Goal: Task Accomplishment & Management: Use online tool/utility

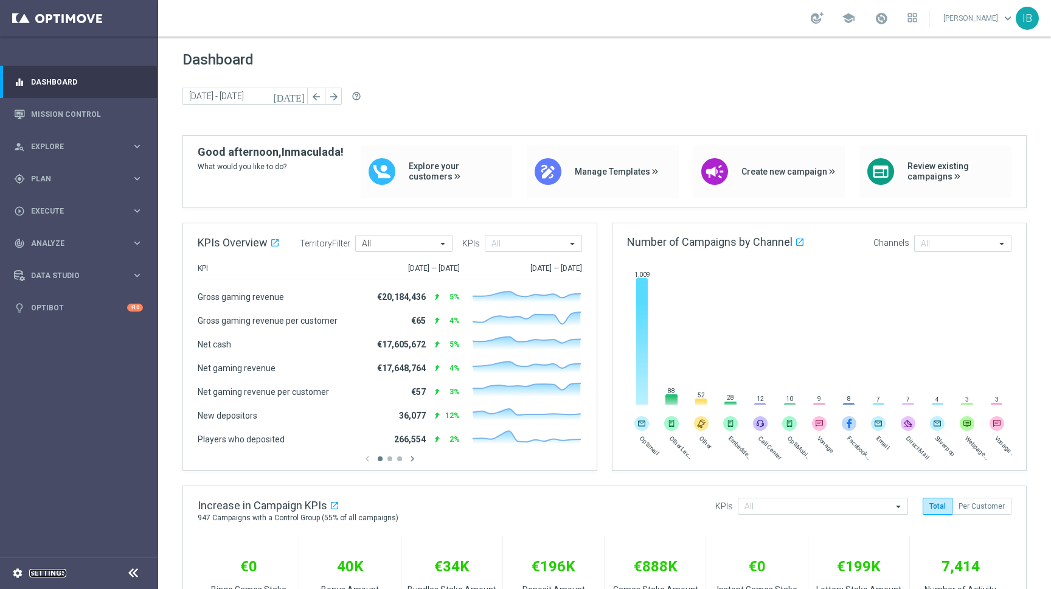
click at [60, 575] on link "Settings" at bounding box center [47, 572] width 37 height 7
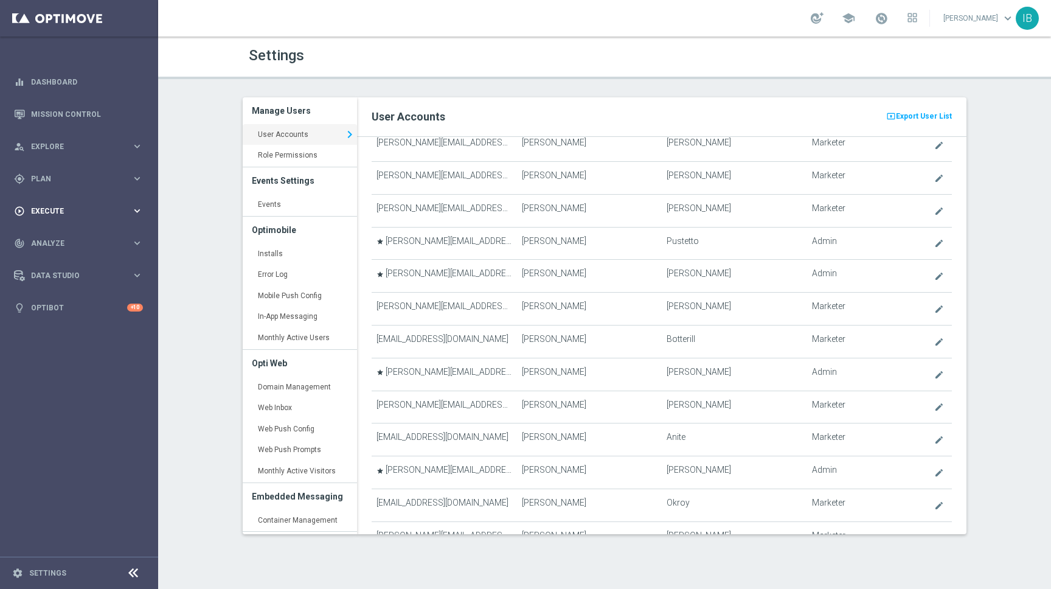
scroll to position [1444, 0]
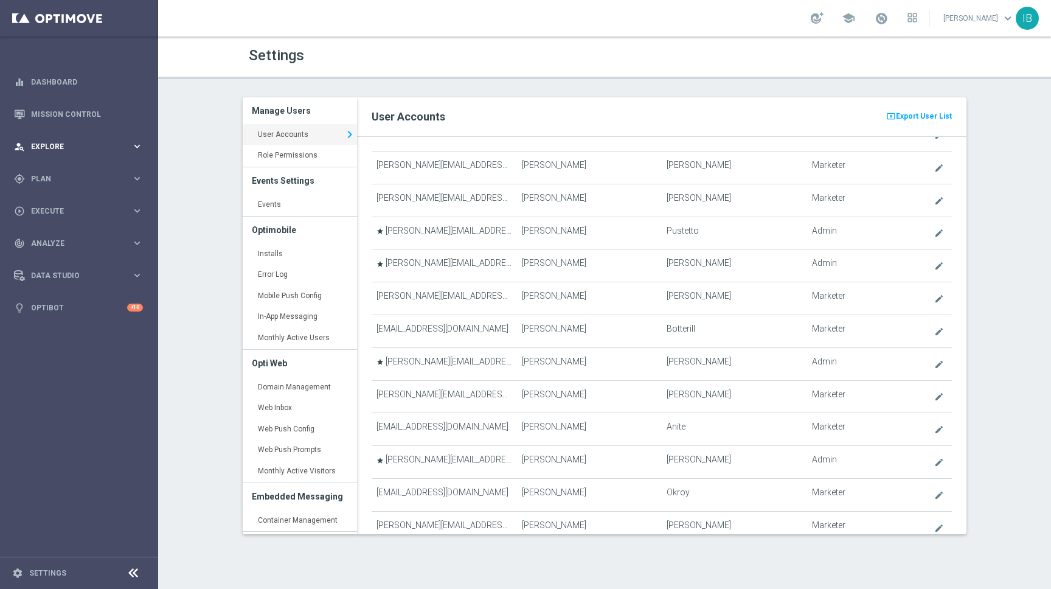
click at [69, 138] on div "person_search Explore keyboard_arrow_right" at bounding box center [78, 146] width 157 height 32
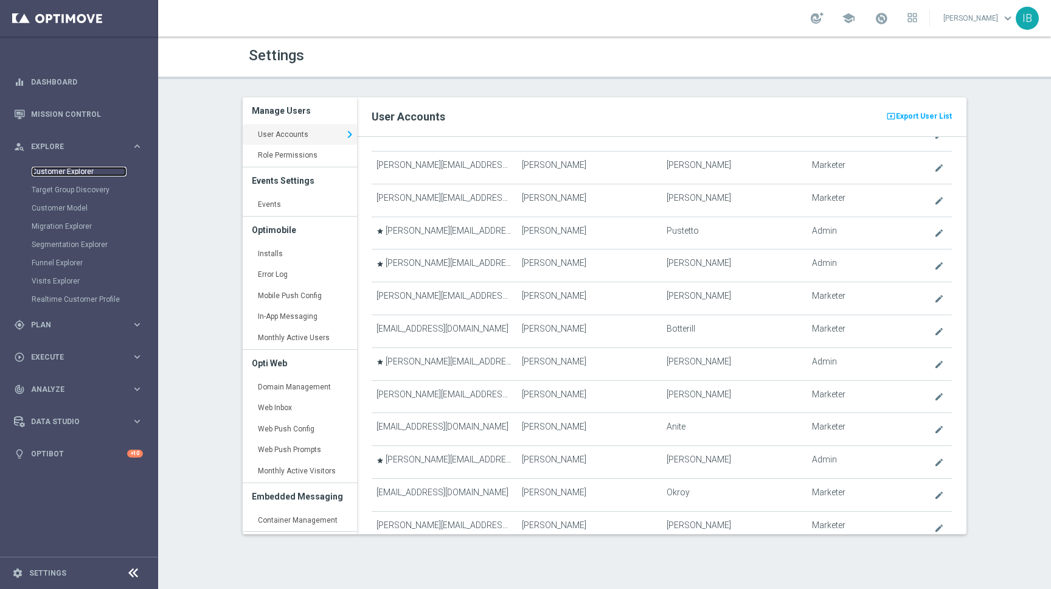
click at [75, 169] on link "Customer Explorer" at bounding box center [79, 172] width 95 height 10
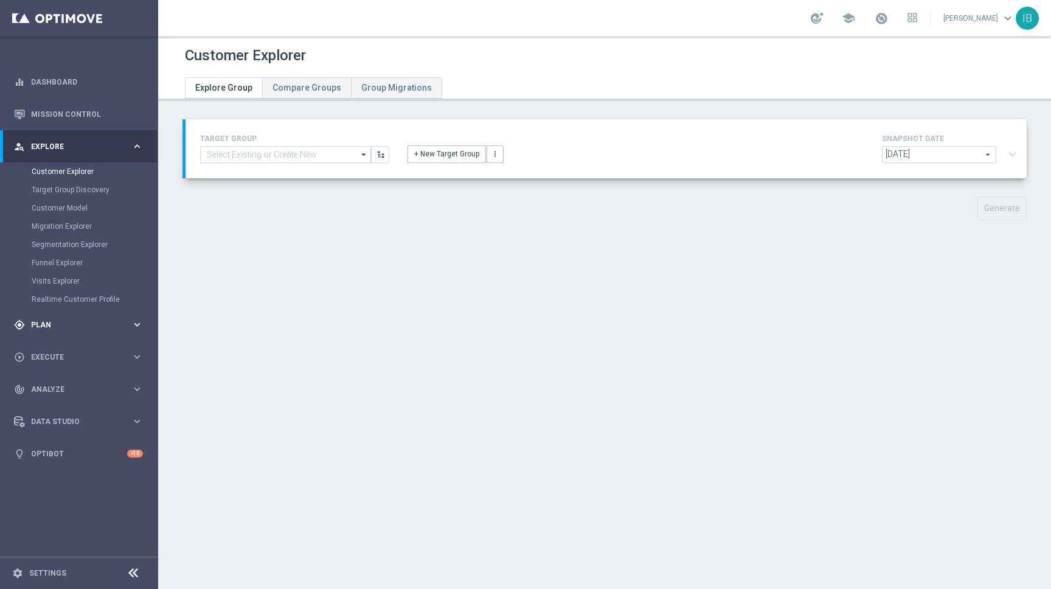
click at [75, 321] on span "Plan" at bounding box center [81, 324] width 100 height 7
click at [50, 204] on link "Target Groups" at bounding box center [79, 204] width 95 height 10
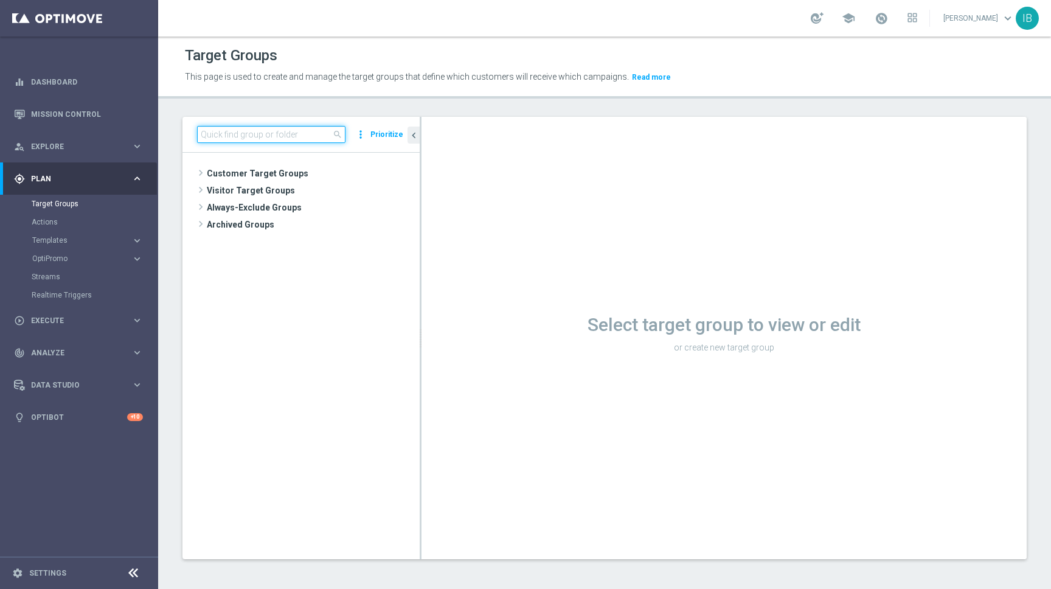
click at [246, 134] on input at bounding box center [271, 134] width 148 height 17
type input "k"
type input "t"
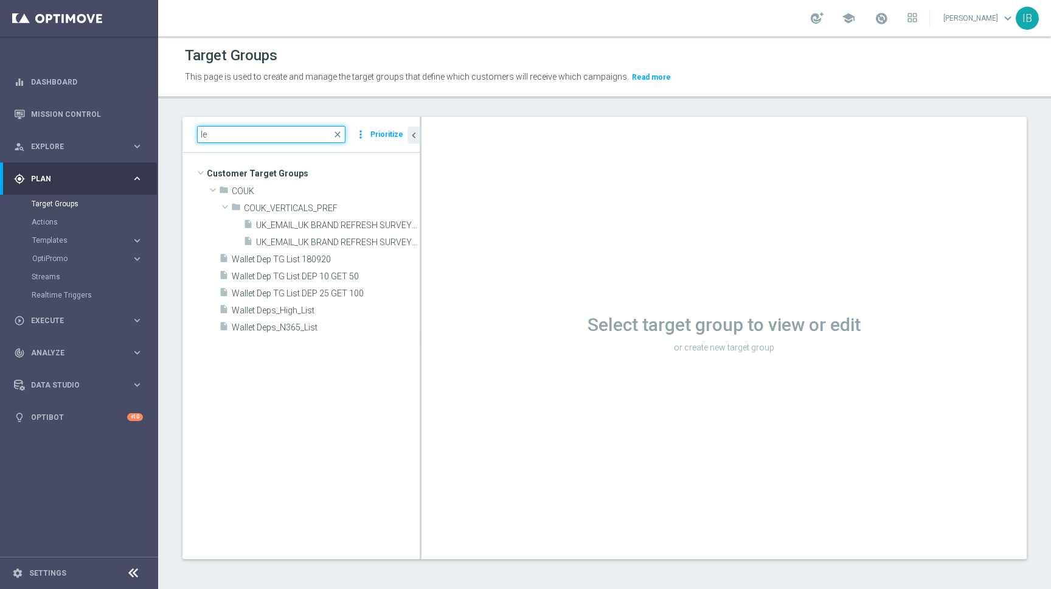
type input "l"
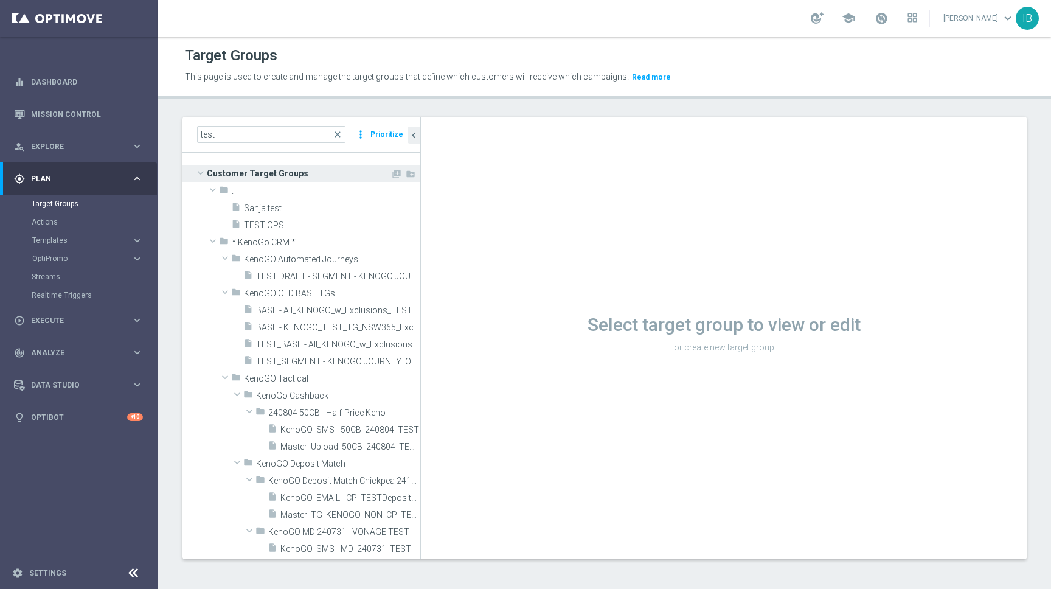
click at [202, 174] on span at bounding box center [200, 173] width 15 height 12
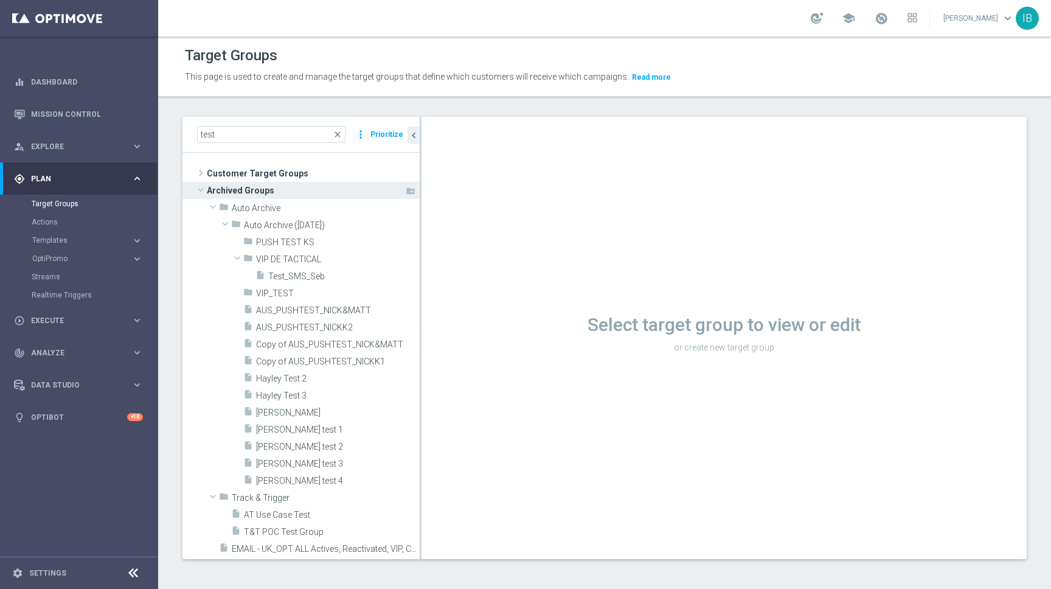
click at [203, 188] on span at bounding box center [200, 190] width 15 height 12
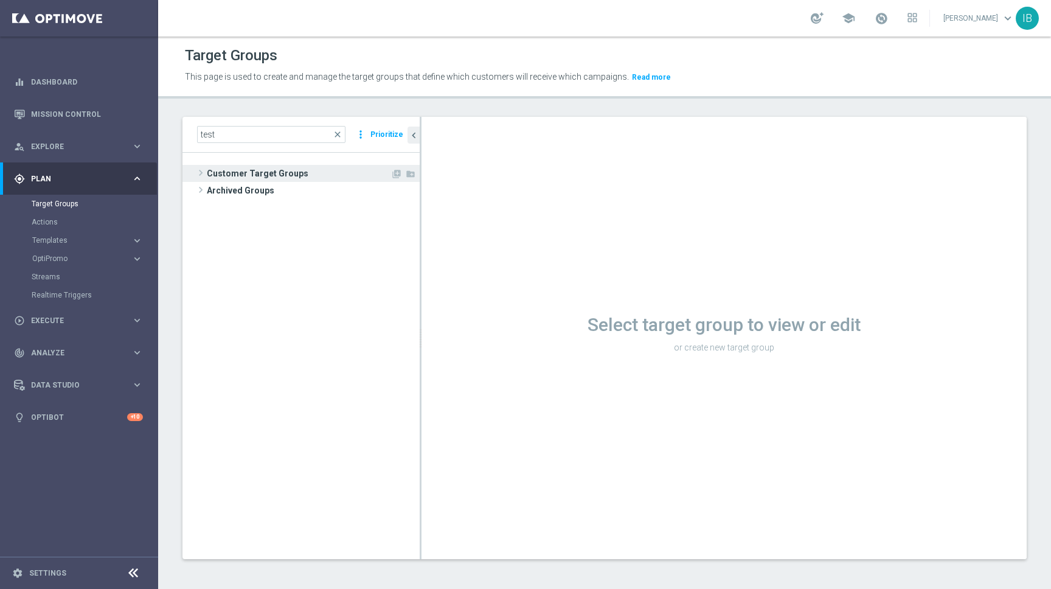
click at [199, 173] on span at bounding box center [201, 172] width 12 height 15
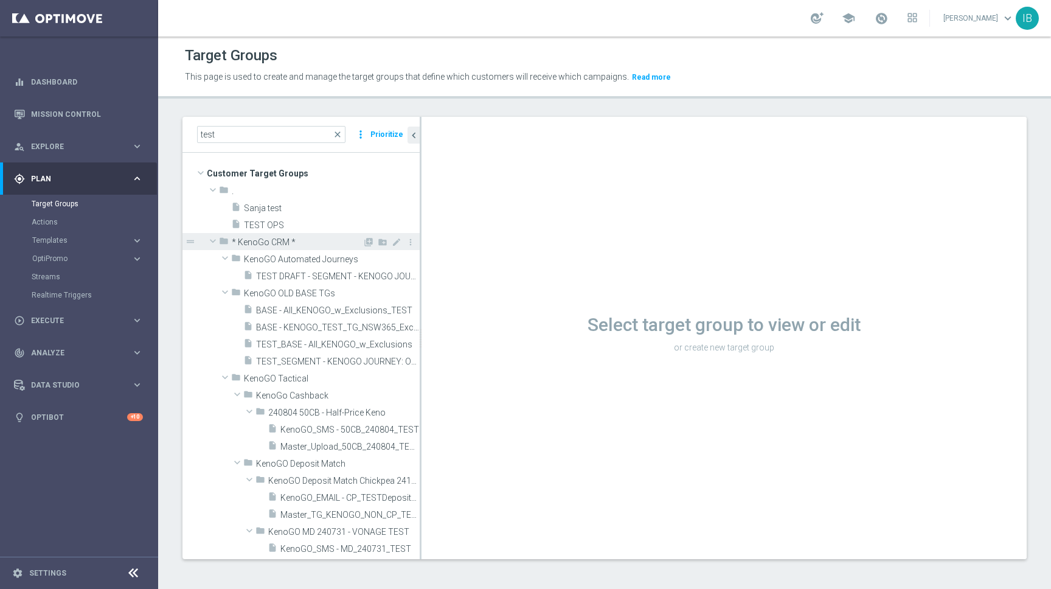
click at [213, 240] on span at bounding box center [213, 241] width 15 height 12
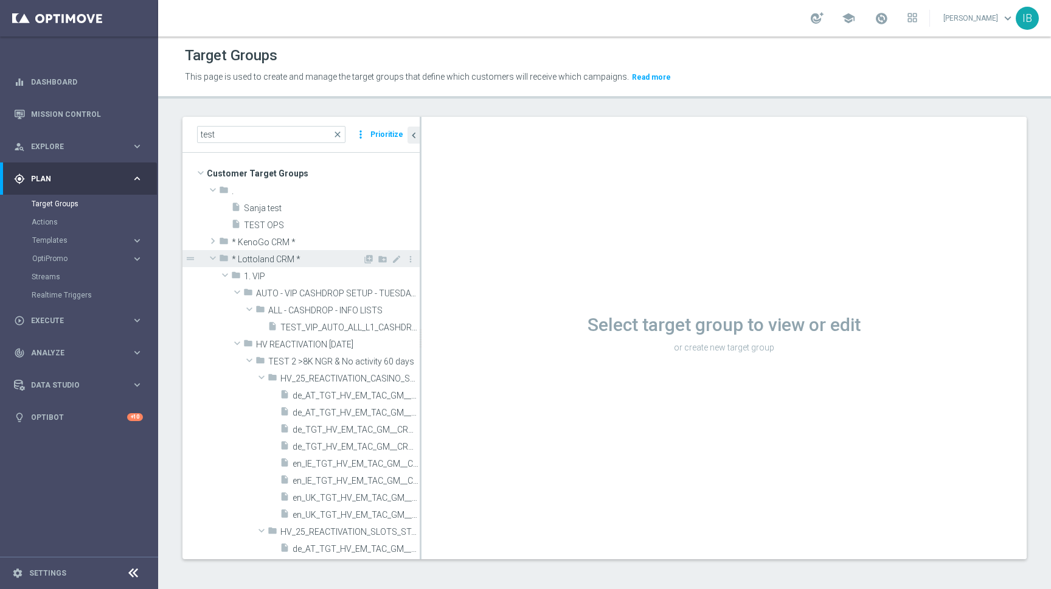
click at [212, 255] on span at bounding box center [213, 258] width 15 height 12
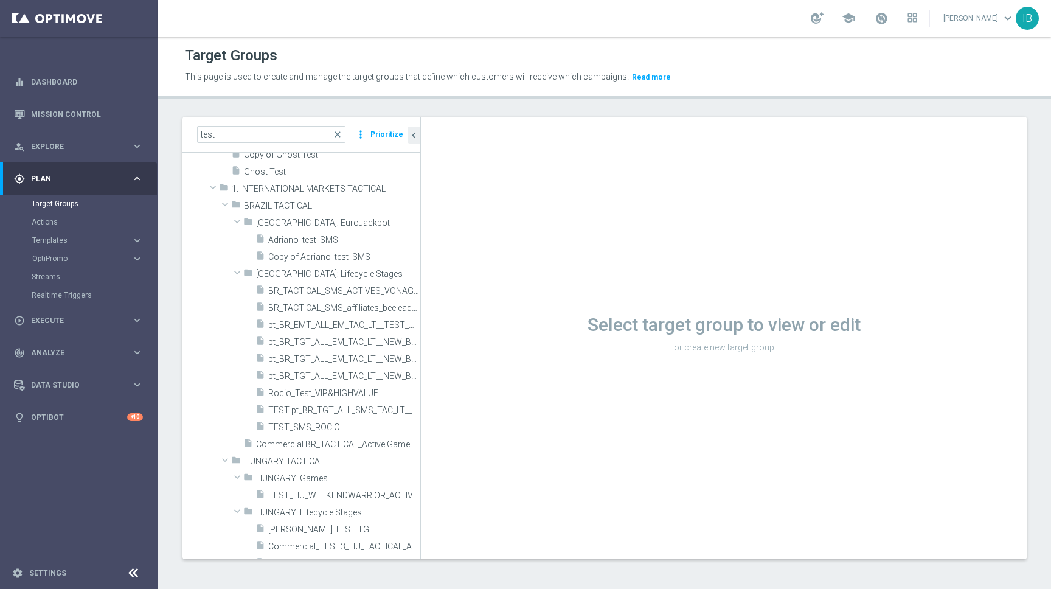
scroll to position [632, 0]
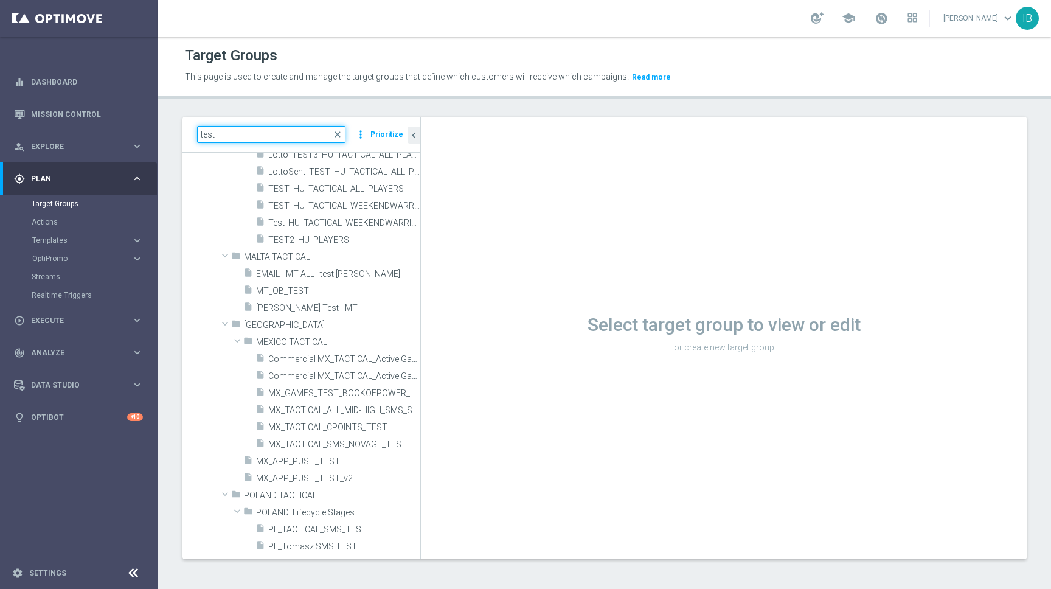
drag, startPoint x: 246, startPoint y: 138, endPoint x: 192, endPoint y: 122, distance: 56.6
click at [192, 122] on div "test close more_vert Prioritize" at bounding box center [300, 135] width 237 height 36
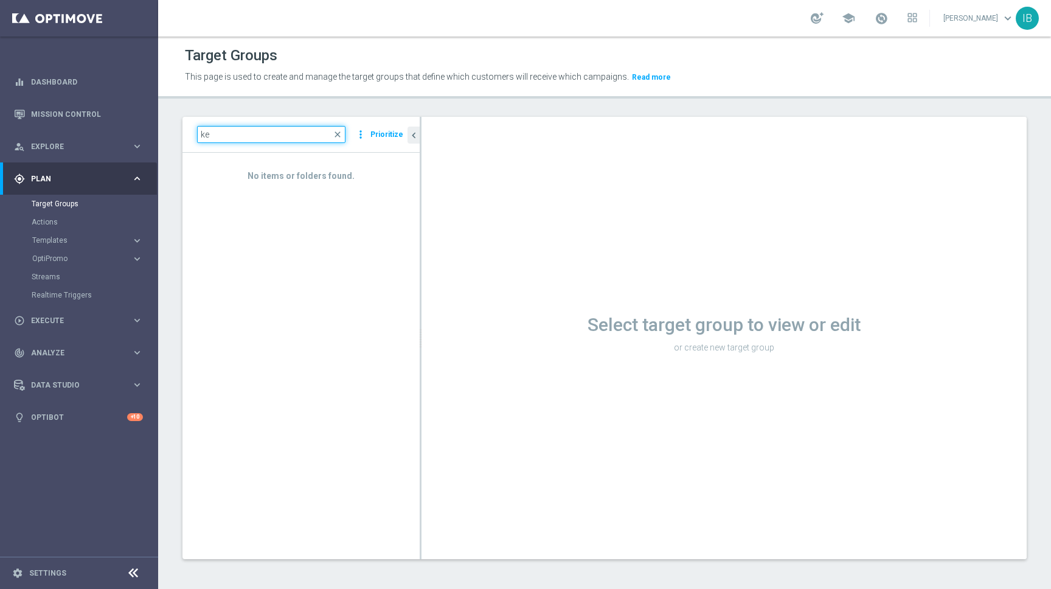
type input "k"
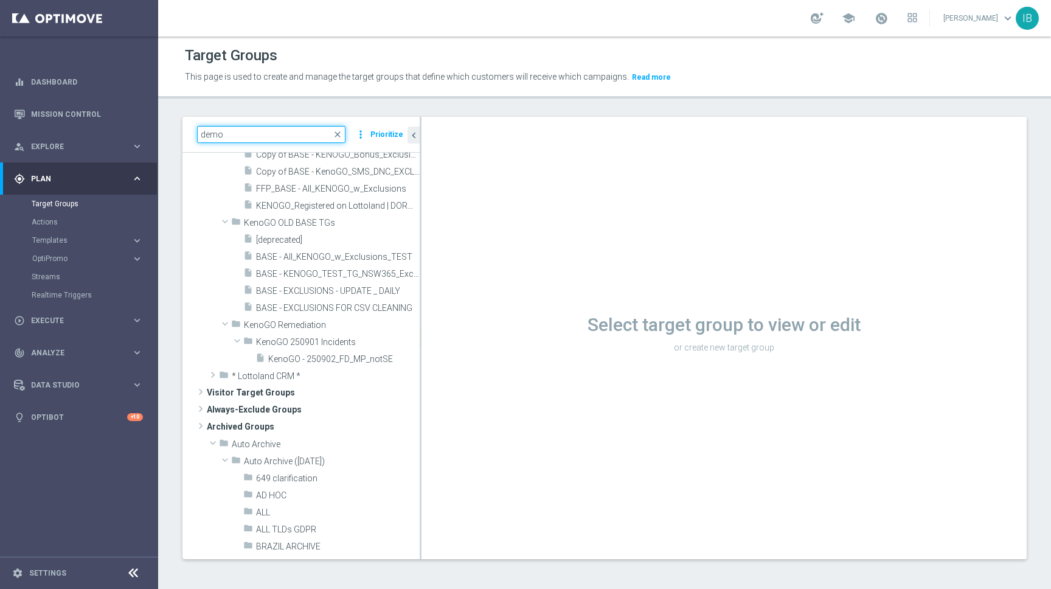
scroll to position [0, 0]
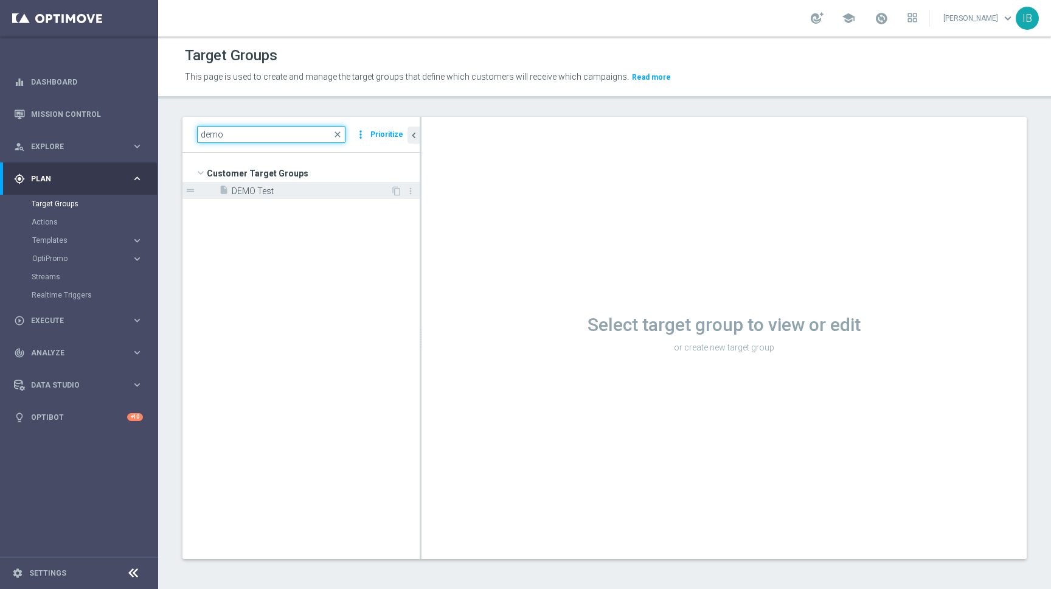
type input "demo"
click at [255, 188] on span "DEMO Test" at bounding box center [311, 191] width 159 height 10
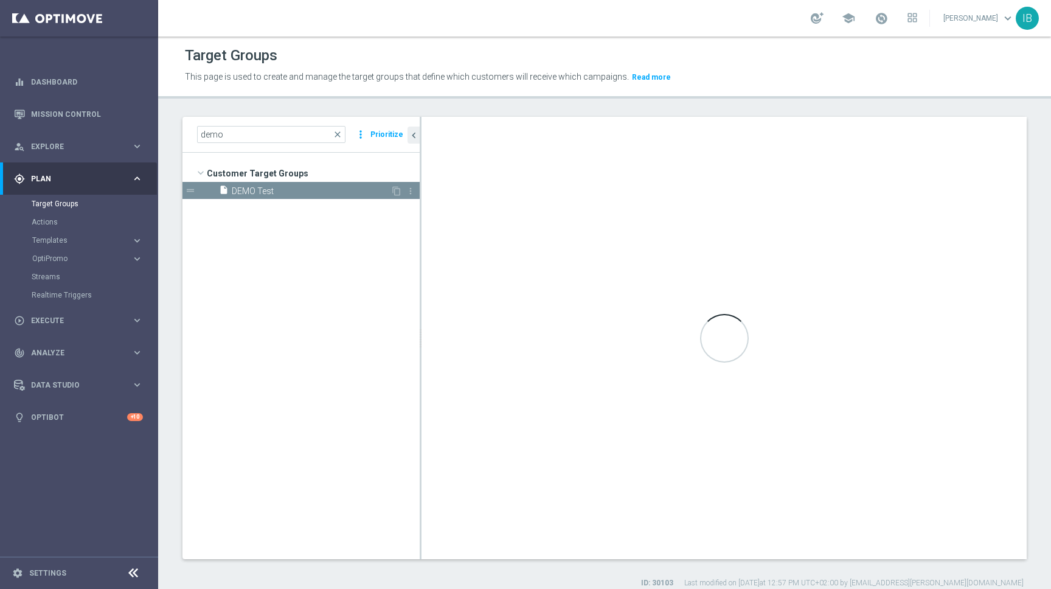
click at [270, 193] on span "DEMO Test" at bounding box center [311, 191] width 159 height 10
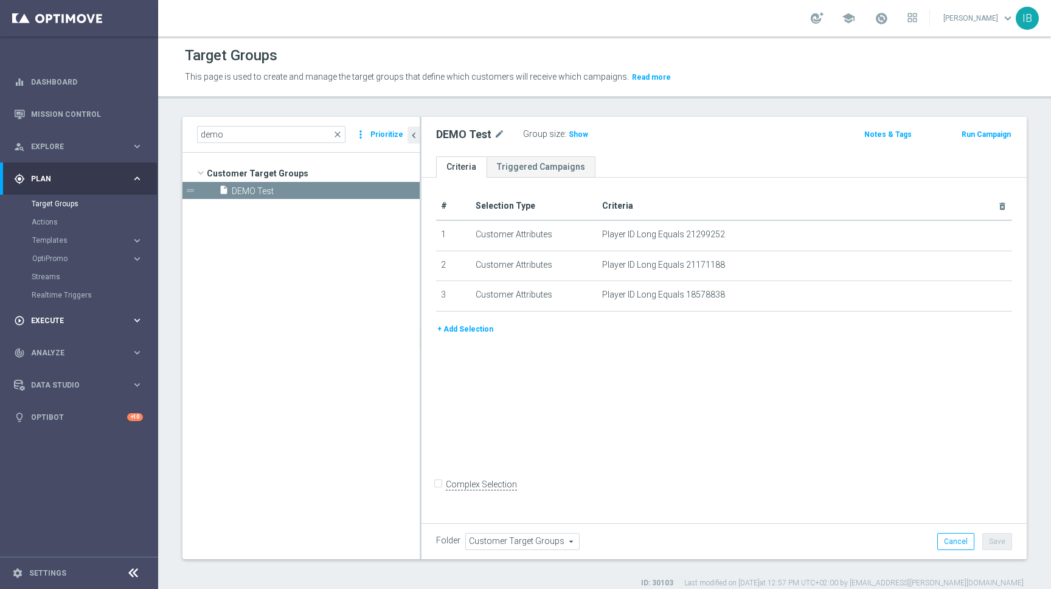
click at [133, 323] on icon "keyboard_arrow_right" at bounding box center [137, 320] width 12 height 12
click at [81, 233] on link "Campaign Builder" at bounding box center [79, 236] width 95 height 10
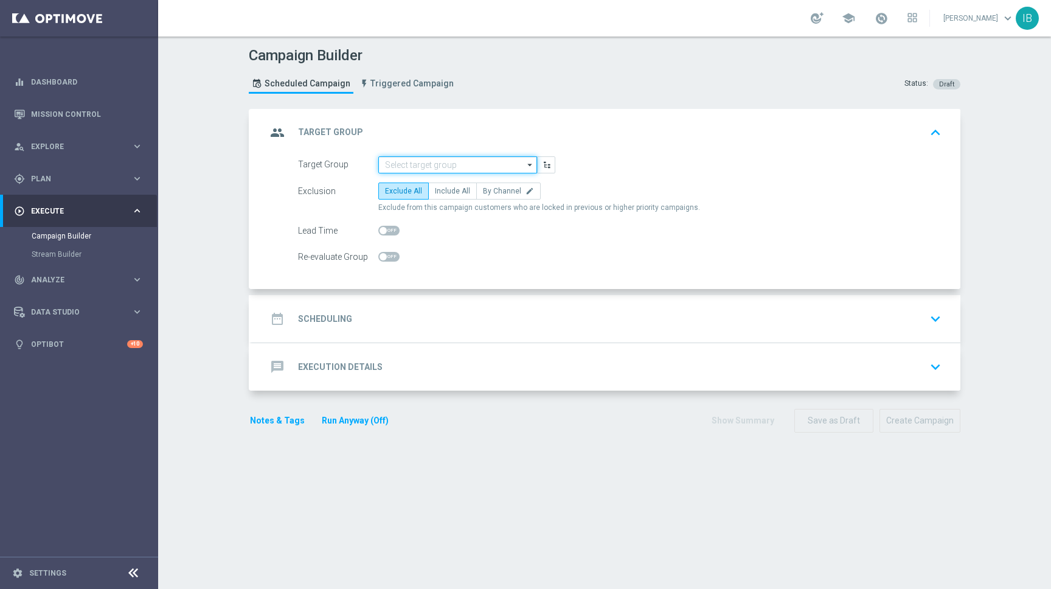
click at [465, 165] on input at bounding box center [457, 164] width 159 height 17
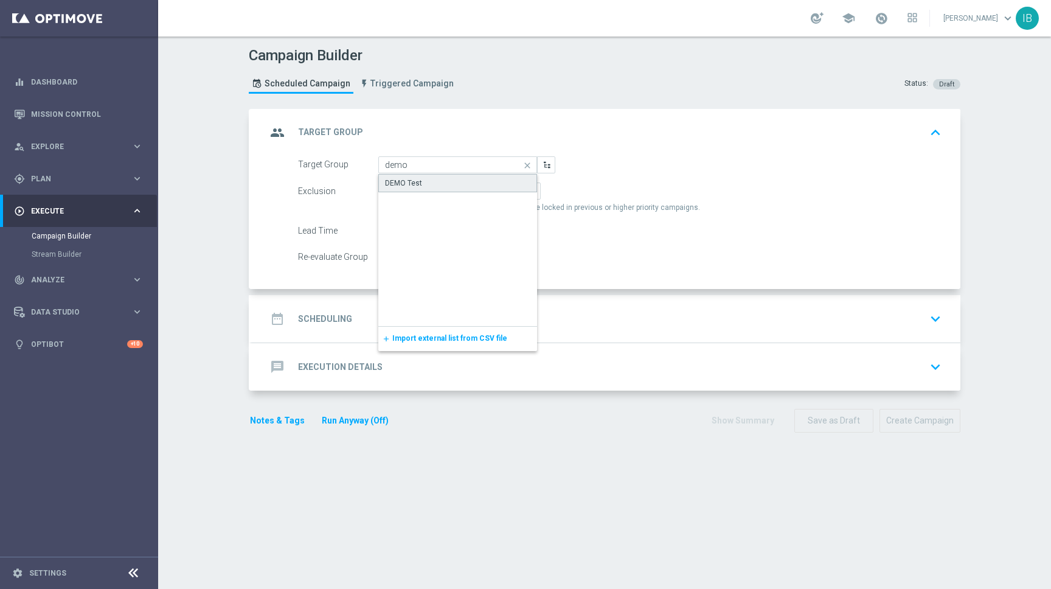
click at [464, 179] on div "DEMO Test" at bounding box center [457, 183] width 159 height 18
type input "DEMO Test"
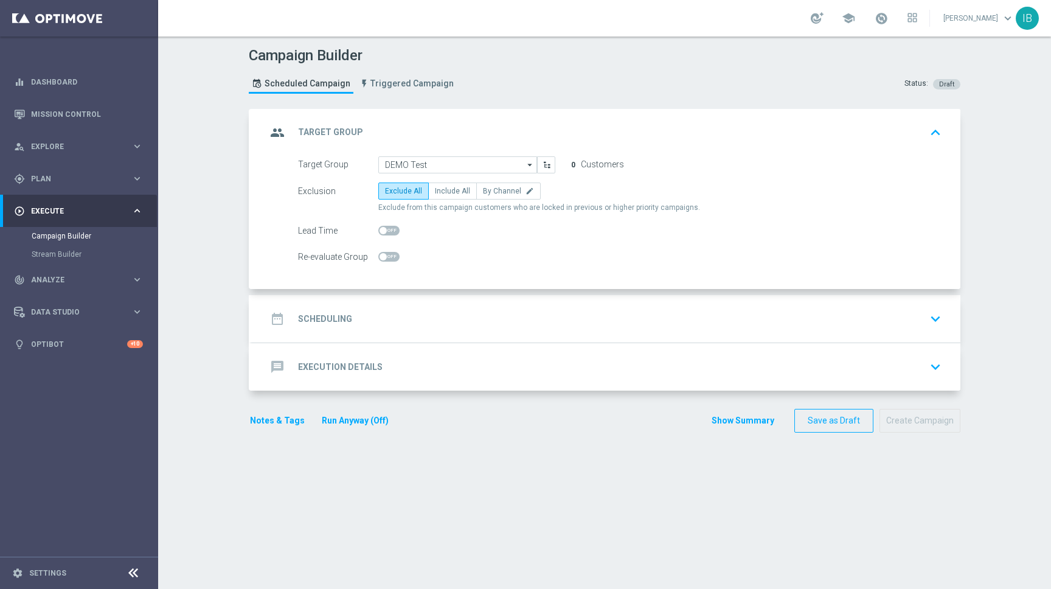
click at [334, 322] on h2 "Scheduling" at bounding box center [325, 319] width 54 height 12
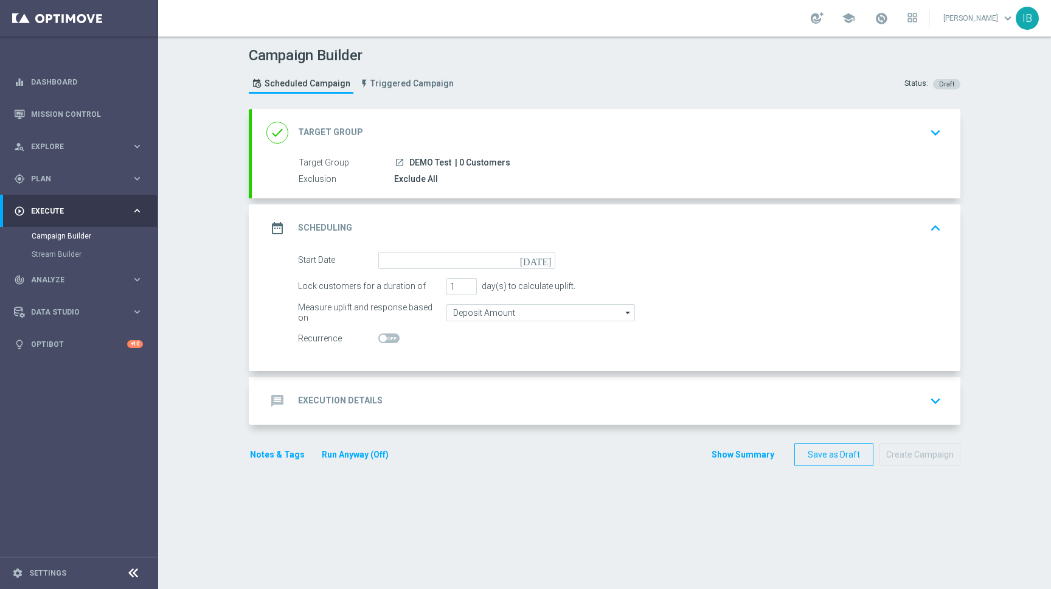
click at [938, 127] on icon "keyboard_arrow_down" at bounding box center [935, 132] width 18 height 18
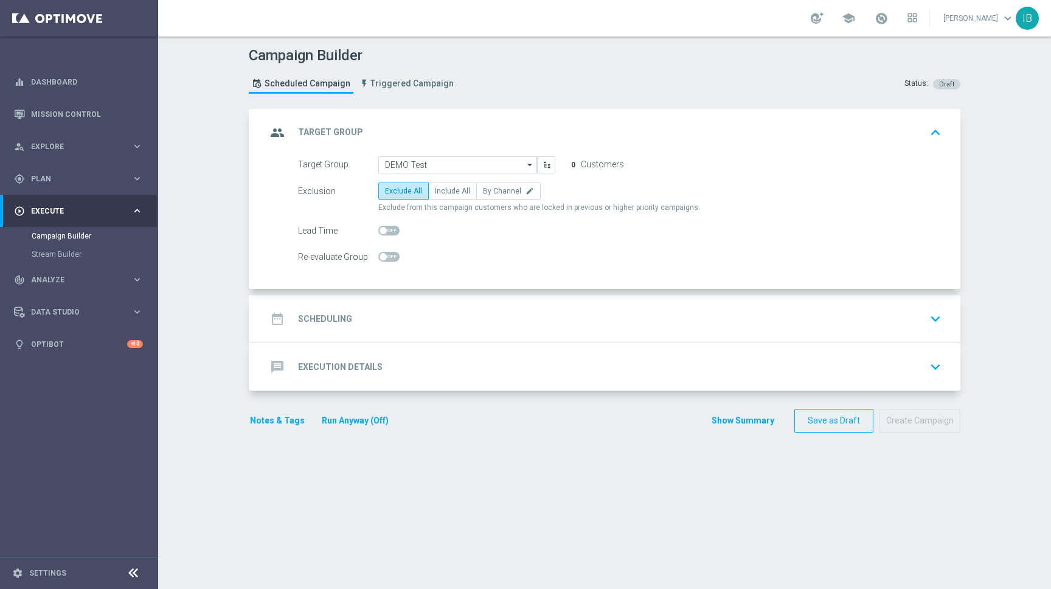
click at [357, 316] on div "date_range Scheduling keyboard_arrow_down" at bounding box center [605, 318] width 679 height 23
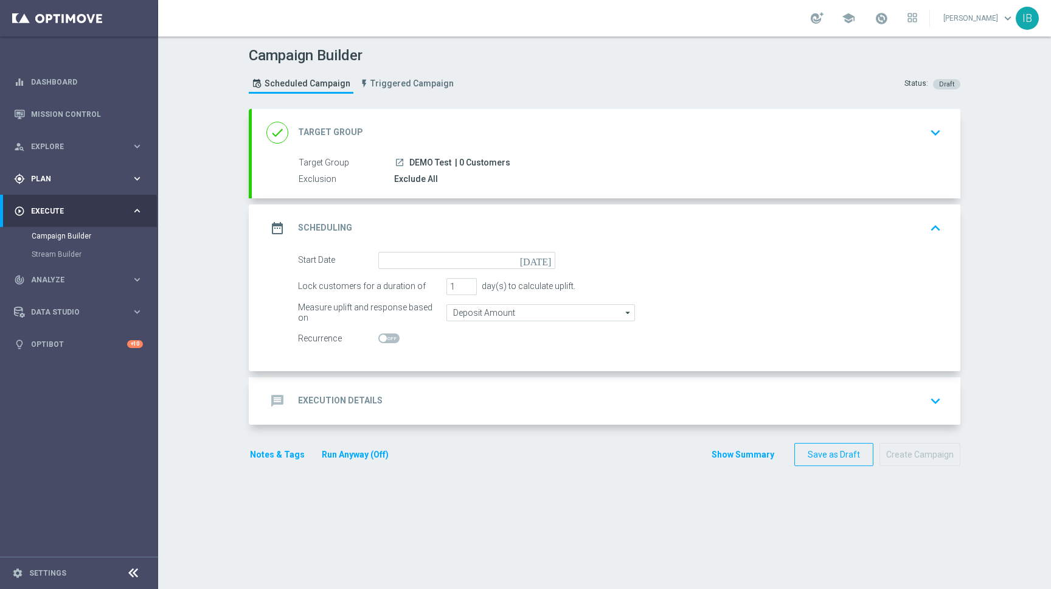
click at [137, 176] on icon "keyboard_arrow_right" at bounding box center [137, 179] width 12 height 12
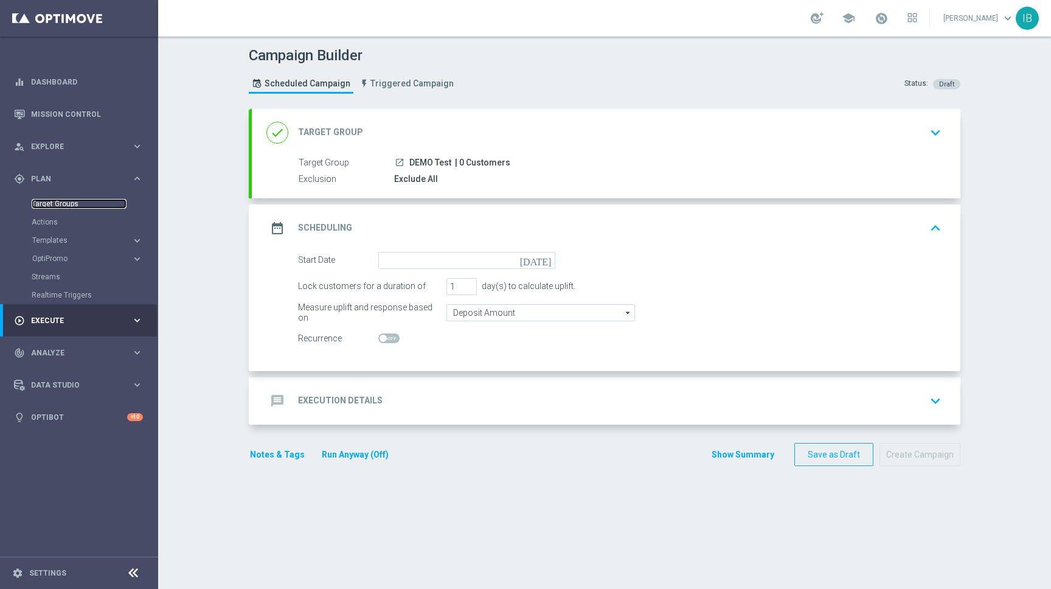
click at [80, 200] on link "Target Groups" at bounding box center [79, 204] width 95 height 10
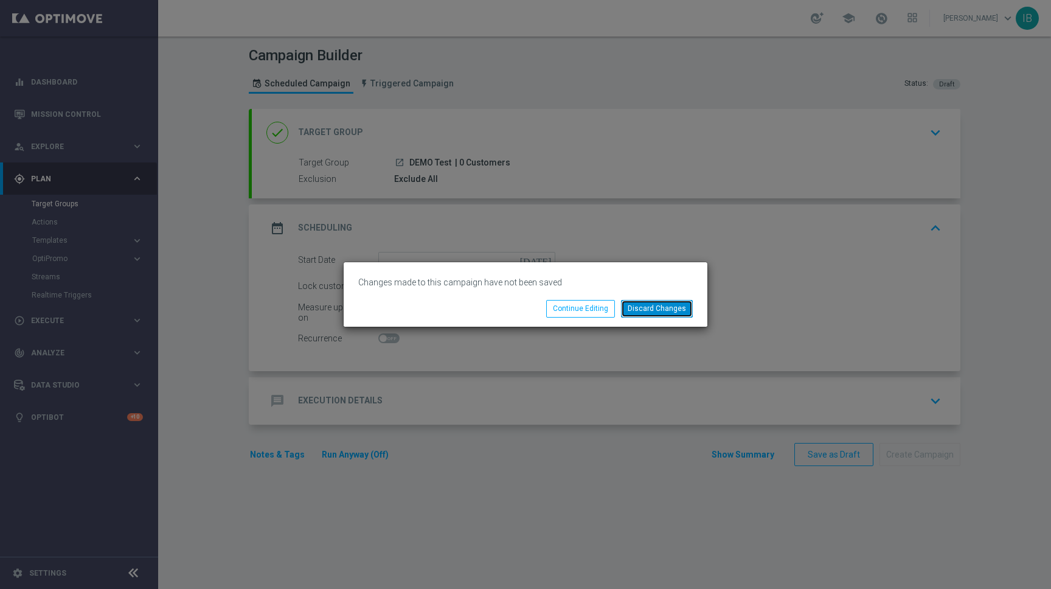
click at [667, 309] on button "Discard Changes" at bounding box center [657, 308] width 72 height 17
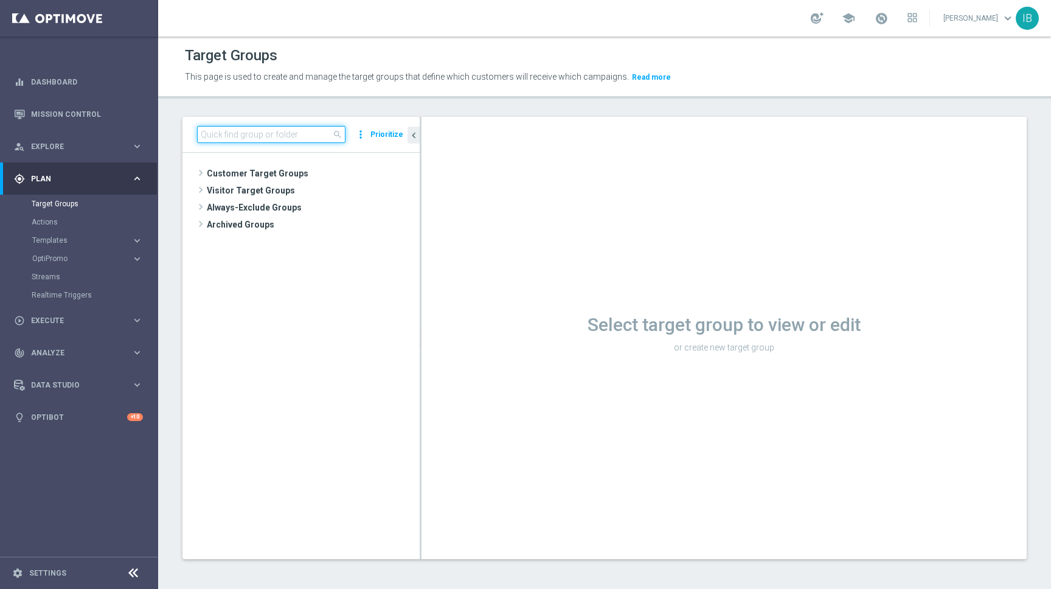
click at [245, 132] on input at bounding box center [271, 134] width 148 height 17
type input "demo"
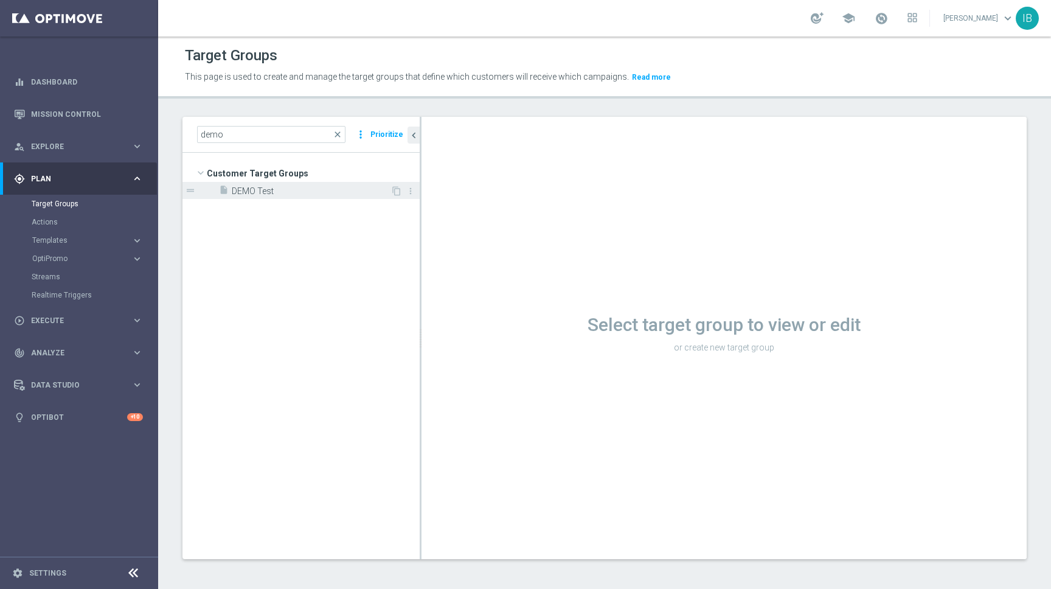
click at [267, 196] on span "DEMO Test" at bounding box center [311, 191] width 159 height 10
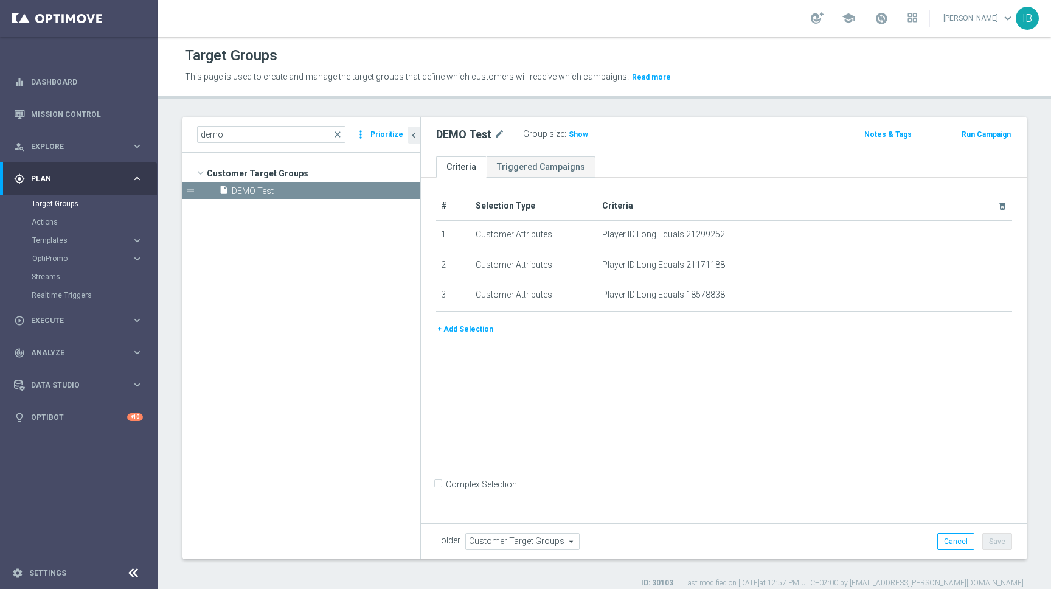
click at [471, 325] on button "+ Add Selection" at bounding box center [465, 328] width 58 height 13
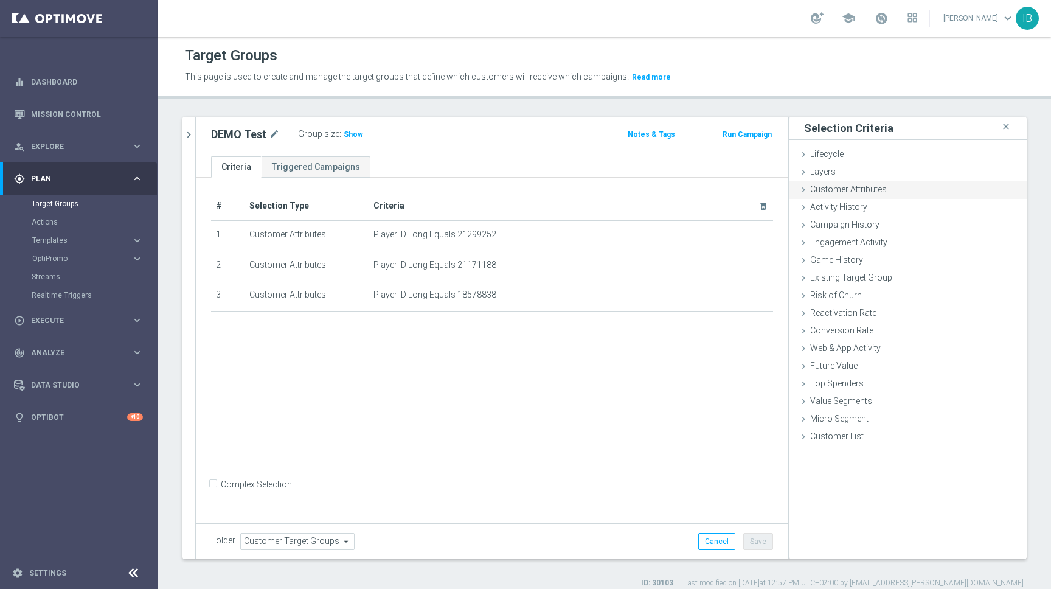
click at [804, 189] on icon at bounding box center [803, 190] width 10 height 10
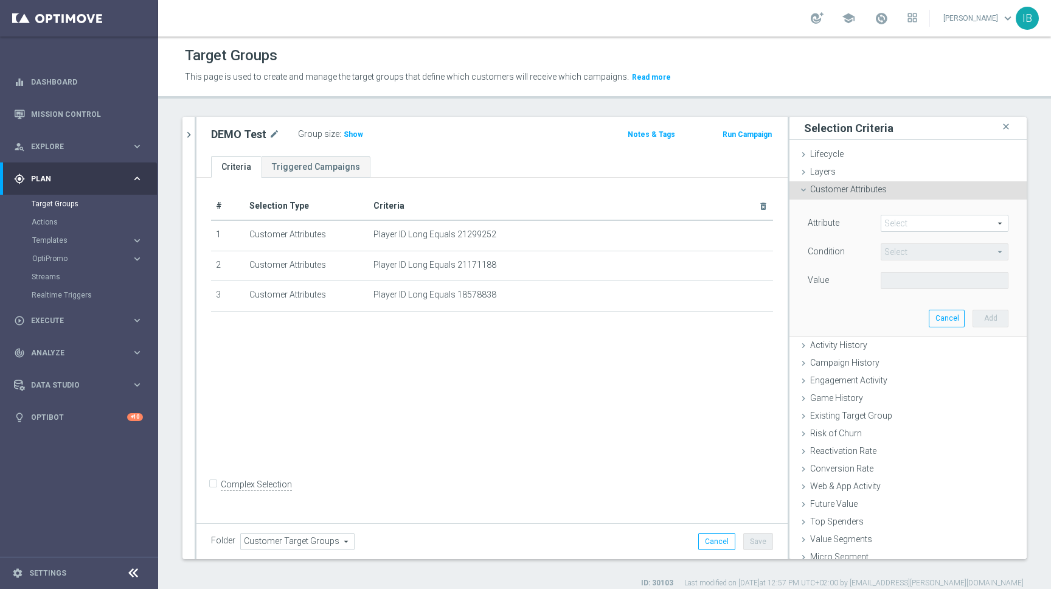
click at [914, 222] on span at bounding box center [944, 223] width 126 height 16
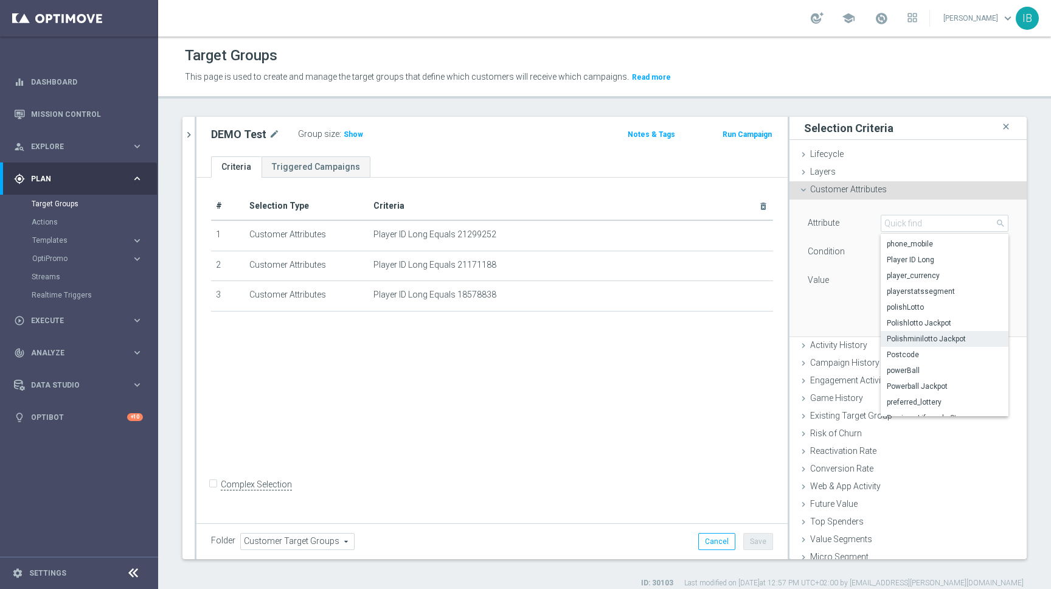
scroll to position [4661, 0]
click at [916, 261] on span "Player ID Long" at bounding box center [945, 264] width 116 height 10
type input "Player ID Long"
type input "Equals"
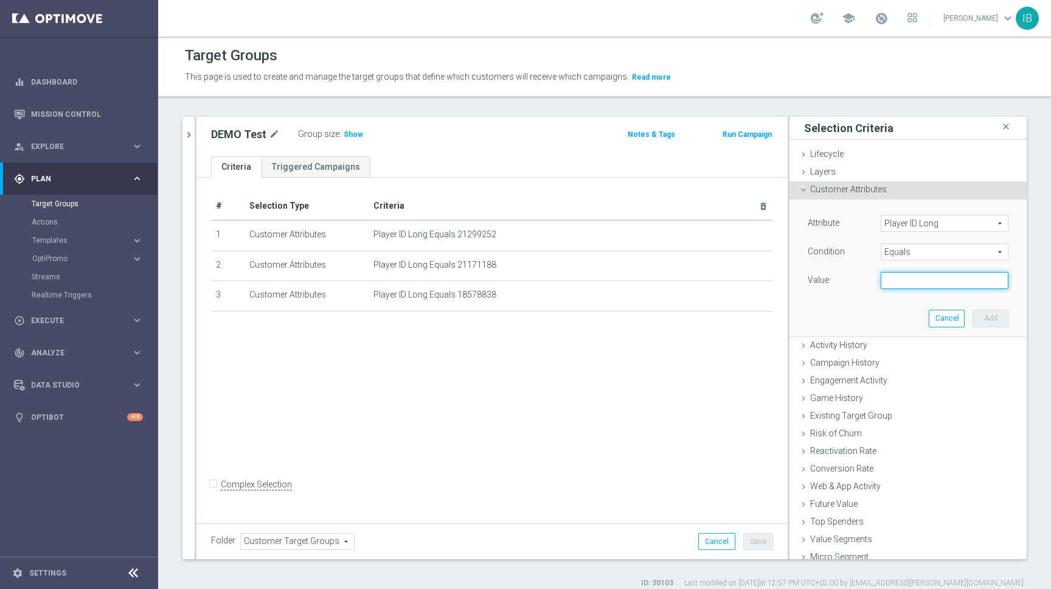
click at [905, 277] on input "text" at bounding box center [944, 280] width 128 height 17
paste input "225133723"
type input "225133723"
click at [994, 320] on button "Add" at bounding box center [990, 317] width 36 height 17
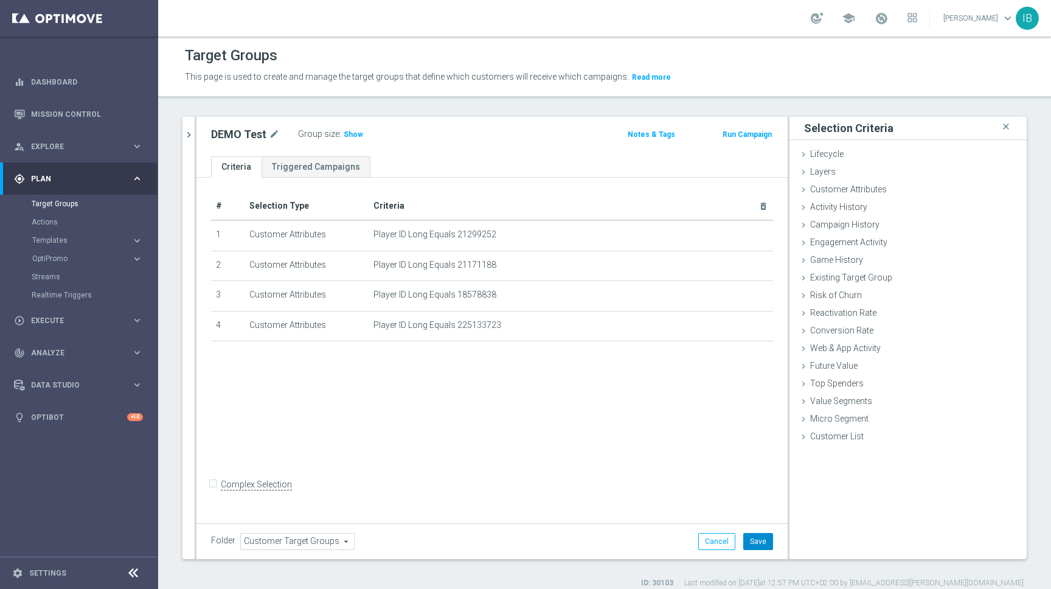
click at [761, 541] on button "Save" at bounding box center [758, 541] width 30 height 17
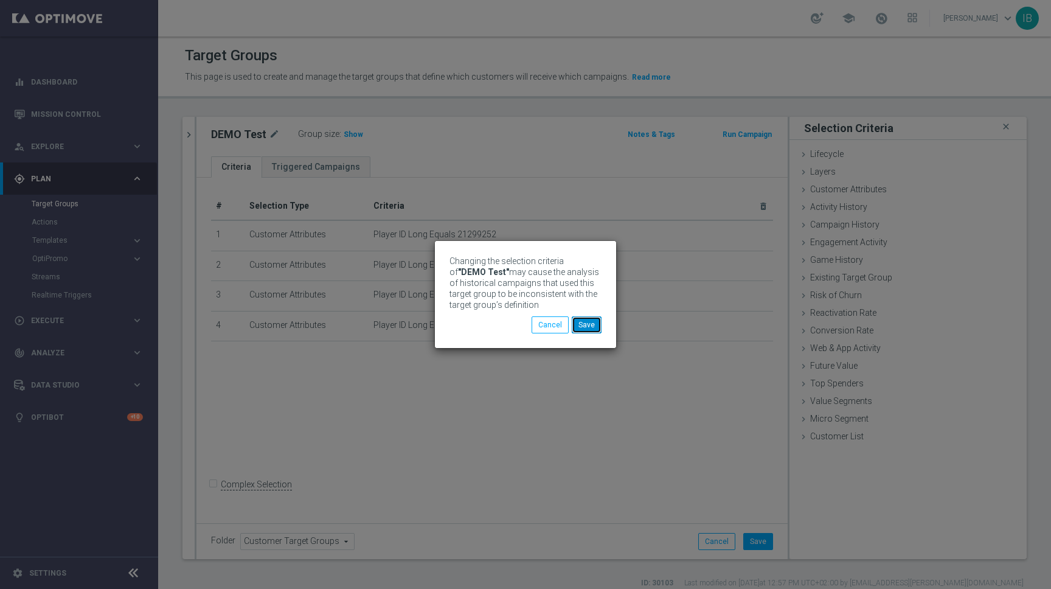
click at [590, 325] on button "Save" at bounding box center [587, 324] width 30 height 17
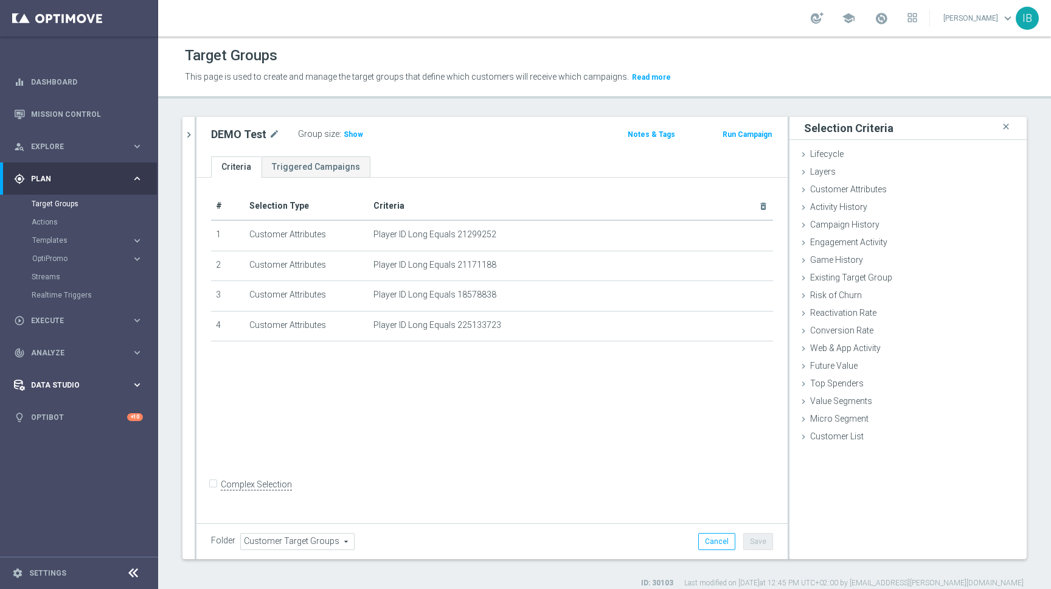
click at [130, 381] on span "Data Studio" at bounding box center [81, 384] width 100 height 7
click at [131, 214] on icon "keyboard_arrow_right" at bounding box center [137, 211] width 12 height 12
click at [85, 232] on link "Campaign Builder" at bounding box center [79, 236] width 95 height 10
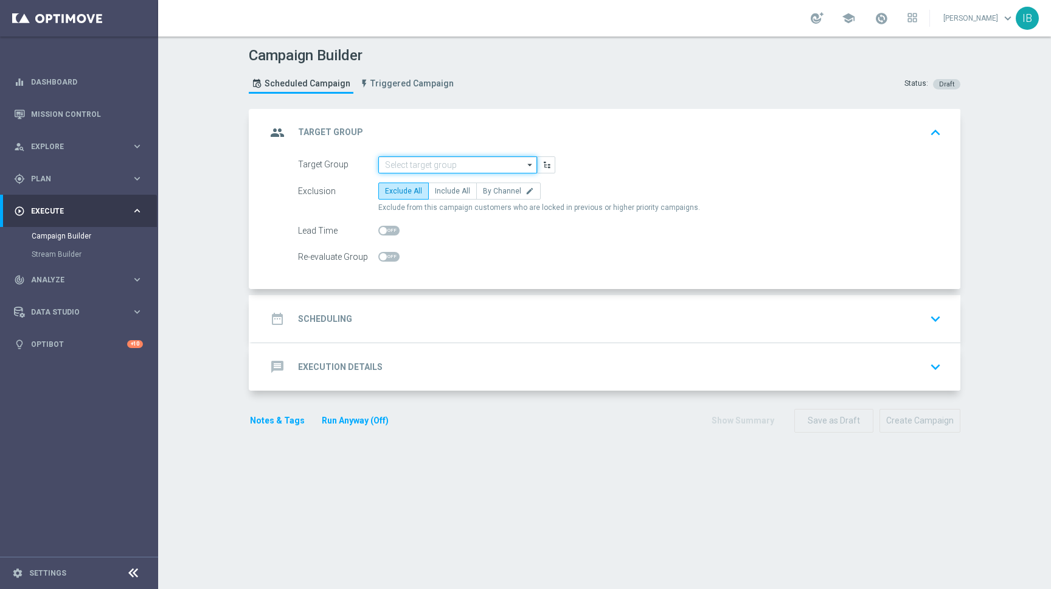
click at [438, 161] on input at bounding box center [457, 164] width 159 height 17
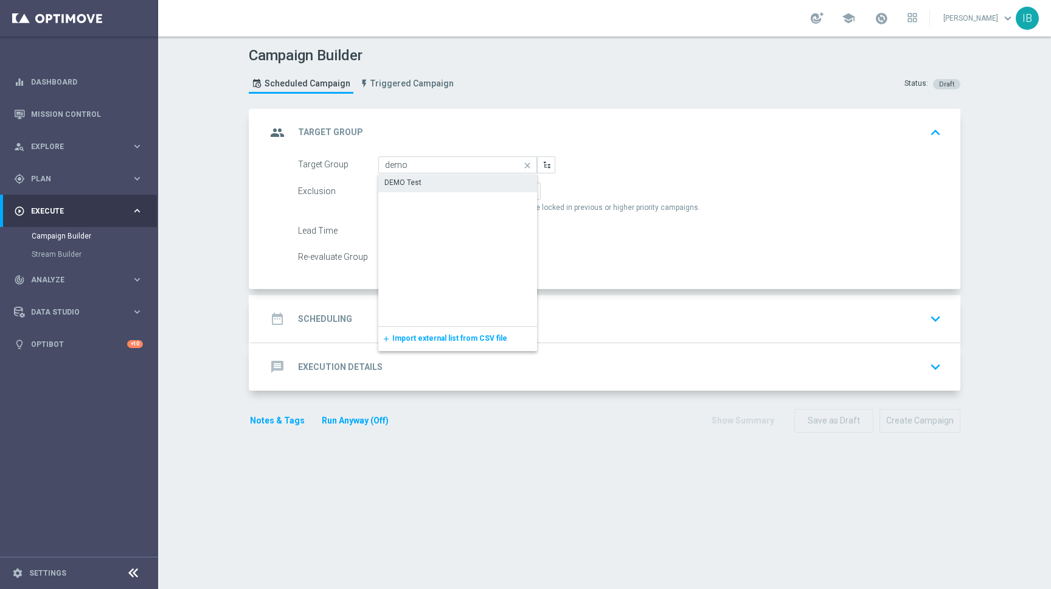
click at [445, 176] on div "DEMO Test" at bounding box center [457, 182] width 159 height 17
type input "DEMO Test"
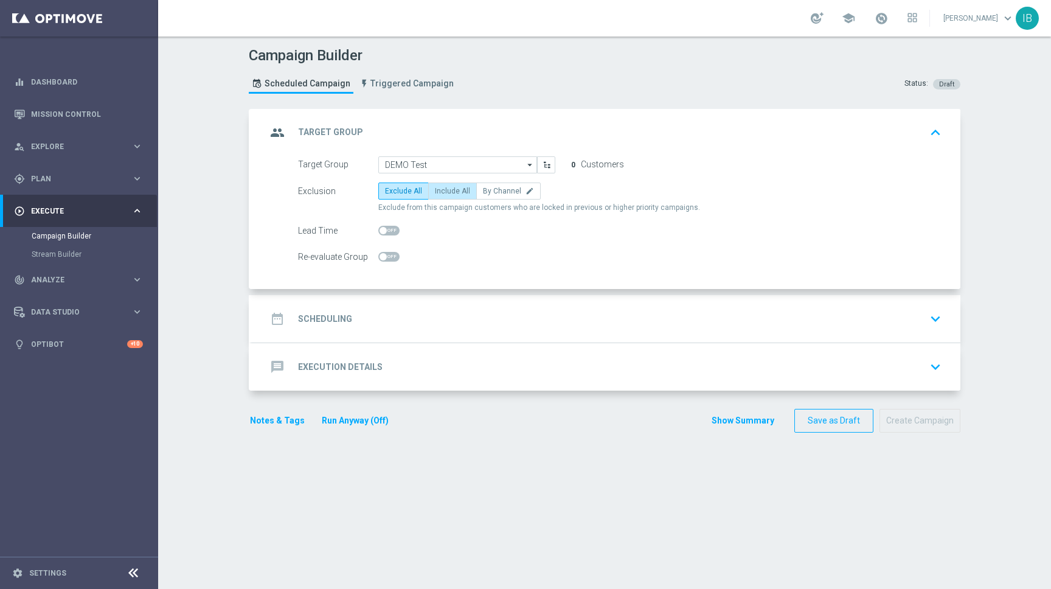
click at [436, 192] on span "Include All" at bounding box center [452, 191] width 35 height 9
click at [436, 192] on input "Include All" at bounding box center [439, 193] width 8 height 8
radio input "true"
click at [401, 190] on span "Exclude All" at bounding box center [403, 191] width 37 height 9
click at [393, 190] on input "Exclude All" at bounding box center [389, 193] width 8 height 8
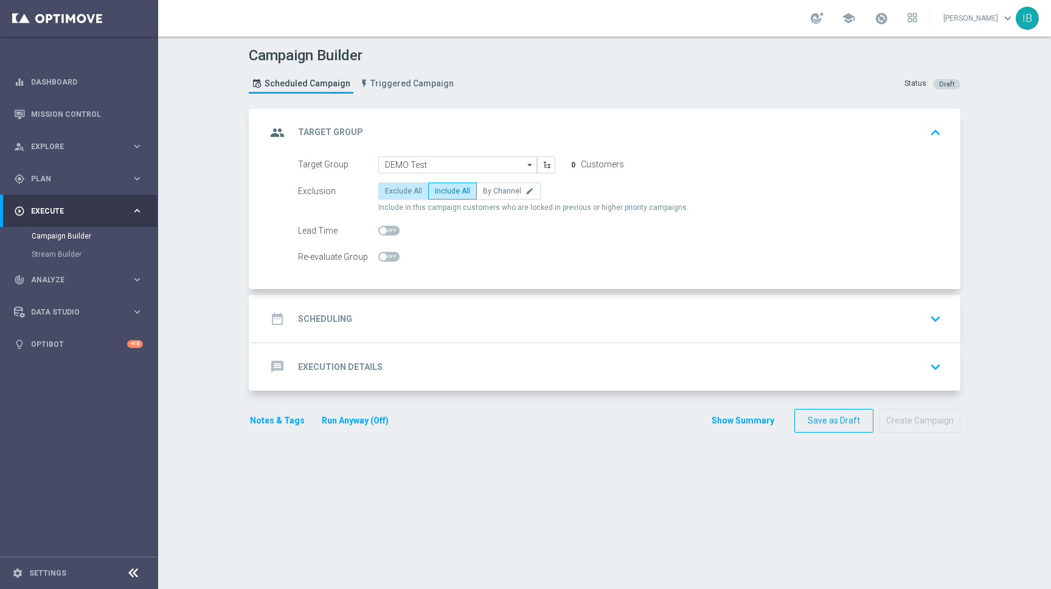
radio input "true"
click at [328, 322] on h2 "Scheduling" at bounding box center [325, 319] width 54 height 12
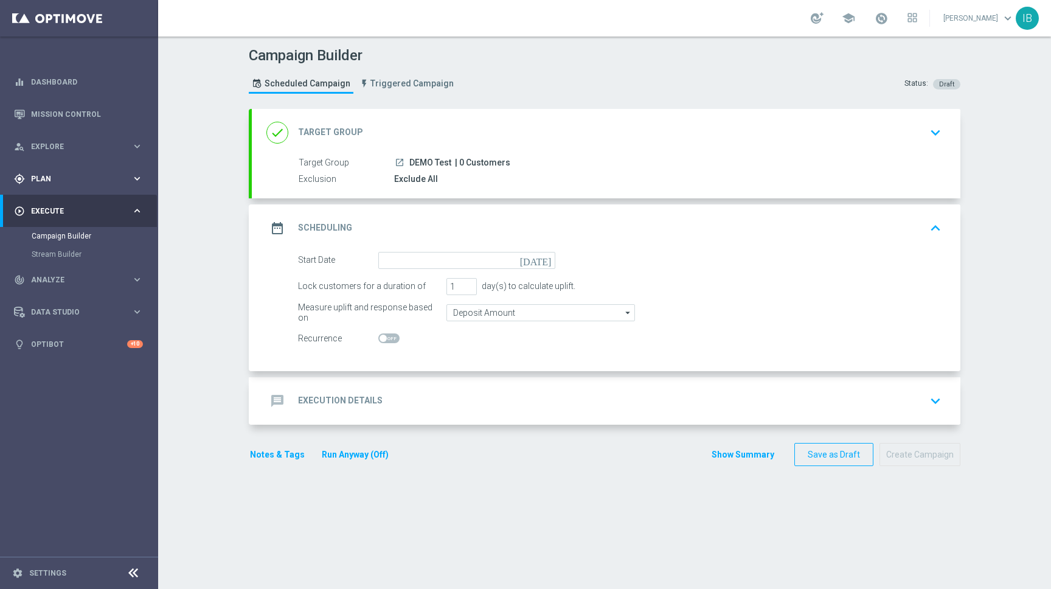
click at [140, 175] on icon "keyboard_arrow_right" at bounding box center [137, 179] width 12 height 12
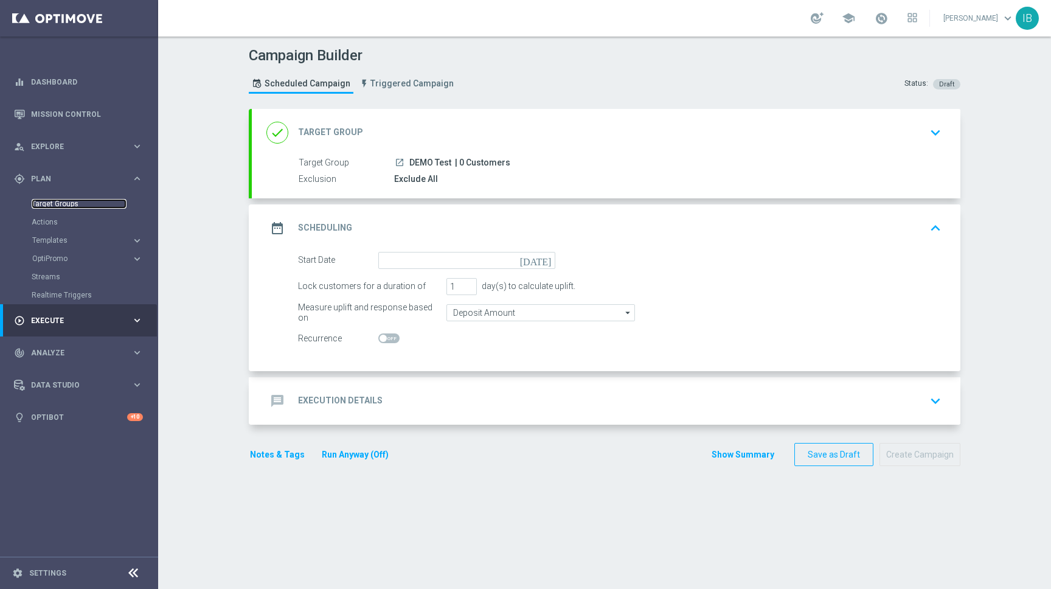
click at [73, 201] on link "Target Groups" at bounding box center [79, 204] width 95 height 10
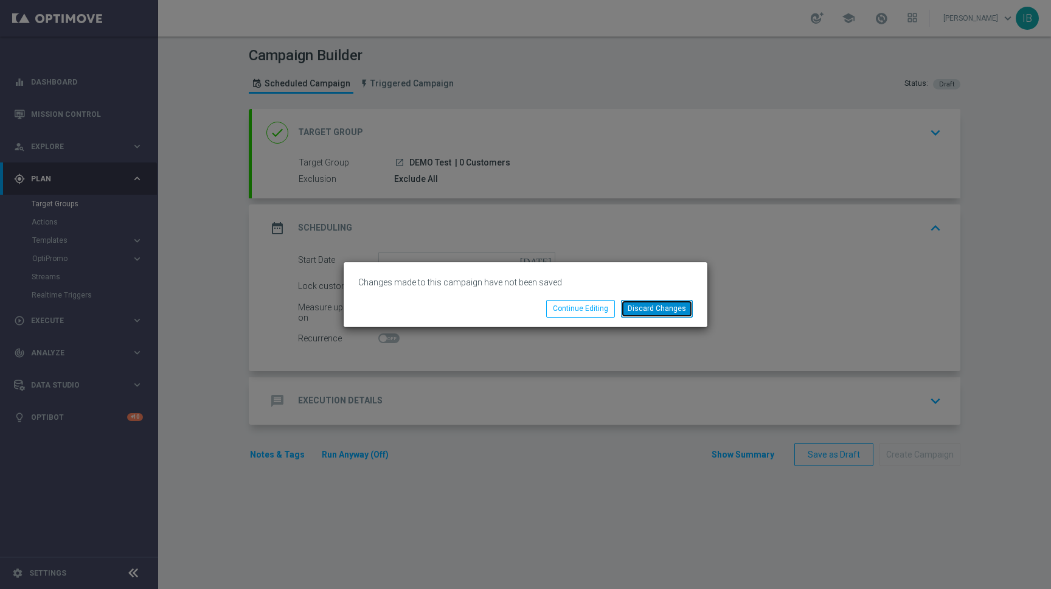
click at [669, 311] on button "Discard Changes" at bounding box center [657, 308] width 72 height 17
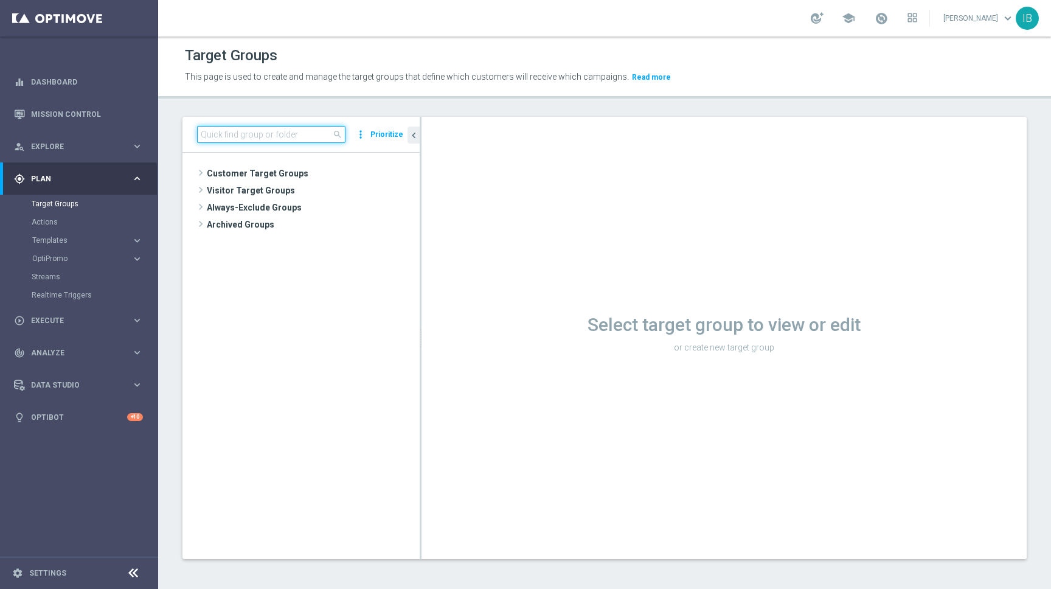
click at [250, 127] on input at bounding box center [271, 134] width 148 height 17
type input "demo t"
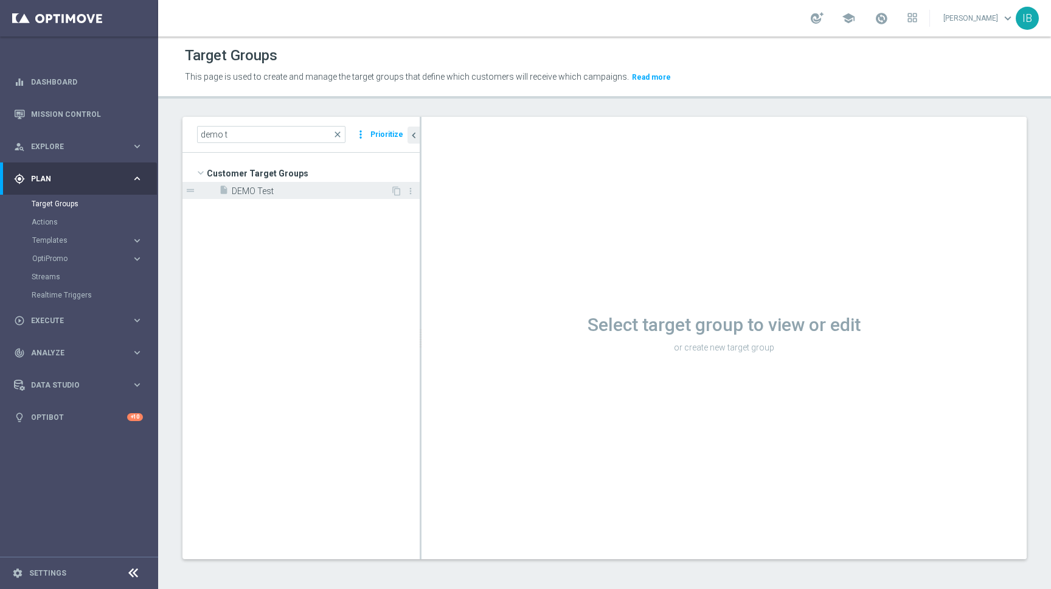
click at [269, 190] on span "DEMO Test" at bounding box center [311, 191] width 159 height 10
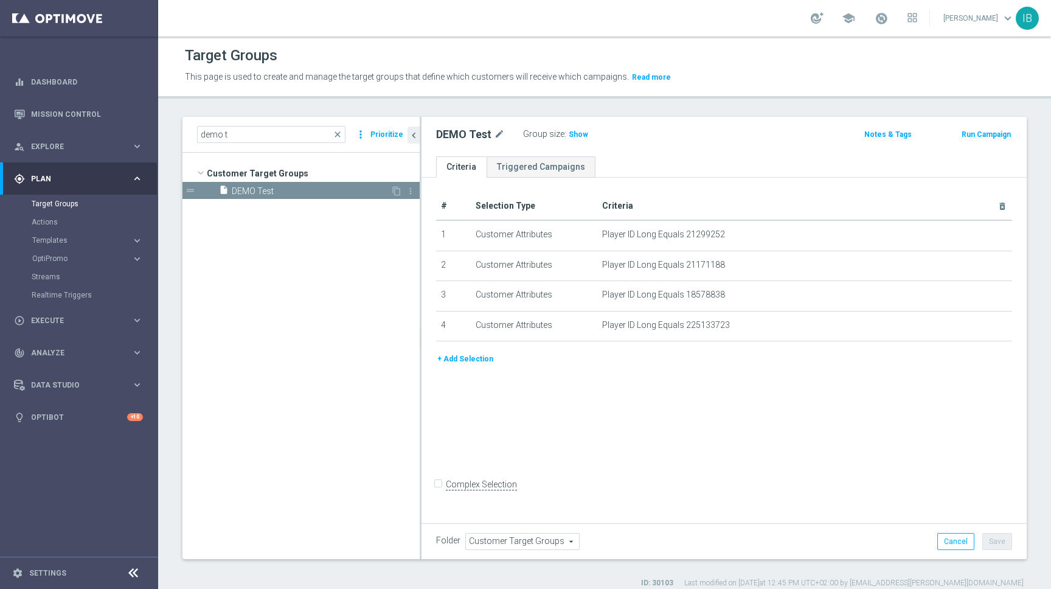
click at [270, 191] on span "DEMO Test" at bounding box center [311, 191] width 159 height 10
click at [573, 136] on span "Show" at bounding box center [578, 134] width 19 height 9
click at [518, 542] on span "Customer Target Groups" at bounding box center [522, 541] width 113 height 16
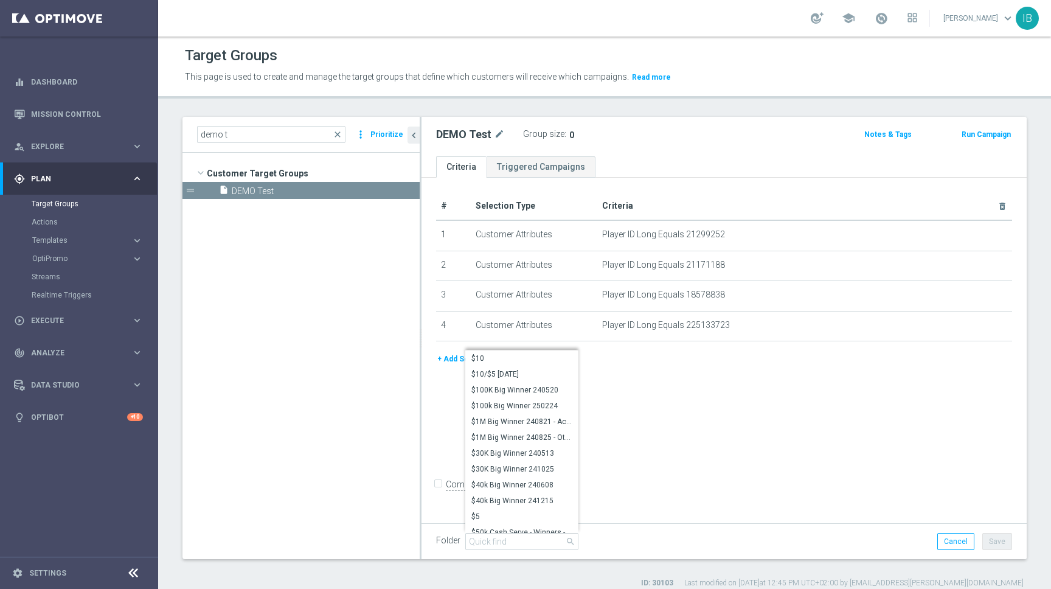
click at [671, 419] on div "# Selection Type Criteria delete_forever 1 Customer Attributes Player ID Long E…" at bounding box center [723, 349] width 605 height 342
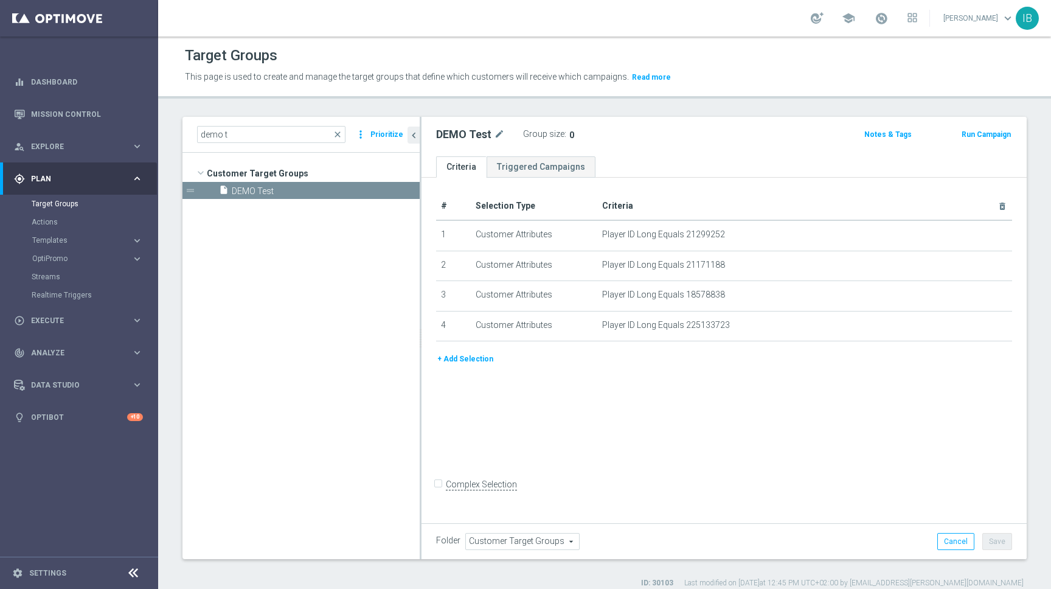
click at [986, 134] on button "Run Campaign" at bounding box center [986, 134] width 52 height 13
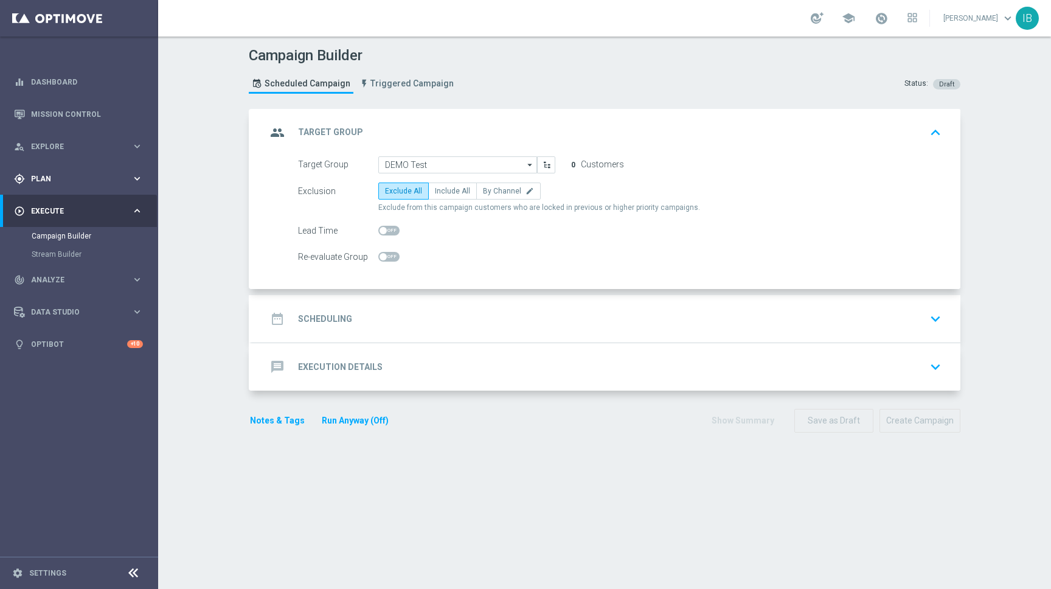
click at [77, 176] on span "Plan" at bounding box center [81, 178] width 100 height 7
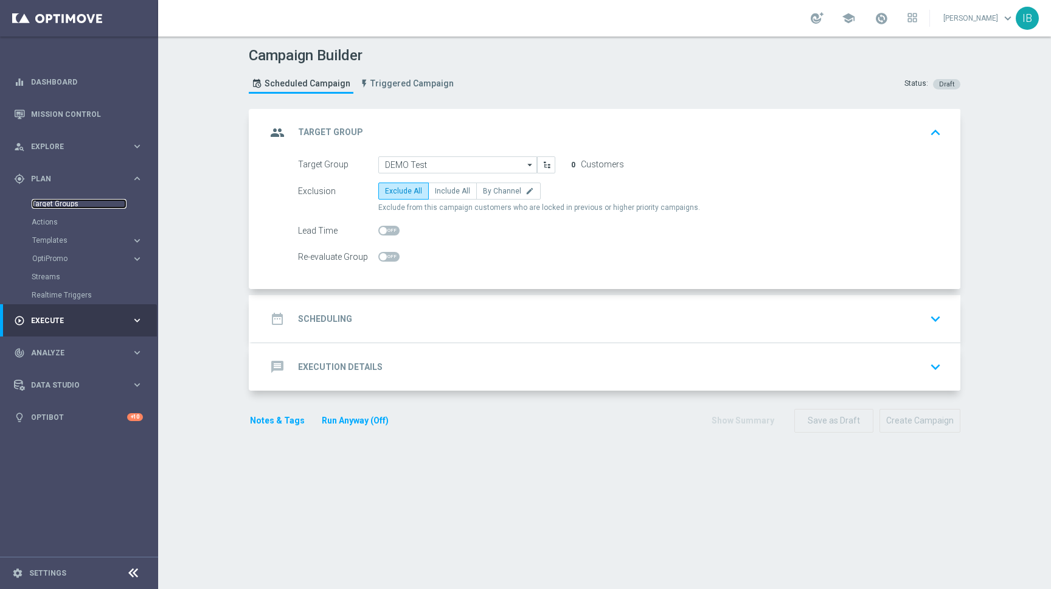
click at [71, 201] on link "Target Groups" at bounding box center [79, 204] width 95 height 10
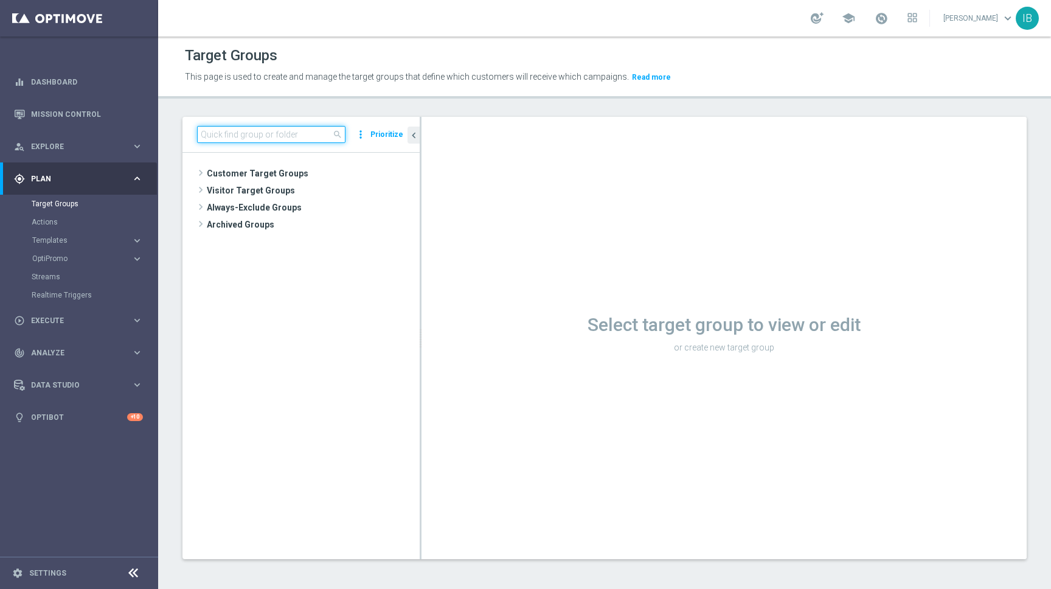
click at [246, 136] on input at bounding box center [271, 134] width 148 height 17
type input "k"
type input "demo"
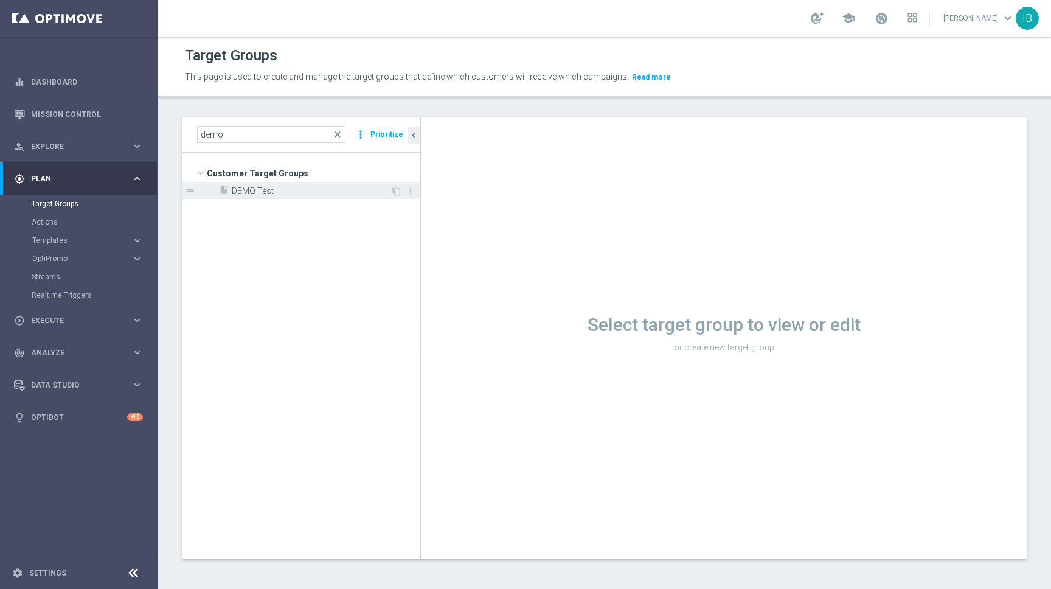
click at [254, 196] on span "DEMO Test" at bounding box center [311, 191] width 159 height 10
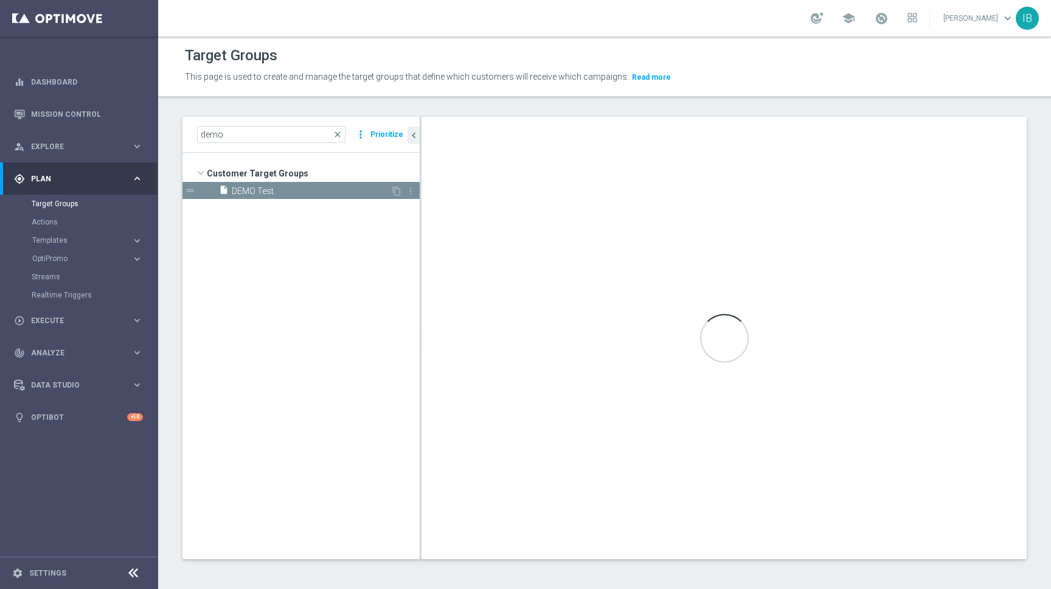
click at [282, 188] on span "DEMO Test" at bounding box center [311, 191] width 159 height 10
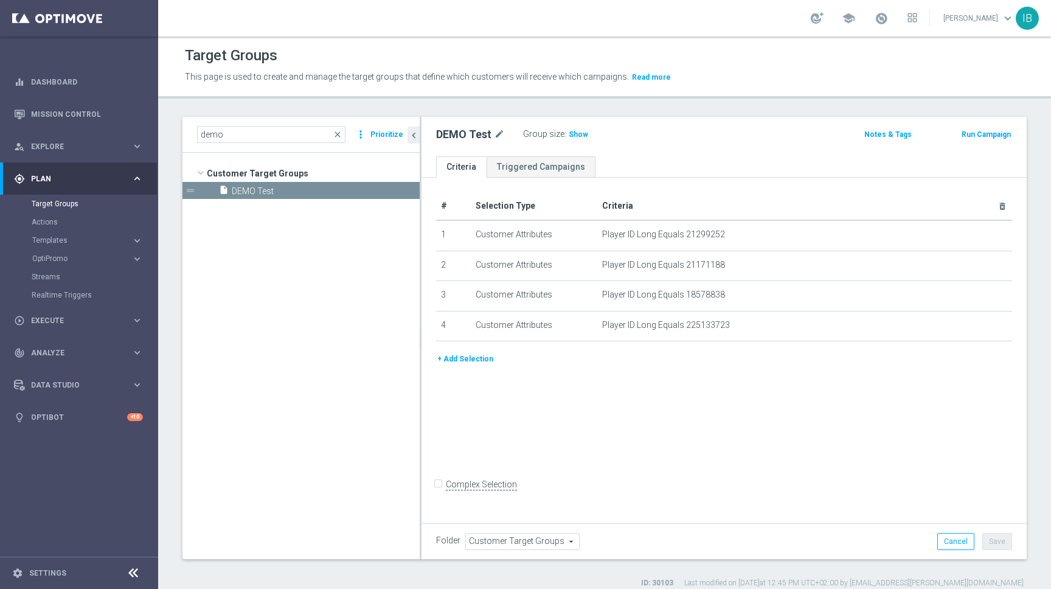
click at [473, 360] on button "+ Add Selection" at bounding box center [465, 358] width 58 height 13
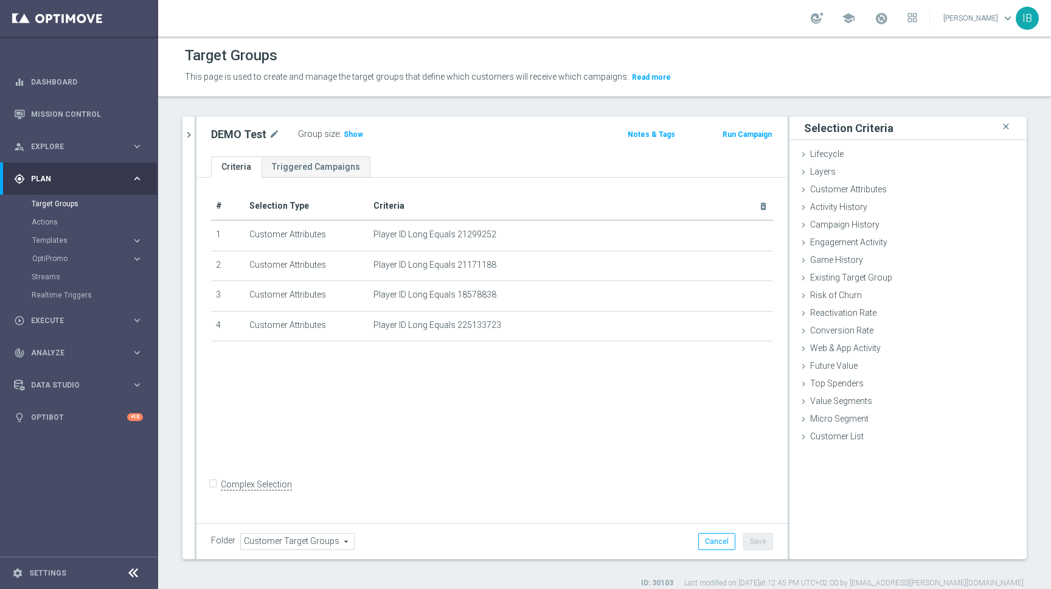
click at [899, 131] on div "Selection Criteria close" at bounding box center [907, 128] width 237 height 23
click at [1006, 126] on icon "close" at bounding box center [1006, 127] width 12 height 16
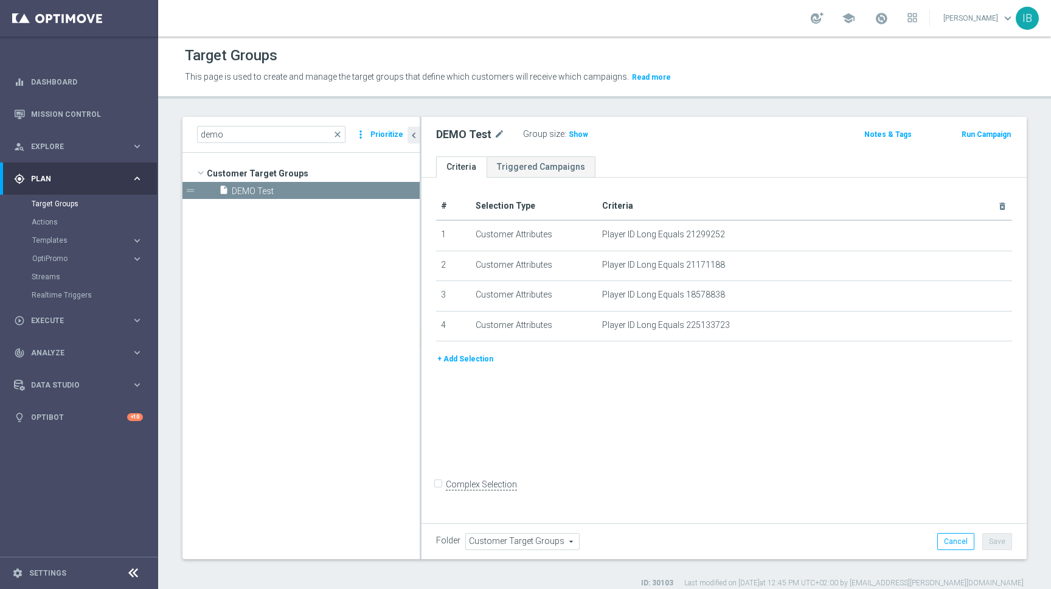
click at [475, 359] on button "+ Add Selection" at bounding box center [465, 358] width 58 height 13
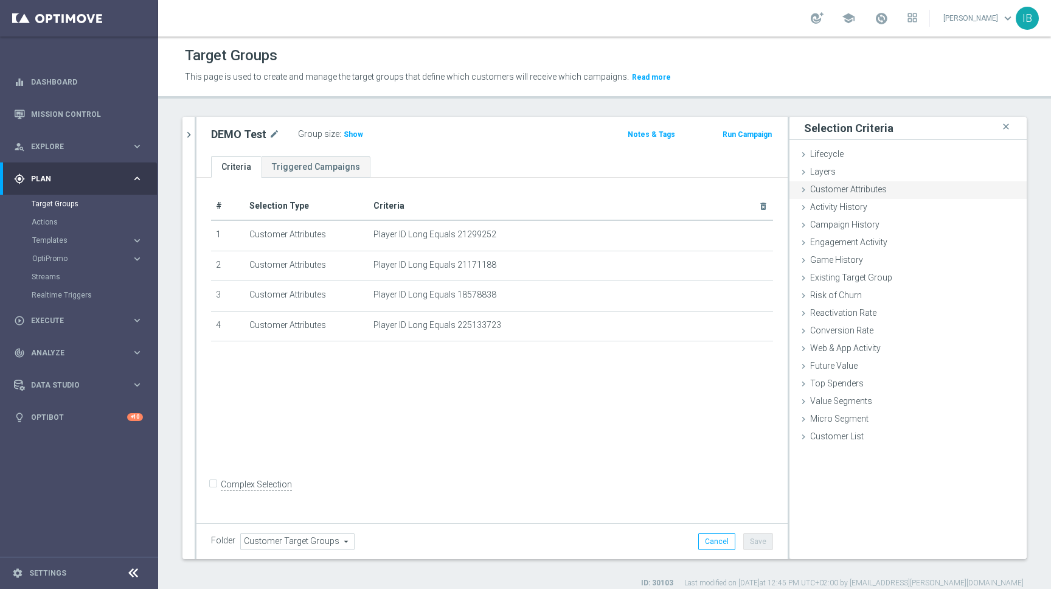
click at [803, 191] on icon at bounding box center [803, 190] width 10 height 10
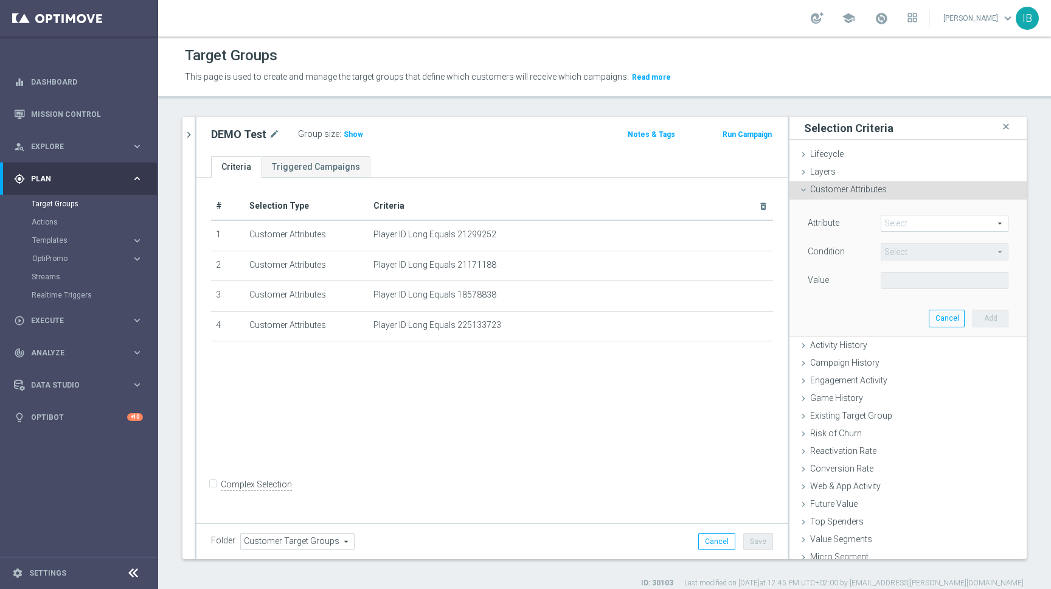
click at [907, 223] on span at bounding box center [944, 223] width 126 height 16
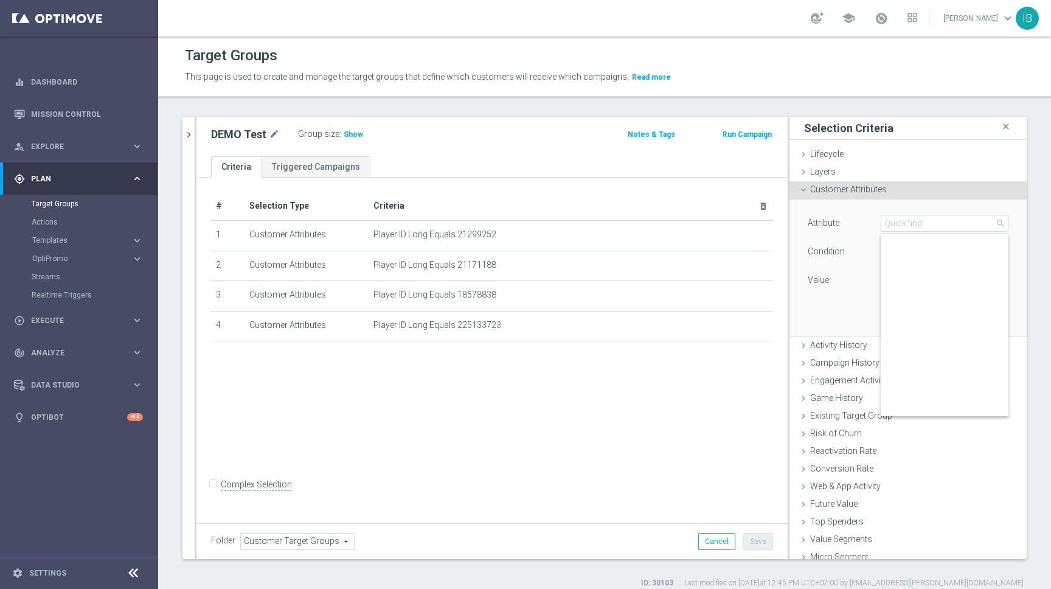
scroll to position [2571, 0]
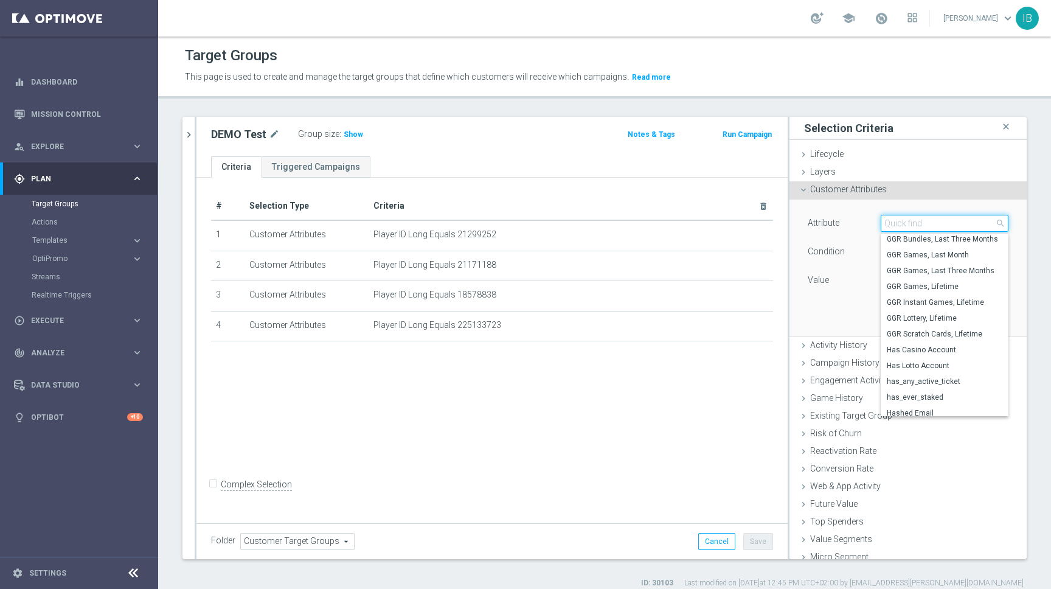
click at [907, 219] on input "search" at bounding box center [944, 223] width 128 height 17
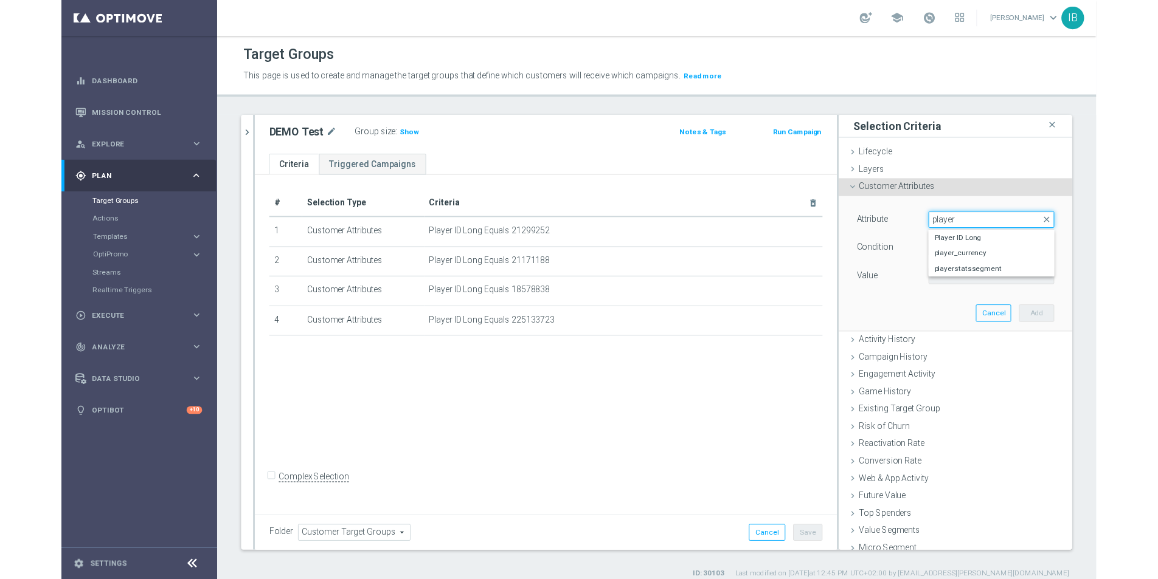
scroll to position [0, 0]
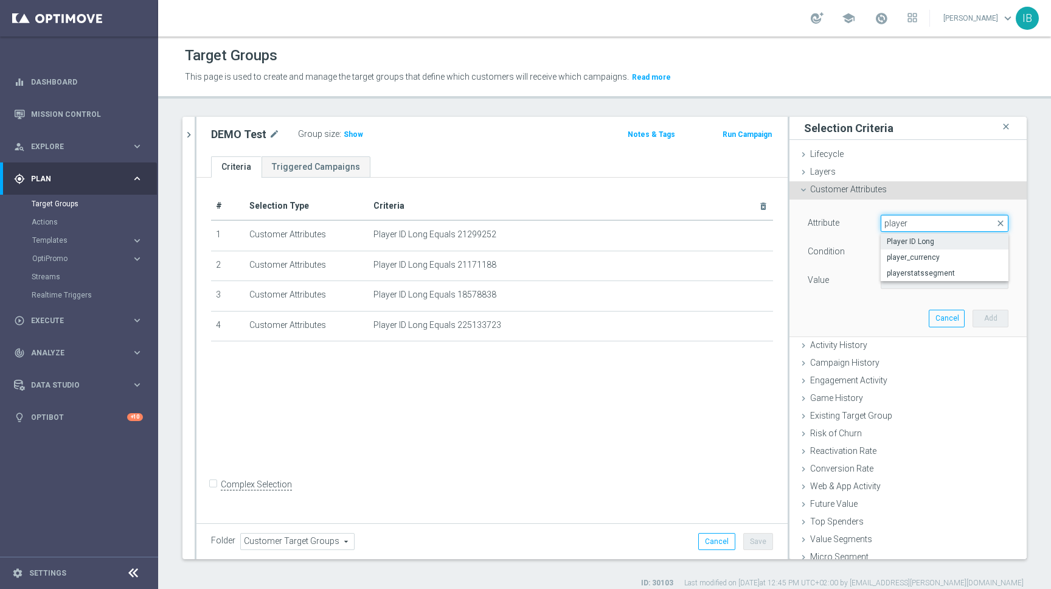
type input "player"
click at [909, 243] on span "Player ID Long" at bounding box center [945, 242] width 116 height 10
type input "Player ID Long"
type input "Equals"
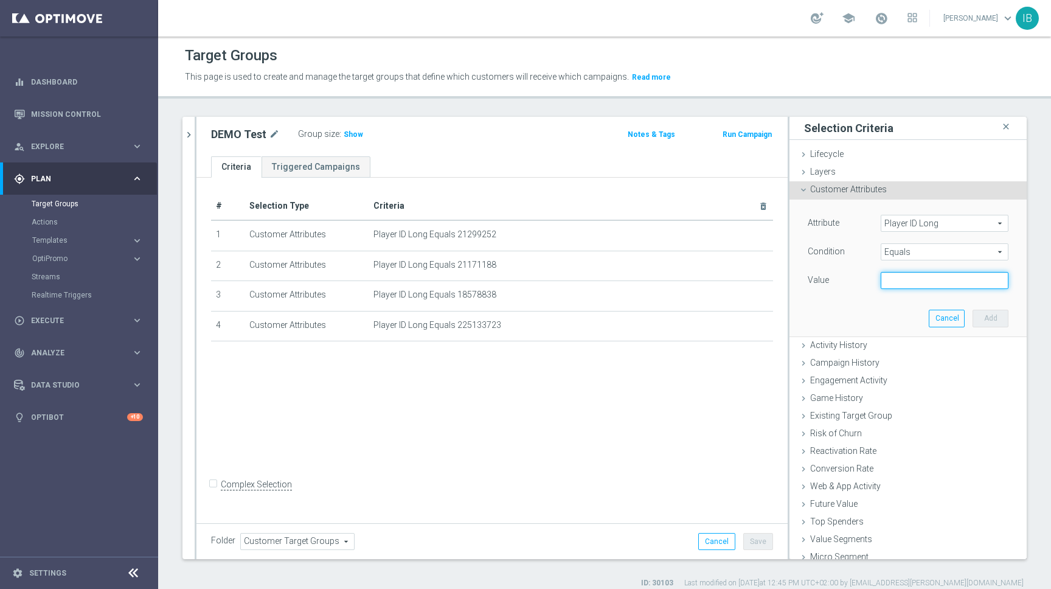
click at [907, 279] on input "text" at bounding box center [944, 280] width 128 height 17
type input "225133827"
click at [993, 322] on button "Add" at bounding box center [990, 317] width 36 height 17
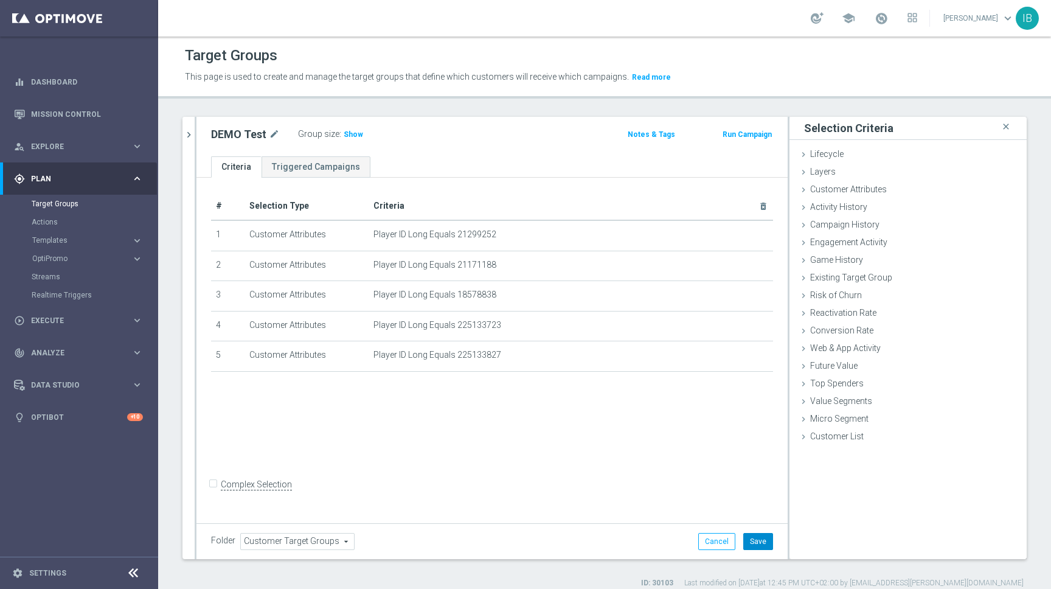
click at [759, 535] on button "Save" at bounding box center [758, 541] width 30 height 17
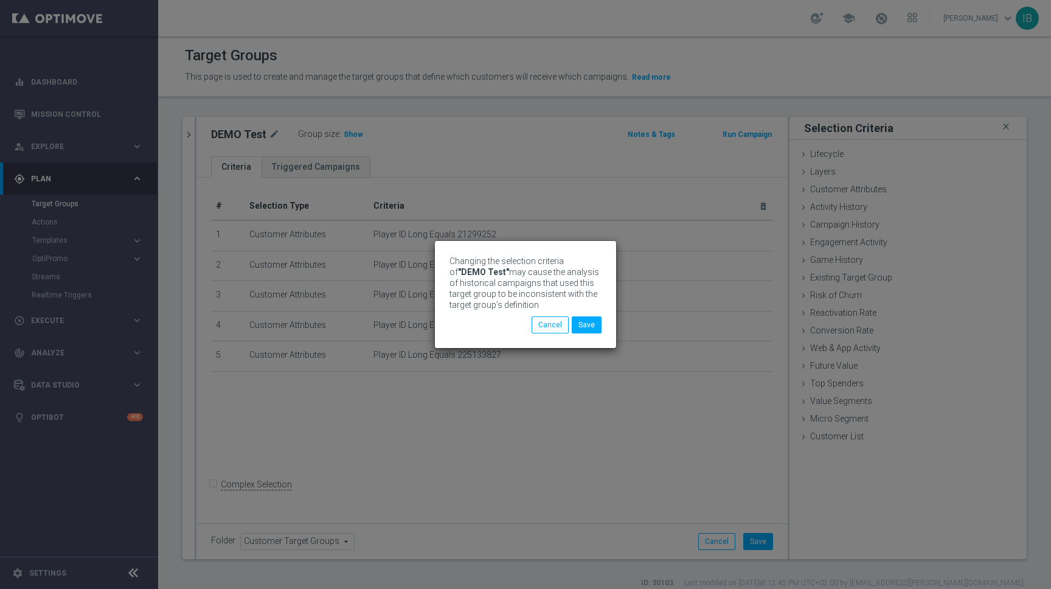
click at [601, 320] on div "Changing the selection criteria of "DEMO Test" may cause the analysis of histor…" at bounding box center [525, 294] width 181 height 107
click at [591, 323] on button "Save" at bounding box center [587, 324] width 30 height 17
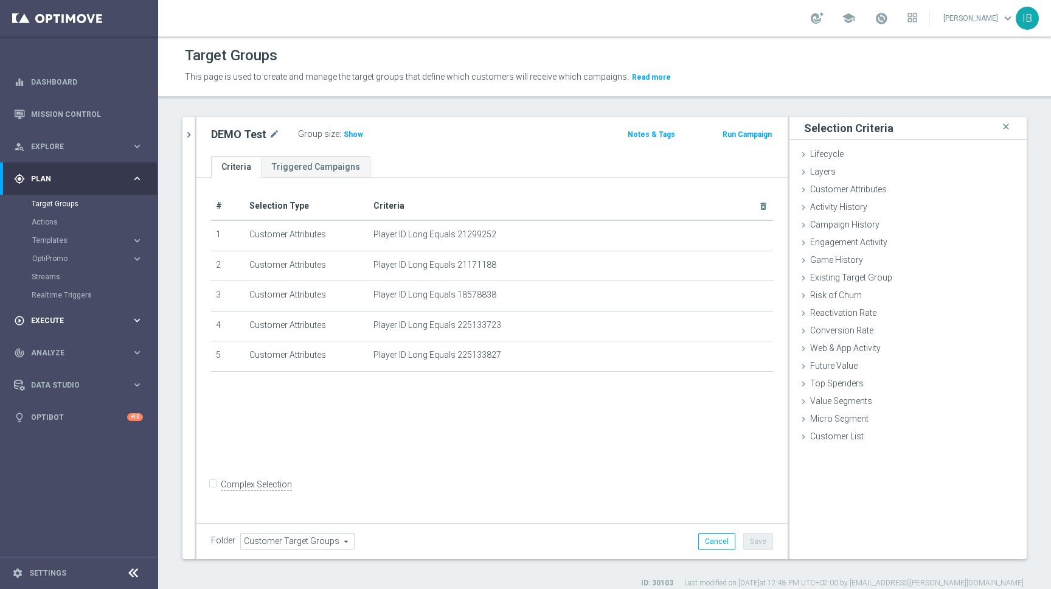
click at [120, 317] on span "Execute" at bounding box center [81, 320] width 100 height 7
click at [55, 237] on link "Campaign Builder" at bounding box center [79, 236] width 95 height 10
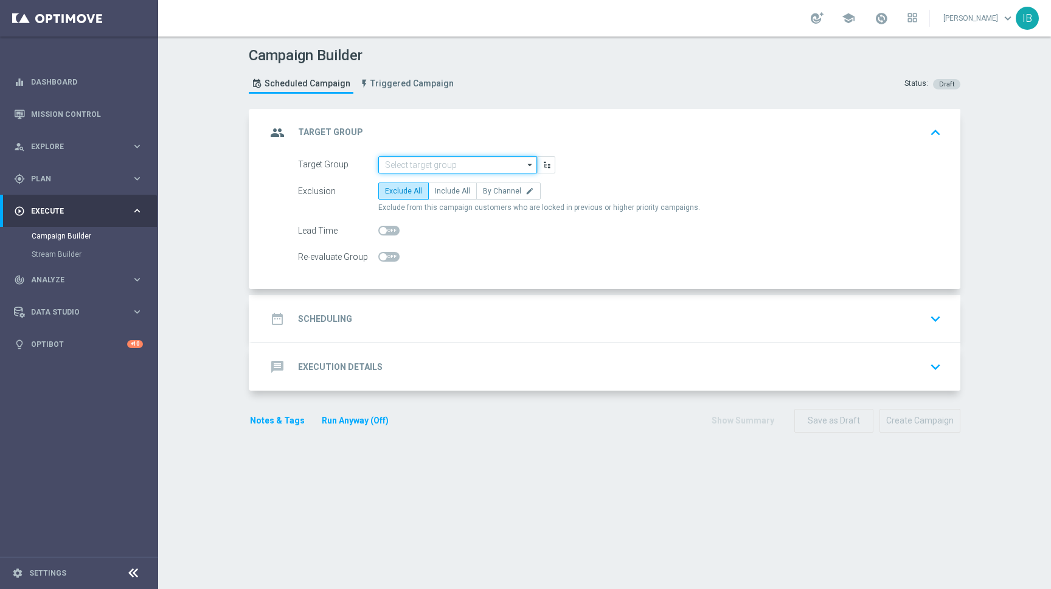
click at [423, 165] on input at bounding box center [457, 164] width 159 height 17
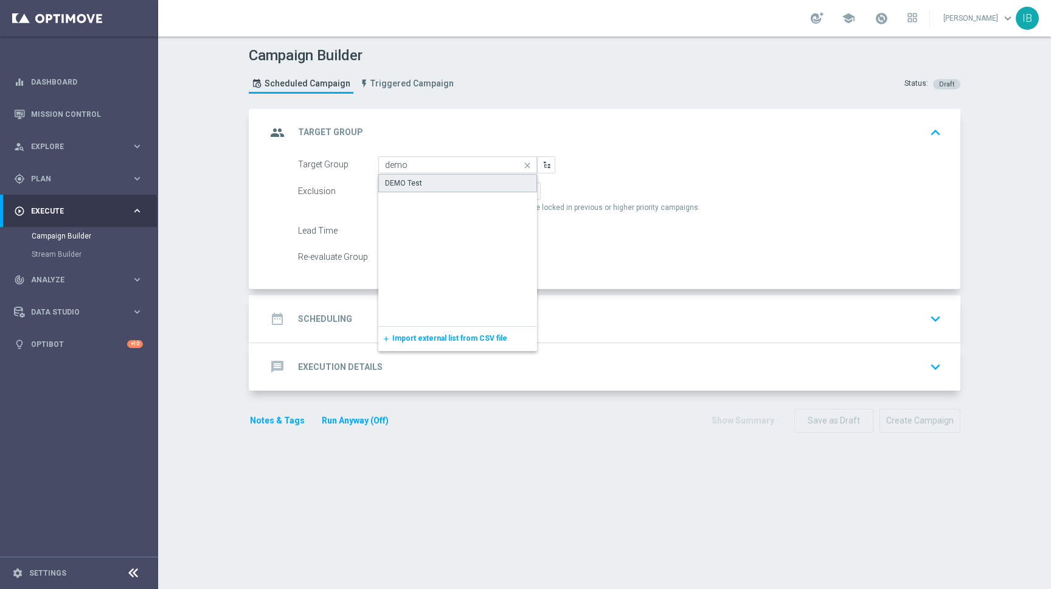
click at [427, 181] on div "DEMO Test" at bounding box center [457, 183] width 159 height 18
type input "DEMO Test"
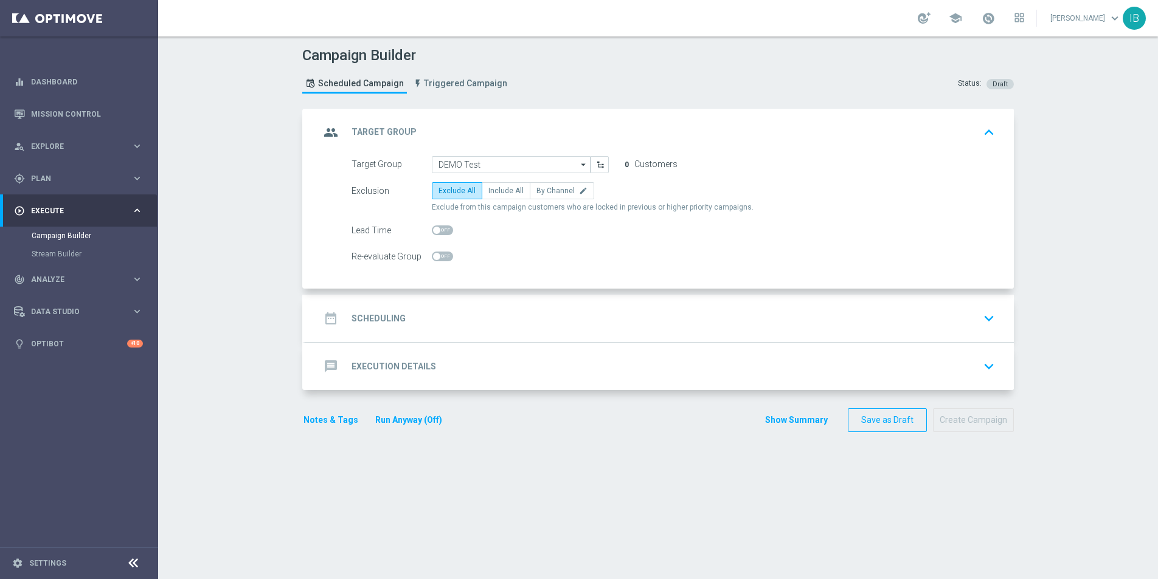
click at [132, 562] on icon at bounding box center [133, 563] width 15 height 15
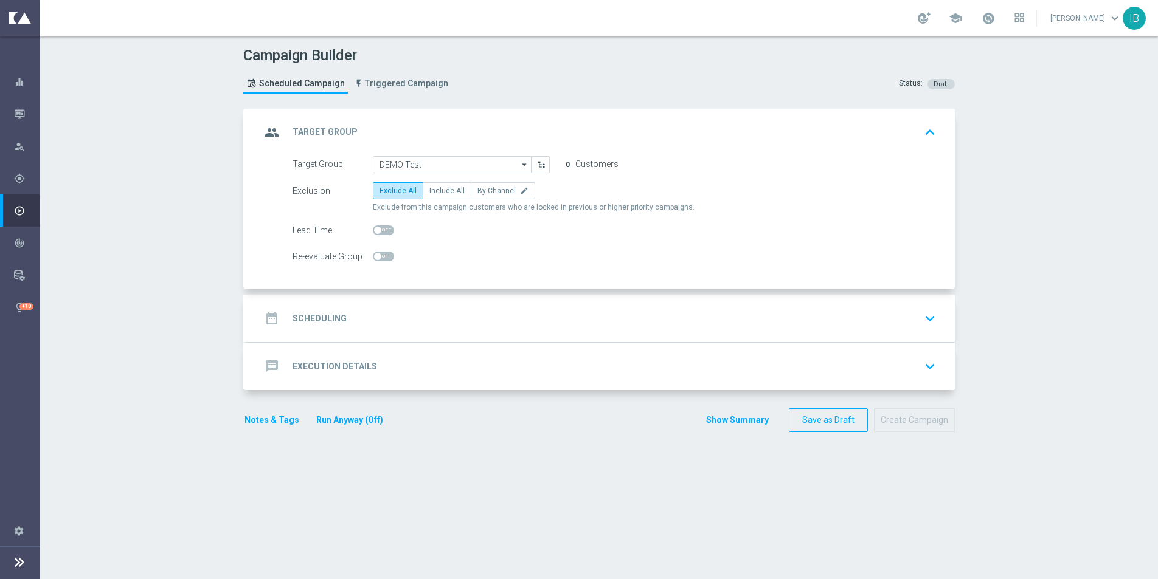
click at [18, 561] on icon at bounding box center [19, 562] width 15 height 15
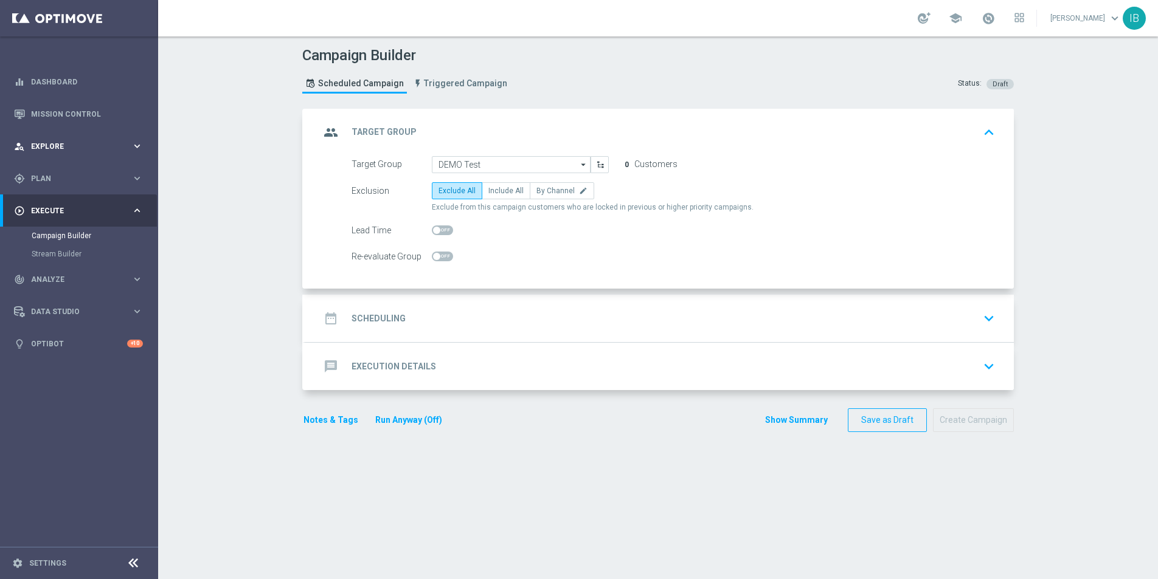
click at [133, 144] on icon "keyboard_arrow_right" at bounding box center [137, 146] width 12 height 12
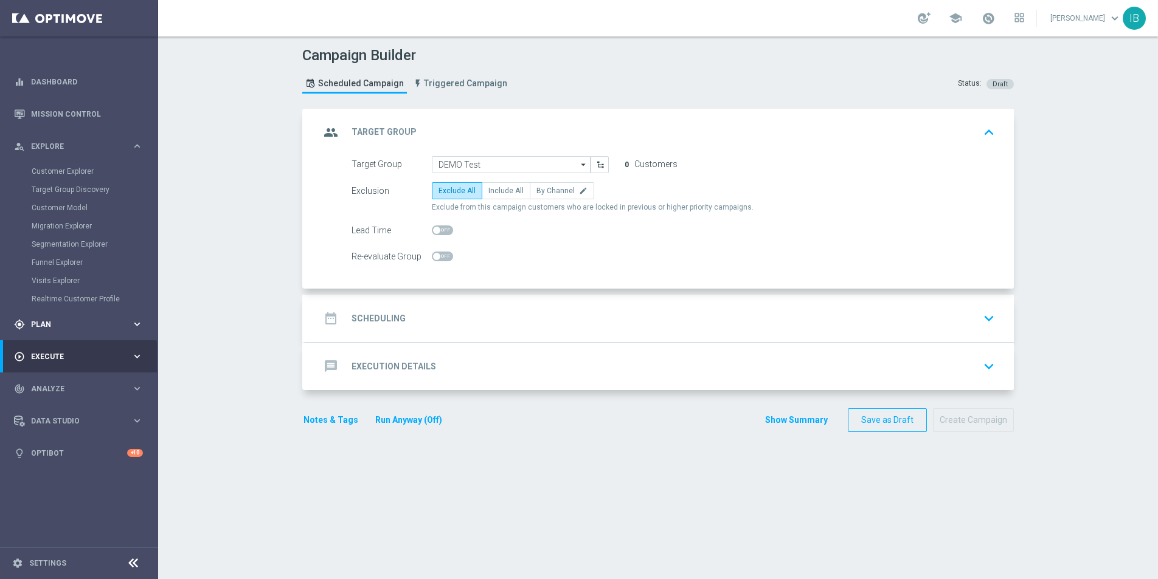
click at [109, 328] on div "gps_fixed Plan" at bounding box center [72, 324] width 117 height 11
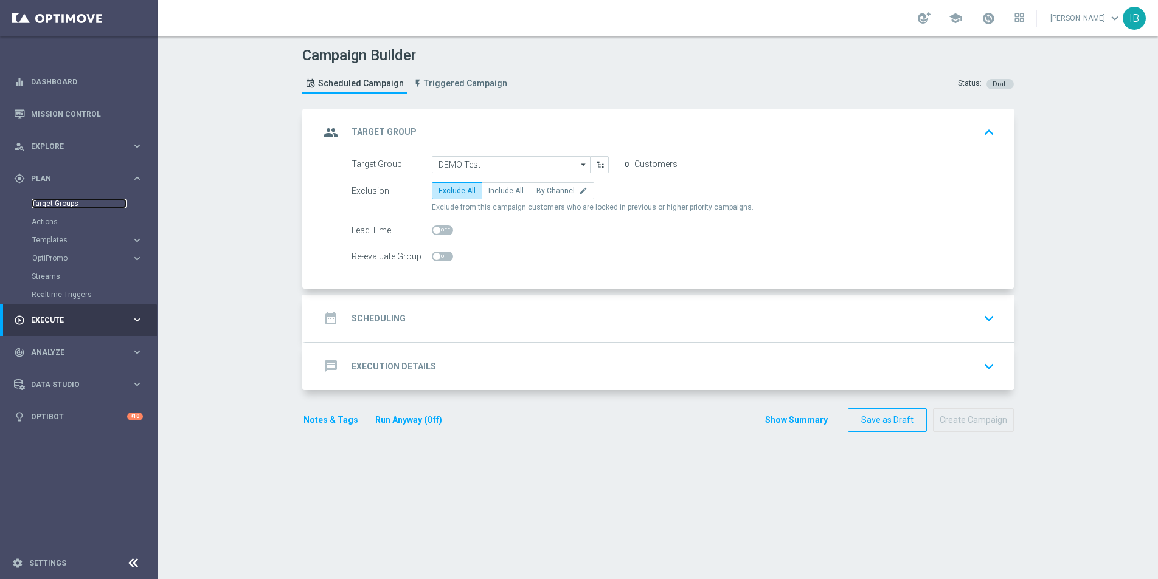
click at [57, 204] on link "Target Groups" at bounding box center [79, 204] width 95 height 10
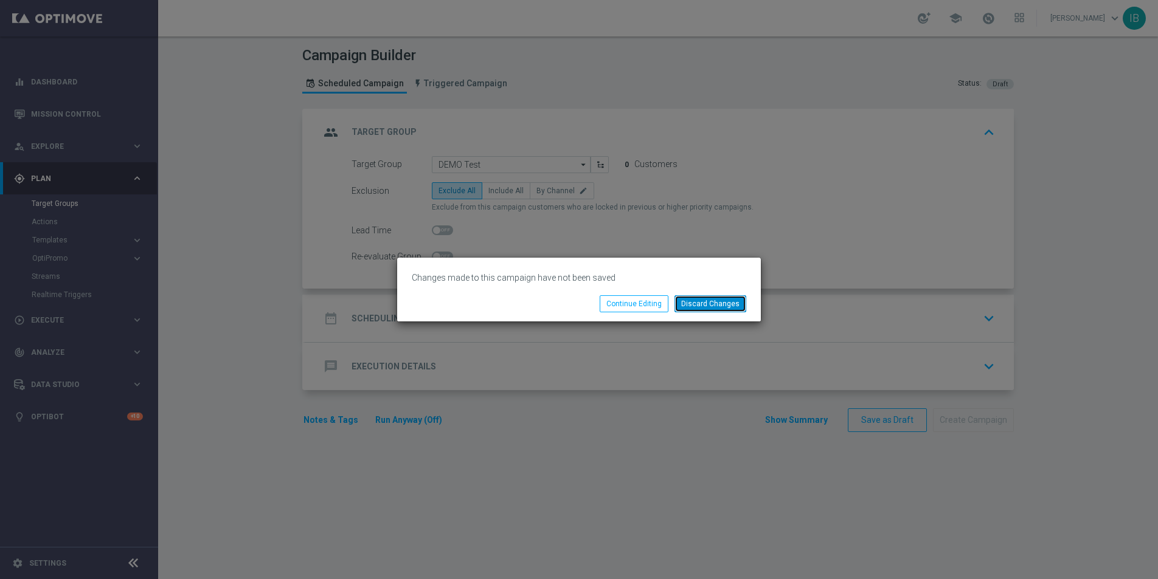
click at [731, 310] on button "Discard Changes" at bounding box center [710, 304] width 72 height 17
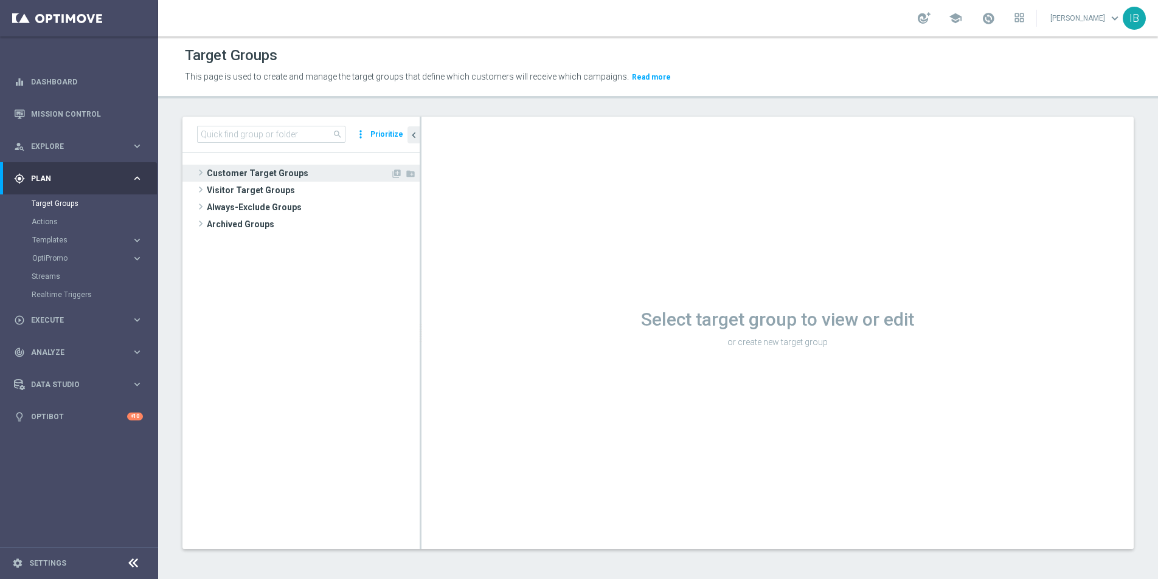
click at [199, 170] on span at bounding box center [201, 172] width 12 height 15
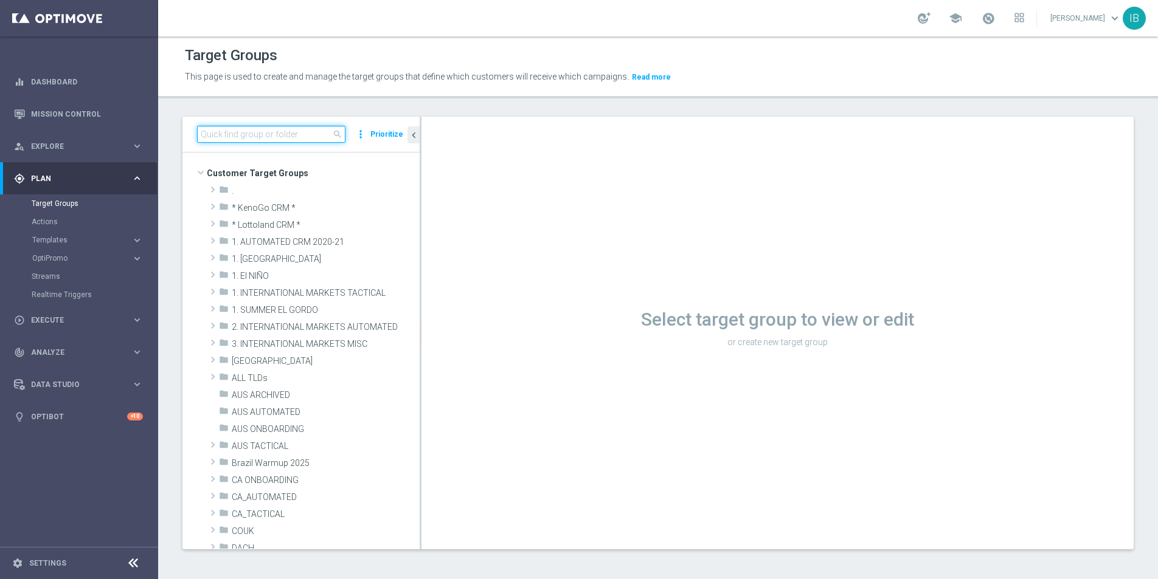
click at [266, 141] on input at bounding box center [271, 134] width 148 height 17
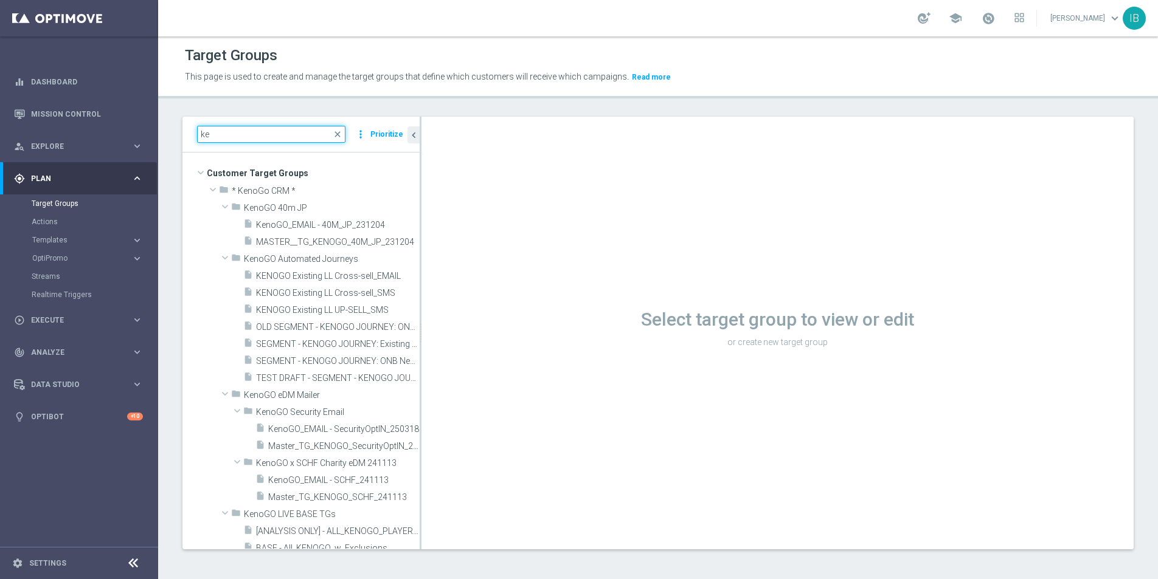
type input "k"
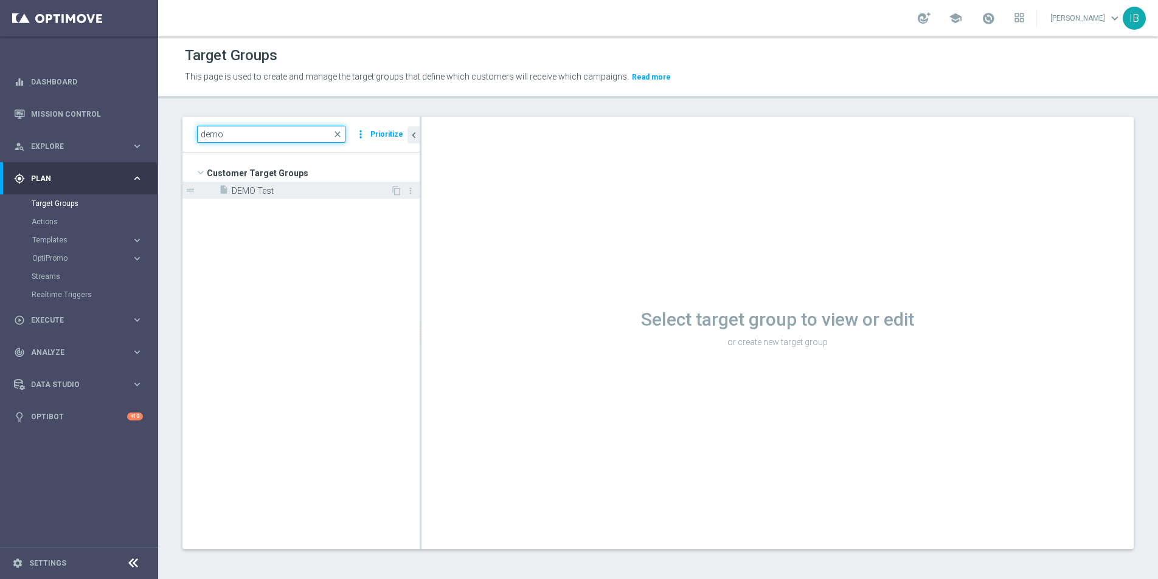
type input "demo"
click at [260, 193] on span "DEMO Test" at bounding box center [311, 191] width 159 height 10
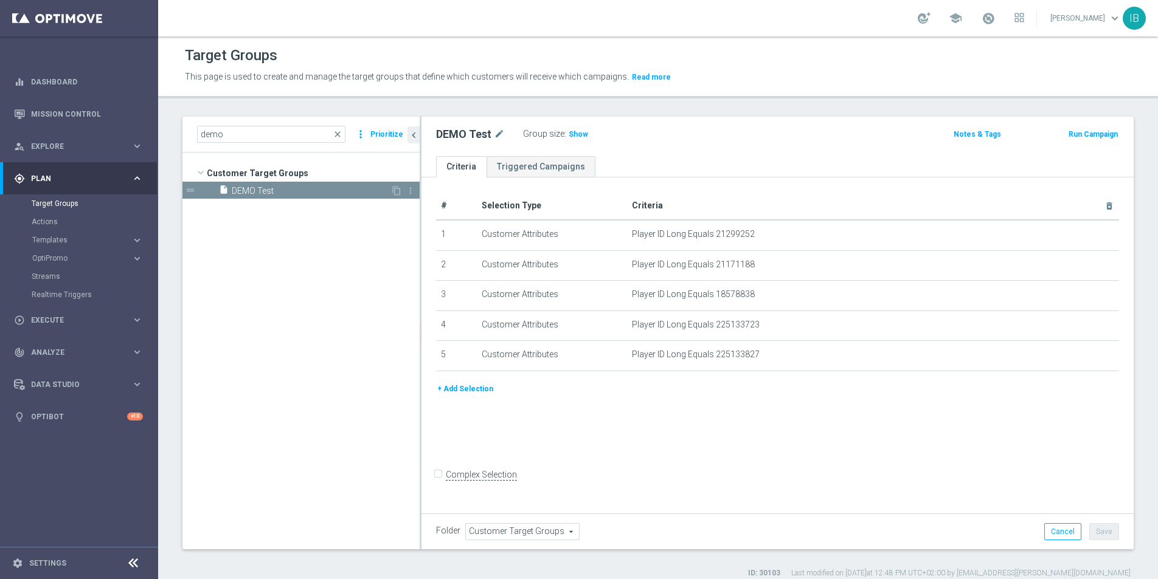
scroll to position [2, 0]
click at [471, 388] on button "+ Add Selection" at bounding box center [465, 386] width 58 height 13
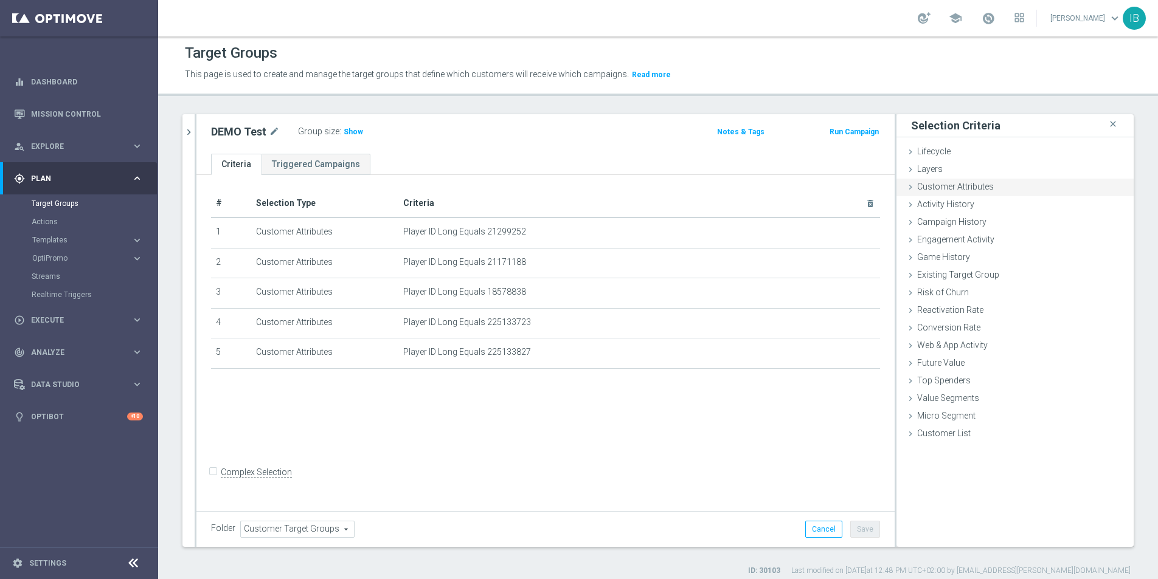
click at [939, 189] on span "Customer Attributes" at bounding box center [955, 187] width 77 height 10
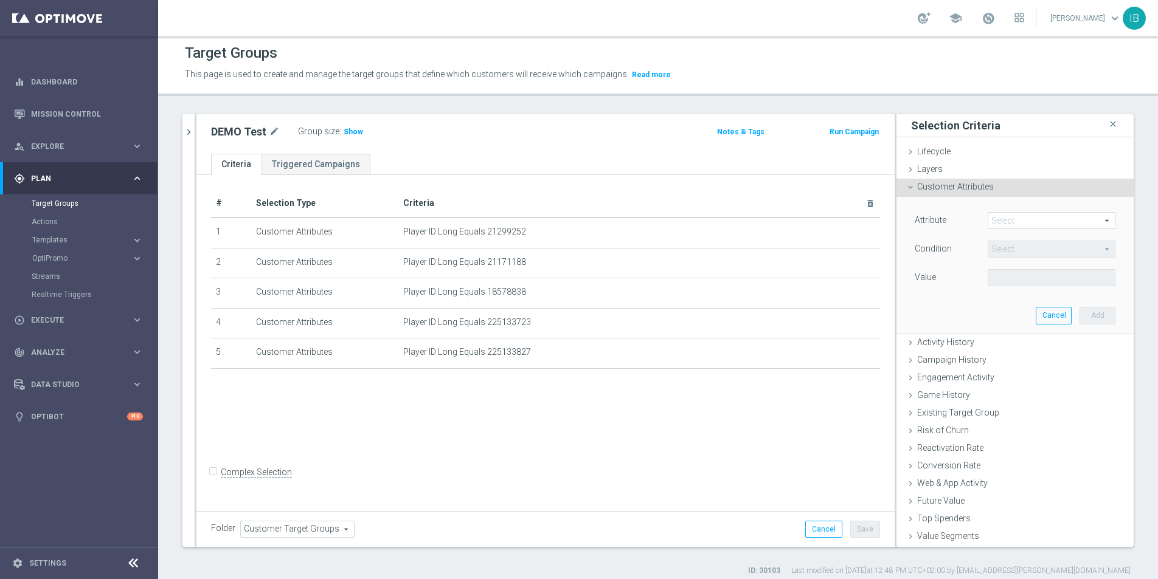
click at [1021, 217] on span at bounding box center [1051, 221] width 126 height 16
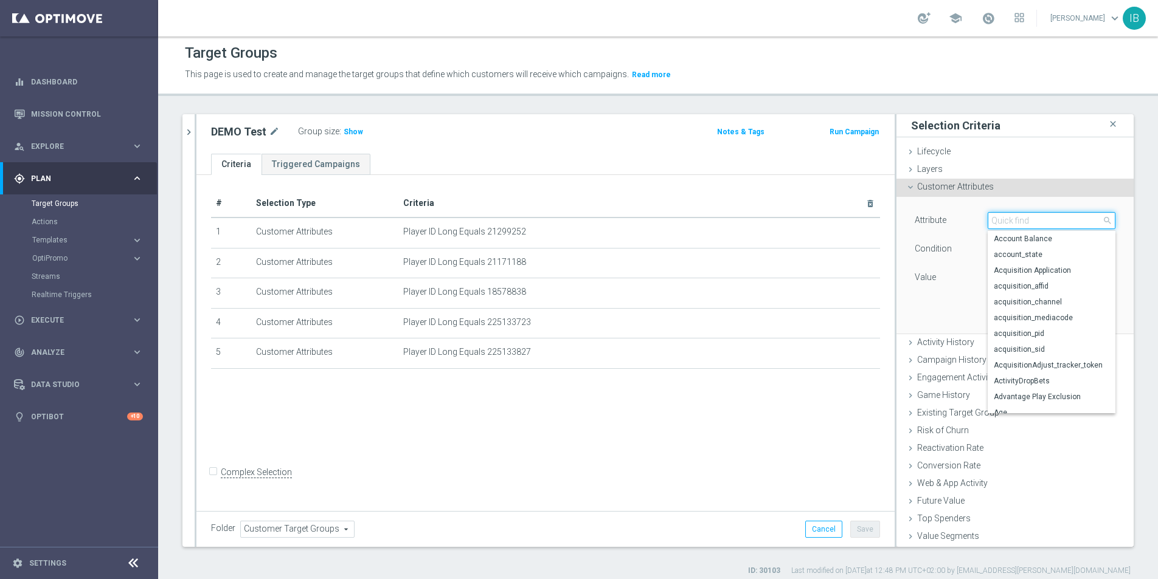
click at [1018, 214] on input "search" at bounding box center [1051, 220] width 128 height 17
type input "player"
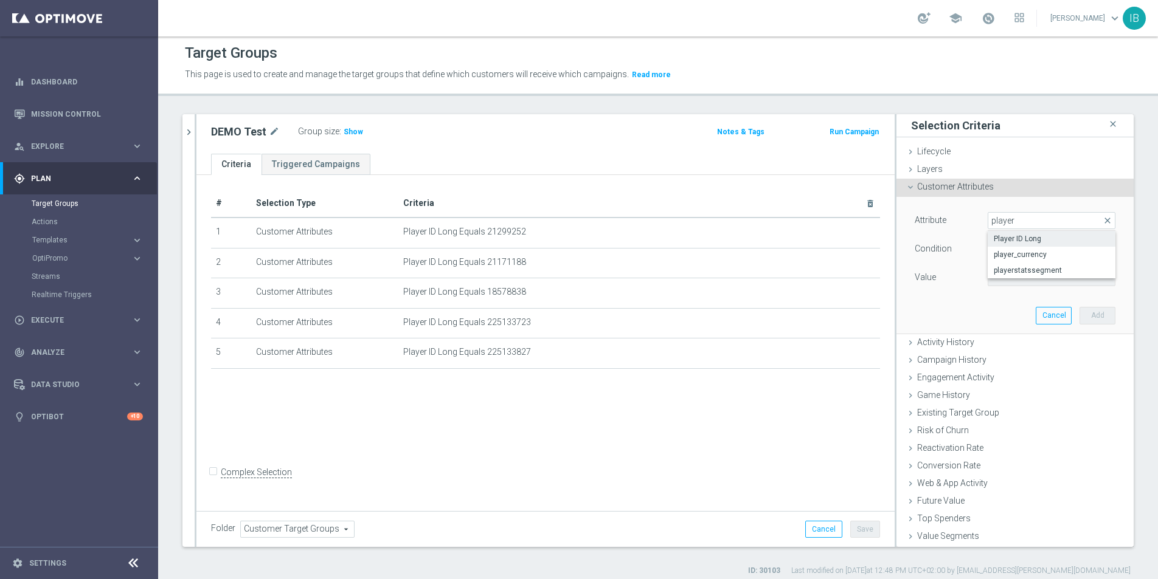
click at [1020, 240] on span "Player ID Long" at bounding box center [1052, 239] width 116 height 10
type input "Player ID Long"
type input "Equals"
click at [1024, 276] on input "text" at bounding box center [1051, 277] width 128 height 17
type input "217"
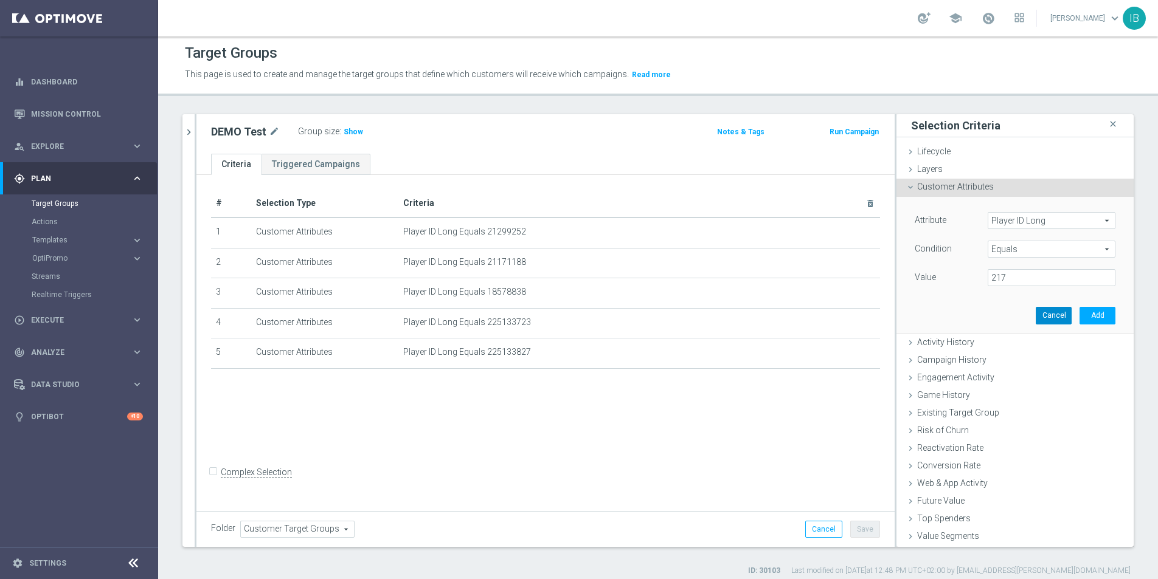
click at [1049, 314] on button "Cancel" at bounding box center [1053, 315] width 36 height 17
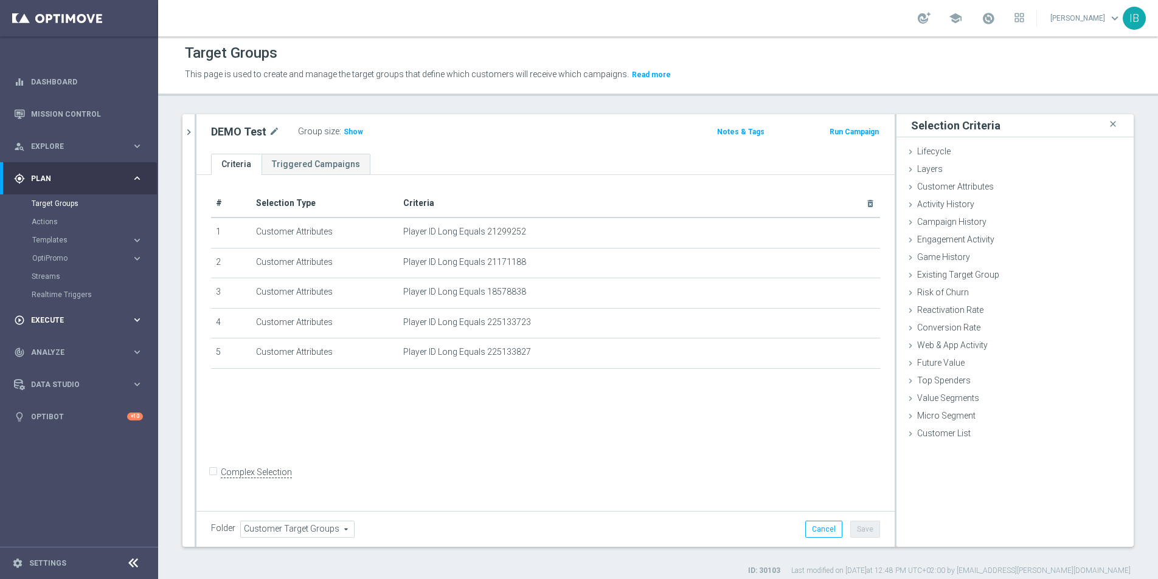
click at [88, 315] on div "play_circle_outline Execute" at bounding box center [72, 320] width 117 height 11
click at [64, 232] on link "Campaign Builder" at bounding box center [79, 236] width 95 height 10
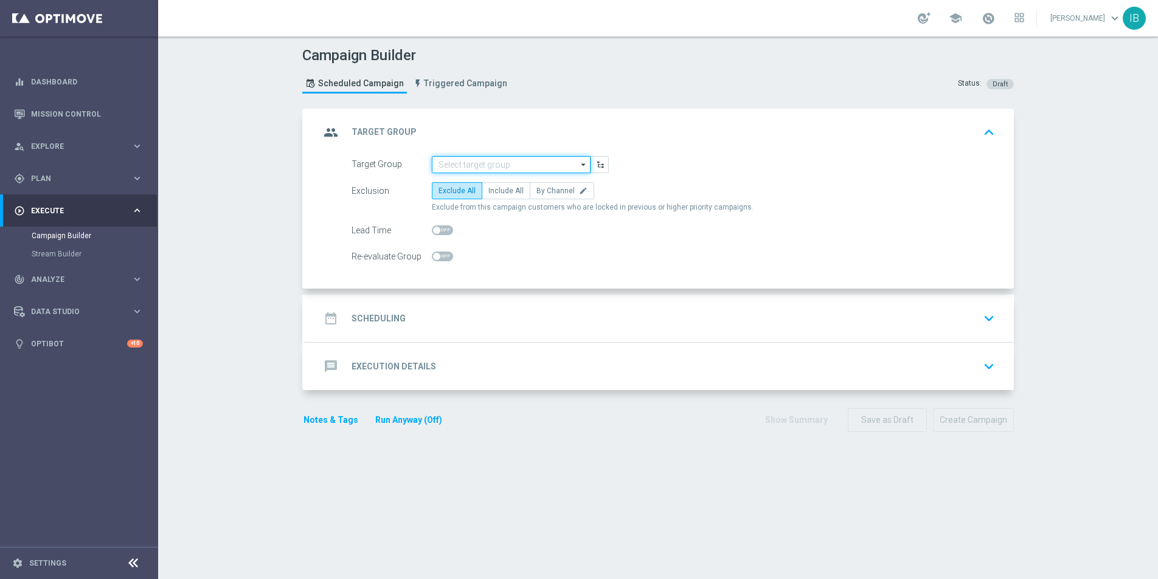
click at [461, 164] on input at bounding box center [511, 164] width 159 height 17
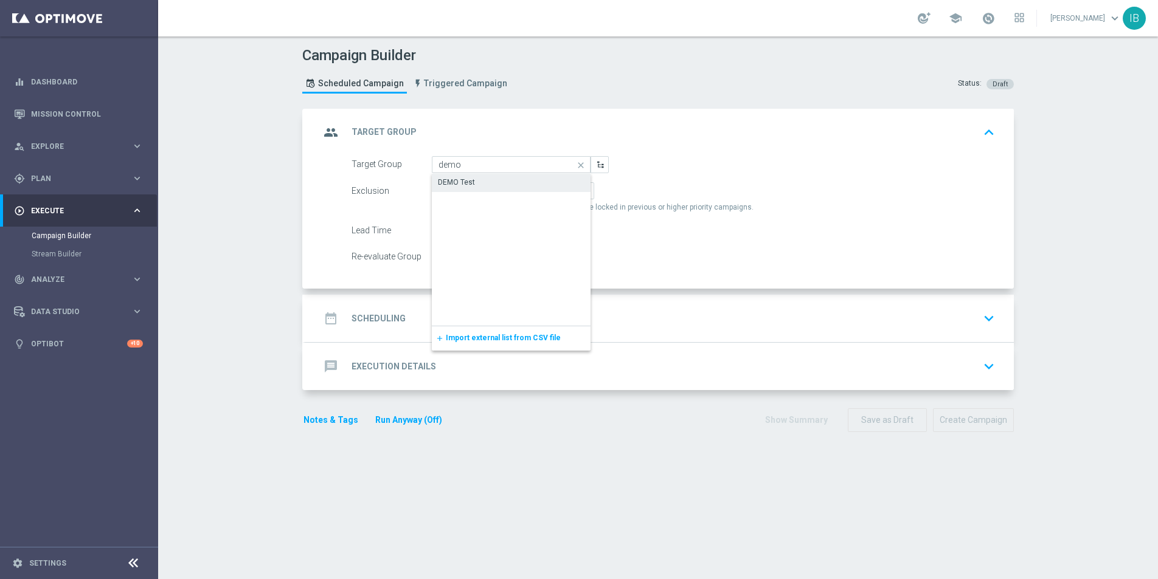
click at [528, 182] on div "DEMO Test" at bounding box center [511, 182] width 159 height 17
type input "DEMO Test"
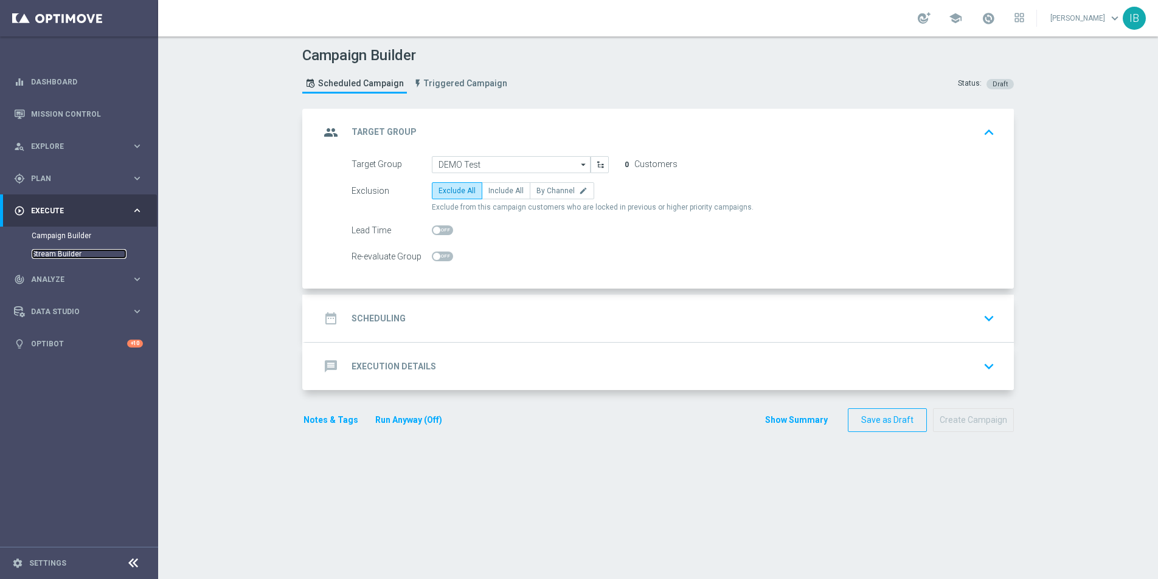
click at [70, 254] on link "Stream Builder" at bounding box center [79, 254] width 95 height 10
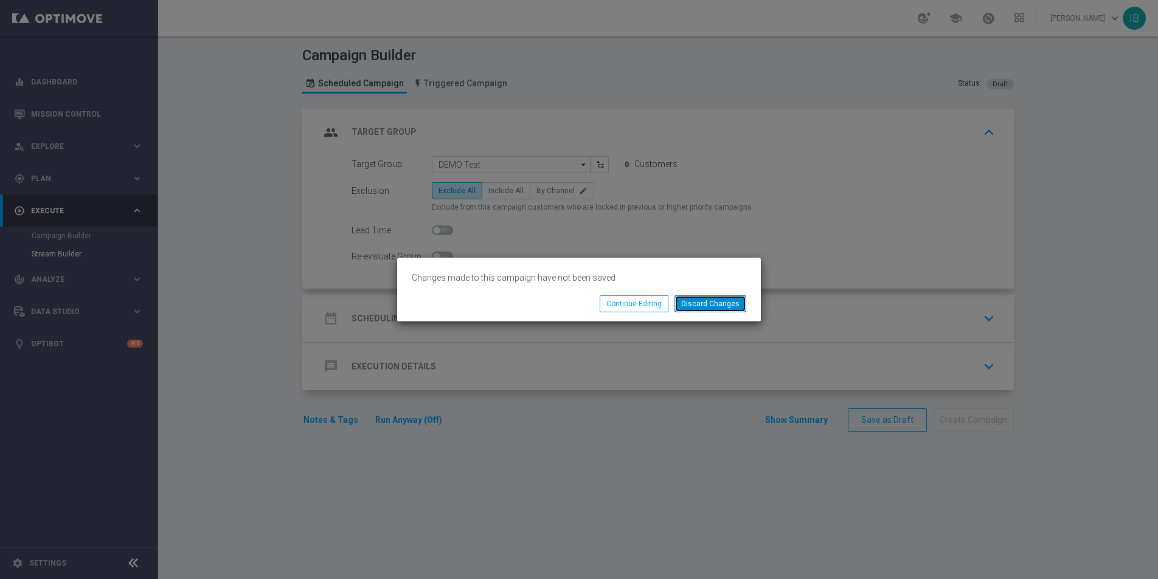
click at [709, 301] on button "Discard Changes" at bounding box center [710, 304] width 72 height 17
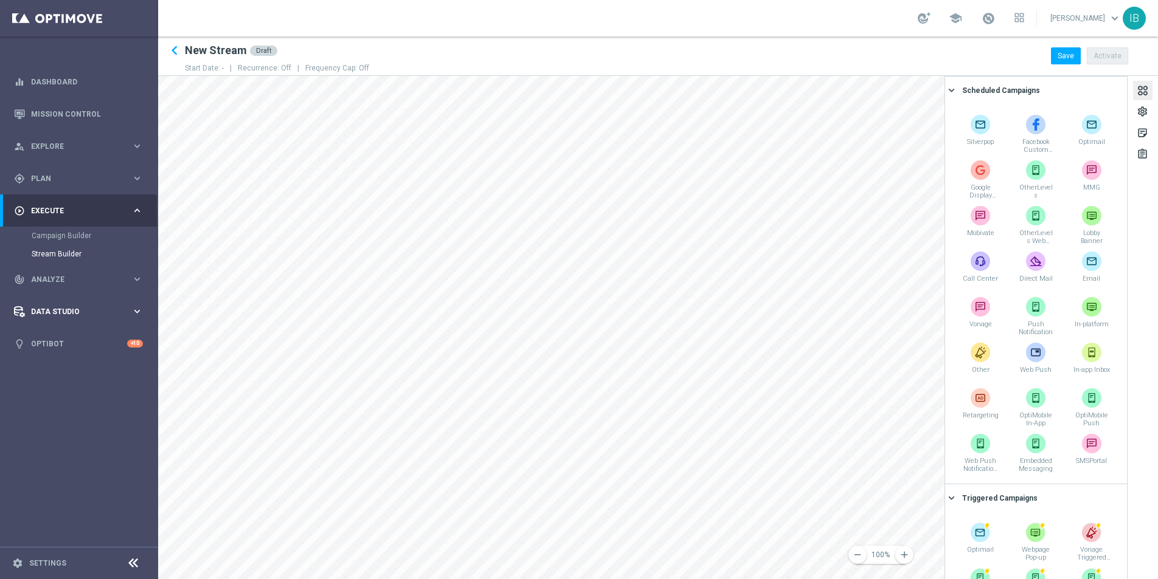
click at [55, 309] on span "Data Studio" at bounding box center [81, 311] width 100 height 7
click at [52, 563] on link "Settings" at bounding box center [47, 563] width 37 height 7
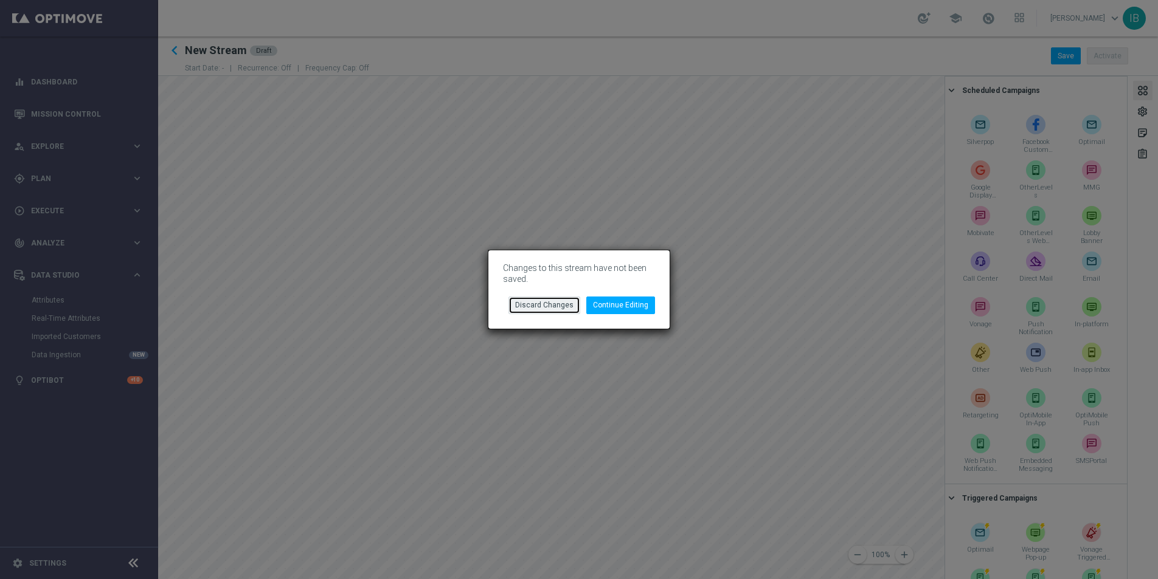
click at [557, 300] on button "Discard Changes" at bounding box center [544, 305] width 72 height 17
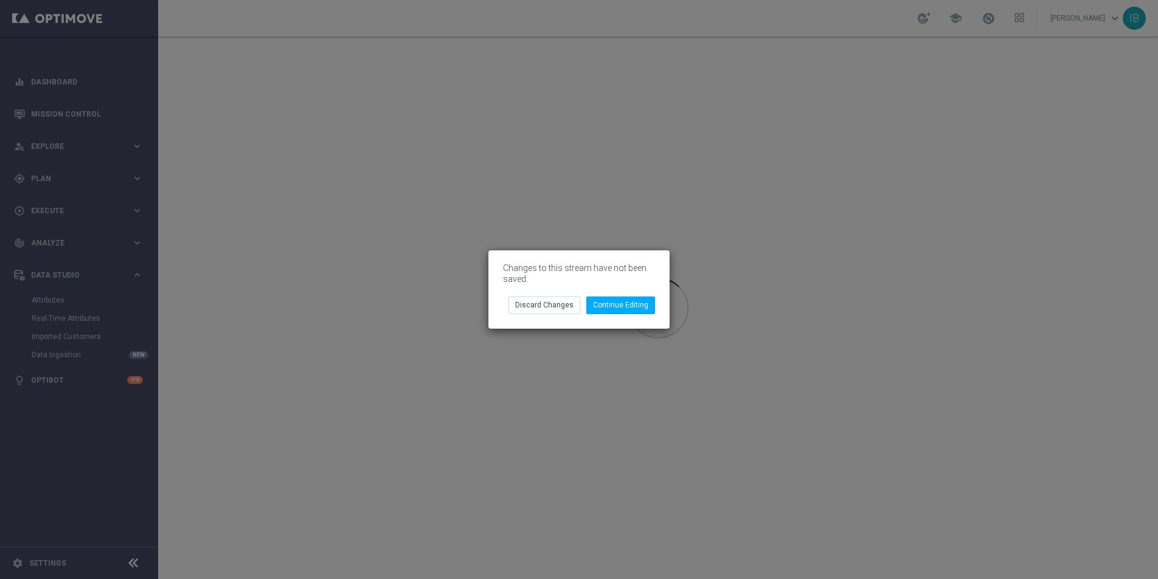
click at [94, 281] on modal-container "Changes to this stream have not been saved. Continue Editing Discard Changes" at bounding box center [579, 289] width 1158 height 579
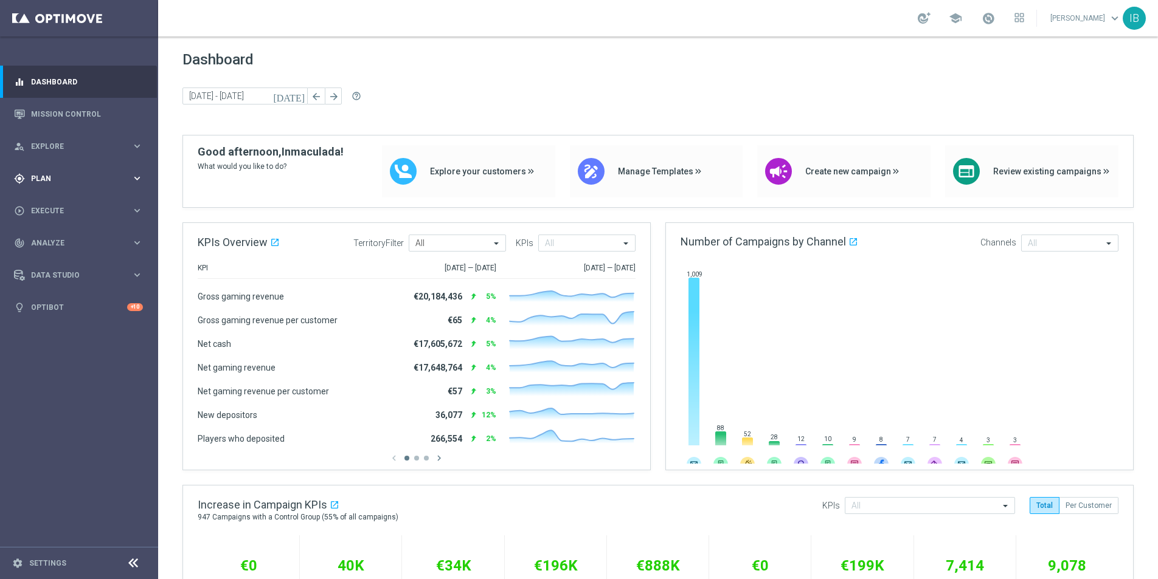
click at [78, 179] on span "Plan" at bounding box center [81, 178] width 100 height 7
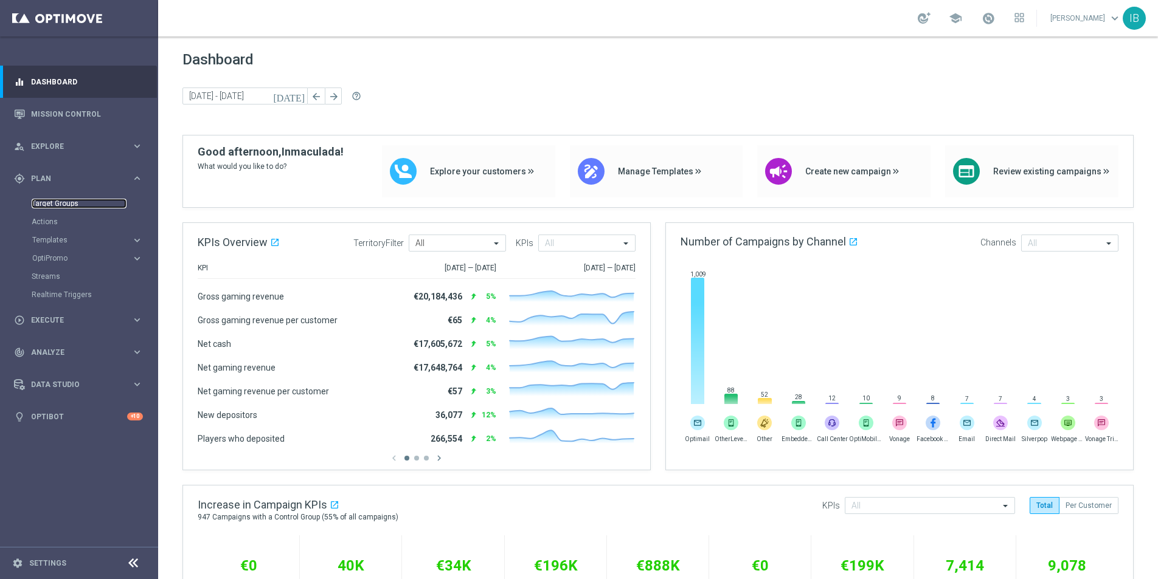
click at [71, 204] on link "Target Groups" at bounding box center [79, 204] width 95 height 10
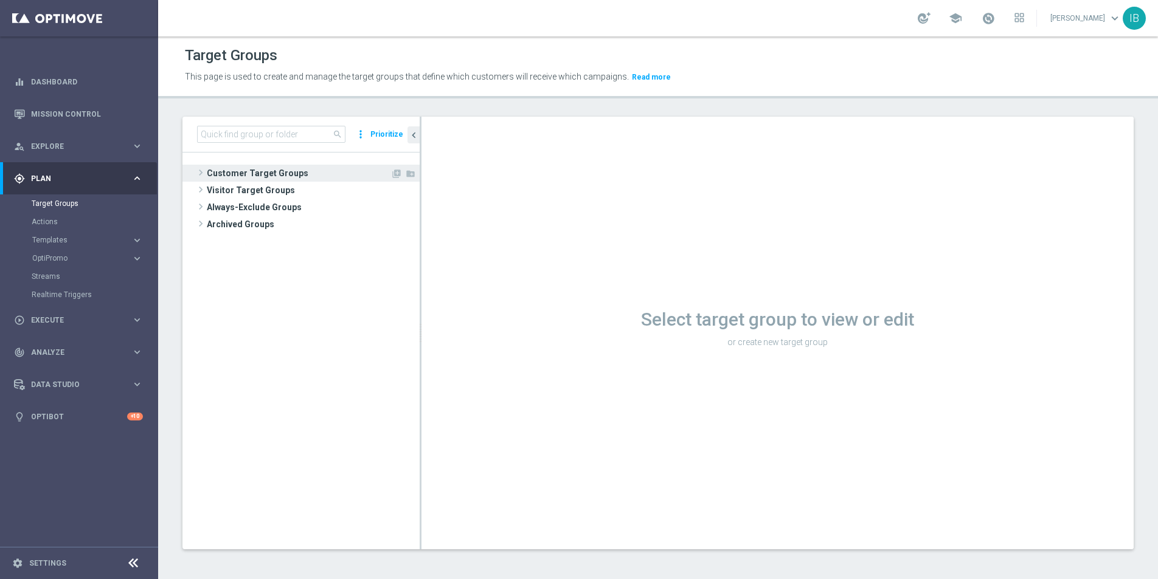
click at [201, 170] on span at bounding box center [201, 172] width 12 height 15
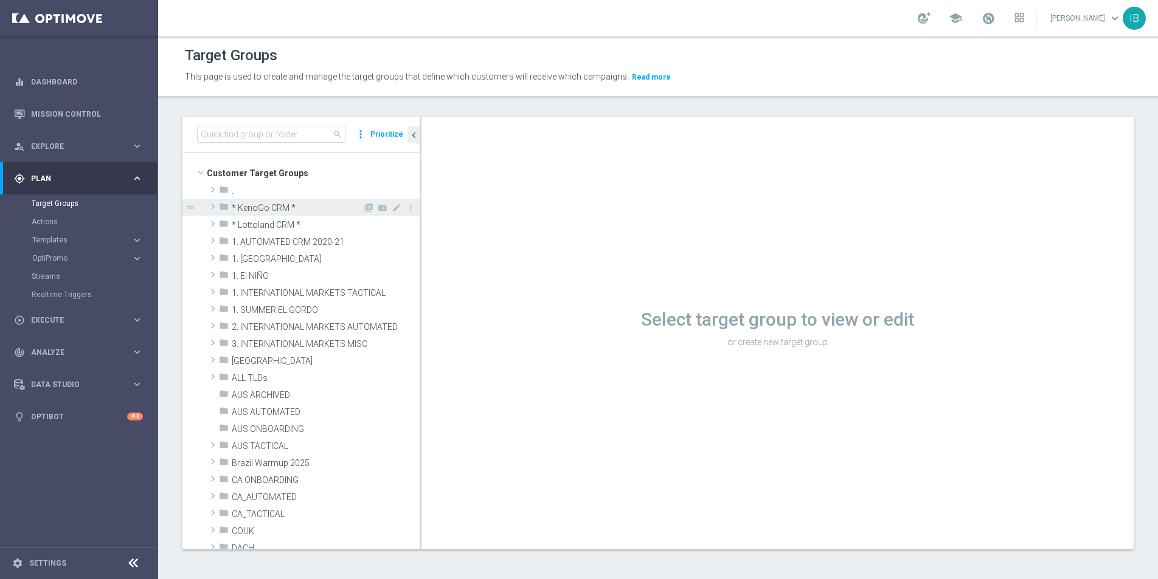
click at [261, 206] on span "* KenoGo CRM *" at bounding box center [297, 208] width 131 height 10
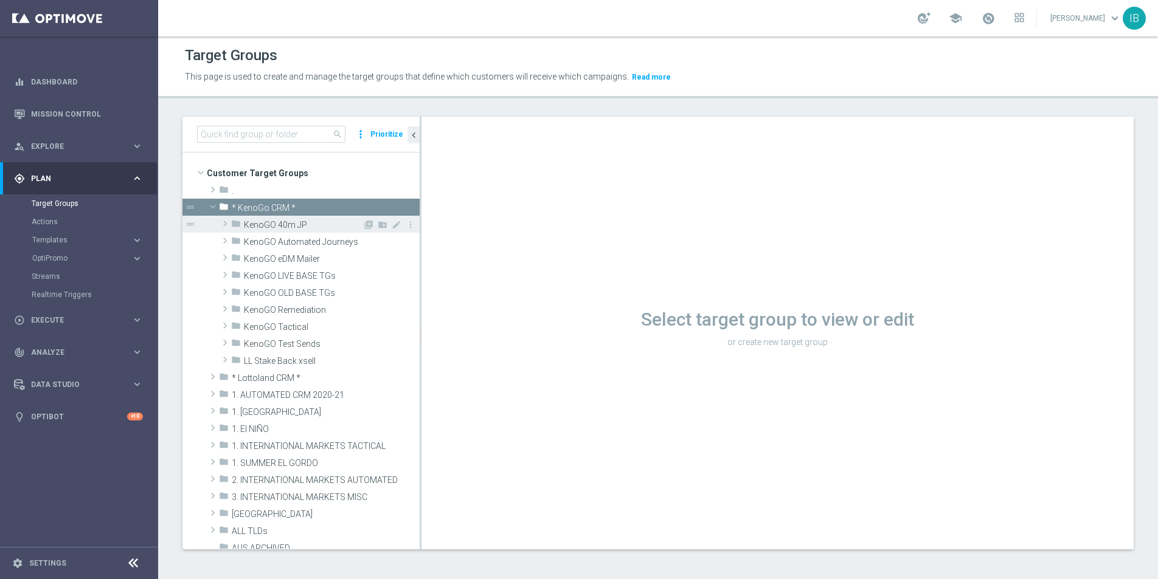
click at [259, 226] on span "KenoGO 40m JP" at bounding box center [303, 225] width 119 height 10
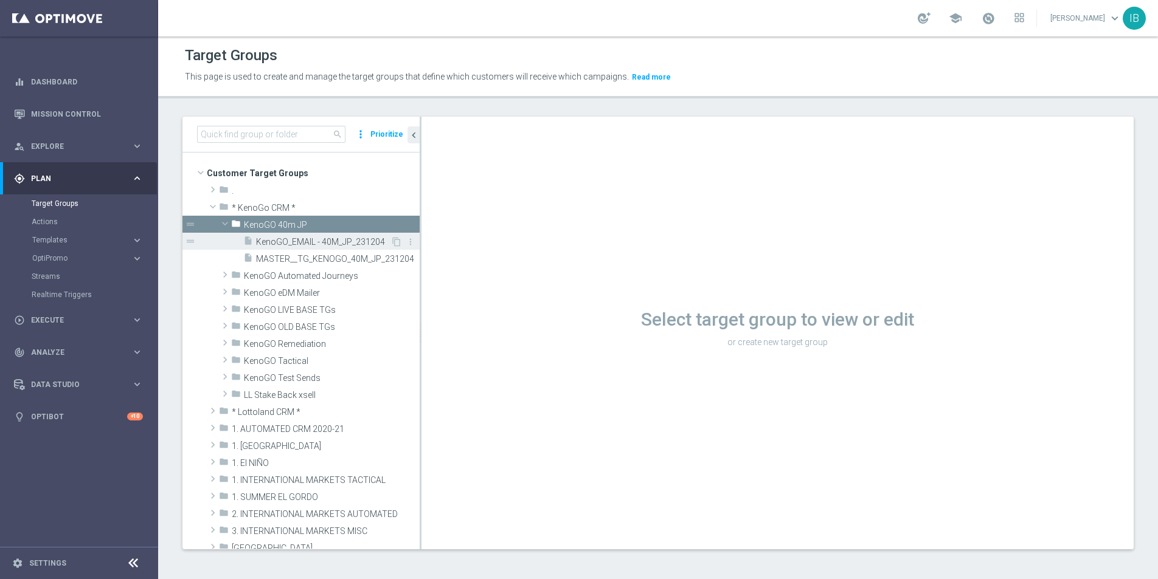
click at [254, 240] on div "insert_drive_file KenoGO_EMAIL - 40M_JP_231204" at bounding box center [316, 241] width 147 height 17
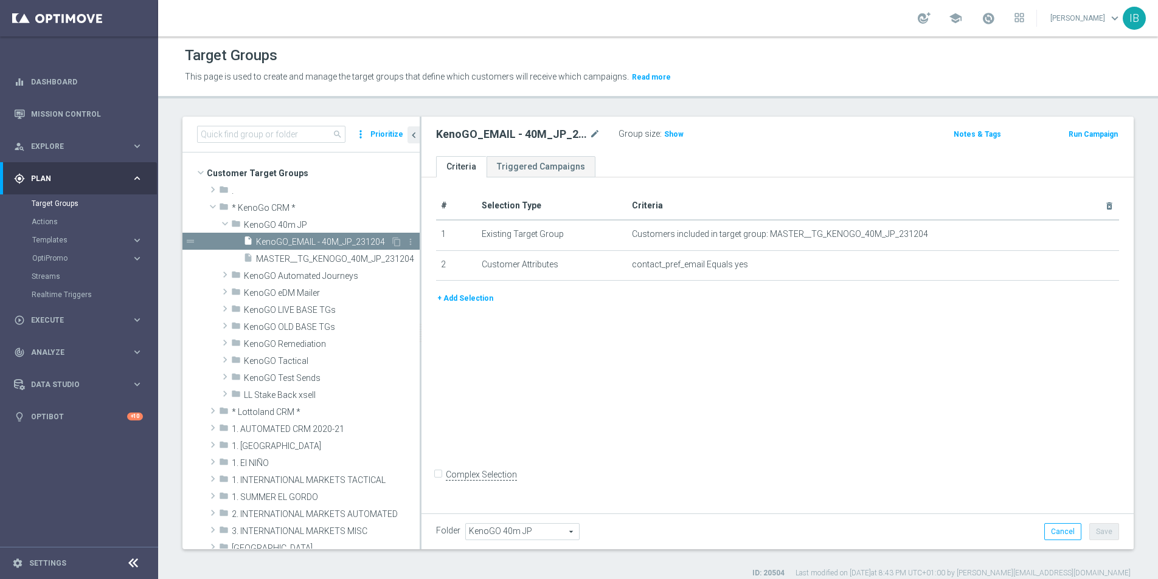
click at [264, 243] on span "KenoGO_EMAIL - 40M_JP_231204" at bounding box center [323, 242] width 134 height 10
click at [214, 204] on span at bounding box center [213, 207] width 15 height 12
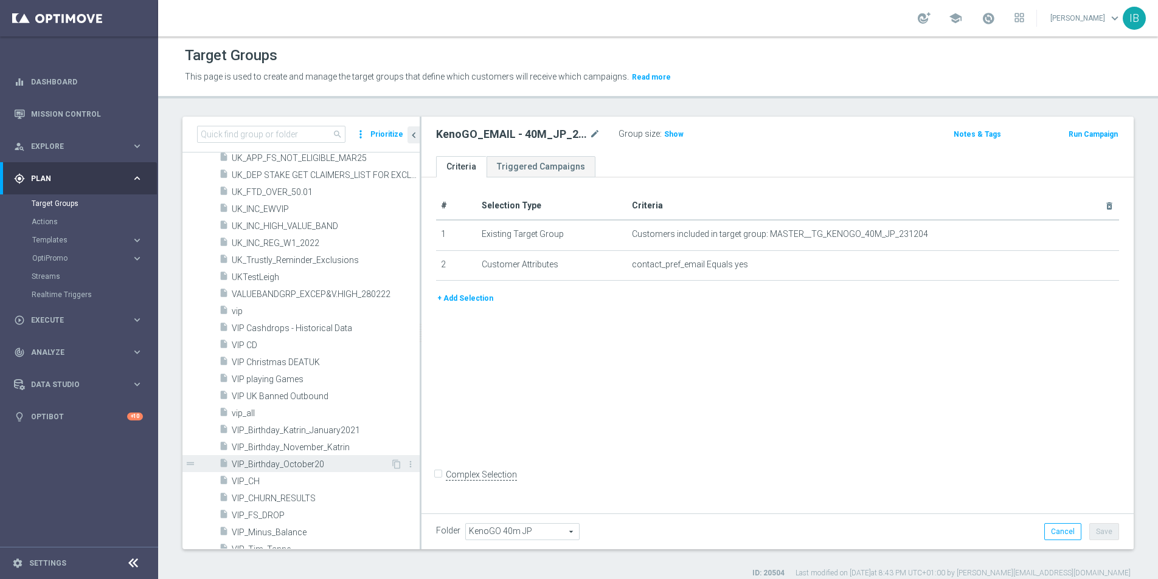
scroll to position [4627, 0]
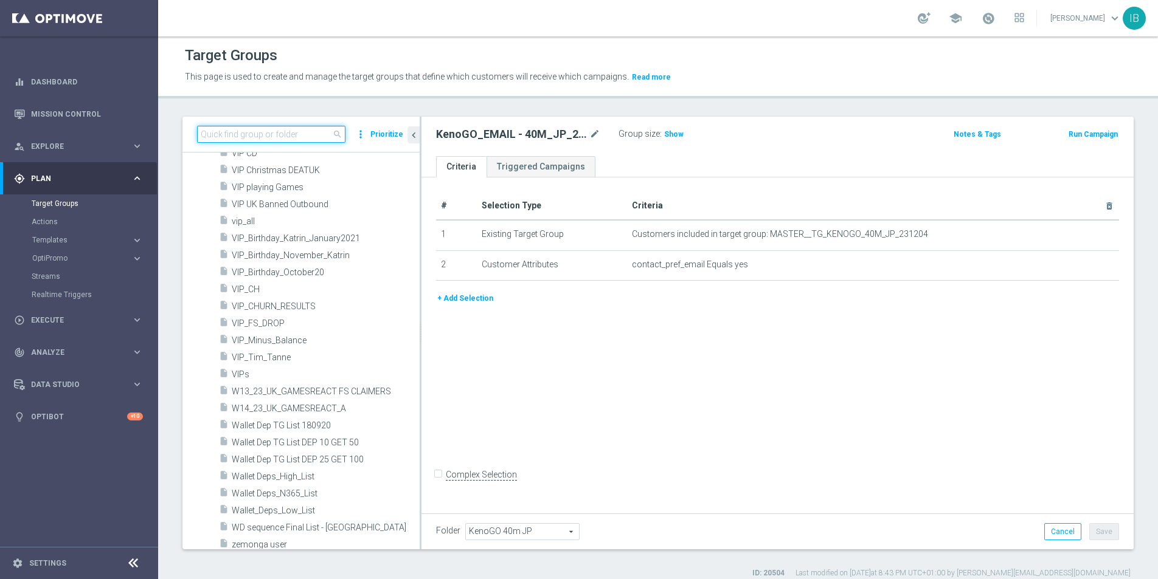
click at [278, 133] on input at bounding box center [271, 134] width 148 height 17
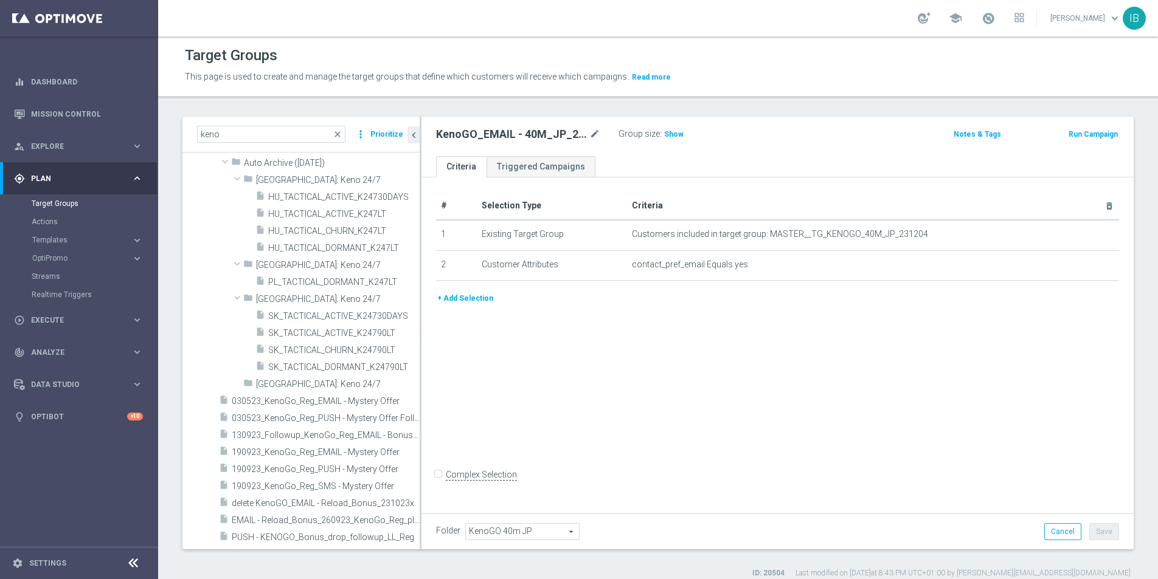
scroll to position [85687, 0]
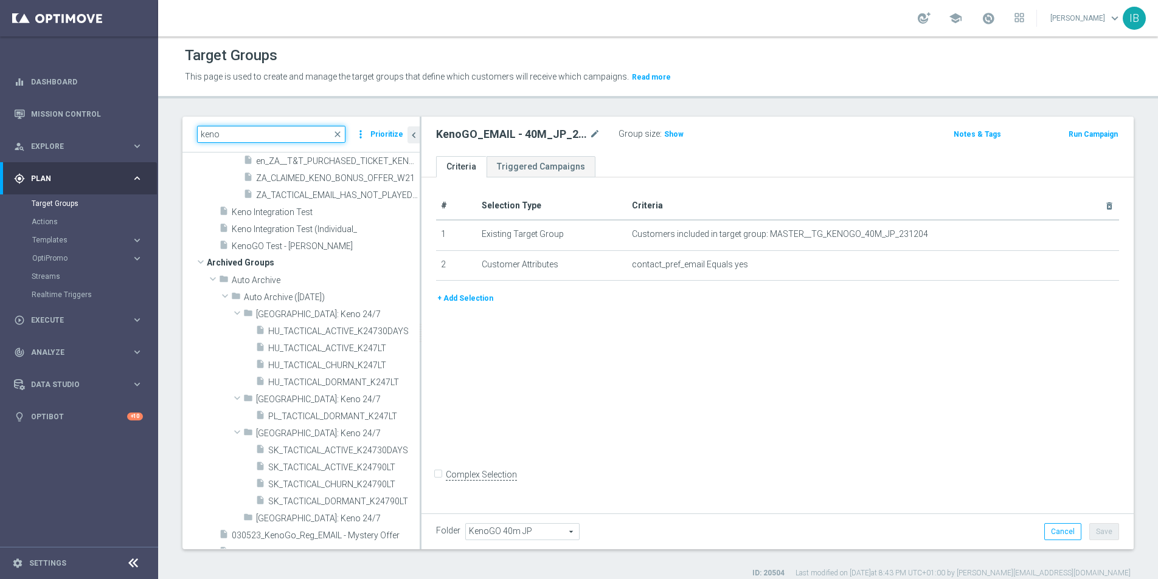
drag, startPoint x: 222, startPoint y: 130, endPoint x: 162, endPoint y: 124, distance: 60.5
click at [162, 124] on div "keno close more_vert Prioritize Customer Target Groups library_add create_new_f…" at bounding box center [658, 348] width 1000 height 462
type input "demo"
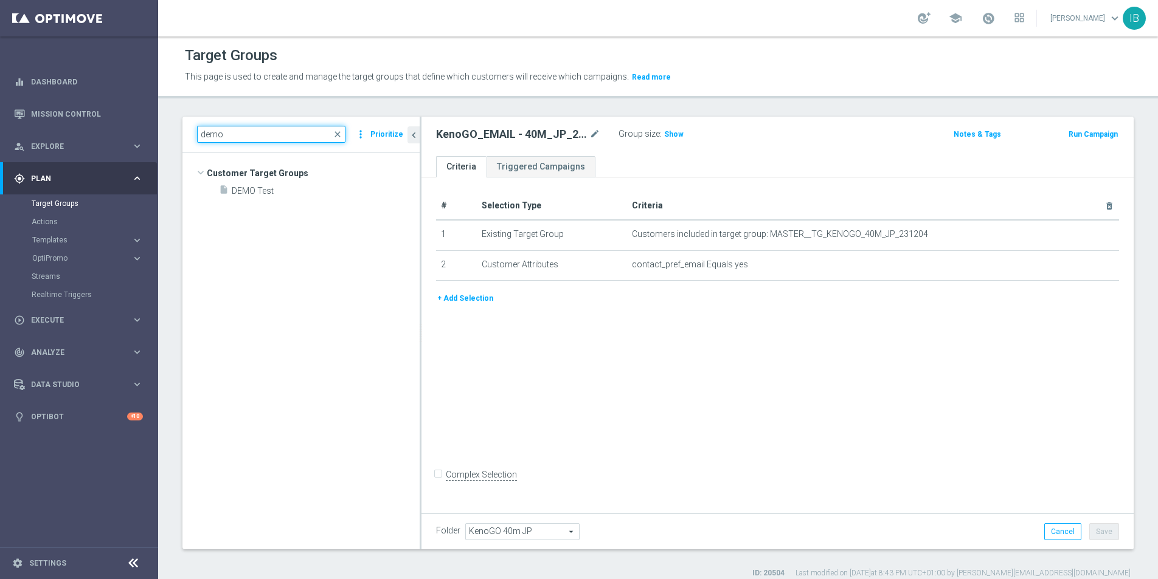
scroll to position [0, 0]
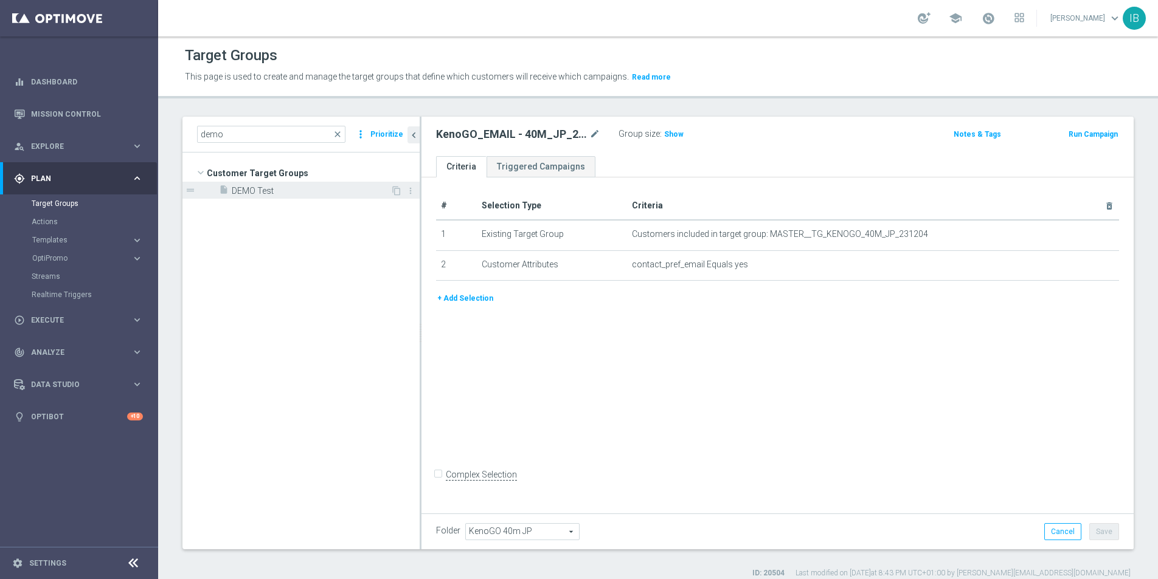
click at [280, 187] on span "DEMO Test" at bounding box center [311, 191] width 159 height 10
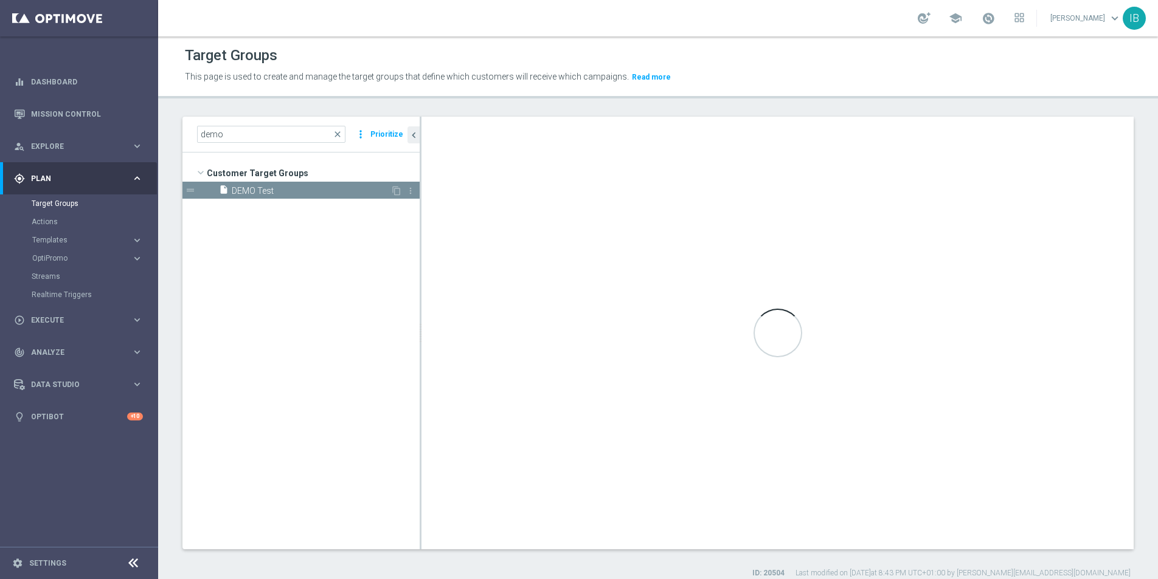
type input "Customer Target Groups"
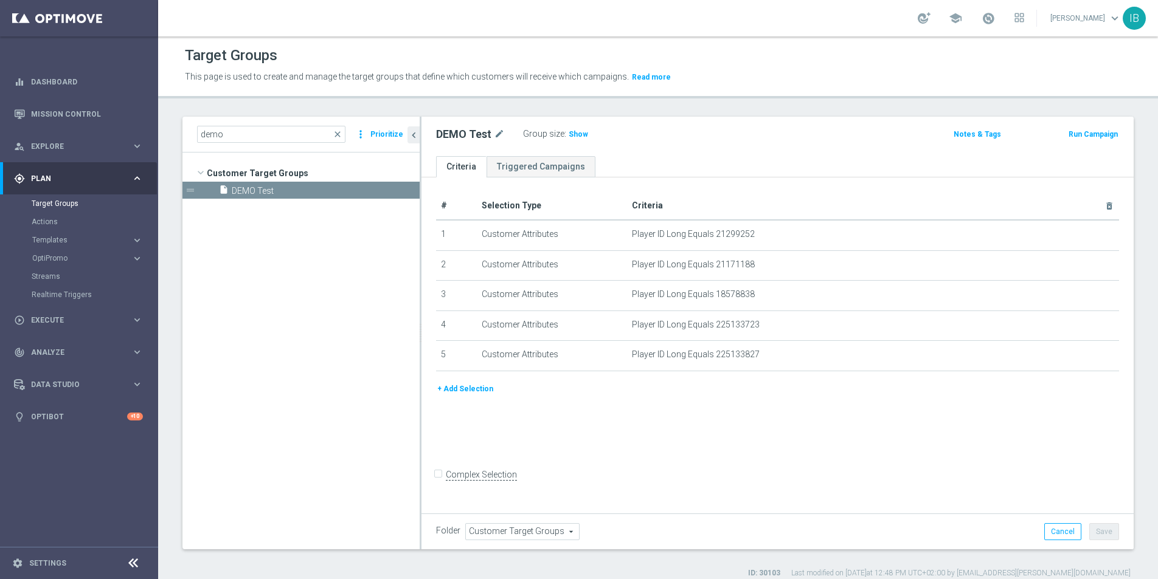
click at [541, 154] on div "DEMO Test mode_edit Group size : Show Notes & Tags Run Campaign" at bounding box center [777, 137] width 712 height 40
click at [545, 162] on link "Triggered Campaigns" at bounding box center [540, 166] width 109 height 21
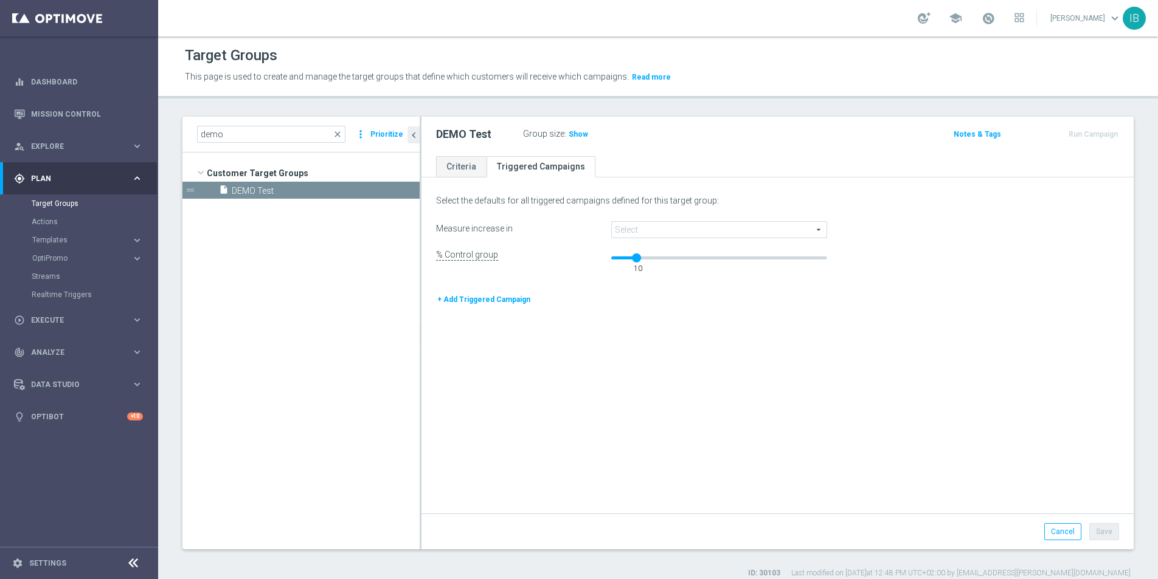
click at [483, 302] on button "+ Add Triggered Campaign" at bounding box center [483, 299] width 95 height 13
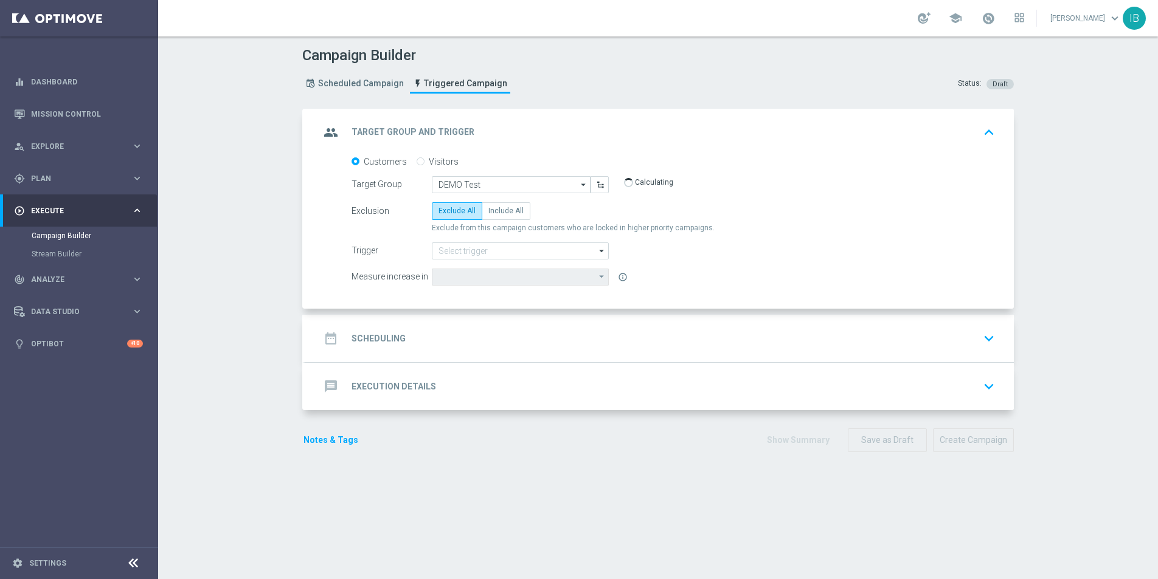
type input "Deposit Amount"
click at [474, 255] on input at bounding box center [520, 251] width 177 height 17
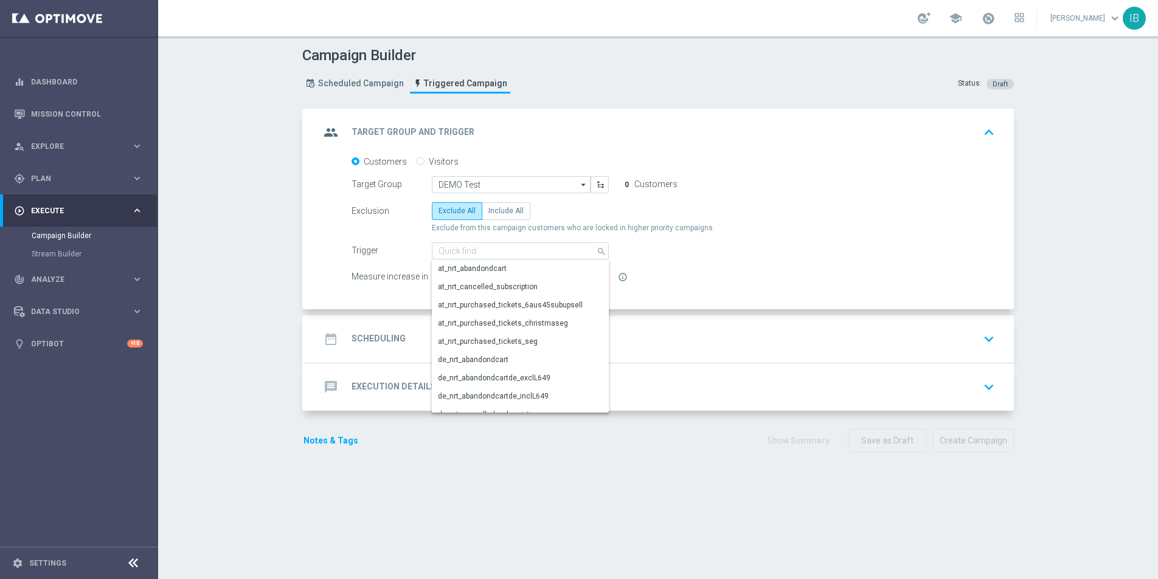
click at [344, 252] on div "Trigger search Show Selected 0 of NaN at_nrt_abandondcart" at bounding box center [479, 251] width 275 height 17
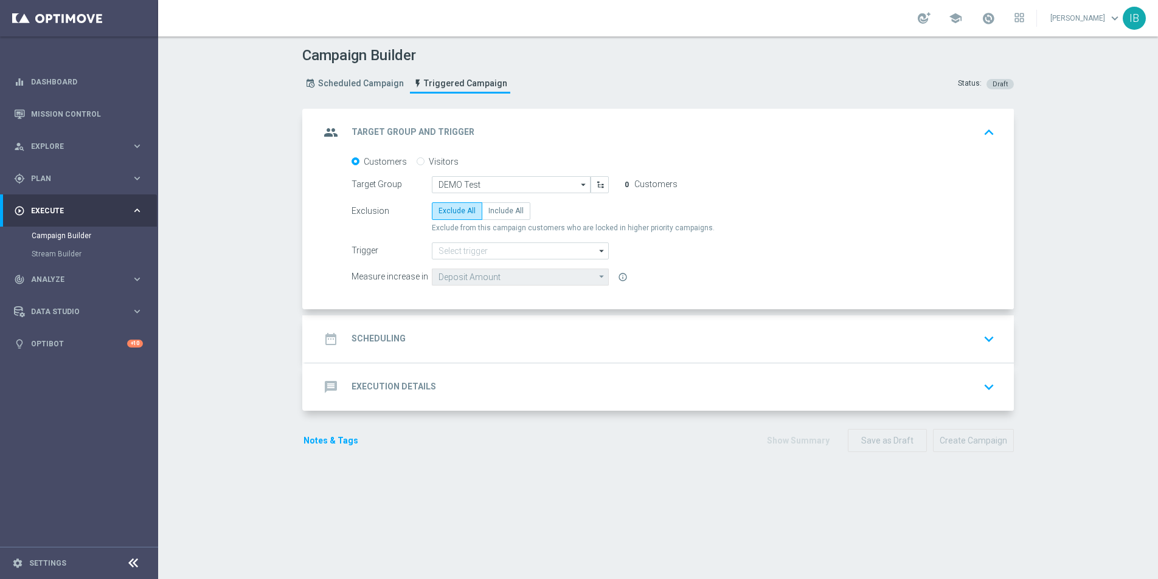
click at [722, 251] on div "Trigger arrow_drop_down Show Selected 0 of NaN at_nrt_abandondcart" at bounding box center [673, 251] width 662 height 17
click at [417, 160] on input "Visitors" at bounding box center [421, 163] width 8 height 8
radio input "true"
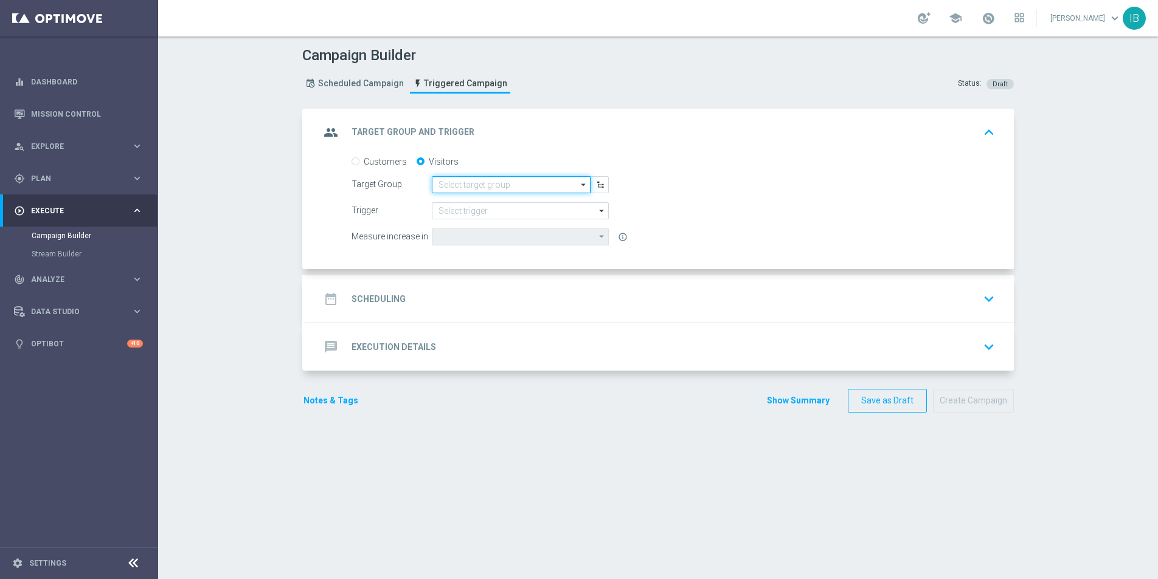
click at [448, 178] on input at bounding box center [511, 184] width 159 height 17
click at [588, 156] on div "Customers Visitors" at bounding box center [672, 161] width 643 height 11
click at [498, 181] on input at bounding box center [511, 184] width 159 height 17
click at [391, 160] on label "Customers" at bounding box center [385, 161] width 43 height 11
click at [359, 160] on input "Customers" at bounding box center [355, 163] width 8 height 8
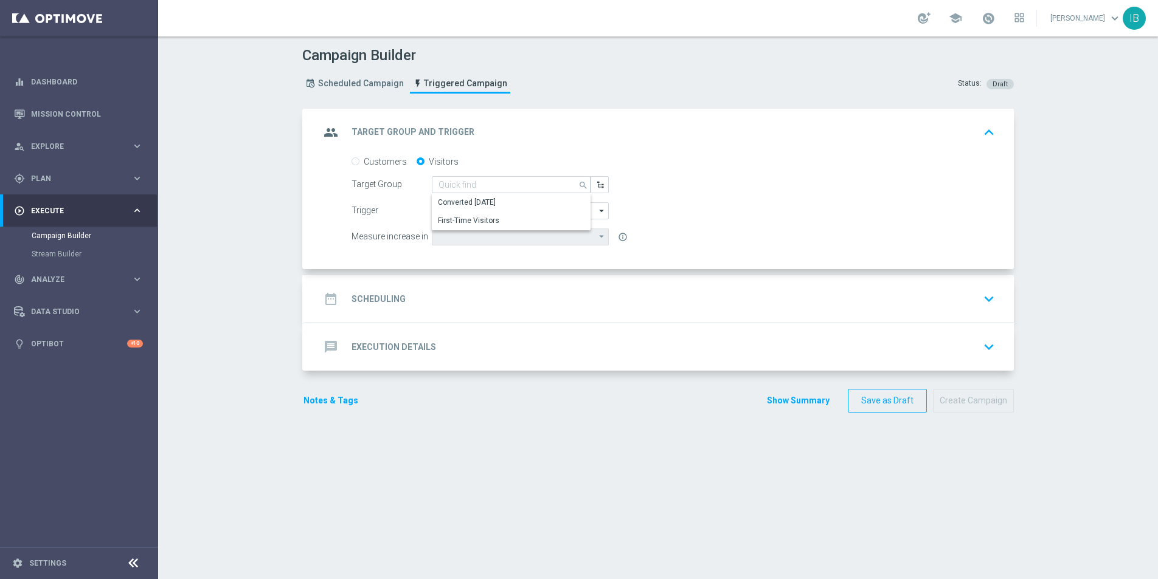
radio input "true"
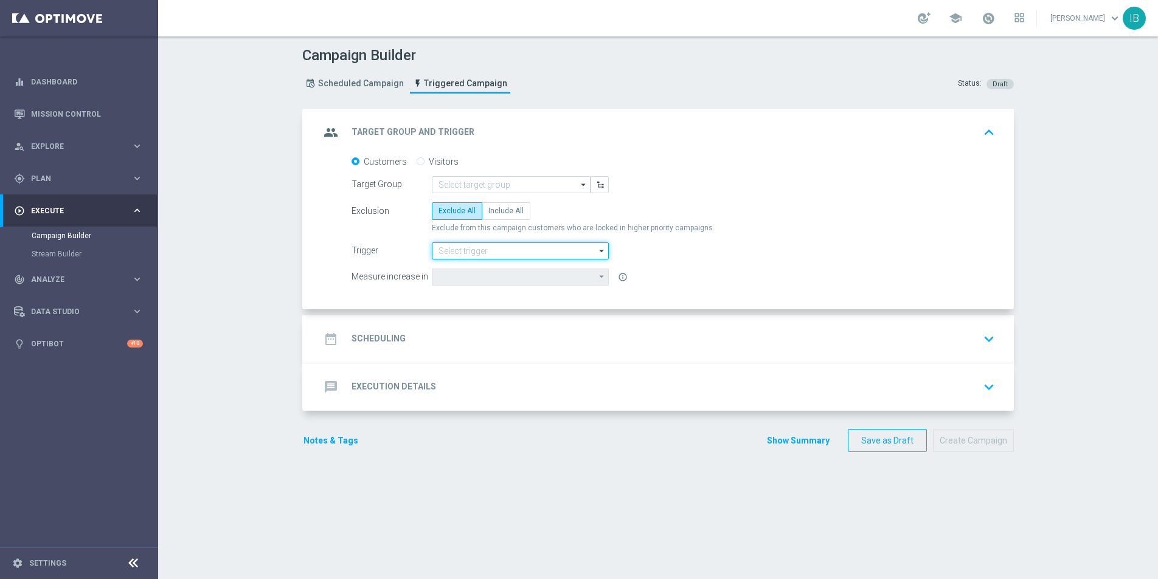
click at [479, 253] on input at bounding box center [520, 251] width 177 height 17
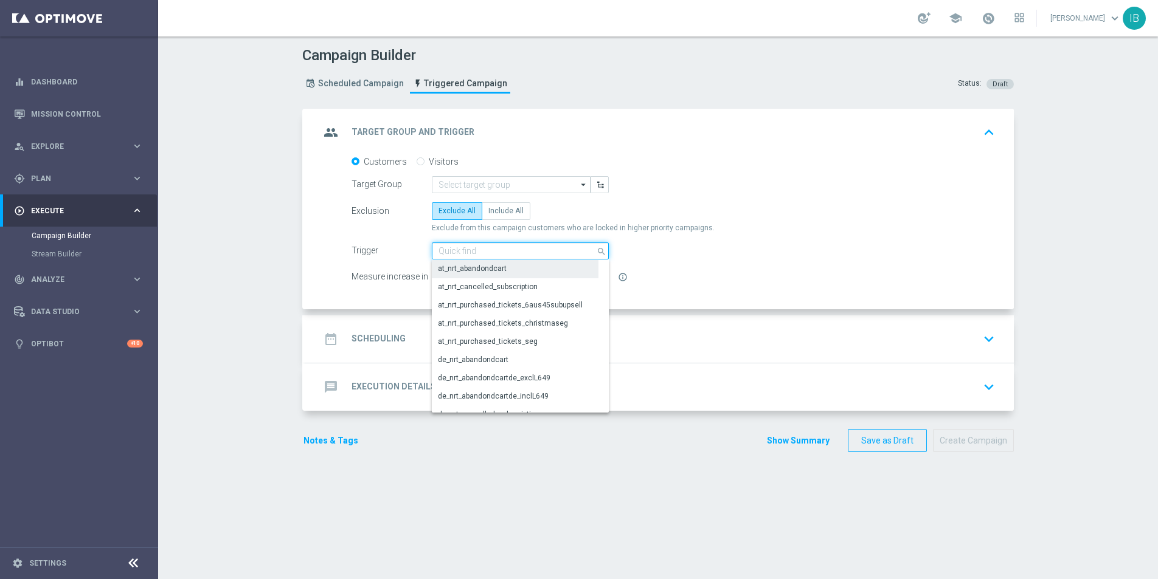
scroll to position [592, 0]
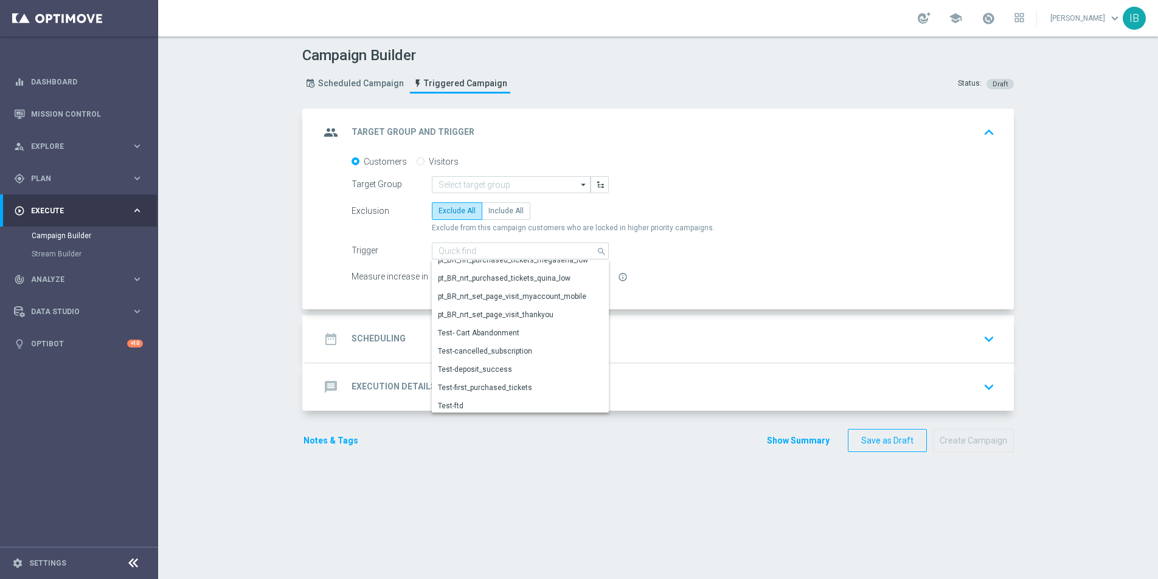
click at [326, 230] on div "Customers Visitors Target Group arrow_drop_down Show Selected 0 of 20653" at bounding box center [659, 232] width 708 height 153
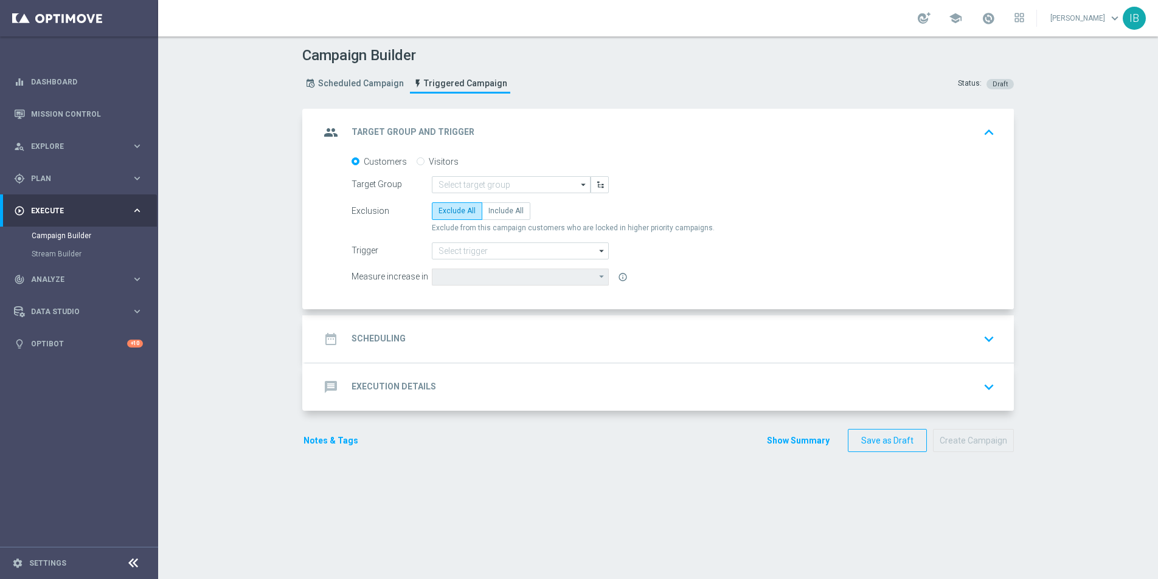
click at [385, 337] on h2 "Scheduling" at bounding box center [378, 339] width 54 height 12
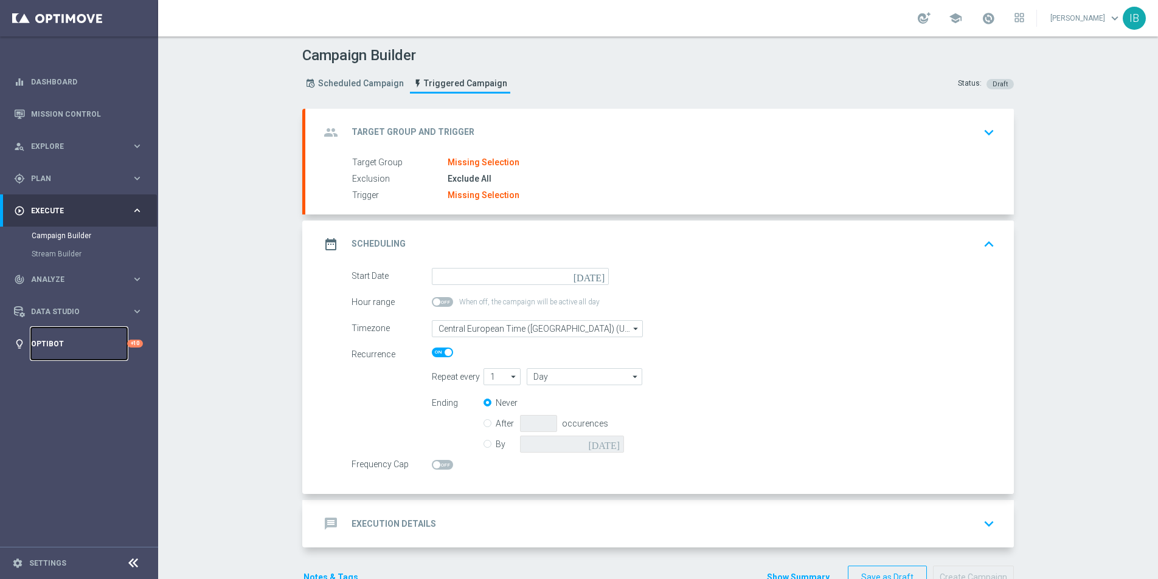
click at [70, 340] on link "Optibot" at bounding box center [79, 344] width 96 height 32
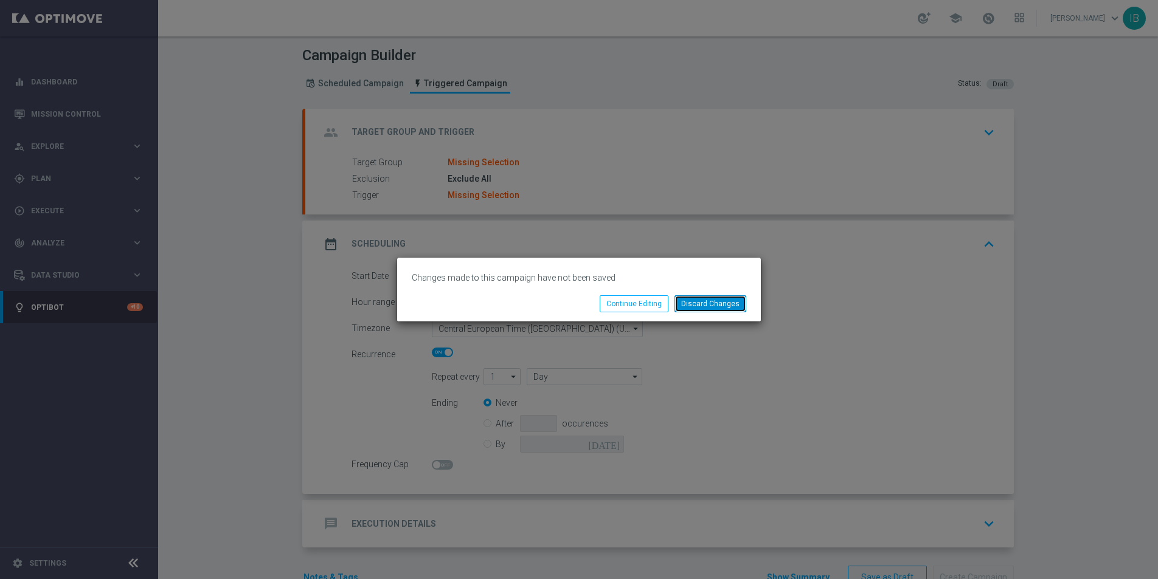
click at [706, 305] on button "Discard Changes" at bounding box center [710, 304] width 72 height 17
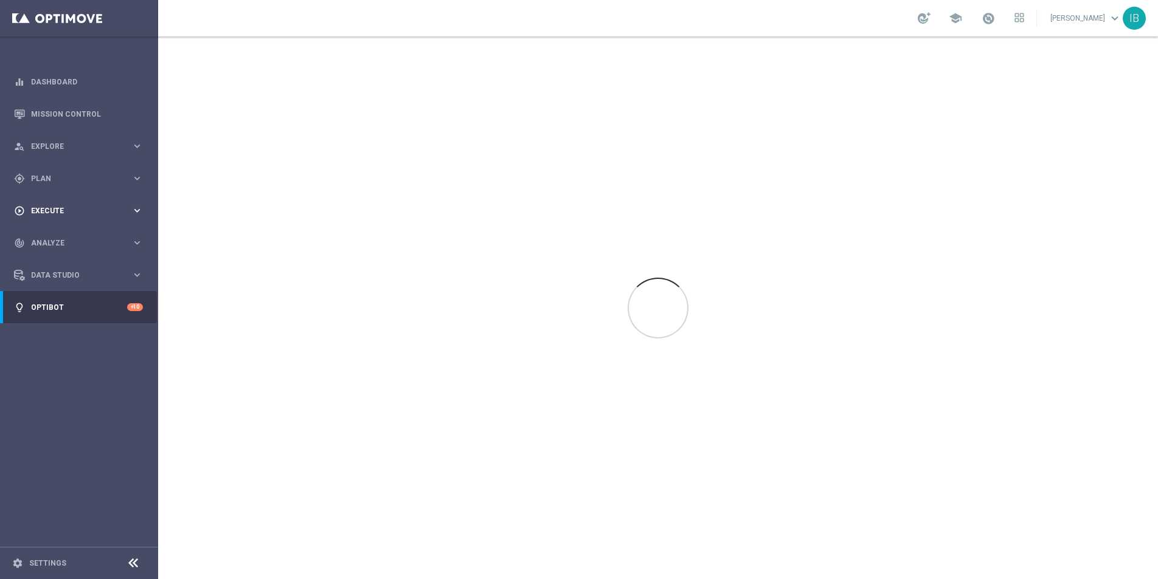
click at [66, 217] on div "play_circle_outline Execute keyboard_arrow_right" at bounding box center [78, 211] width 157 height 32
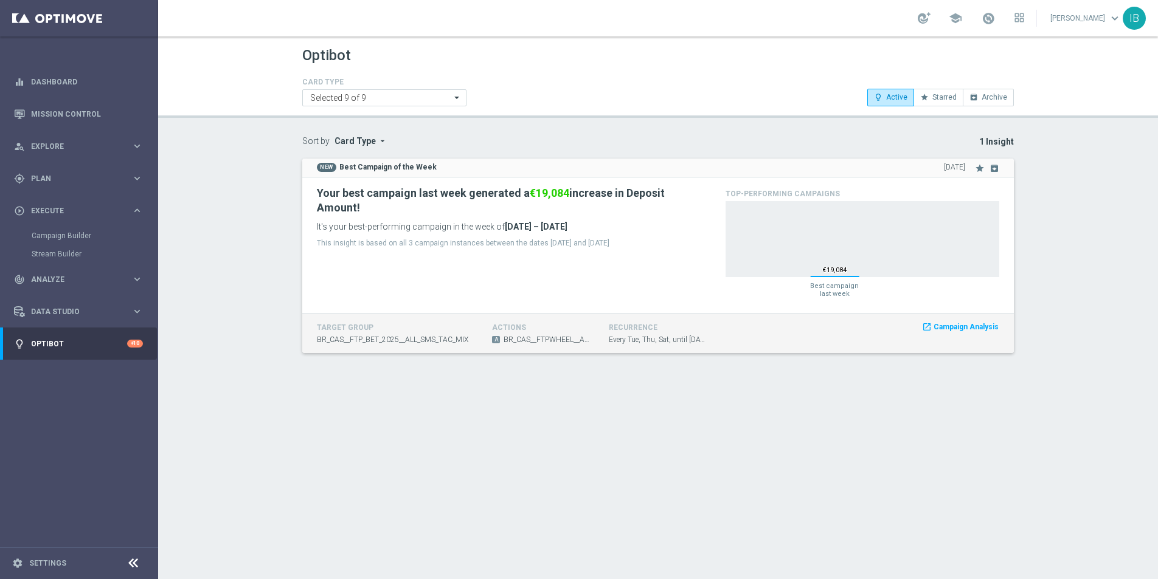
click at [72, 230] on div "Campaign Builder" at bounding box center [94, 236] width 125 height 18
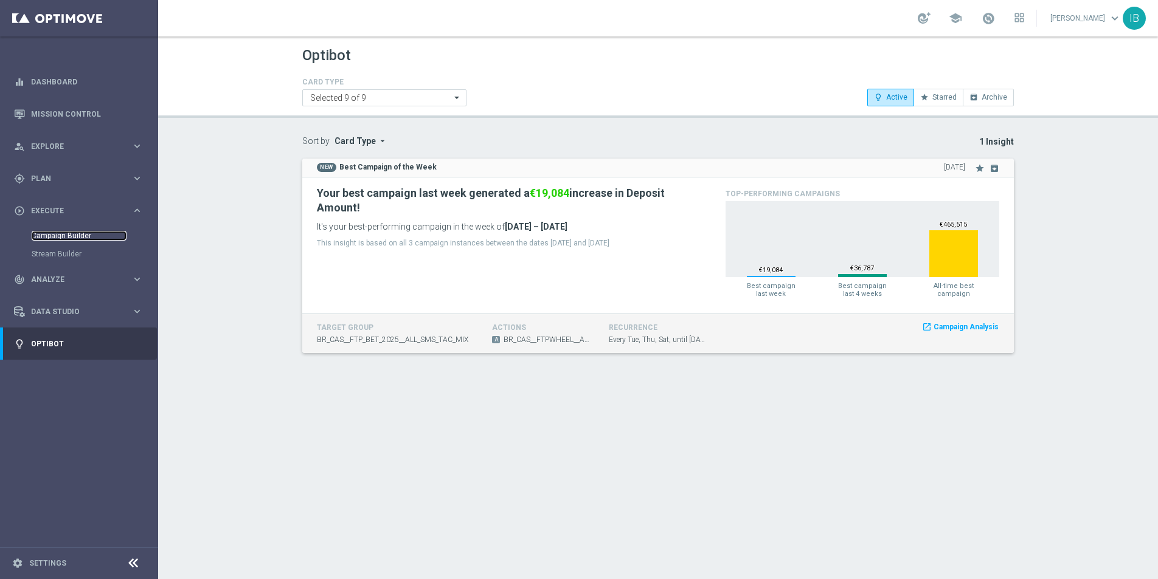
click at [74, 235] on link "Campaign Builder" at bounding box center [79, 236] width 95 height 10
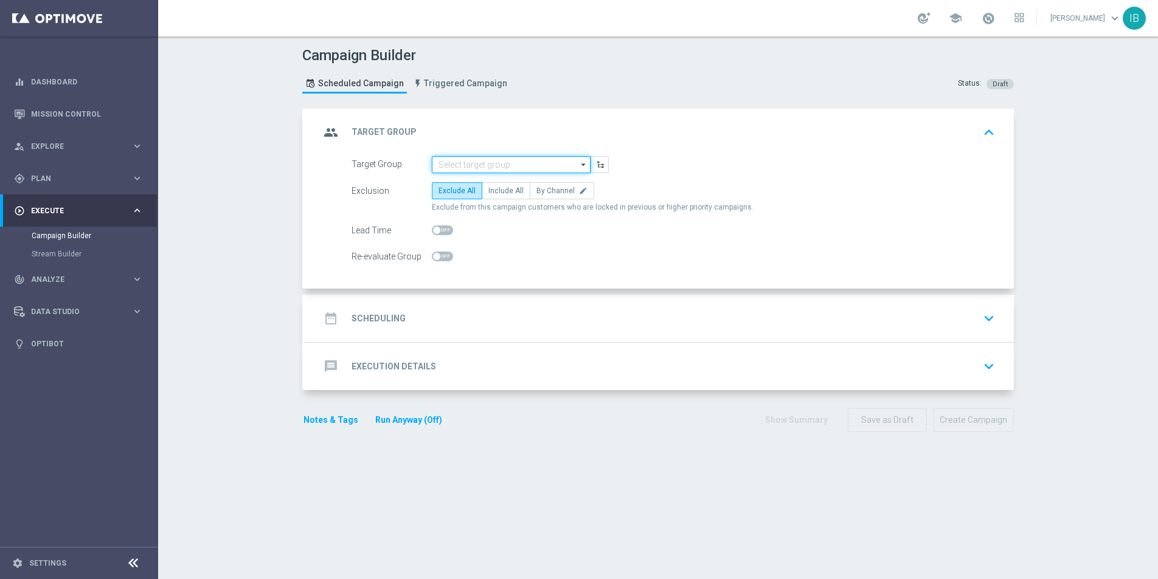
click at [476, 162] on input at bounding box center [511, 164] width 159 height 17
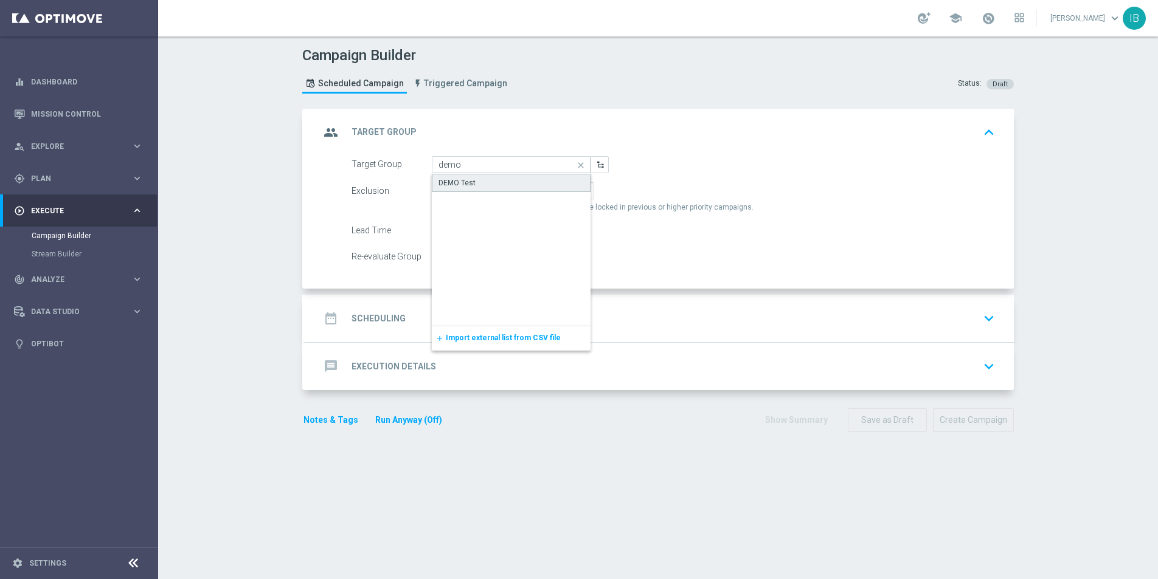
click at [527, 178] on div "DEMO Test" at bounding box center [511, 183] width 159 height 18
type input "DEMO Test"
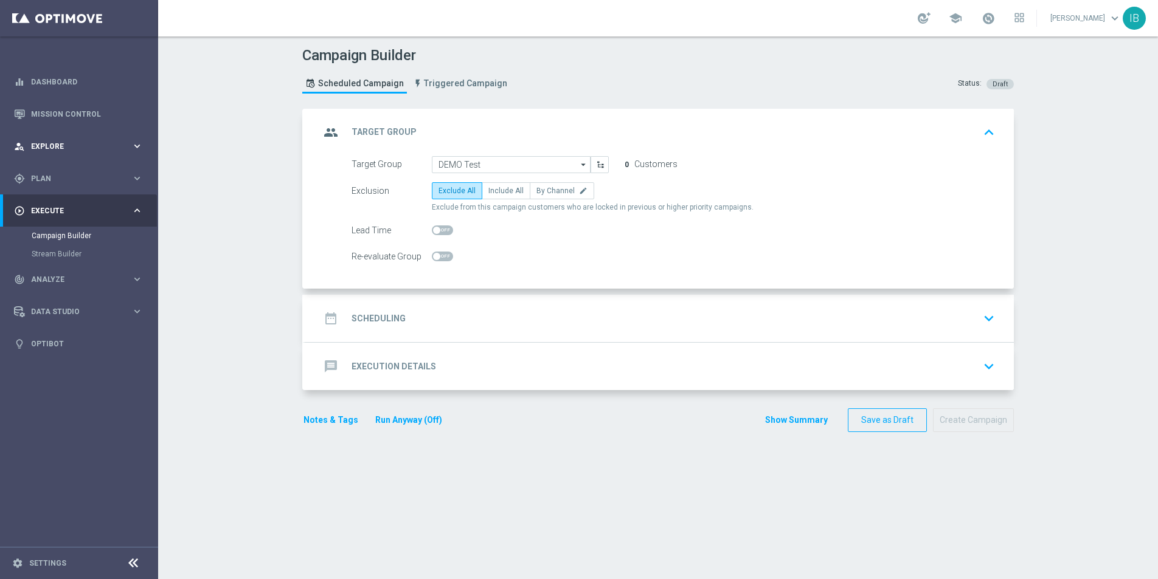
click at [67, 143] on span "Explore" at bounding box center [81, 146] width 100 height 7
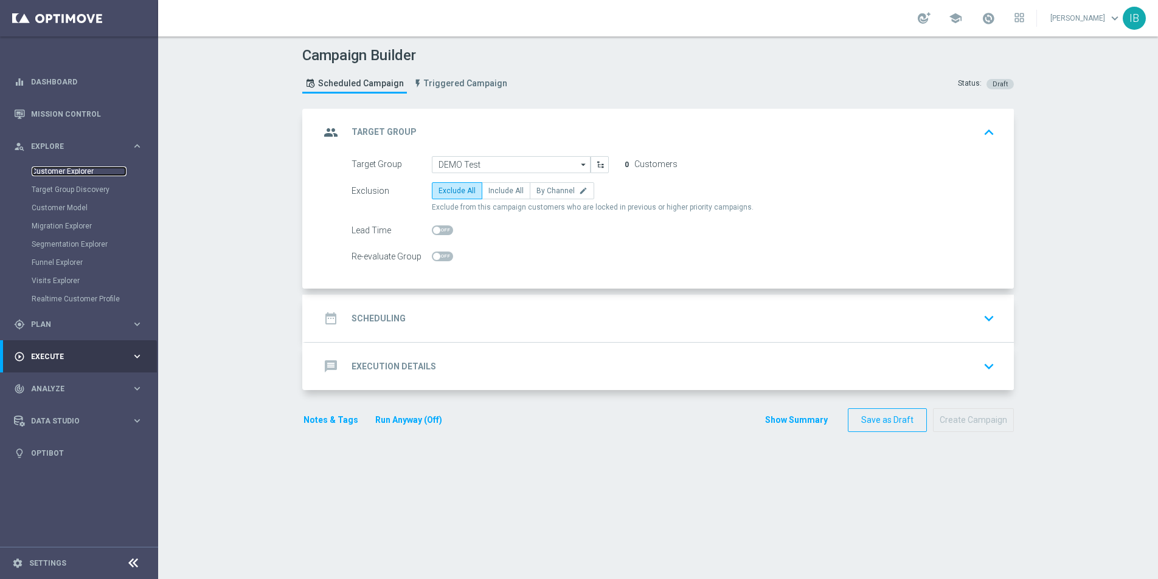
click at [83, 171] on link "Customer Explorer" at bounding box center [79, 172] width 95 height 10
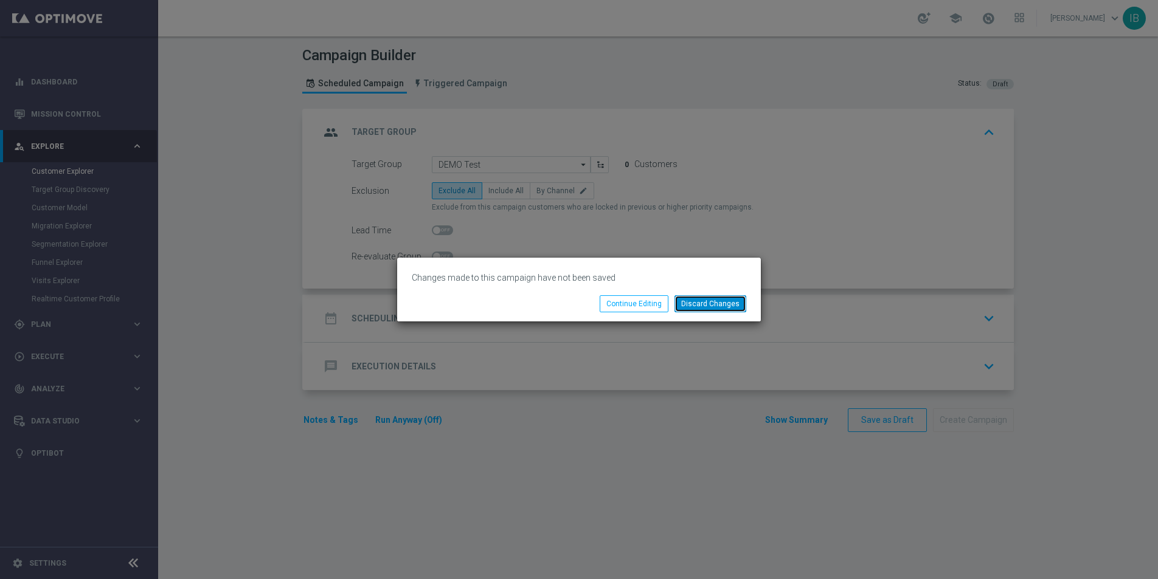
click at [736, 301] on button "Discard Changes" at bounding box center [710, 304] width 72 height 17
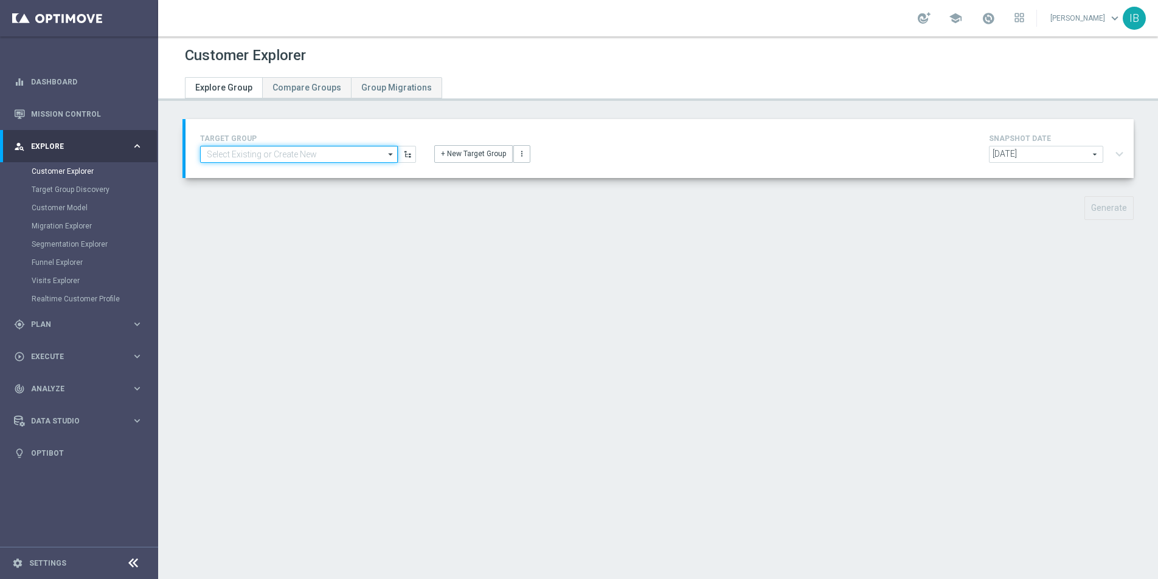
click at [325, 150] on input at bounding box center [299, 154] width 198 height 17
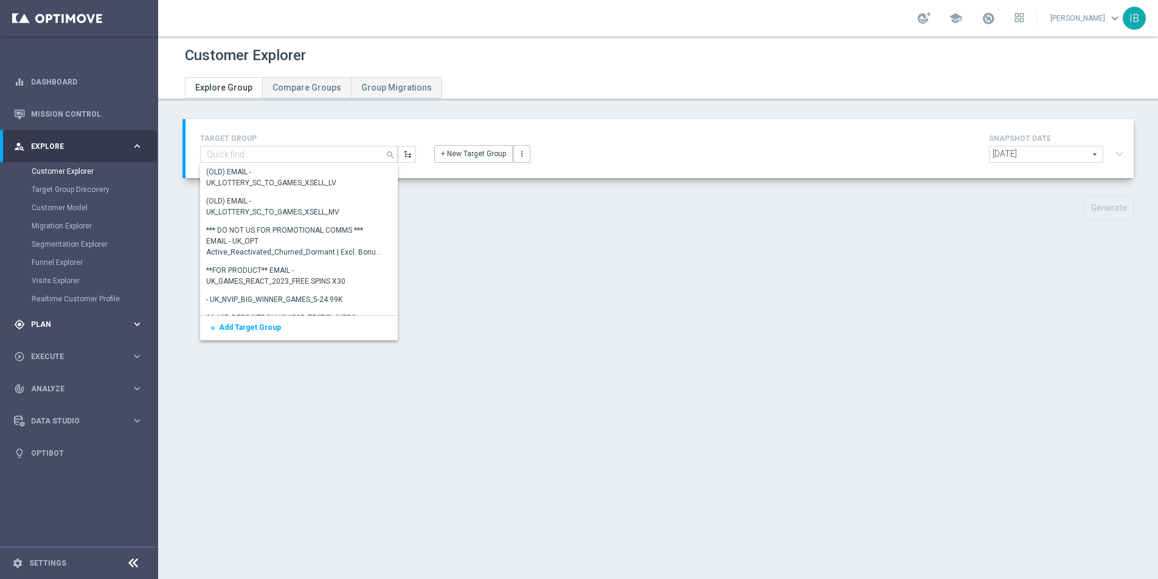
click at [86, 331] on div "gps_fixed Plan keyboard_arrow_right" at bounding box center [78, 324] width 157 height 32
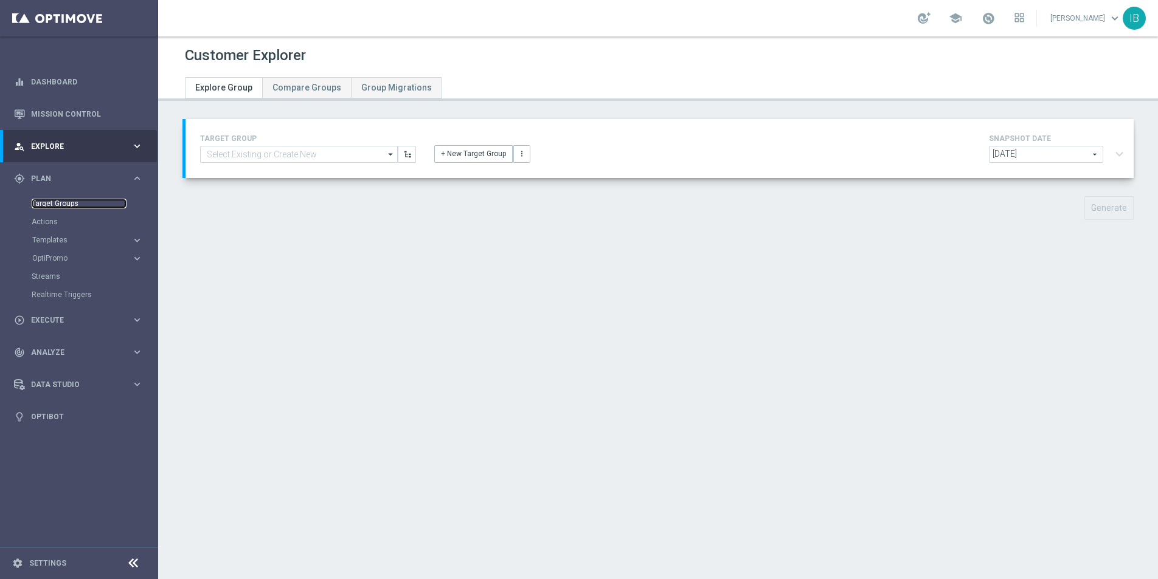
click at [68, 204] on link "Target Groups" at bounding box center [79, 204] width 95 height 10
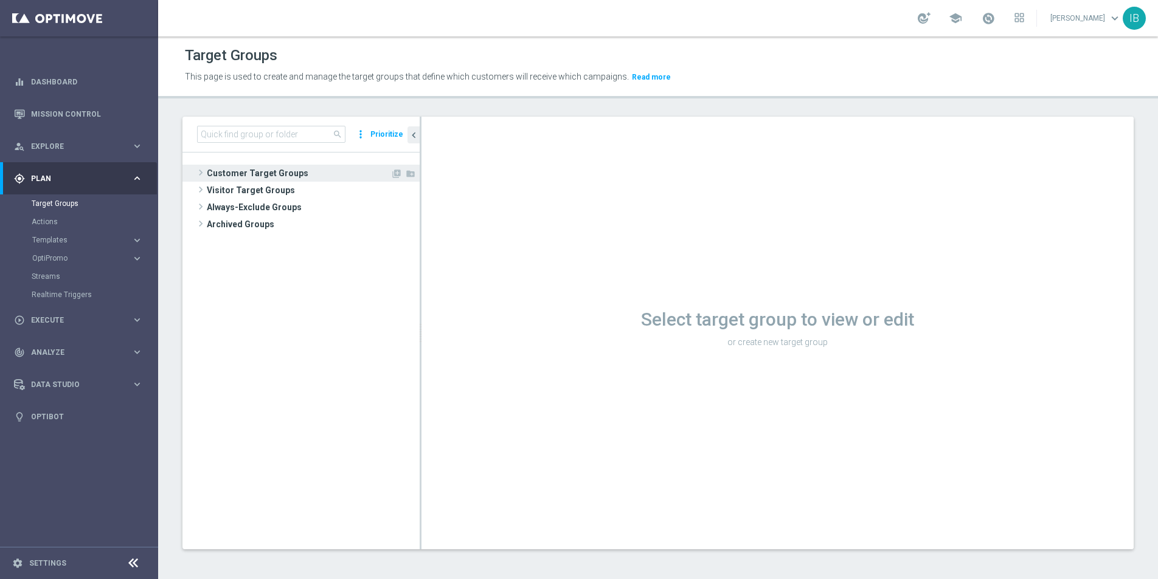
click at [203, 172] on span at bounding box center [201, 172] width 12 height 15
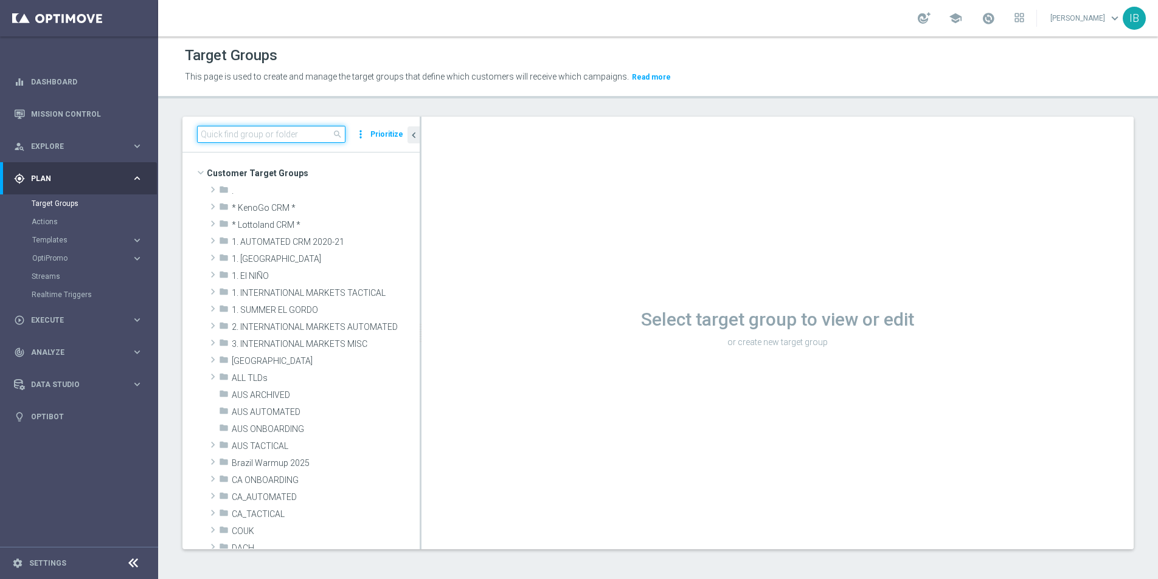
click at [237, 134] on input at bounding box center [271, 134] width 148 height 17
type input "s"
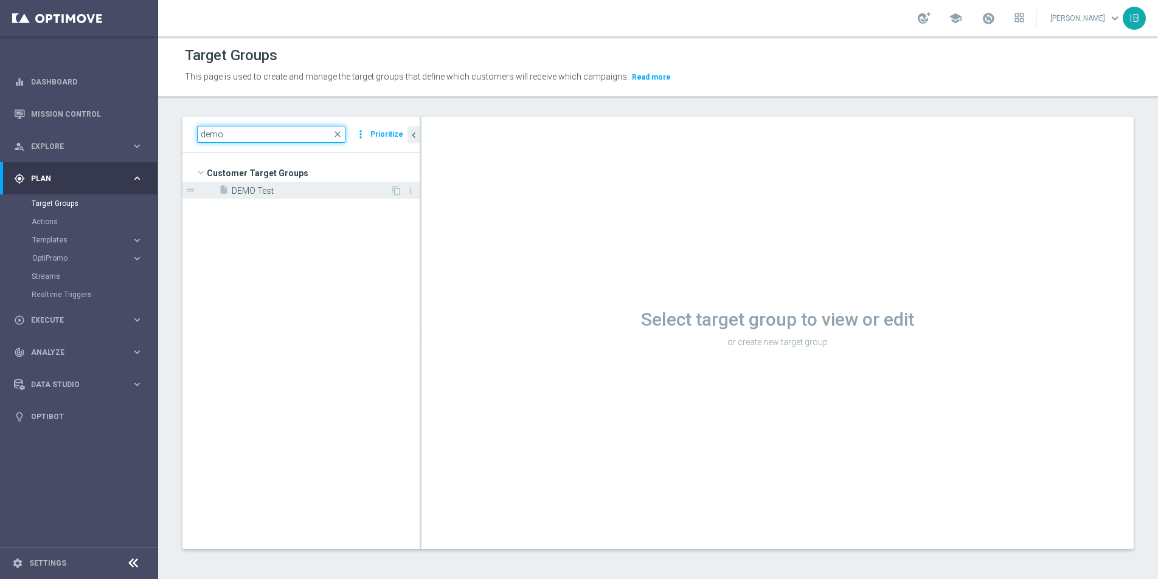
type input "demo"
click at [246, 191] on span "DEMO Test" at bounding box center [311, 191] width 159 height 10
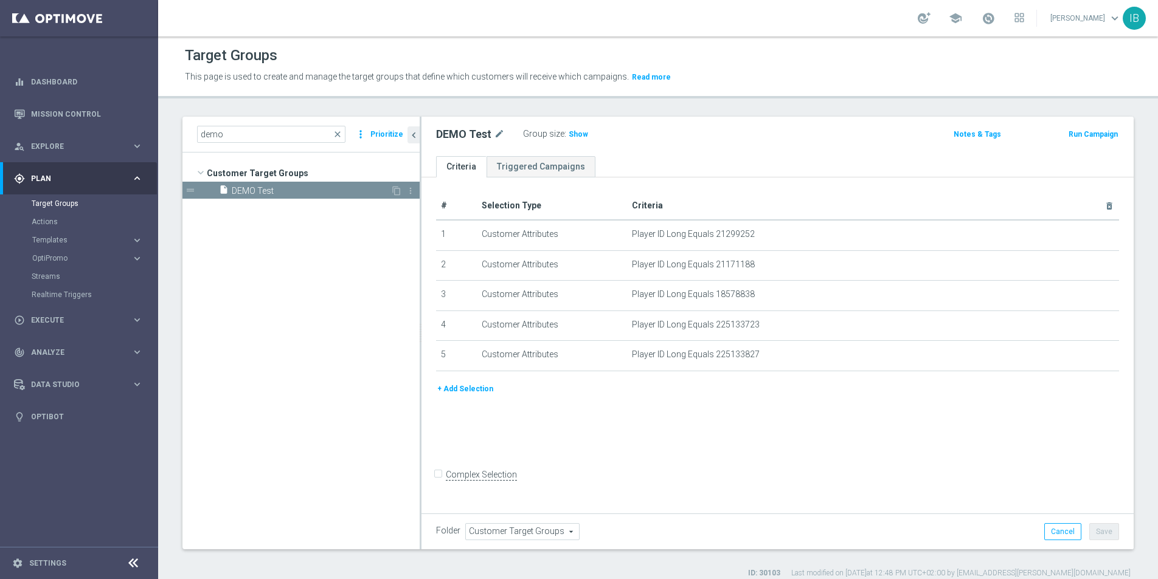
click at [345, 195] on span "DEMO Test" at bounding box center [311, 191] width 159 height 10
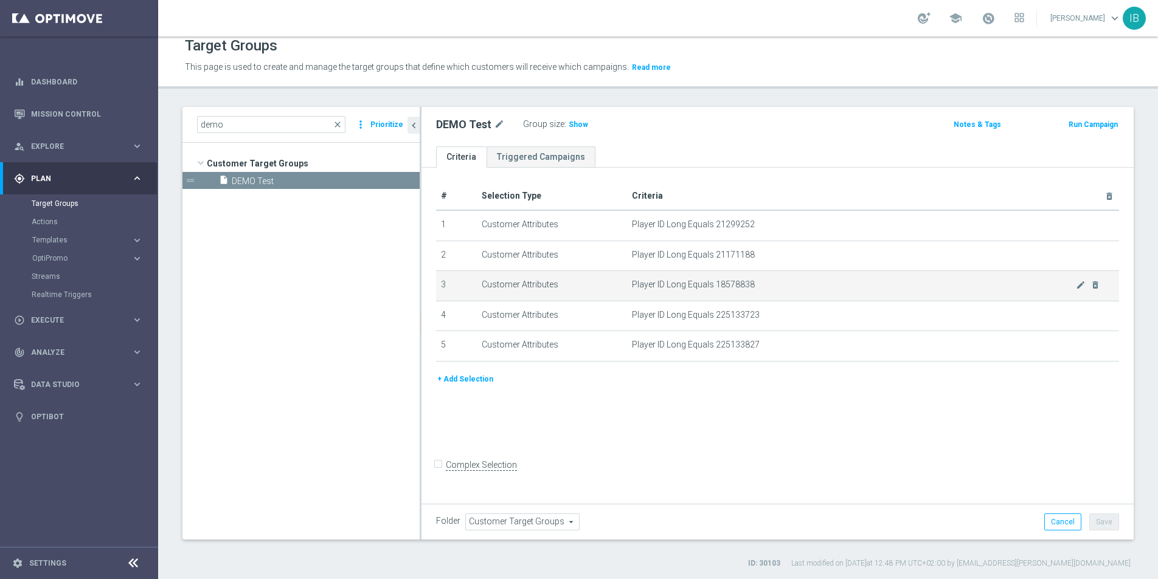
scroll to position [12, 0]
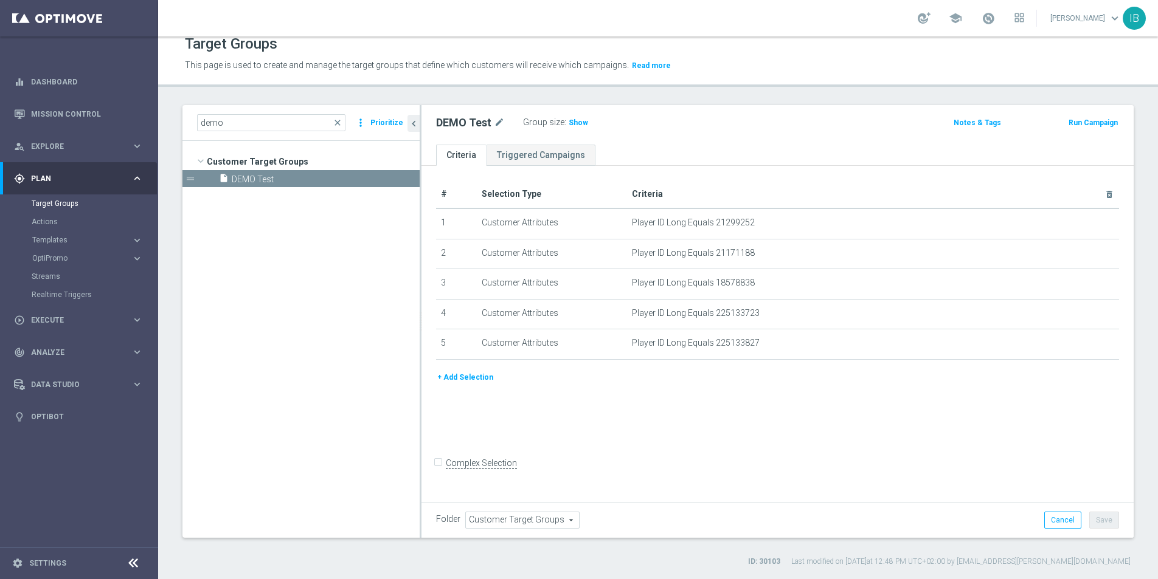
click at [489, 523] on span "Customer Target Groups" at bounding box center [522, 521] width 113 height 16
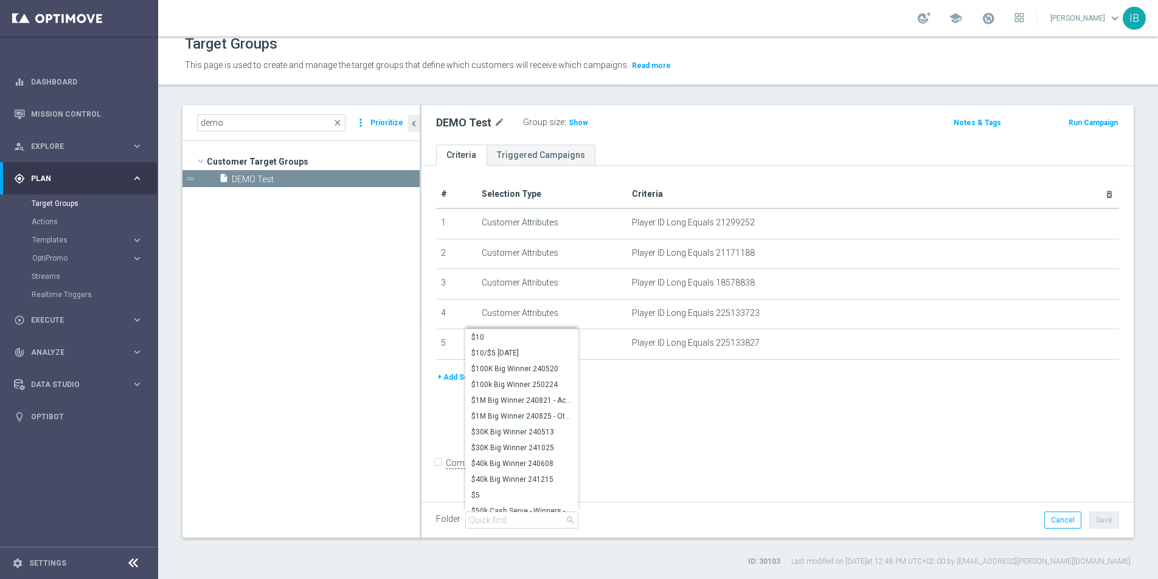
click at [718, 423] on div "# Selection Type Criteria delete_forever 1 Customer Attributes Player ID Long E…" at bounding box center [777, 332] width 712 height 333
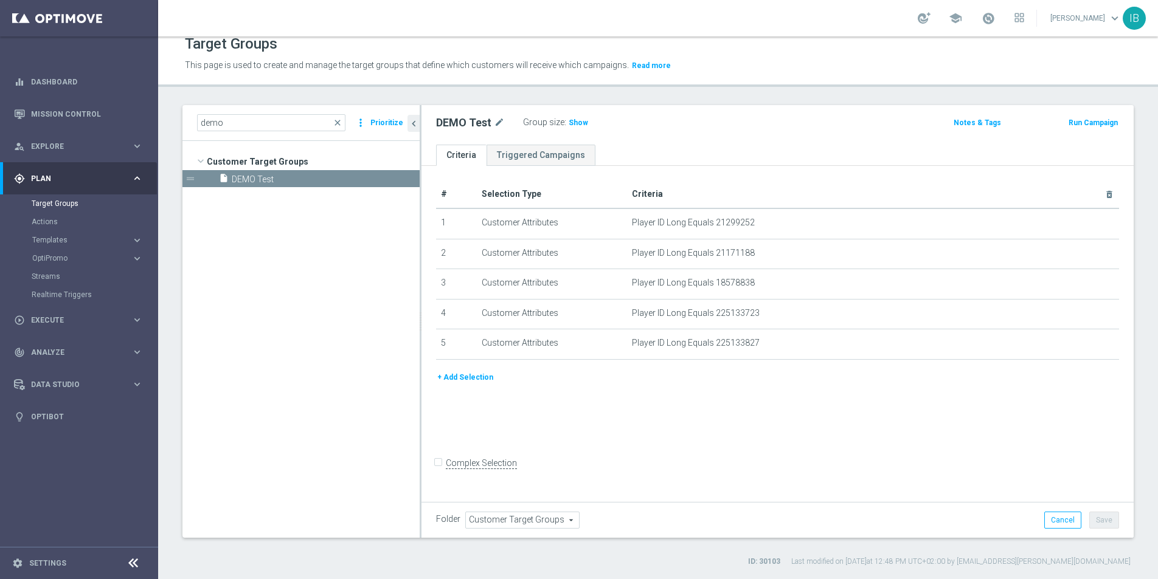
click at [461, 373] on button "+ Add Selection" at bounding box center [465, 377] width 58 height 13
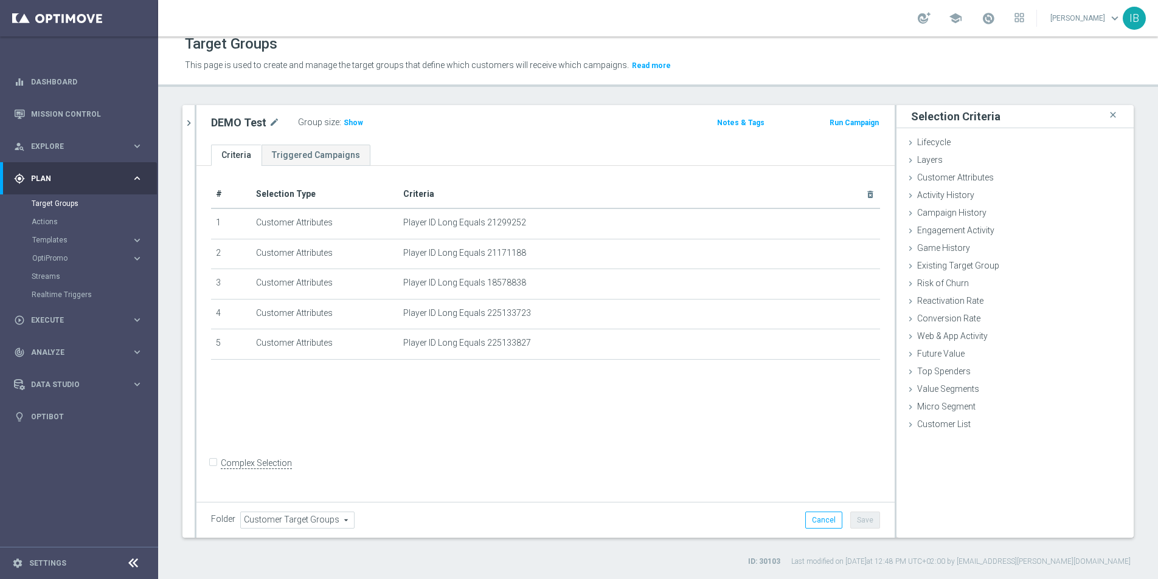
click at [795, 136] on div "DEMO Test mode_edit Group size : Show Notes & Tags Run Campaign" at bounding box center [545, 125] width 698 height 40
click at [321, 154] on link "Triggered Campaigns" at bounding box center [315, 155] width 109 height 21
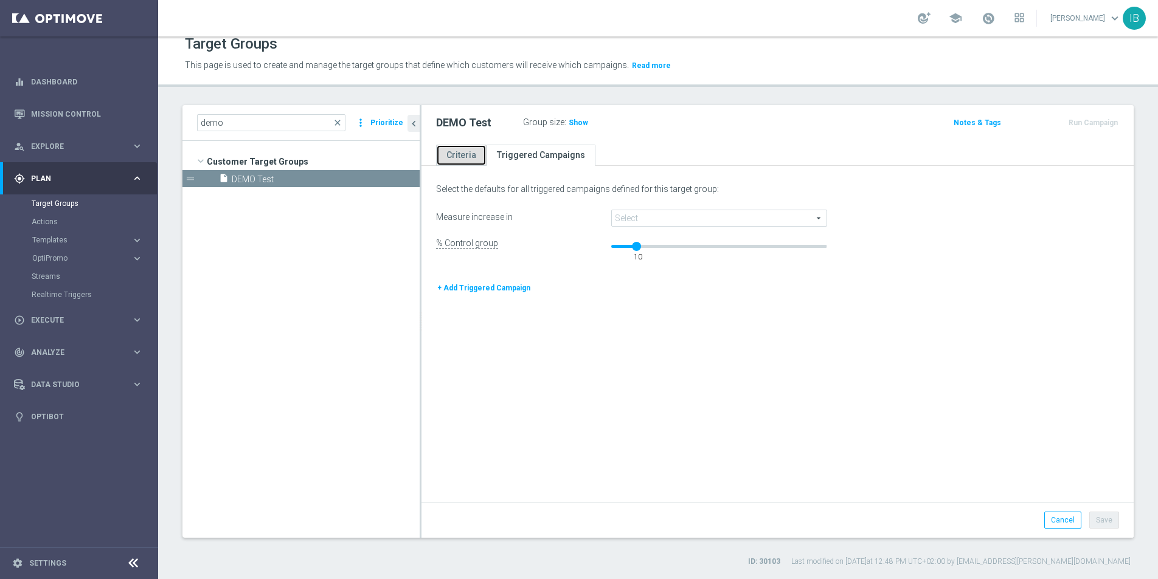
click at [458, 150] on link "Criteria" at bounding box center [461, 155] width 50 height 21
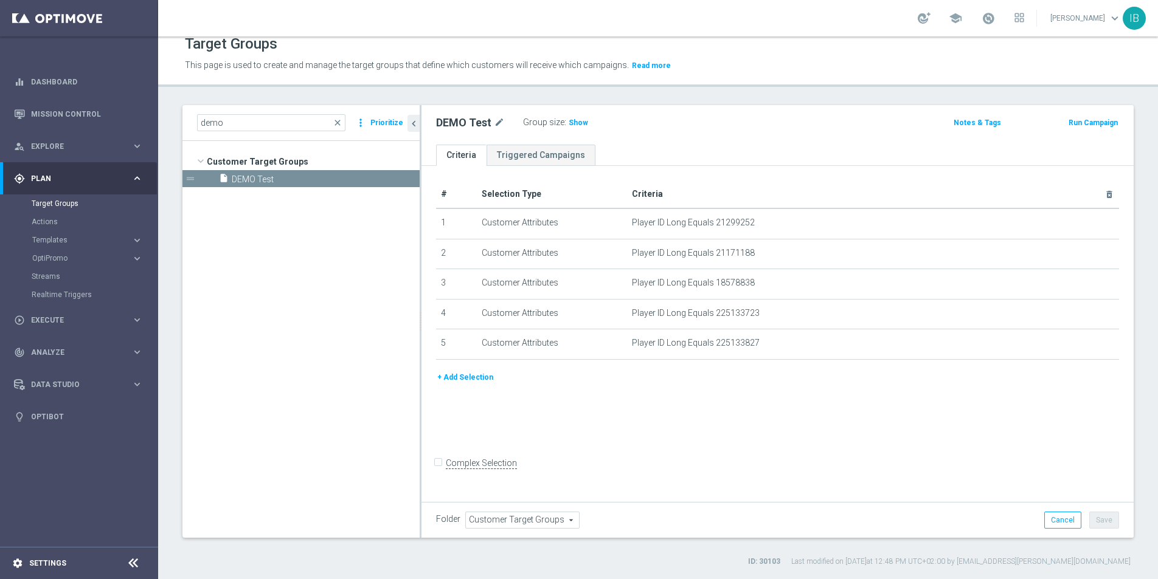
click at [73, 562] on div "settings Settings" at bounding box center [61, 563] width 122 height 11
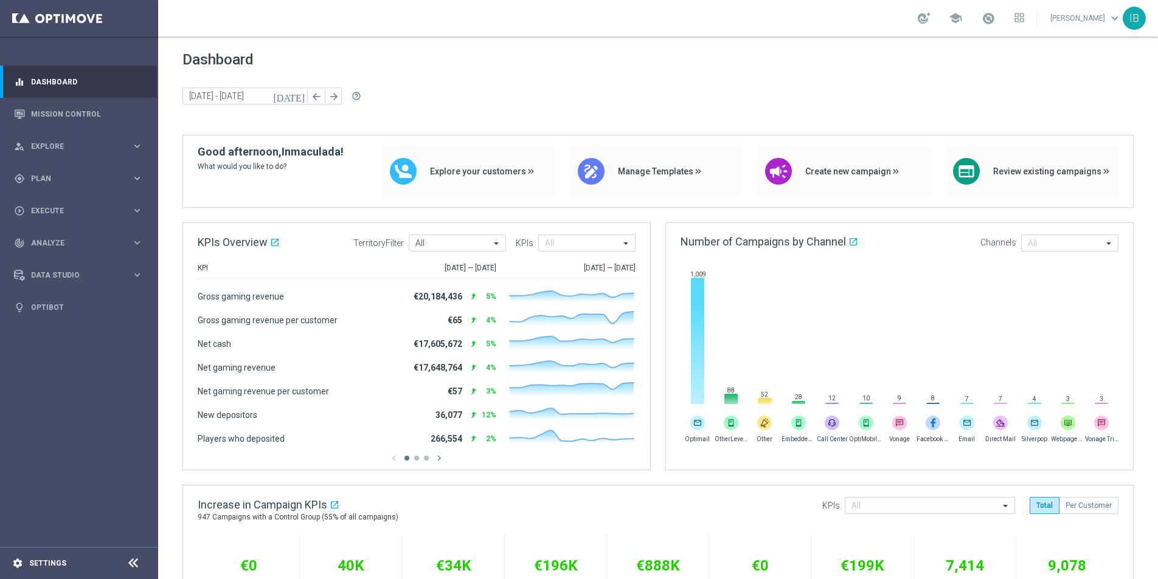
click at [74, 564] on div "settings Settings" at bounding box center [61, 563] width 122 height 11
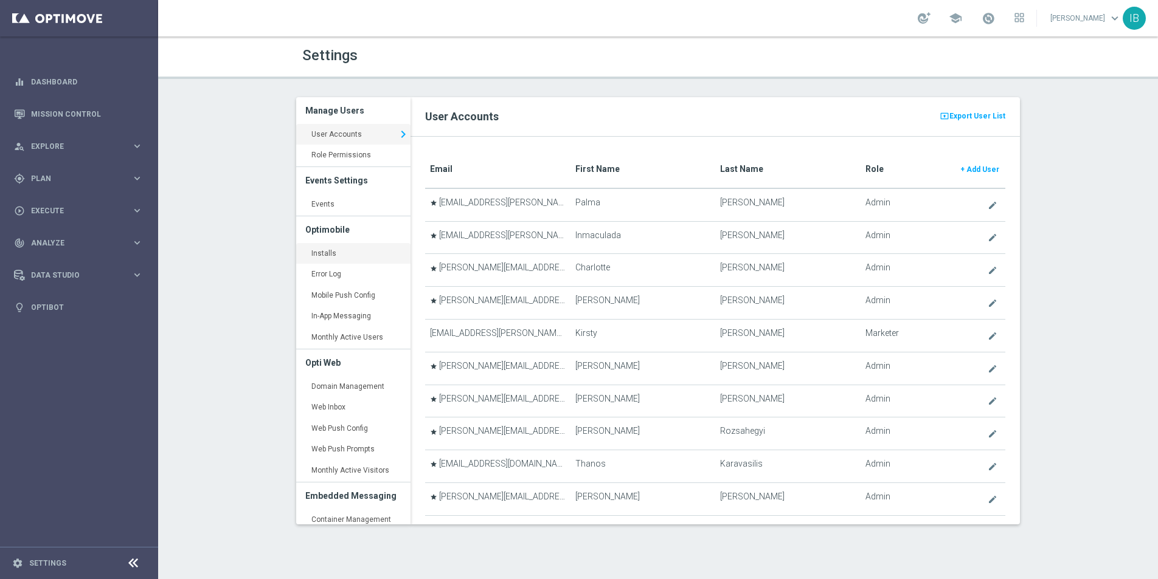
click at [345, 254] on link "Installs keyboard_arrow_right" at bounding box center [353, 254] width 114 height 22
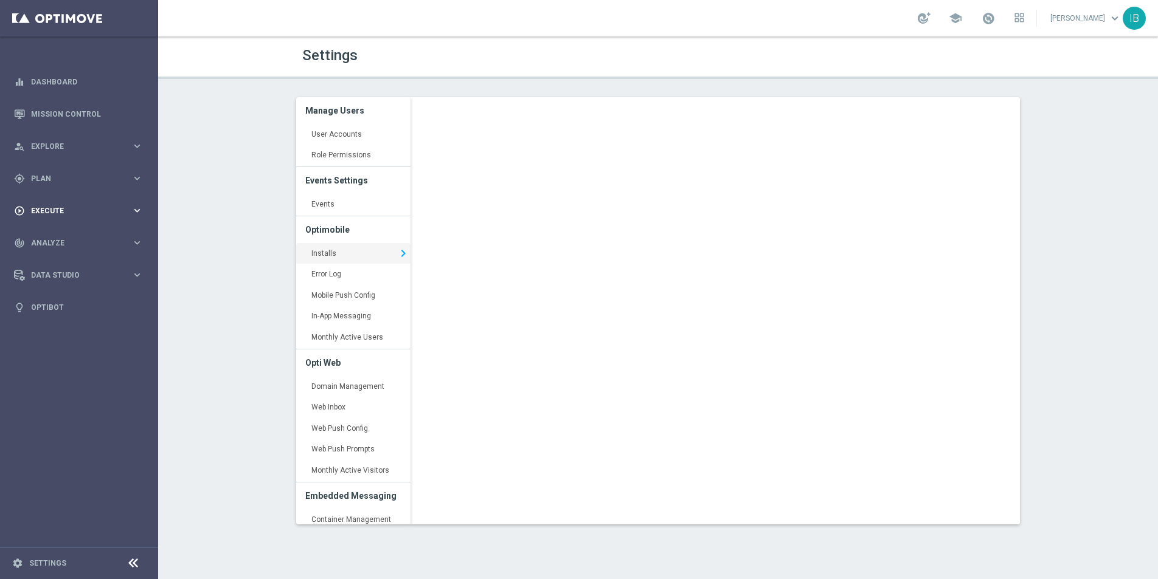
click at [139, 212] on icon "keyboard_arrow_right" at bounding box center [137, 211] width 12 height 12
click at [78, 232] on link "Campaign Builder" at bounding box center [79, 236] width 95 height 10
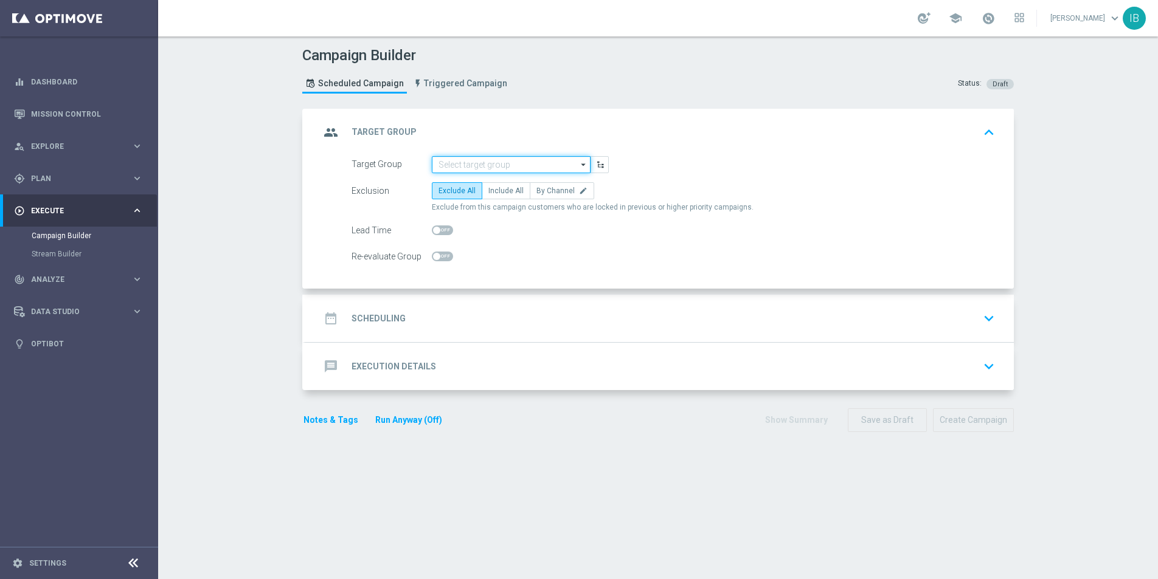
click at [520, 164] on input at bounding box center [511, 164] width 159 height 17
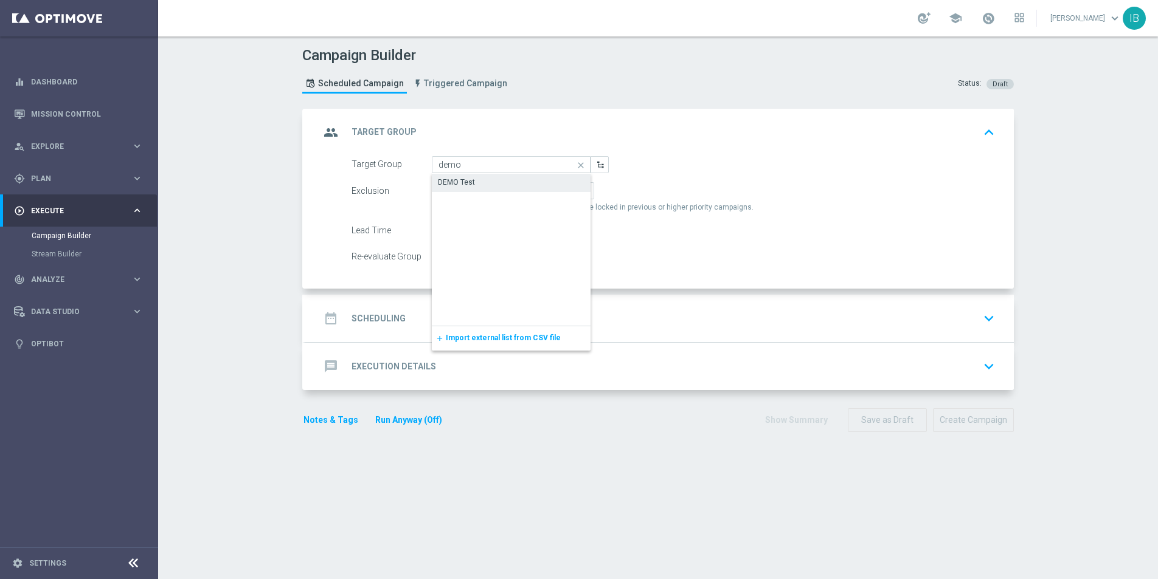
click at [525, 176] on div "DEMO Test" at bounding box center [511, 182] width 159 height 17
type input "DEMO Test"
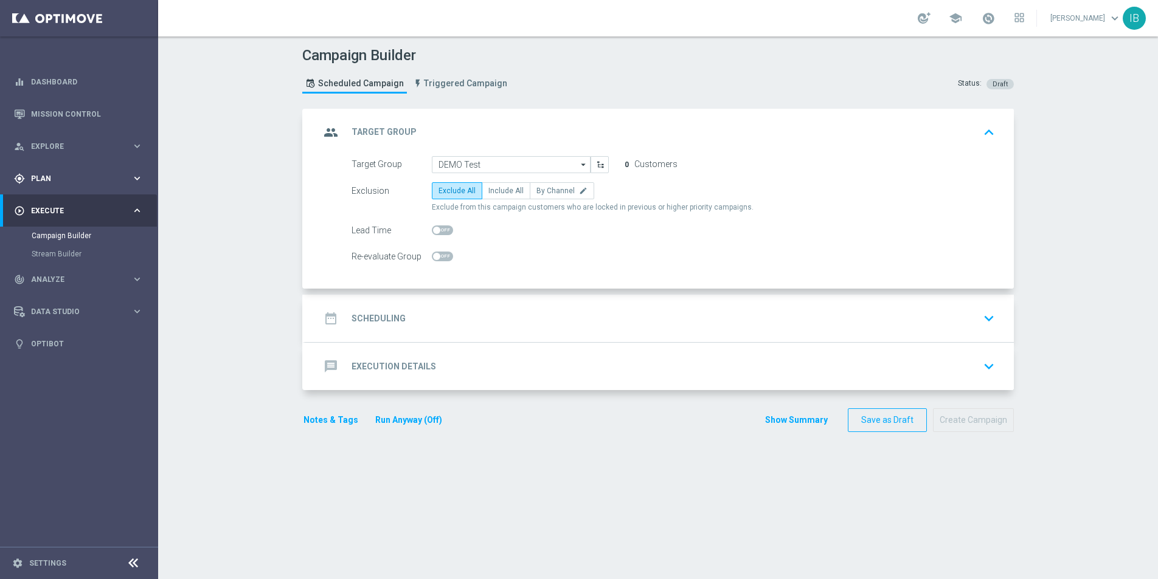
click at [115, 182] on div "gps_fixed Plan" at bounding box center [72, 178] width 117 height 11
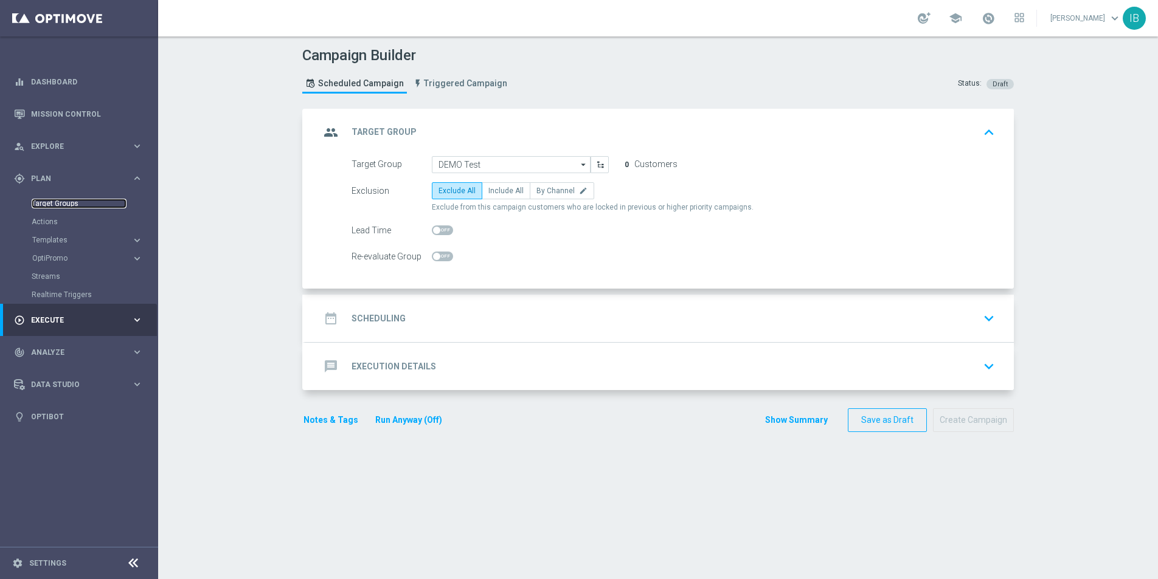
click at [71, 202] on link "Target Groups" at bounding box center [79, 204] width 95 height 10
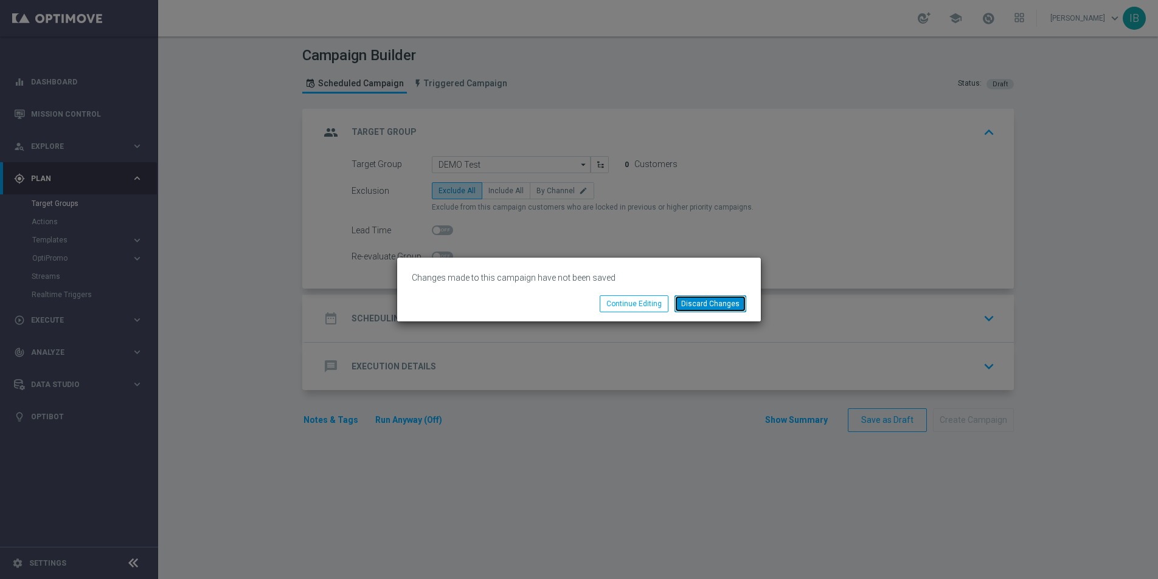
click at [717, 303] on button "Discard Changes" at bounding box center [710, 304] width 72 height 17
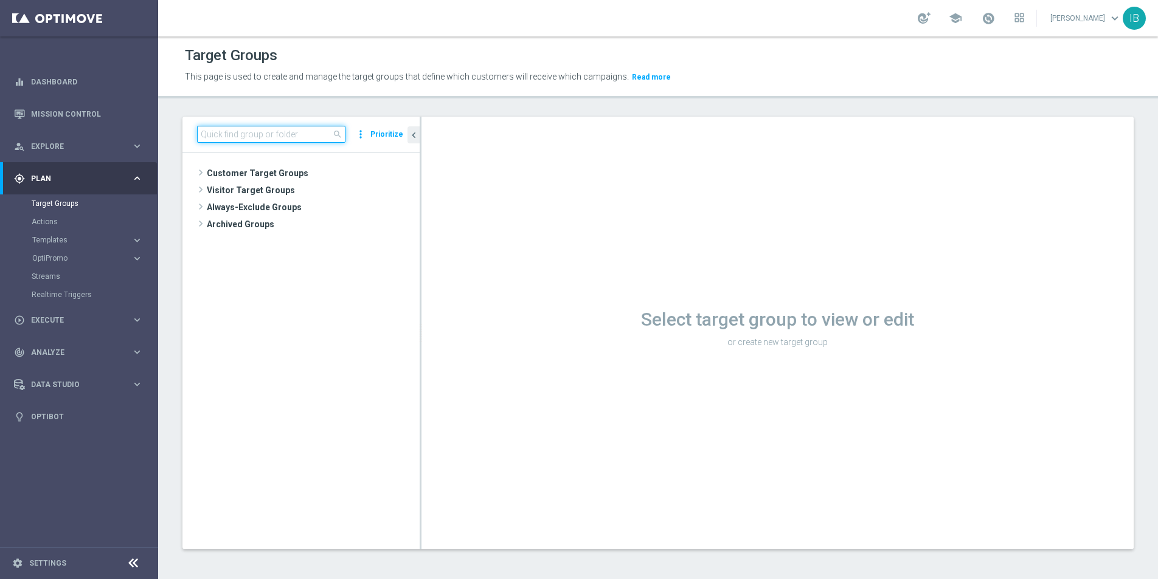
click at [269, 131] on input at bounding box center [271, 134] width 148 height 17
drag, startPoint x: 221, startPoint y: 133, endPoint x: 167, endPoint y: 126, distance: 53.9
click at [167, 126] on div "keno demo close more_vert Prioritize No items or folders found. chevron_left Se…" at bounding box center [658, 343] width 1000 height 452
type input "demo"
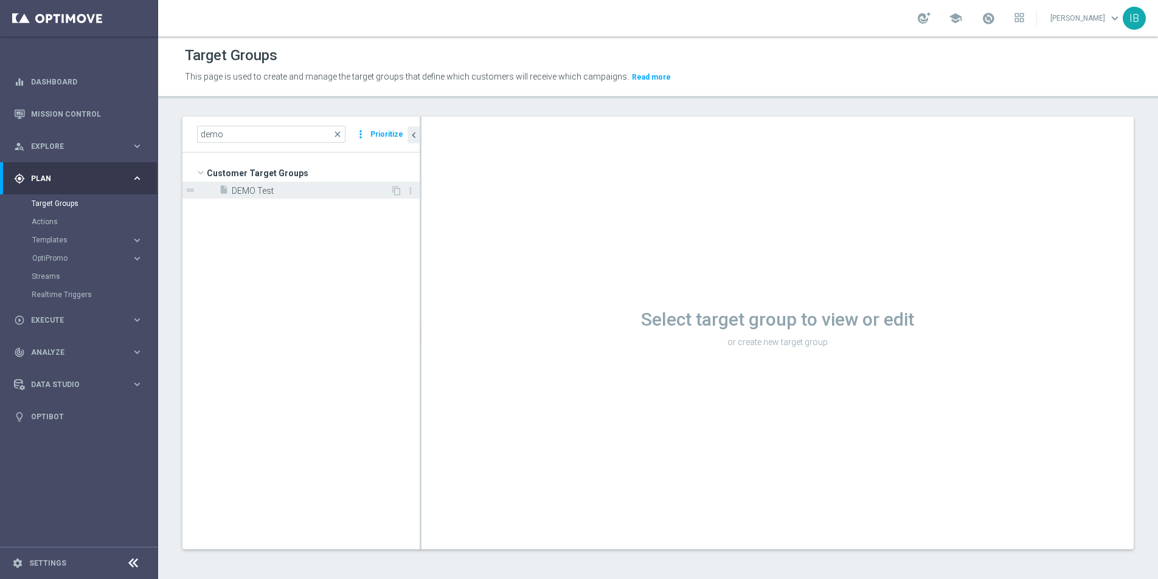
click at [272, 187] on span "DEMO Test" at bounding box center [311, 191] width 159 height 10
click at [237, 191] on span "DEMO Test" at bounding box center [311, 191] width 159 height 10
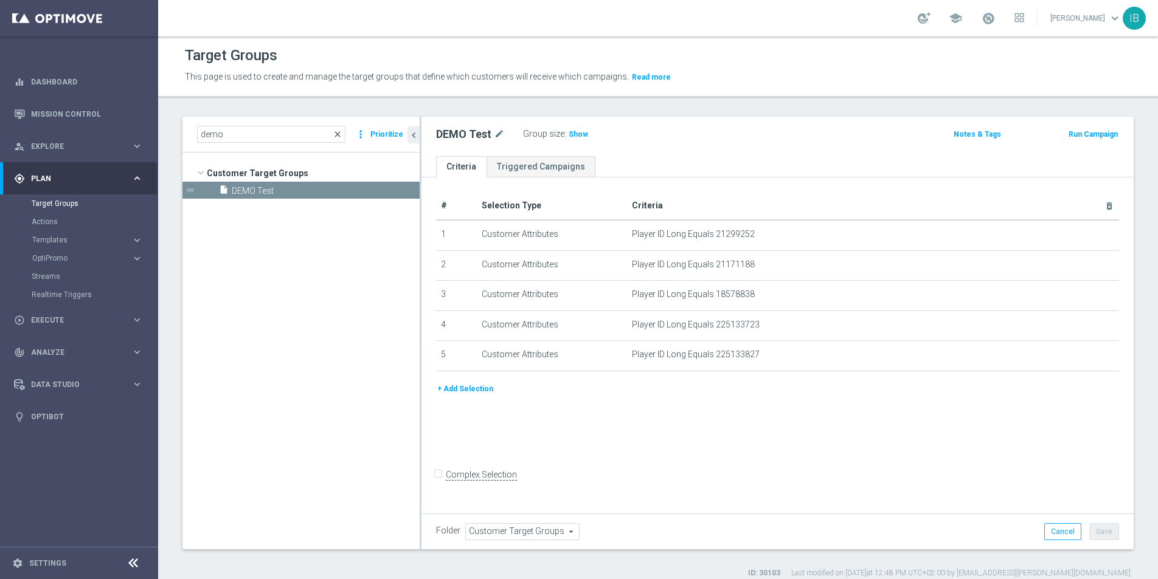
click at [342, 133] on span "close" at bounding box center [338, 135] width 10 height 10
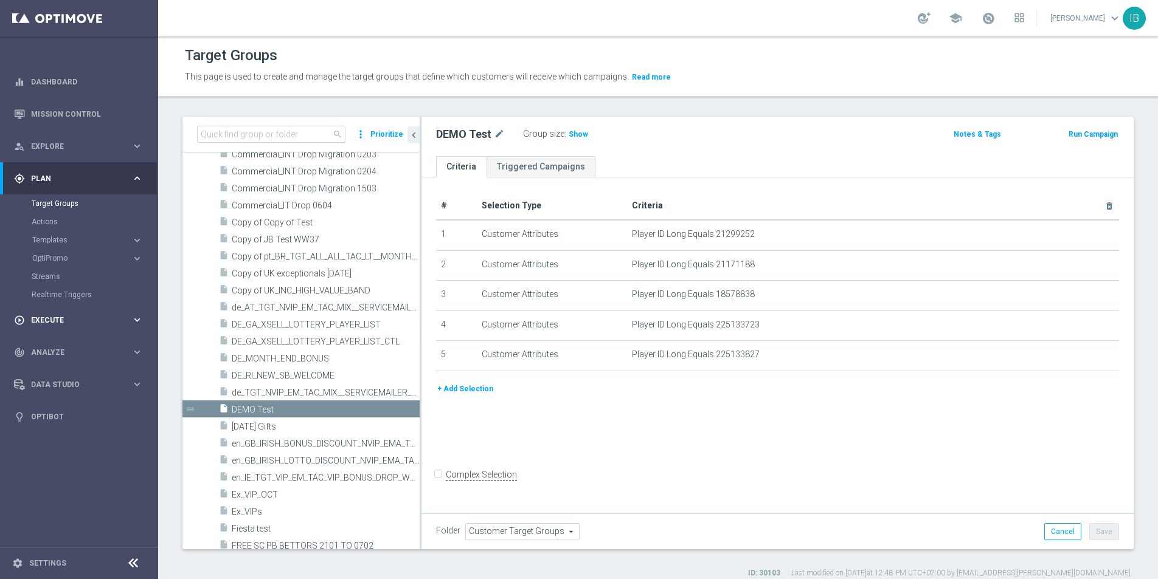
click at [61, 323] on span "Execute" at bounding box center [81, 320] width 100 height 7
click at [55, 244] on div "Campaign Builder" at bounding box center [94, 236] width 125 height 18
click at [54, 237] on link "Campaign Builder" at bounding box center [79, 236] width 95 height 10
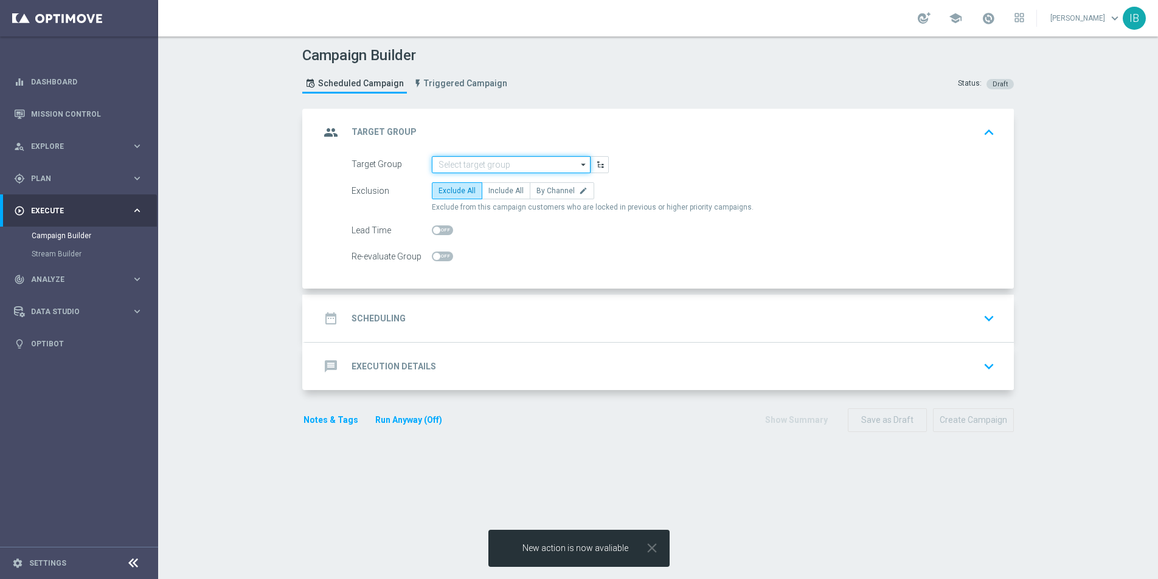
click at [551, 164] on input at bounding box center [511, 164] width 159 height 17
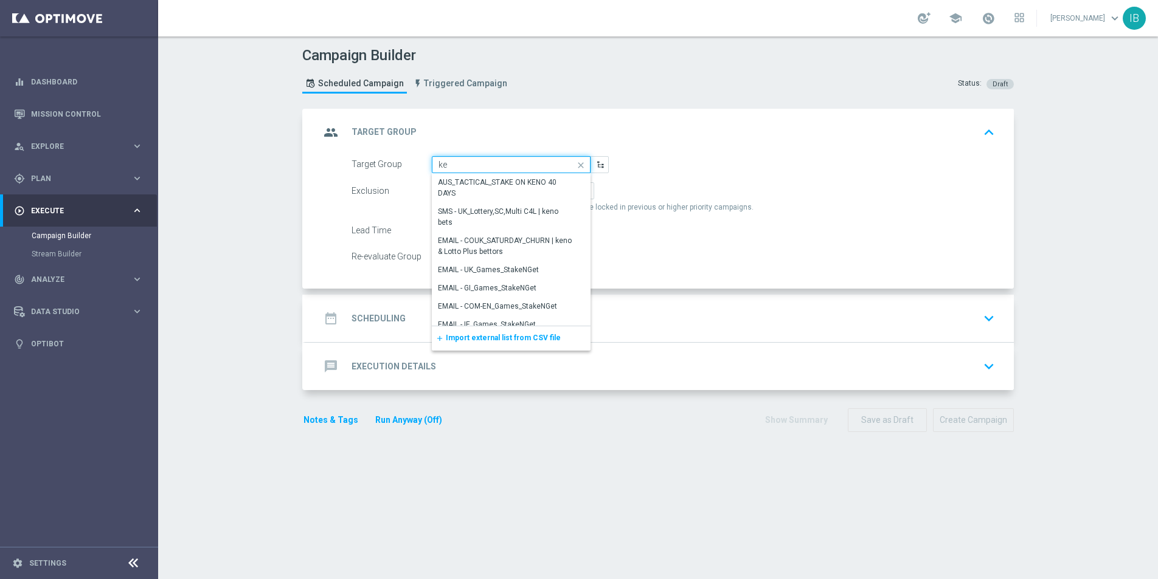
type input "k"
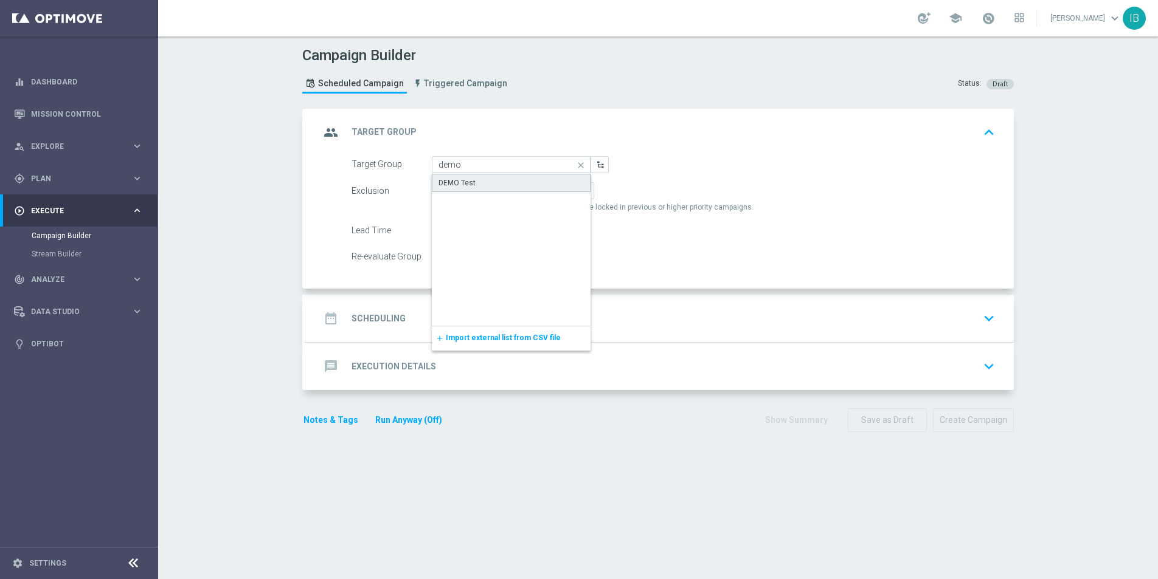
click at [514, 186] on div "DEMO Test" at bounding box center [511, 183] width 159 height 18
type input "DEMO Test"
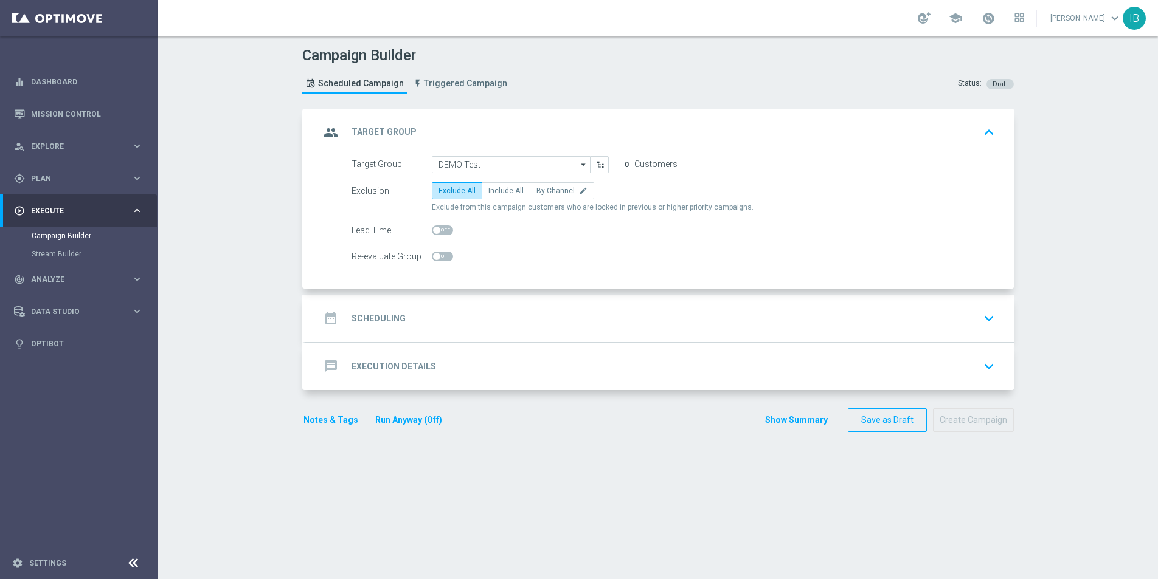
click at [390, 321] on h2 "Scheduling" at bounding box center [378, 319] width 54 height 12
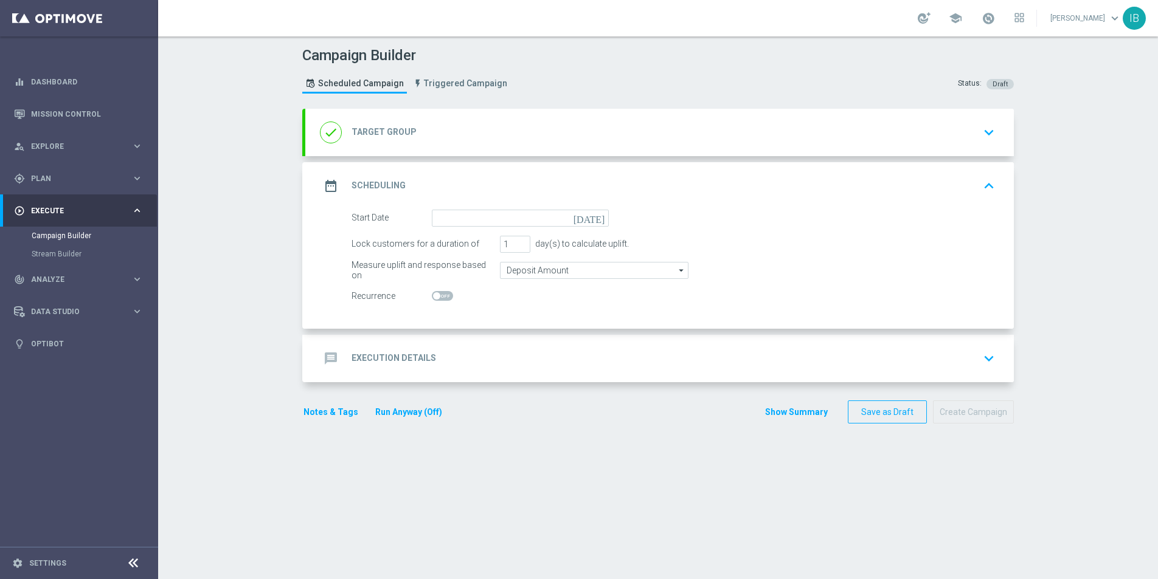
click at [390, 321] on div "date_range Scheduling keyboard_arrow_up Start Date today Lock customers for a d…" at bounding box center [659, 245] width 708 height 167
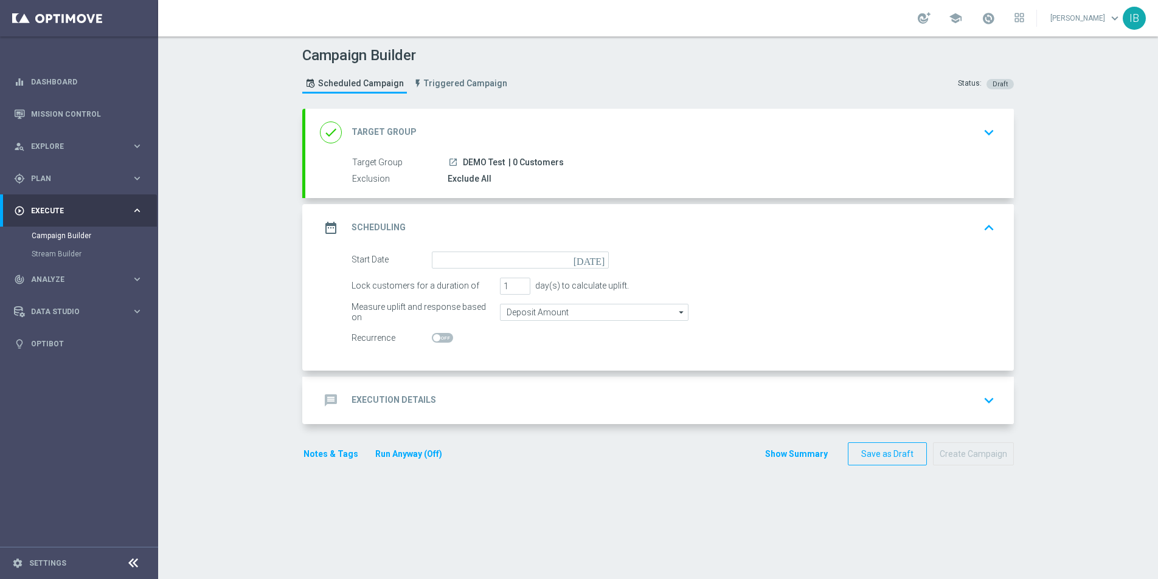
click at [602, 260] on icon "[DATE]" at bounding box center [591, 258] width 36 height 13
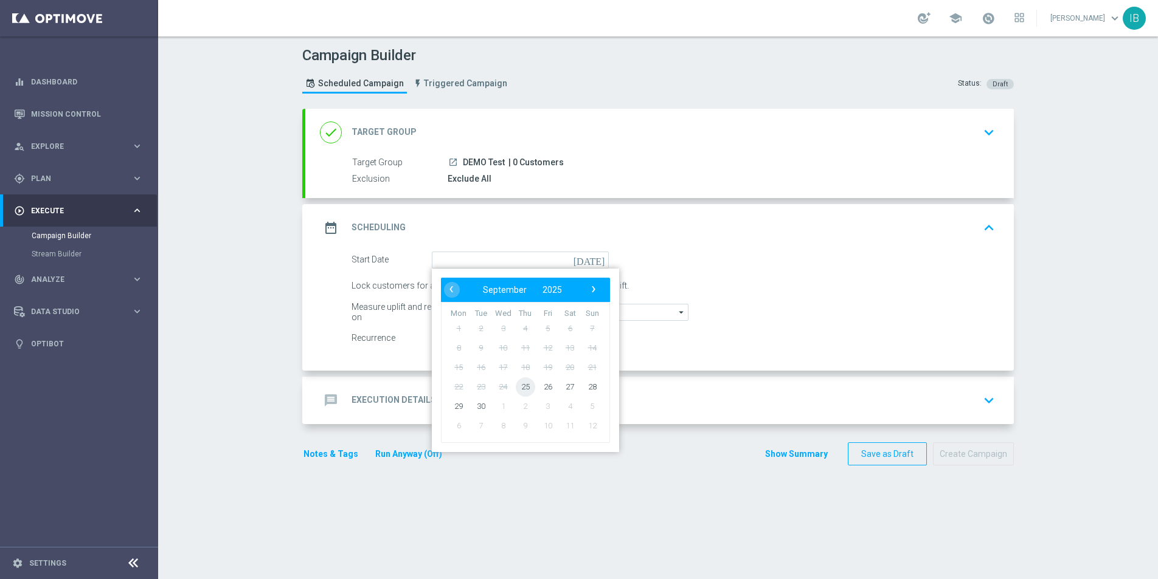
click at [525, 386] on span "25" at bounding box center [525, 386] width 19 height 19
type input "25 Sep 2025"
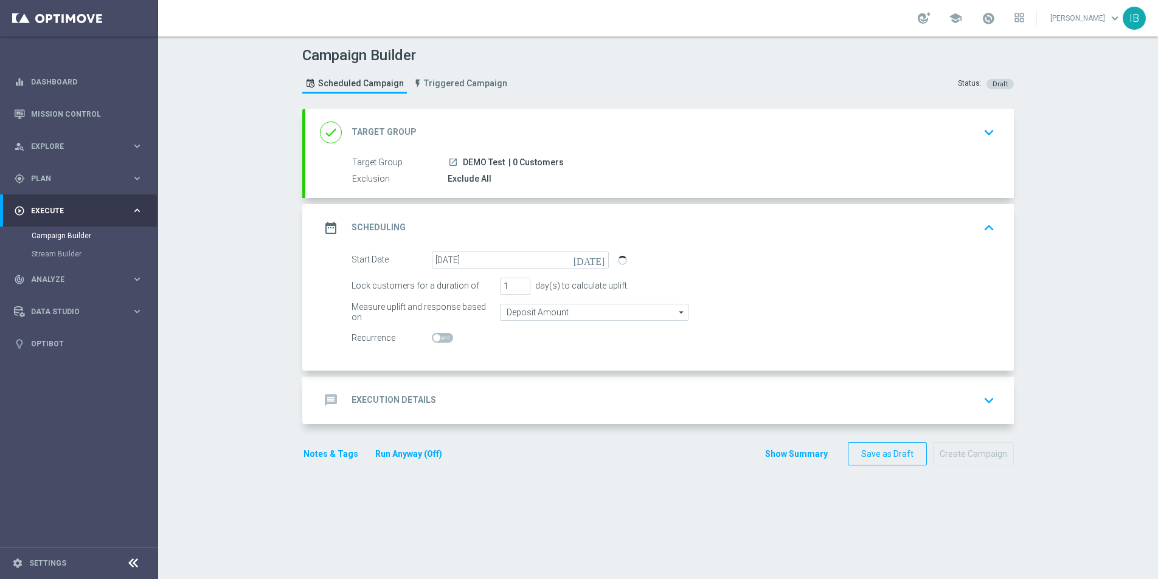
click at [380, 342] on div "Recurrence" at bounding box center [391, 338] width 80 height 17
click at [381, 404] on h2 "Execution Details" at bounding box center [393, 401] width 85 height 12
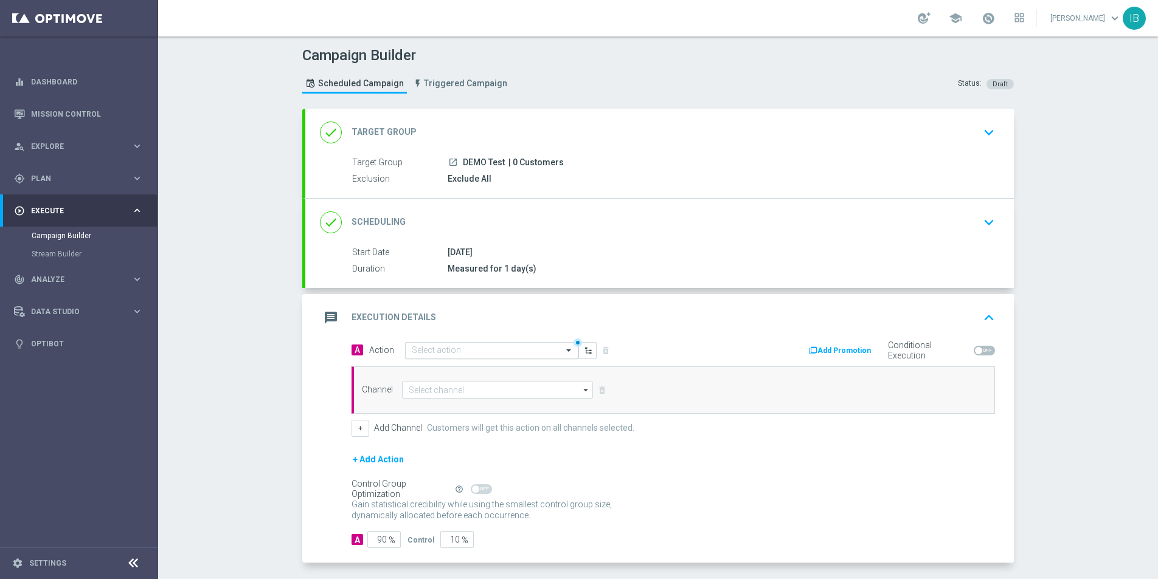
click at [465, 355] on input "text" at bounding box center [480, 351] width 136 height 10
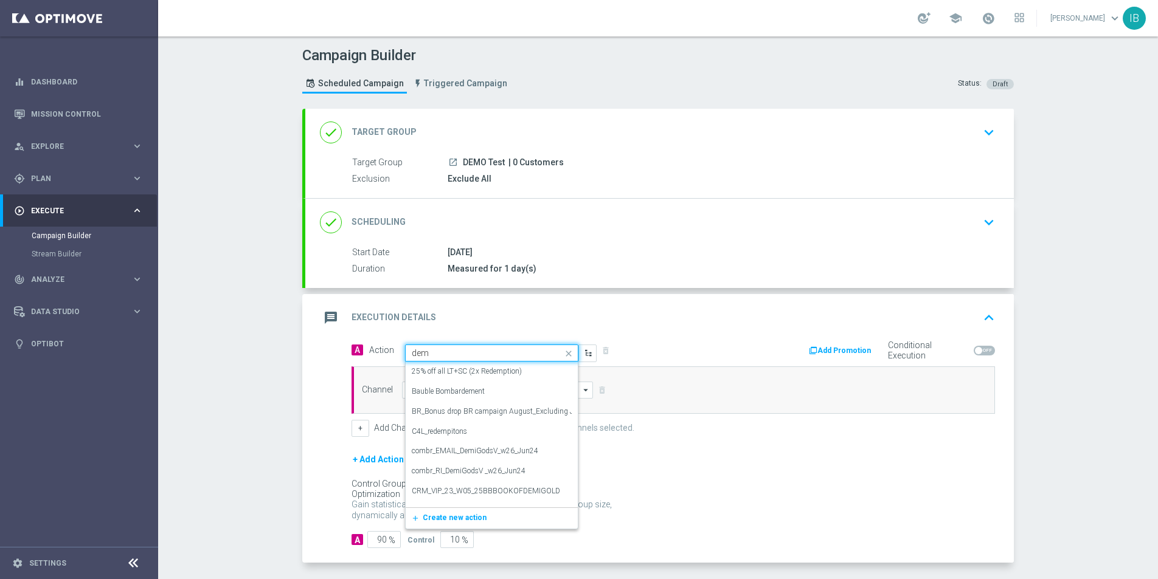
type input "demo"
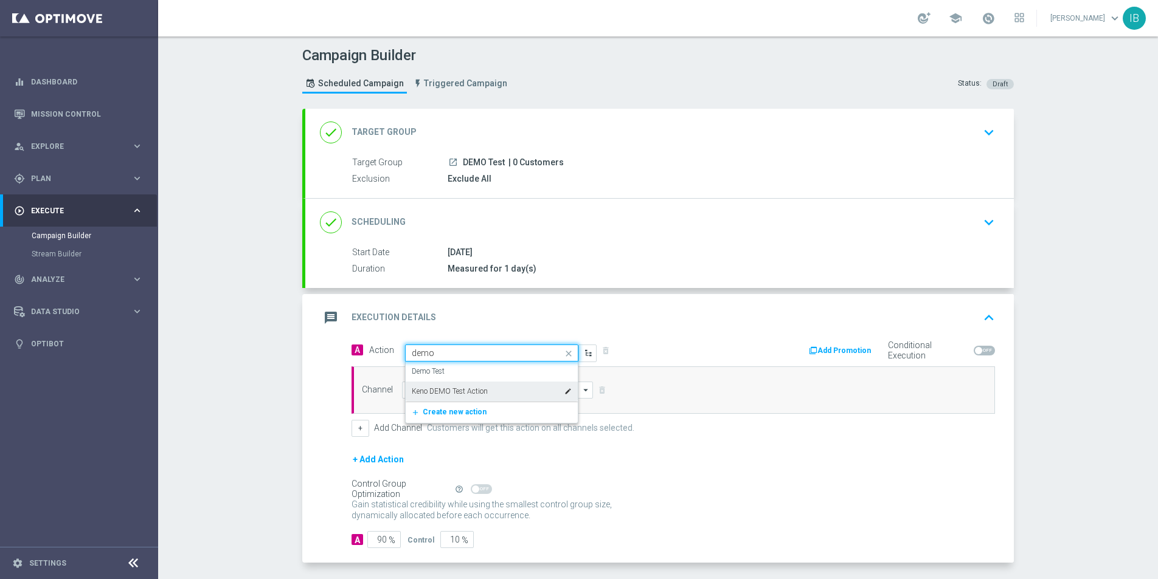
click at [483, 388] on label "Keno DEMO Test Action" at bounding box center [450, 392] width 76 height 10
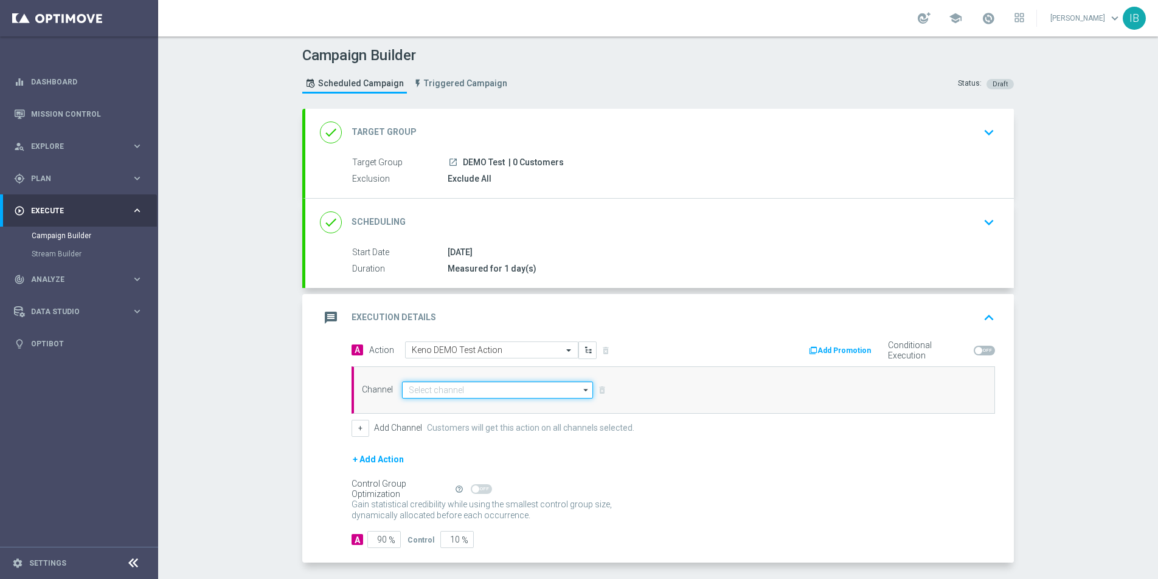
click at [430, 394] on input at bounding box center [497, 390] width 191 height 17
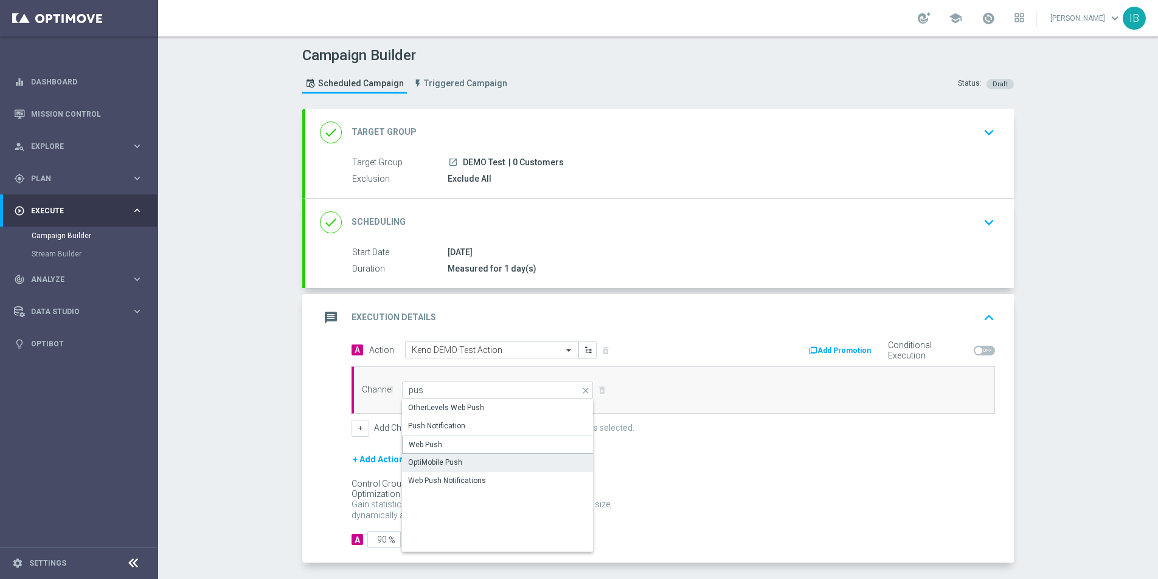
click at [438, 457] on div "OptiMobile Push" at bounding box center [498, 462] width 192 height 17
type input "OptiMobile Push"
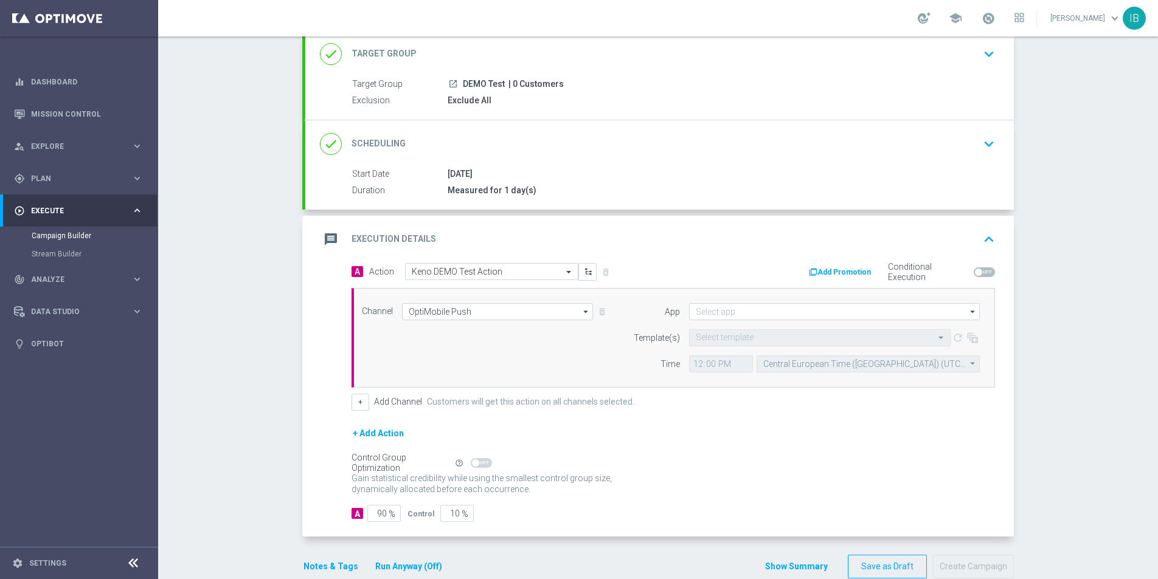
scroll to position [102, 0]
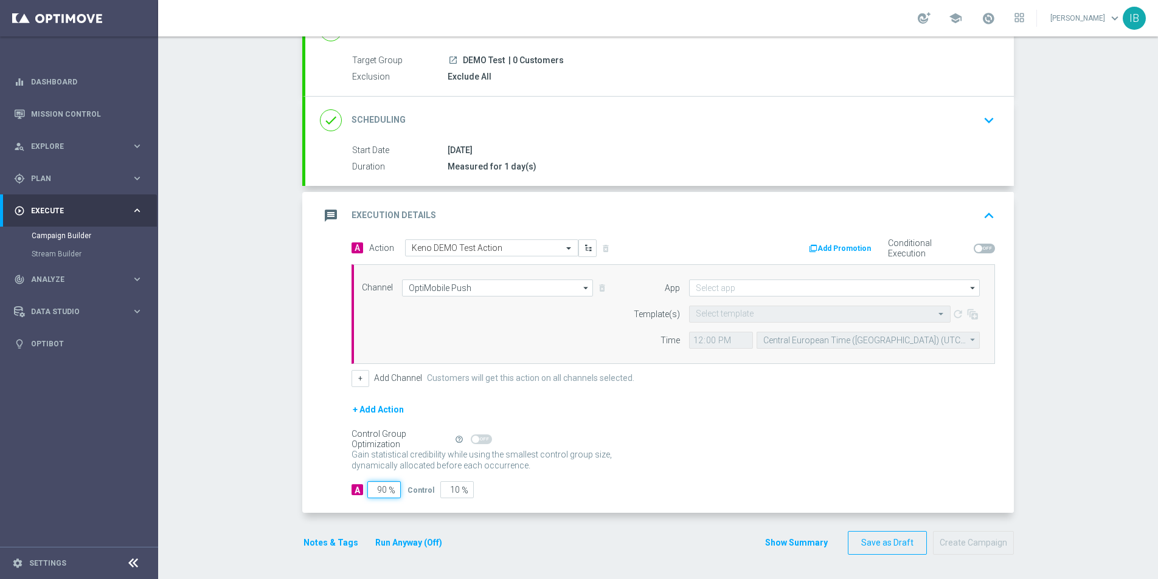
drag, startPoint x: 387, startPoint y: 488, endPoint x: 371, endPoint y: 485, distance: 16.1
click at [367, 485] on input "90" at bounding box center [383, 490] width 33 height 17
type input "1"
type input "99"
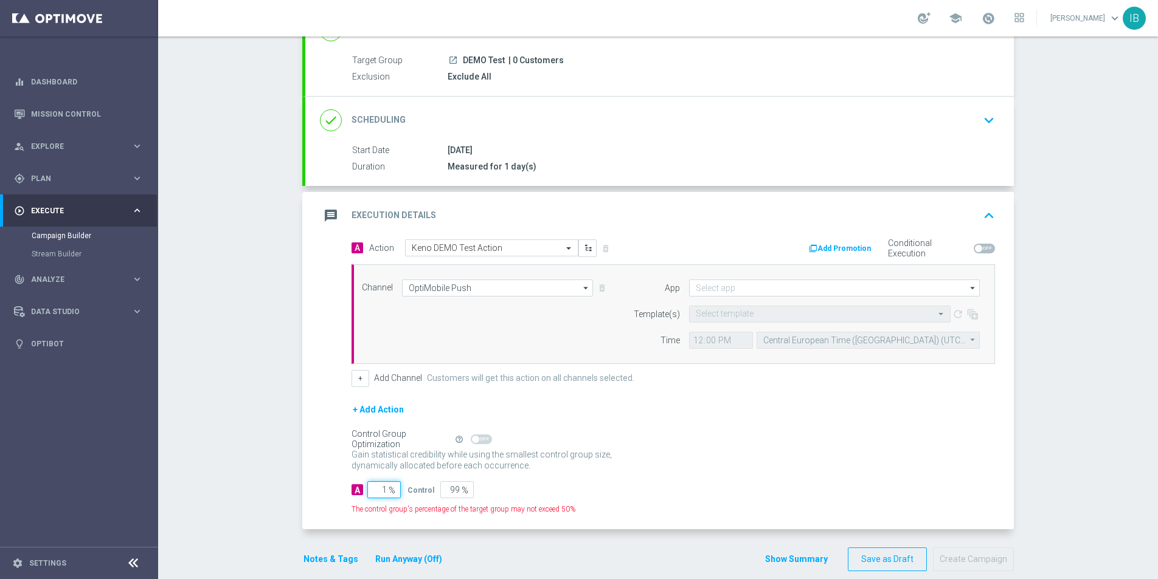
type input "10"
type input "90"
type input "100"
type input "0"
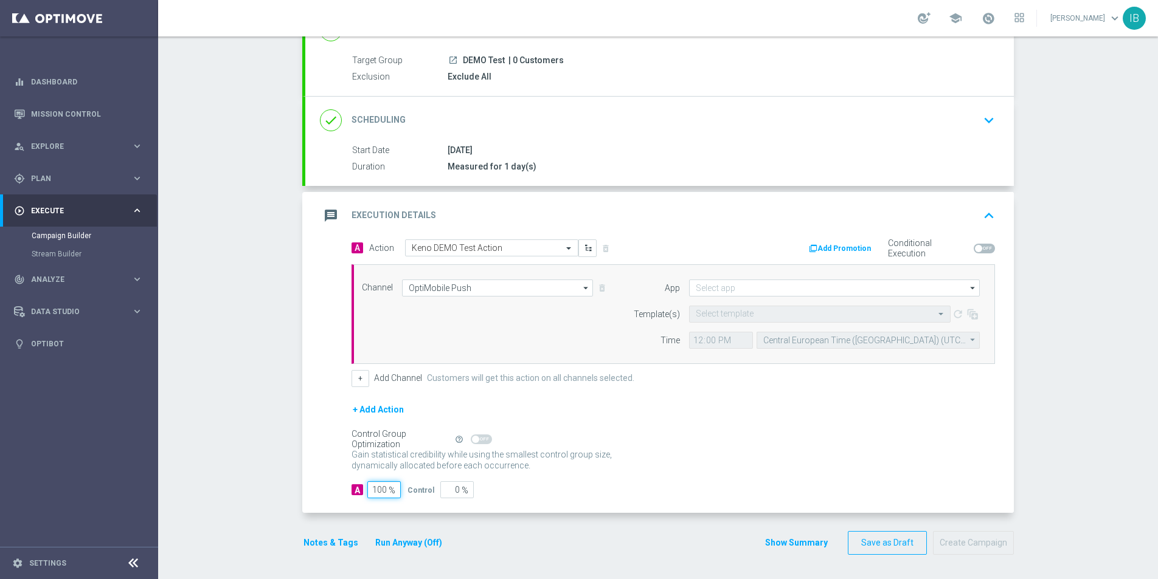
type input "100"
click at [736, 286] on input at bounding box center [834, 288] width 291 height 17
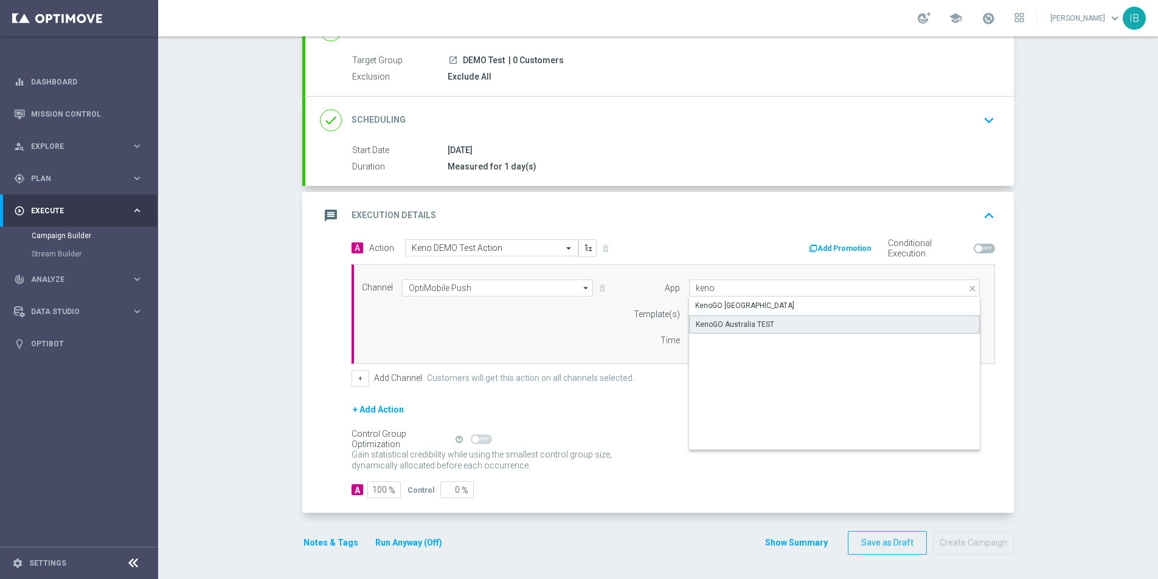
click at [745, 318] on div "KenoGO Australia TEST" at bounding box center [834, 325] width 291 height 18
type input "KenoGO Australia TEST"
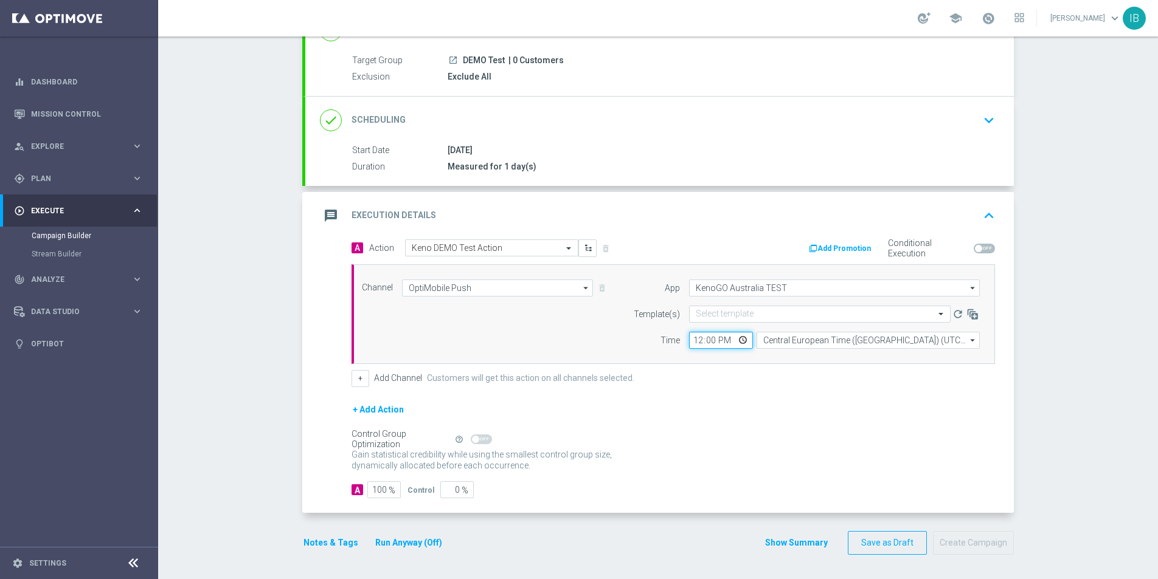
click at [739, 338] on input "12:00" at bounding box center [721, 340] width 64 height 17
type input "13:15"
click at [720, 311] on input "text" at bounding box center [808, 314] width 224 height 10
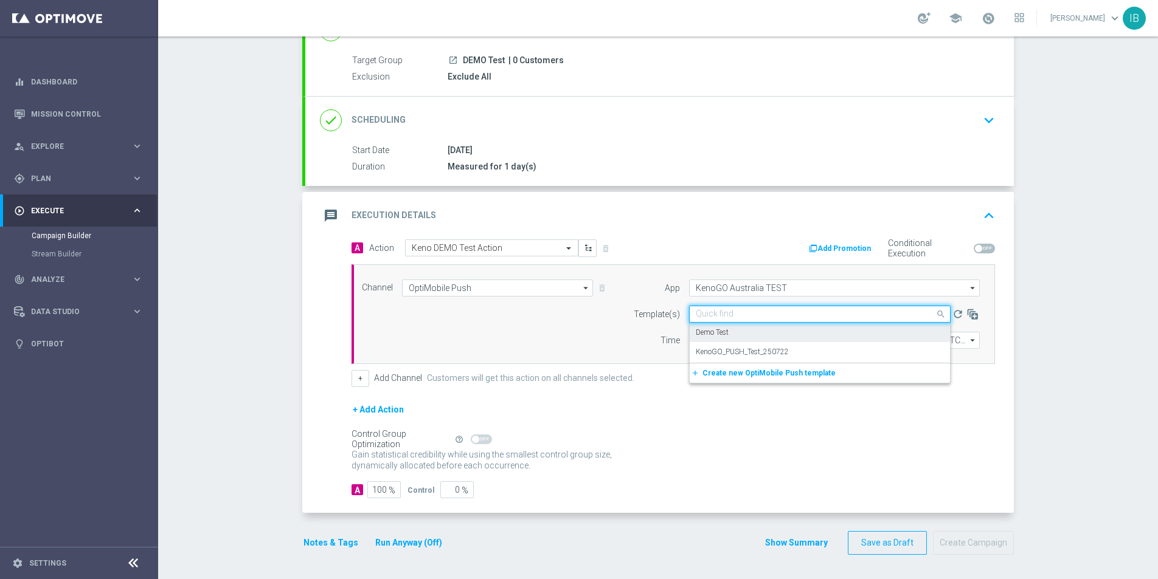
click at [723, 330] on label "Demo Test" at bounding box center [712, 333] width 33 height 10
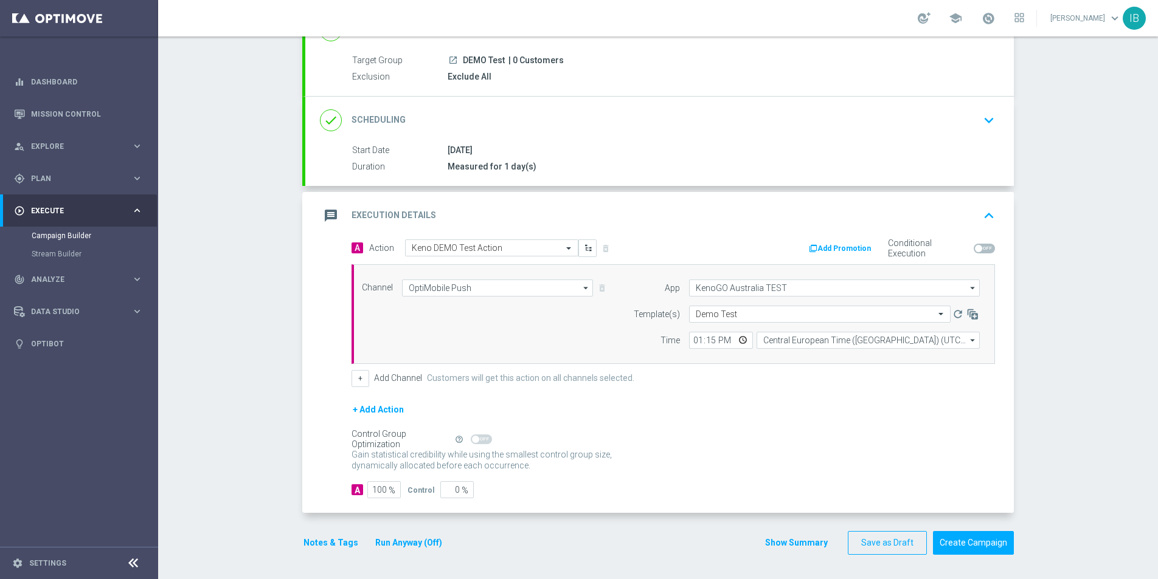
click at [896, 444] on div "Control Group Optimization Self Optimizing Campaign help_outline" at bounding box center [672, 439] width 643 height 13
click at [969, 548] on button "Create Campaign" at bounding box center [973, 543] width 81 height 24
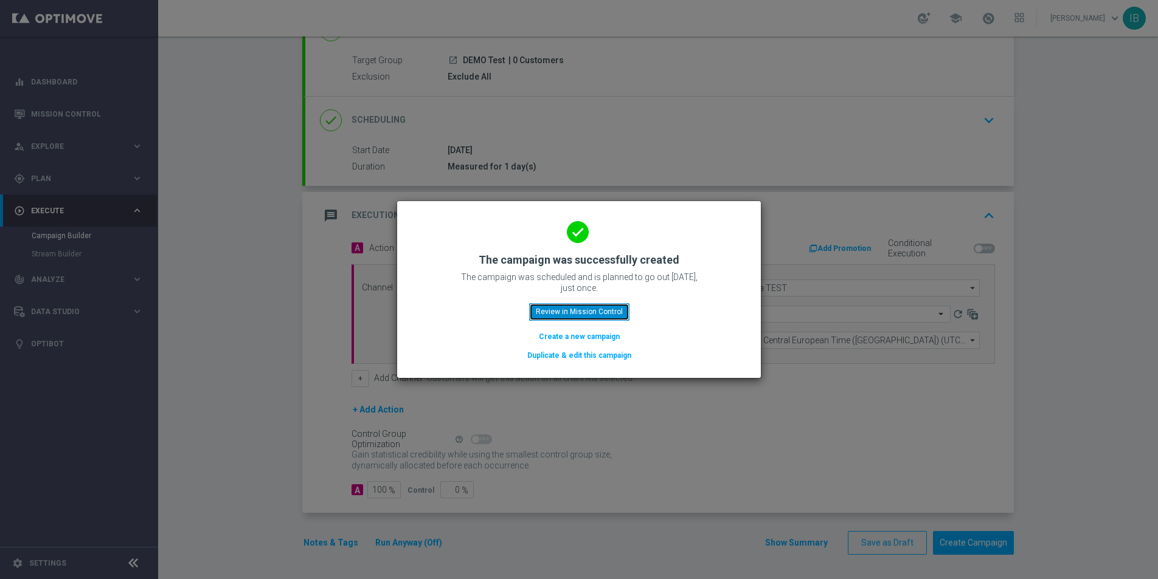
click at [586, 309] on button "Review in Mission Control" at bounding box center [579, 311] width 100 height 17
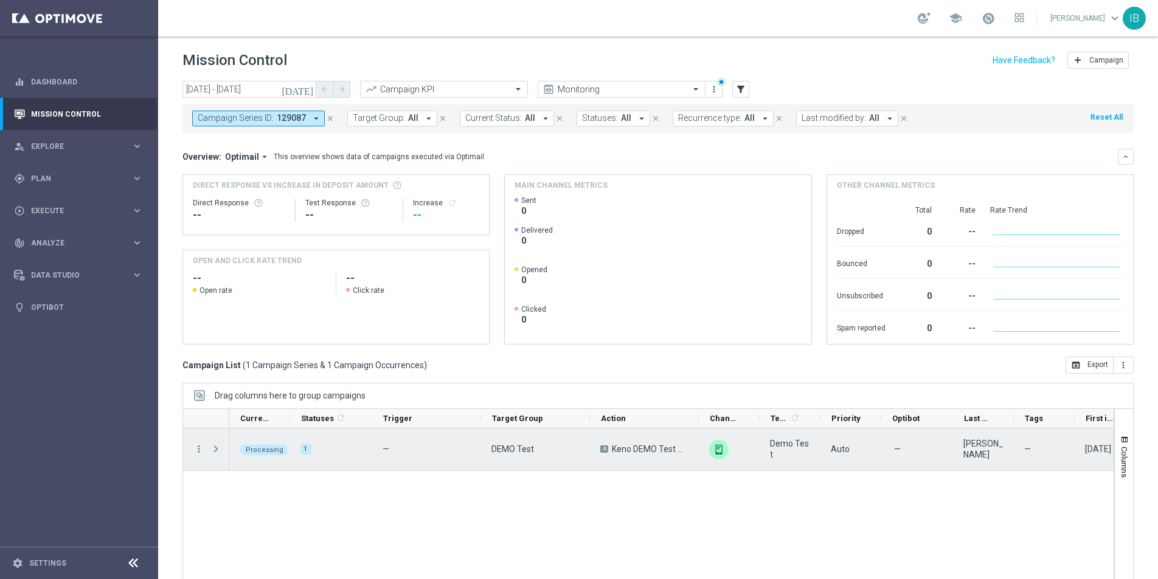
click at [219, 449] on span "Press SPACE to select this row." at bounding box center [215, 449] width 11 height 10
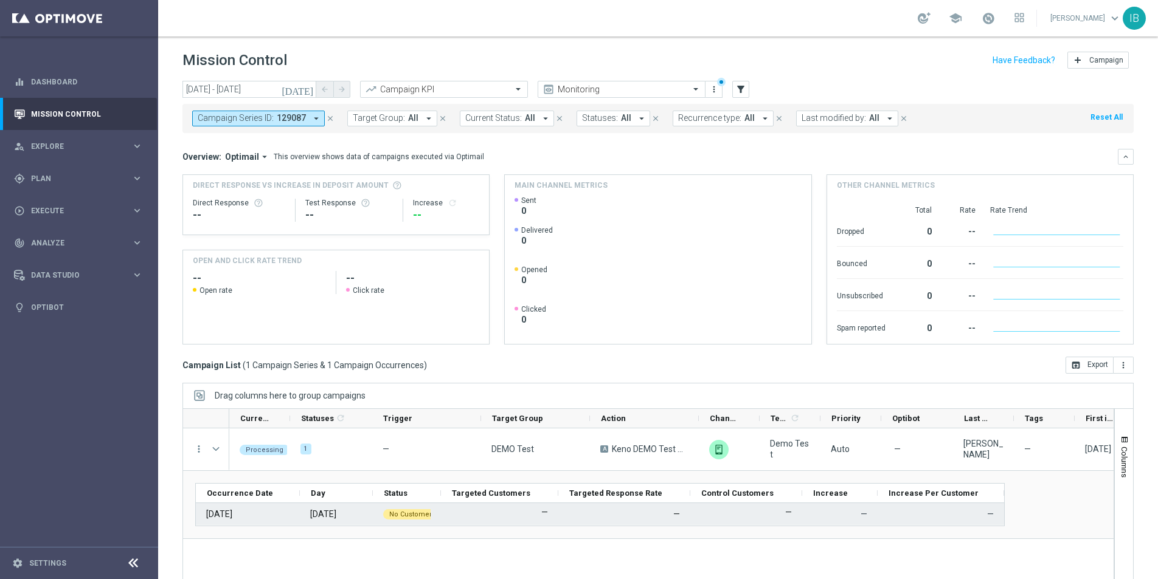
click at [412, 516] on span "No Customers" at bounding box center [412, 515] width 46 height 8
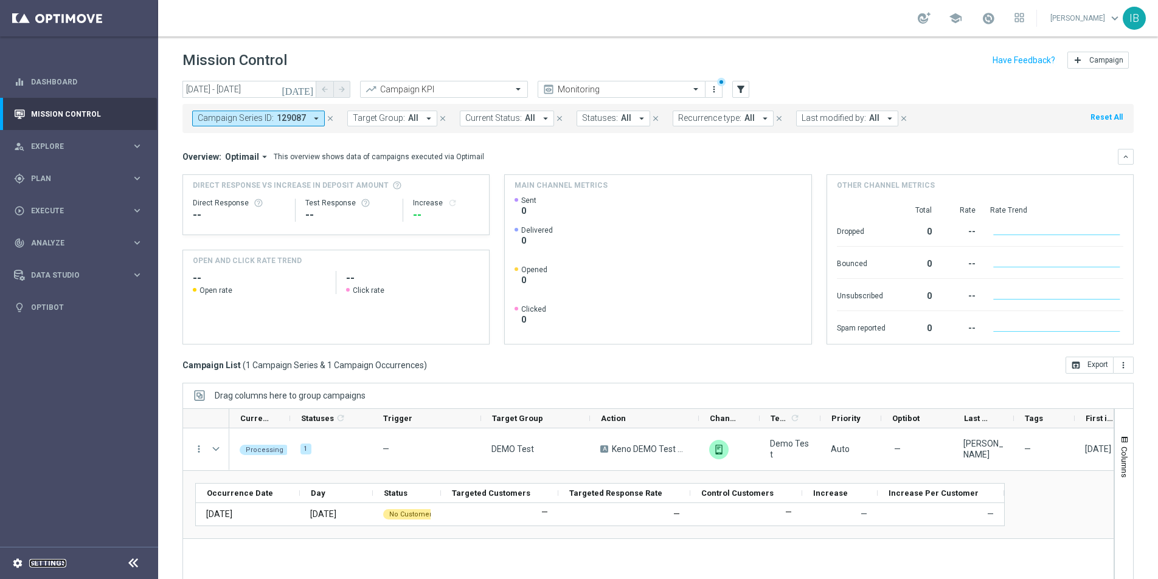
click at [59, 562] on link "Settings" at bounding box center [47, 563] width 37 height 7
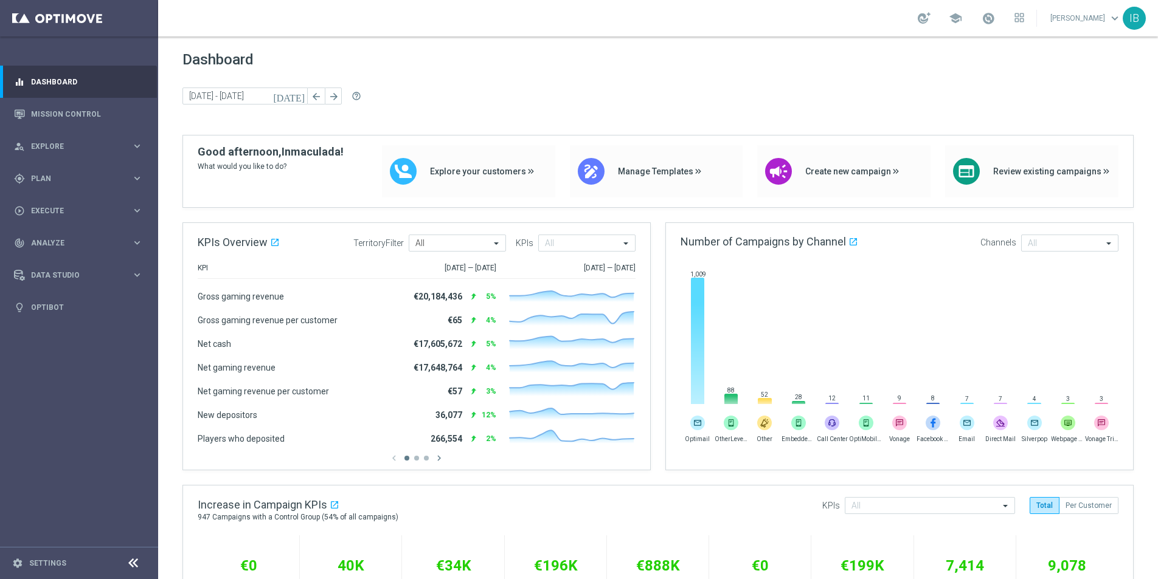
click at [56, 572] on footer "settings Settings" at bounding box center [79, 563] width 158 height 32
click at [128, 564] on icon at bounding box center [133, 563] width 15 height 15
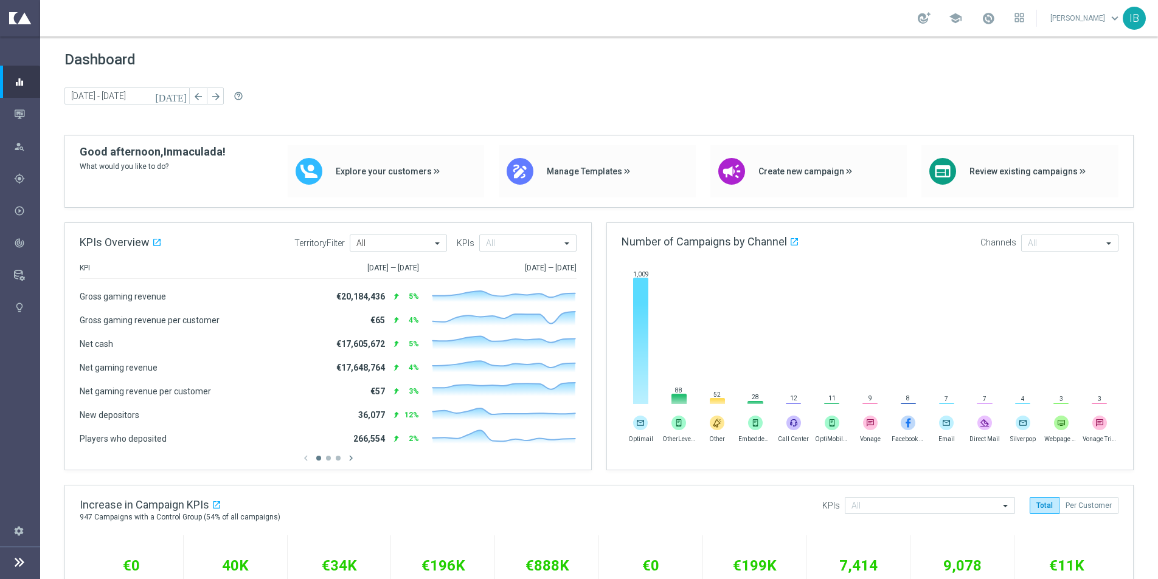
click at [19, 561] on icon at bounding box center [19, 562] width 15 height 15
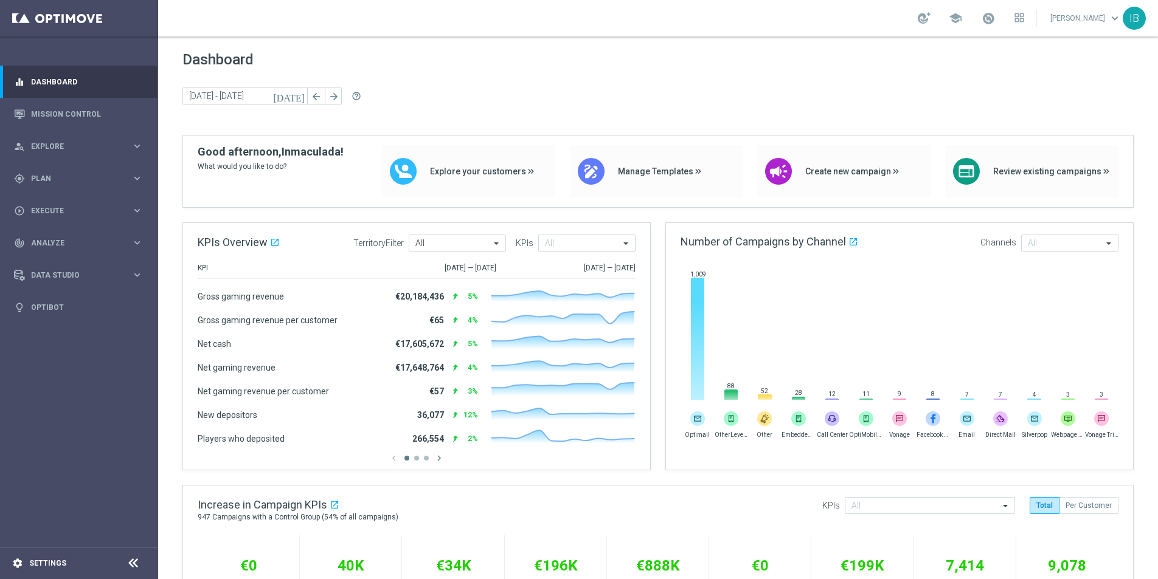
click at [18, 564] on icon "settings" at bounding box center [17, 563] width 11 height 11
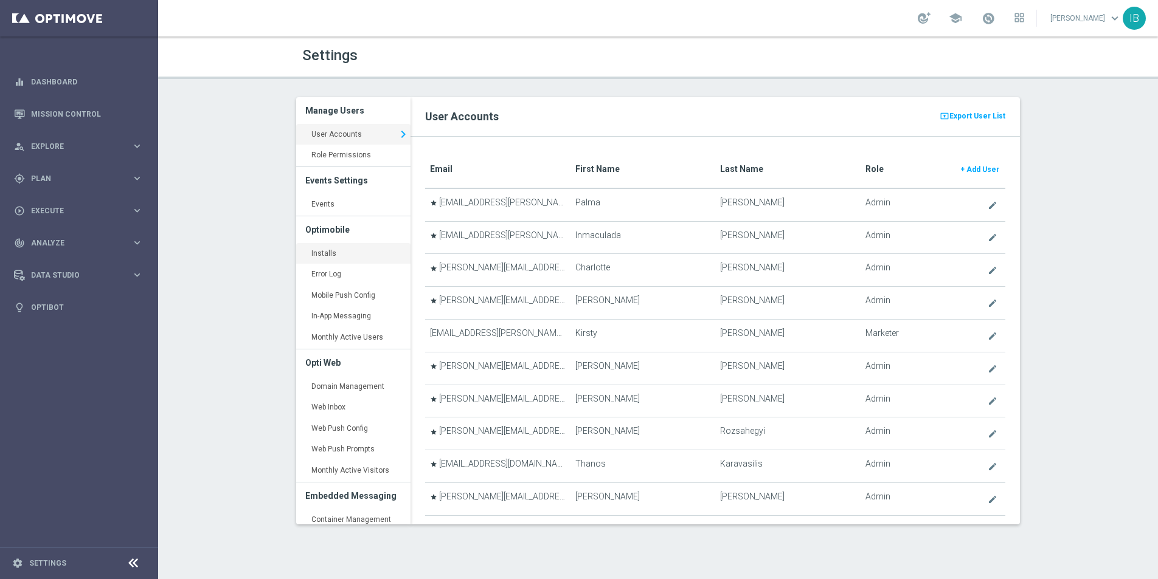
click at [327, 257] on link "Installs keyboard_arrow_right" at bounding box center [353, 254] width 114 height 22
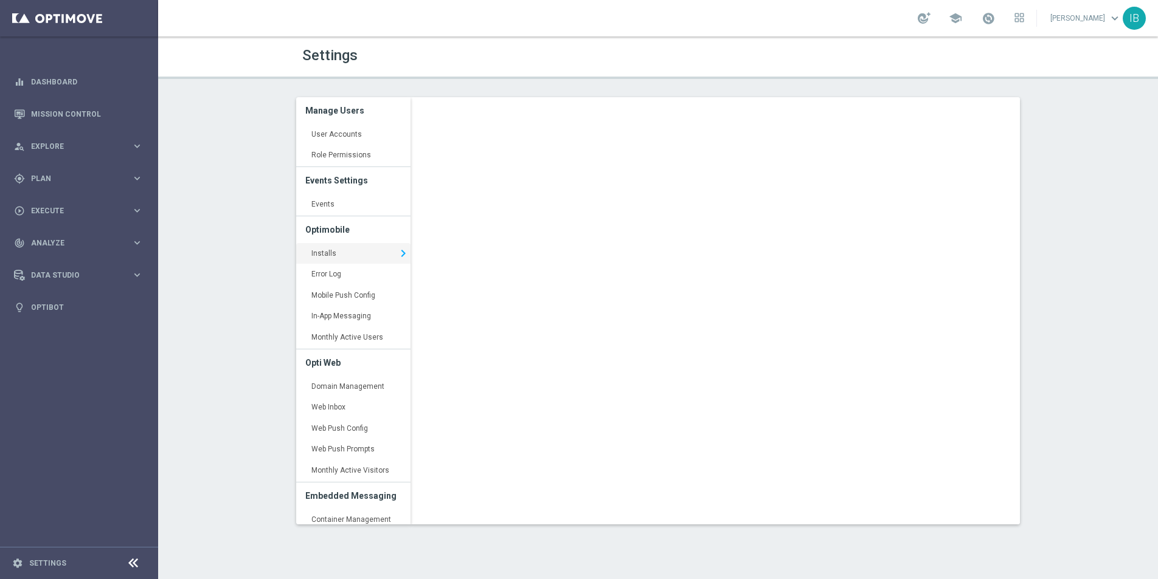
click at [570, 542] on div "Loading..." at bounding box center [719, 320] width 618 height 446
click at [231, 401] on div "Settings Manage Users User Accounts keyboard_arrow_right Role Permissions keybo…" at bounding box center [658, 307] width 1000 height 543
click at [70, 113] on link "Mission Control" at bounding box center [87, 114] width 112 height 32
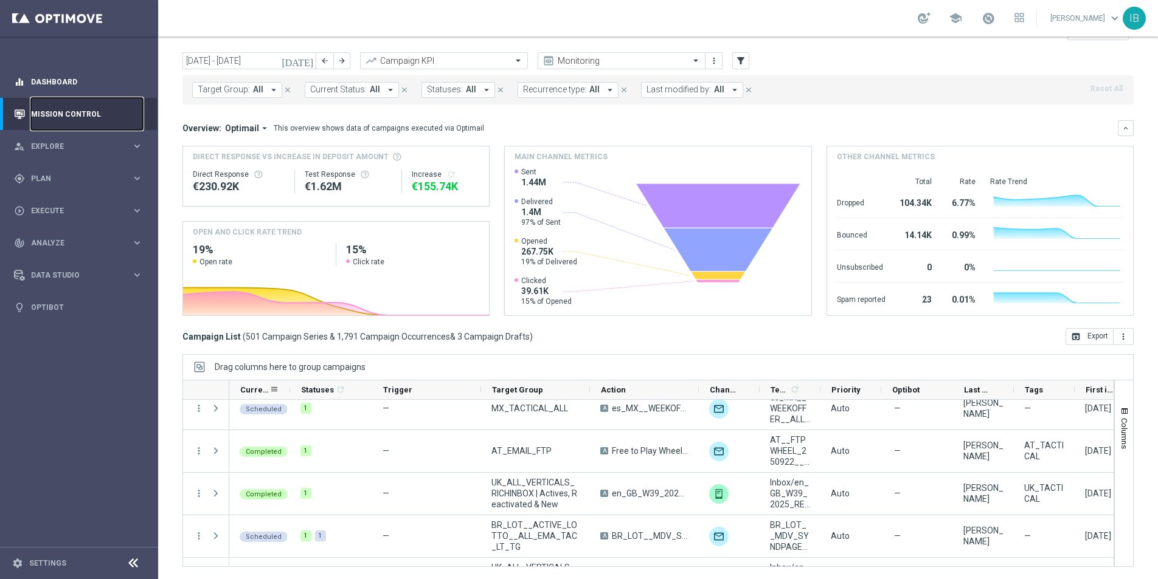
scroll to position [327, 0]
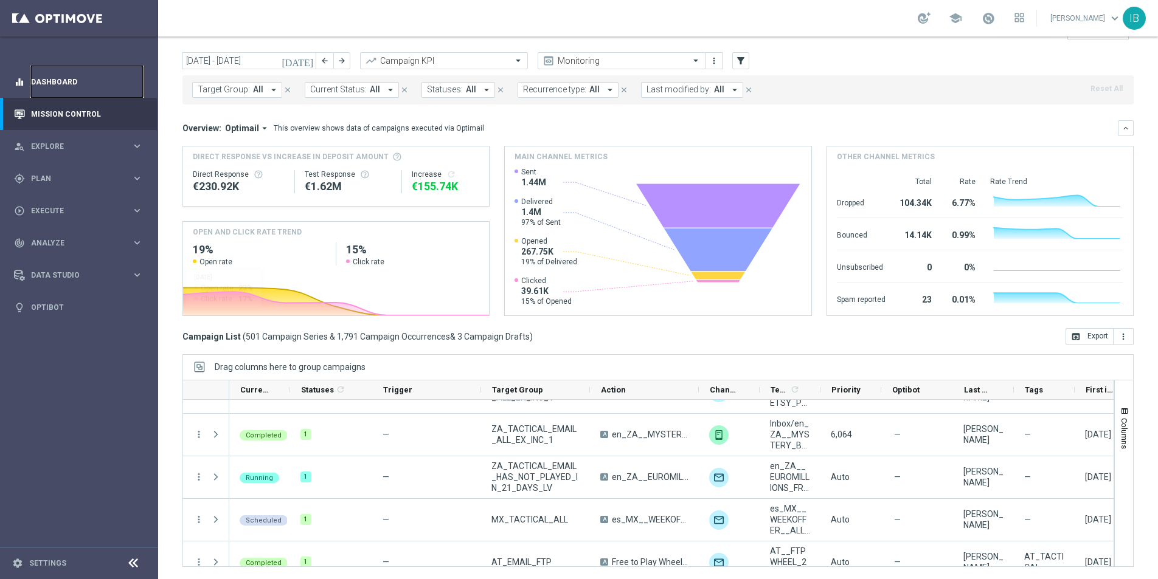
click at [50, 78] on link "Dashboard" at bounding box center [87, 82] width 112 height 32
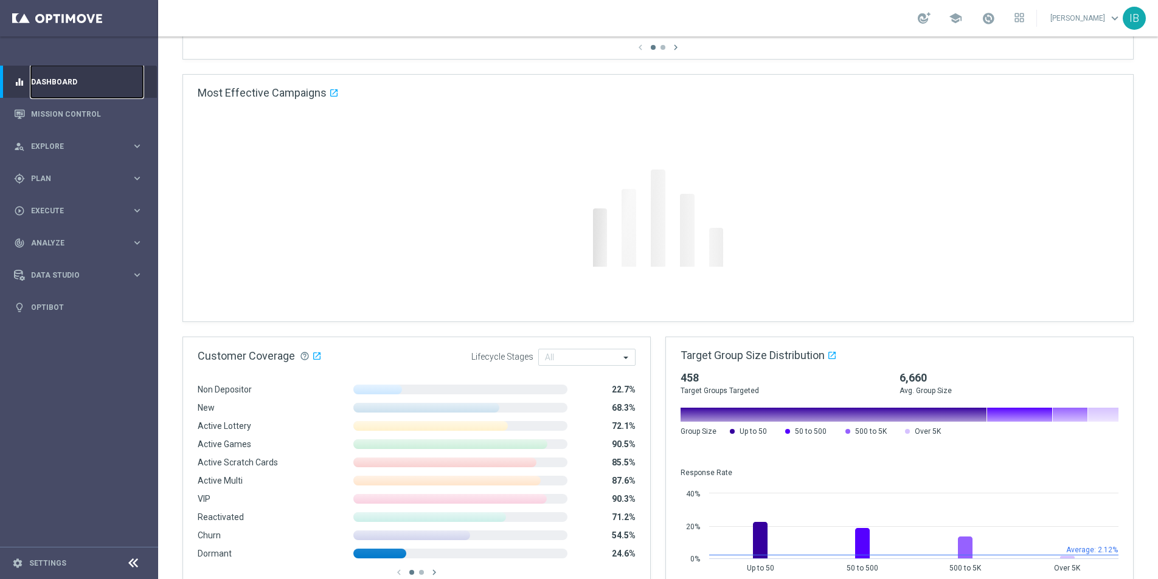
scroll to position [869, 0]
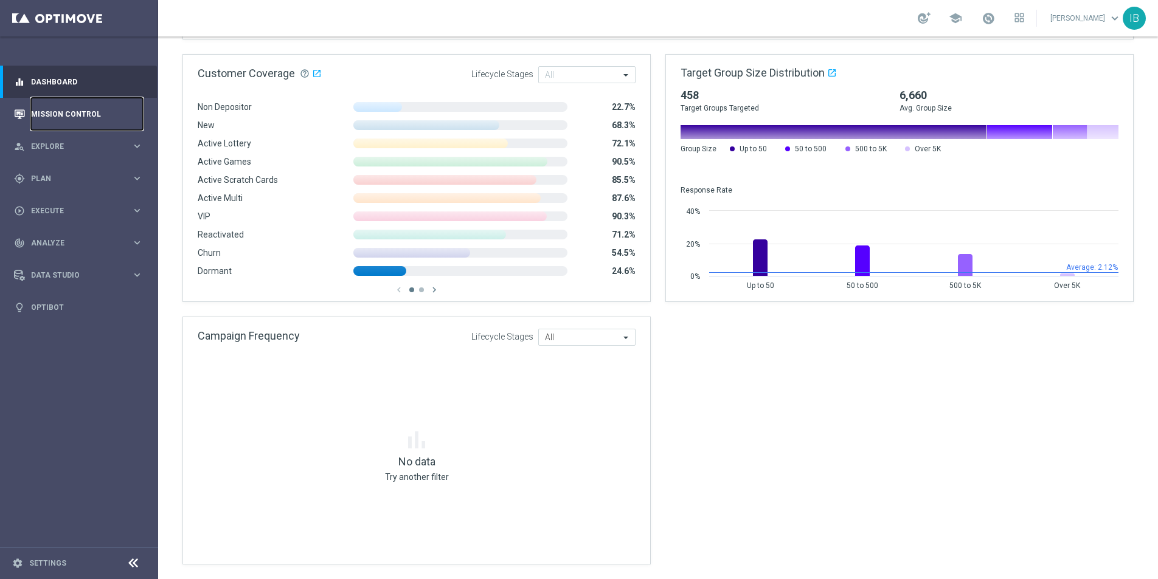
click at [57, 111] on link "Mission Control" at bounding box center [87, 114] width 112 height 32
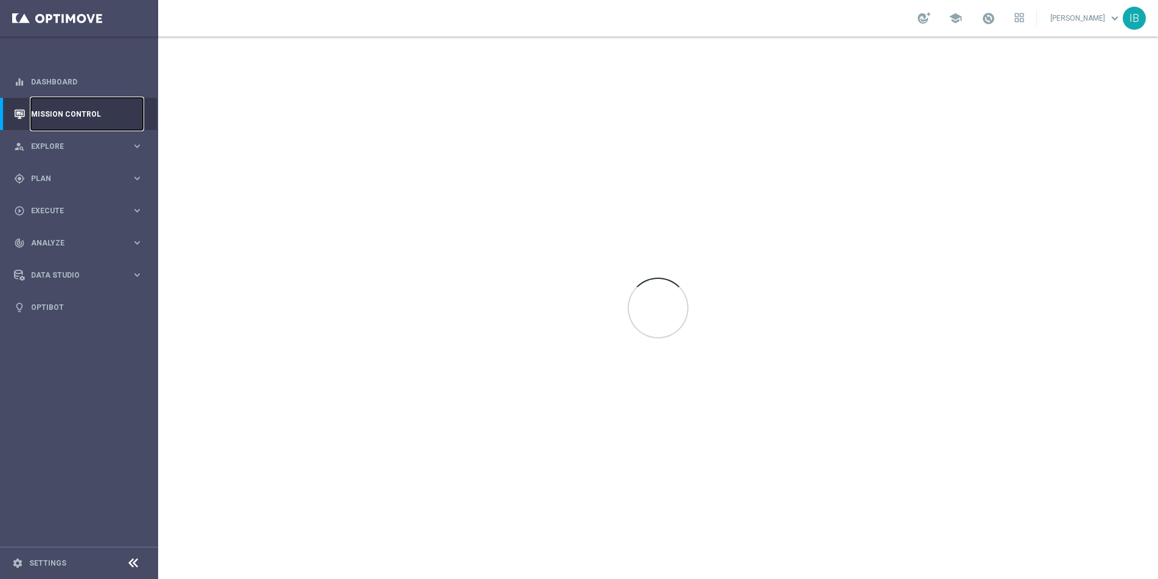
scroll to position [0, 0]
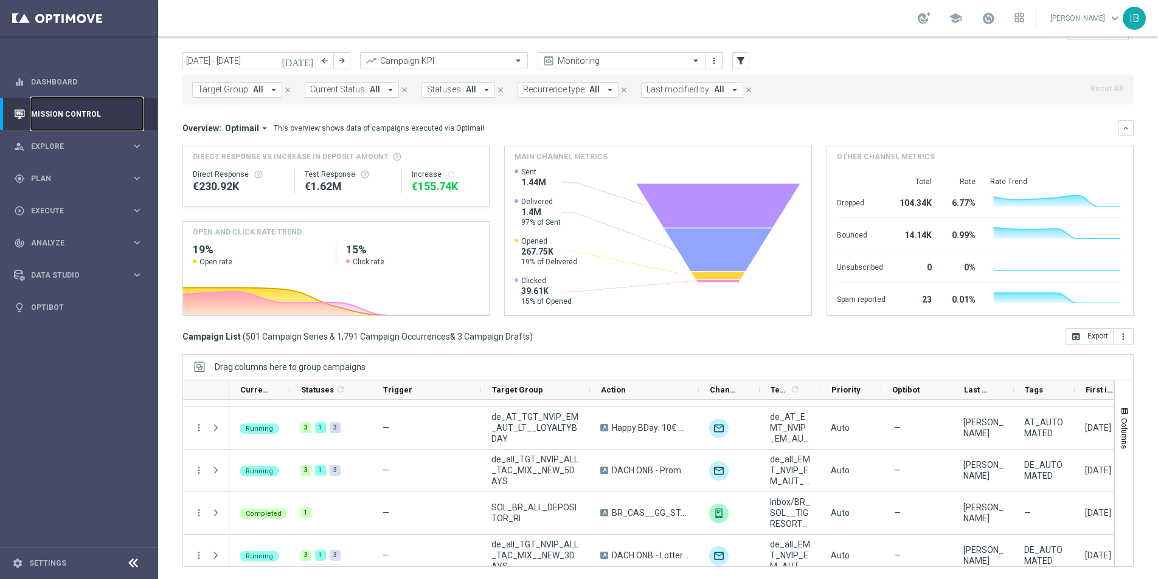
scroll to position [4610, 0]
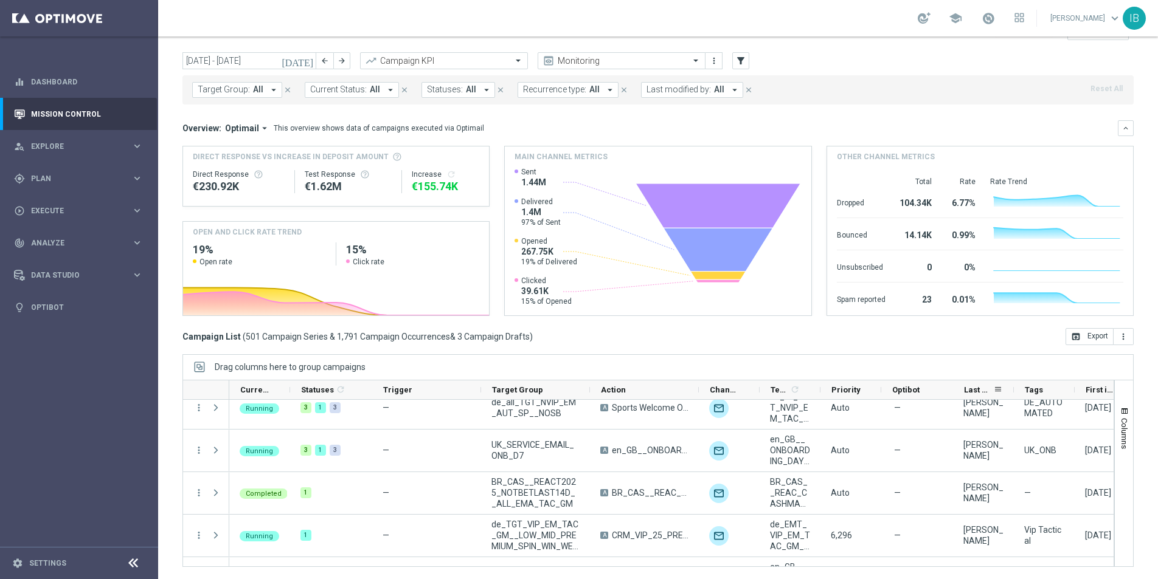
click at [970, 389] on span "Last Modified By" at bounding box center [978, 389] width 29 height 9
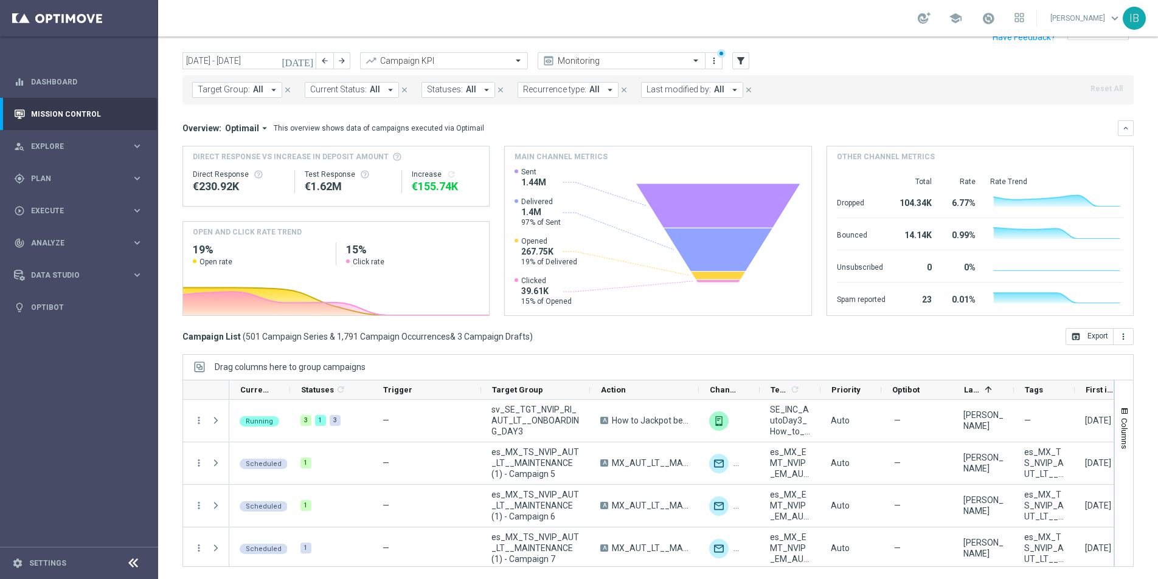
scroll to position [0, 0]
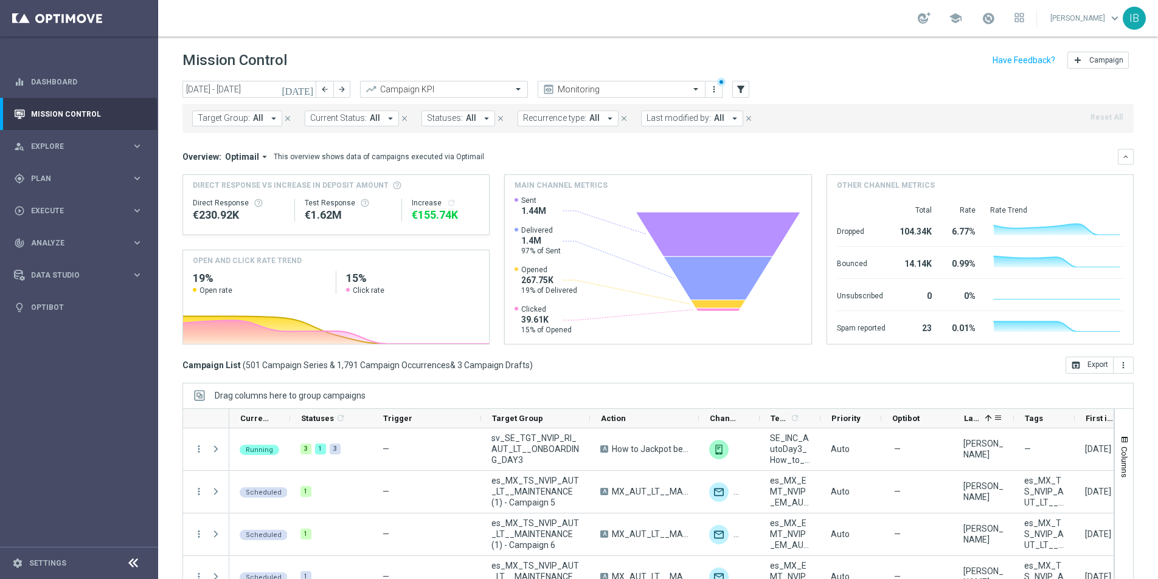
click at [989, 417] on span at bounding box center [988, 418] width 10 height 10
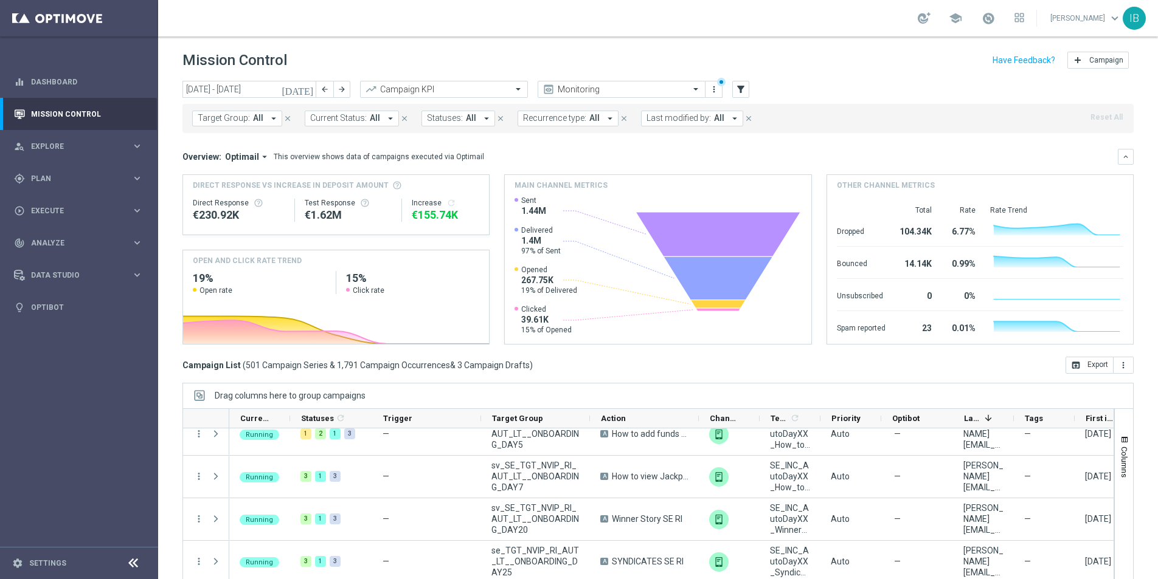
scroll to position [474, 0]
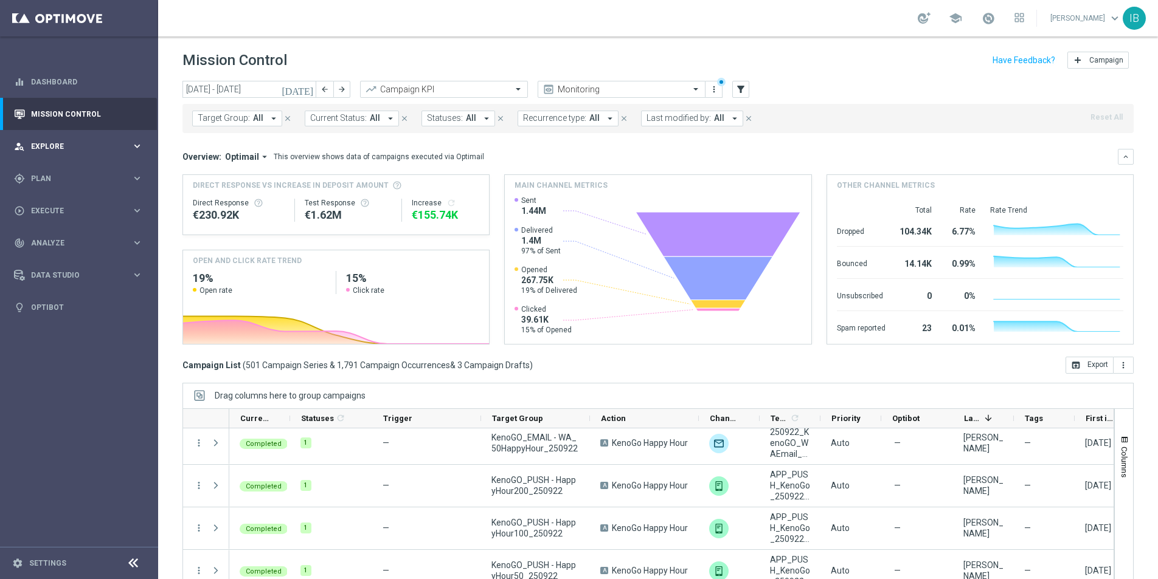
click at [123, 140] on div "person_search Explore keyboard_arrow_right" at bounding box center [78, 146] width 157 height 32
click at [55, 315] on div "gps_fixed Plan keyboard_arrow_right" at bounding box center [78, 324] width 157 height 32
click at [59, 72] on link "Dashboard" at bounding box center [87, 82] width 112 height 32
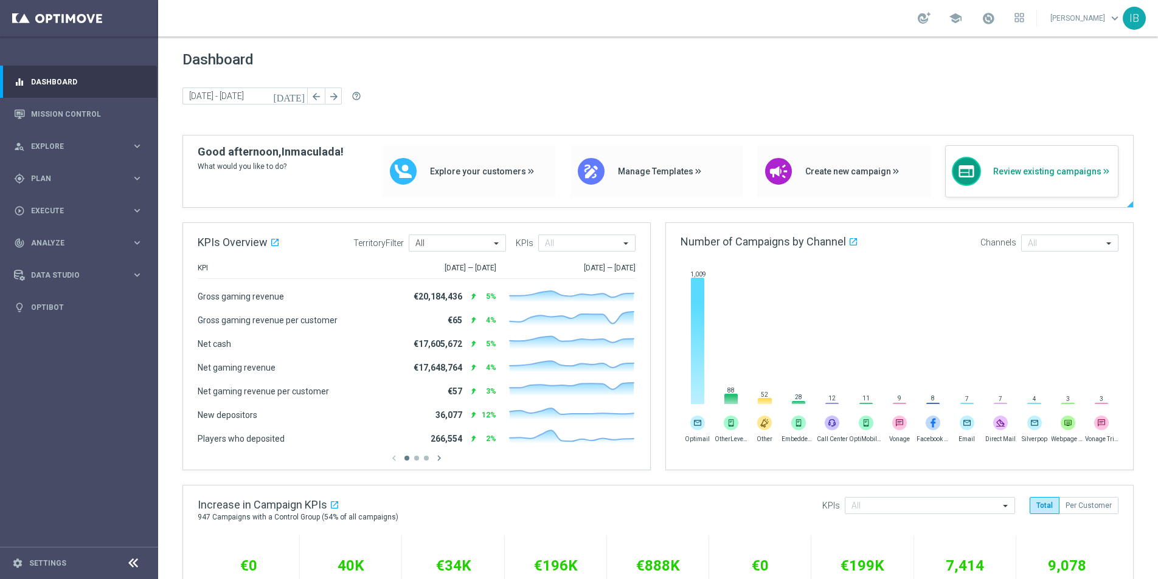
click at [1026, 171] on span "Review existing campaigns" at bounding box center [1052, 172] width 119 height 10
click at [641, 181] on div "draw Manage Templates" at bounding box center [656, 171] width 173 height 52
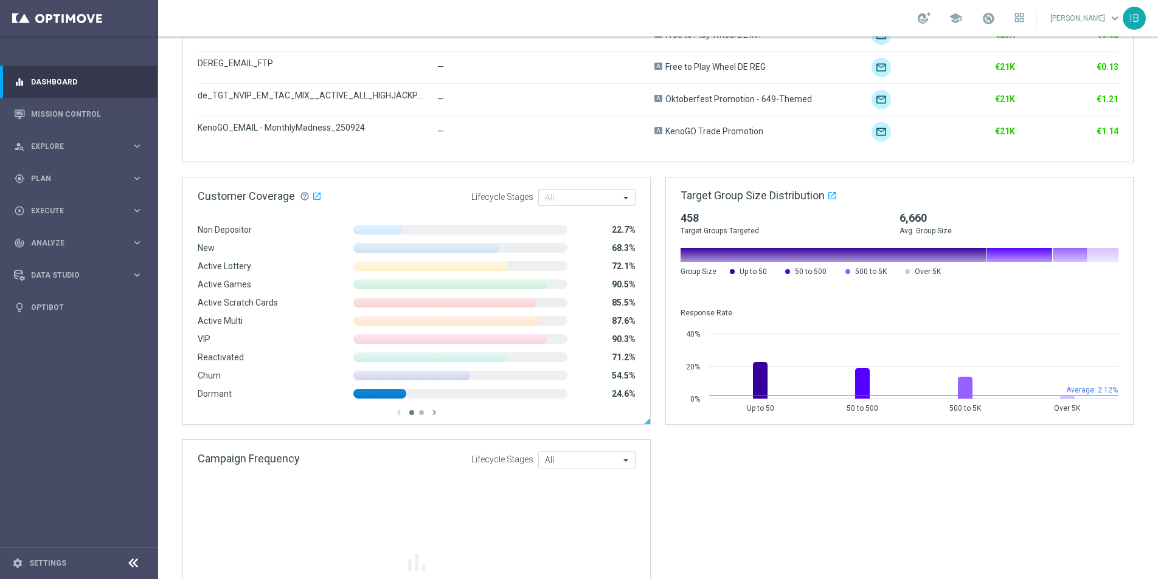
scroll to position [869, 0]
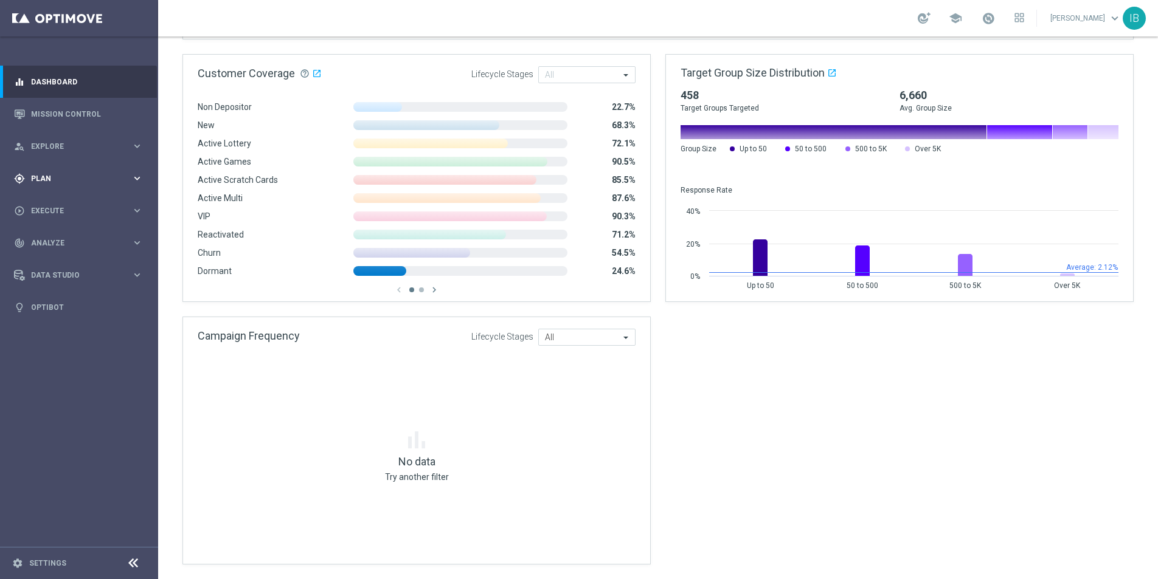
click at [111, 182] on div "gps_fixed Plan" at bounding box center [72, 178] width 117 height 11
click at [79, 209] on div "Target Groups" at bounding box center [94, 204] width 125 height 18
click at [57, 387] on span "Data Studio" at bounding box center [81, 384] width 100 height 7
click at [66, 111] on link "Mission Control" at bounding box center [87, 114] width 112 height 32
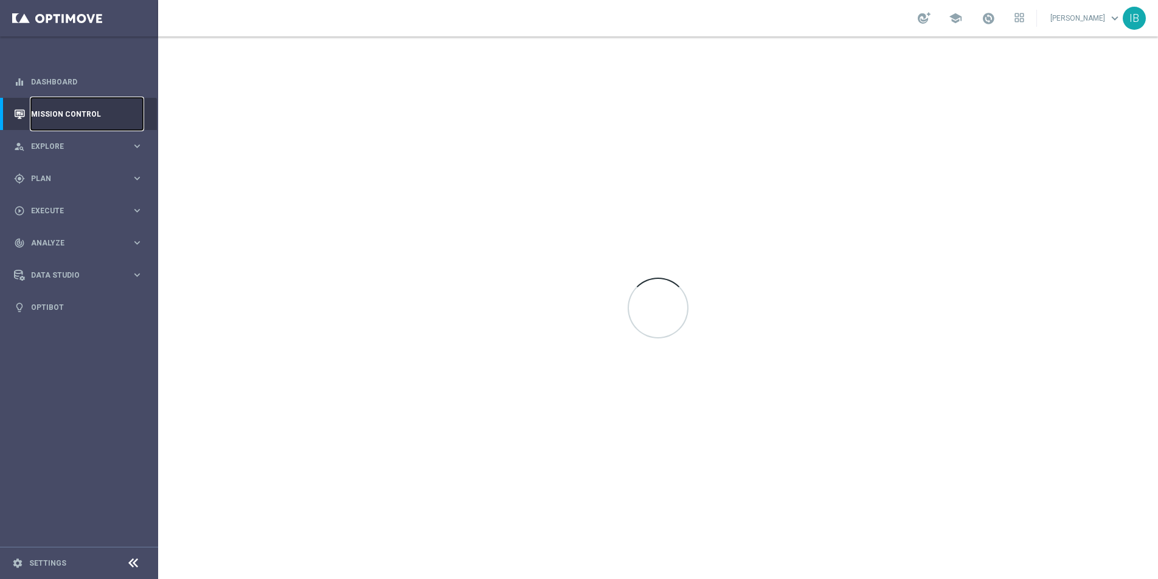
scroll to position [0, 0]
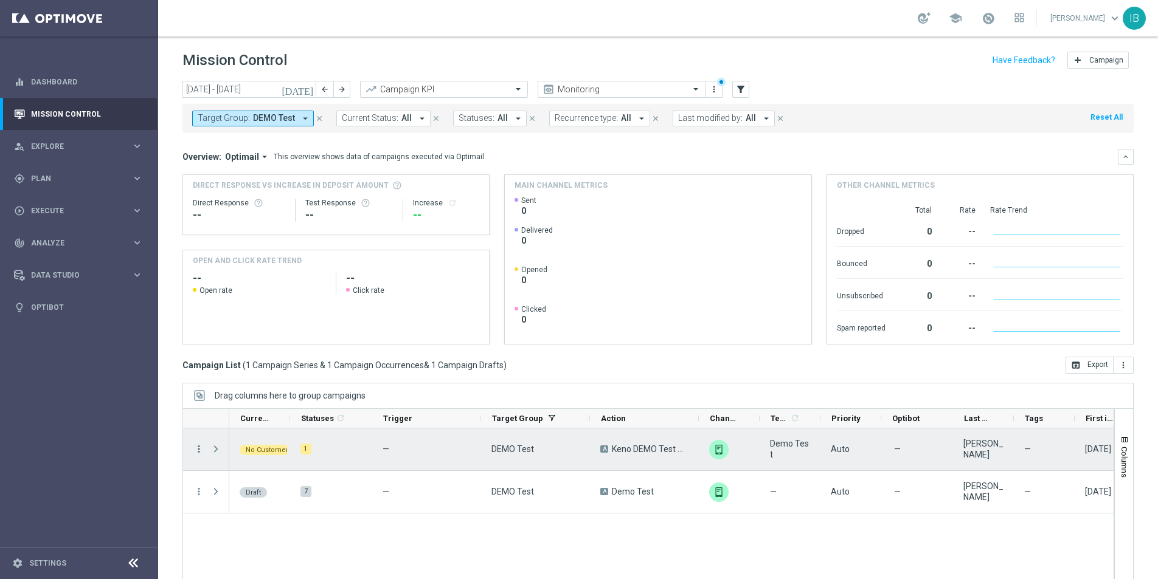
click at [198, 448] on icon "more_vert" at bounding box center [198, 449] width 11 height 11
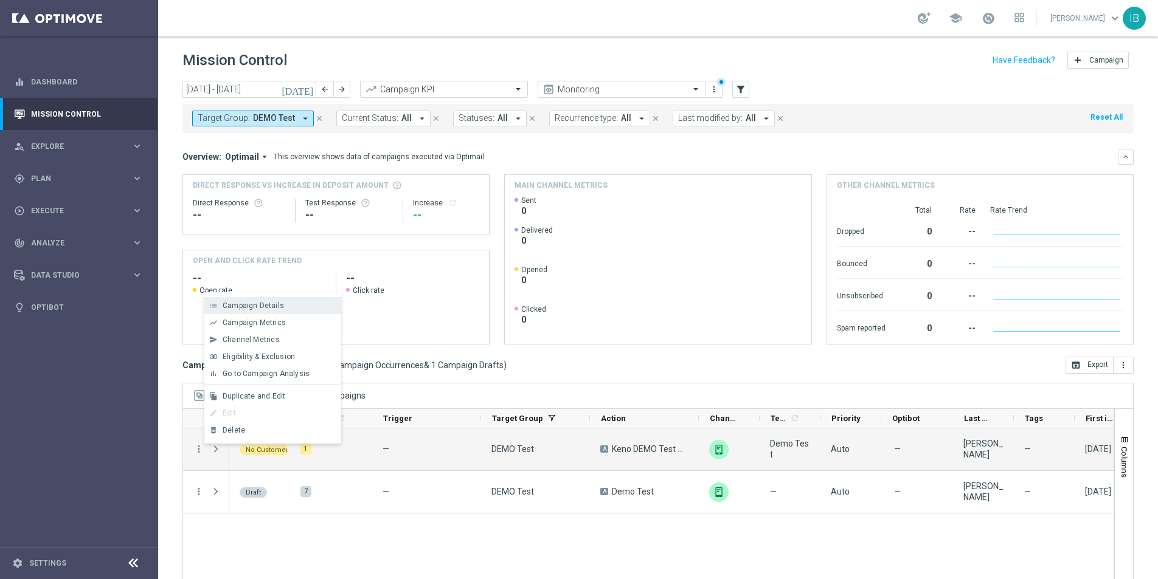
click at [264, 304] on span "Campaign Details" at bounding box center [253, 306] width 61 height 9
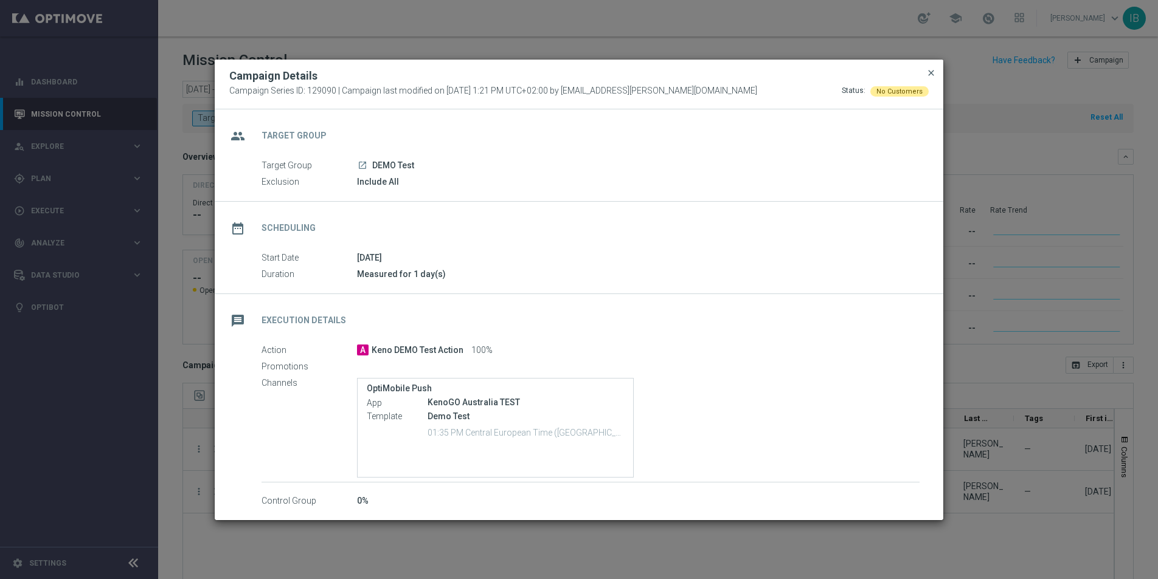
click at [932, 72] on span "close" at bounding box center [931, 73] width 10 height 10
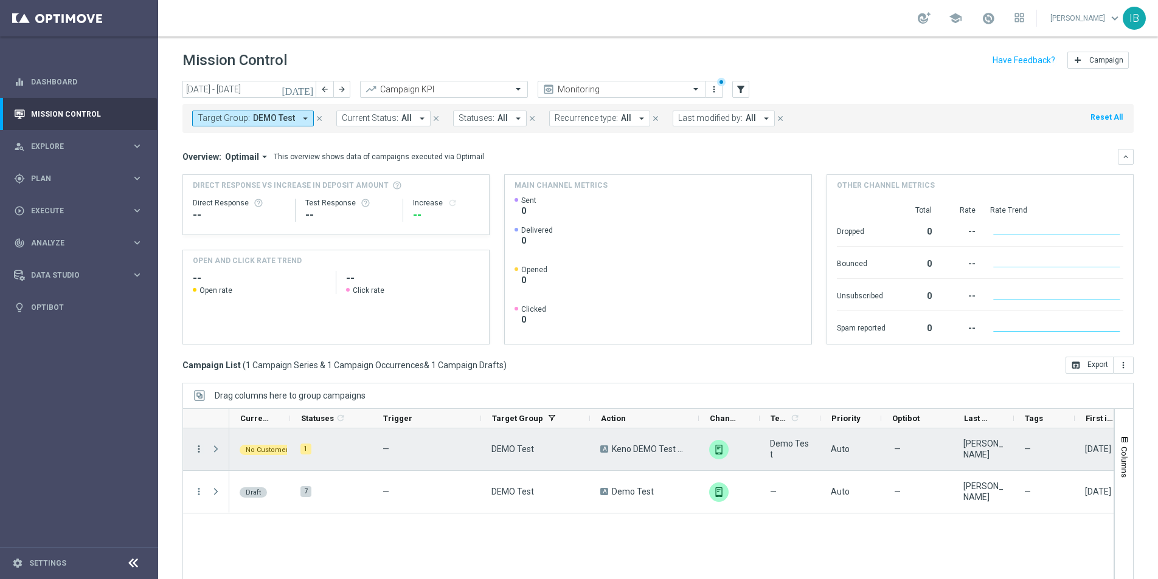
click at [196, 448] on icon "more_vert" at bounding box center [198, 449] width 11 height 11
click at [236, 434] on span "Delete" at bounding box center [234, 430] width 22 height 9
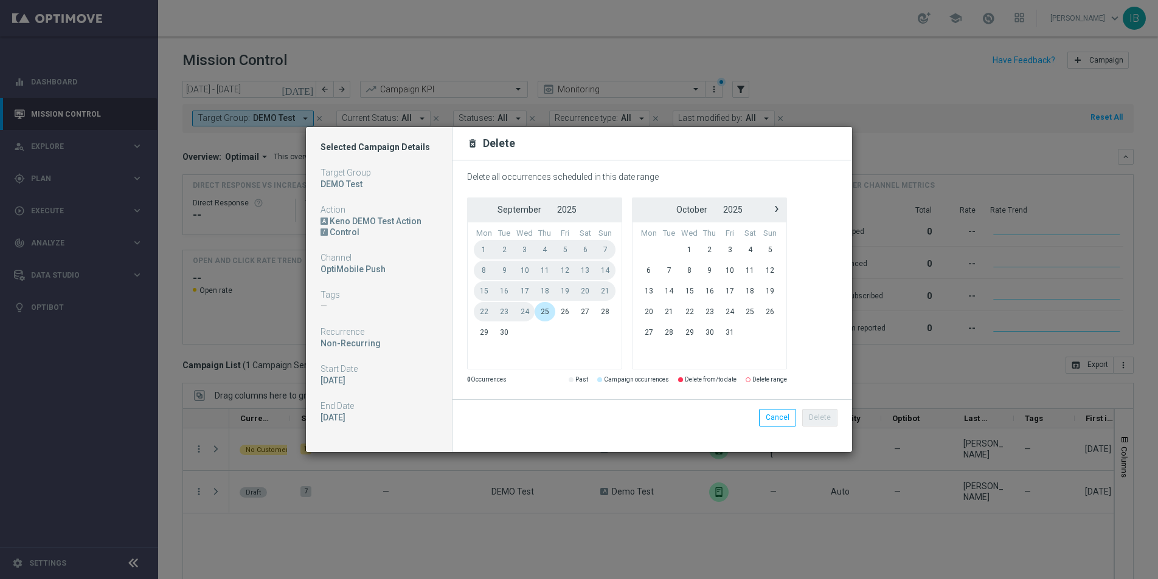
click at [549, 312] on span "25" at bounding box center [544, 311] width 20 height 19
click at [820, 417] on button "Delete" at bounding box center [819, 417] width 35 height 17
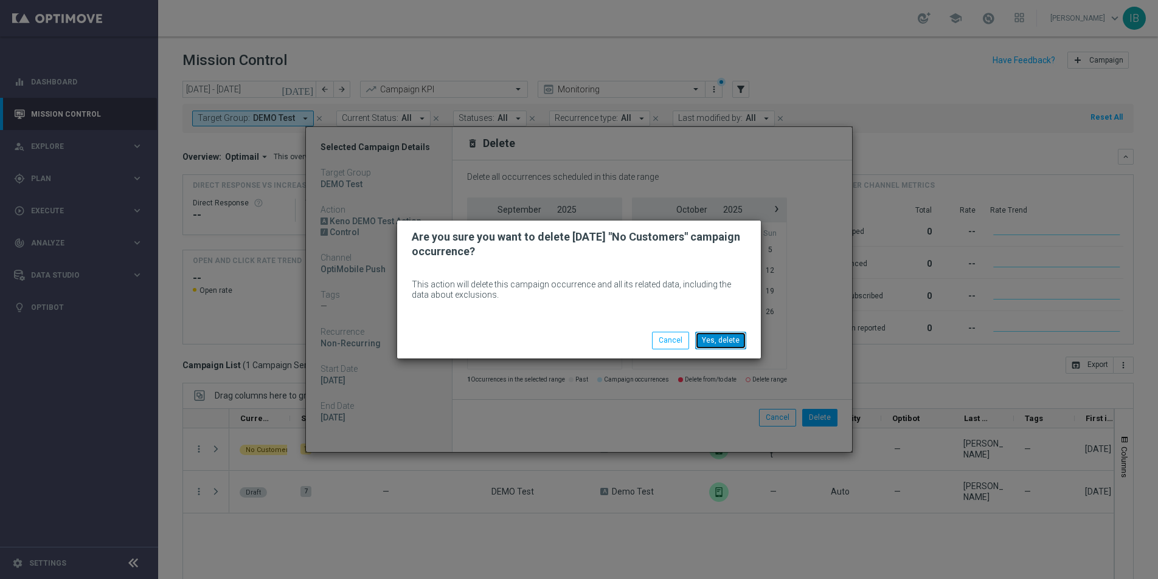
click at [721, 338] on button "Yes, delete" at bounding box center [720, 340] width 51 height 17
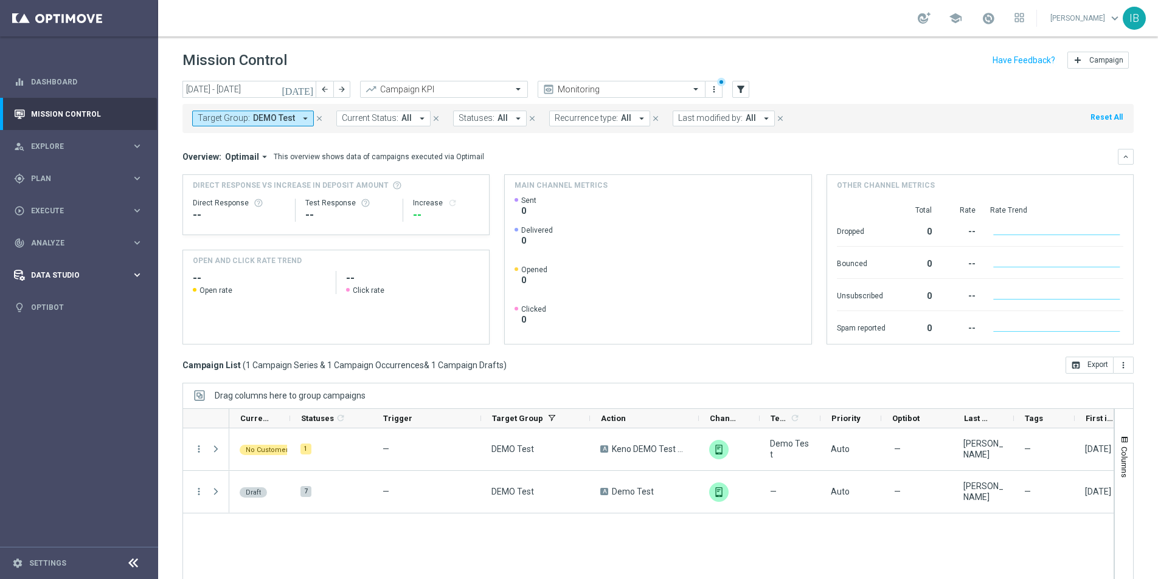
click at [54, 278] on span "Data Studio" at bounding box center [81, 275] width 100 height 7
click at [46, 238] on div "track_changes Analyze" at bounding box center [72, 243] width 117 height 11
click at [59, 212] on span "Execute" at bounding box center [81, 210] width 100 height 7
click at [75, 168] on div "gps_fixed Plan keyboard_arrow_right" at bounding box center [78, 178] width 157 height 32
click at [66, 141] on div "person_search Explore" at bounding box center [72, 146] width 117 height 11
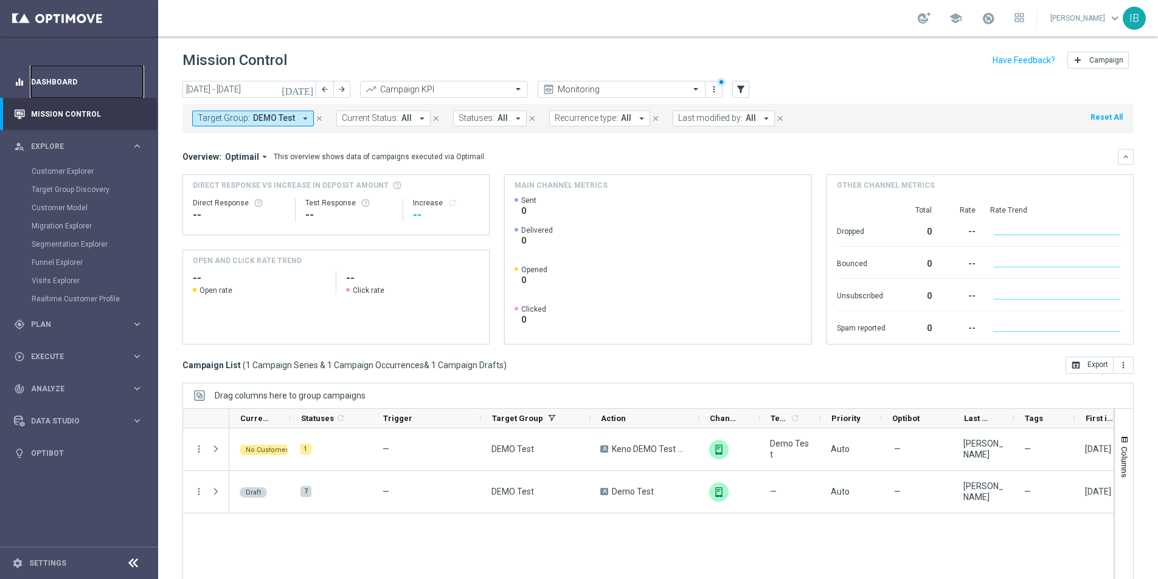
click at [67, 77] on link "Dashboard" at bounding box center [87, 82] width 112 height 32
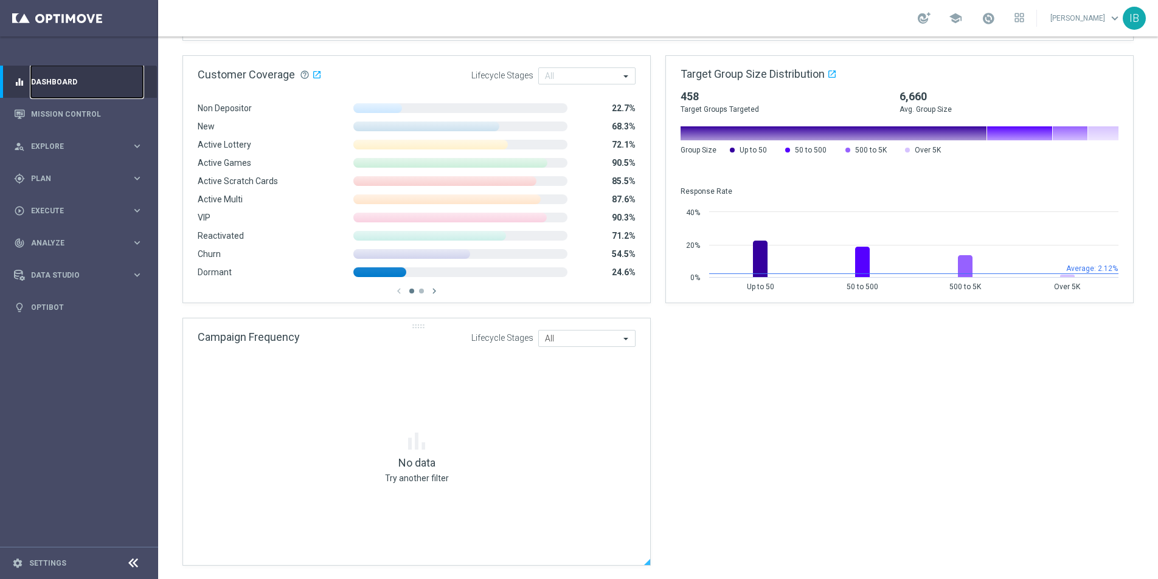
scroll to position [869, 0]
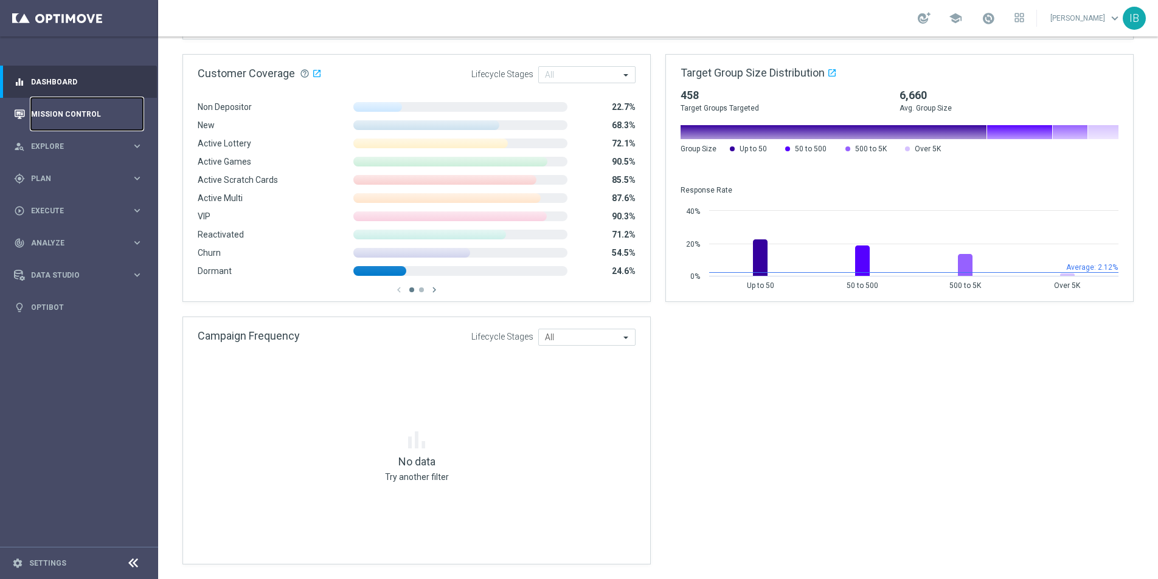
click at [72, 111] on link "Mission Control" at bounding box center [87, 114] width 112 height 32
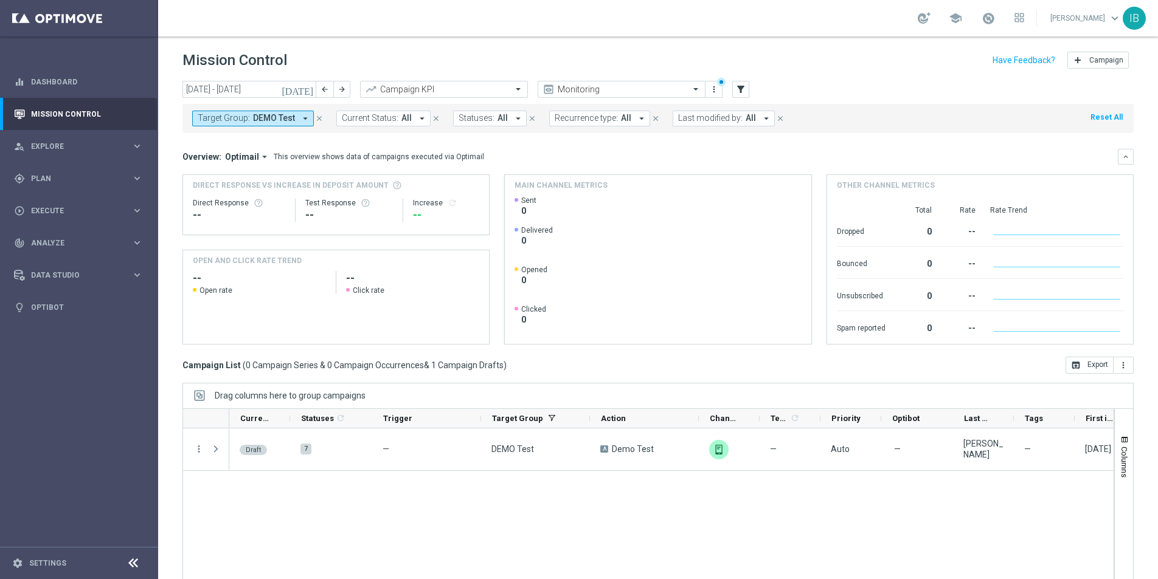
click at [300, 118] on icon "arrow_drop_down" at bounding box center [305, 118] width 11 height 11
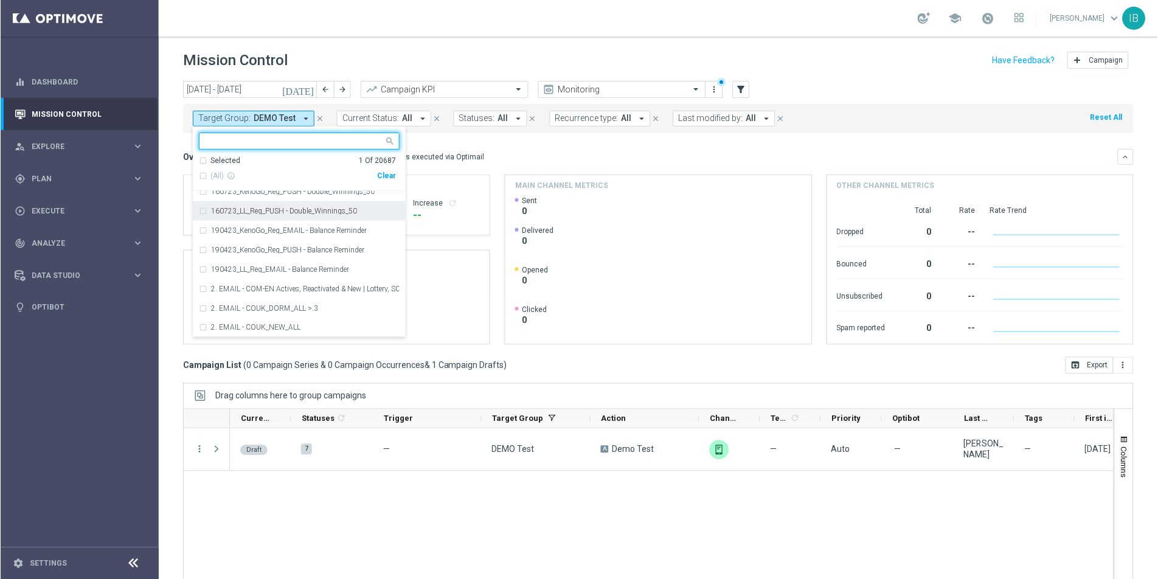
scroll to position [1388, 0]
click at [0, 0] on div "Clear" at bounding box center [0, 0] width 0 height 0
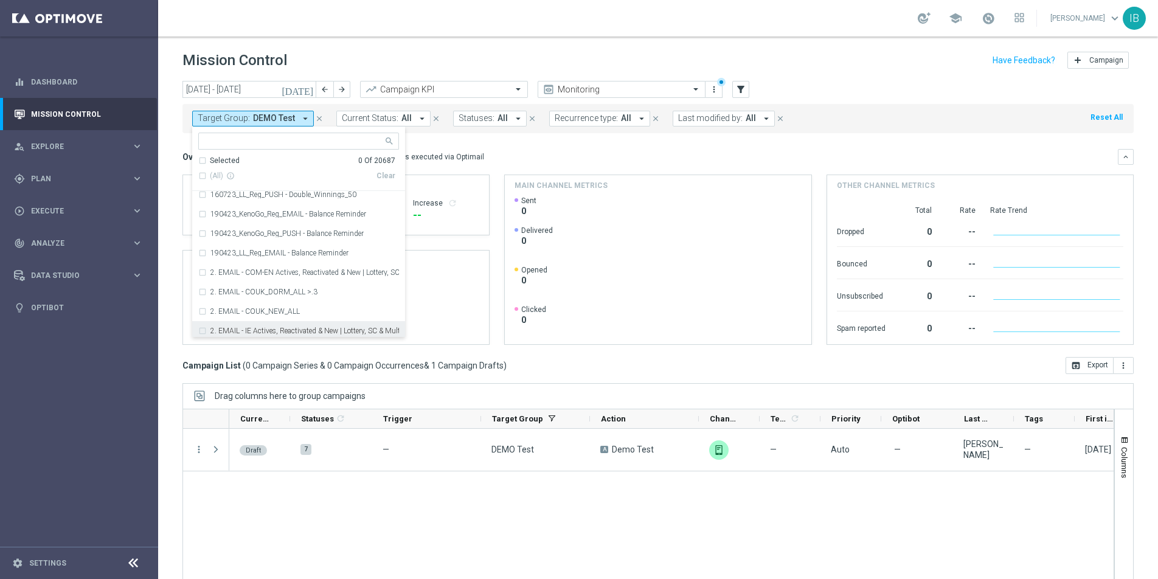
click at [362, 511] on div "Draft 7 — DEMO Test A Demo Test — Auto — Inmaculada Barrera — 22 Sep 2025, Mond…" at bounding box center [671, 512] width 884 height 167
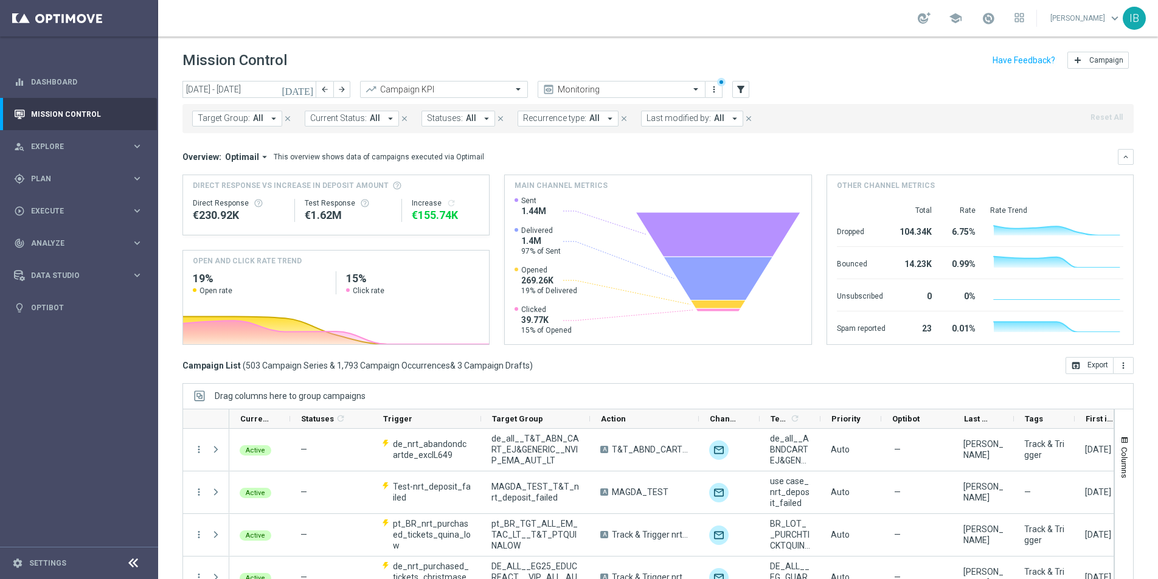
click at [311, 88] on icon "[DATE]" at bounding box center [298, 89] width 33 height 11
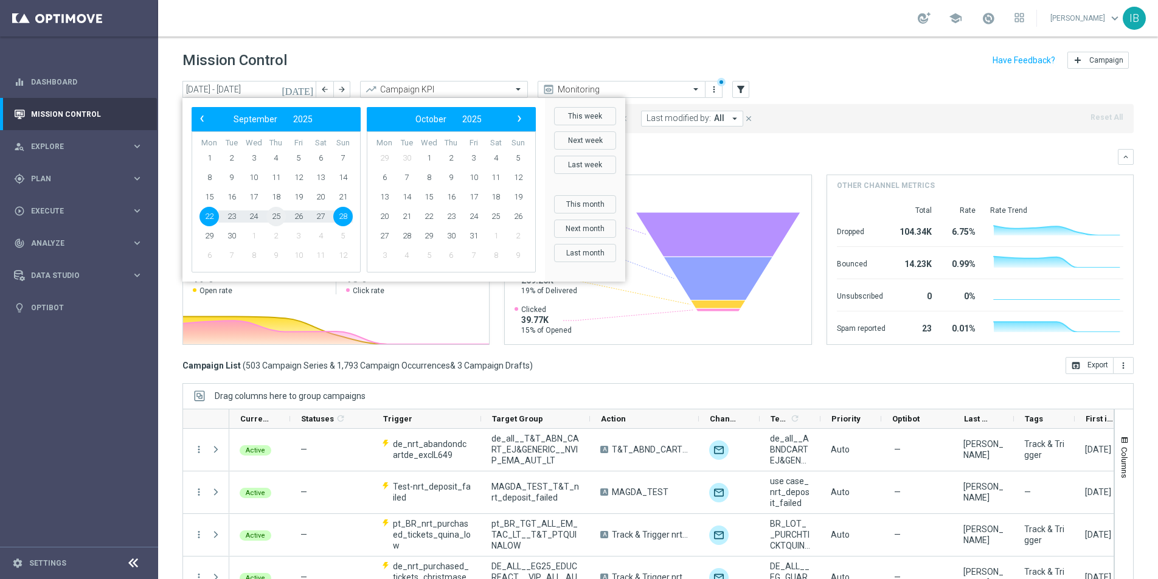
click at [276, 216] on span "25" at bounding box center [275, 216] width 19 height 19
click at [277, 218] on span "25" at bounding box center [275, 216] width 19 height 19
type input "[DATE] - [DATE]"
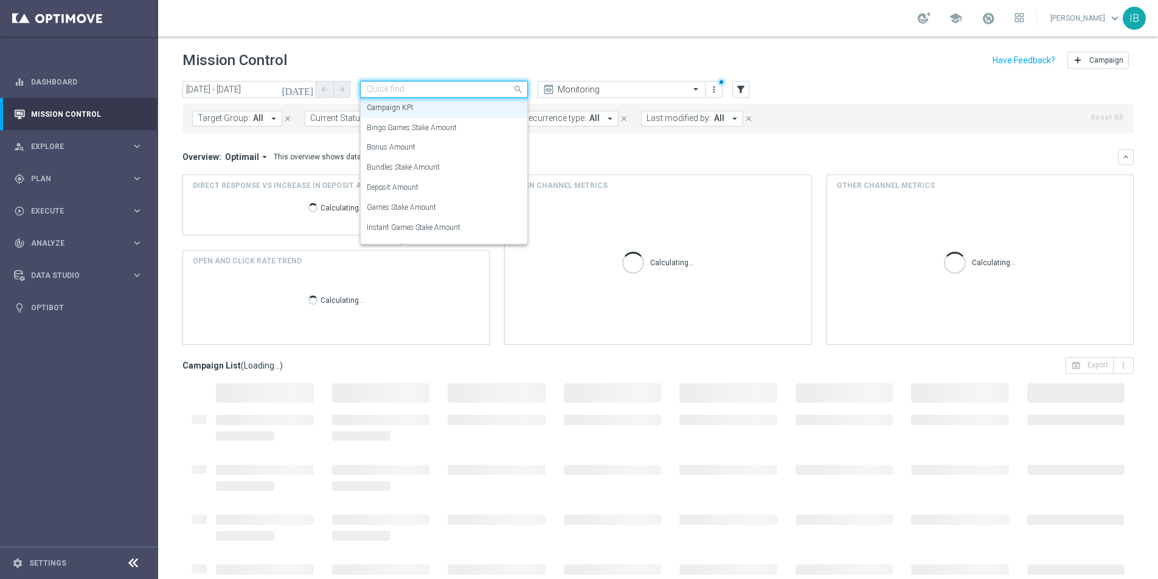
click at [505, 89] on div at bounding box center [444, 90] width 167 height 10
click at [559, 50] on div "Mission Control add Campaign" at bounding box center [657, 61] width 951 height 24
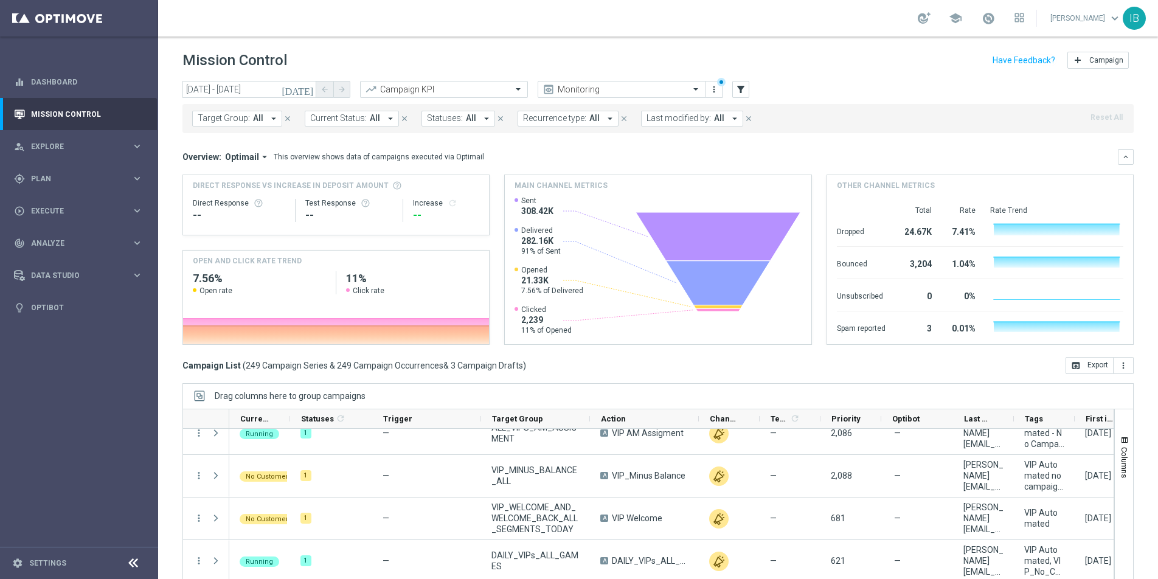
scroll to position [951, 0]
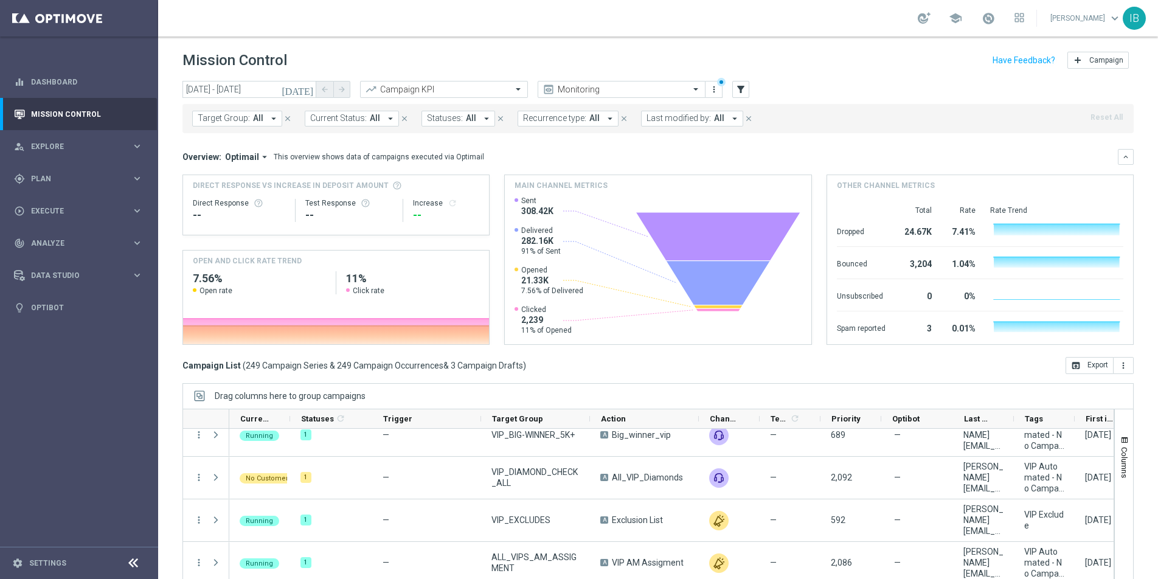
click at [693, 121] on span "Last modified by:" at bounding box center [678, 118] width 64 height 10
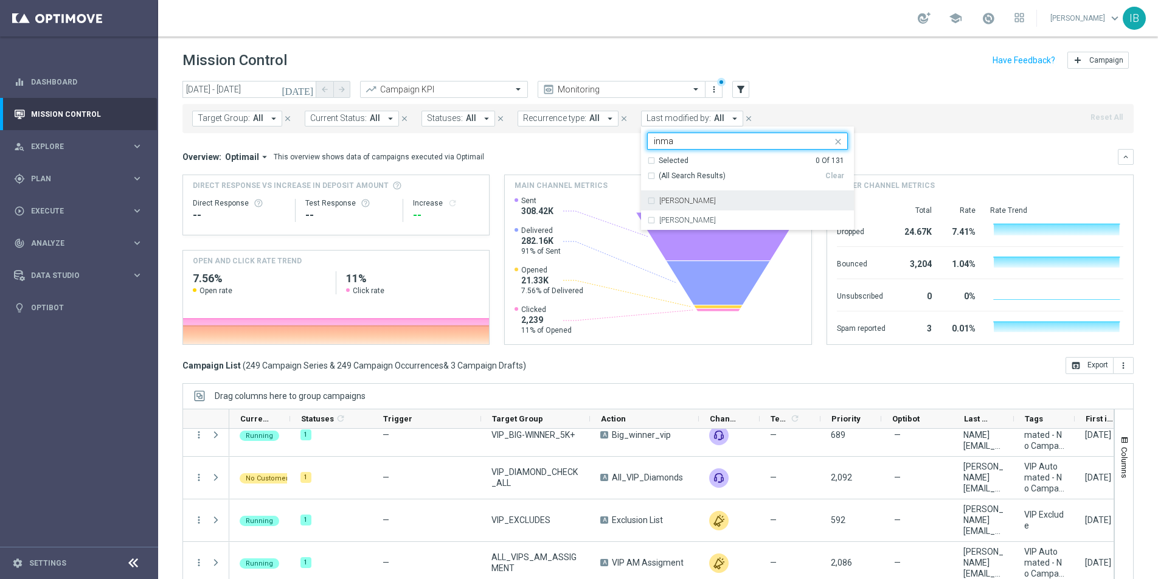
click at [647, 196] on div "[PERSON_NAME]" at bounding box center [747, 200] width 201 height 19
type input "inma"
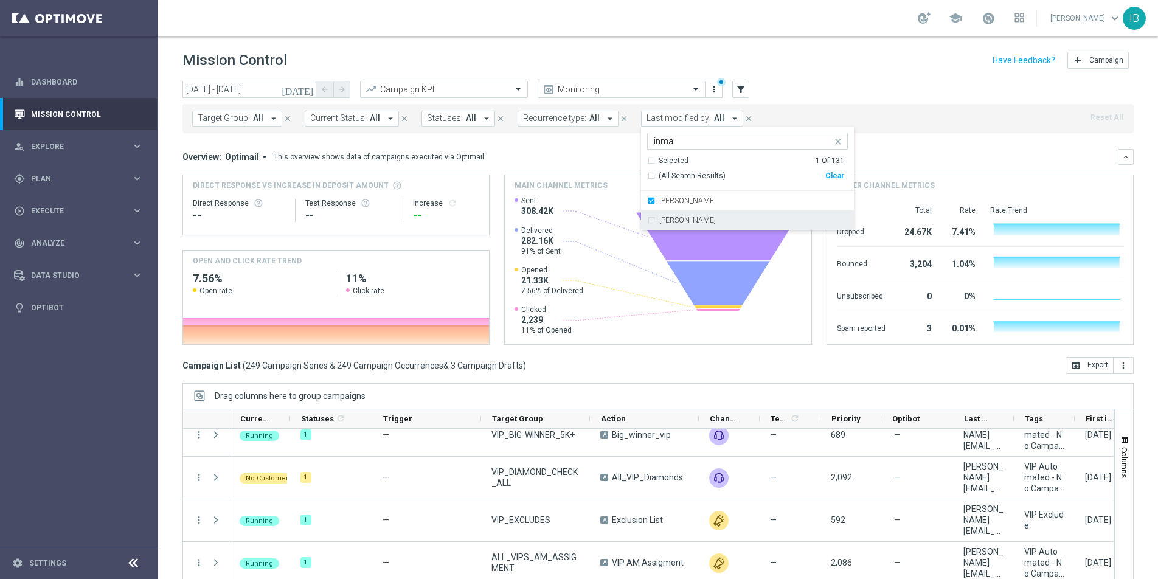
click at [896, 109] on div "Target Group: All arrow_drop_down close Current Status: All arrow_drop_down clo…" at bounding box center [657, 118] width 951 height 29
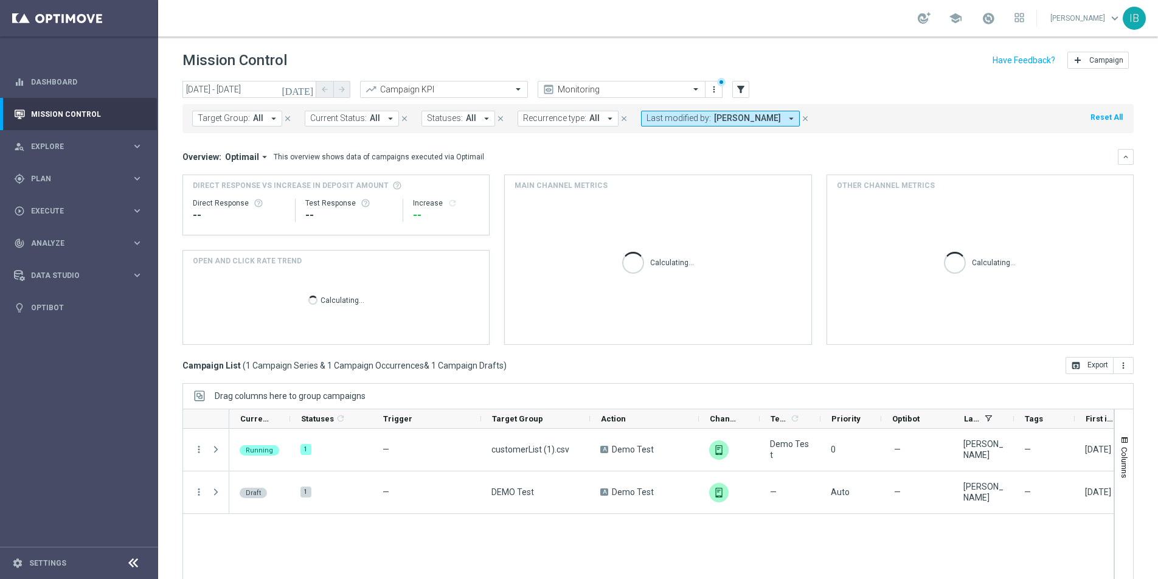
scroll to position [0, 0]
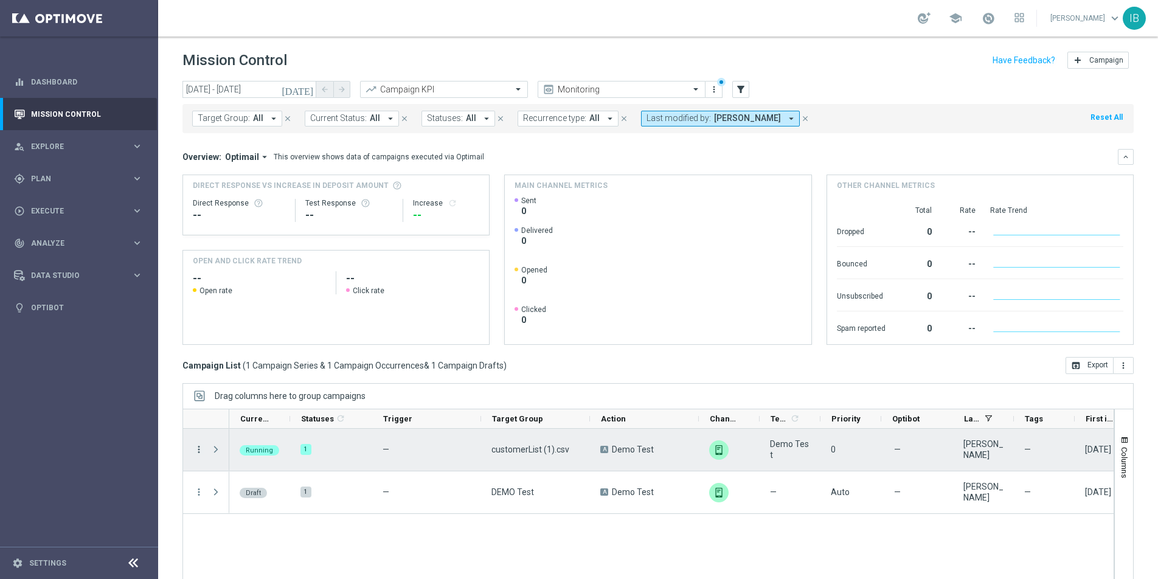
click at [202, 449] on icon "more_vert" at bounding box center [198, 449] width 11 height 11
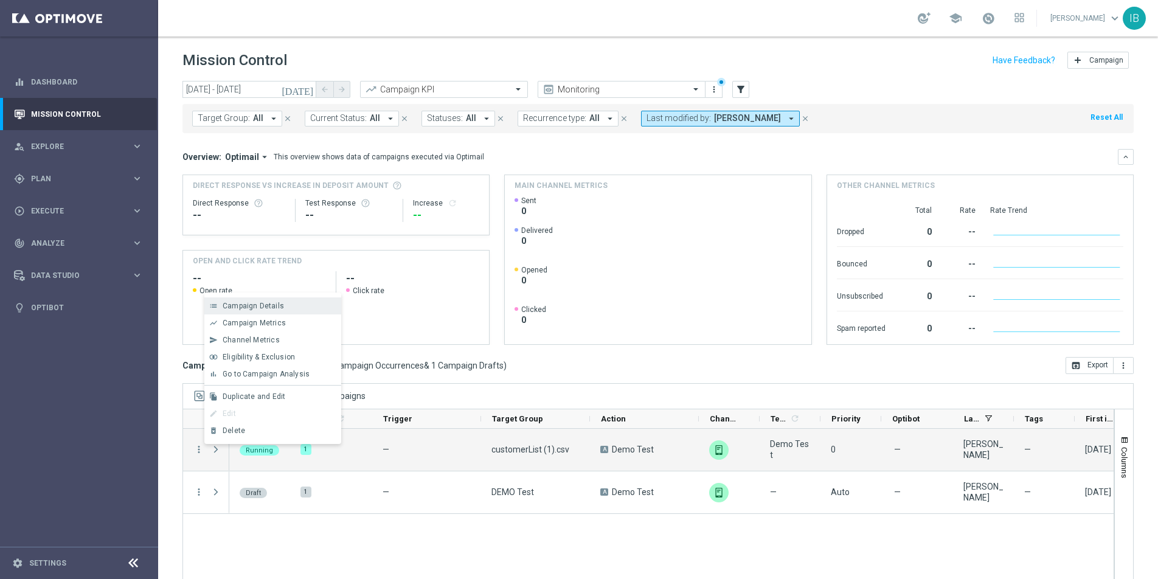
click at [271, 306] on span "Campaign Details" at bounding box center [253, 306] width 61 height 9
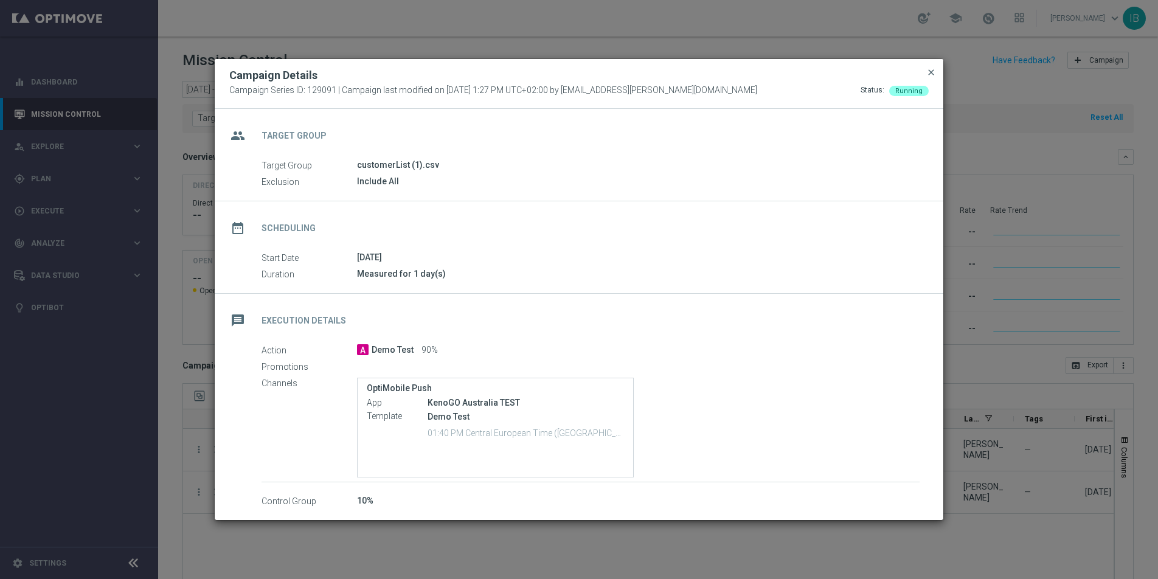
click at [929, 75] on span "close" at bounding box center [931, 72] width 10 height 10
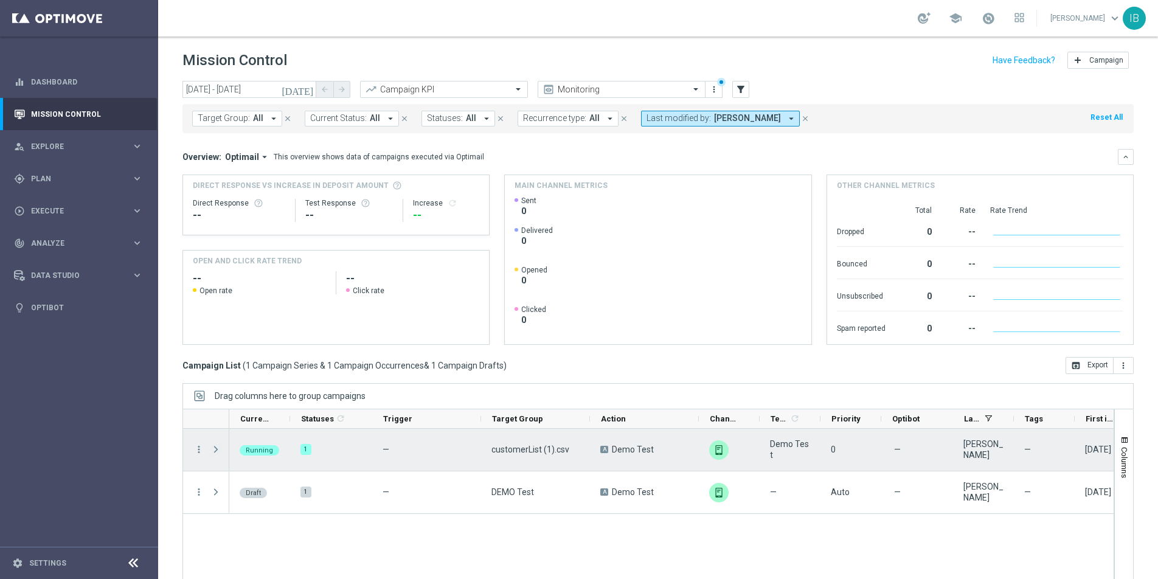
click at [213, 449] on span "Press SPACE to select this row." at bounding box center [215, 449] width 11 height 10
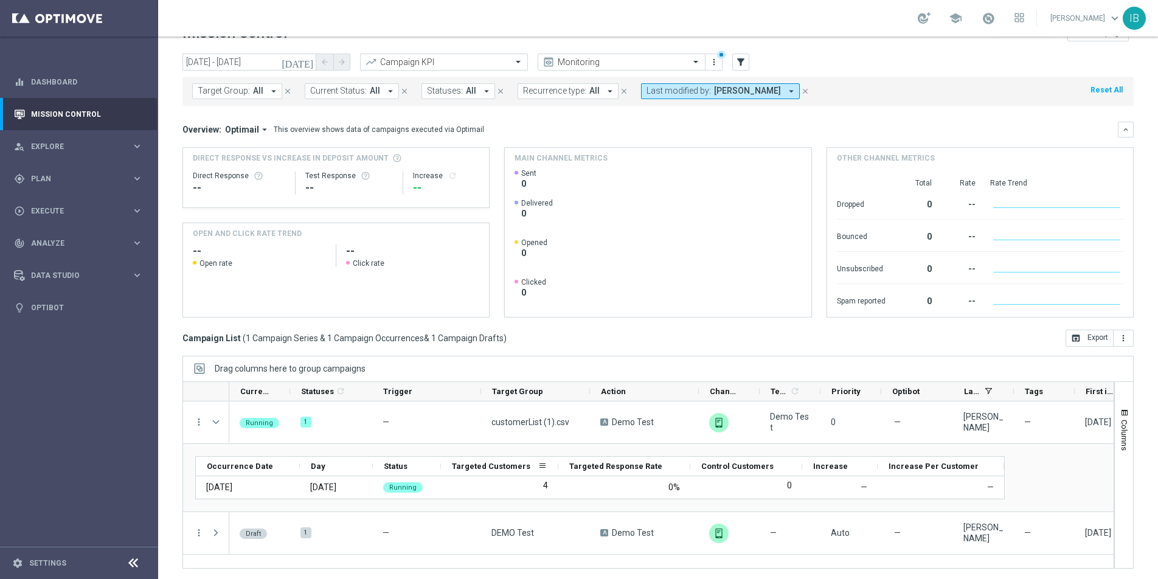
scroll to position [29, 0]
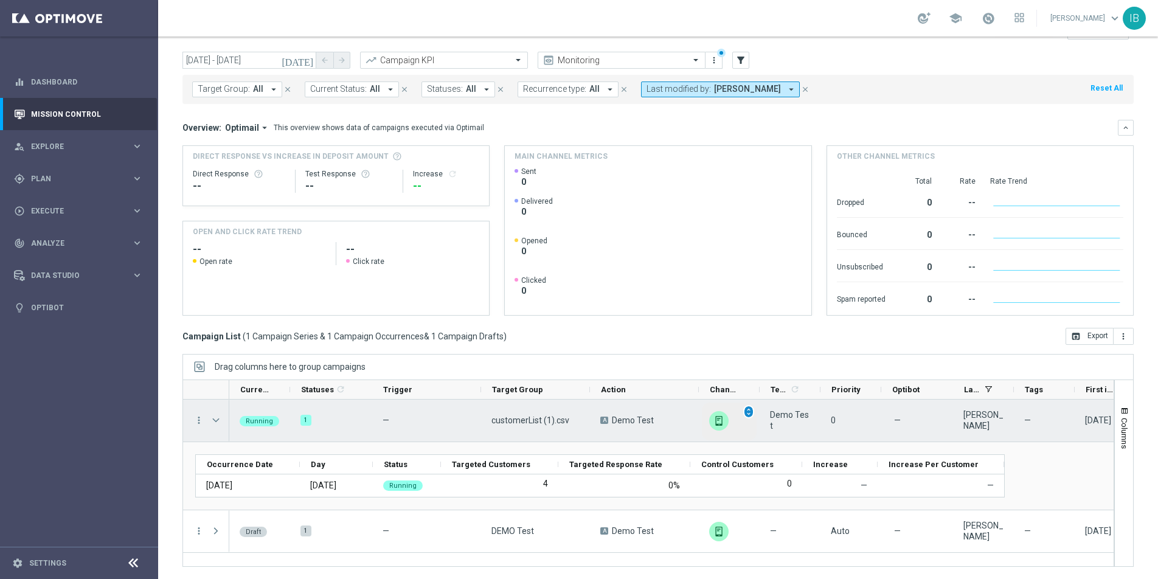
click at [750, 413] on span "unfold_more" at bounding box center [748, 411] width 9 height 9
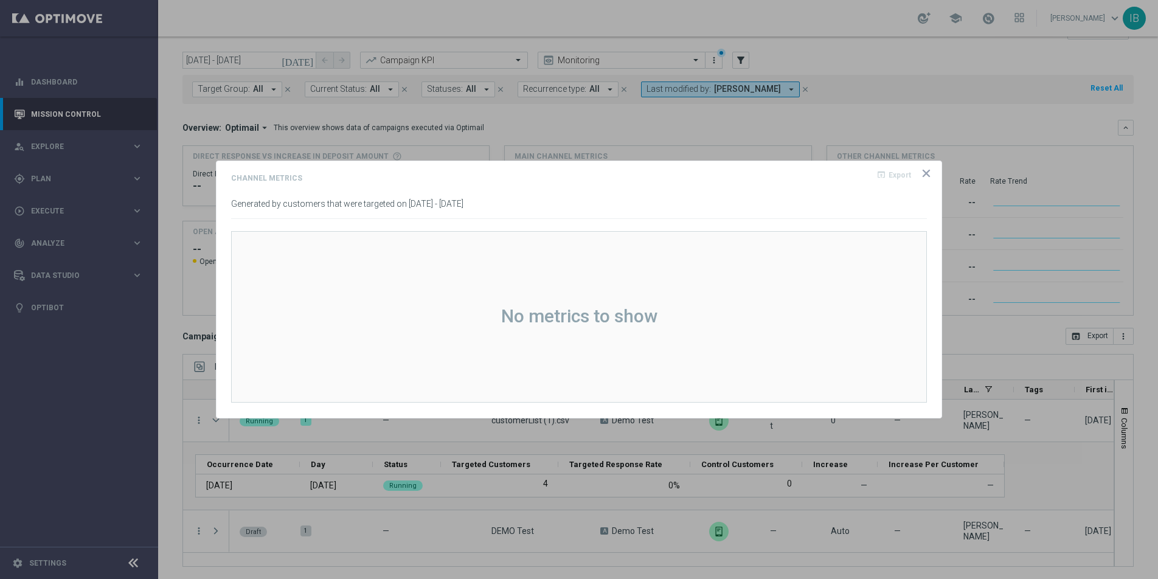
click at [924, 173] on icon "icon" at bounding box center [926, 173] width 12 height 12
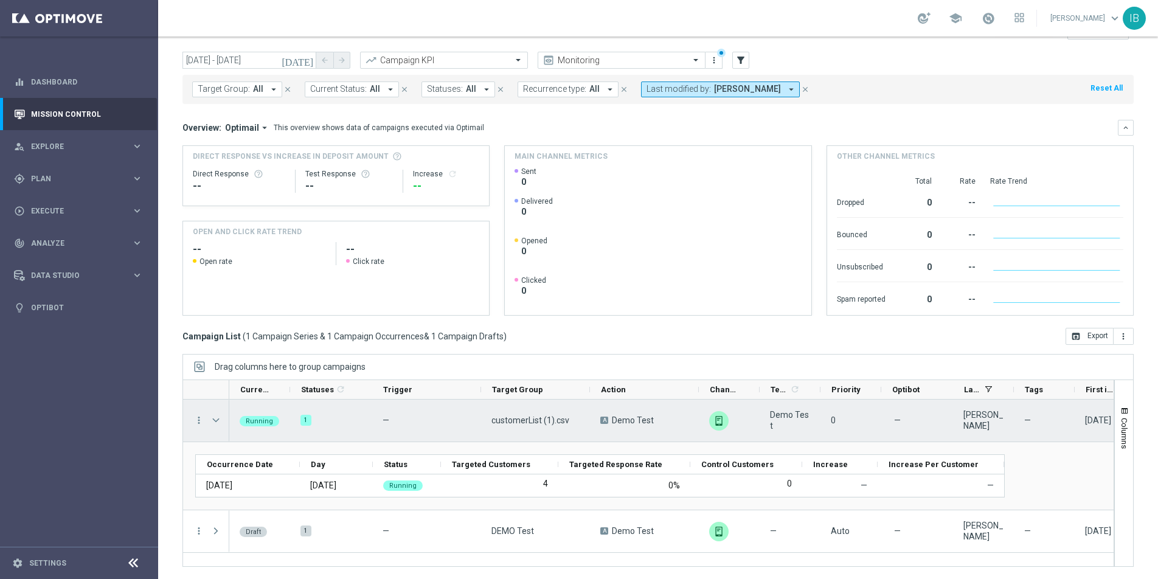
click at [982, 428] on div "[PERSON_NAME]" at bounding box center [983, 420] width 40 height 22
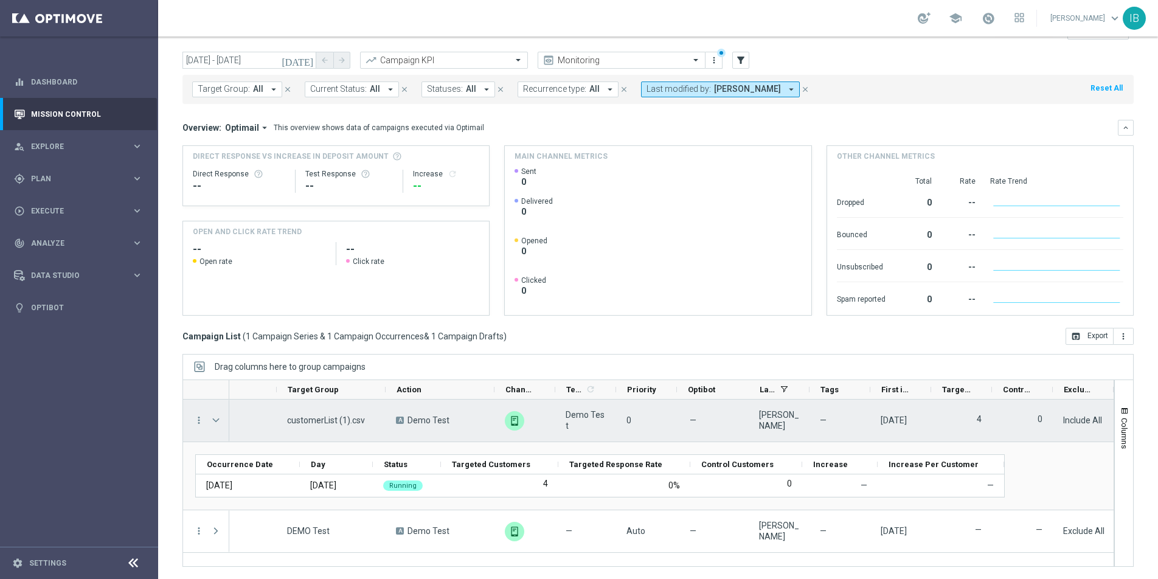
scroll to position [0, 0]
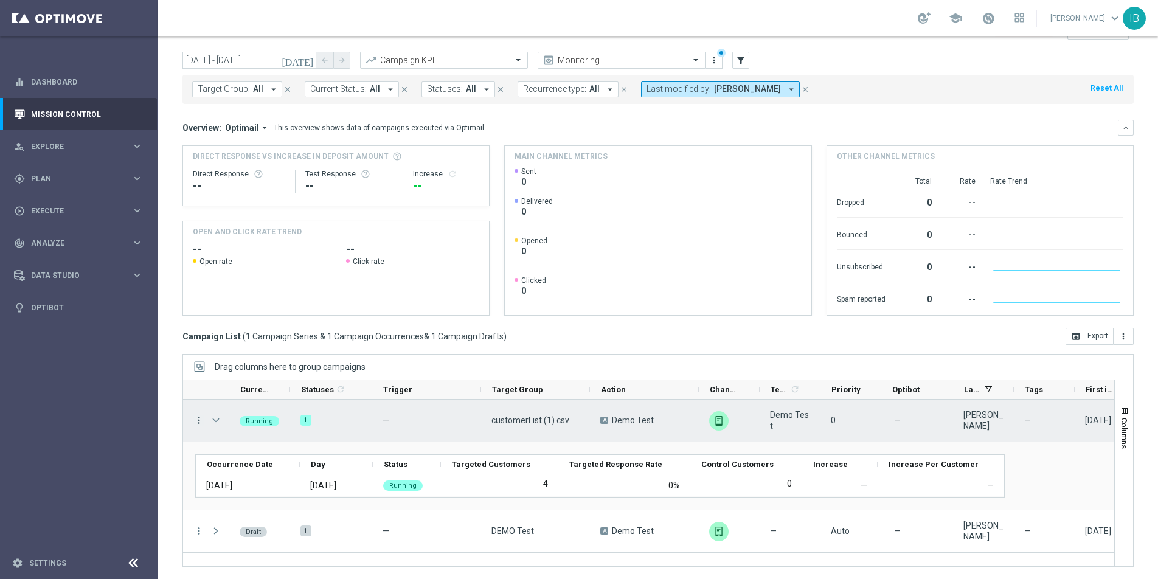
click at [199, 418] on icon "more_vert" at bounding box center [198, 420] width 11 height 11
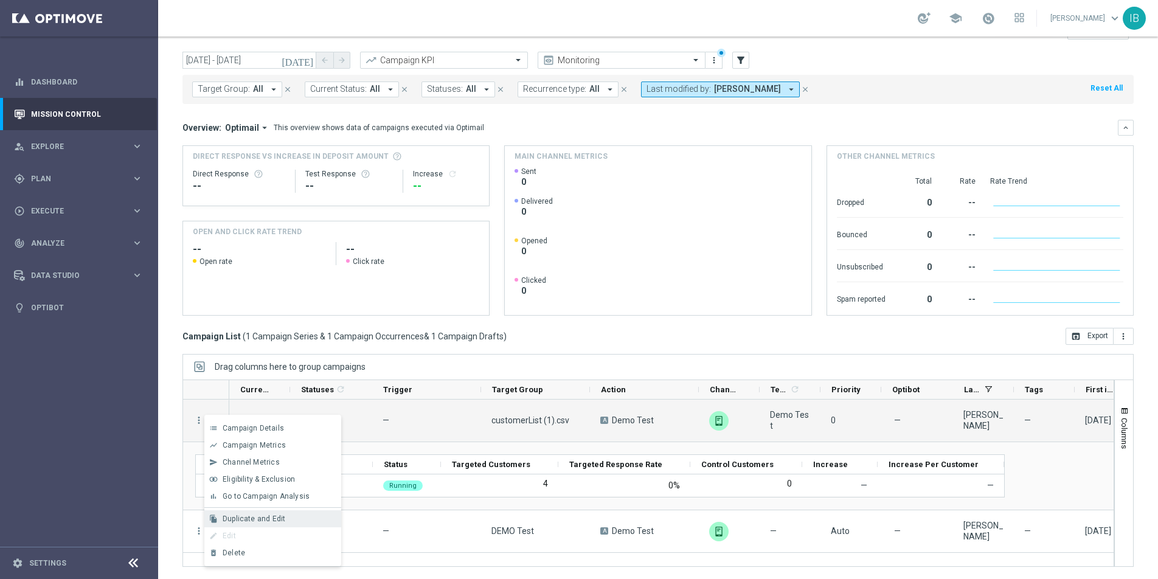
click at [243, 521] on span "Duplicate and Edit" at bounding box center [254, 518] width 63 height 9
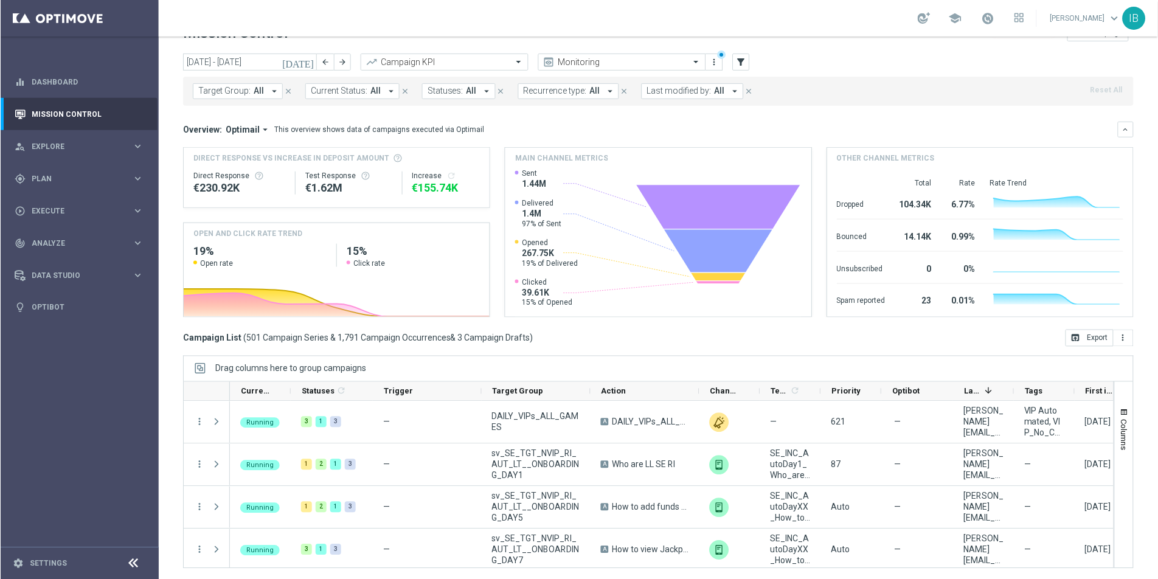
scroll to position [29, 0]
click at [35, 562] on link "Settings" at bounding box center [47, 562] width 37 height 7
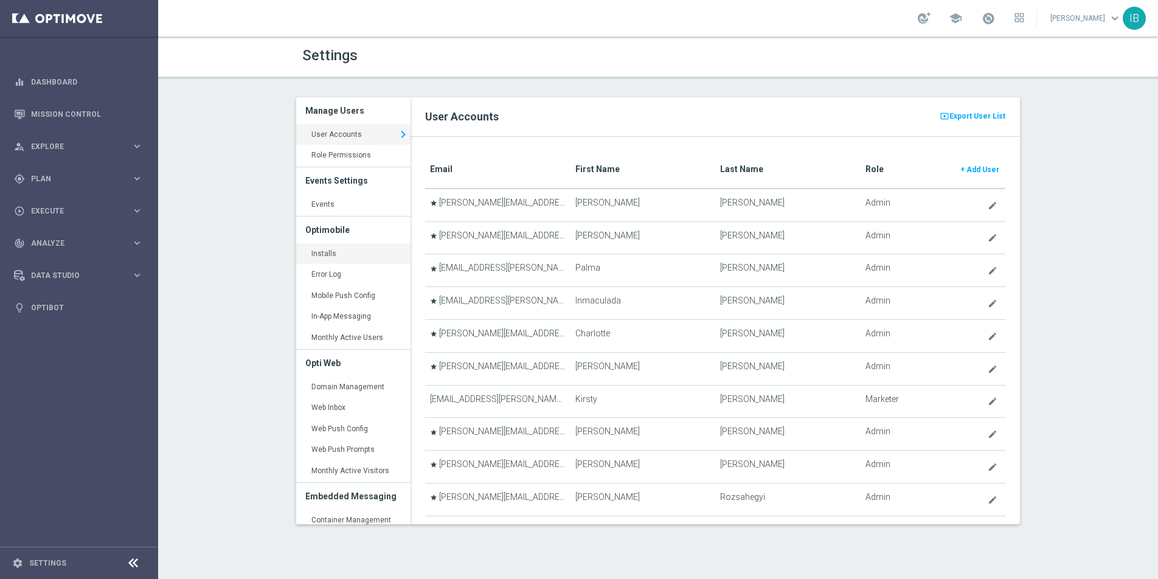
click at [345, 256] on link "Installs keyboard_arrow_right" at bounding box center [353, 254] width 114 height 22
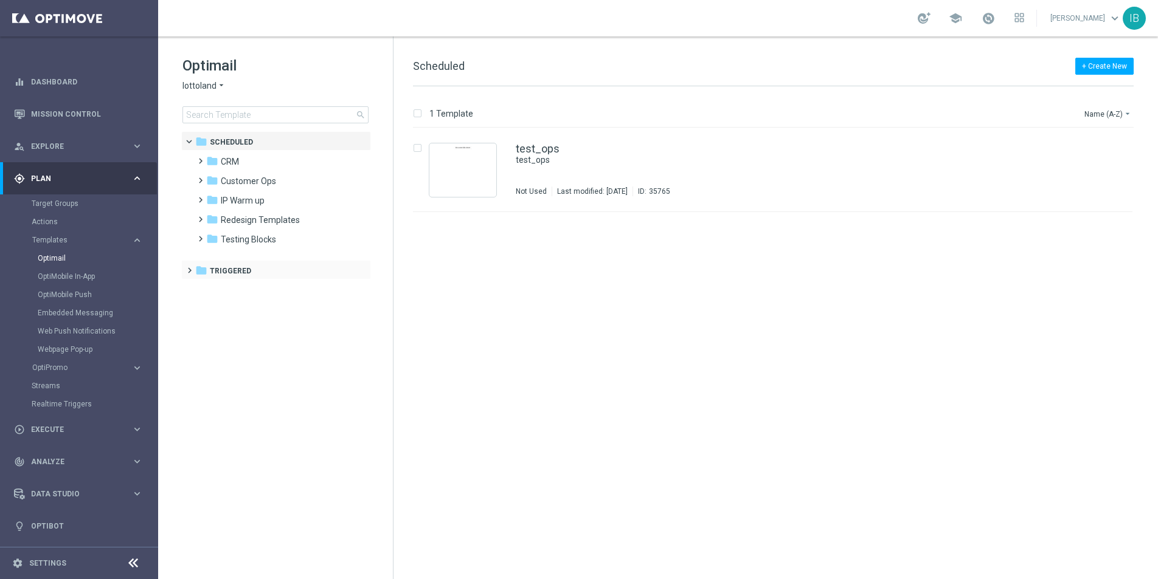
click at [187, 268] on span at bounding box center [186, 265] width 5 height 5
click at [221, 311] on span "Testing" at bounding box center [234, 310] width 29 height 11
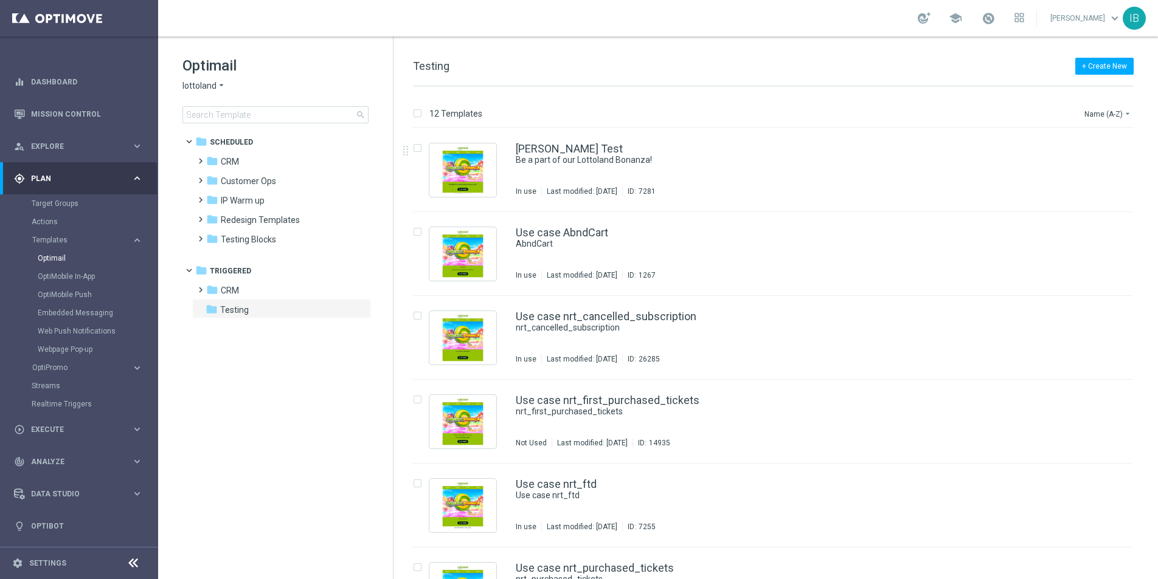
click at [136, 176] on icon "keyboard_arrow_right" at bounding box center [137, 179] width 12 height 12
click at [77, 146] on span "Explore" at bounding box center [81, 146] width 100 height 7
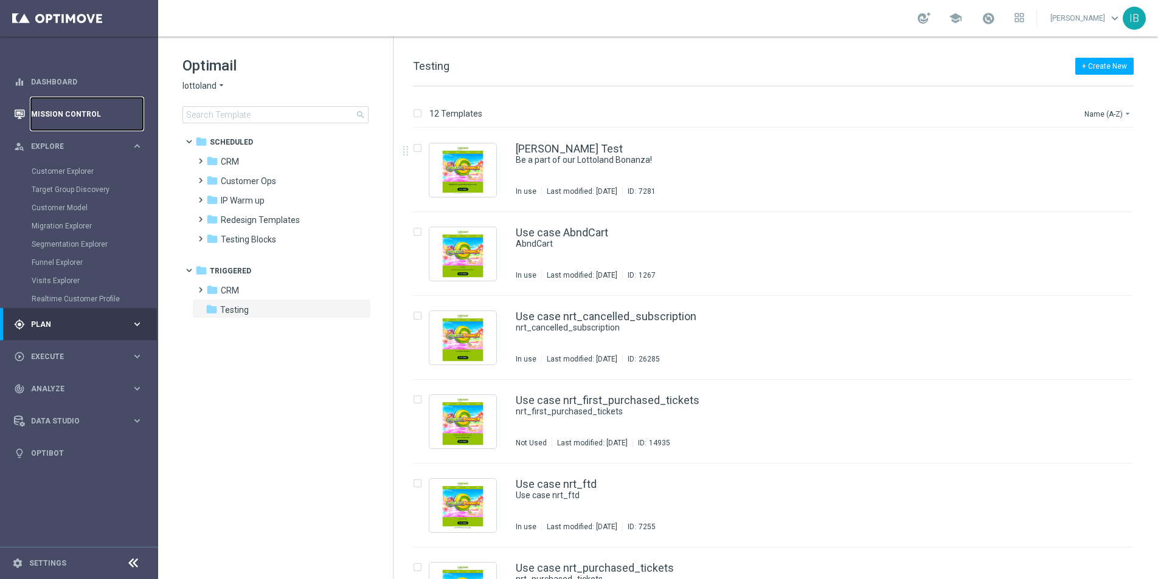
click at [70, 111] on link "Mission Control" at bounding box center [87, 114] width 112 height 32
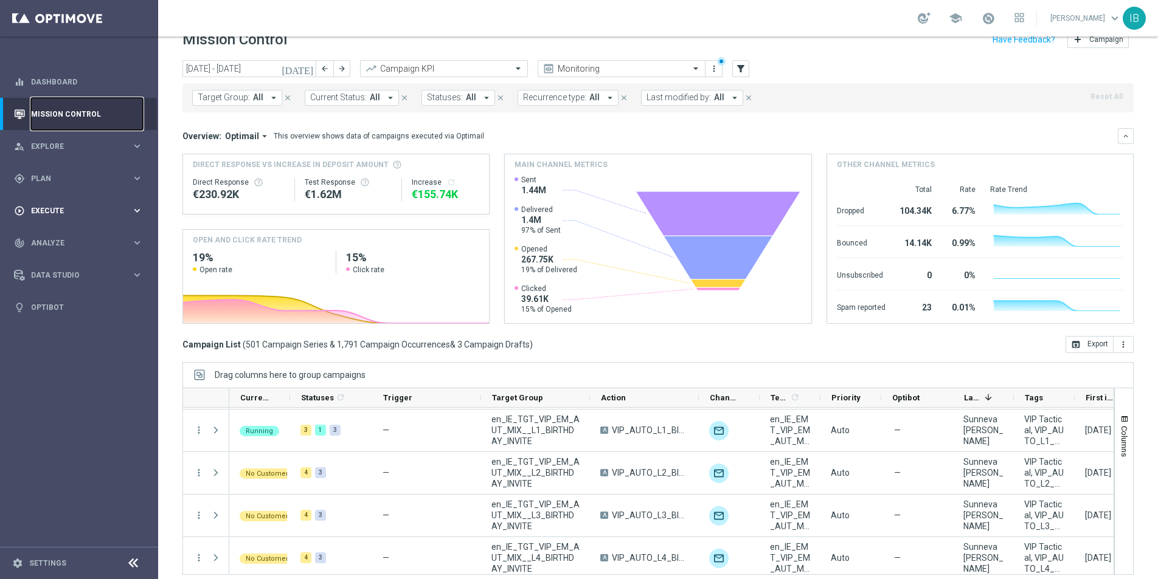
scroll to position [3850, 0]
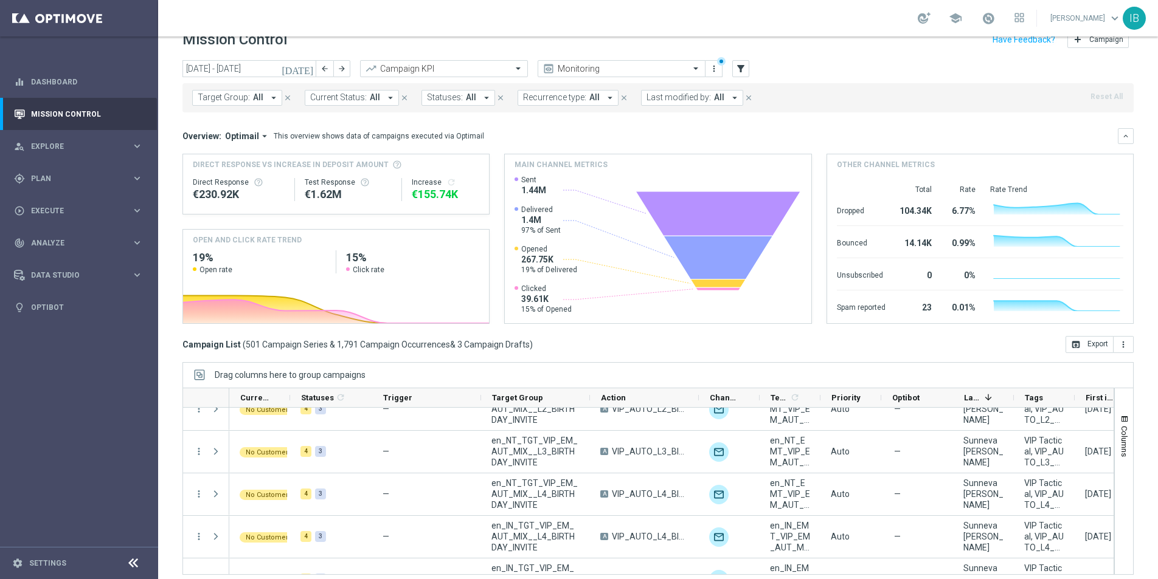
click at [1093, 397] on span "First in Range" at bounding box center [1099, 397] width 29 height 9
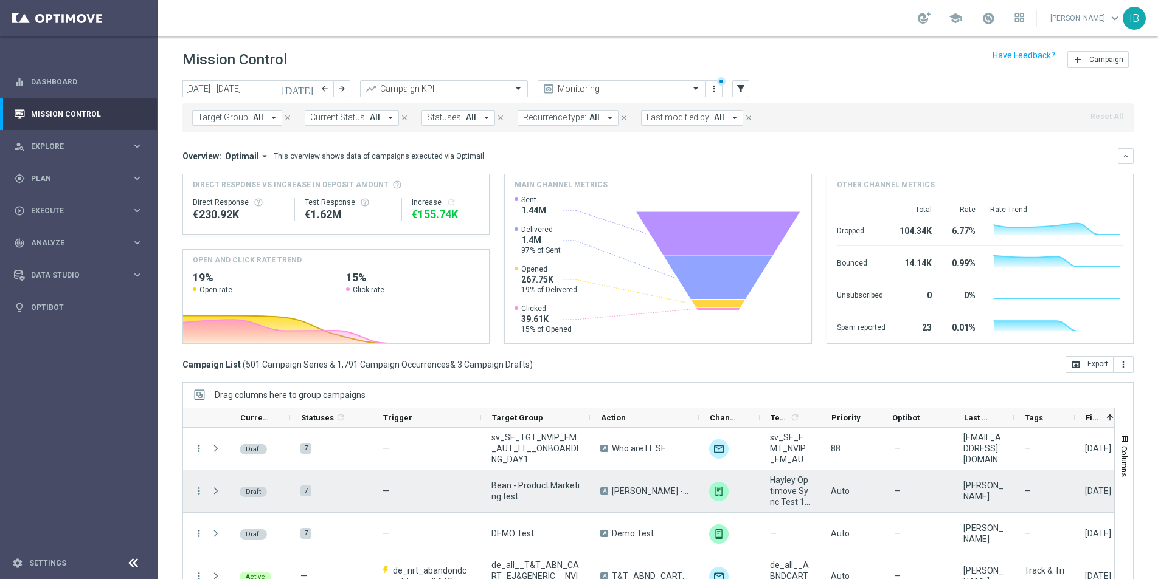
scroll to position [0, 0]
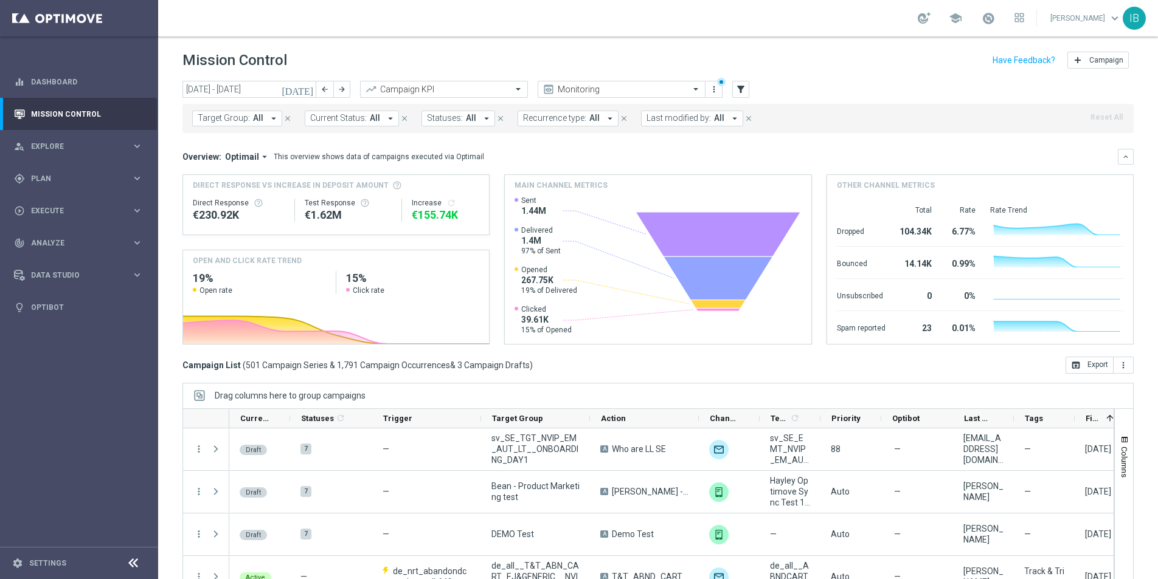
click at [1108, 420] on span at bounding box center [1110, 418] width 10 height 10
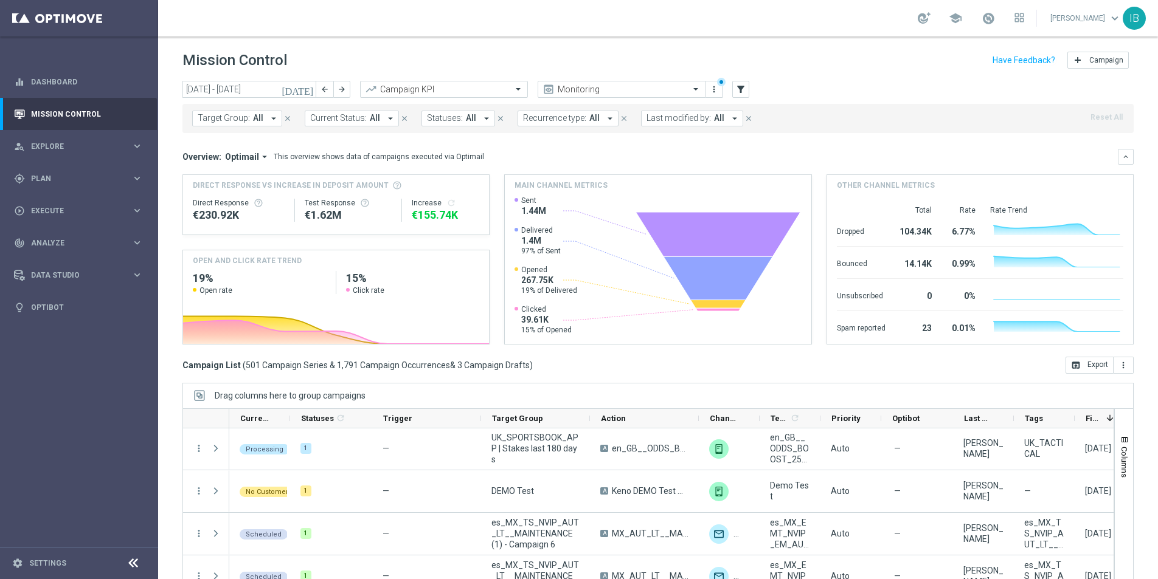
scroll to position [4426, 0]
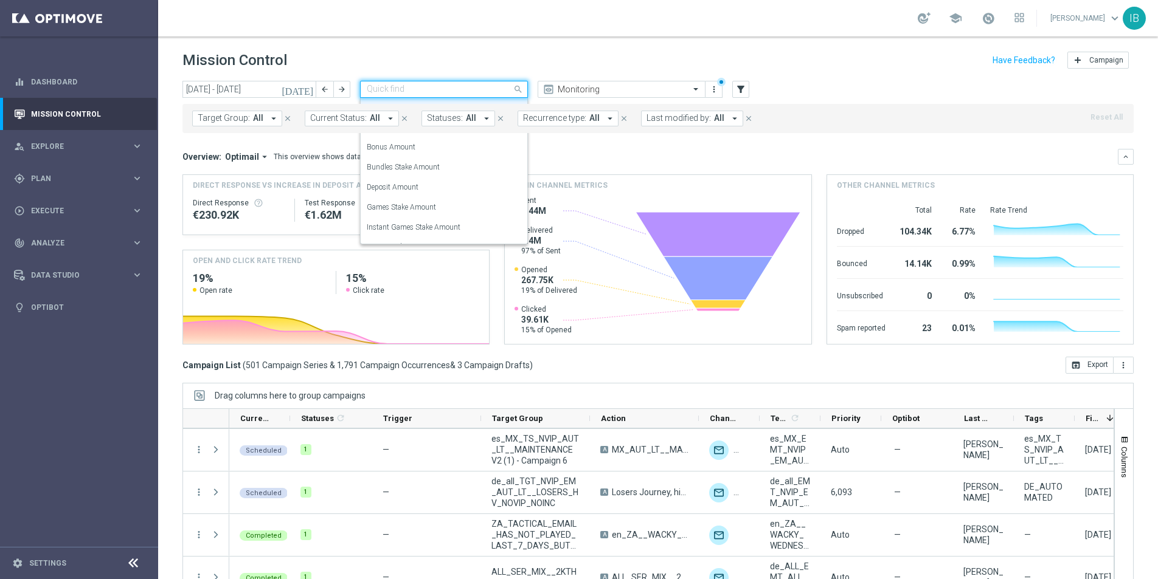
click at [434, 89] on input "text" at bounding box center [432, 90] width 130 height 10
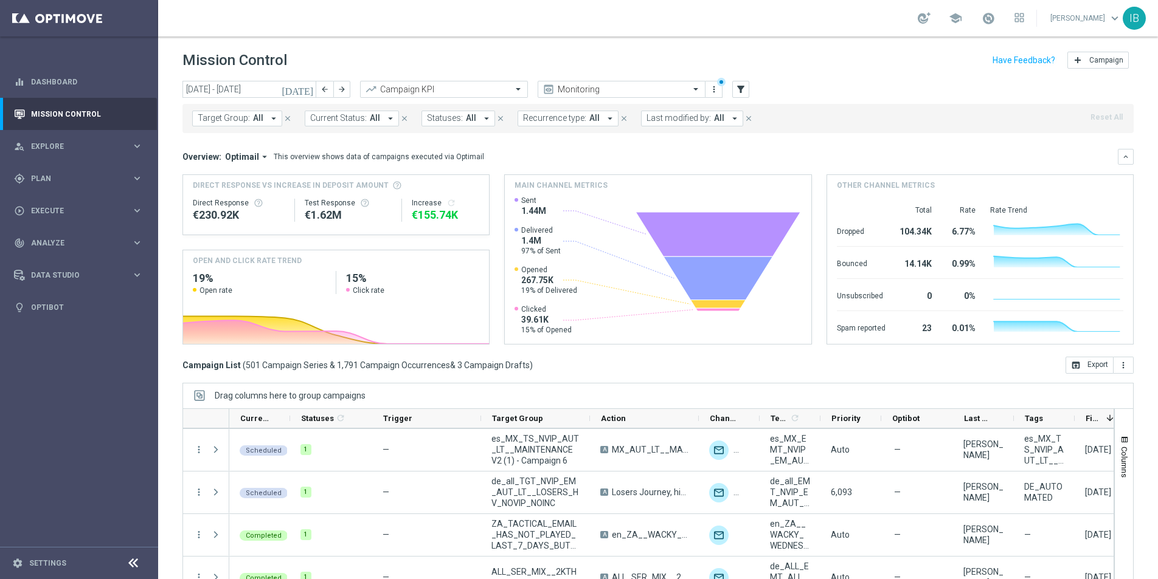
click at [421, 55] on div "Mission Control add Campaign" at bounding box center [657, 61] width 951 height 24
click at [312, 86] on icon "[DATE]" at bounding box center [298, 89] width 33 height 11
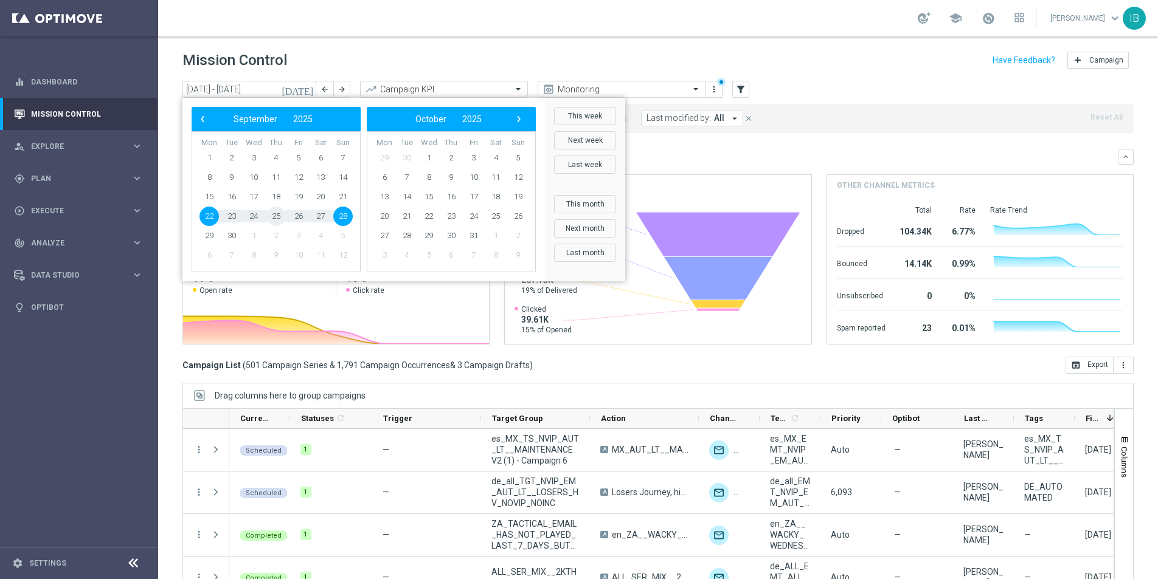
click at [273, 216] on span "25" at bounding box center [275, 216] width 19 height 19
click at [277, 217] on span "25" at bounding box center [275, 216] width 19 height 19
type input "[DATE] - [DATE]"
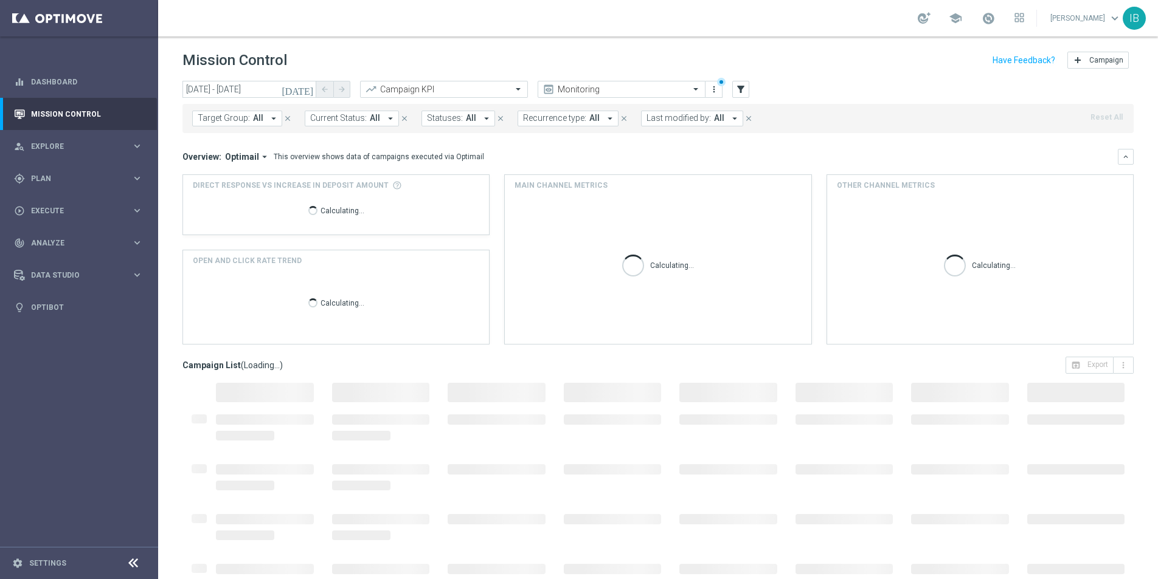
click at [272, 119] on icon "arrow_drop_down" at bounding box center [273, 118] width 11 height 11
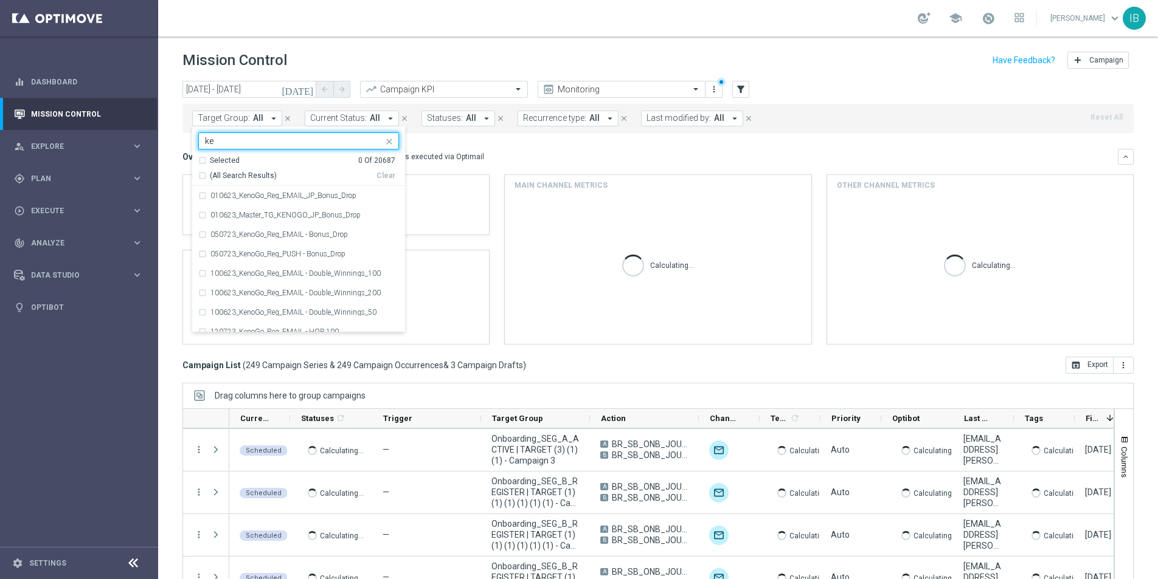
type input "k"
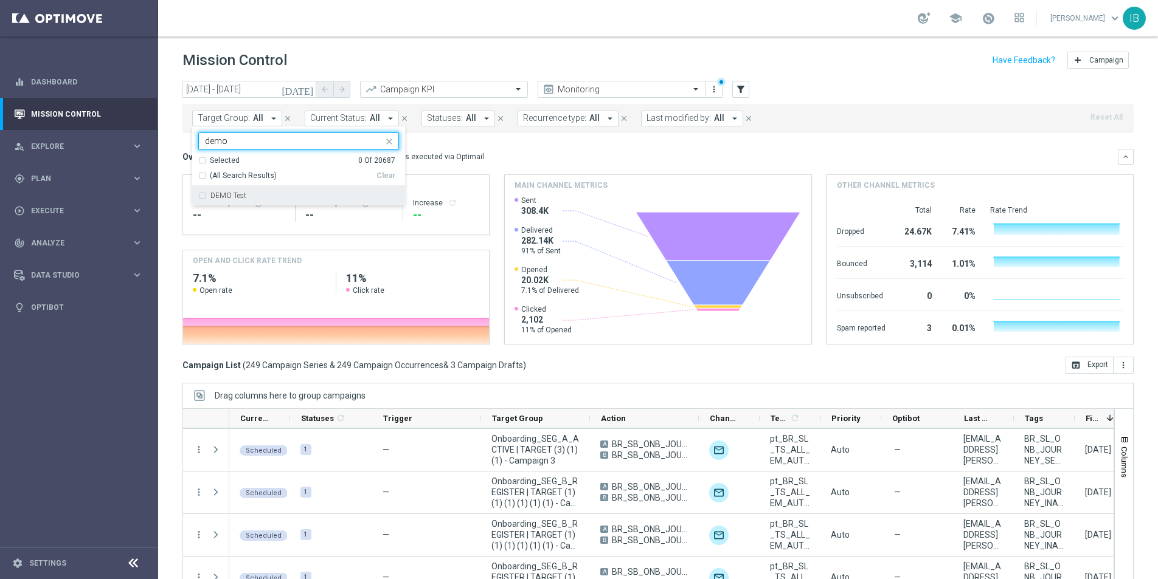
click at [237, 196] on label "DEMO Test" at bounding box center [228, 195] width 36 height 7
type input "demo"
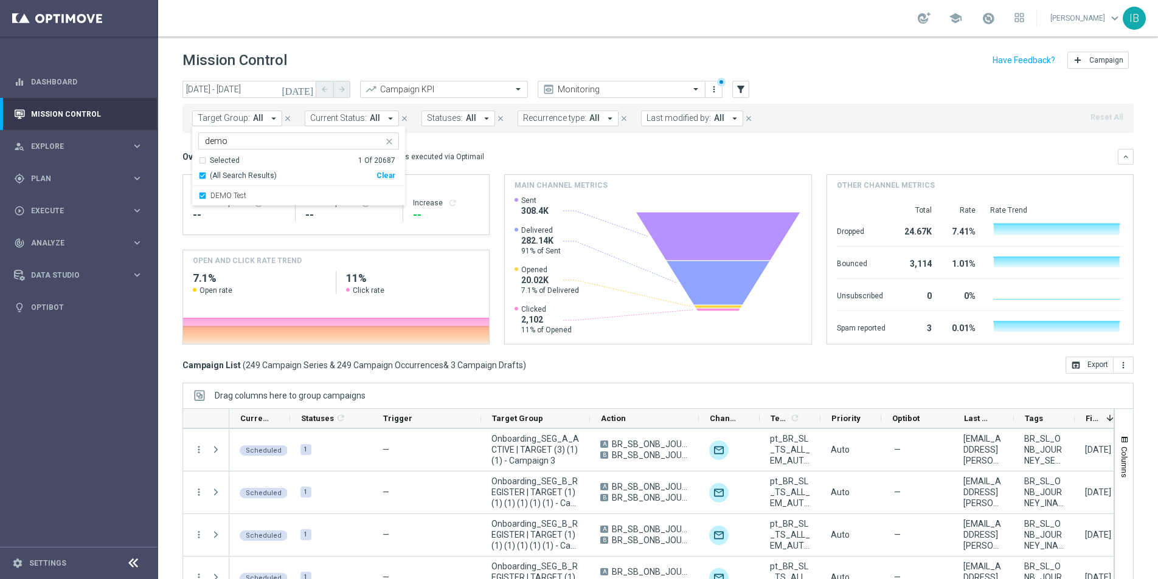
click at [902, 137] on mini-dashboard "Overview: Optimail arrow_drop_down This overview shows data of campaigns execut…" at bounding box center [657, 245] width 951 height 224
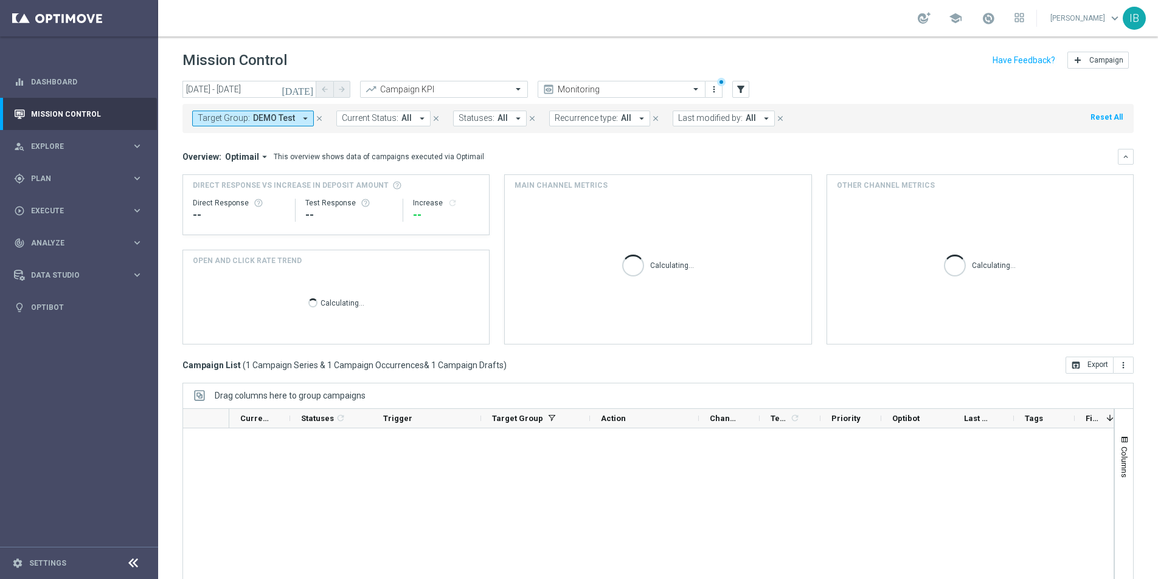
scroll to position [0, 0]
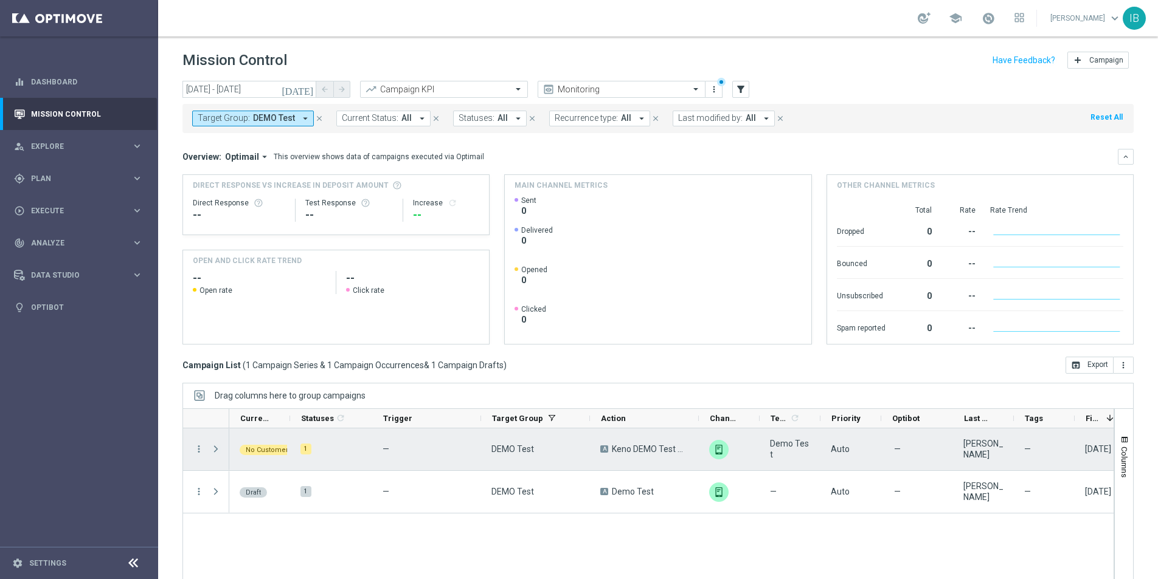
click at [216, 448] on span at bounding box center [215, 449] width 11 height 10
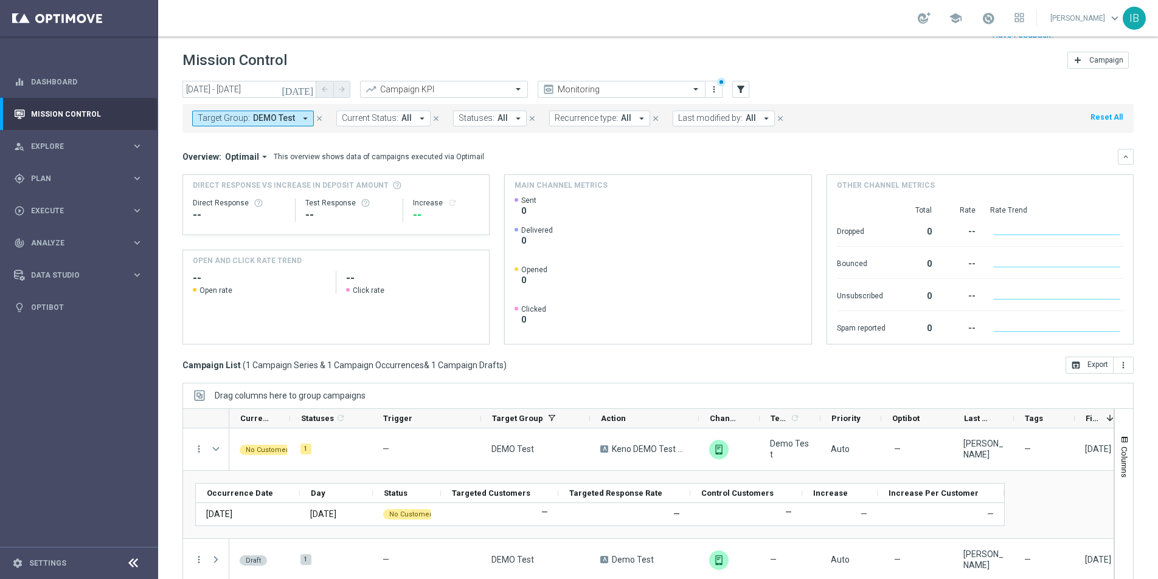
scroll to position [29, 0]
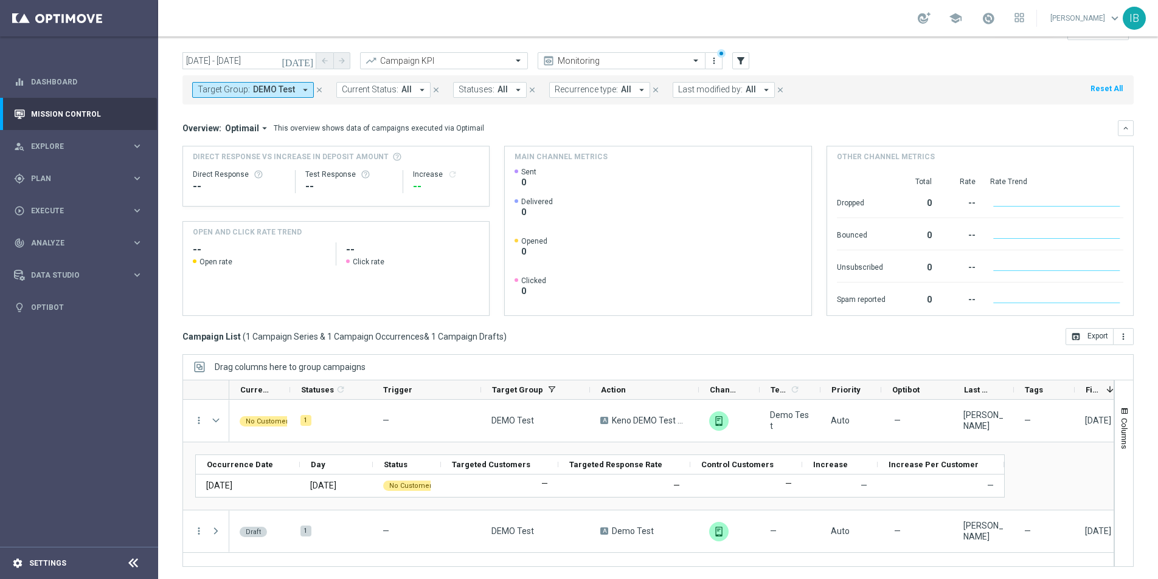
click at [80, 564] on div "settings Settings" at bounding box center [61, 563] width 122 height 11
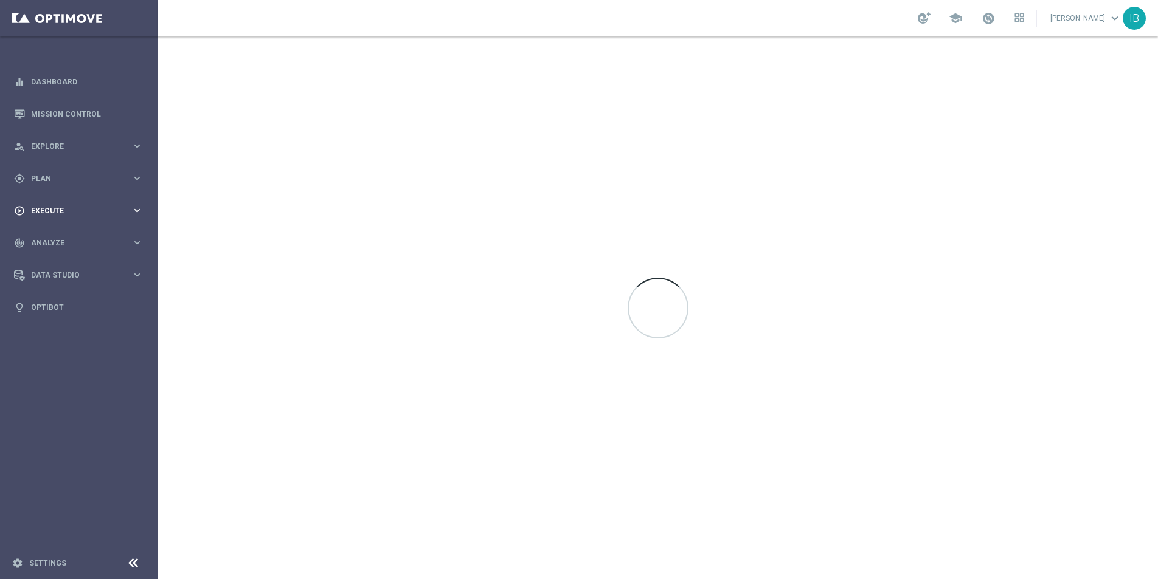
click at [126, 217] on div "play_circle_outline Execute keyboard_arrow_right" at bounding box center [78, 211] width 157 height 32
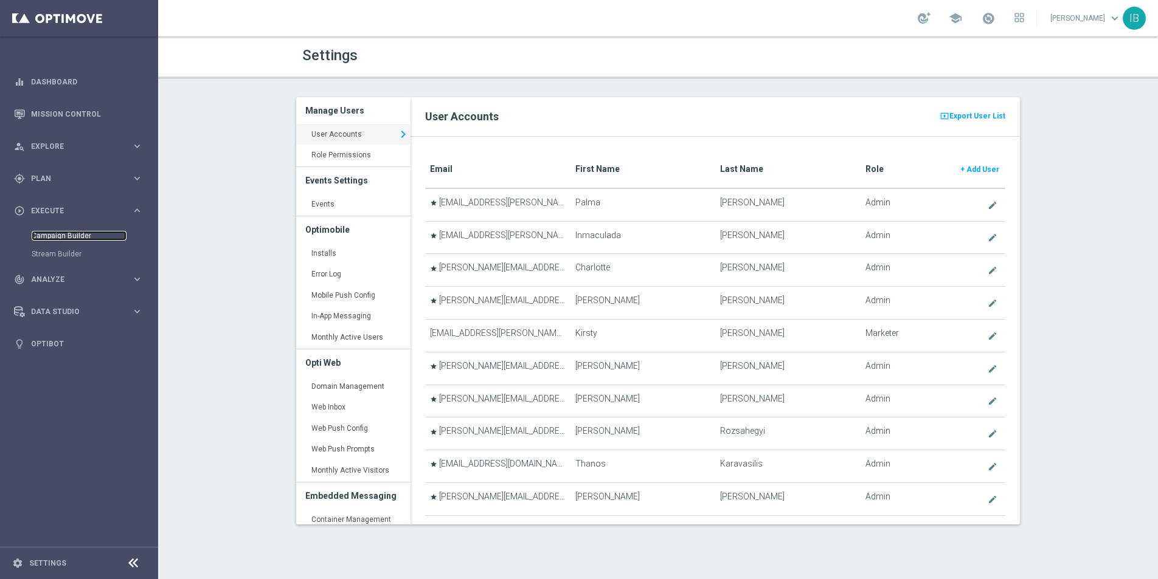
click at [89, 236] on link "Campaign Builder" at bounding box center [79, 236] width 95 height 10
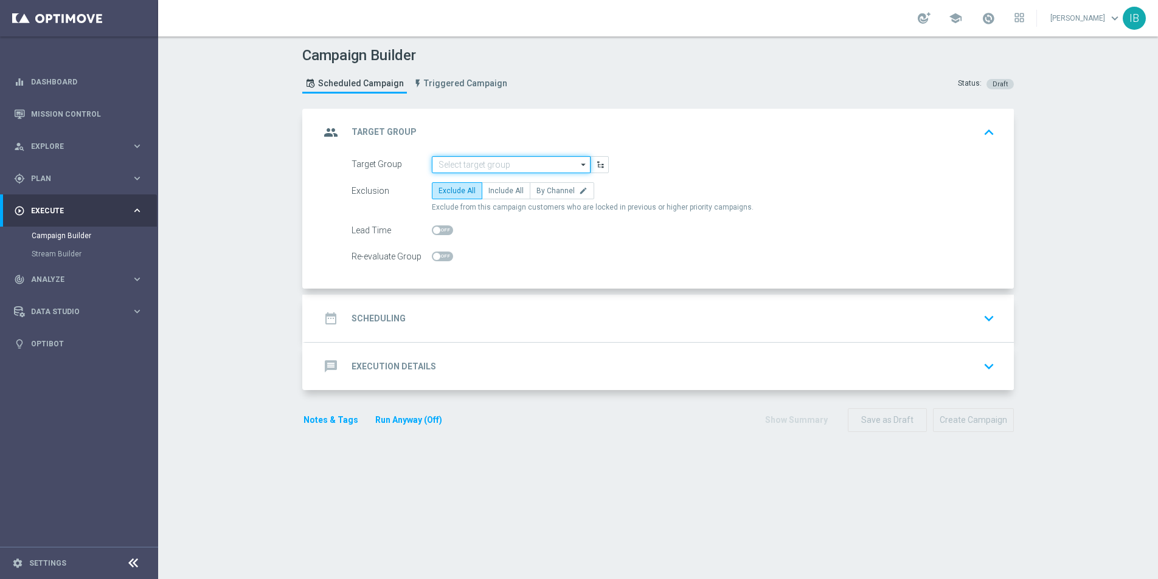
click at [505, 164] on input at bounding box center [511, 164] width 159 height 17
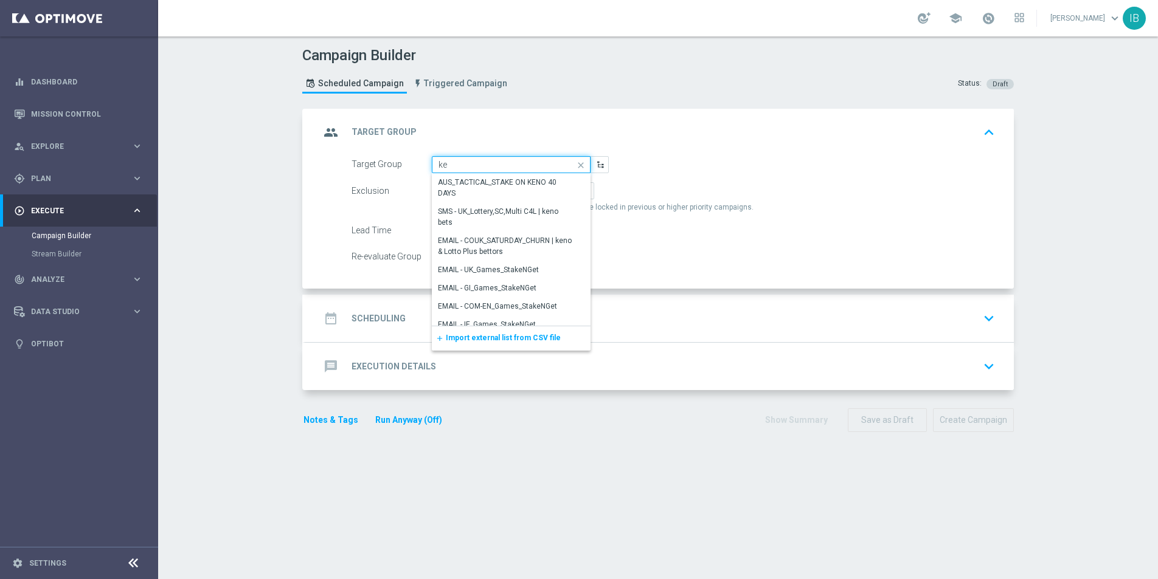
type input "k"
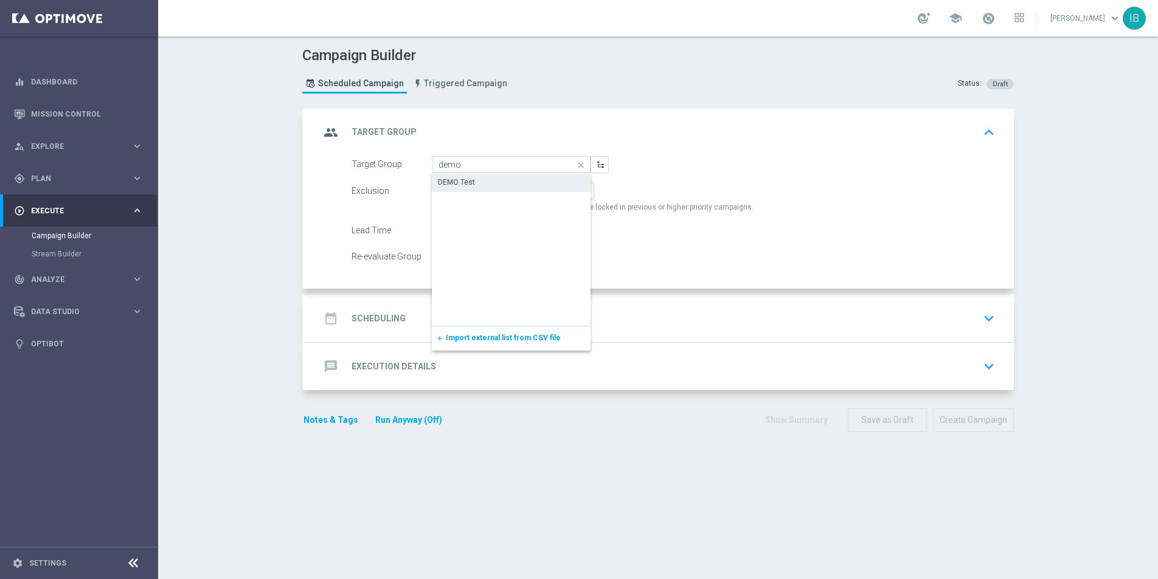
click at [464, 179] on div "DEMO Test" at bounding box center [456, 182] width 37 height 11
type input "DEMO Test"
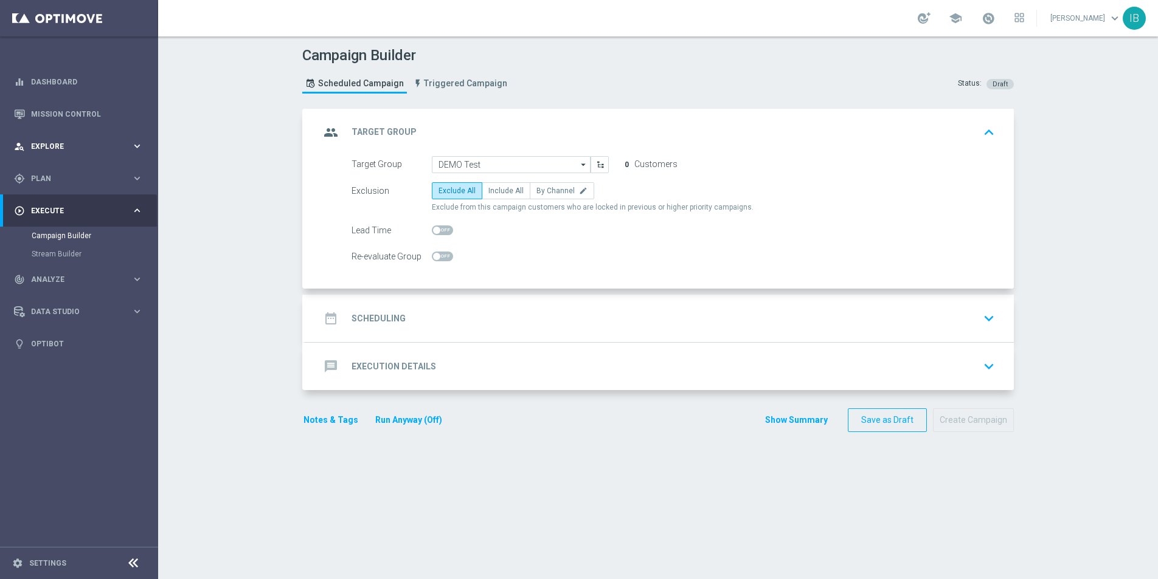
click at [128, 143] on span "Explore" at bounding box center [81, 146] width 100 height 7
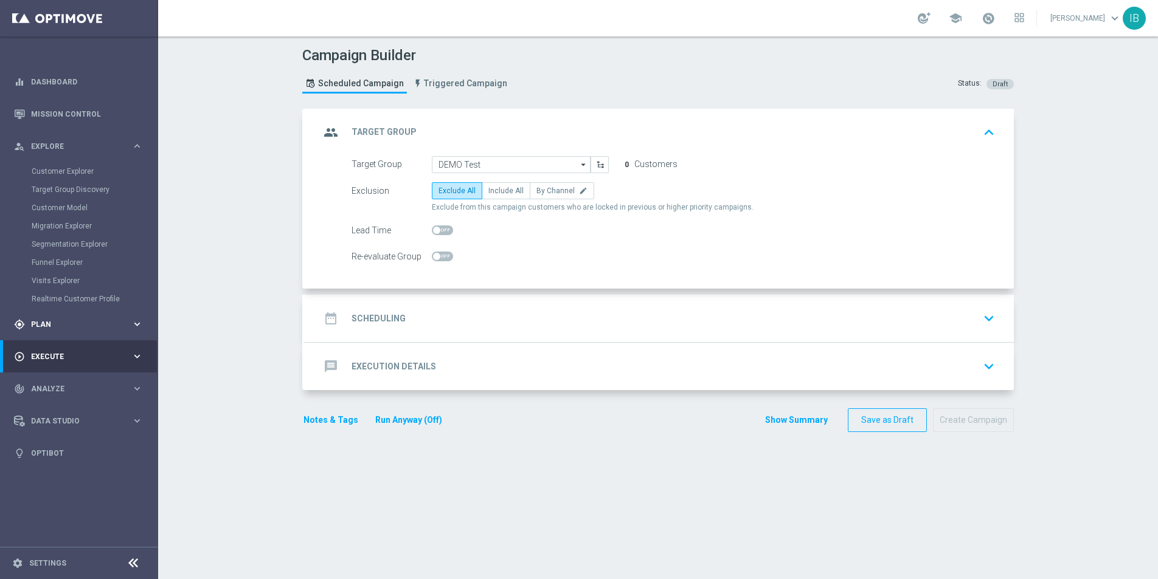
click at [114, 331] on div "gps_fixed Plan keyboard_arrow_right" at bounding box center [78, 324] width 157 height 32
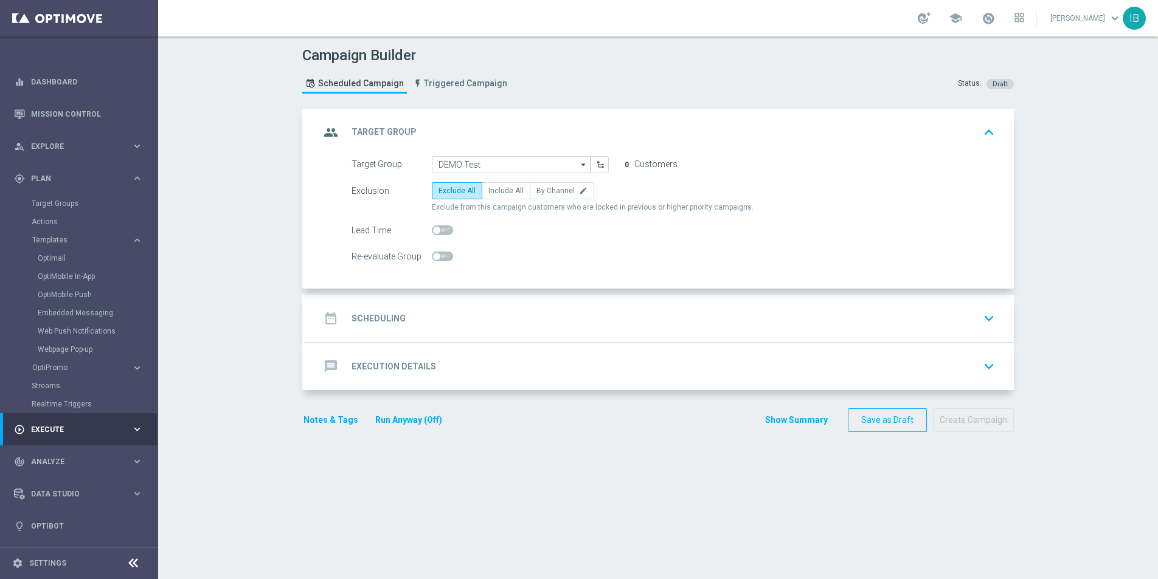
click at [61, 195] on div "Target Groups" at bounding box center [94, 204] width 125 height 18
click at [63, 199] on link "Target Groups" at bounding box center [79, 204] width 95 height 10
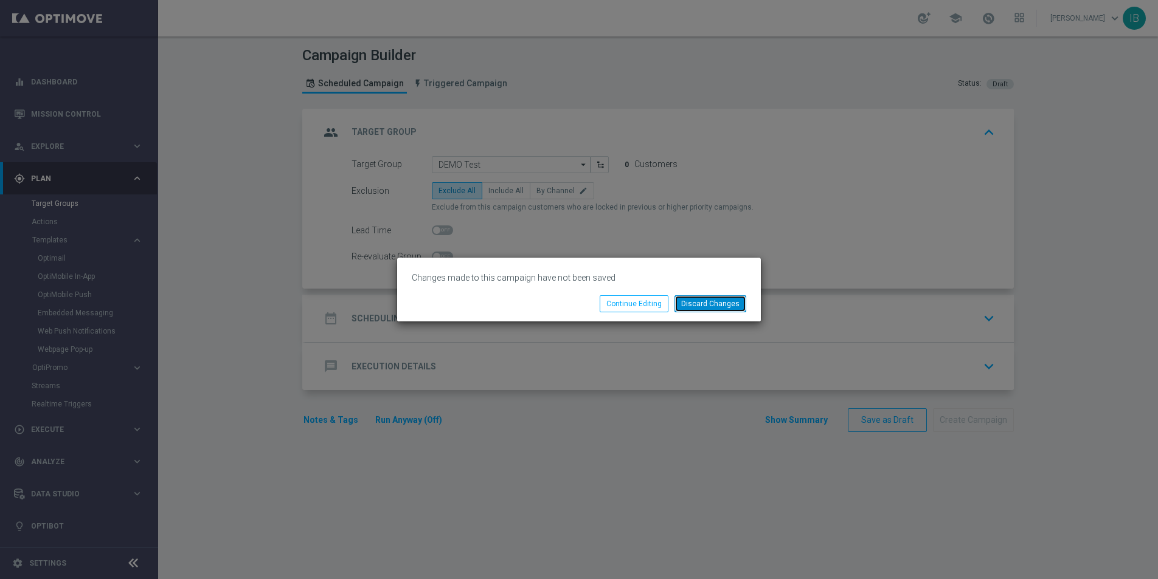
click at [700, 307] on button "Discard Changes" at bounding box center [710, 304] width 72 height 17
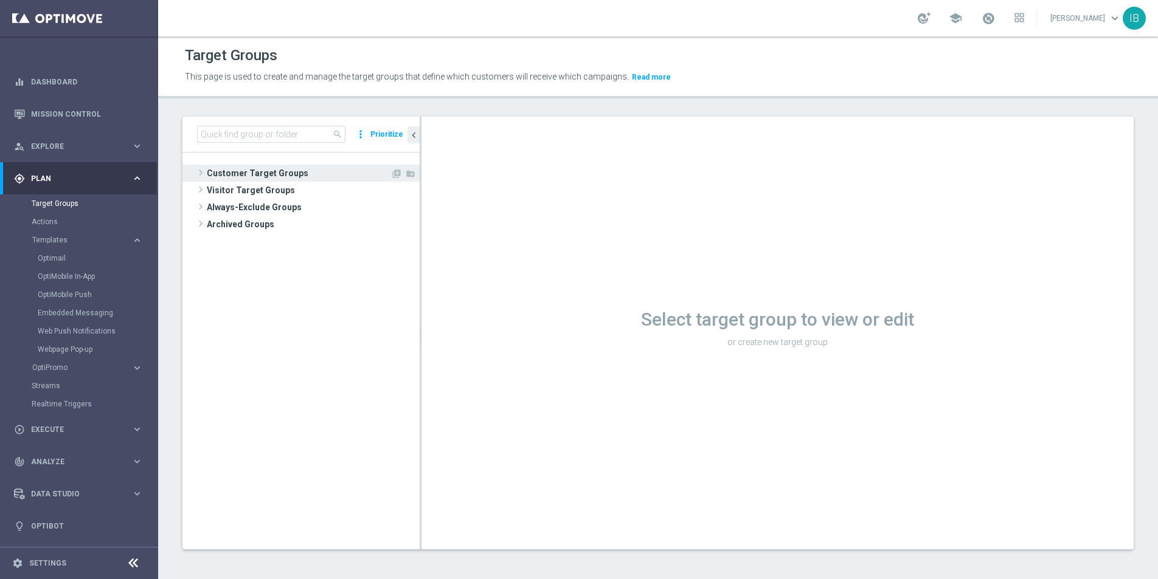
click at [202, 170] on span at bounding box center [201, 172] width 12 height 15
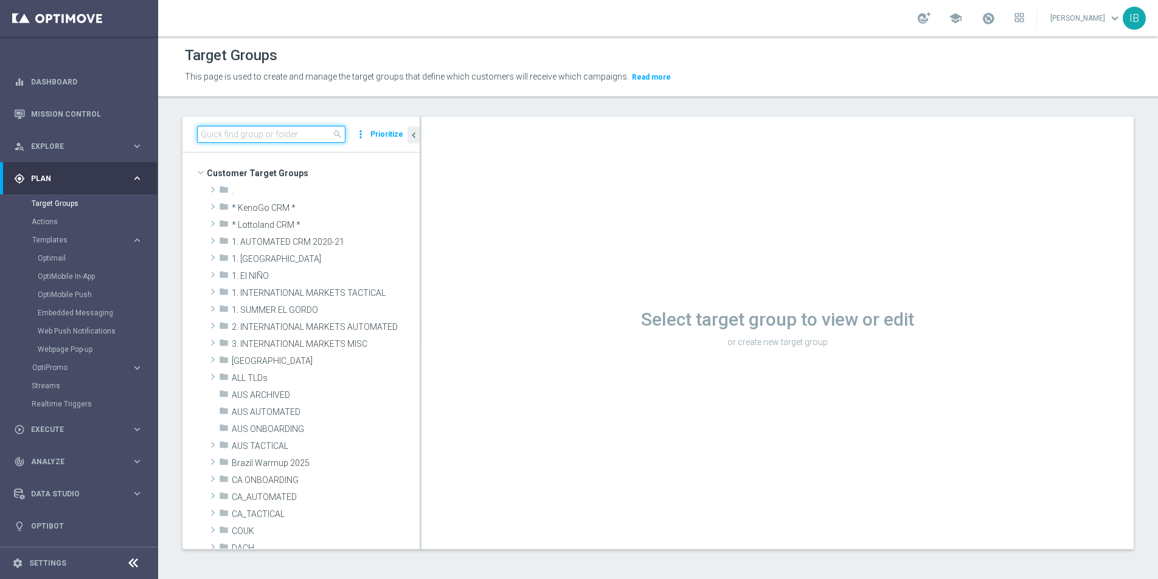
click at [247, 137] on input at bounding box center [271, 134] width 148 height 17
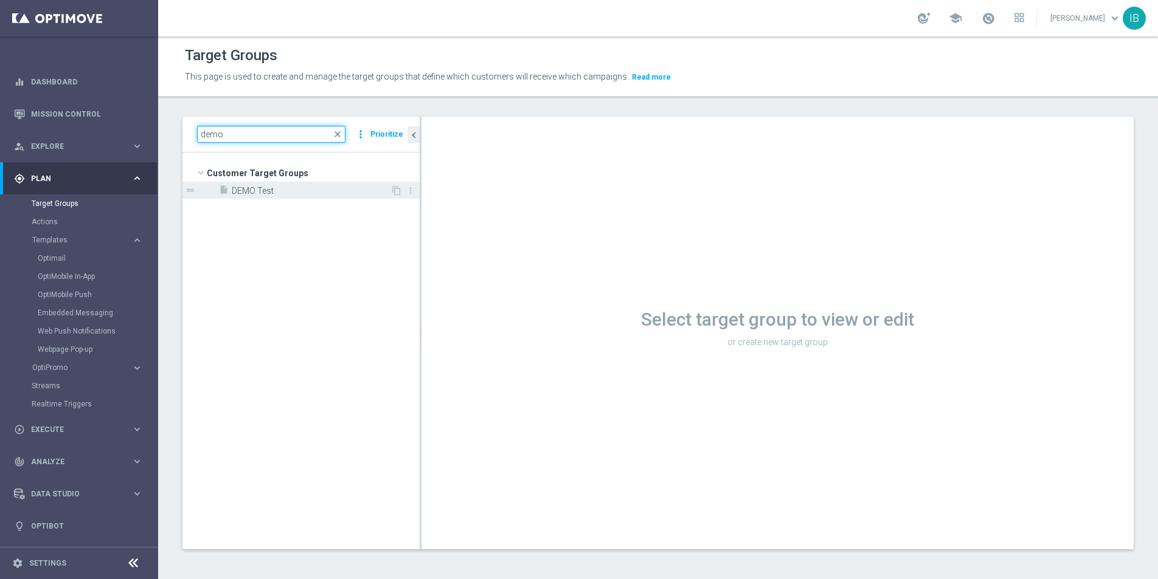
type input "demo"
click at [274, 194] on span "DEMO Test" at bounding box center [311, 191] width 159 height 10
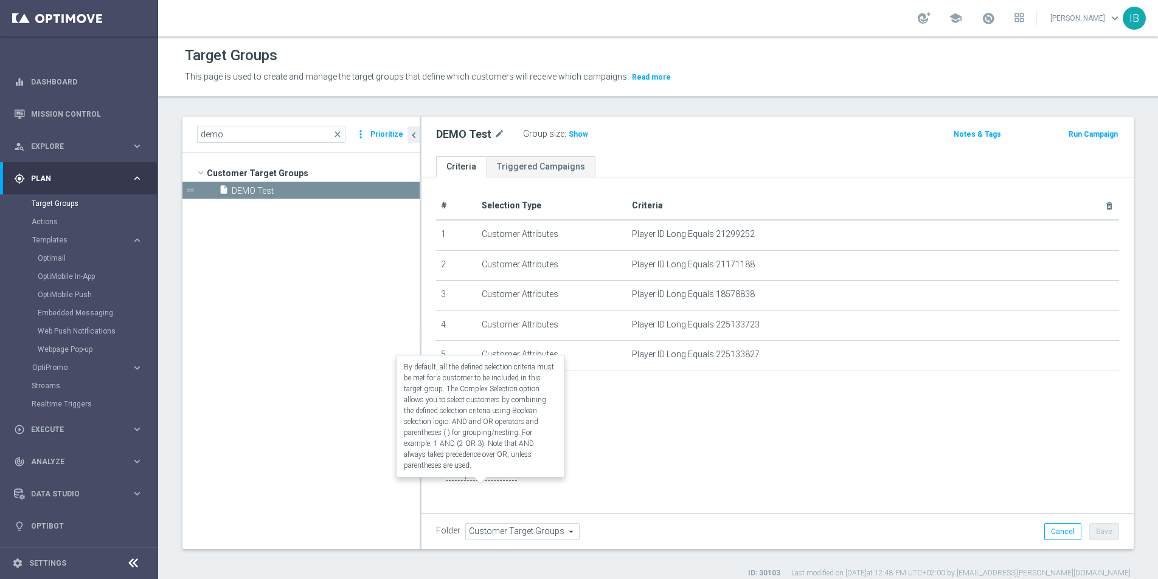
click at [468, 481] on label "Complex Selection" at bounding box center [481, 475] width 71 height 12
click at [444, 485] on input "Complex Selection" at bounding box center [440, 476] width 8 height 17
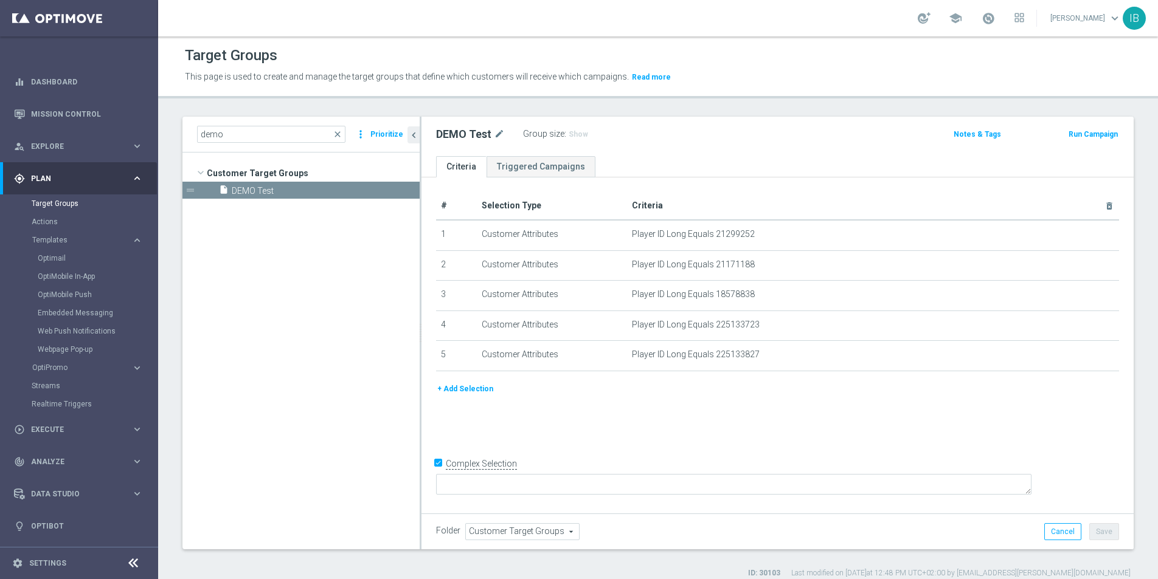
scroll to position [12, 0]
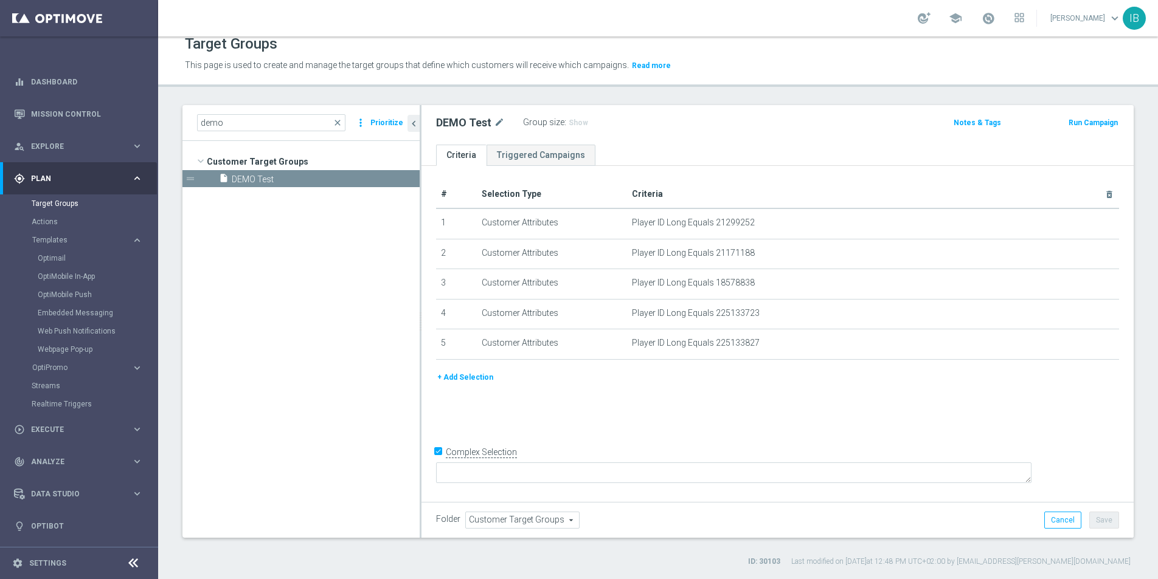
click at [470, 378] on button "+ Add Selection" at bounding box center [465, 377] width 58 height 13
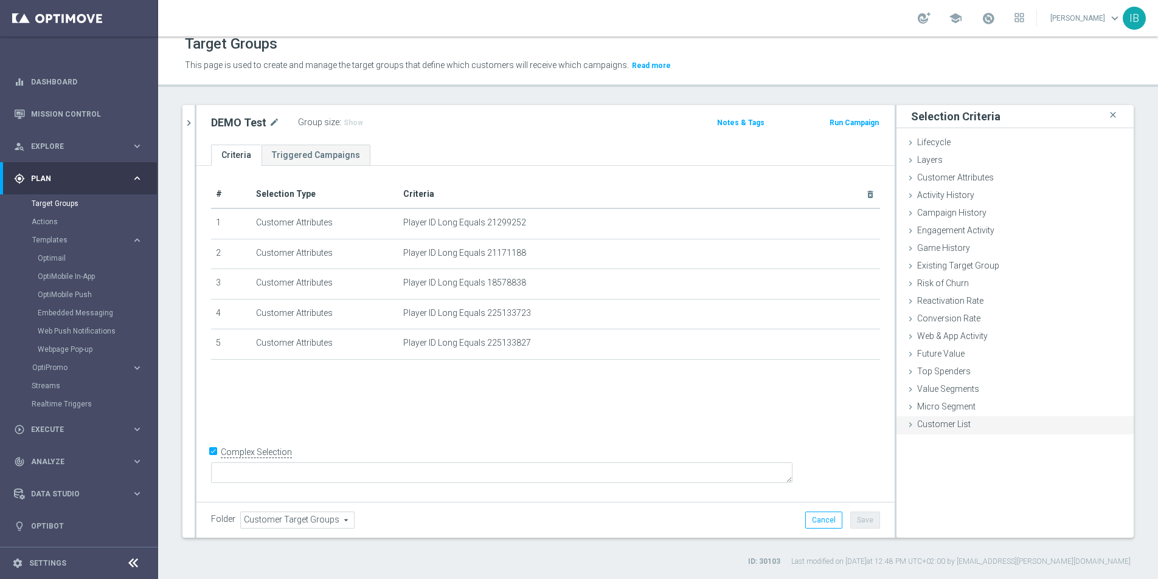
click at [914, 421] on icon at bounding box center [910, 425] width 10 height 10
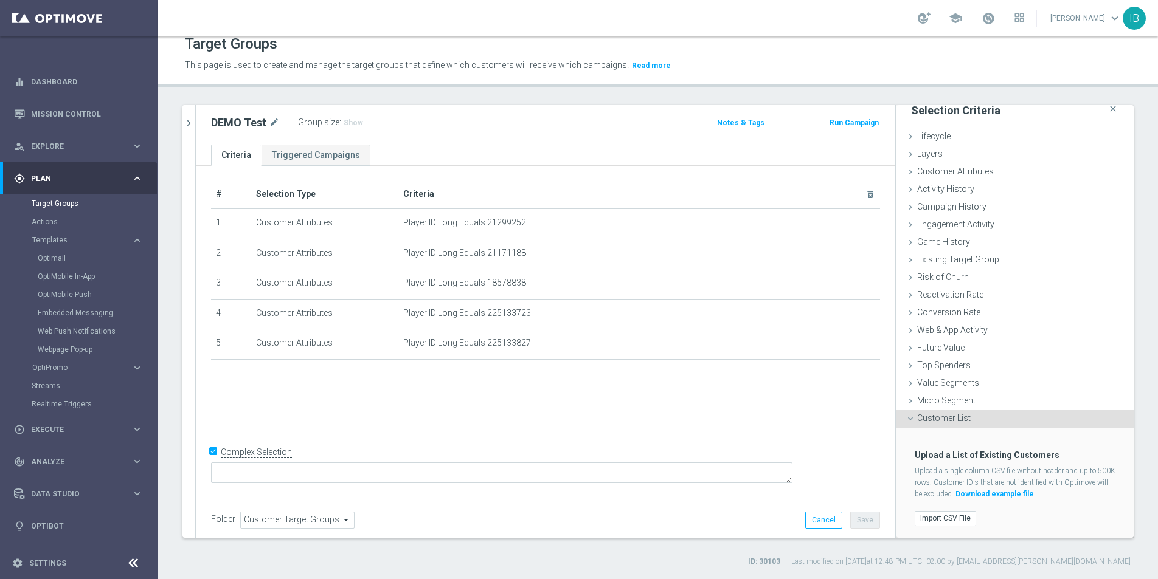
scroll to position [6, 0]
click at [947, 516] on label "Import CSV File" at bounding box center [944, 518] width 61 height 15
click at [0, 0] on input "Import CSV File" at bounding box center [0, 0] width 0 height 0
click at [1022, 490] on link "Download example file" at bounding box center [994, 494] width 78 height 9
drag, startPoint x: 487, startPoint y: 224, endPoint x: 529, endPoint y: 221, distance: 42.0
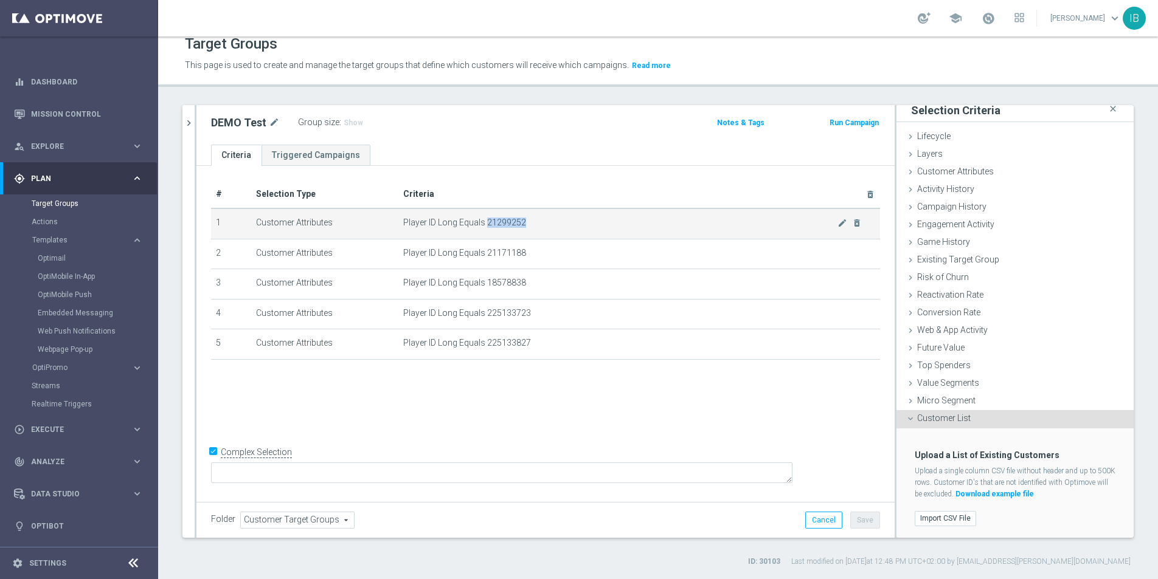
click at [529, 221] on span "Player ID Long Equals 21299252" at bounding box center [620, 223] width 434 height 10
copy span "21299252"
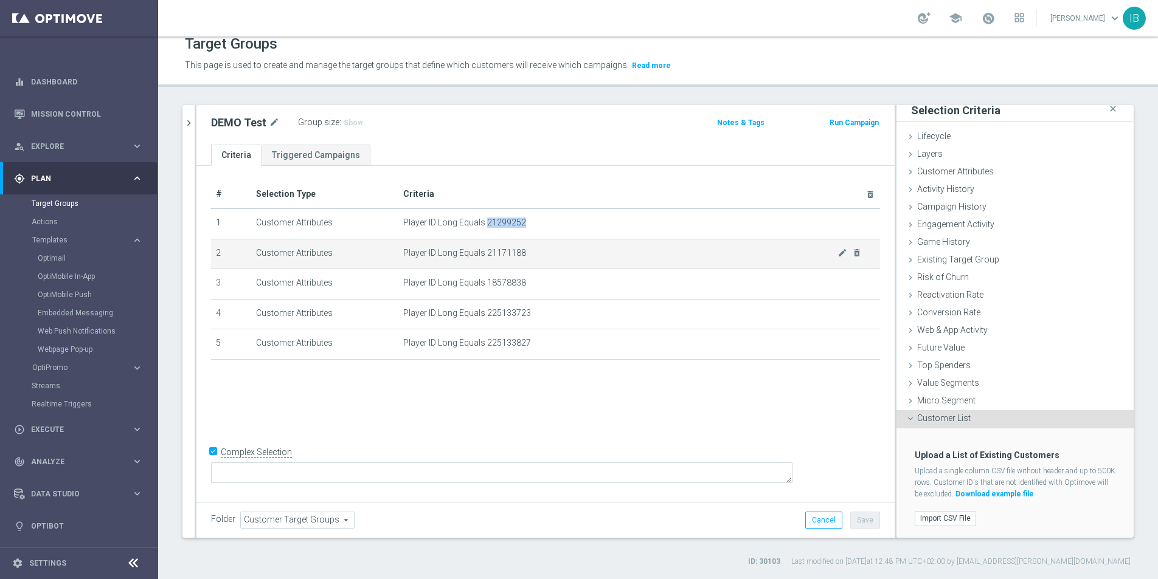
click at [504, 252] on span "Player ID Long Equals 21171188" at bounding box center [620, 253] width 434 height 10
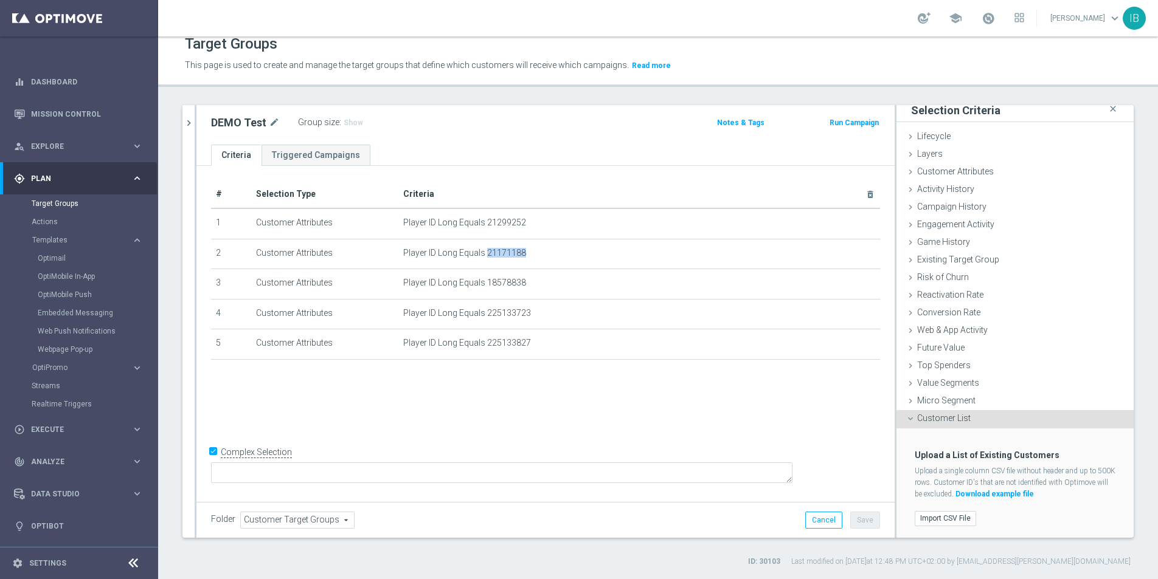
copy tbody "21171188 mode_edit delete_forever"
click at [510, 280] on span "Player ID Long Equals 18578838" at bounding box center [620, 283] width 434 height 10
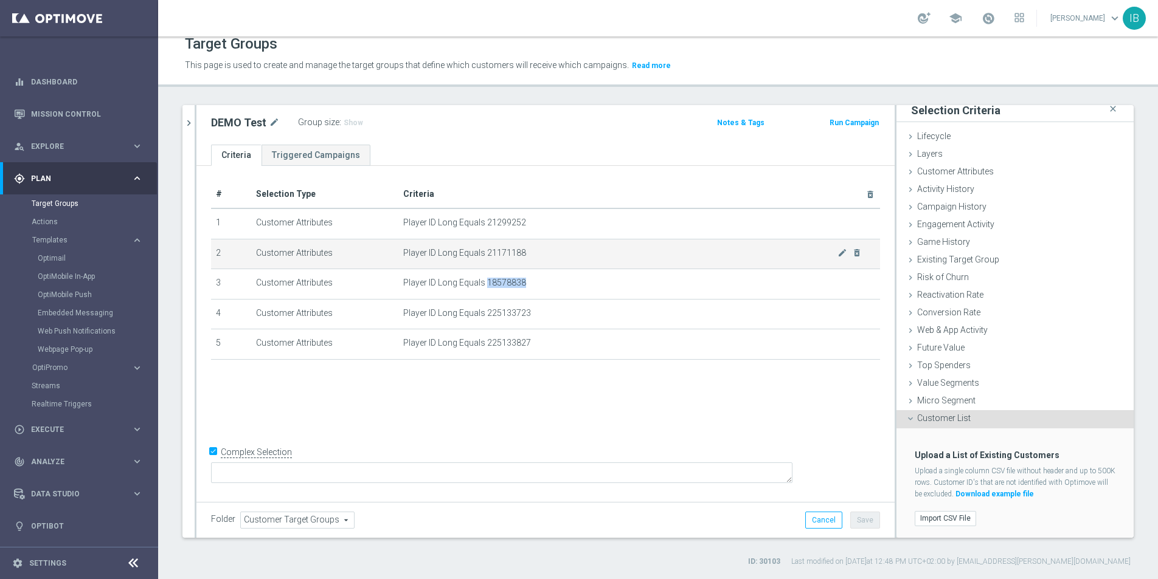
copy tbody "18578838 mode_edit delete_forever"
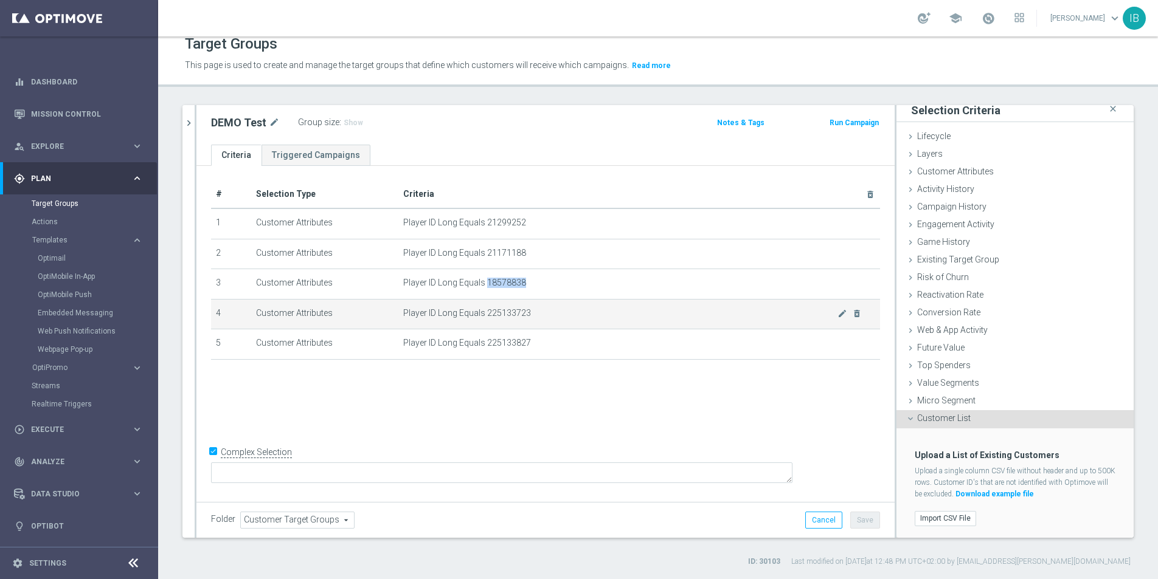
click at [511, 308] on span "Player ID Long Equals 225133723" at bounding box center [620, 313] width 434 height 10
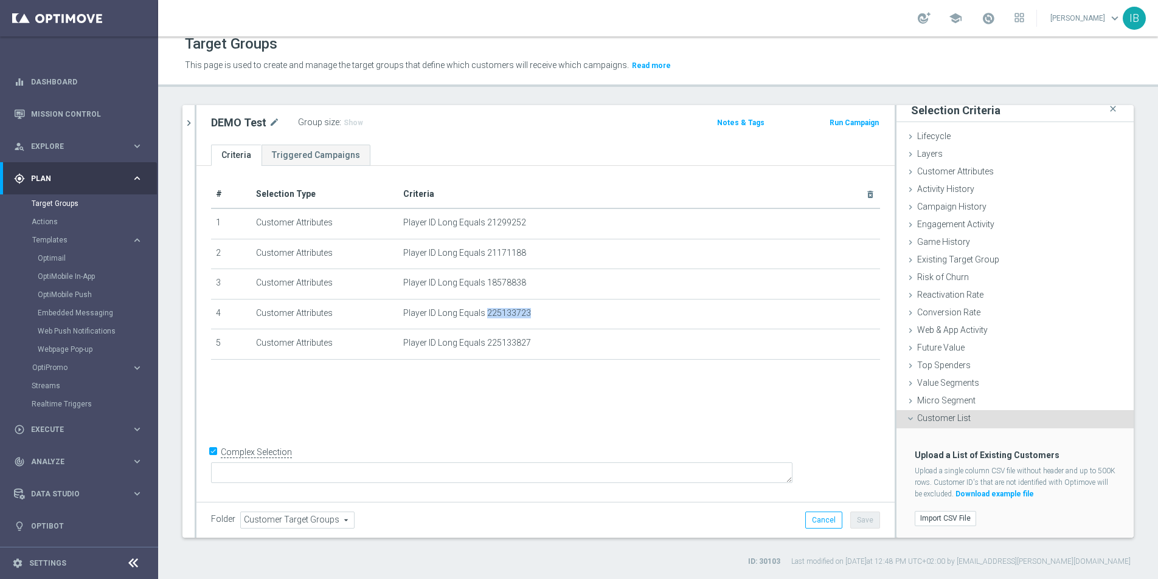
copy tbody "225133723 mode_edit delete_forever"
click at [505, 344] on span "Player ID Long Equals 225133827" at bounding box center [620, 343] width 434 height 10
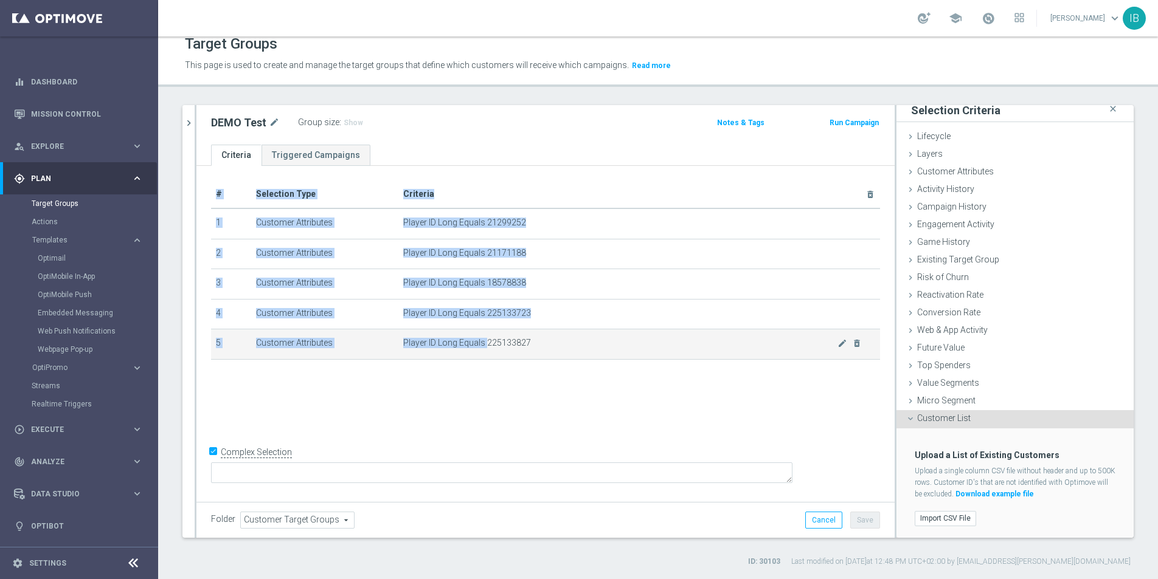
click at [505, 344] on span "Player ID Long Equals 225133827" at bounding box center [620, 343] width 434 height 10
copy table "# Selection Type Criteria delete_forever 1 Customer Attributes Player ID Long E…"
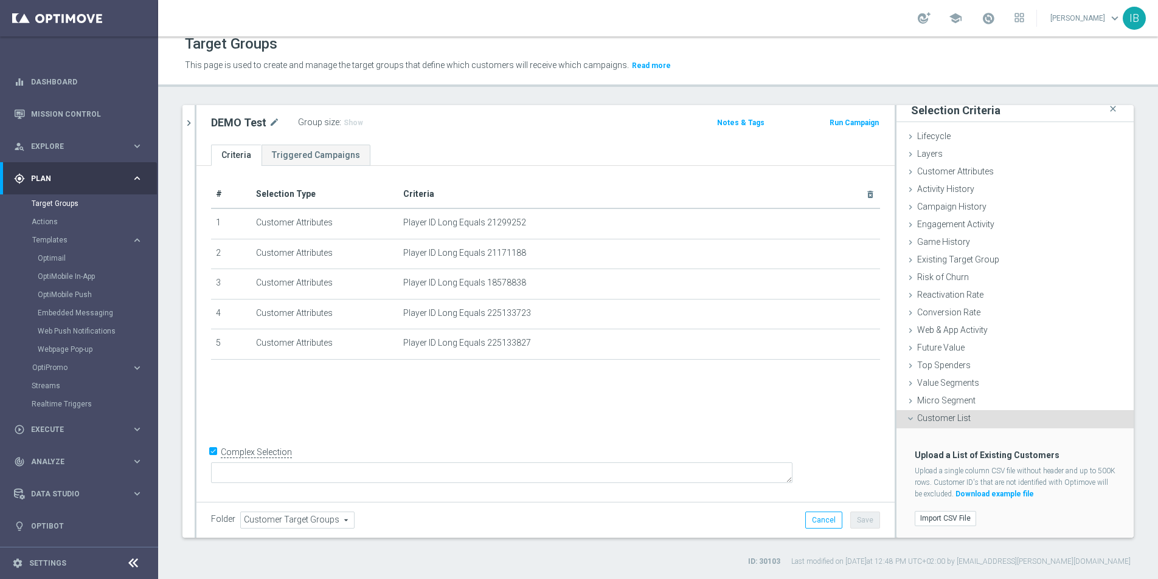
drag, startPoint x: 1052, startPoint y: 517, endPoint x: 1015, endPoint y: 522, distance: 36.9
click at [1050, 517] on div "Import CSV File" at bounding box center [1014, 519] width 219 height 20
click at [959, 517] on label "Import CSV File" at bounding box center [944, 518] width 61 height 15
click at [0, 0] on input "Import CSV File" at bounding box center [0, 0] width 0 height 0
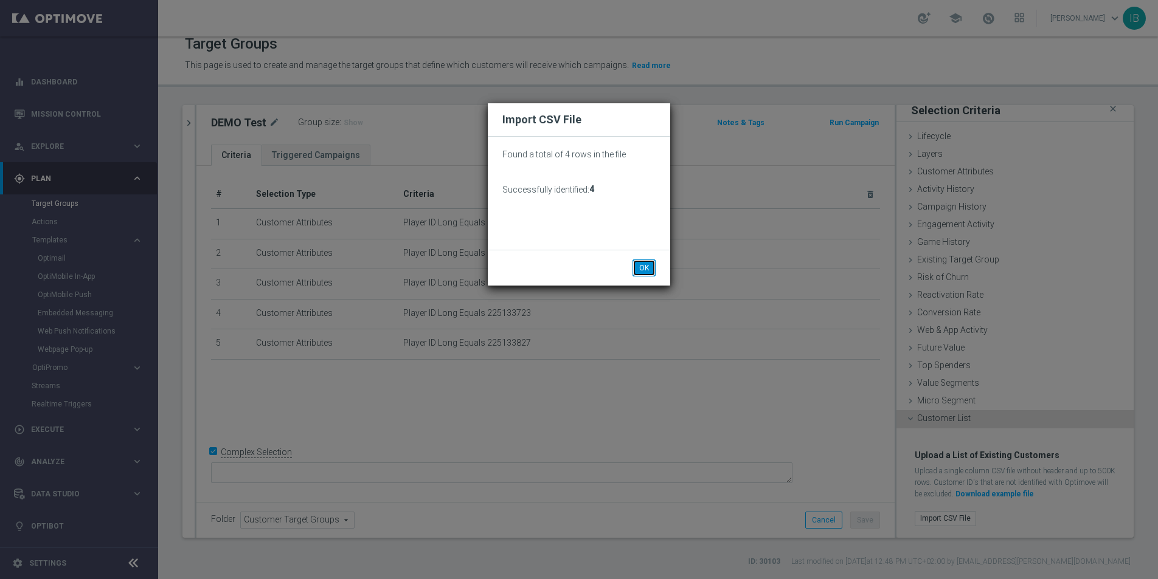
click at [646, 264] on button "OK" at bounding box center [643, 268] width 23 height 17
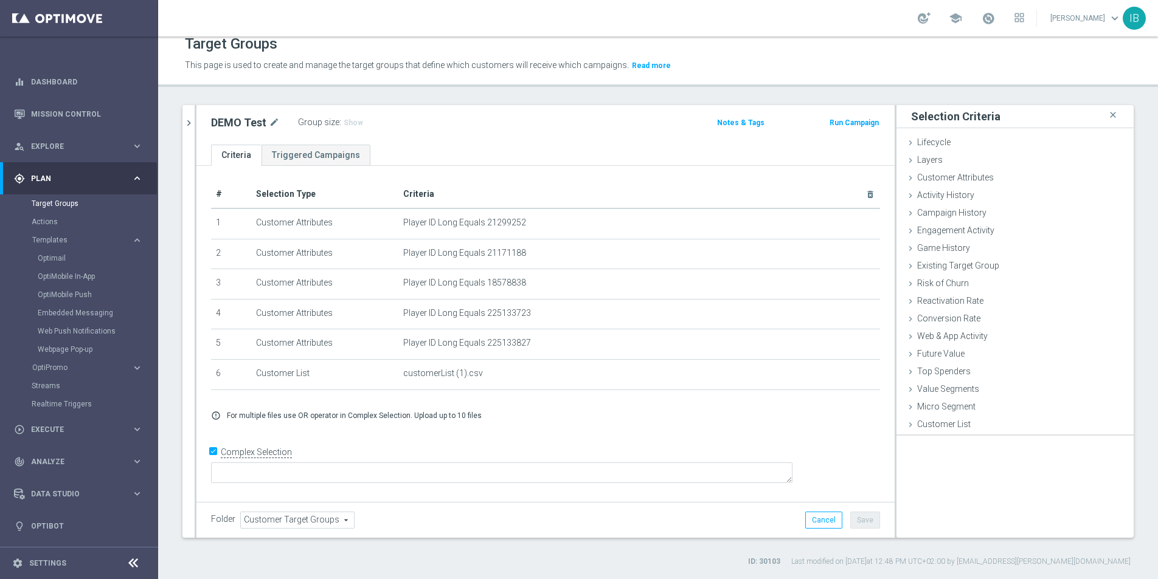
scroll to position [0, 0]
click at [88, 434] on div "play_circle_outline Execute" at bounding box center [72, 429] width 117 height 11
click at [63, 235] on link "Campaign Builder" at bounding box center [79, 236] width 95 height 10
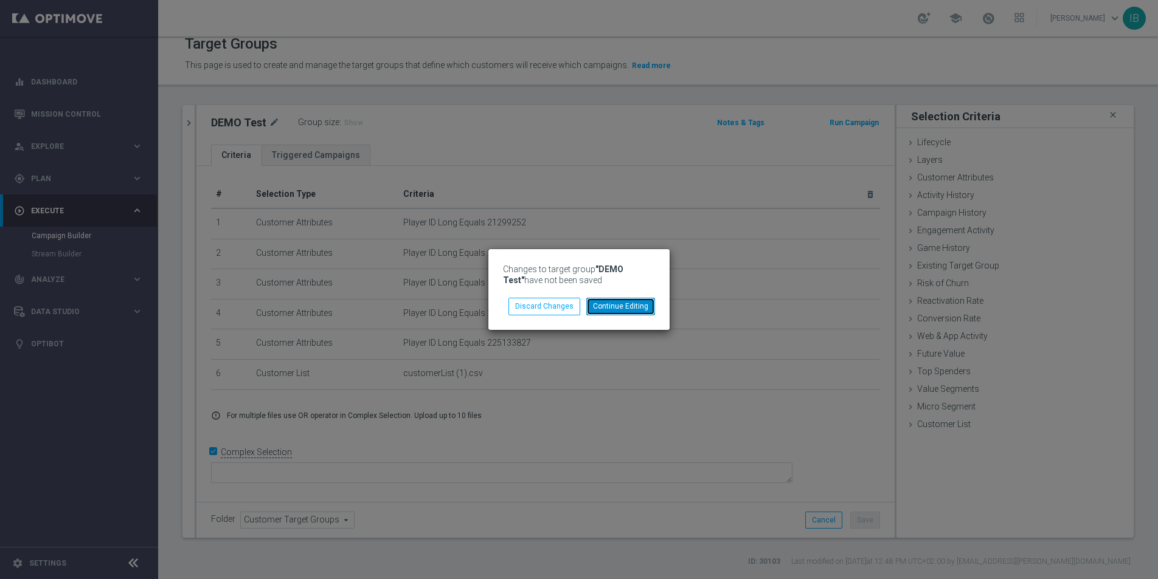
click at [617, 306] on button "Continue Editing" at bounding box center [620, 306] width 69 height 17
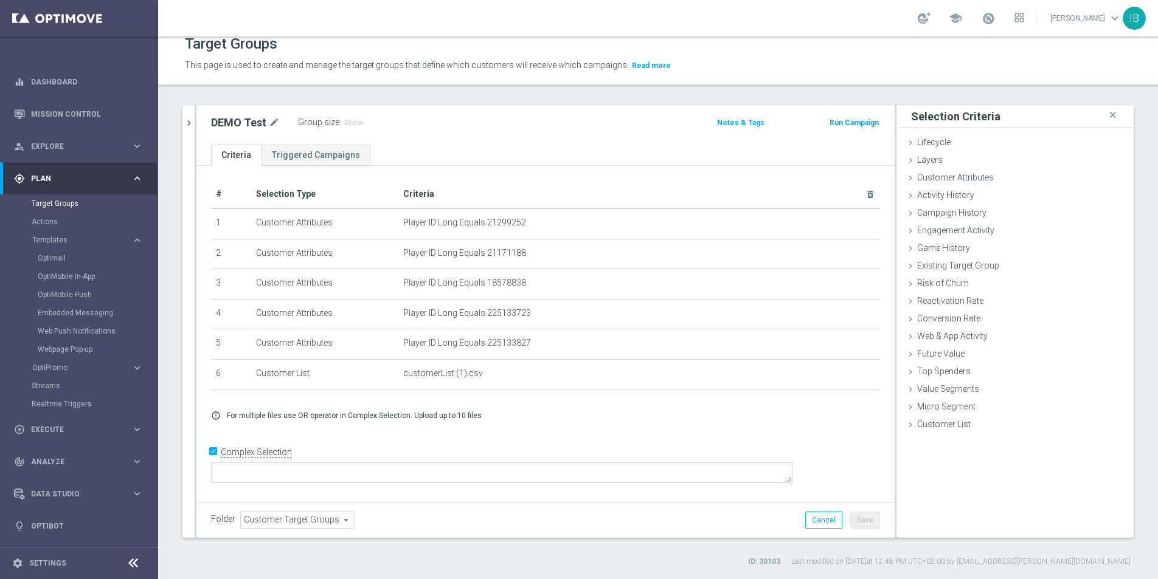
drag, startPoint x: 543, startPoint y: 430, endPoint x: 512, endPoint y: 437, distance: 31.9
click at [543, 429] on div "# Selection Type Criteria delete_forever 1 Customer Attributes Player ID Long E…" at bounding box center [545, 332] width 698 height 333
click at [213, 463] on input "Complex Selection" at bounding box center [215, 454] width 8 height 17
checkbox input "false"
click at [867, 520] on button "Save" at bounding box center [865, 520] width 30 height 17
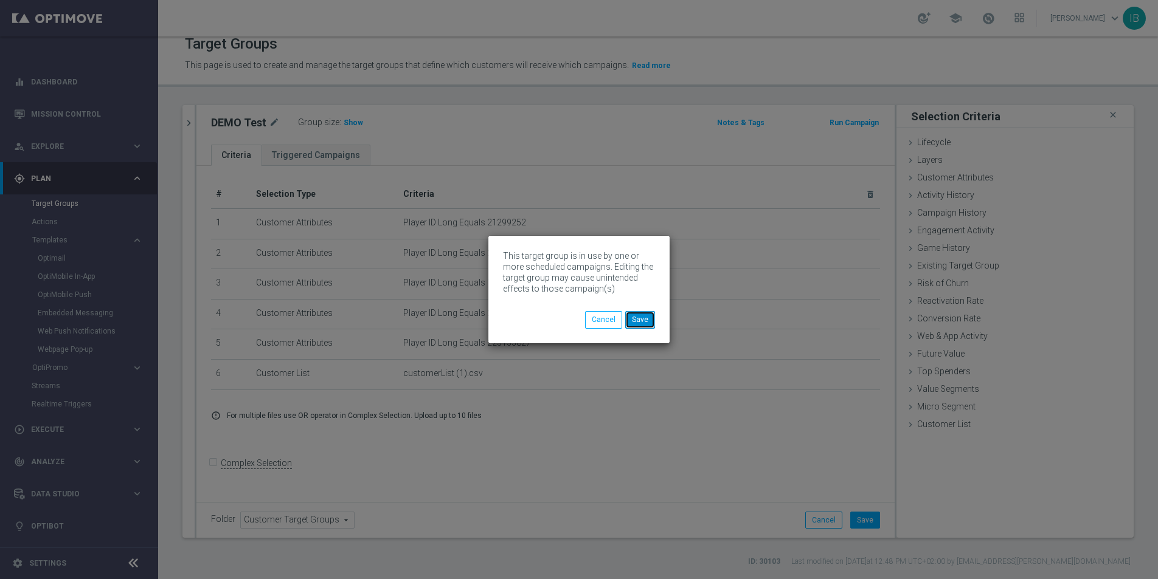
click at [640, 321] on button "Save" at bounding box center [640, 319] width 30 height 17
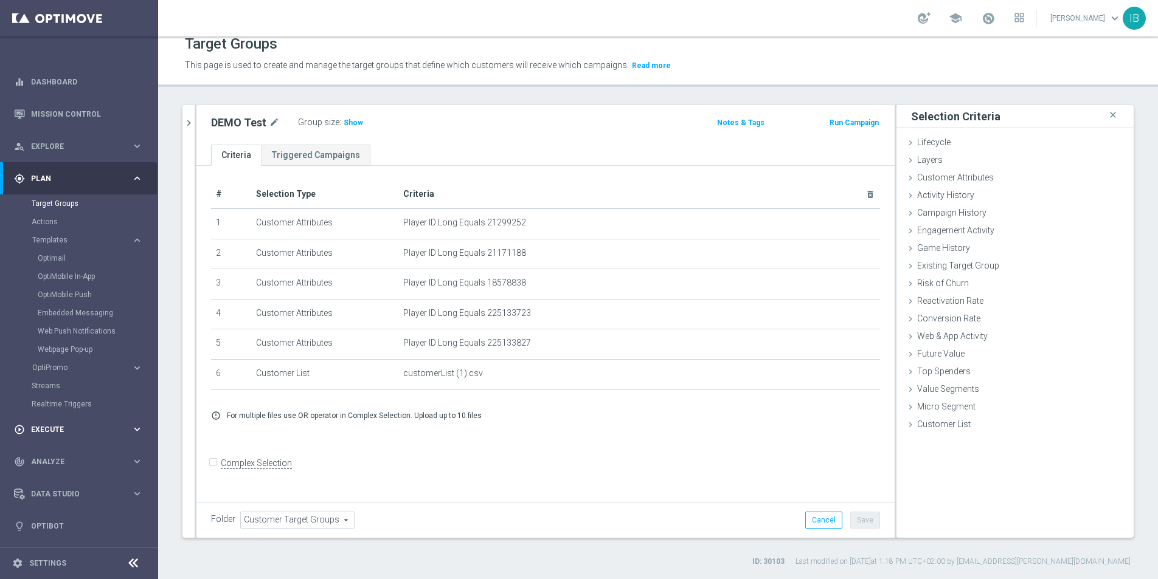
click at [71, 433] on div "play_circle_outline Execute" at bounding box center [72, 429] width 117 height 11
click at [60, 235] on link "Campaign Builder" at bounding box center [79, 236] width 95 height 10
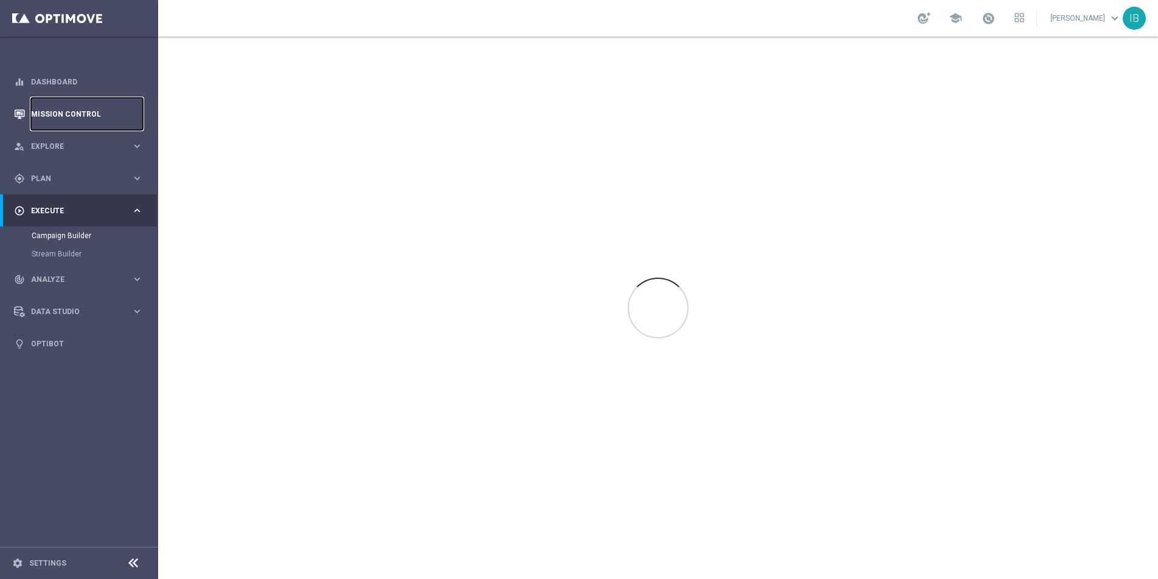
click at [82, 115] on link "Mission Control" at bounding box center [87, 114] width 112 height 32
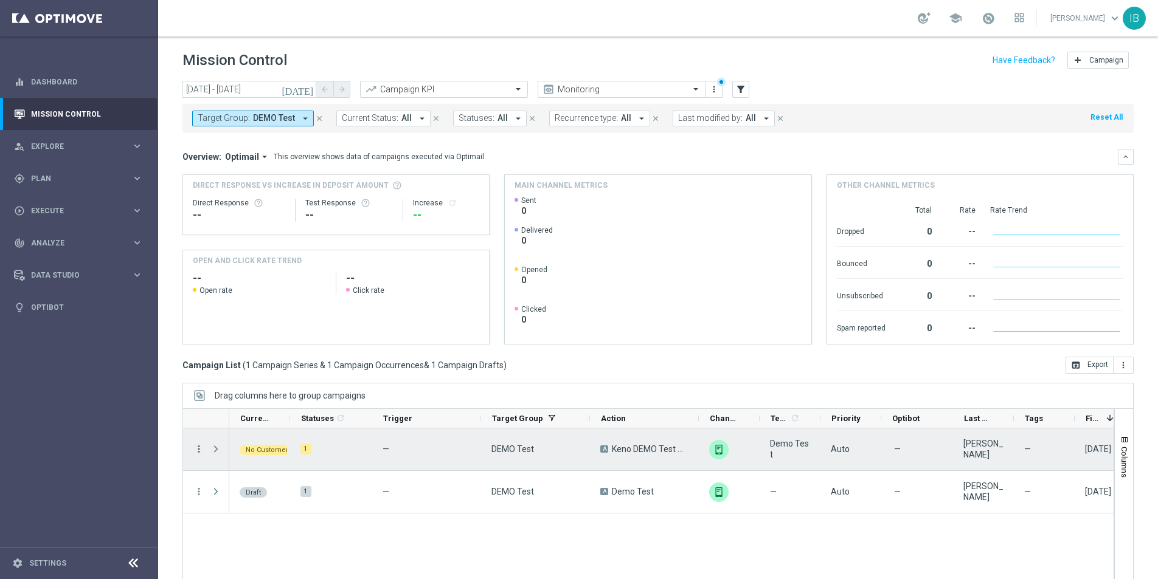
click at [199, 447] on icon "more_vert" at bounding box center [198, 449] width 11 height 11
click at [237, 431] on span "Delete" at bounding box center [234, 430] width 22 height 9
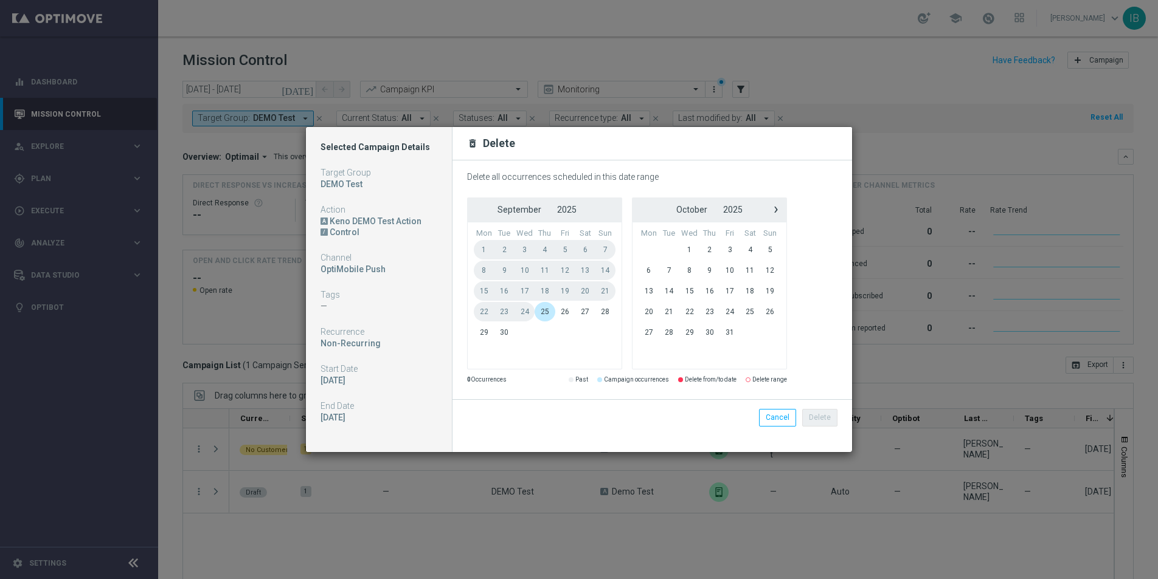
click at [547, 316] on span "25" at bounding box center [544, 311] width 20 height 19
click at [478, 330] on span "29" at bounding box center [484, 332] width 21 height 19
click at [551, 308] on span "25" at bounding box center [544, 311] width 20 height 19
click at [806, 419] on button "Delete" at bounding box center [819, 417] width 35 height 17
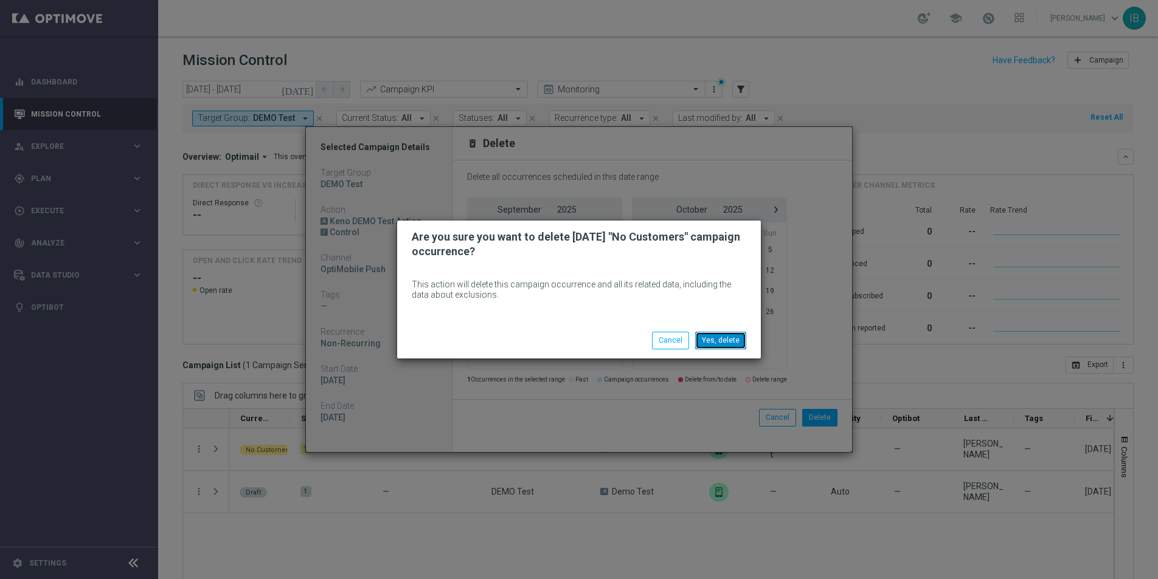
click at [735, 342] on button "Yes, delete" at bounding box center [720, 340] width 51 height 17
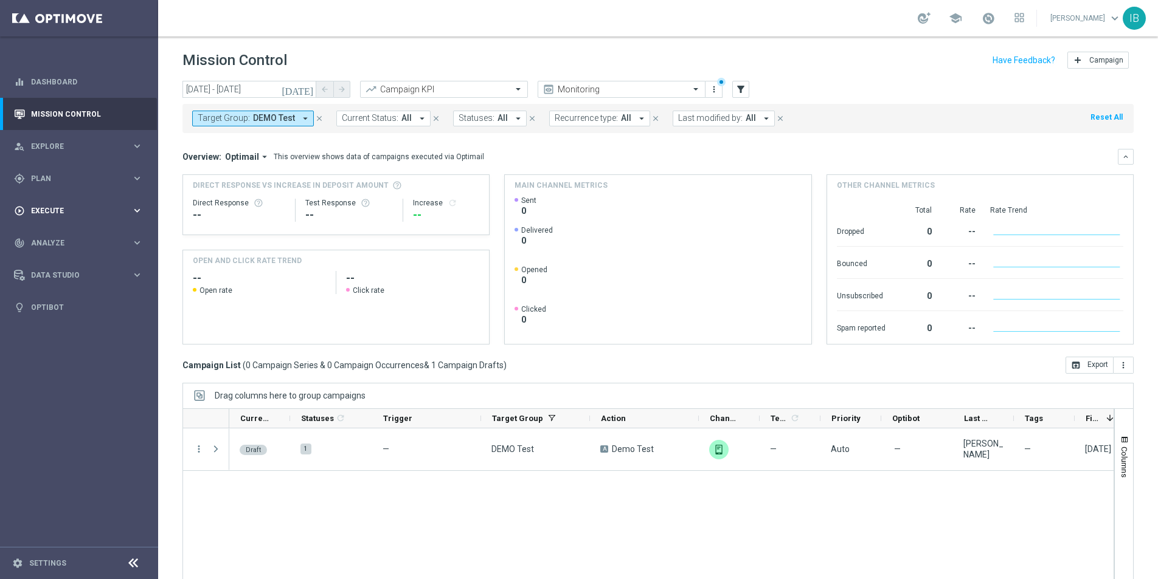
click at [137, 210] on icon "keyboard_arrow_right" at bounding box center [137, 211] width 12 height 12
click at [85, 233] on div "track_changes Analyze keyboard_arrow_right" at bounding box center [78, 243] width 157 height 32
click at [138, 209] on icon "keyboard_arrow_right" at bounding box center [137, 211] width 12 height 12
click at [63, 232] on link "Campaign Builder" at bounding box center [79, 236] width 95 height 10
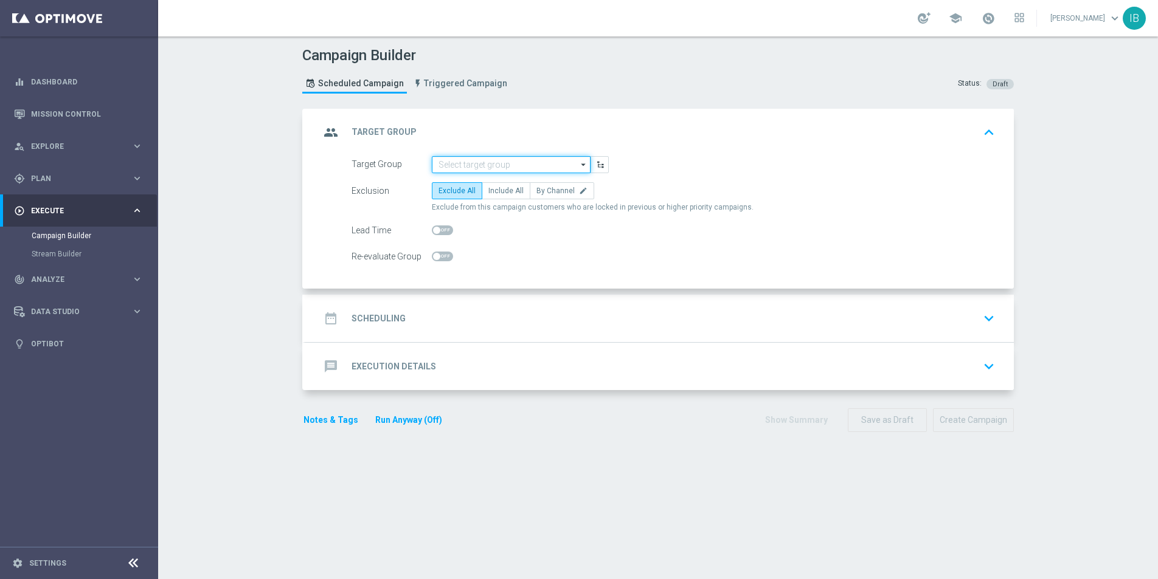
click at [565, 164] on input at bounding box center [511, 164] width 159 height 17
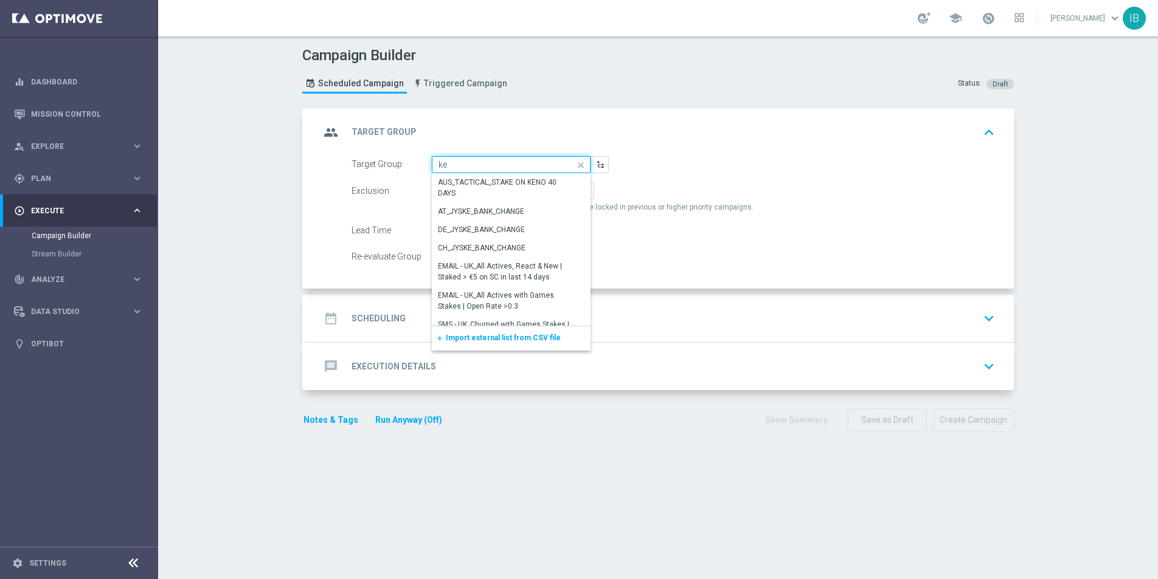
type input "k"
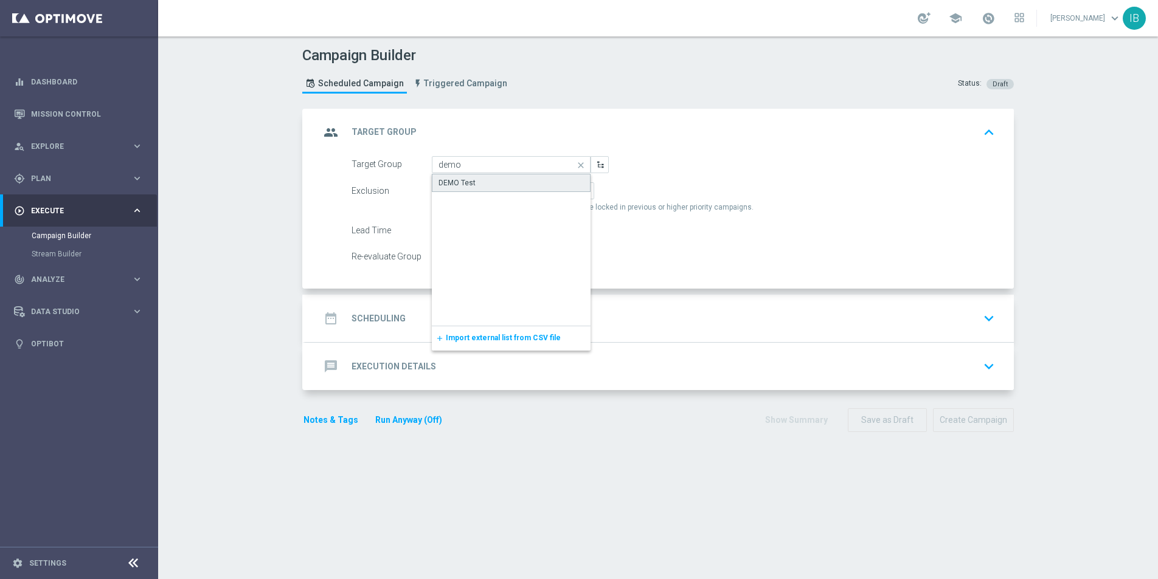
click at [518, 185] on div "DEMO Test" at bounding box center [511, 183] width 159 height 18
type input "DEMO Test"
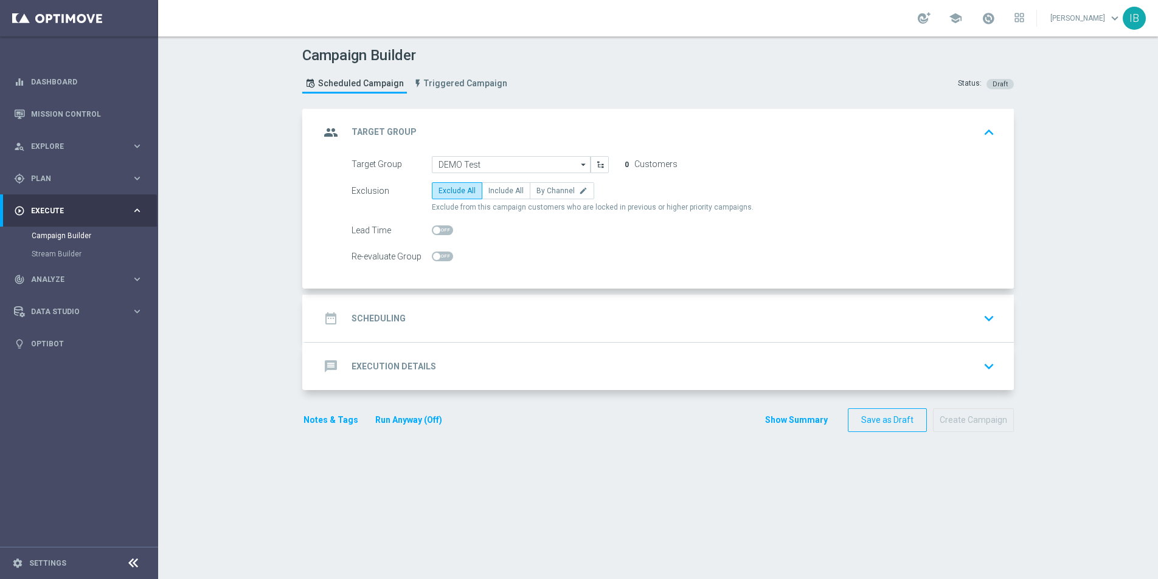
click at [447, 311] on div "date_range Scheduling keyboard_arrow_down" at bounding box center [659, 318] width 679 height 23
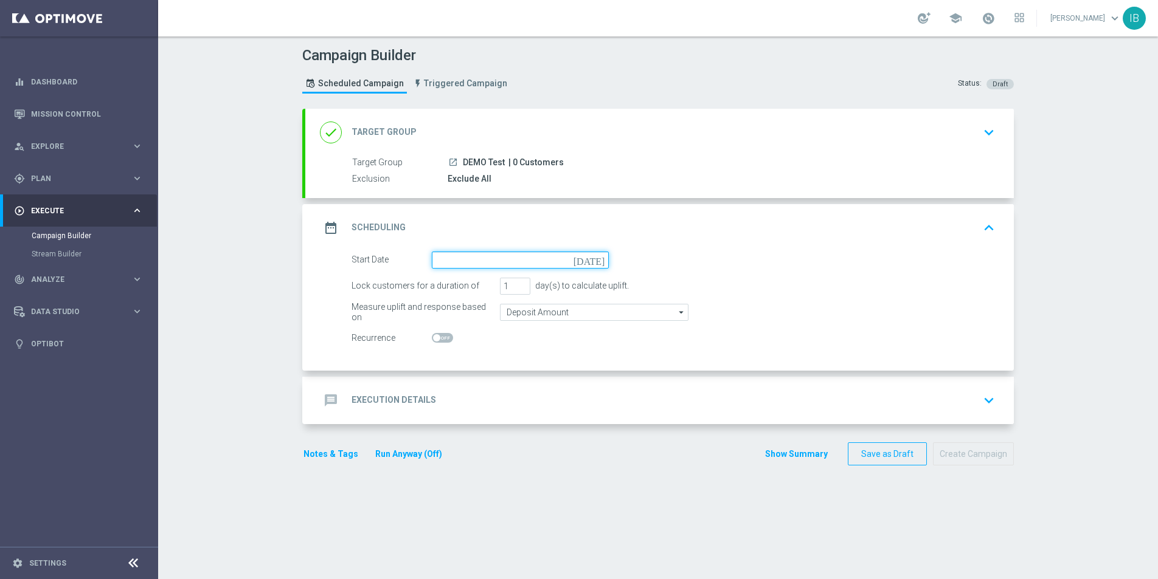
click at [499, 258] on input at bounding box center [520, 260] width 177 height 17
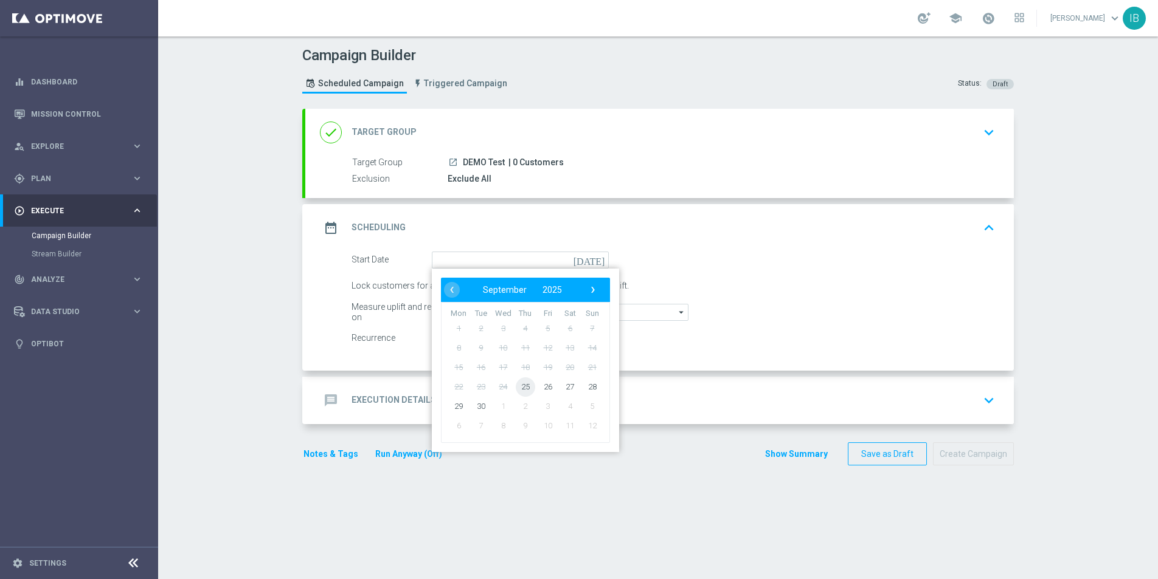
click at [527, 386] on span "25" at bounding box center [525, 386] width 19 height 19
type input "25 Sep 2025"
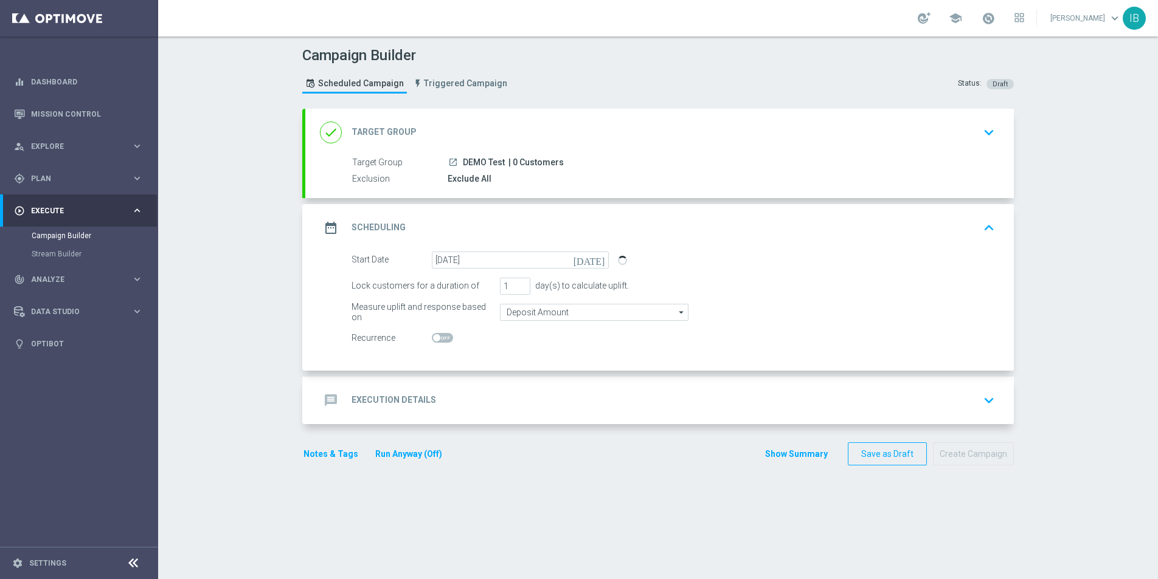
click at [769, 278] on div "Lock customers for a duration of 1 day(s) to calculate uplift." at bounding box center [673, 286] width 662 height 17
click at [984, 131] on icon "keyboard_arrow_down" at bounding box center [989, 132] width 18 height 18
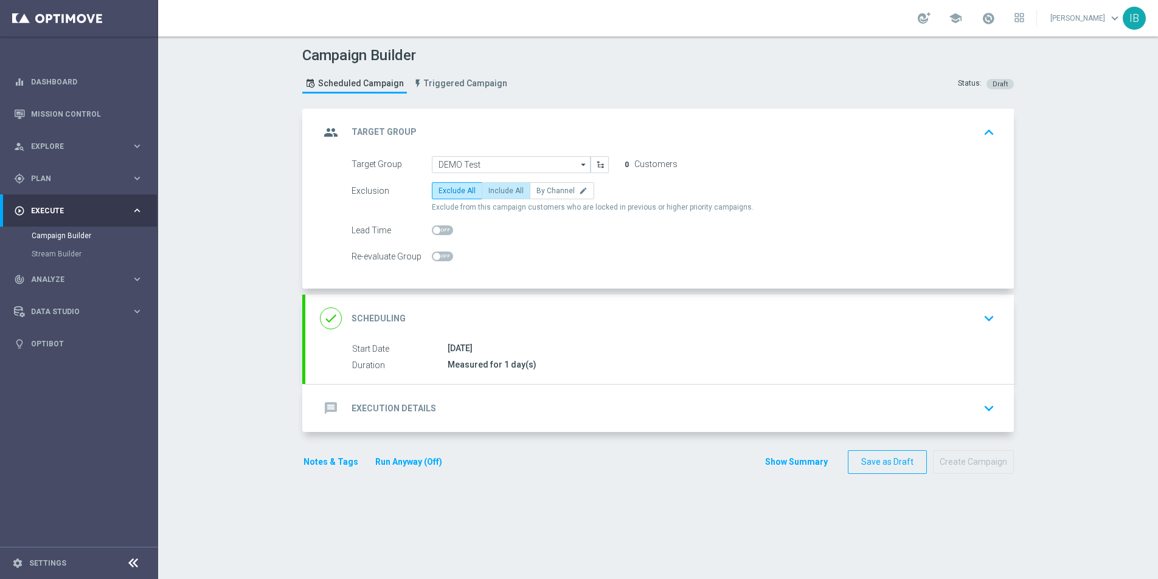
click at [500, 188] on span "Include All" at bounding box center [505, 191] width 35 height 9
click at [496, 189] on input "Include All" at bounding box center [492, 193] width 8 height 8
radio input "true"
click at [504, 219] on form "Target Group DEMO Test DEMO Test arrow_drop_down Drag here to set row groups Dr…" at bounding box center [672, 210] width 643 height 109
click at [991, 407] on icon "keyboard_arrow_down" at bounding box center [989, 408] width 18 height 18
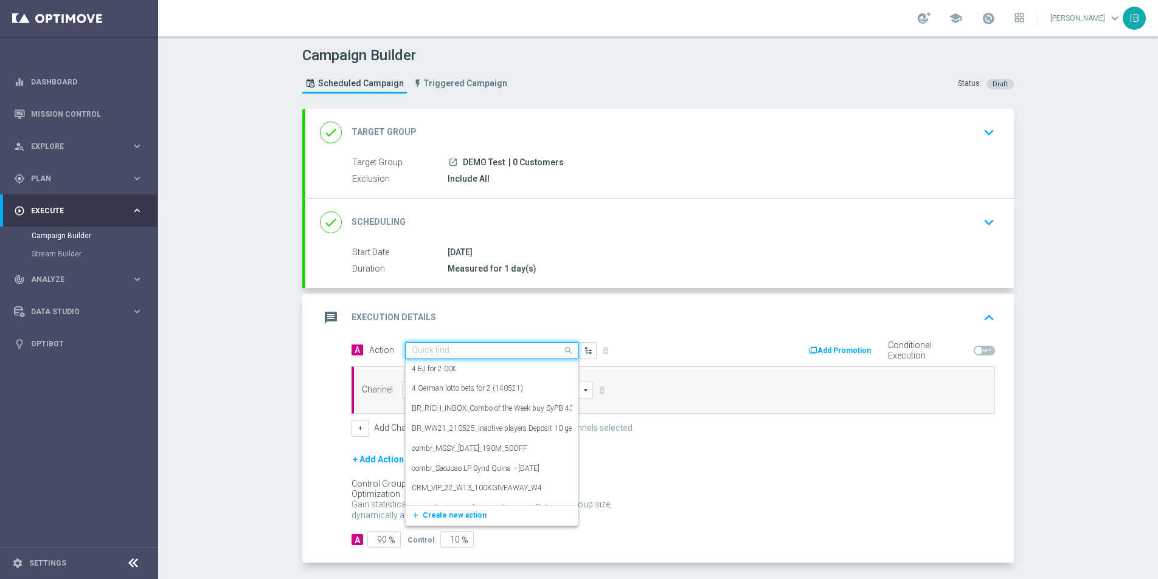
click at [528, 351] on input "text" at bounding box center [480, 351] width 136 height 10
type input "demo"
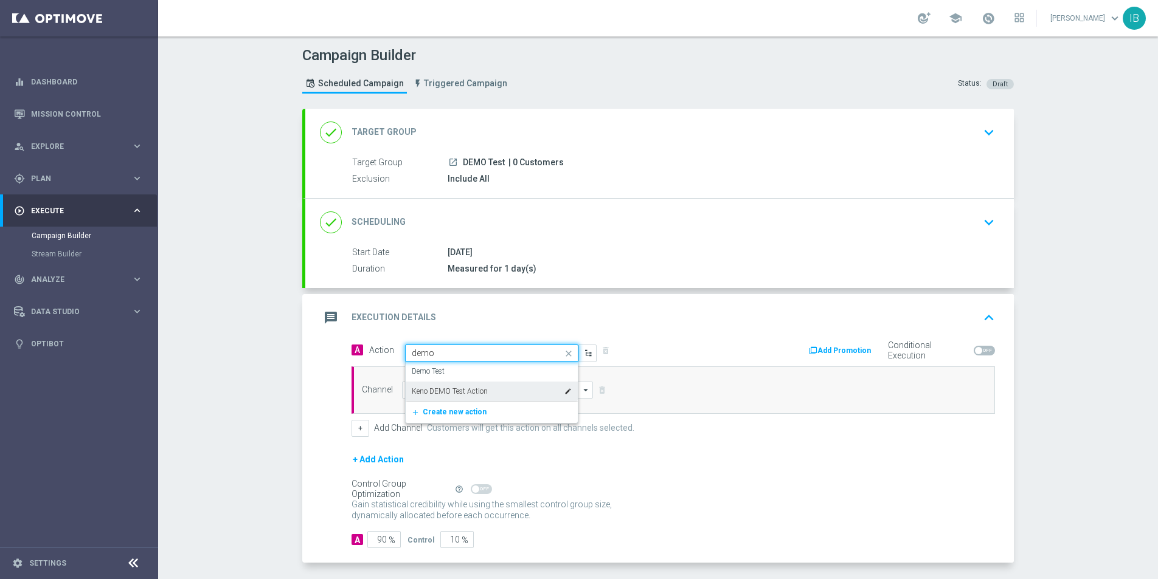
click at [475, 389] on label "Keno DEMO Test Action" at bounding box center [450, 392] width 76 height 10
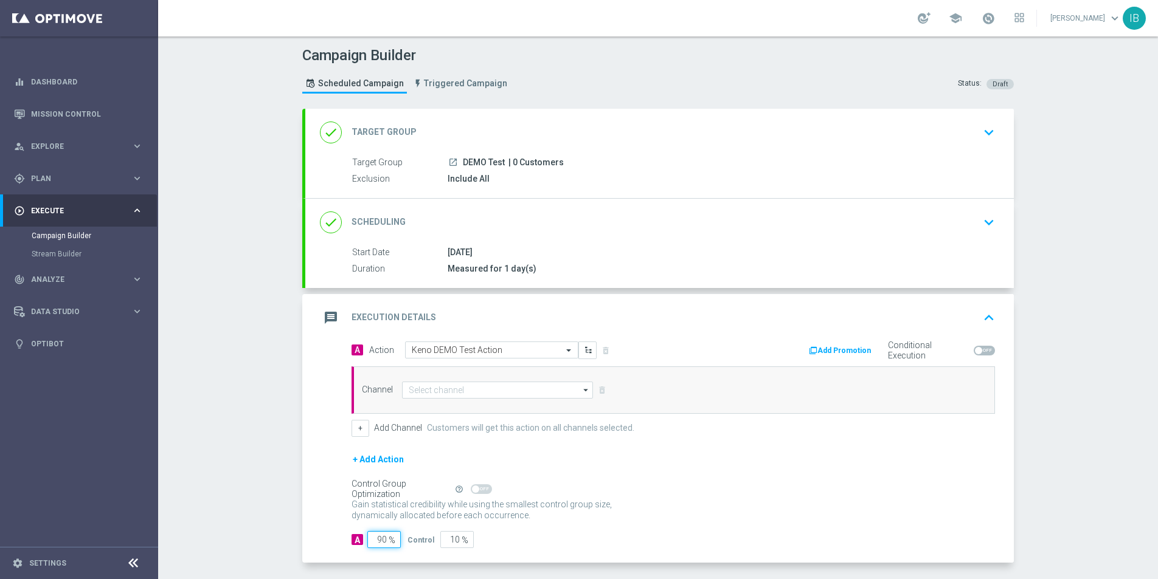
drag, startPoint x: 379, startPoint y: 537, endPoint x: 397, endPoint y: 541, distance: 18.6
click at [397, 541] on input "90" at bounding box center [383, 539] width 33 height 17
type input "1"
type input "99"
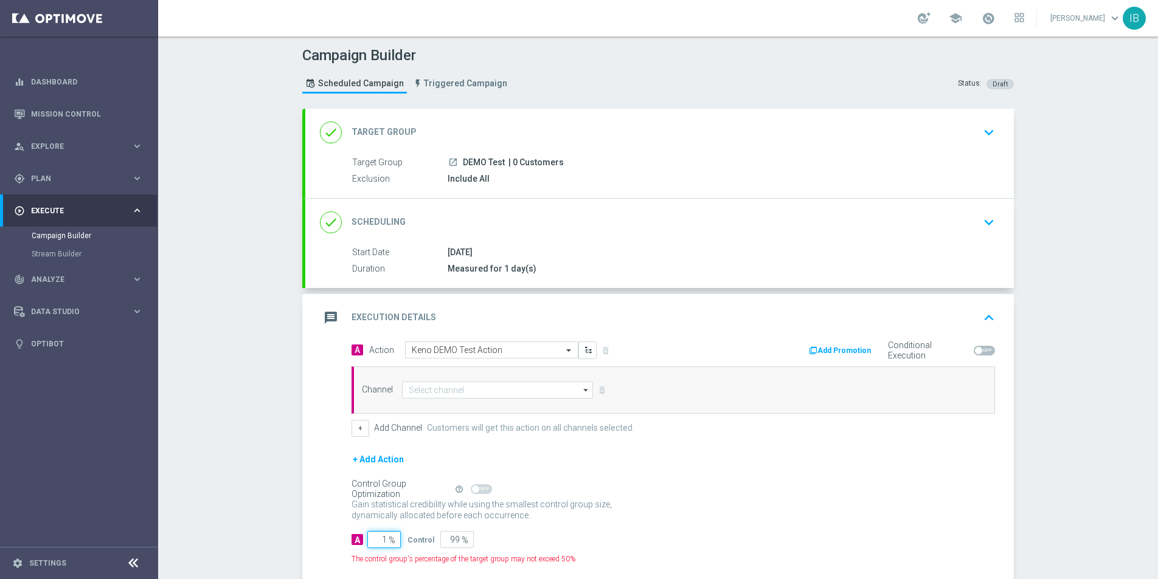
type input "10"
type input "90"
type input "100"
type input "0"
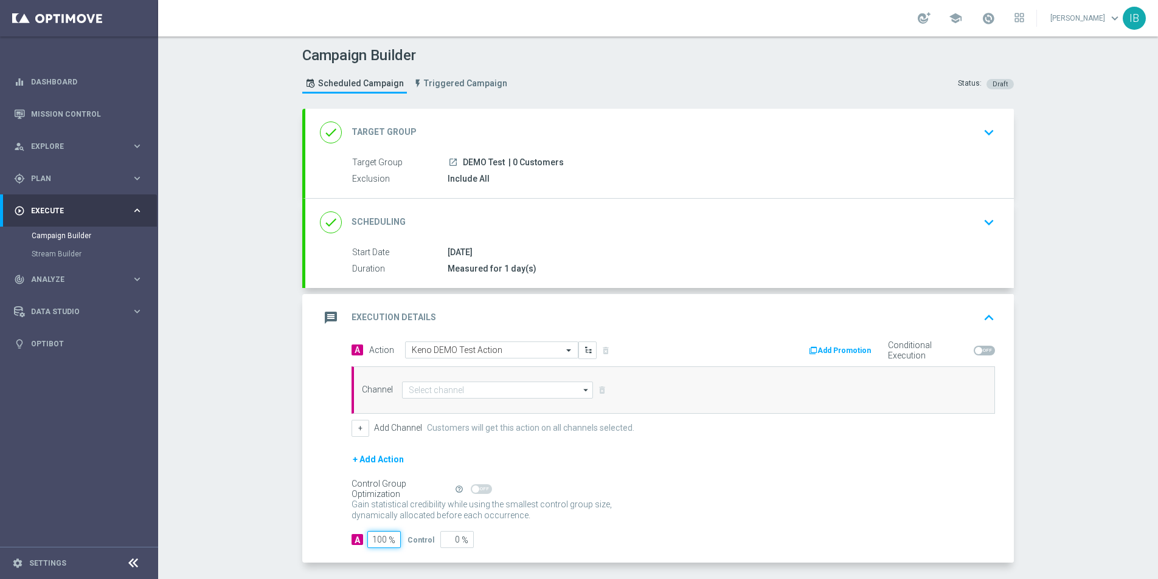
type input "100"
click at [585, 520] on p "Gain higher response rates by matching the most effective action with each cust…" at bounding box center [488, 515] width 274 height 33
click at [512, 389] on input at bounding box center [497, 390] width 191 height 17
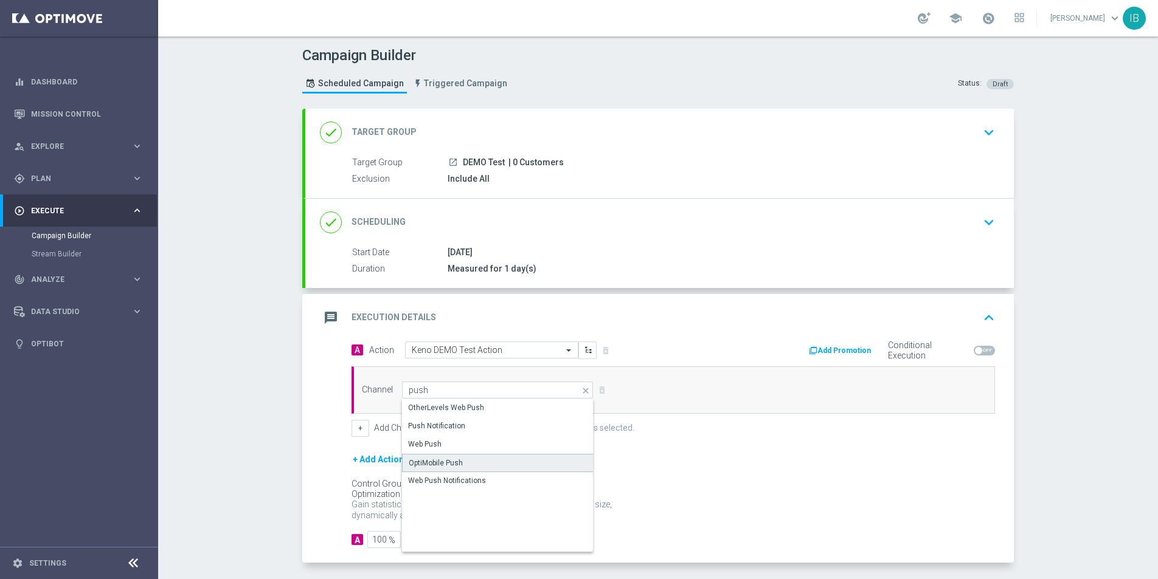
click at [463, 460] on div "OptiMobile Push" at bounding box center [498, 463] width 192 height 18
type input "OptiMobile Push"
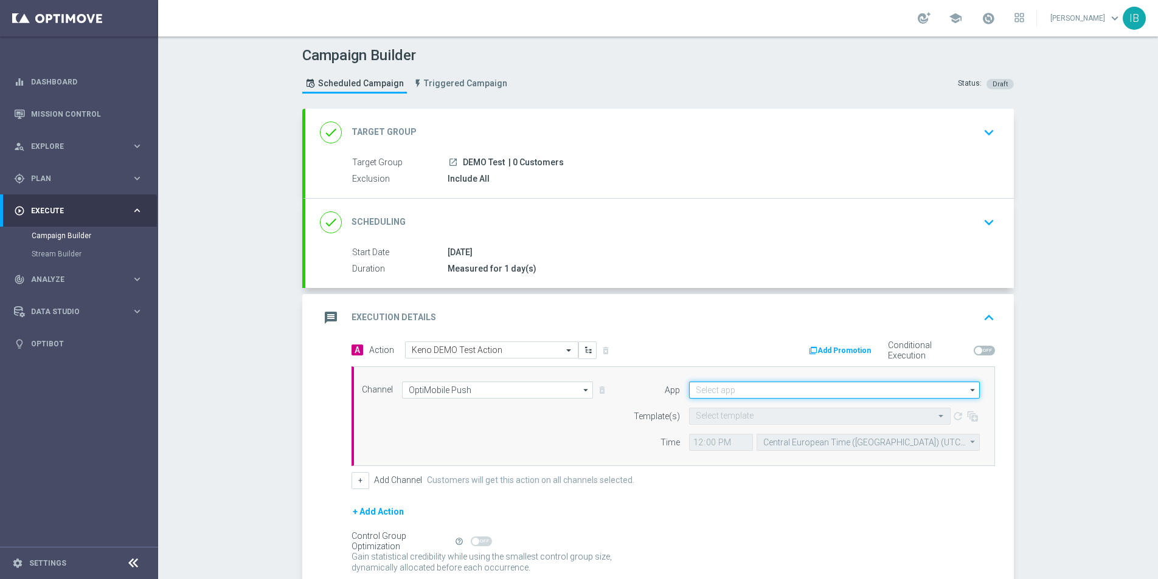
click at [800, 384] on input at bounding box center [834, 390] width 291 height 17
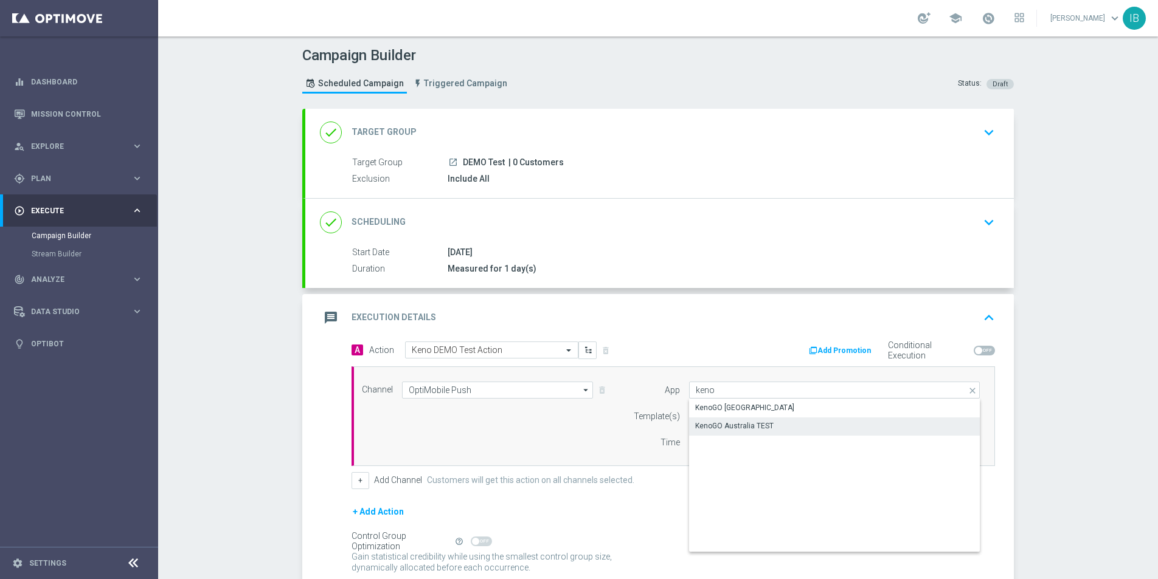
click at [757, 426] on div "KenoGO Australia TEST" at bounding box center [734, 426] width 78 height 11
type input "KenoGO Australia TEST"
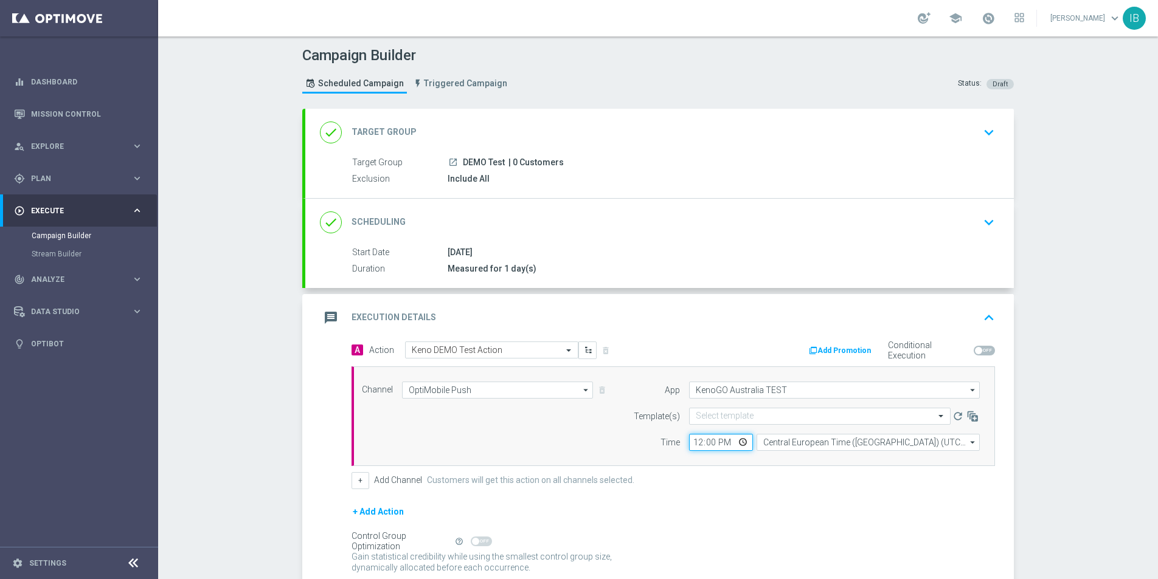
click at [722, 445] on input "12:00" at bounding box center [721, 442] width 64 height 17
click at [696, 440] on input "12:00" at bounding box center [721, 442] width 64 height 17
type input "13:35"
click at [805, 480] on div "+ Add Channel Customers will get this action on all channels selected." at bounding box center [672, 480] width 643 height 17
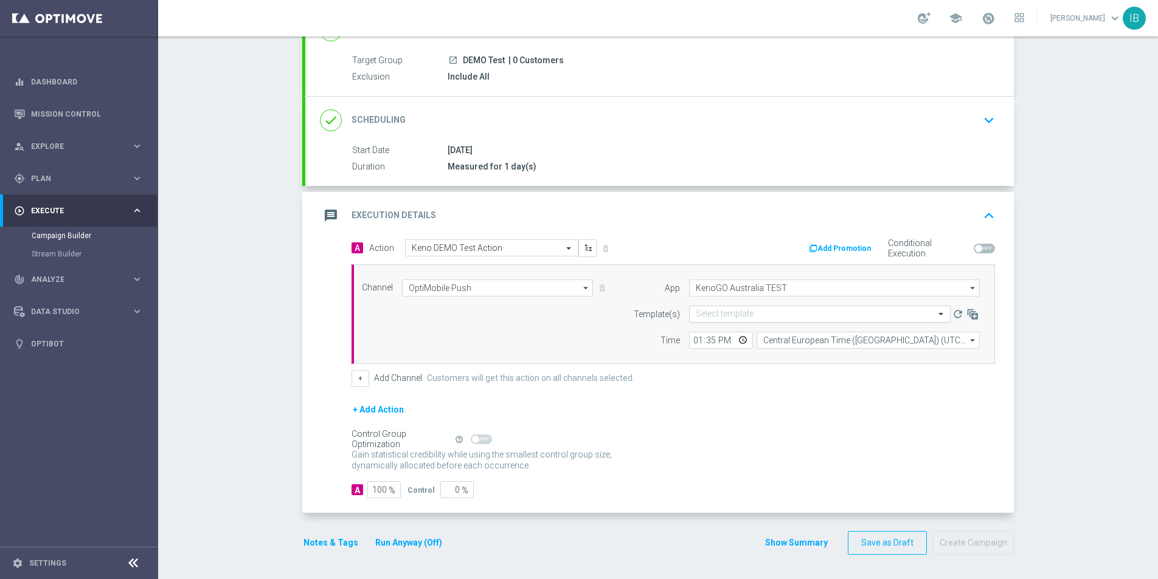
click at [762, 316] on input "text" at bounding box center [808, 314] width 224 height 10
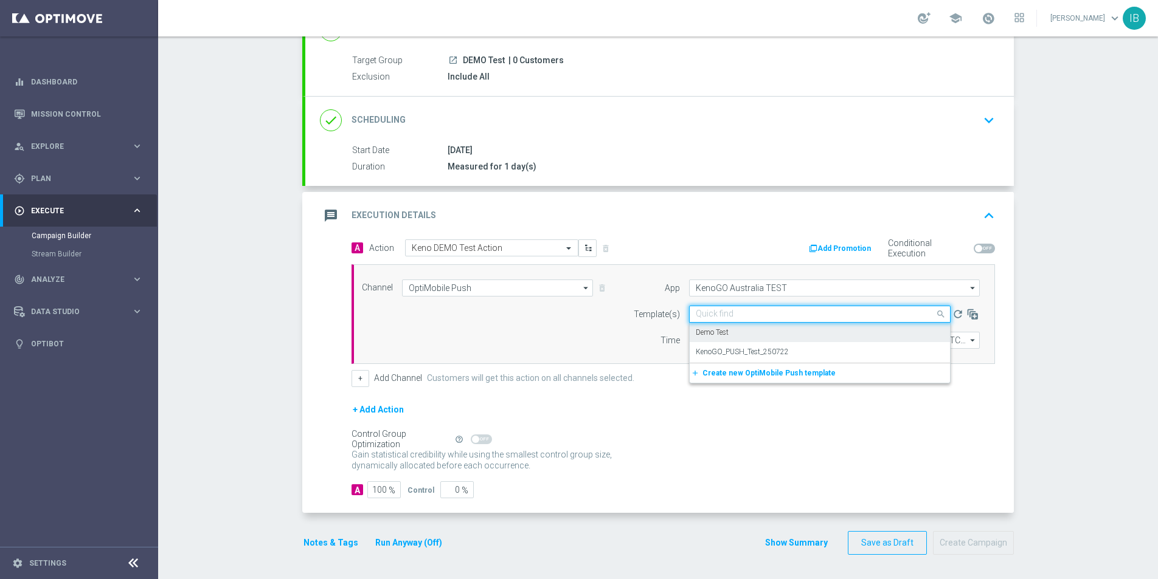
click at [754, 329] on div "Demo Test" at bounding box center [820, 333] width 248 height 20
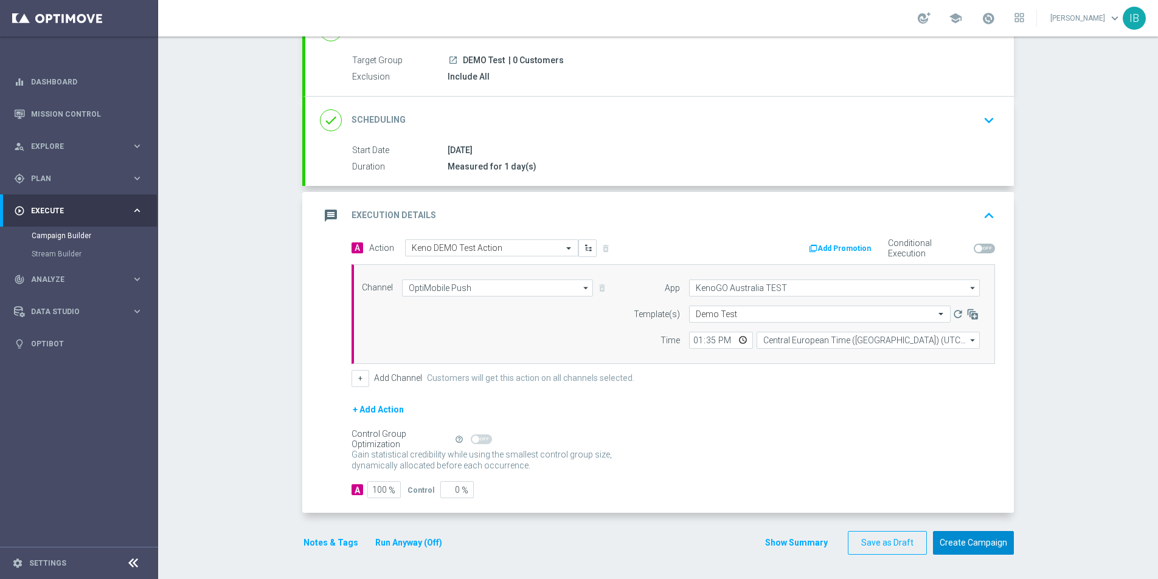
click at [992, 538] on button "Create Campaign" at bounding box center [973, 543] width 81 height 24
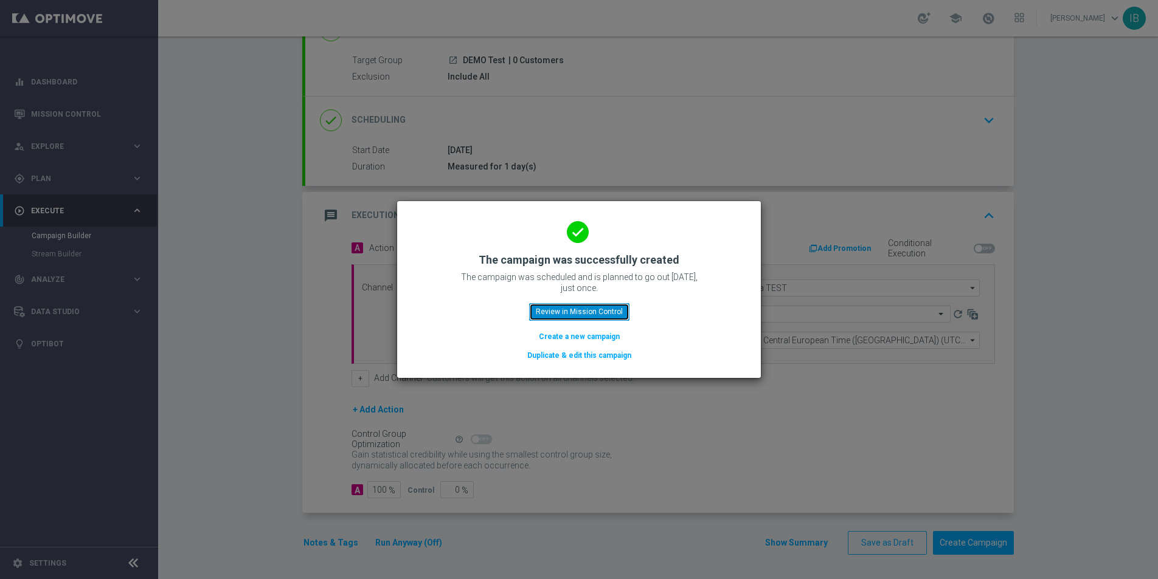
click at [601, 314] on button "Review in Mission Control" at bounding box center [579, 311] width 100 height 17
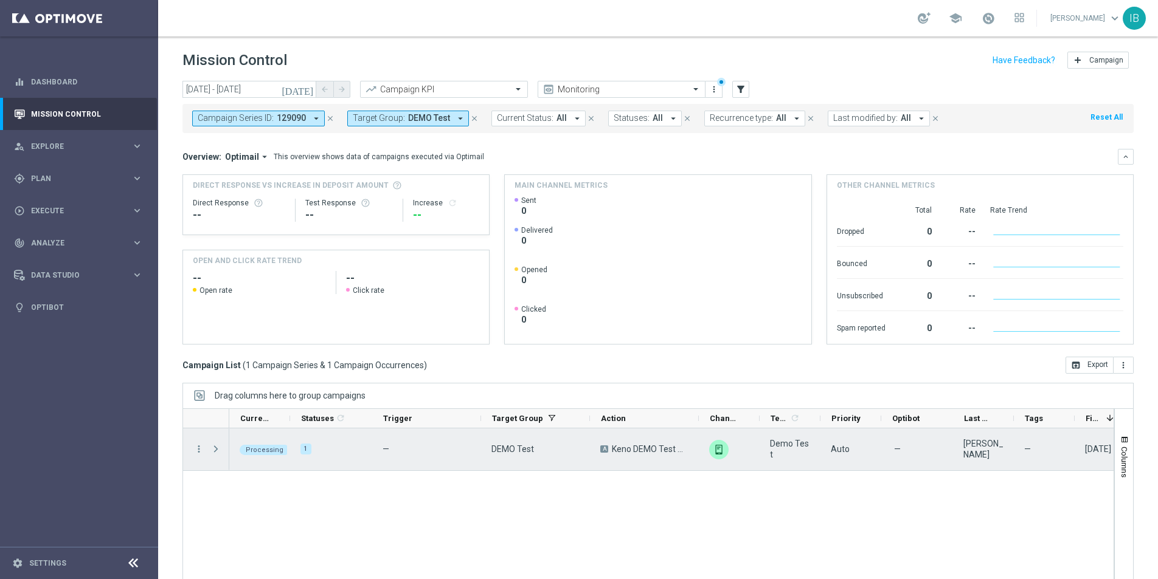
click at [216, 448] on span "Press SPACE to select this row." at bounding box center [215, 449] width 11 height 10
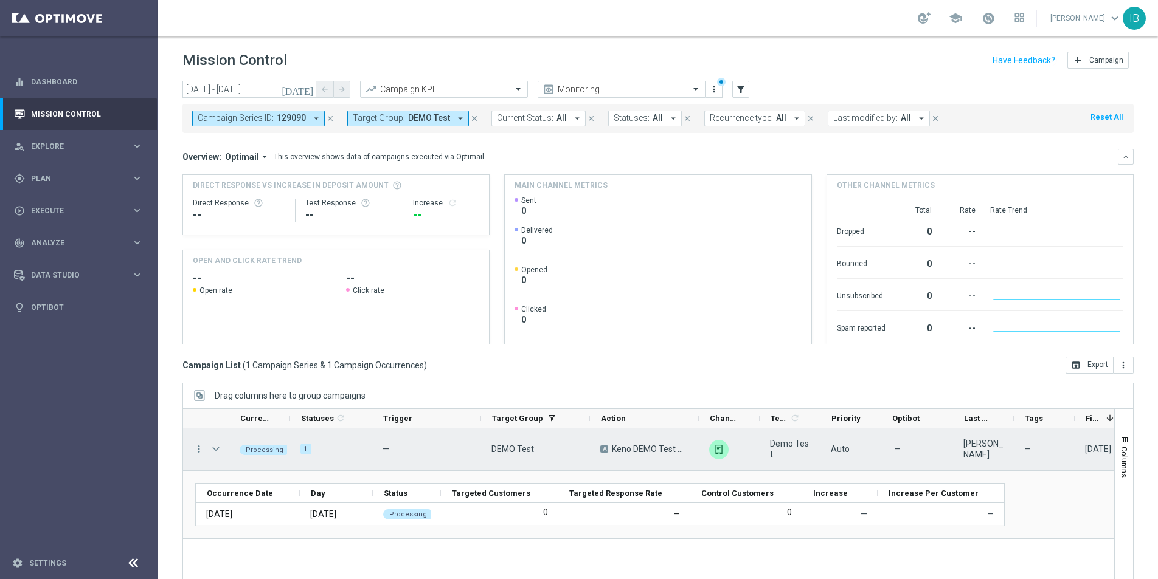
scroll to position [29, 0]
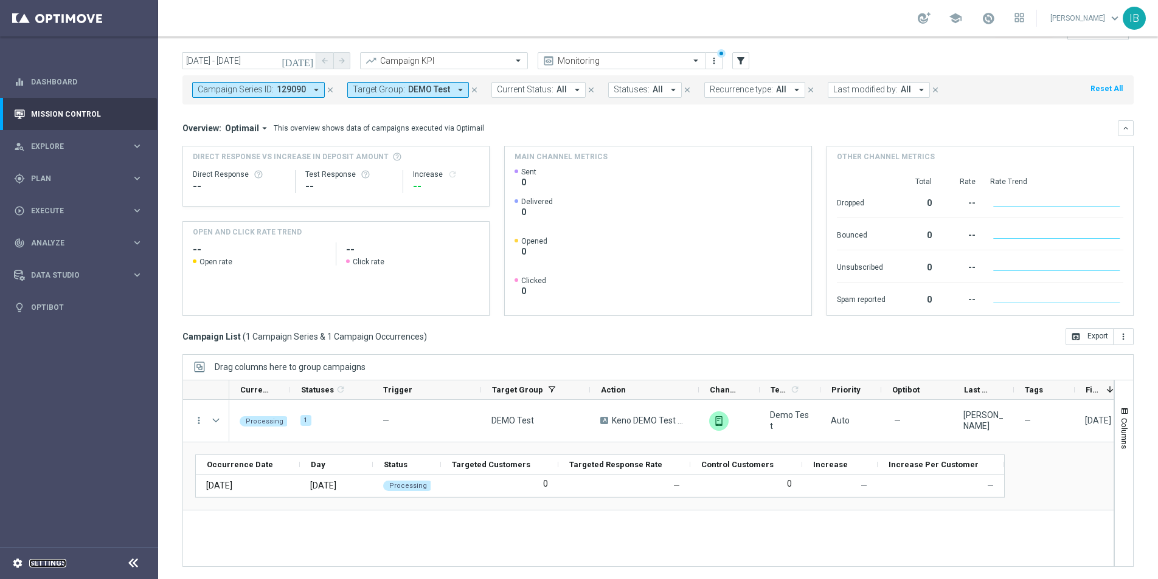
click at [58, 561] on link "Settings" at bounding box center [47, 563] width 37 height 7
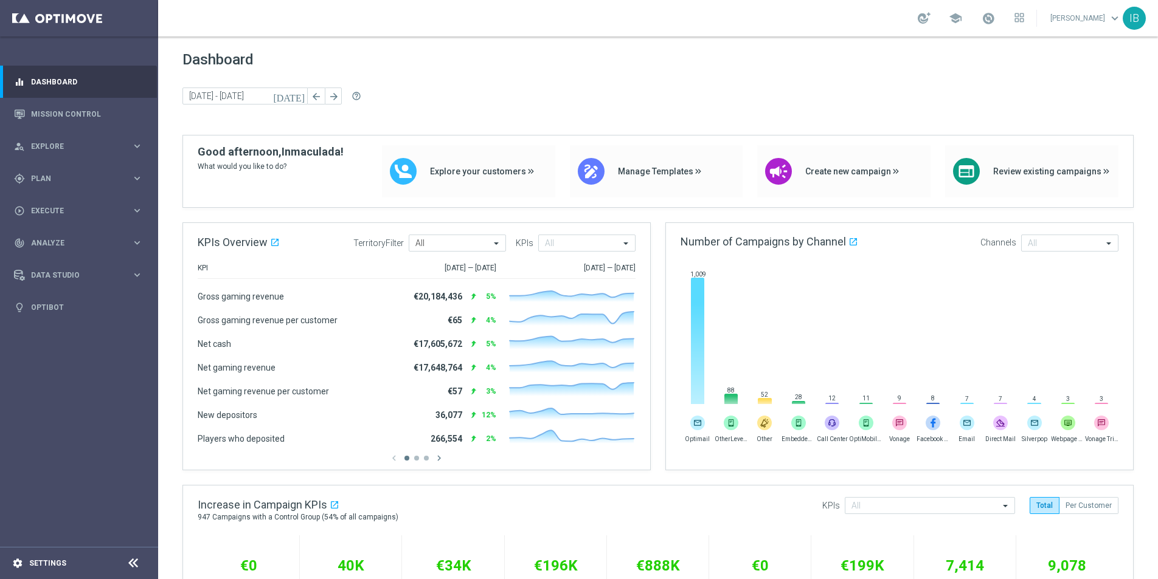
click at [55, 558] on div "settings Settings" at bounding box center [61, 563] width 122 height 11
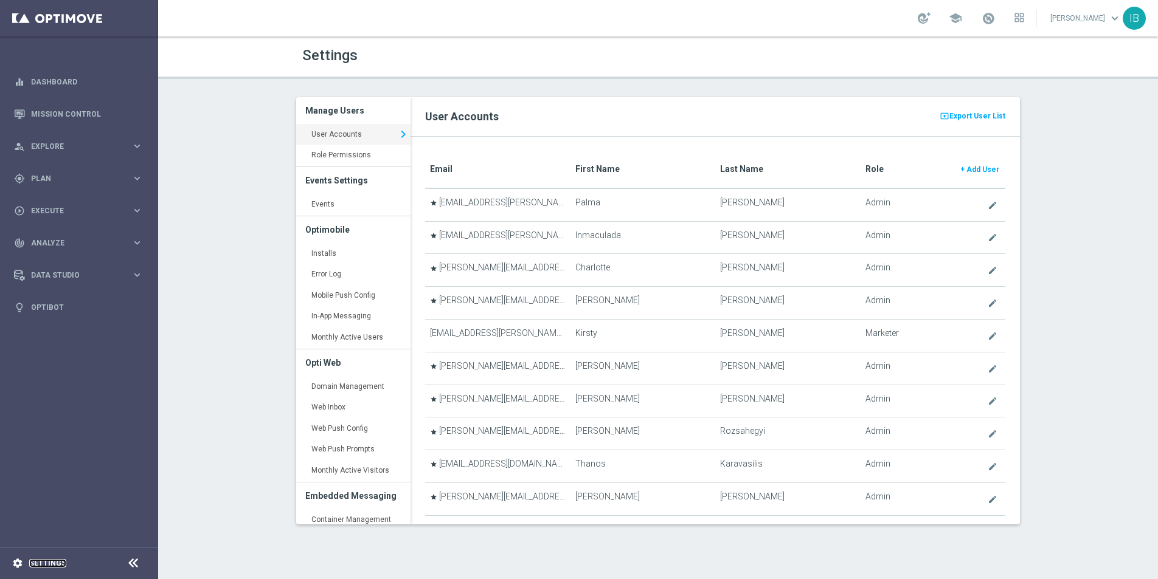
click at [54, 565] on link "Settings" at bounding box center [47, 563] width 37 height 7
click at [334, 251] on link "Installs keyboard_arrow_right" at bounding box center [353, 254] width 114 height 22
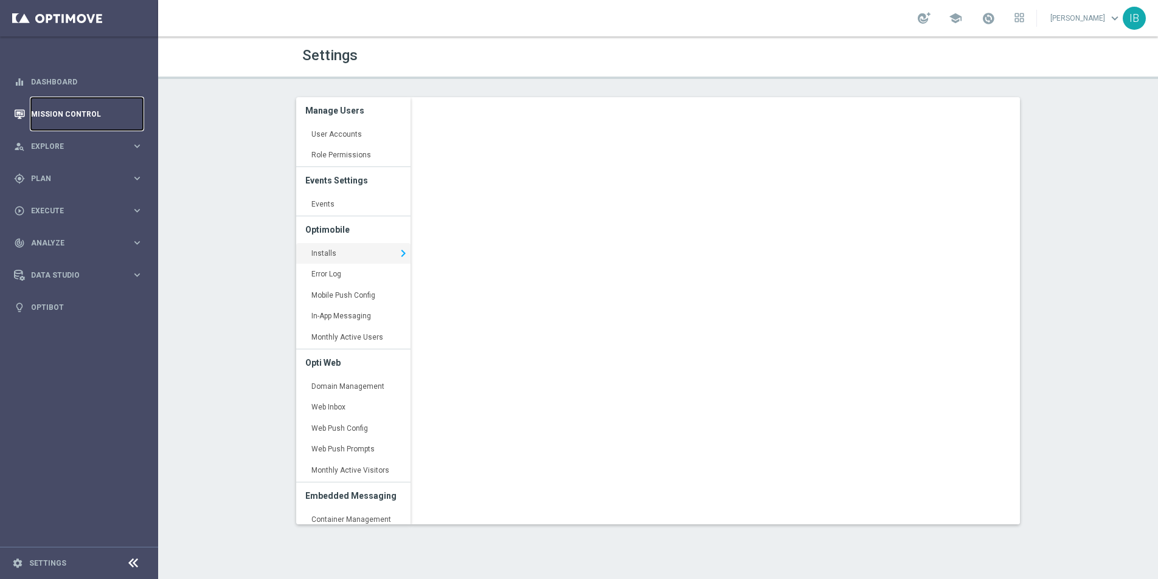
click at [85, 112] on link "Mission Control" at bounding box center [87, 114] width 112 height 32
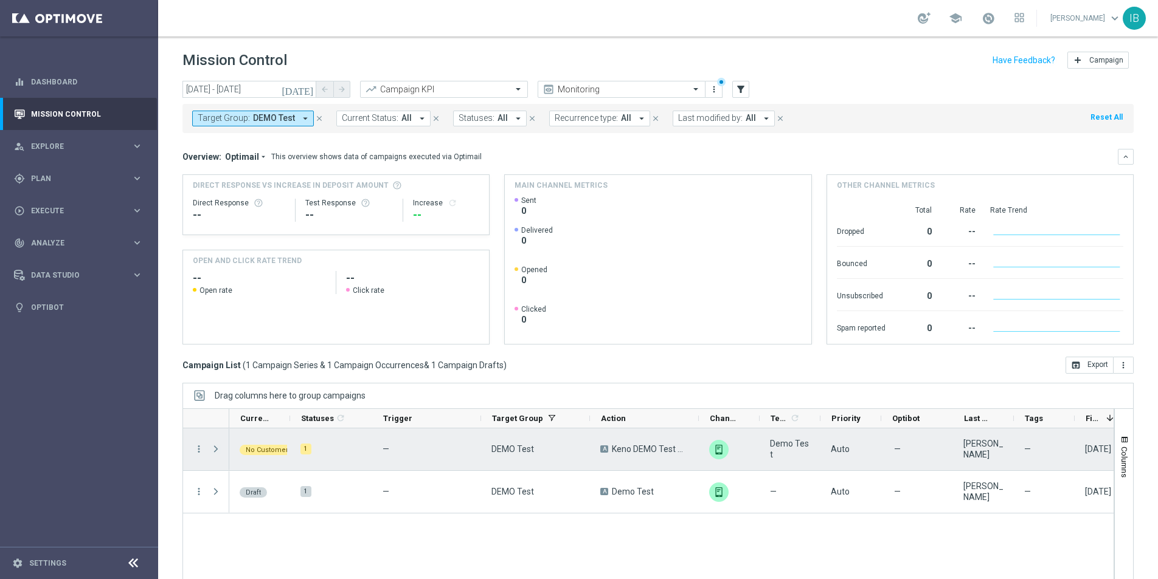
click at [213, 450] on span "Press SPACE to select this row." at bounding box center [215, 449] width 11 height 10
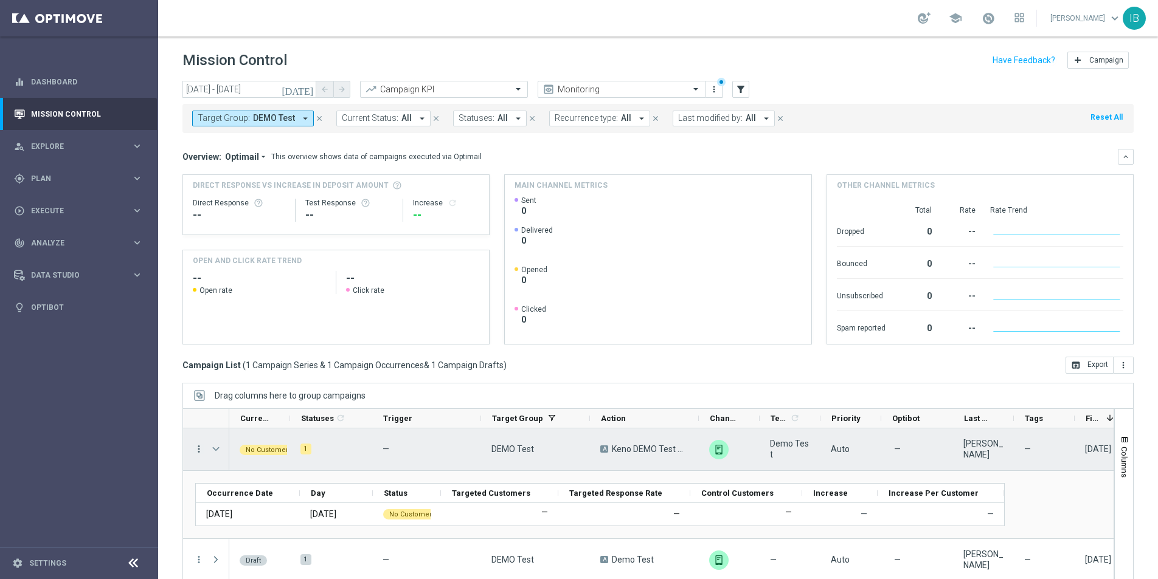
click at [201, 449] on icon "more_vert" at bounding box center [198, 449] width 11 height 11
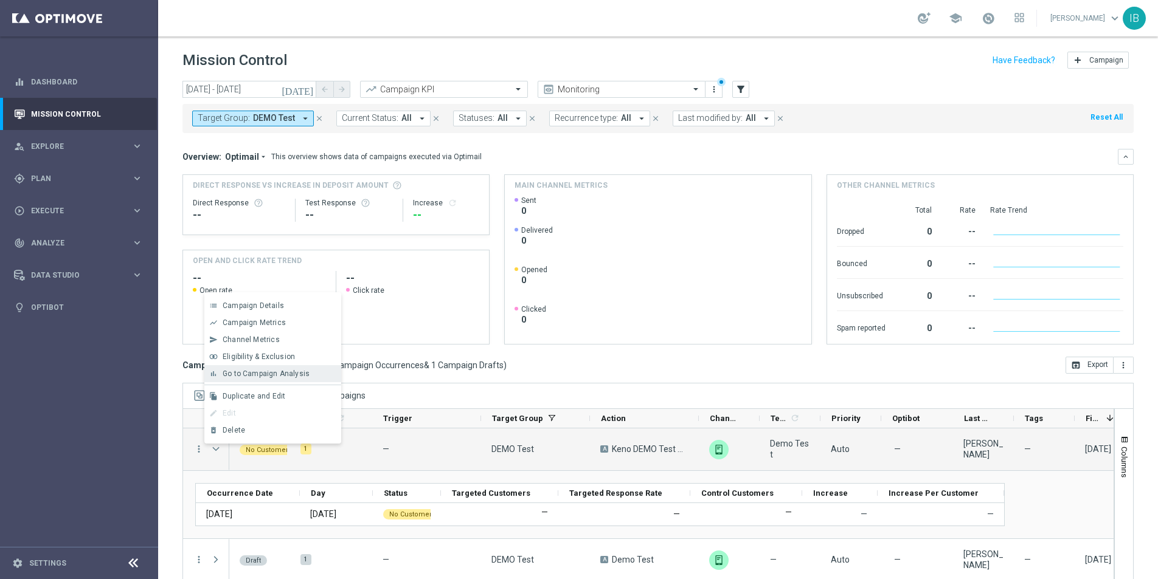
click at [280, 376] on span "Go to Campaign Analysis" at bounding box center [266, 374] width 87 height 9
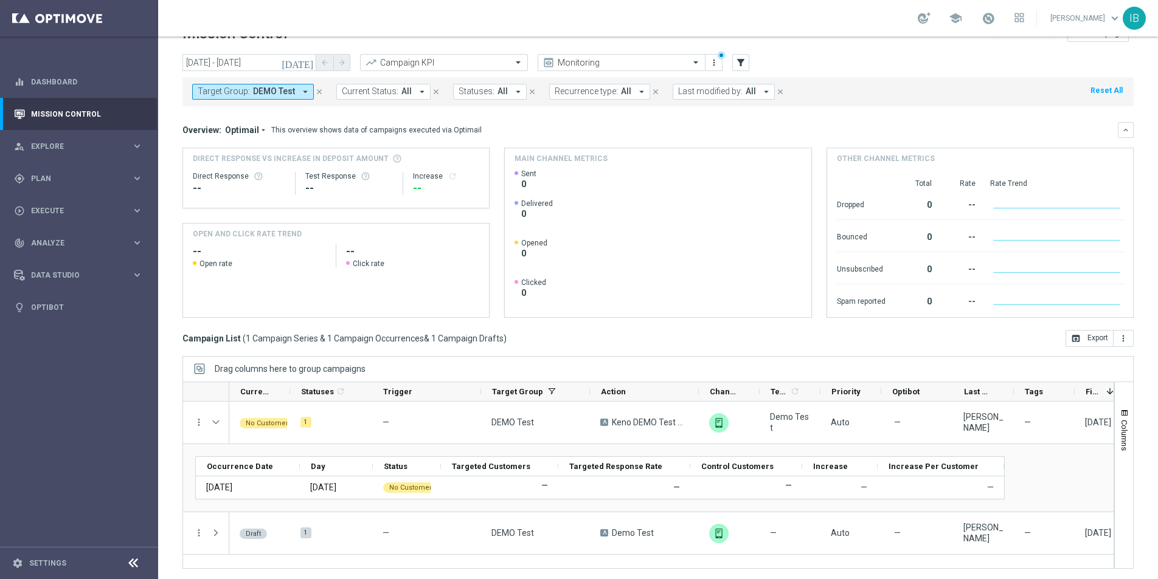
scroll to position [29, 0]
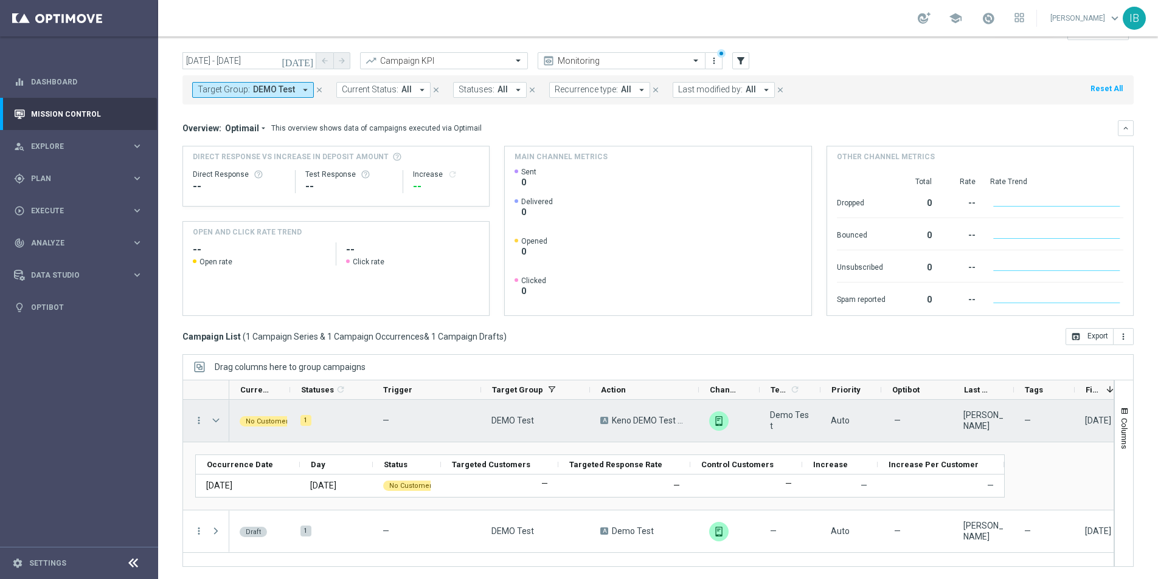
click at [1099, 420] on div "[DATE]" at bounding box center [1098, 420] width 26 height 11
click at [1093, 415] on div "[DATE]" at bounding box center [1098, 420] width 26 height 11
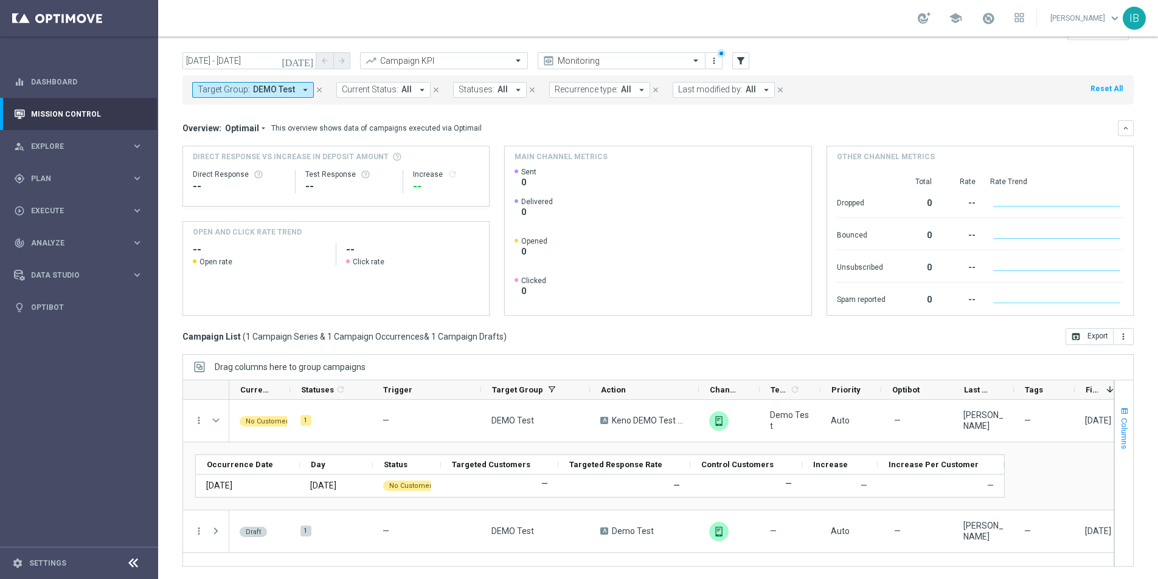
click at [1122, 417] on button "Columns" at bounding box center [1124, 428] width 18 height 66
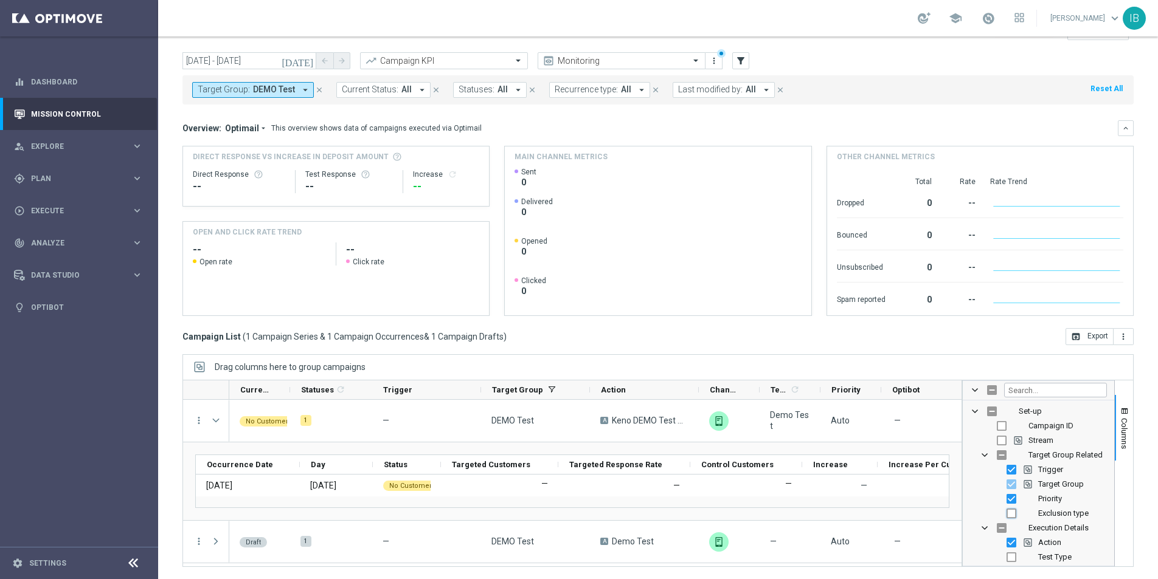
click at [1013, 514] on input "Press SPACE to toggle visibility (hidden)" at bounding box center [1011, 514] width 10 height 10
checkbox input "true"
click at [968, 334] on div "Campaign List ( 1 Campaign Series & 1 Campaign Occurrences & 1 Campaign Drafts …" at bounding box center [657, 336] width 951 height 17
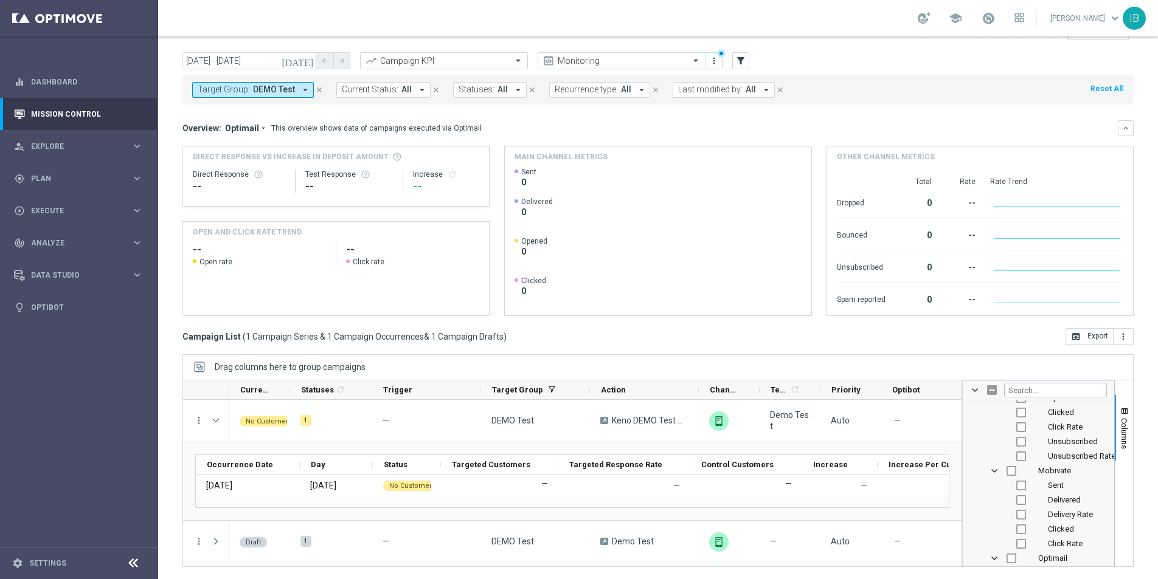
click at [1144, 440] on div "today 25 Sep 2025 - 25 Sep 2025 arrow_back arrow_forward Campaign KPI trending_…" at bounding box center [658, 296] width 1000 height 488
click at [973, 389] on span at bounding box center [975, 390] width 10 height 10
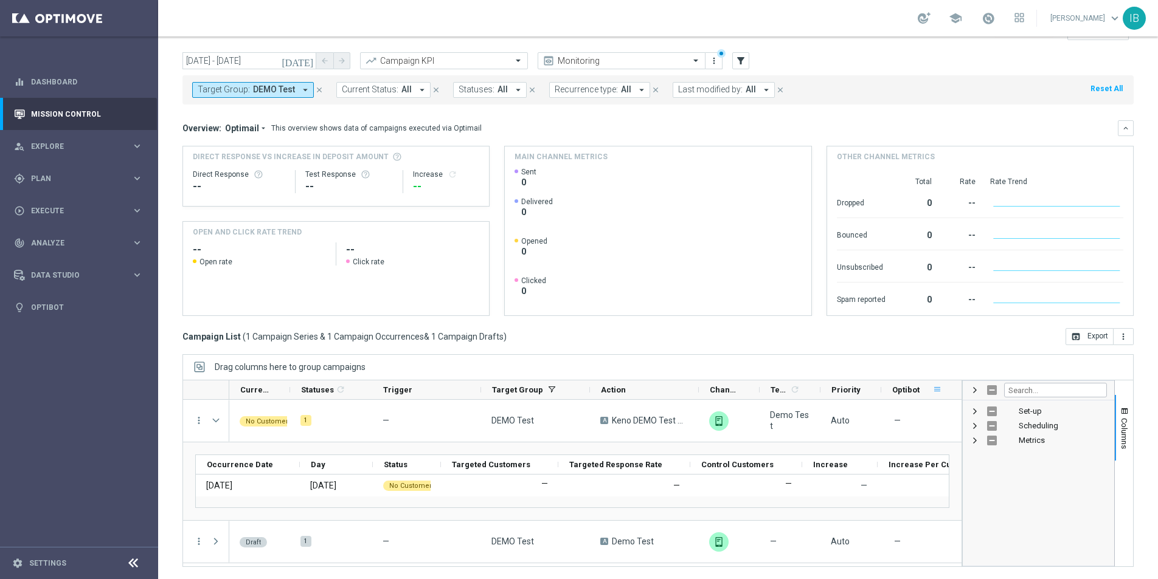
click at [937, 390] on span at bounding box center [937, 390] width 10 height 10
click at [583, 356] on div "Drag columns here to group campaigns" at bounding box center [657, 367] width 951 height 26
click at [481, 389] on div "Target Group" at bounding box center [535, 390] width 109 height 19
drag, startPoint x: 480, startPoint y: 387, endPoint x: 429, endPoint y: 385, distance: 50.5
click at [429, 385] on div "Trigger" at bounding box center [426, 390] width 109 height 19
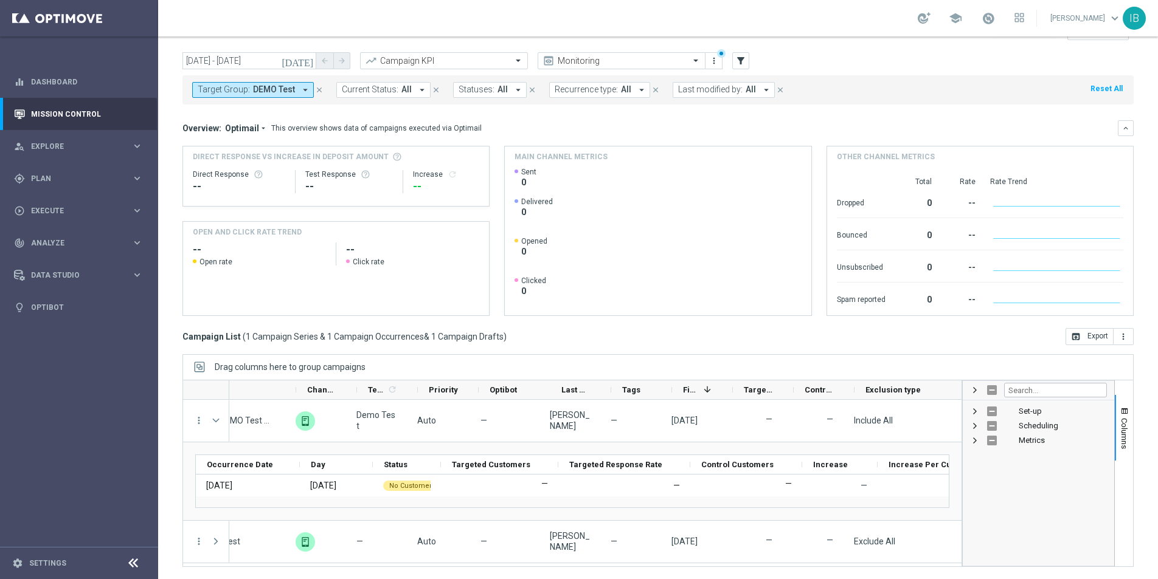
scroll to position [0, 416]
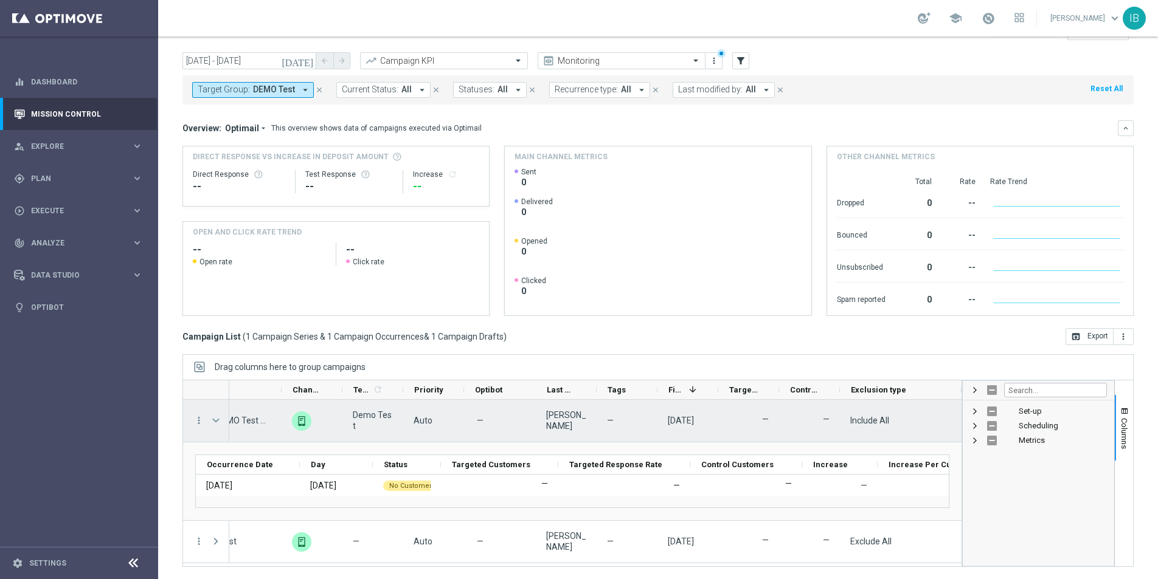
click at [684, 415] on div "[DATE]" at bounding box center [681, 420] width 26 height 11
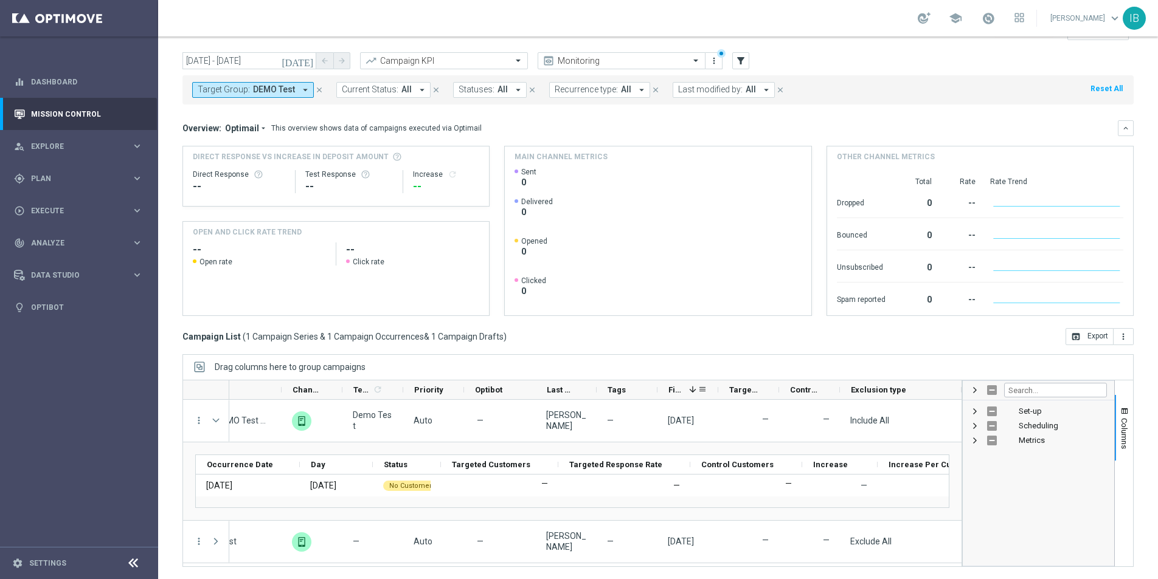
click at [690, 390] on span at bounding box center [693, 390] width 10 height 10
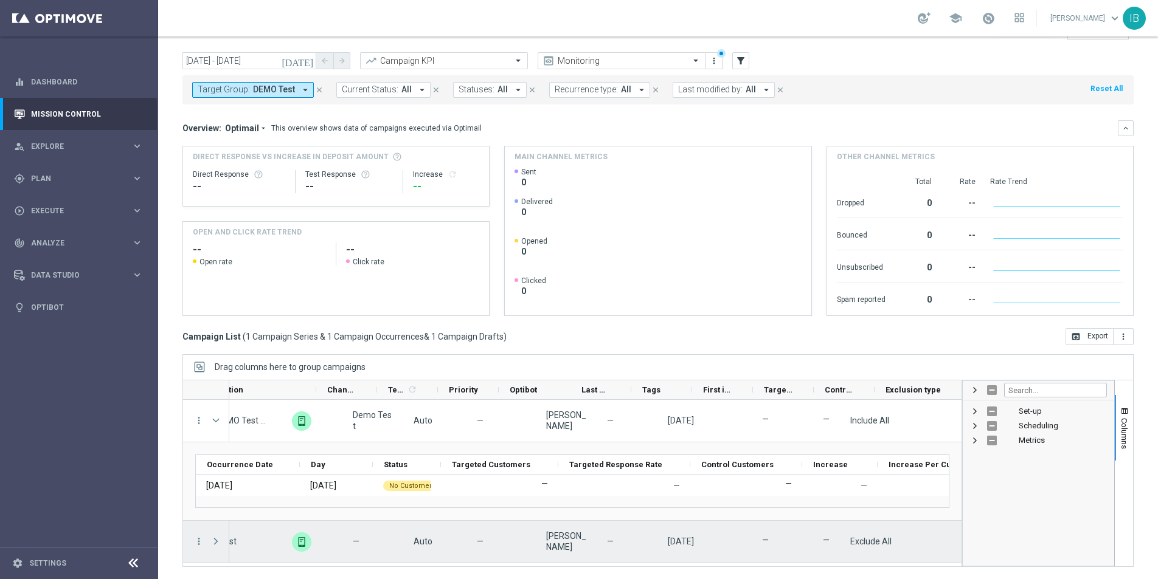
scroll to position [0, 0]
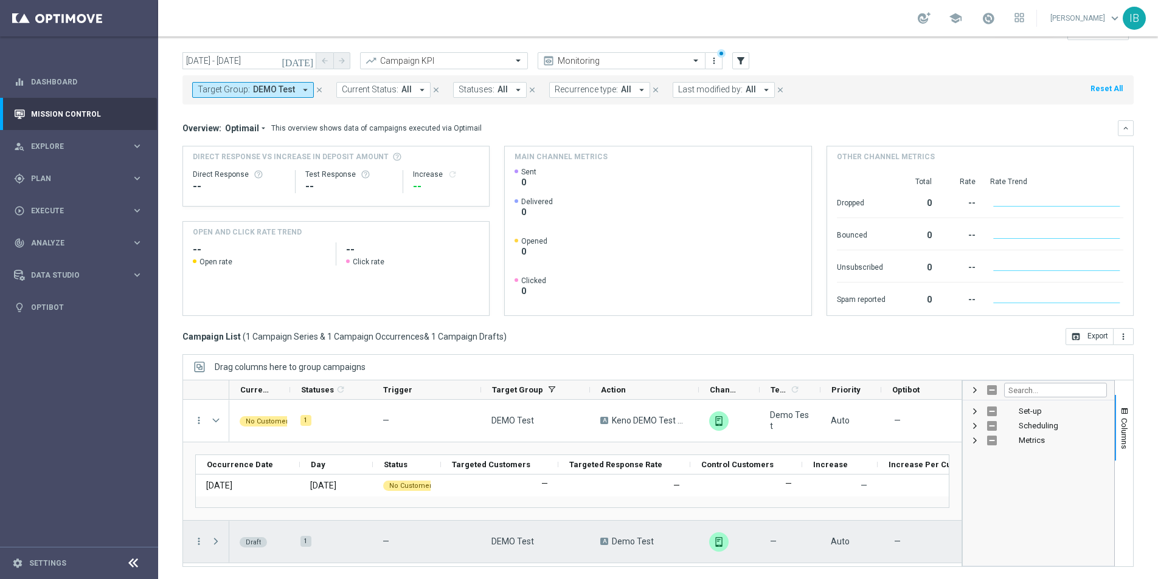
click at [663, 540] on div "A Demo Test" at bounding box center [644, 542] width 109 height 42
click at [724, 539] on img "Press SPACE to select this row." at bounding box center [718, 542] width 19 height 19
click at [201, 542] on icon "more_vert" at bounding box center [198, 541] width 11 height 11
click at [252, 469] on span "Campaign Details" at bounding box center [253, 466] width 61 height 9
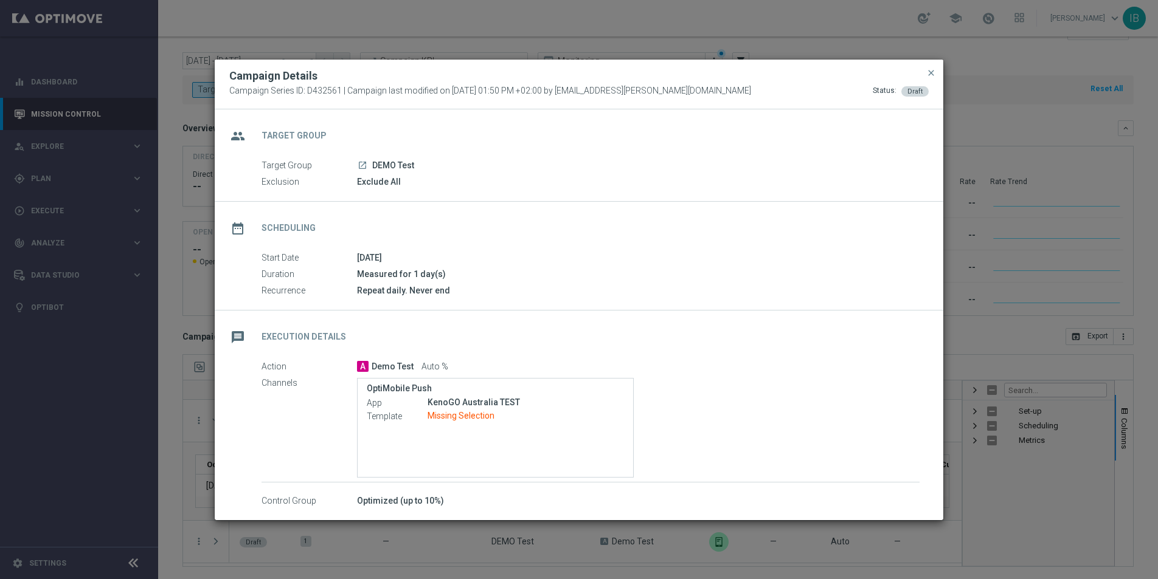
click at [412, 441] on div "OptiMobile Push App KenoGO Australia TEST Template Missing Selection" at bounding box center [495, 428] width 277 height 100
click at [935, 69] on span "close" at bounding box center [931, 73] width 10 height 10
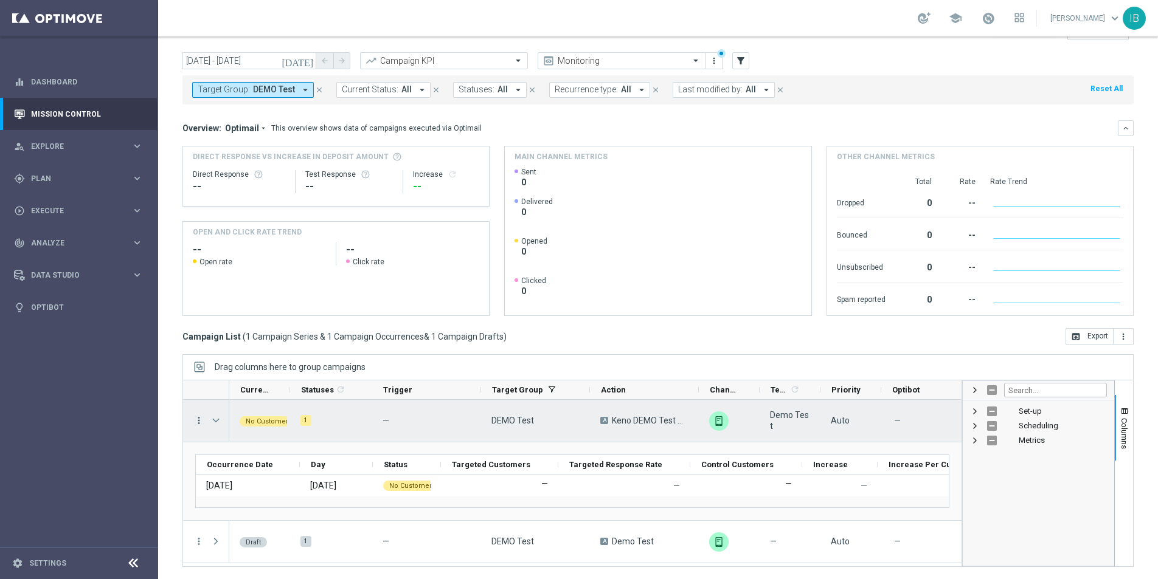
click at [202, 419] on icon "more_vert" at bounding box center [198, 420] width 11 height 11
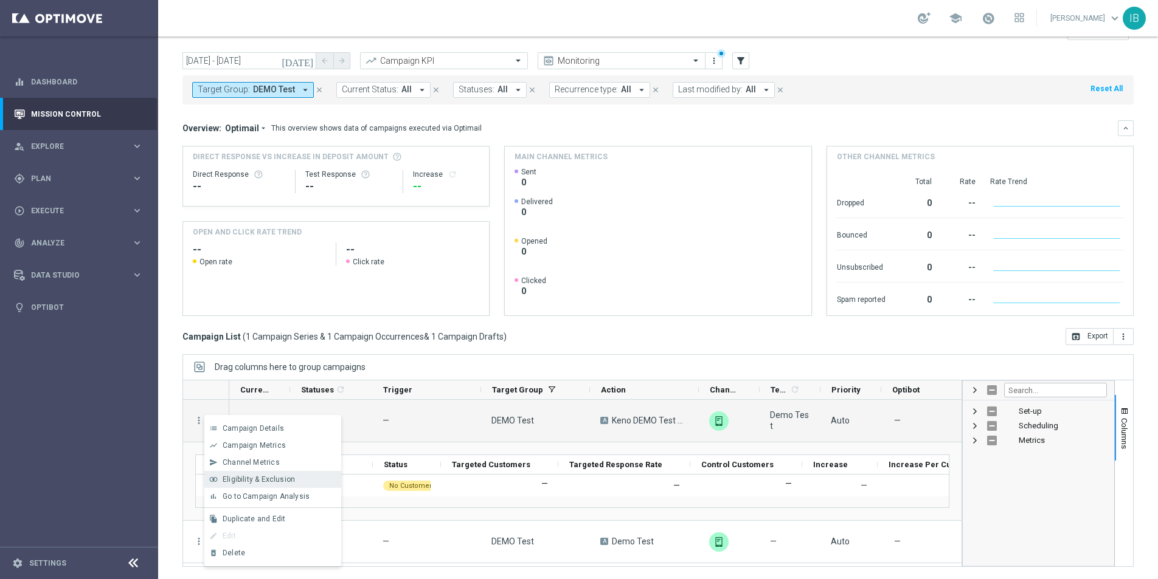
click at [272, 477] on span "Eligibility & Exclusion" at bounding box center [259, 479] width 72 height 9
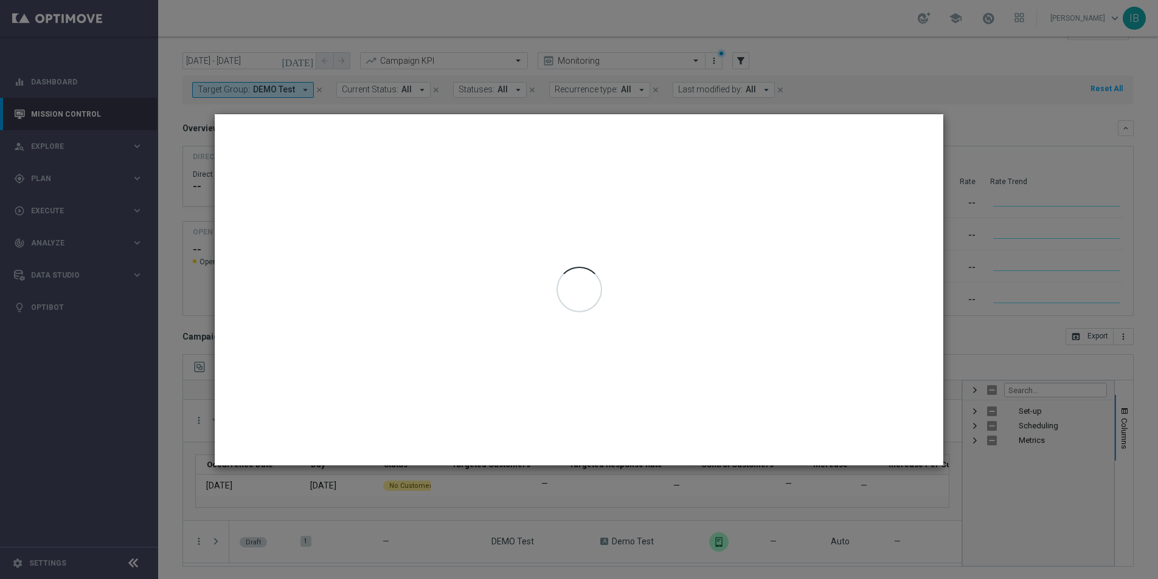
type input "25 Sep 2025 - 25 Sep 2025"
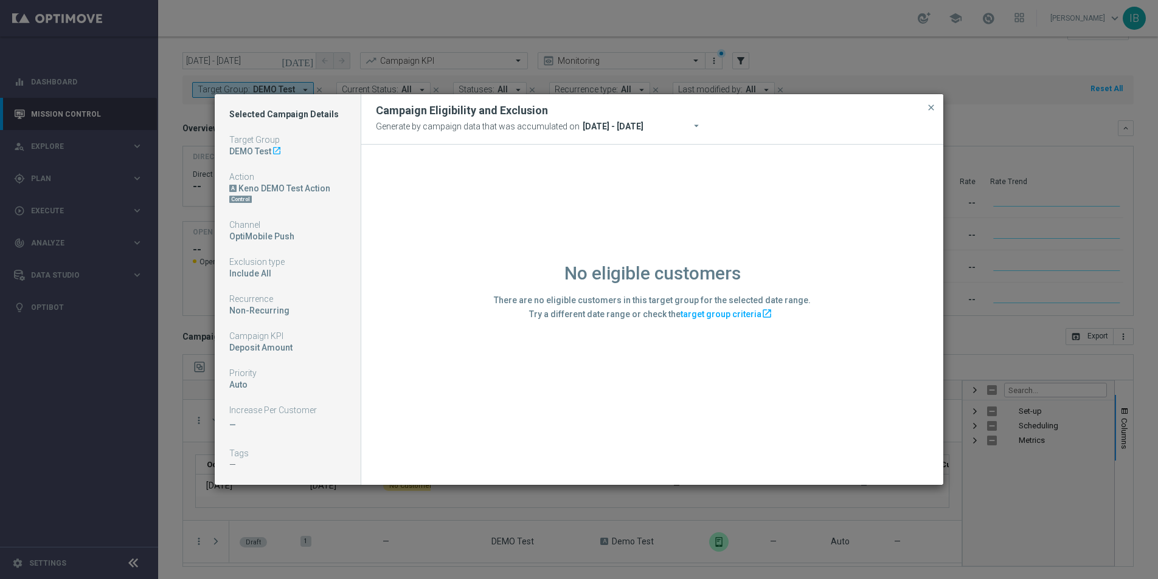
click at [258, 185] on div "Keno DEMO Test Action" at bounding box center [284, 188] width 92 height 11
click at [252, 238] on div "OptiMobile Push" at bounding box center [287, 236] width 117 height 11
click at [716, 315] on link "target group criteria launch" at bounding box center [727, 314] width 95 height 10
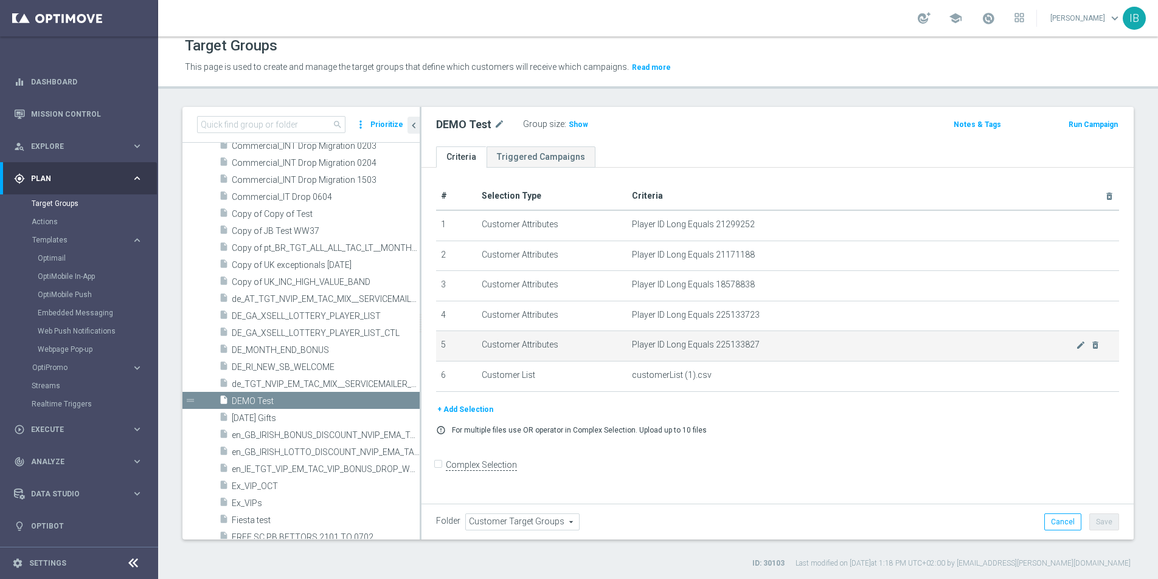
scroll to position [12, 0]
click at [1098, 342] on icon "delete_forever" at bounding box center [1095, 344] width 10 height 10
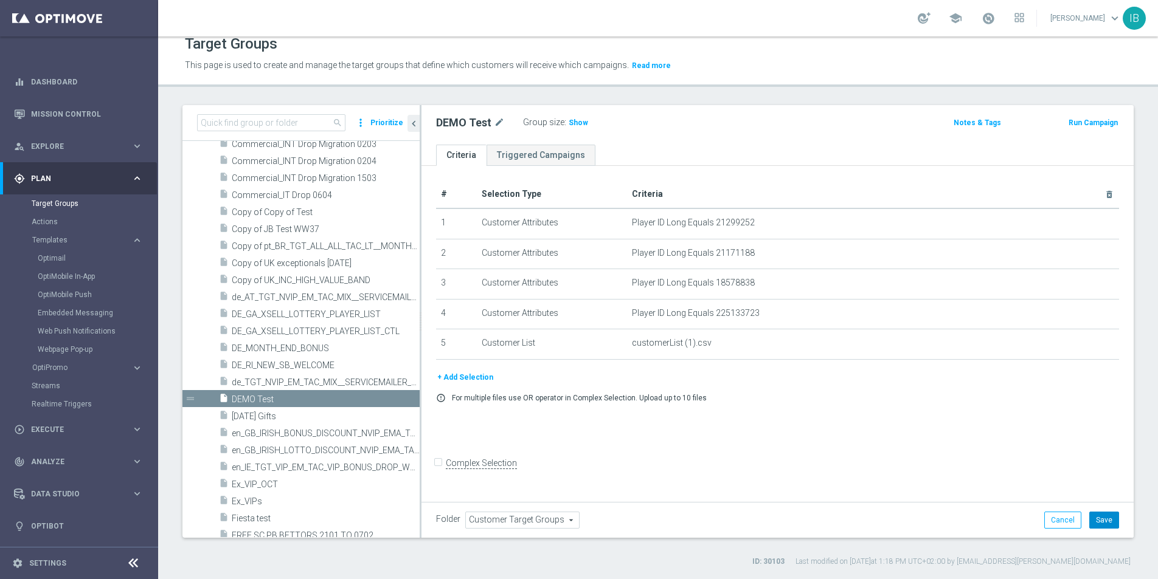
click at [1112, 520] on button "Save" at bounding box center [1104, 520] width 30 height 17
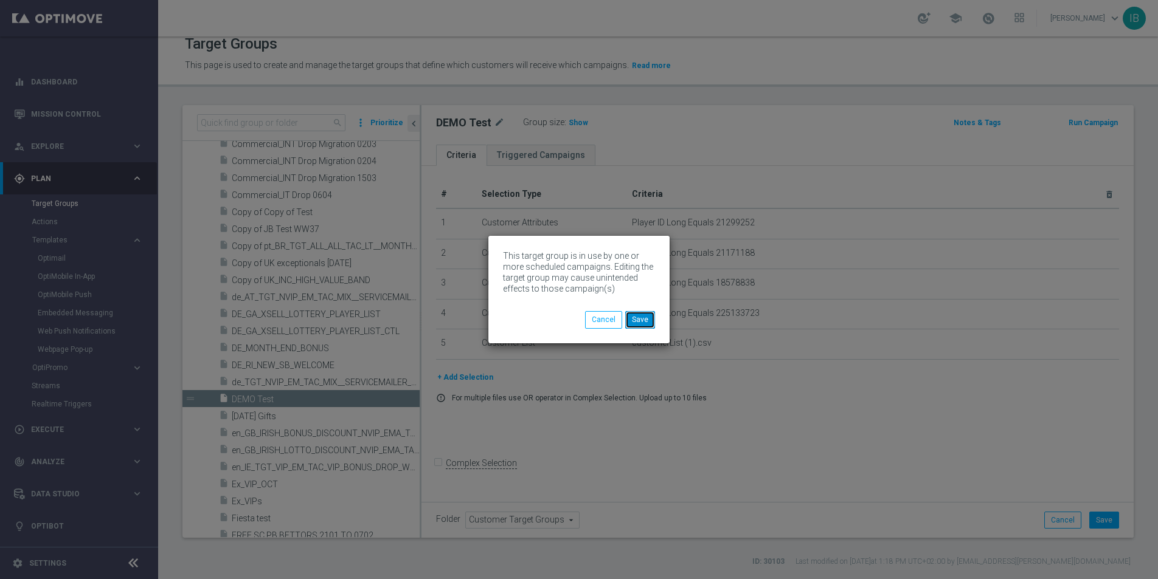
click at [631, 318] on button "Save" at bounding box center [640, 319] width 30 height 17
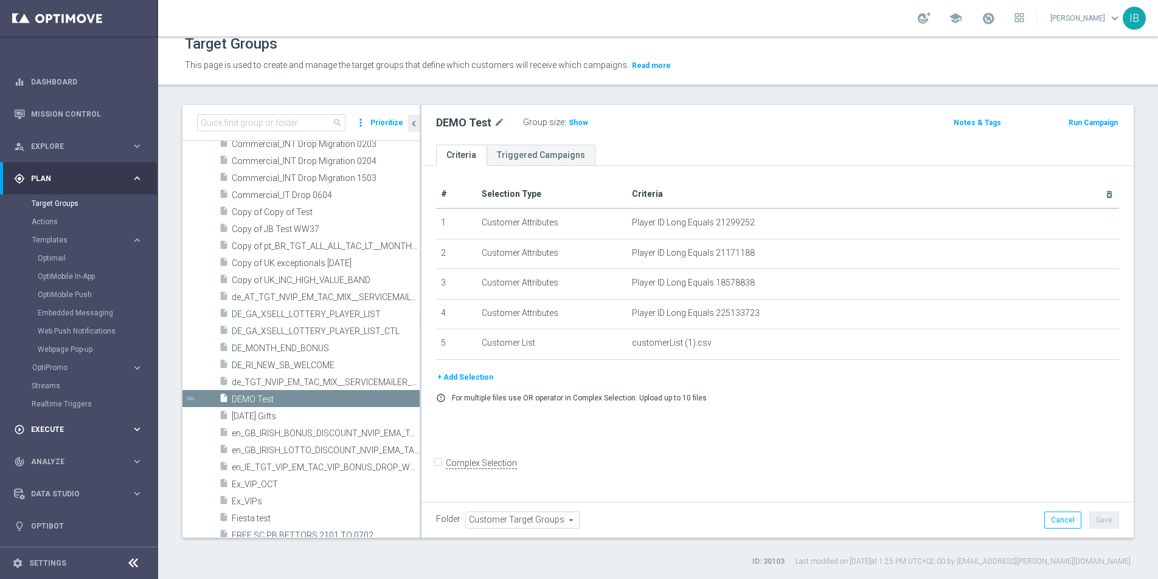
click at [96, 424] on div "play_circle_outline Execute" at bounding box center [72, 429] width 117 height 11
click at [74, 233] on link "Campaign Builder" at bounding box center [79, 236] width 95 height 10
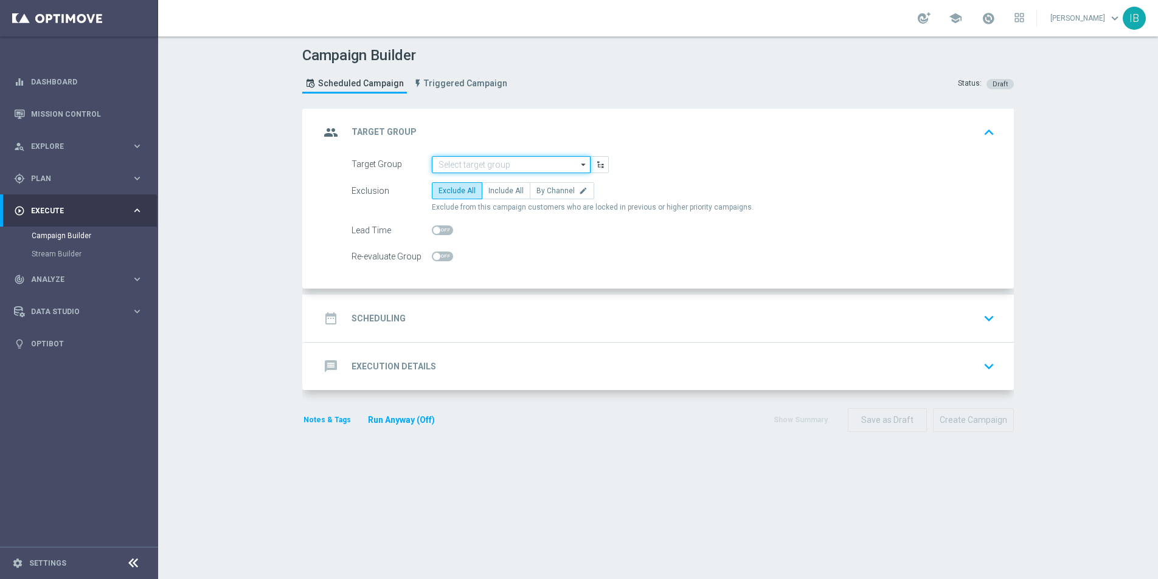
click at [480, 166] on input at bounding box center [511, 164] width 159 height 17
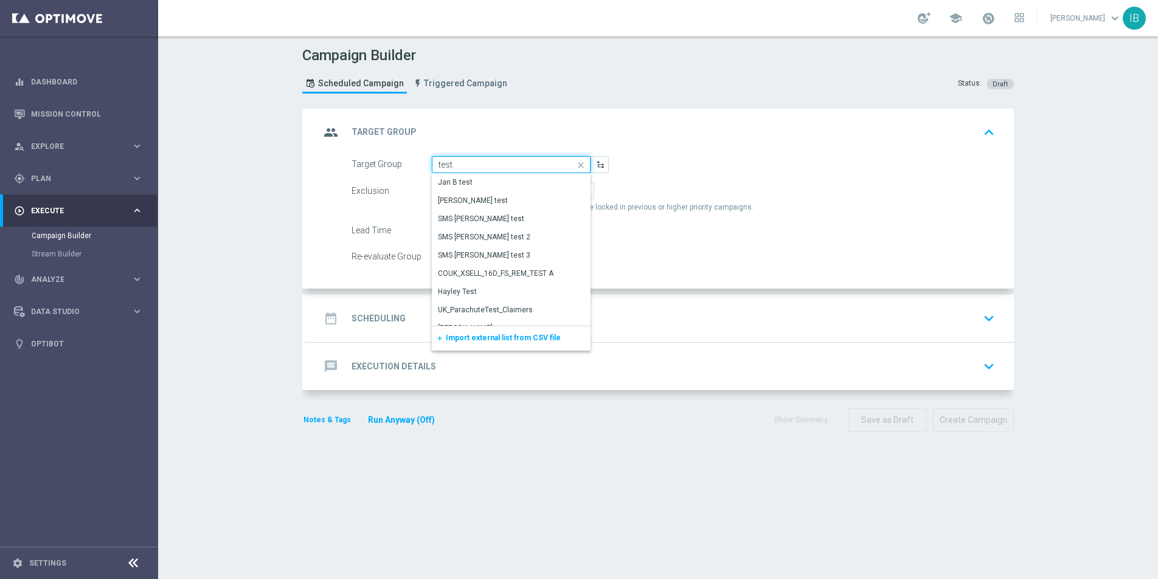
type input "test"
drag, startPoint x: 693, startPoint y: 150, endPoint x: 625, endPoint y: 167, distance: 69.6
click at [693, 149] on div "group Target Group keyboard_arrow_up" at bounding box center [659, 132] width 708 height 47
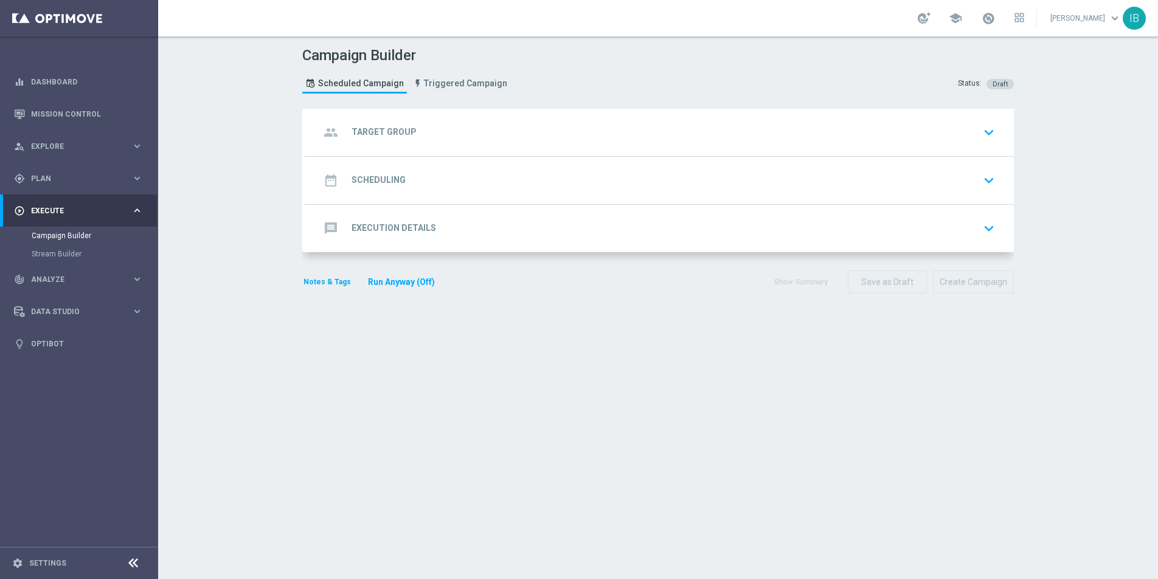
click at [471, 138] on div "group Target Group keyboard_arrow_down" at bounding box center [659, 132] width 679 height 23
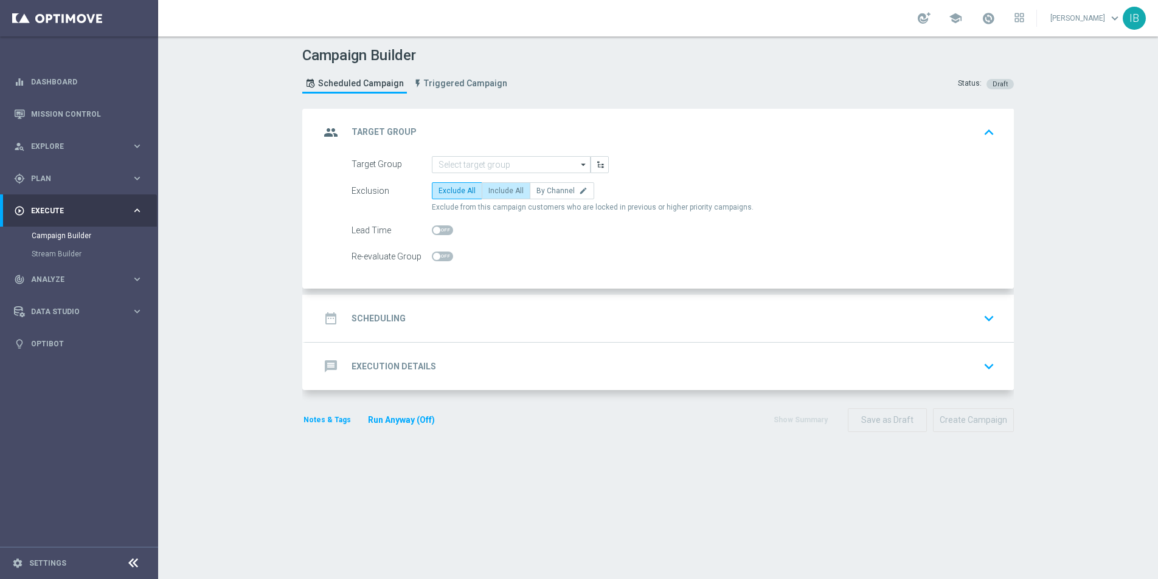
click at [504, 183] on label "Include All" at bounding box center [506, 190] width 49 height 17
click at [496, 189] on input "Include All" at bounding box center [492, 193] width 8 height 8
radio input "true"
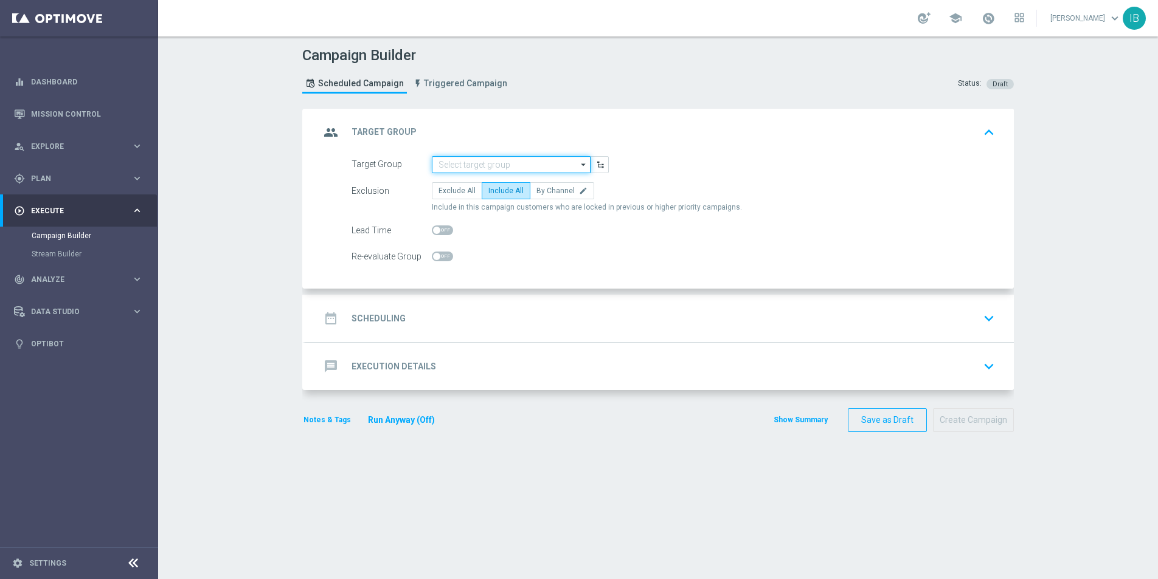
click at [504, 164] on input at bounding box center [511, 164] width 159 height 17
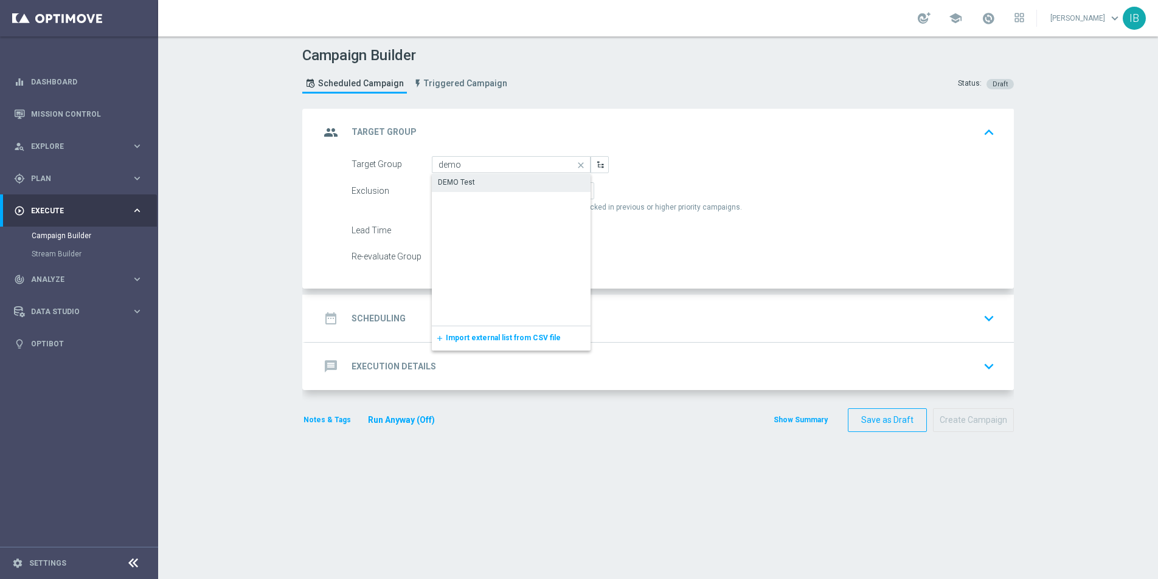
click at [484, 176] on div "DEMO Test" at bounding box center [511, 182] width 159 height 17
type input "DEMO Test"
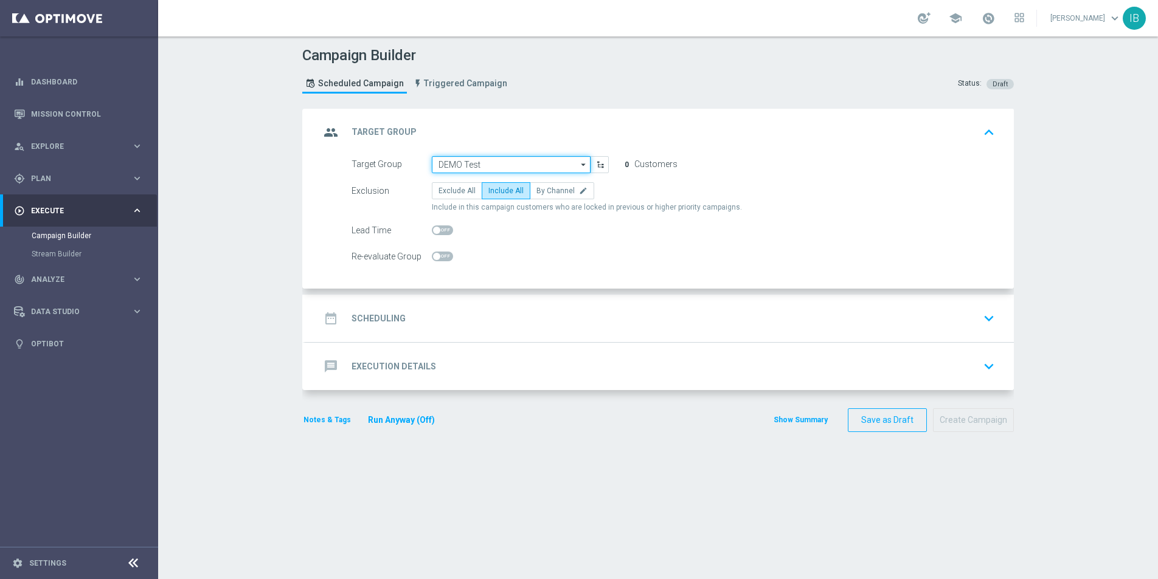
click at [502, 164] on input "DEMO Test" at bounding box center [511, 164] width 159 height 17
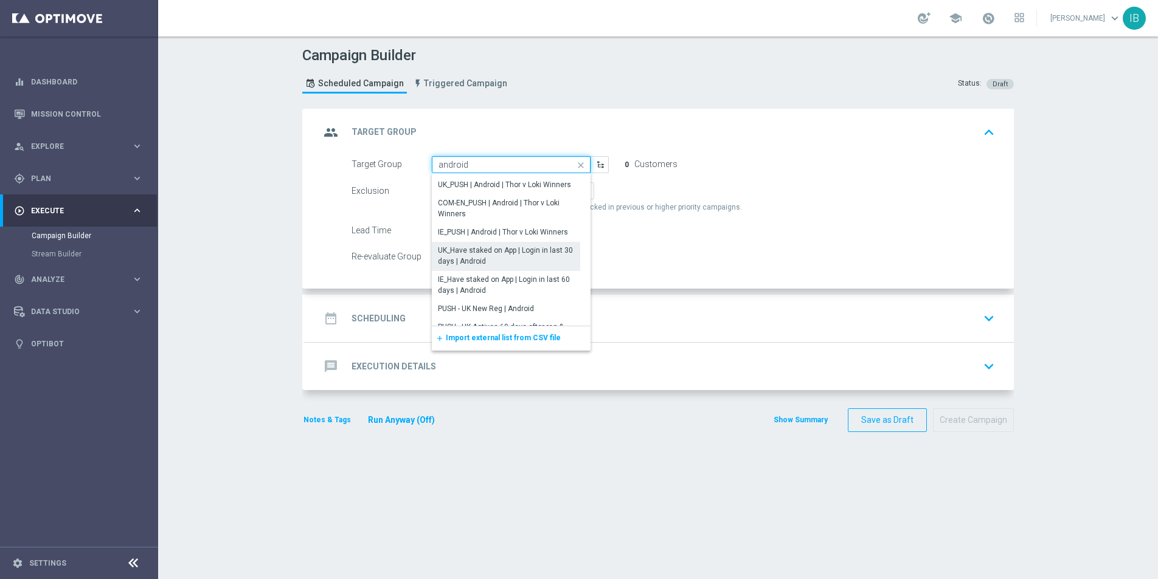
scroll to position [779, 0]
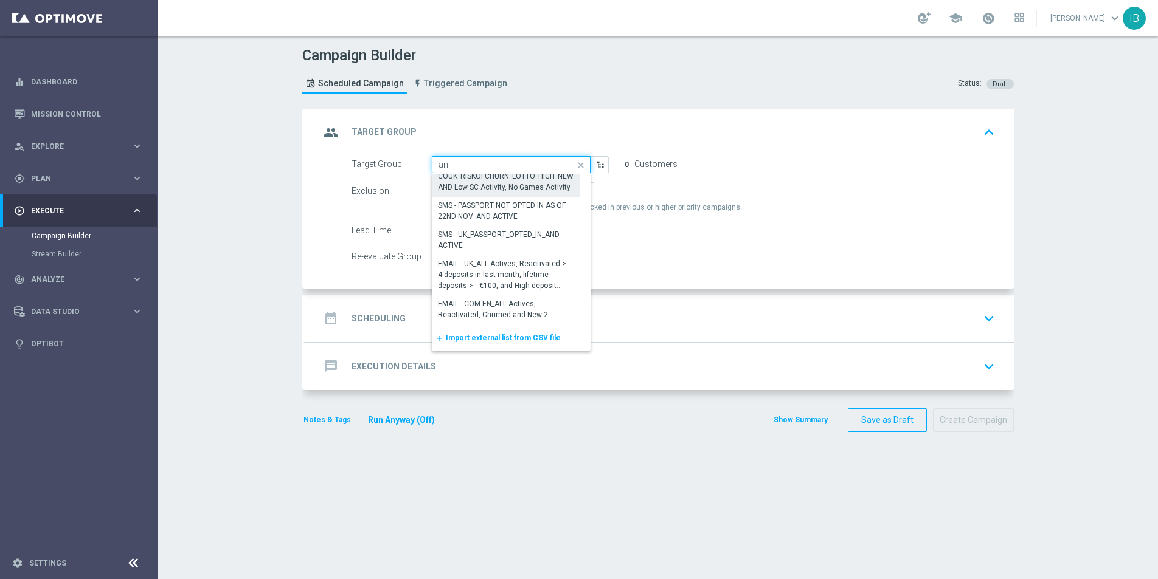
type input "a"
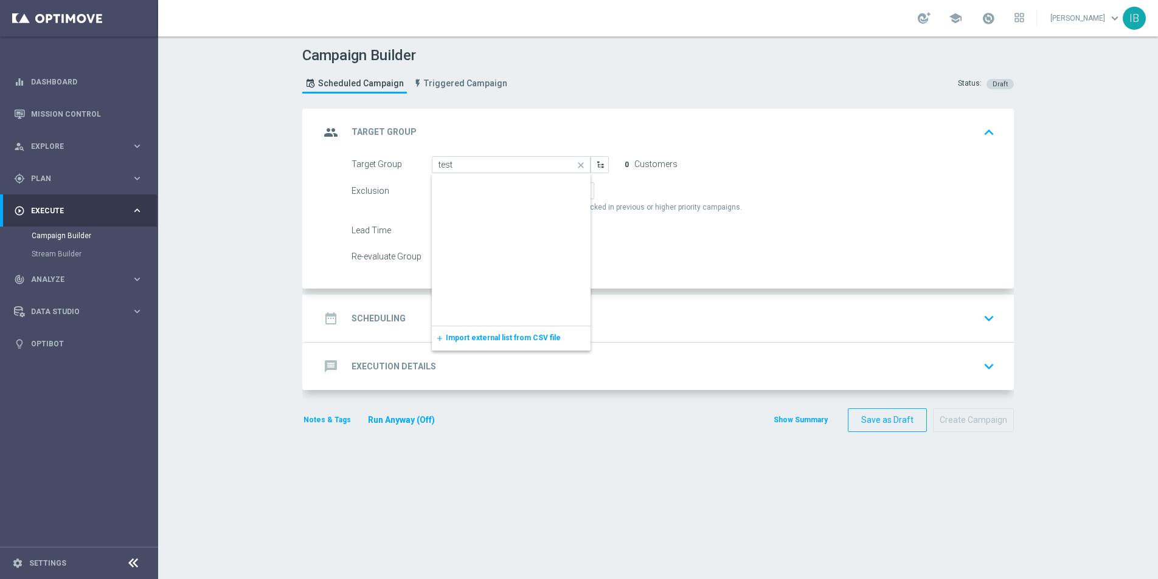
scroll to position [10782, 0]
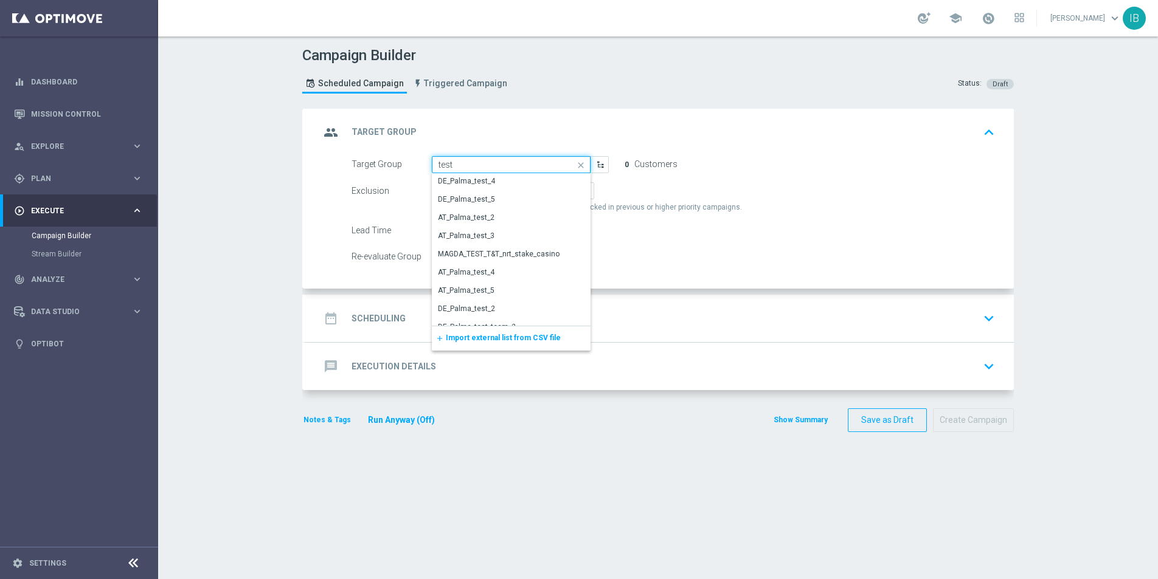
drag, startPoint x: 460, startPoint y: 162, endPoint x: 435, endPoint y: 157, distance: 25.4
click at [435, 157] on input "test" at bounding box center [511, 164] width 159 height 17
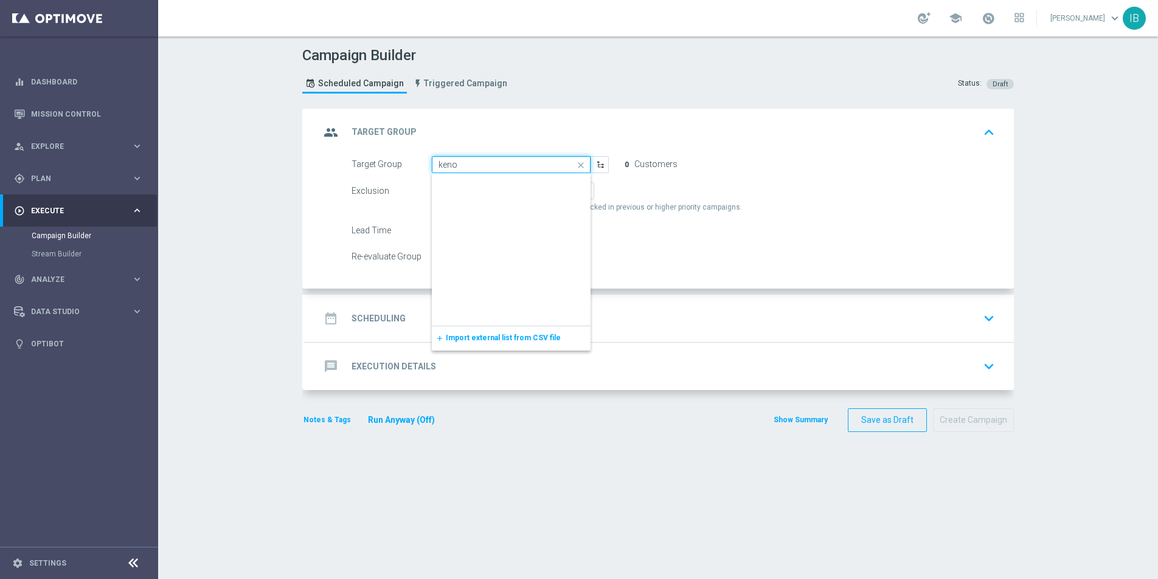
scroll to position [11764, 0]
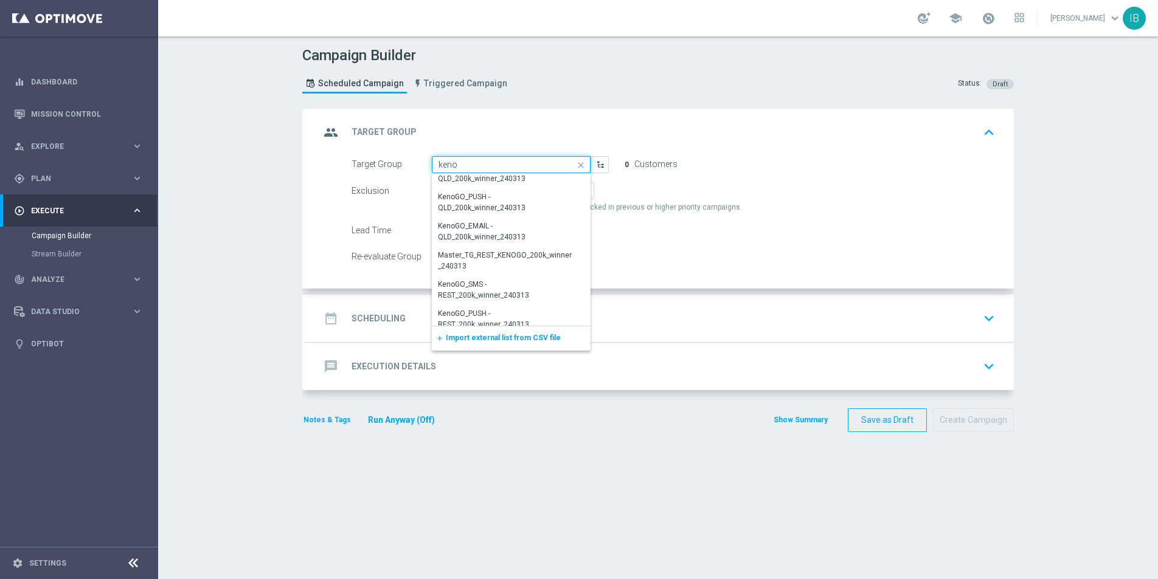
drag, startPoint x: 466, startPoint y: 164, endPoint x: 426, endPoint y: 150, distance: 42.5
click at [426, 150] on div "group Target Group keyboard_arrow_up Target Group keno DEMO Test close Drag her…" at bounding box center [659, 199] width 708 height 181
type input "DEMO Test"
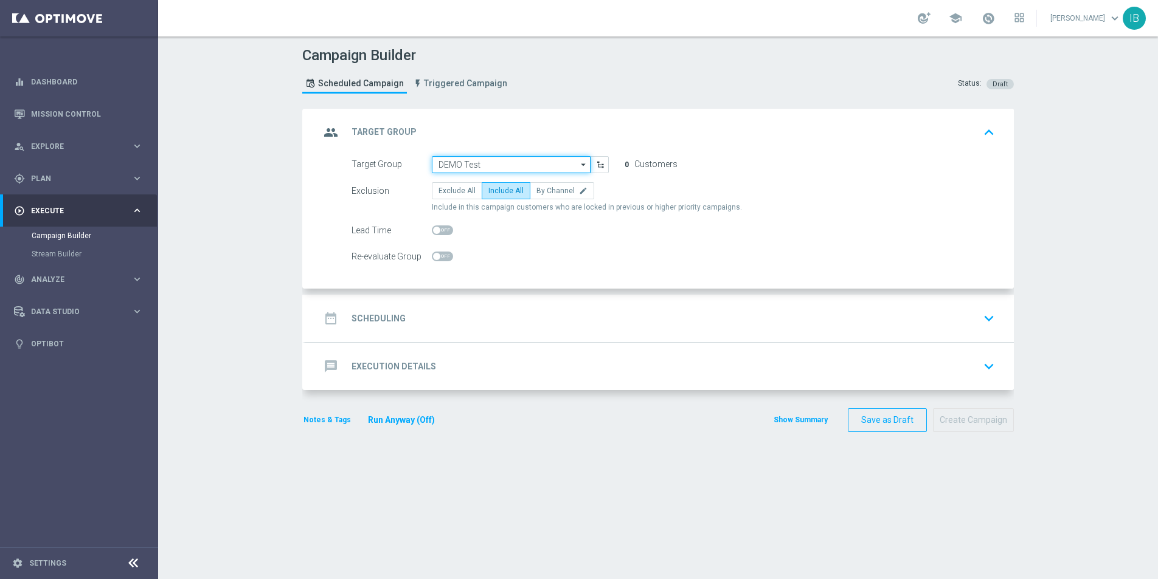
click at [499, 161] on input "DEMO Test" at bounding box center [511, 164] width 159 height 17
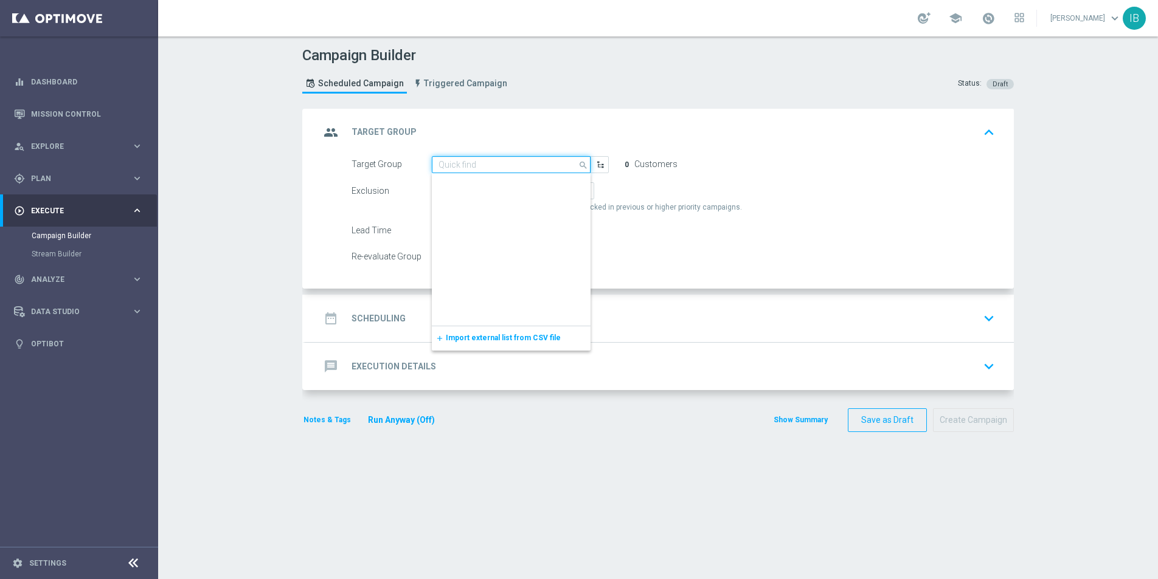
scroll to position [0, 0]
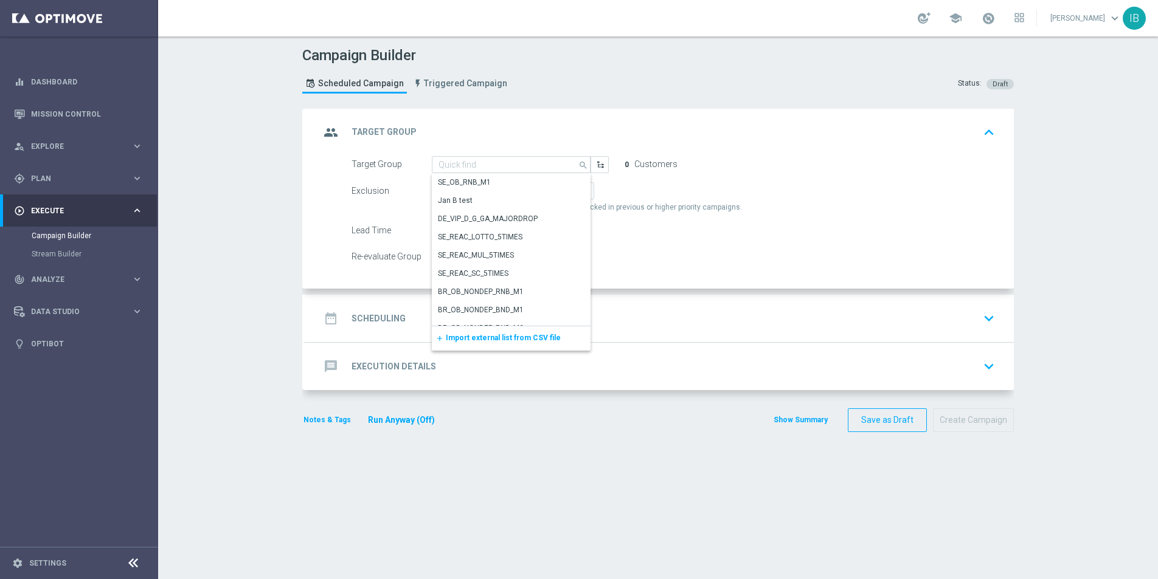
click at [516, 337] on span "Import external list from CSV file" at bounding box center [503, 338] width 115 height 9
type input "DEMO Test"
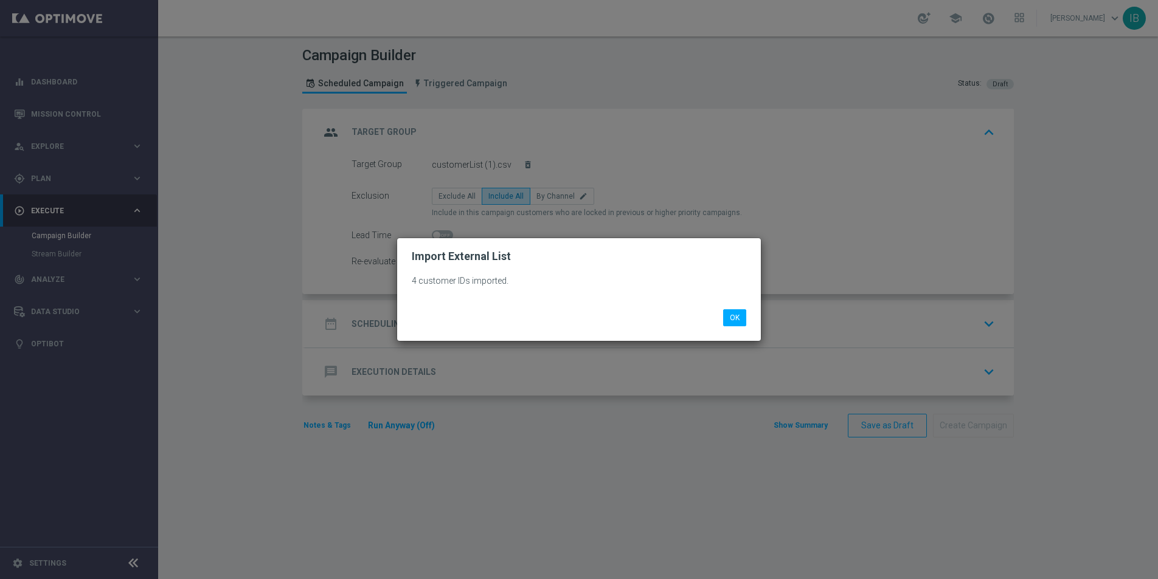
click at [575, 159] on modal-container "Import External List 4 customer IDs imported. OK" at bounding box center [579, 289] width 1158 height 579
click at [744, 320] on button "OK" at bounding box center [734, 317] width 23 height 17
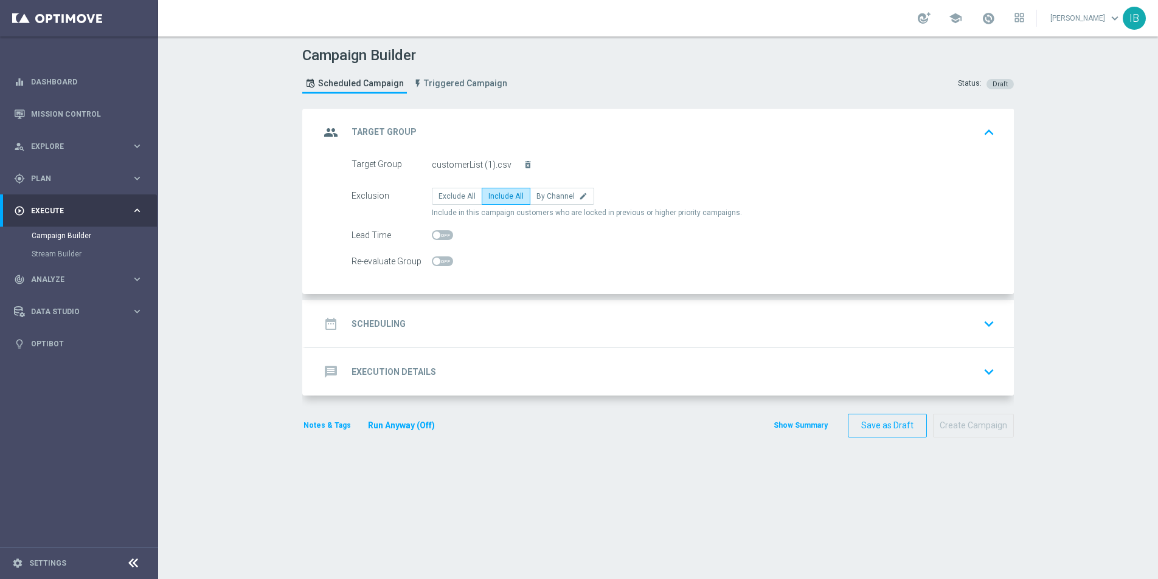
click at [519, 226] on form "Target Group customerList (1).csv delete_forever Exclusion Exclude All Include …" at bounding box center [672, 213] width 643 height 114
click at [987, 320] on icon "keyboard_arrow_down" at bounding box center [989, 324] width 18 height 18
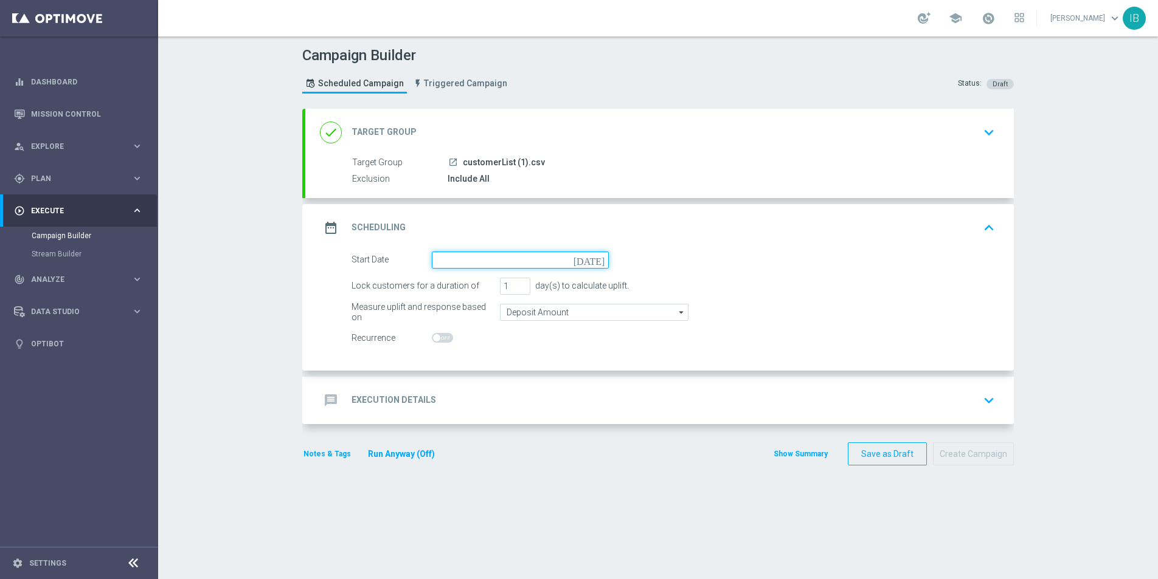
click at [553, 257] on input at bounding box center [520, 260] width 177 height 17
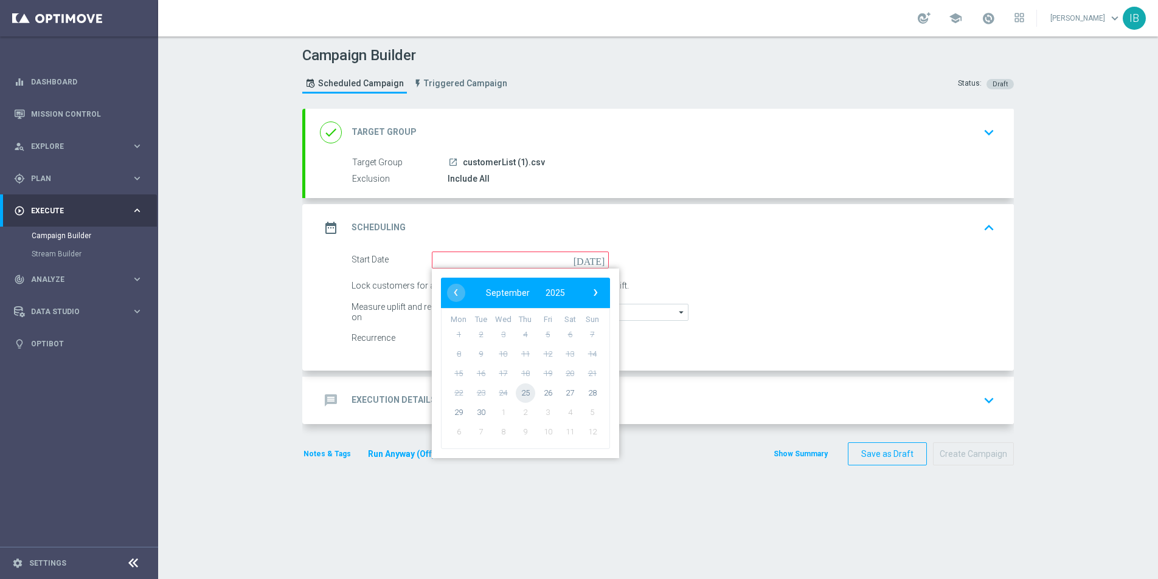
click at [525, 393] on span "25" at bounding box center [525, 392] width 19 height 19
type input "25 Sep 2025"
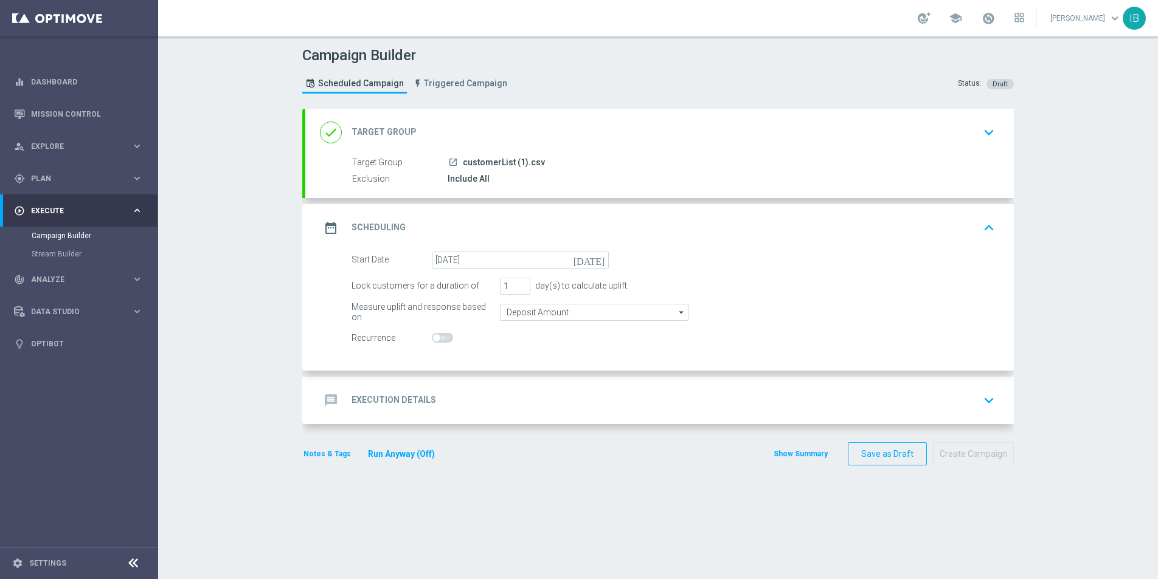
click at [992, 398] on icon "keyboard_arrow_down" at bounding box center [989, 401] width 18 height 18
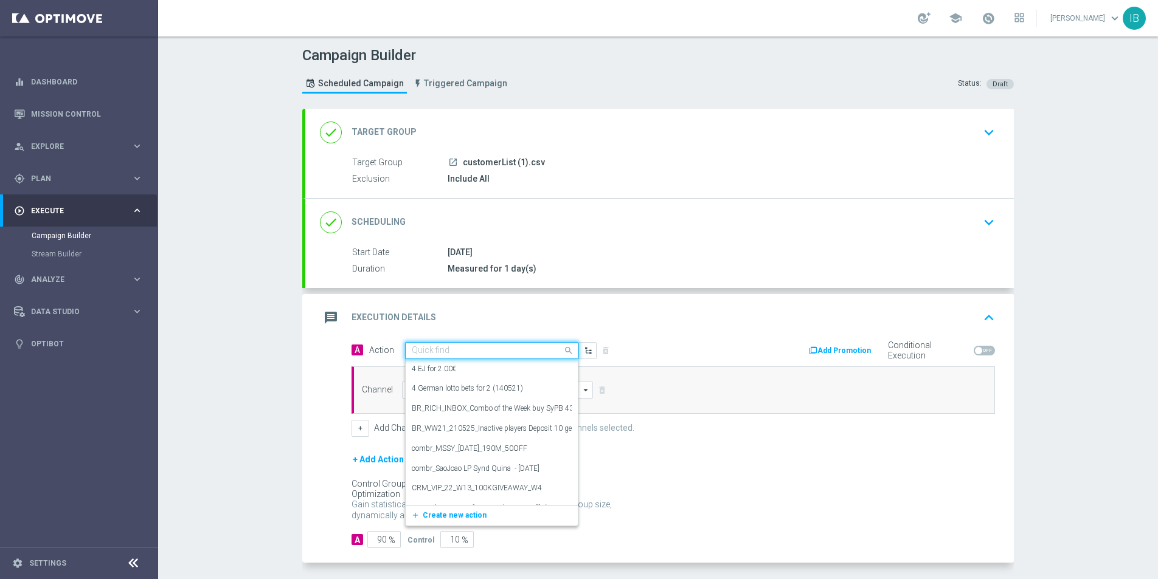
click at [538, 351] on input "text" at bounding box center [480, 351] width 136 height 10
type input "demo"
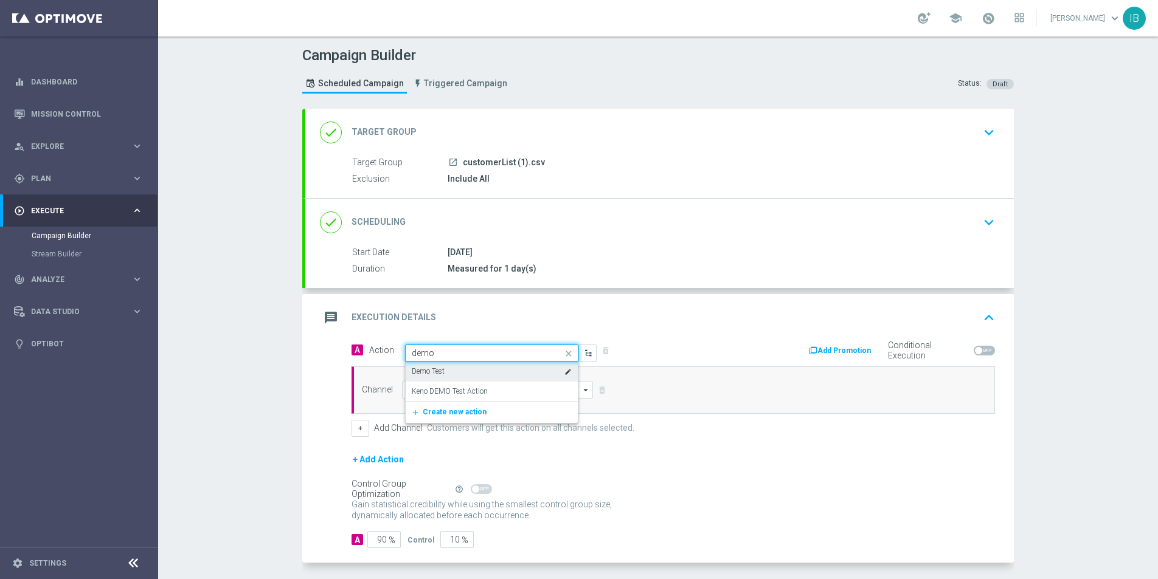
click at [524, 370] on div "Demo Test edit" at bounding box center [492, 372] width 160 height 20
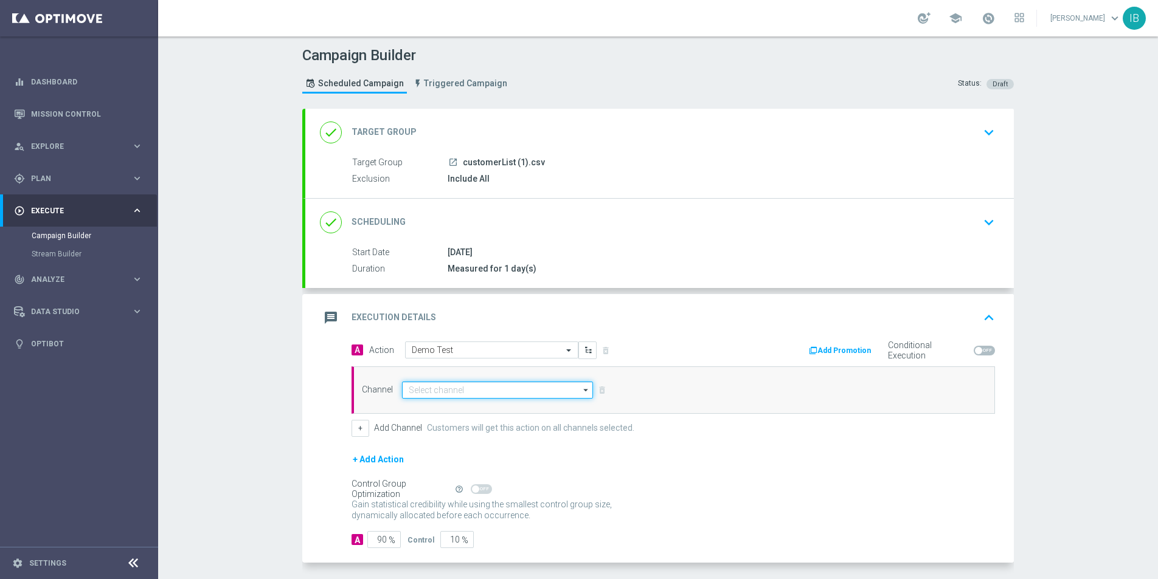
click at [479, 392] on input at bounding box center [497, 390] width 191 height 17
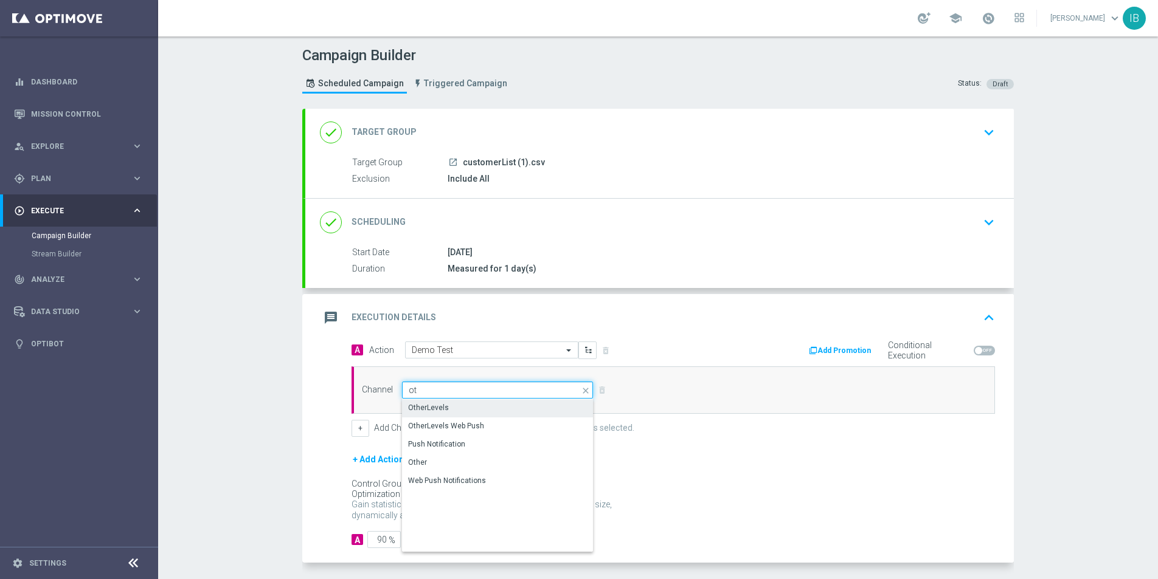
type input "o"
click at [448, 465] on div "OptiMobile Push" at bounding box center [435, 462] width 54 height 11
type input "OptiMobile Push"
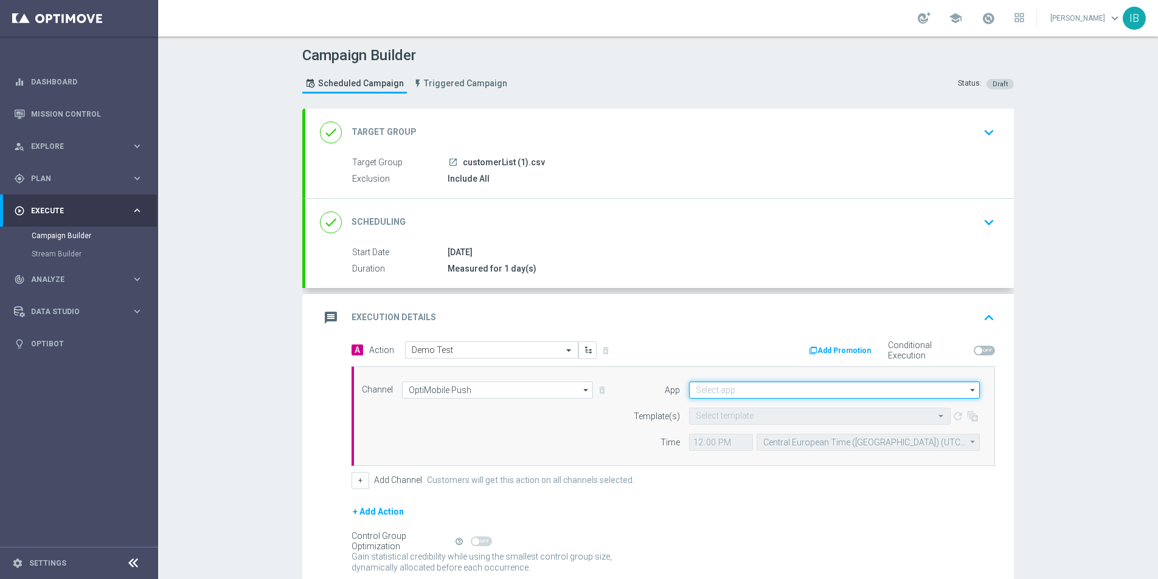
click at [735, 387] on input at bounding box center [834, 390] width 291 height 17
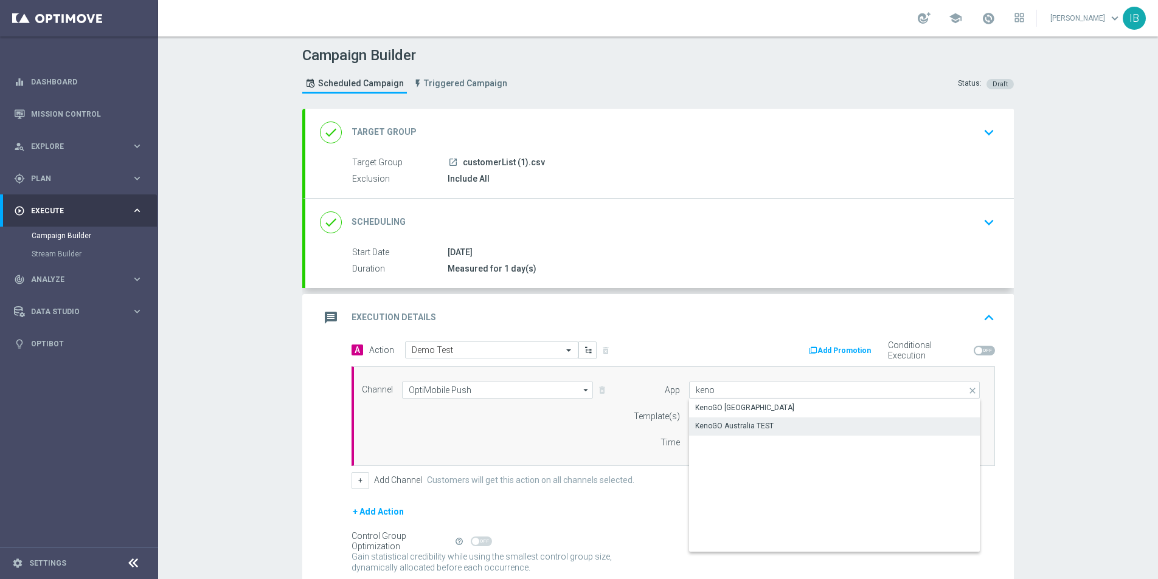
click at [736, 427] on div "KenoGO Australia TEST" at bounding box center [734, 426] width 78 height 11
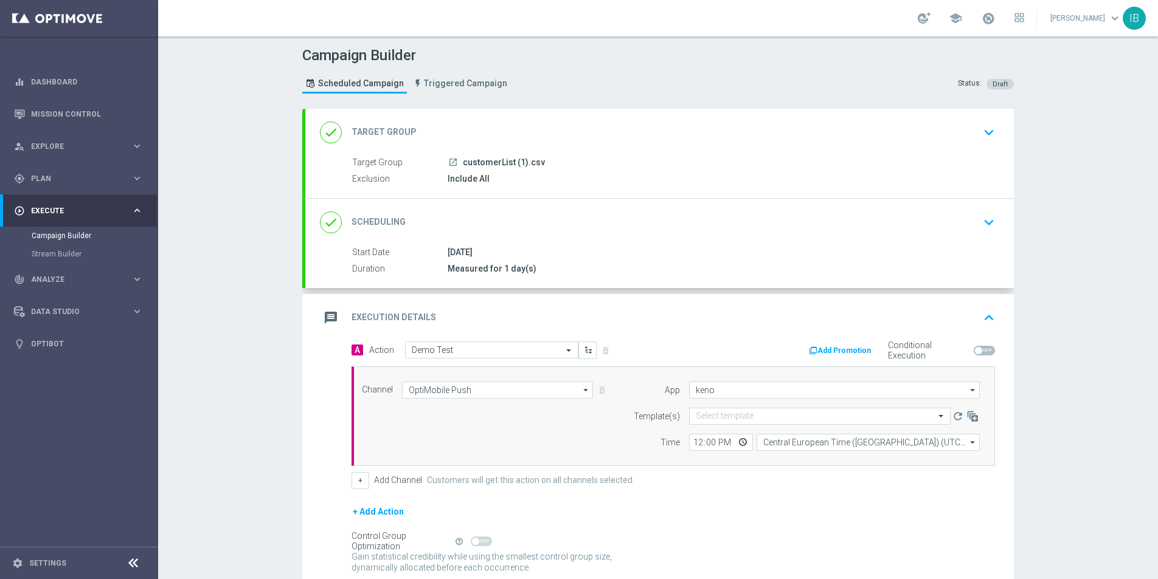
type input "KenoGO Australia TEST"
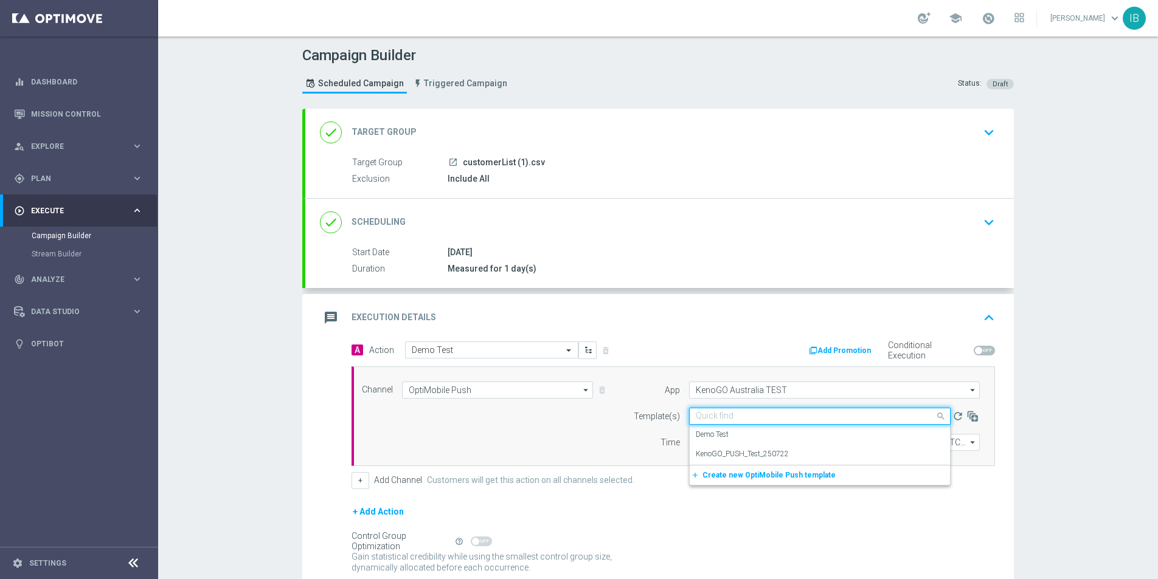
click at [732, 419] on input "text" at bounding box center [808, 417] width 224 height 10
click at [727, 434] on label "Demo Test" at bounding box center [712, 435] width 33 height 10
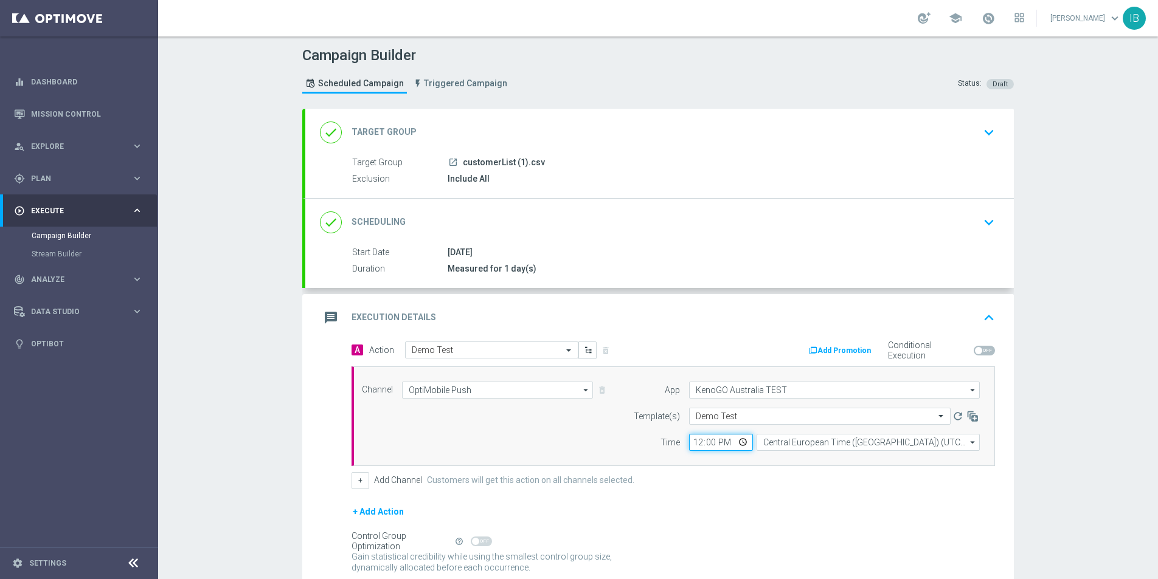
click at [729, 443] on input "12:00" at bounding box center [721, 442] width 64 height 17
click at [694, 442] on input "12:00" at bounding box center [721, 442] width 64 height 17
type input "13:40"
click at [949, 493] on form "A Action Select action Demo Test delete_forever Add Promotion Conditional Execu…" at bounding box center [672, 472] width 643 height 260
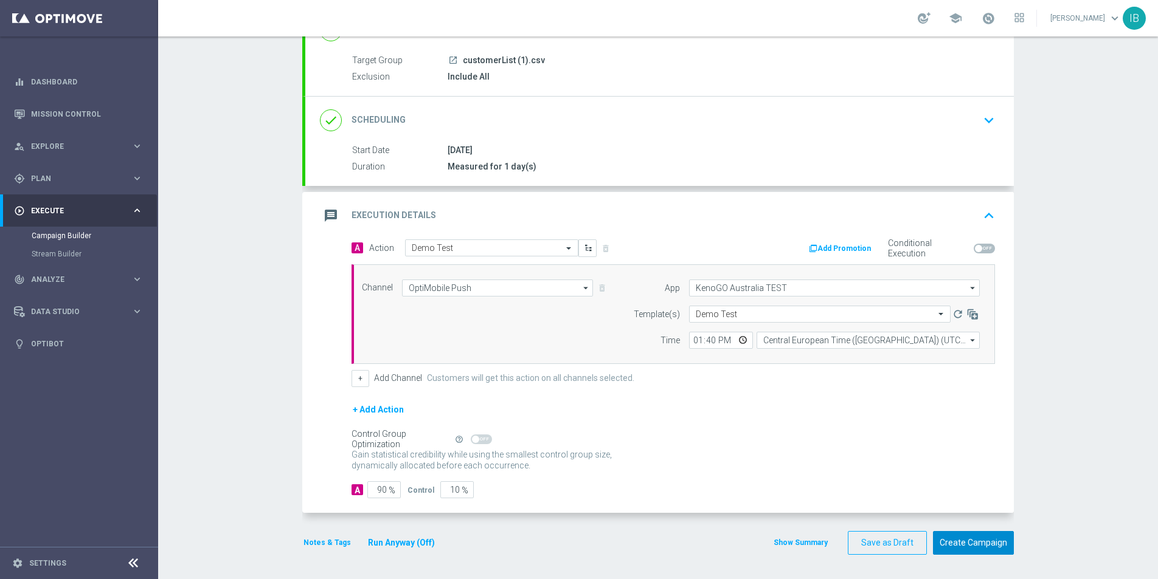
click at [993, 539] on button "Create Campaign" at bounding box center [973, 543] width 81 height 24
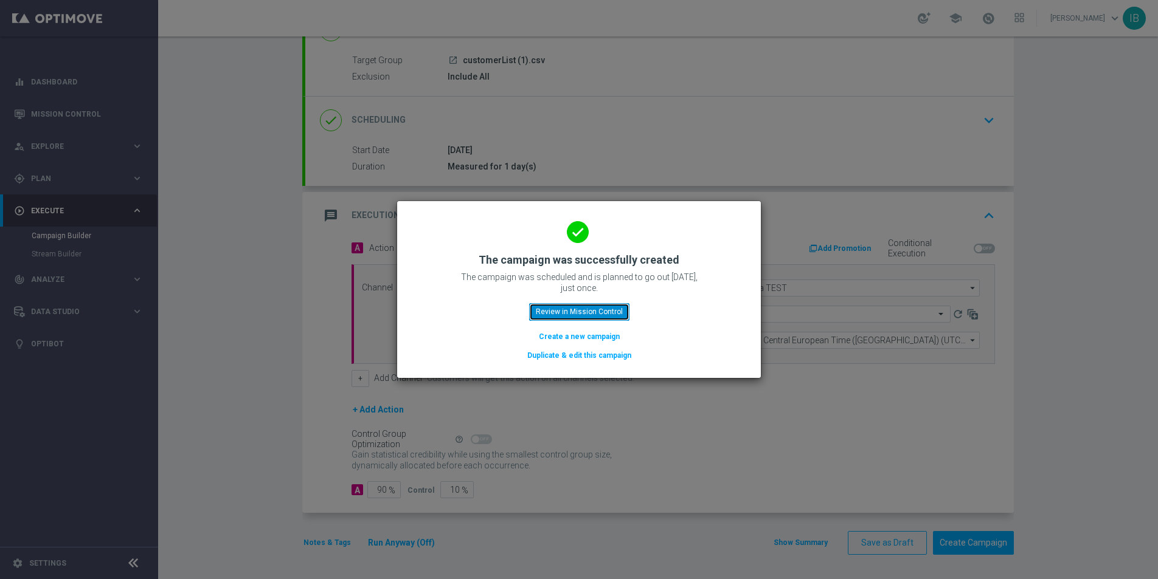
click at [612, 313] on button "Review in Mission Control" at bounding box center [579, 311] width 100 height 17
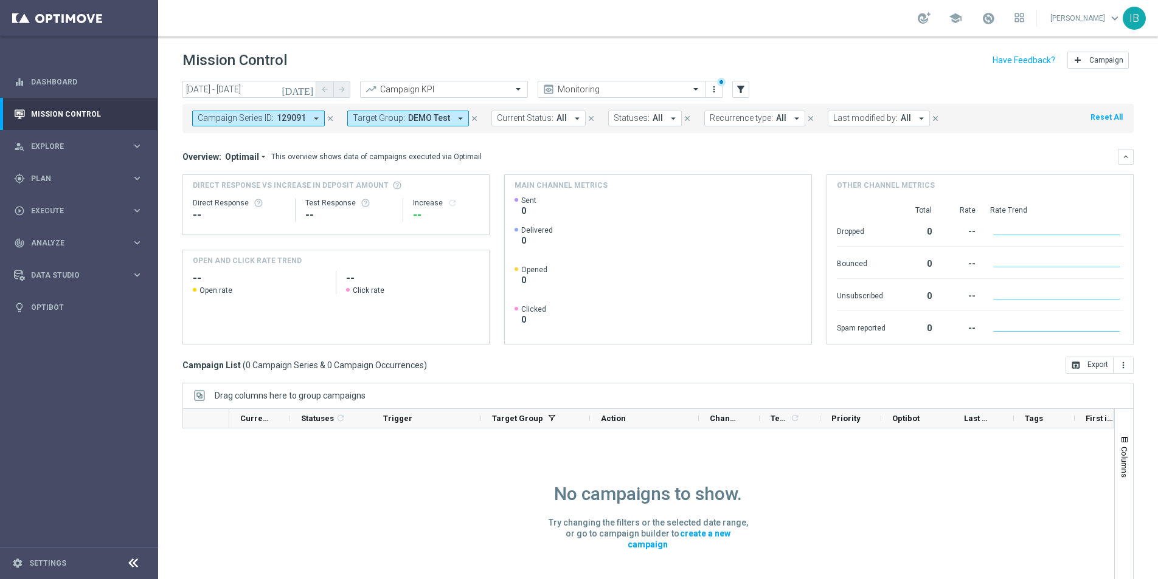
click at [435, 117] on span "DEMO Test" at bounding box center [429, 118] width 42 height 10
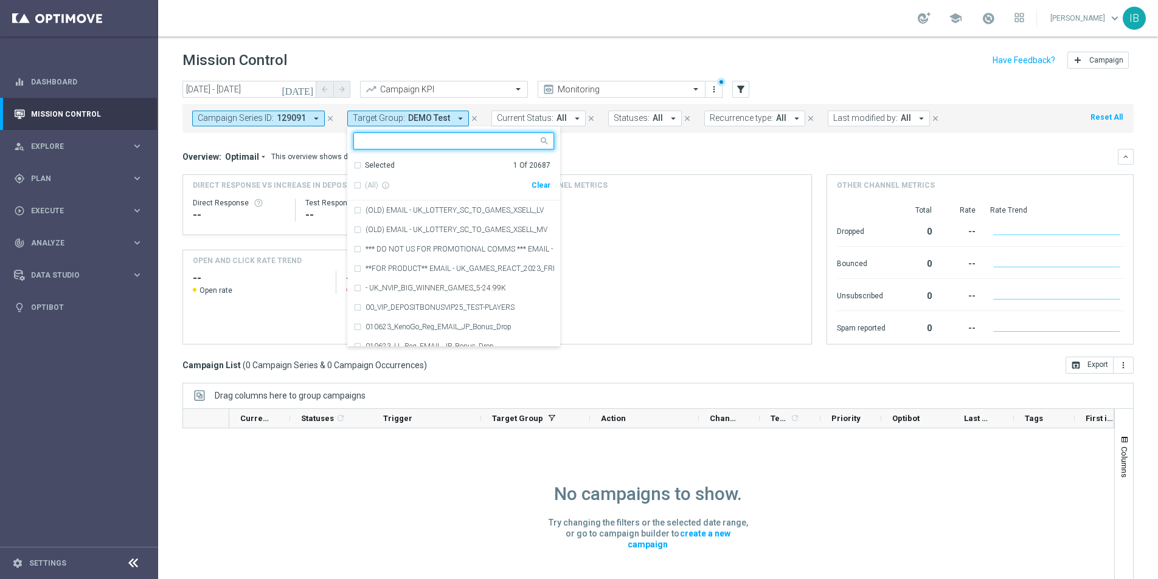
click at [356, 183] on div "(All) info_outline" at bounding box center [442, 186] width 178 height 10
click at [457, 117] on icon "arrow_drop_down" at bounding box center [460, 118] width 11 height 11
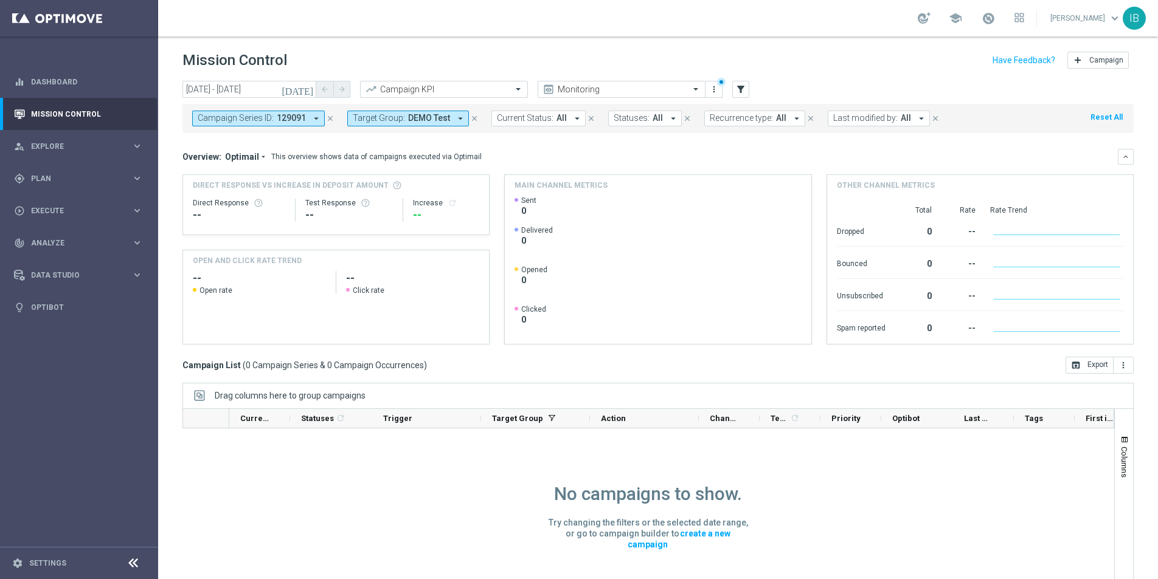
click at [457, 117] on icon "arrow_drop_down" at bounding box center [460, 118] width 11 height 11
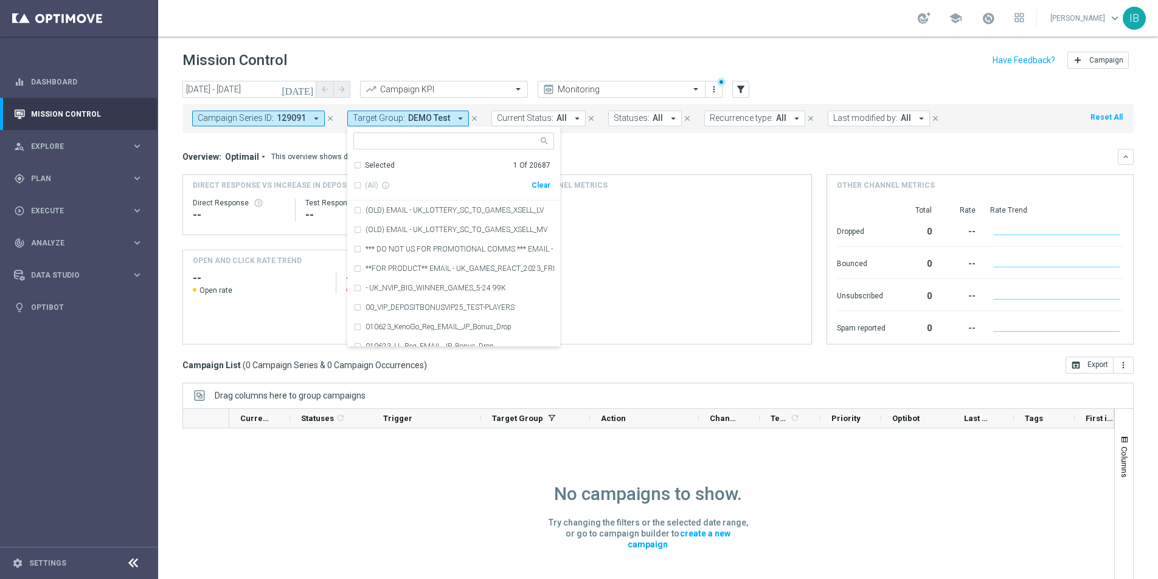
click at [370, 455] on div "No campaigns to show. Try changing the filters or the selected date range, or g…" at bounding box center [648, 576] width 932 height 294
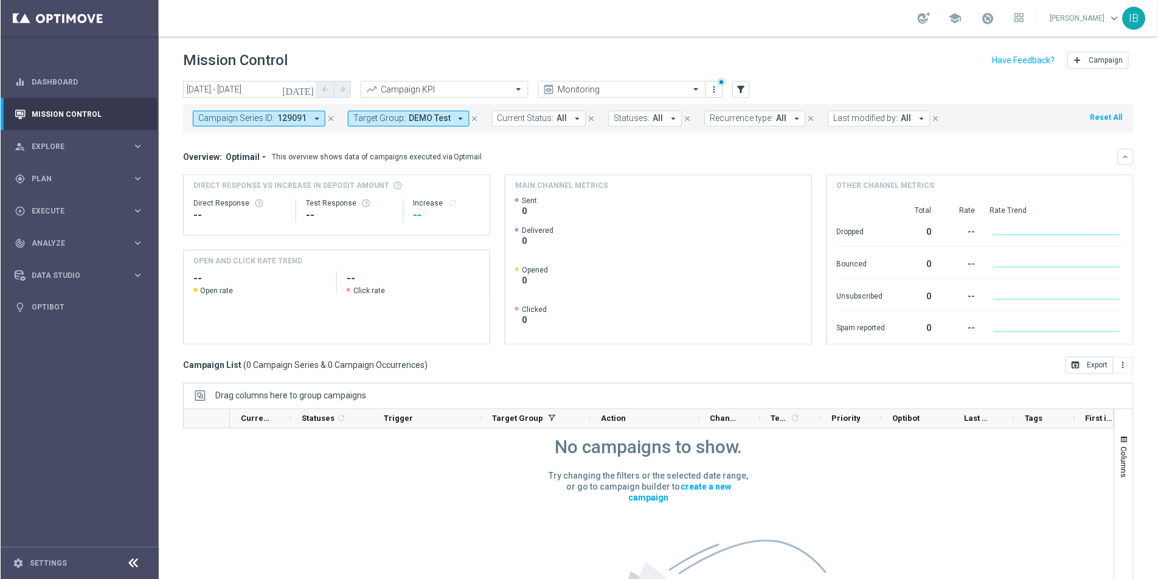
scroll to position [116, 0]
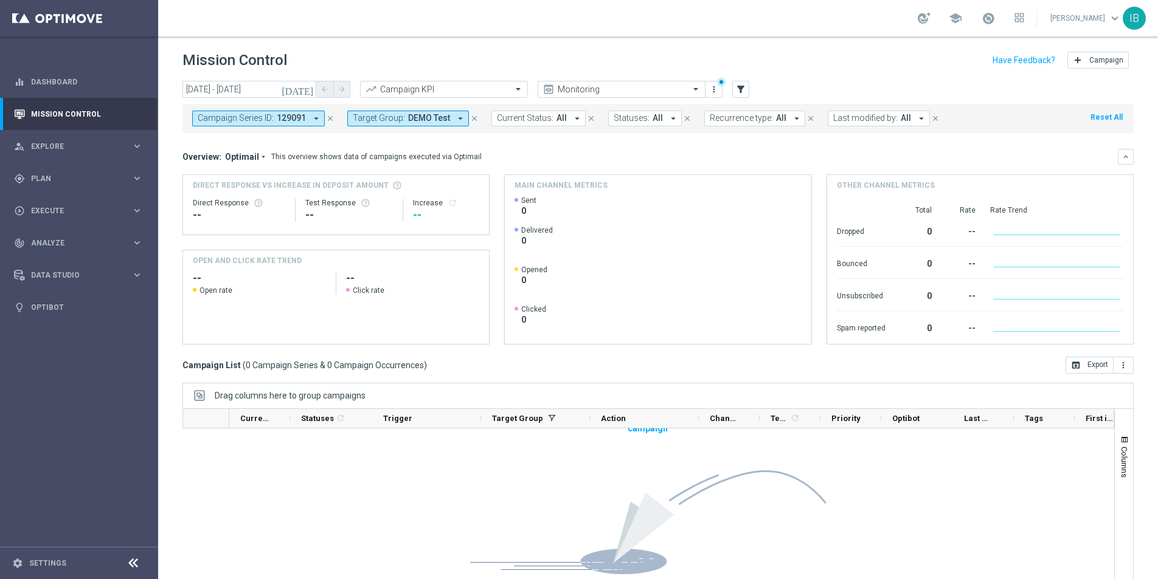
click at [314, 121] on icon "arrow_drop_down" at bounding box center [316, 118] width 11 height 11
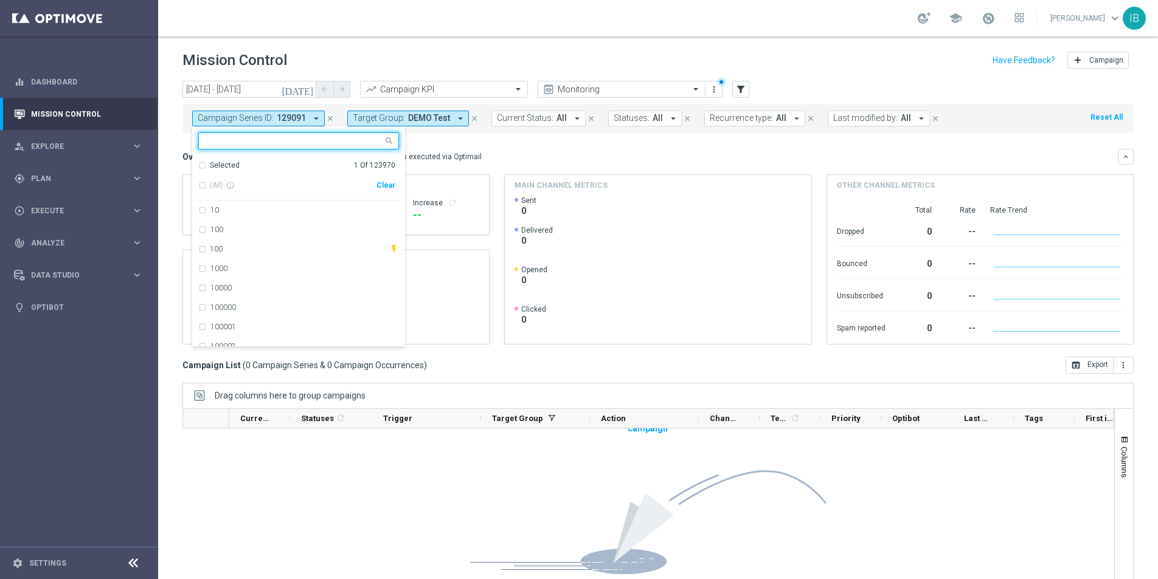
click at [202, 185] on div "(All) info_outline" at bounding box center [287, 186] width 178 height 10
click at [466, 116] on button "Target Group: DEMO Test arrow_drop_down" at bounding box center [408, 119] width 122 height 16
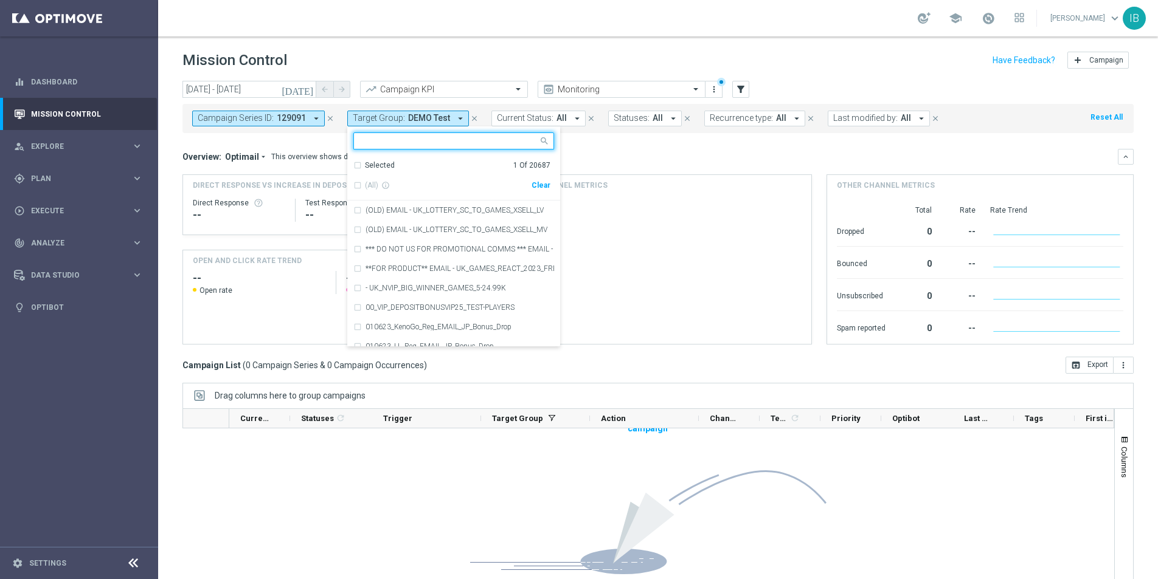
click at [463, 117] on button "Target Group: DEMO Test arrow_drop_down" at bounding box center [408, 119] width 122 height 16
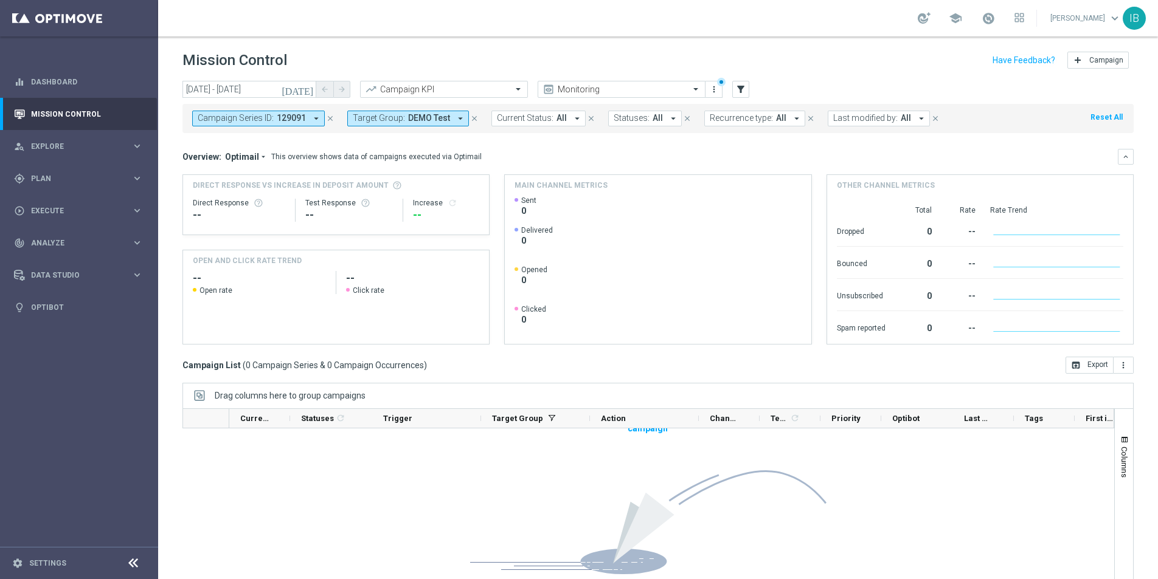
click at [463, 117] on button "Target Group: DEMO Test arrow_drop_down" at bounding box center [408, 119] width 122 height 16
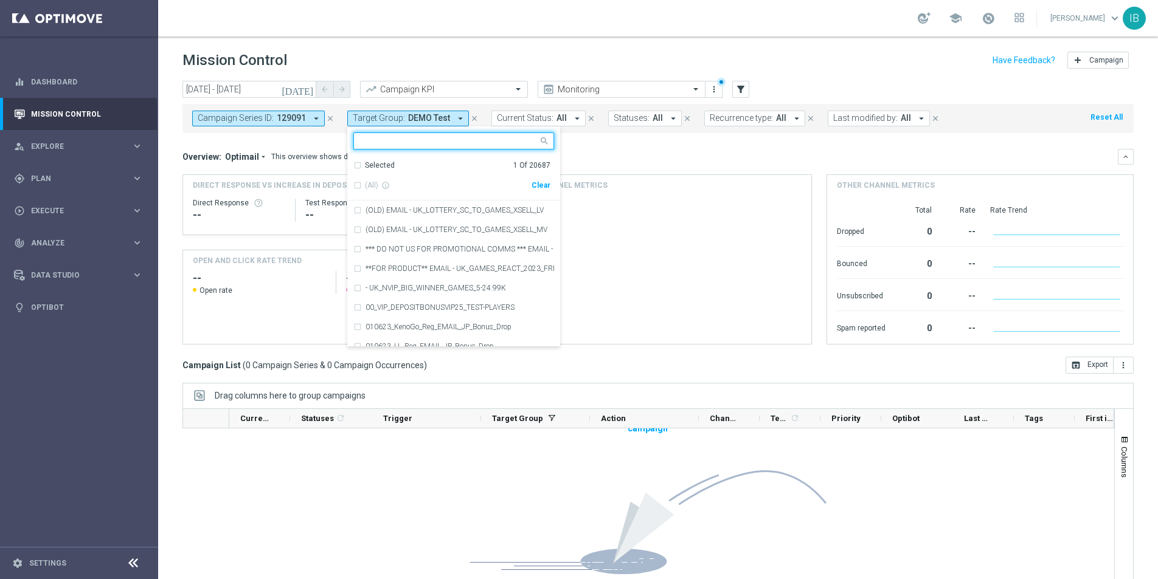
click at [354, 164] on div "Selected 1 Of 20687" at bounding box center [451, 166] width 197 height 10
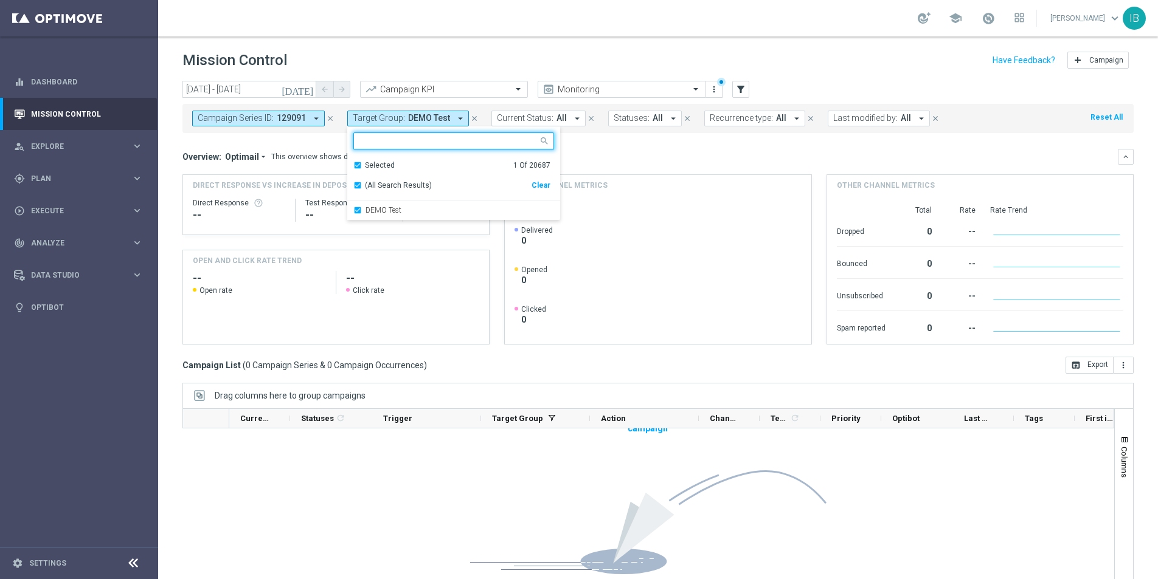
click at [539, 67] on div "Mission Control add Campaign" at bounding box center [657, 61] width 951 height 24
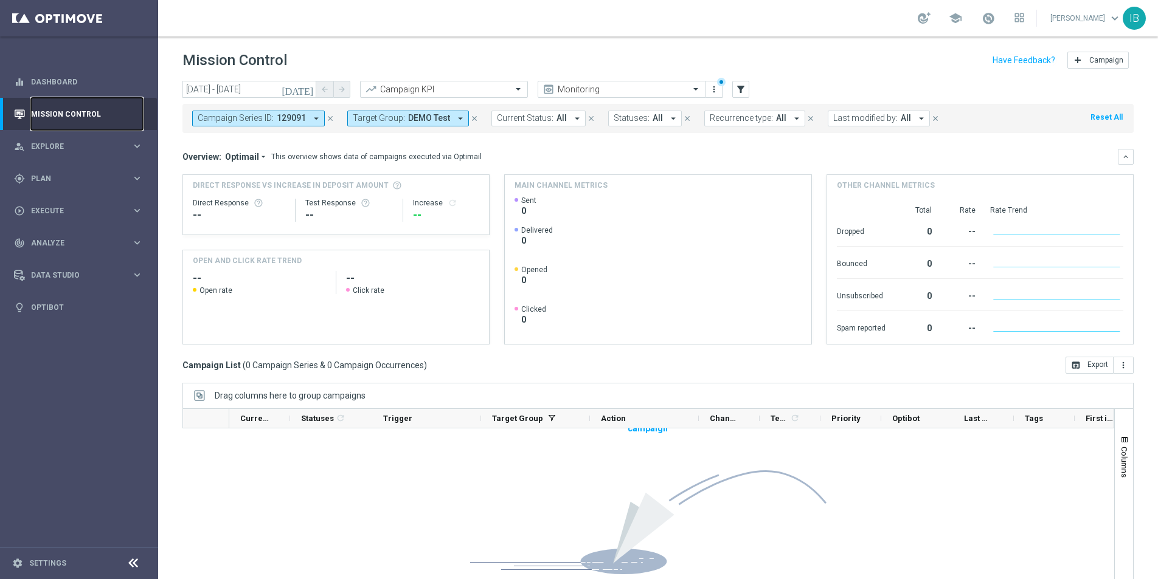
click at [69, 117] on link "Mission Control" at bounding box center [87, 114] width 112 height 32
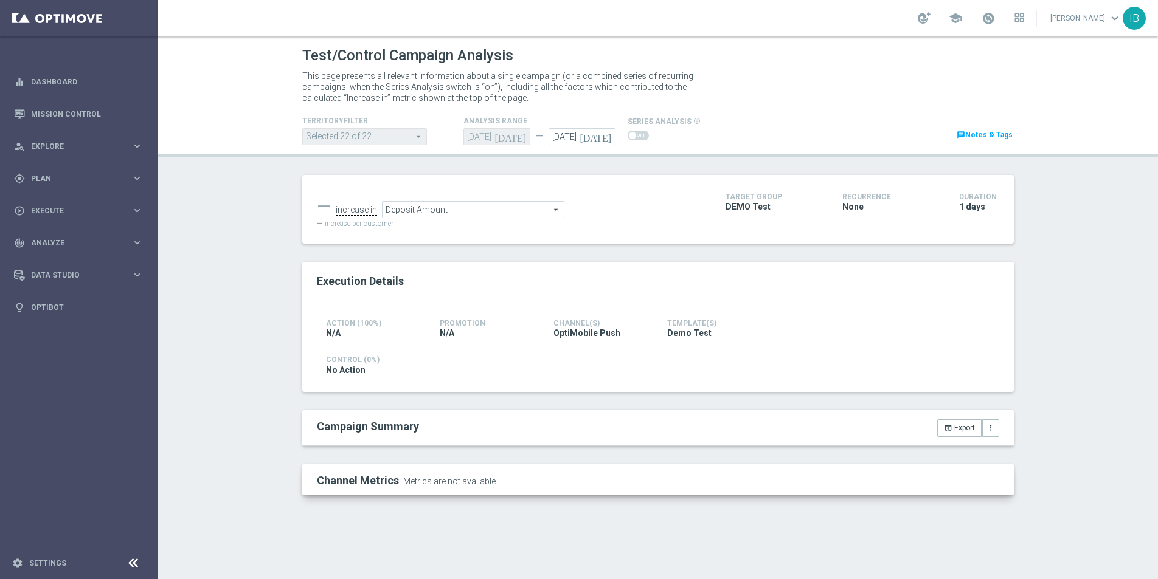
click at [482, 212] on span "Deposit Amount" at bounding box center [472, 210] width 181 height 16
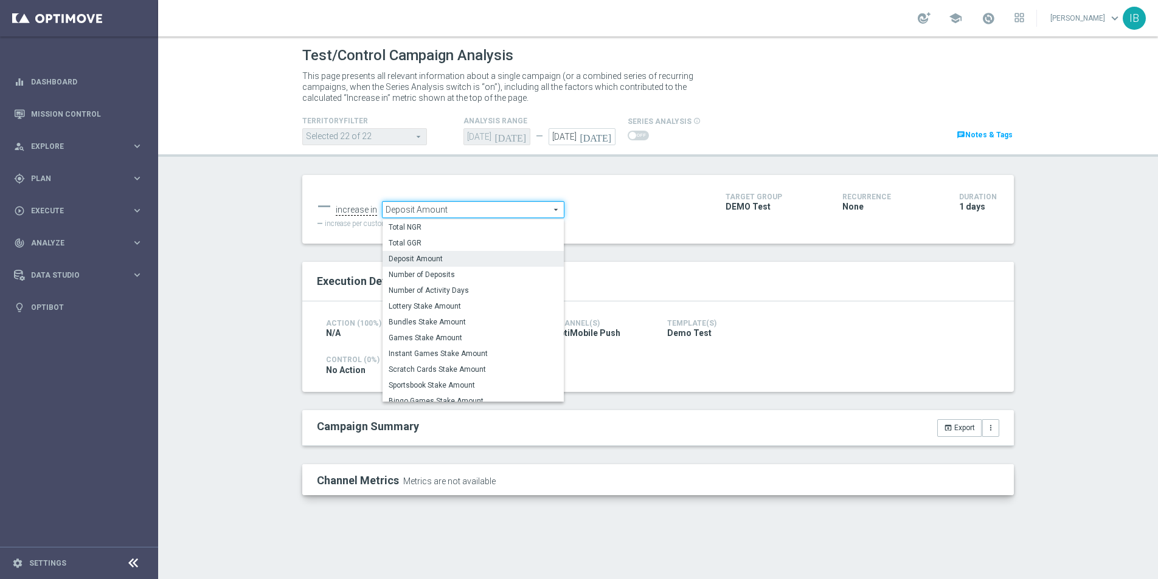
click at [210, 296] on div "Test/Control Campaign Analysis This page presents all relevant information abou…" at bounding box center [658, 307] width 1000 height 543
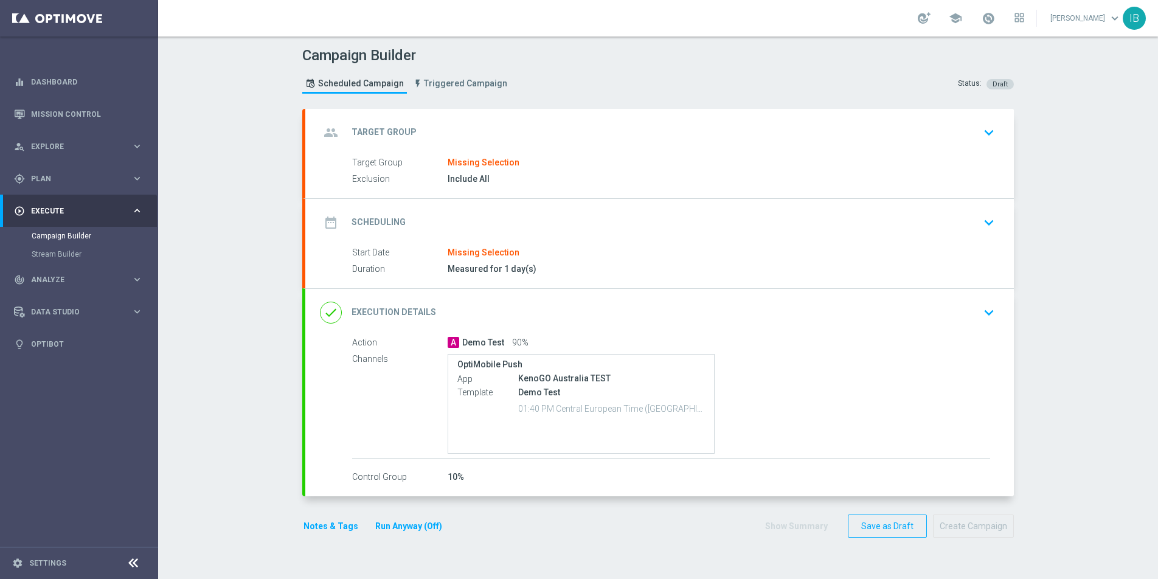
click at [985, 136] on icon "keyboard_arrow_down" at bounding box center [989, 132] width 18 height 18
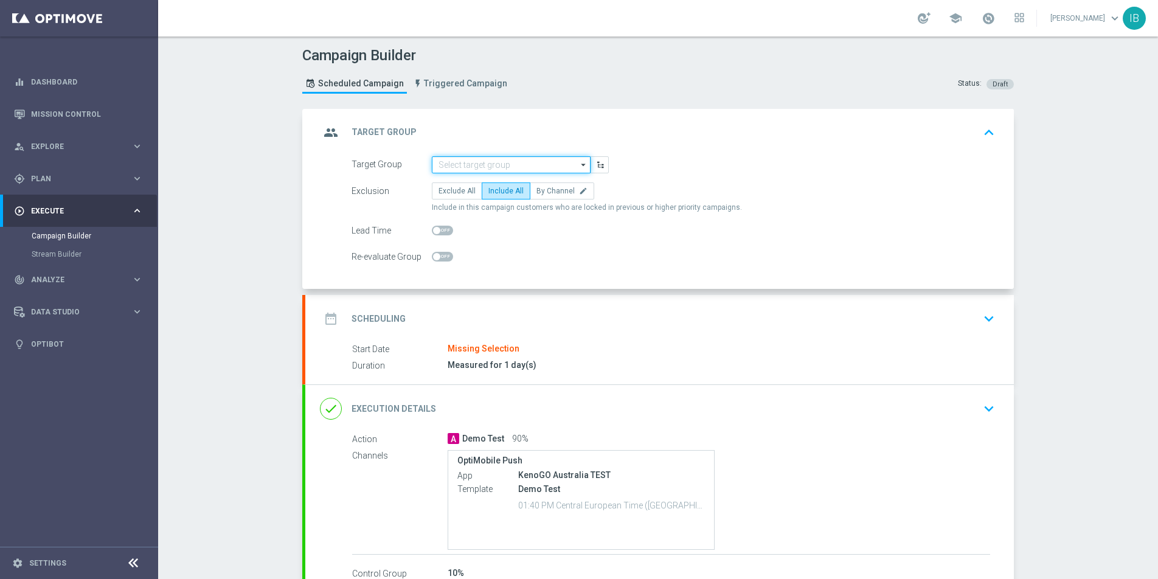
click at [575, 165] on input at bounding box center [511, 164] width 159 height 17
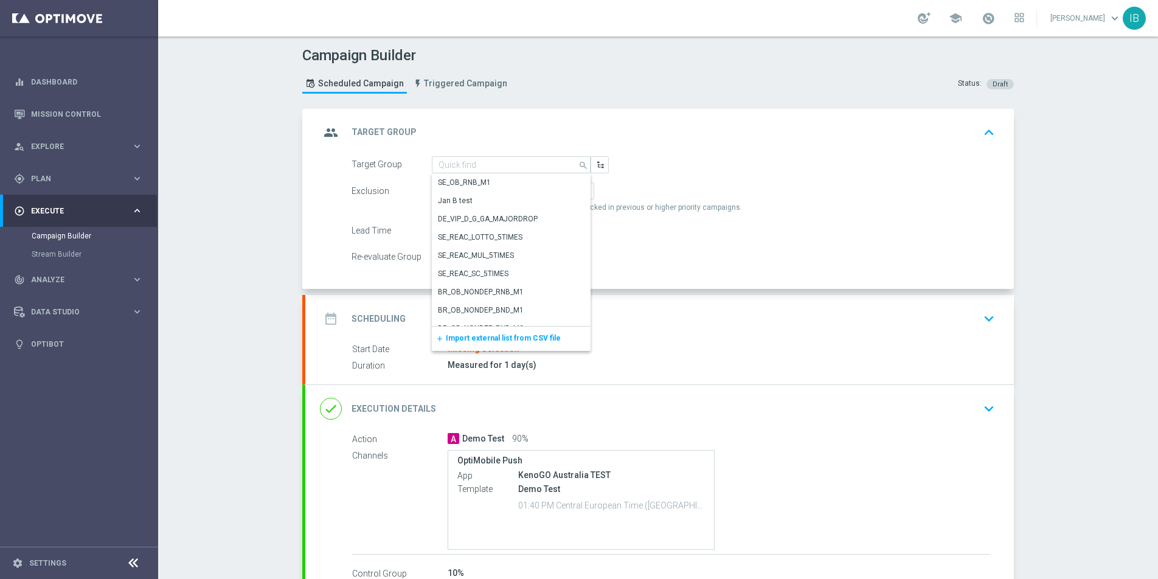
click at [519, 337] on span "Import external list from CSV file" at bounding box center [503, 338] width 115 height 9
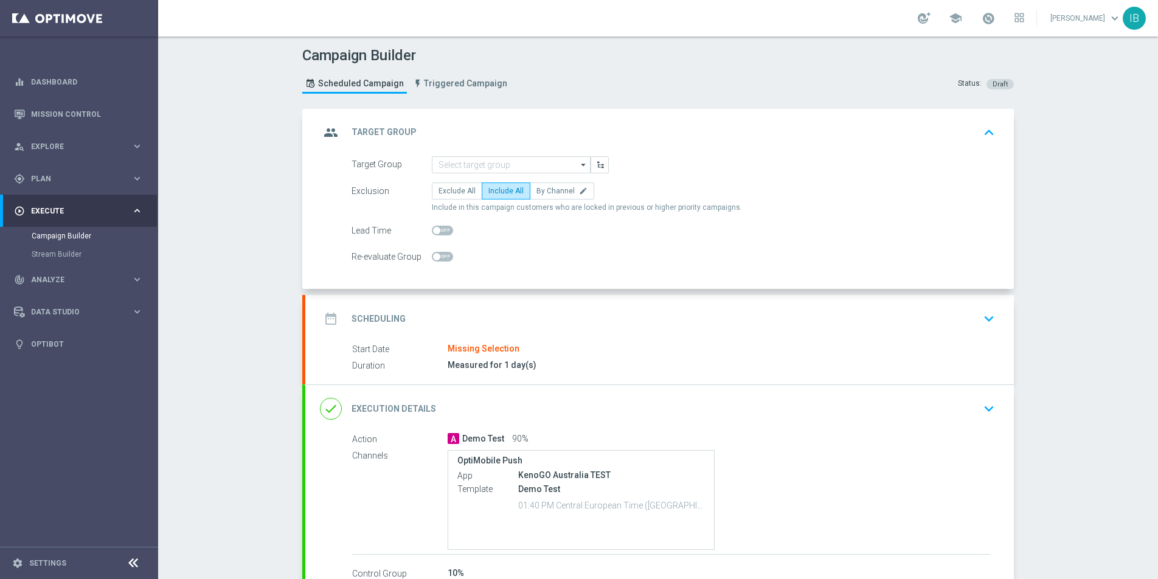
click at [582, 232] on body "equalizer Dashboard Mission Control" at bounding box center [579, 289] width 1158 height 579
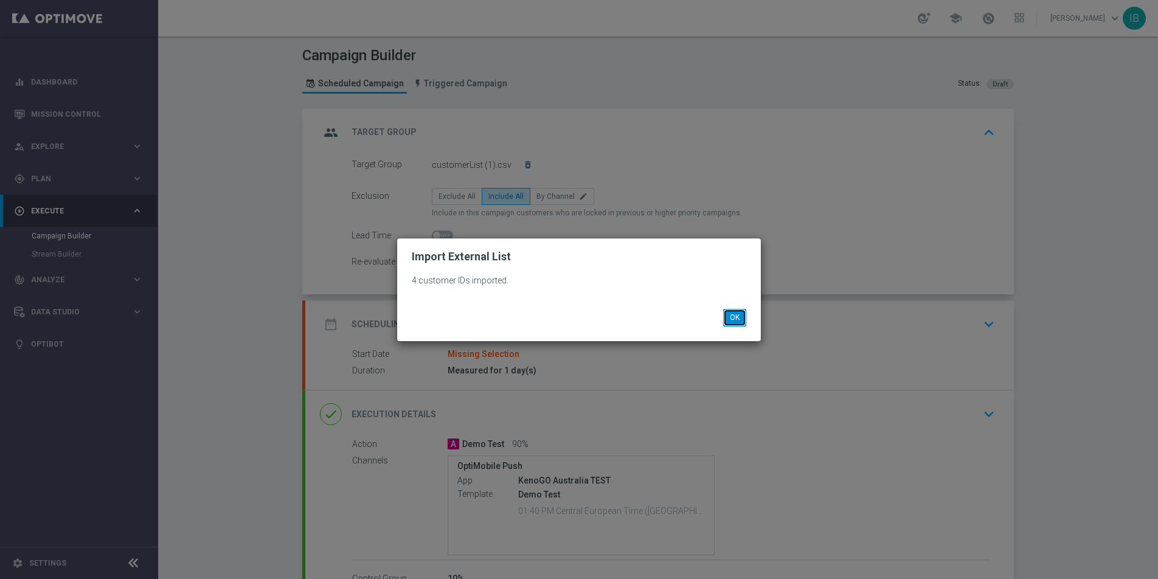
click at [736, 316] on button "OK" at bounding box center [734, 317] width 23 height 17
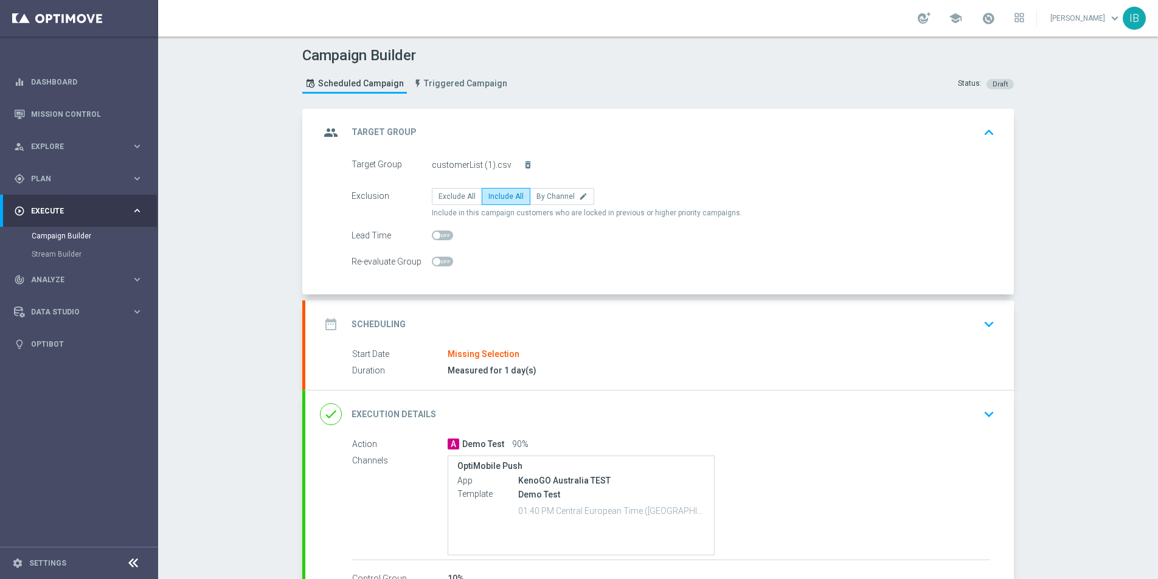
click at [574, 368] on div "Measured for 1 day(s)" at bounding box center [719, 370] width 542 height 12
click at [987, 324] on icon "keyboard_arrow_down" at bounding box center [989, 324] width 18 height 18
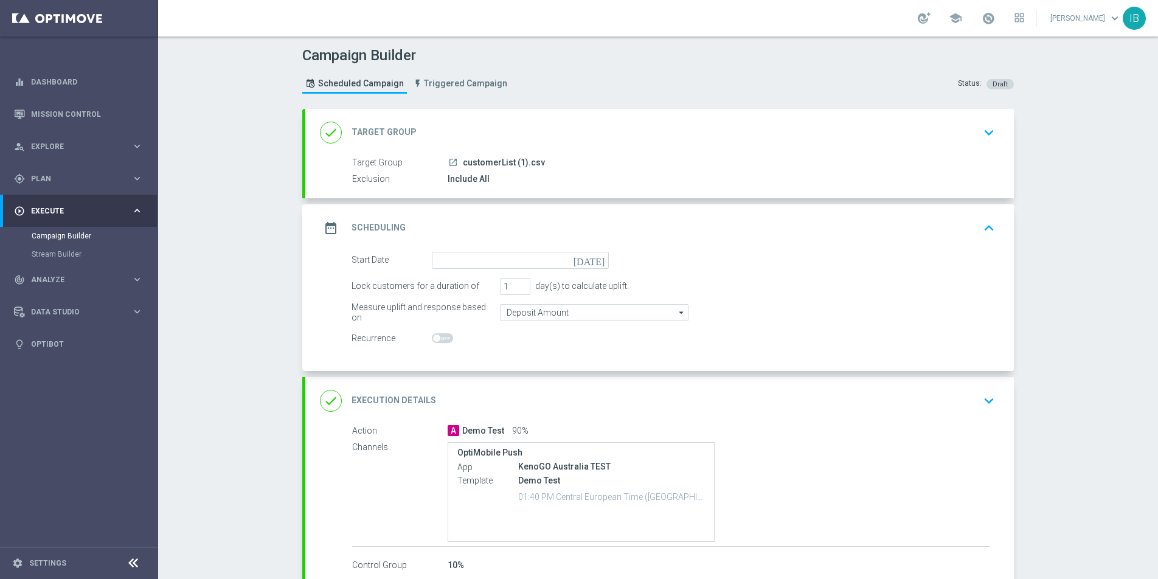
click at [604, 260] on icon "[DATE]" at bounding box center [591, 258] width 36 height 13
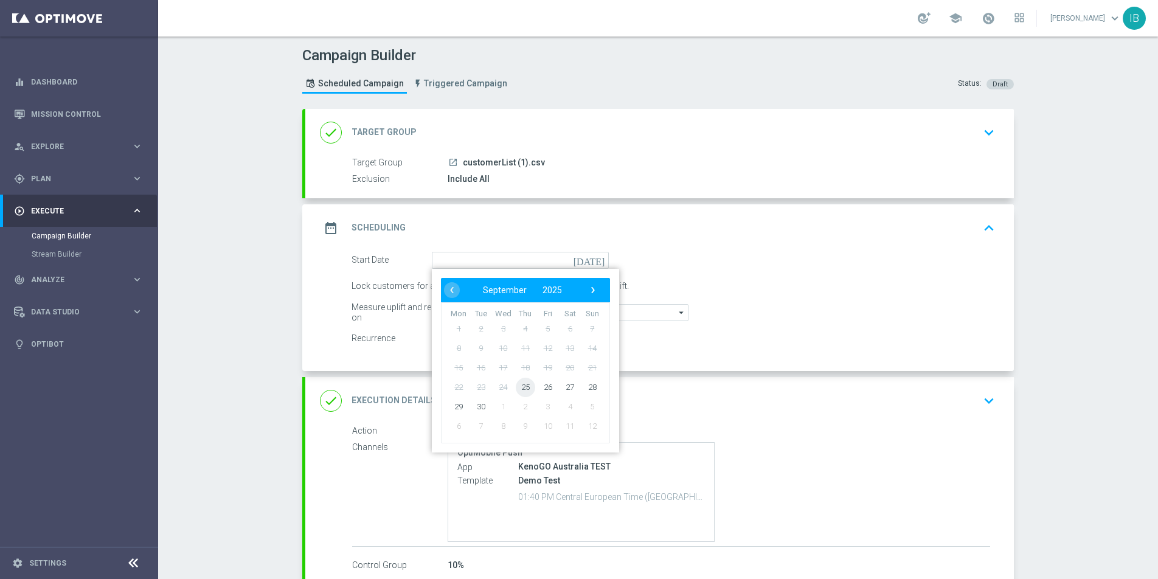
click at [531, 386] on span "25" at bounding box center [525, 386] width 19 height 19
type input "[DATE]"
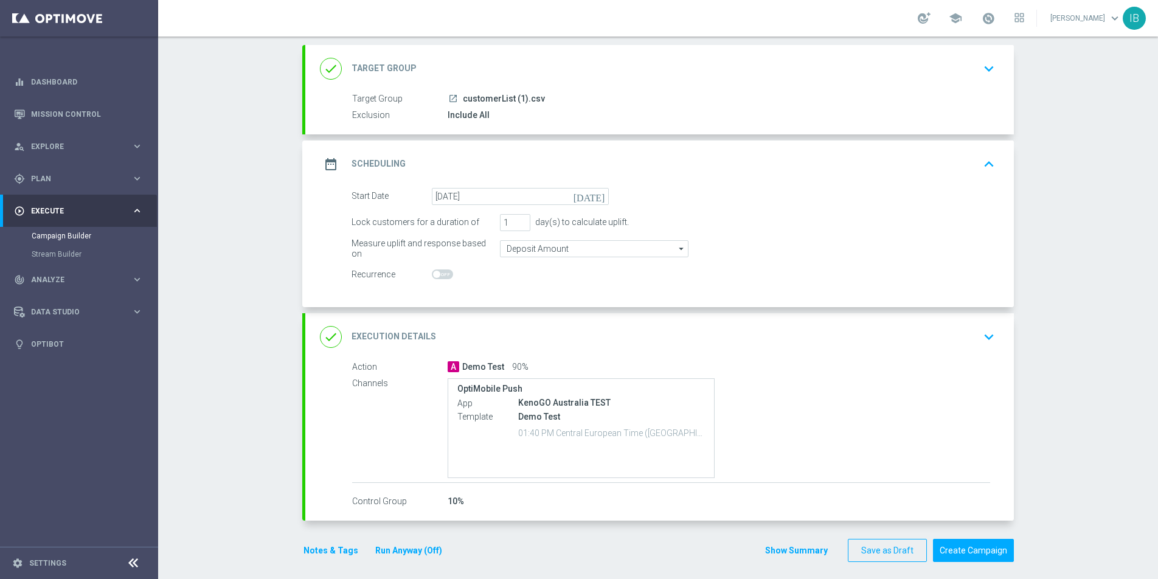
scroll to position [71, 0]
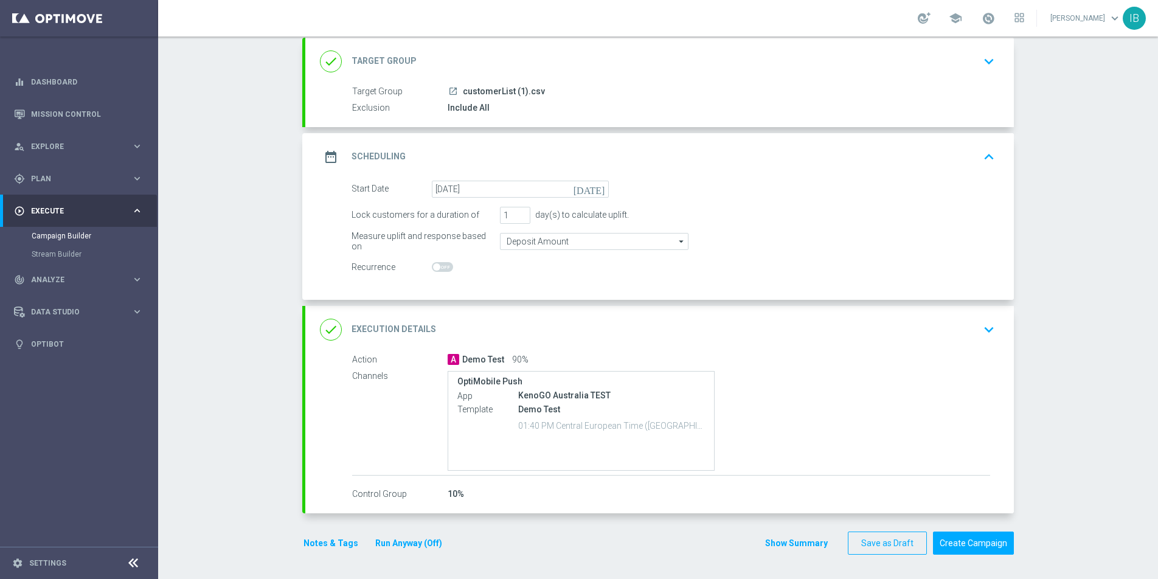
click at [731, 271] on div "Recurrence" at bounding box center [673, 267] width 662 height 17
click at [988, 330] on icon "keyboard_arrow_down" at bounding box center [989, 329] width 18 height 18
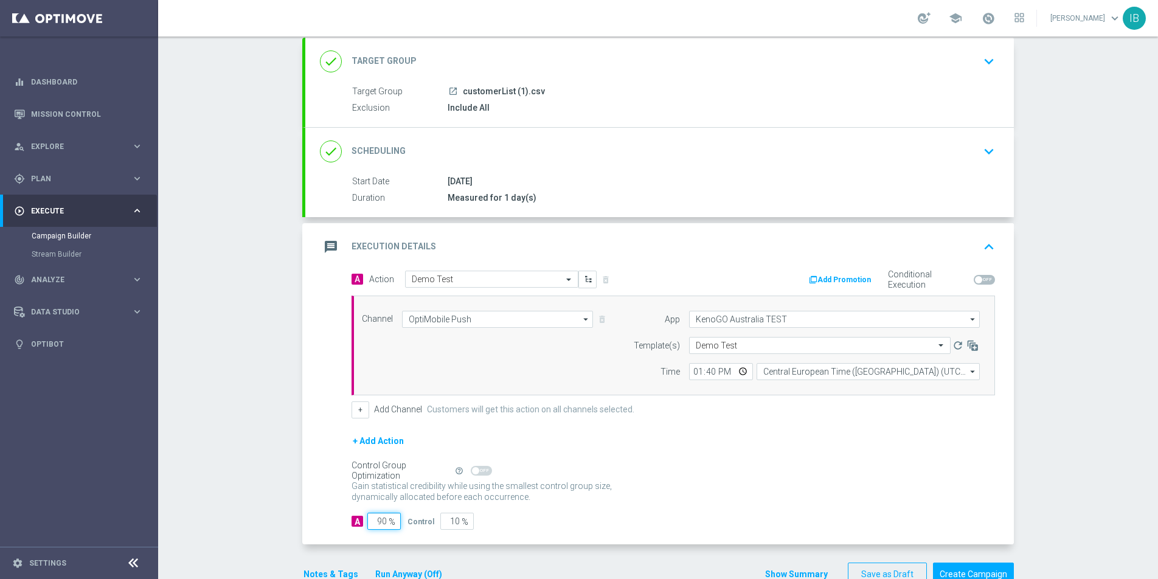
drag, startPoint x: 387, startPoint y: 522, endPoint x: 362, endPoint y: 517, distance: 25.9
click at [362, 517] on div "A 90 %" at bounding box center [374, 521] width 46 height 17
type input "1"
type input "99"
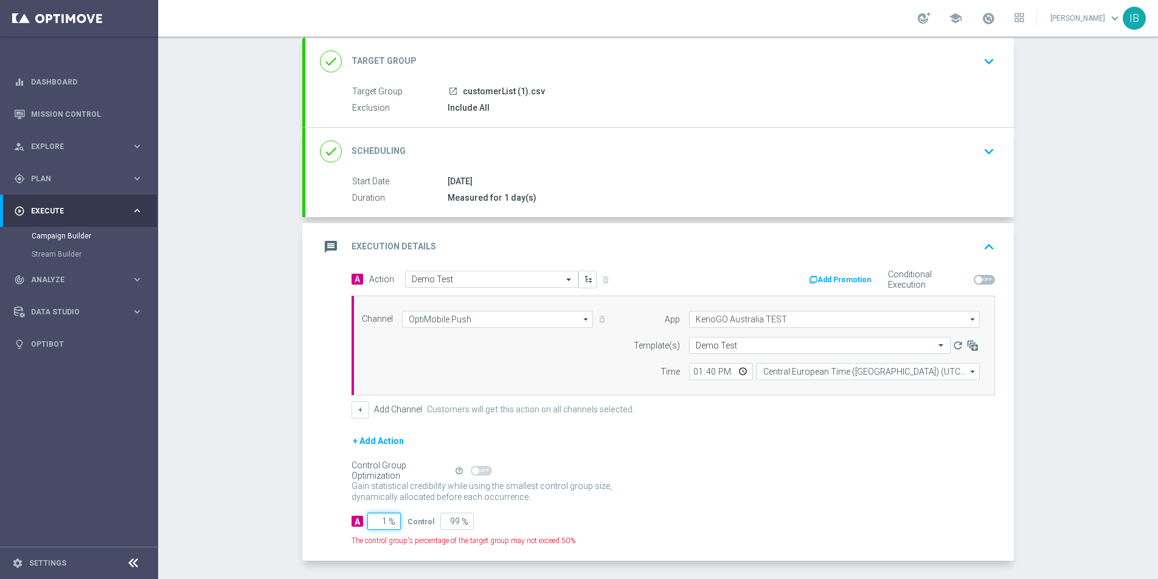
type input "10"
type input "90"
type input "100"
type input "0"
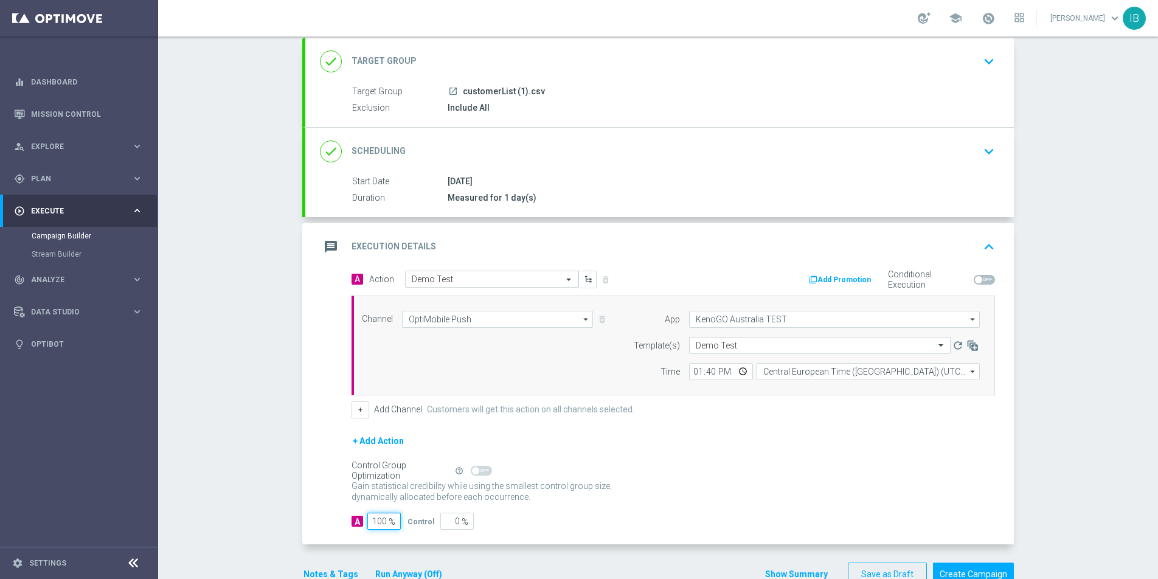
type input "100"
click at [709, 368] on input "13:40" at bounding box center [721, 371] width 64 height 17
click at [712, 372] on input "13:40" at bounding box center [721, 371] width 64 height 17
type input "13:45"
click at [937, 513] on div "A 100 % Control 0 %" at bounding box center [672, 521] width 643 height 17
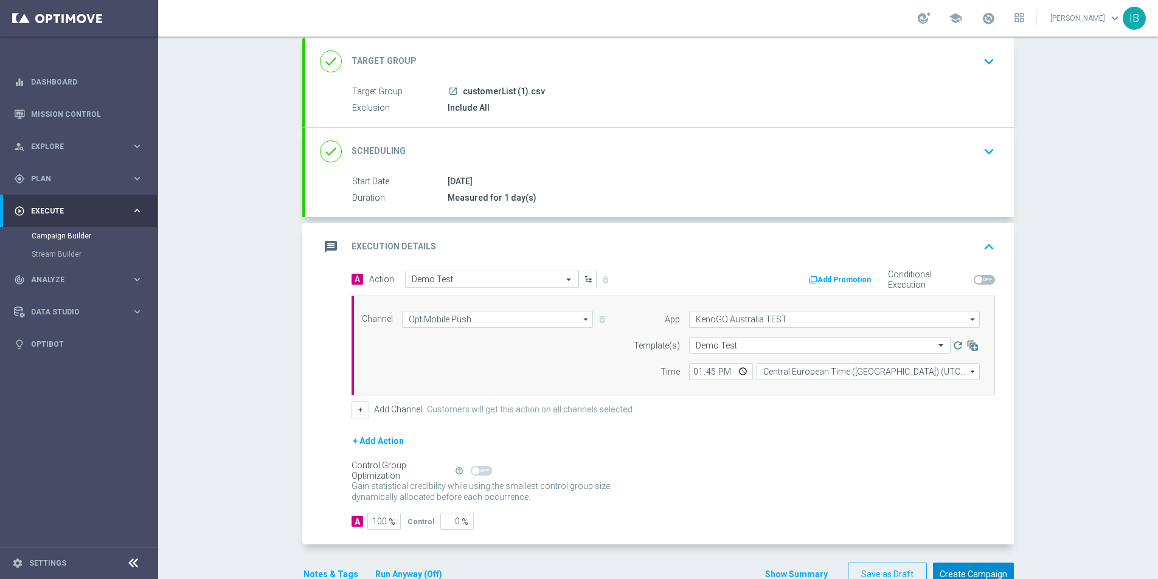
click at [969, 570] on button "Create Campaign" at bounding box center [973, 574] width 81 height 24
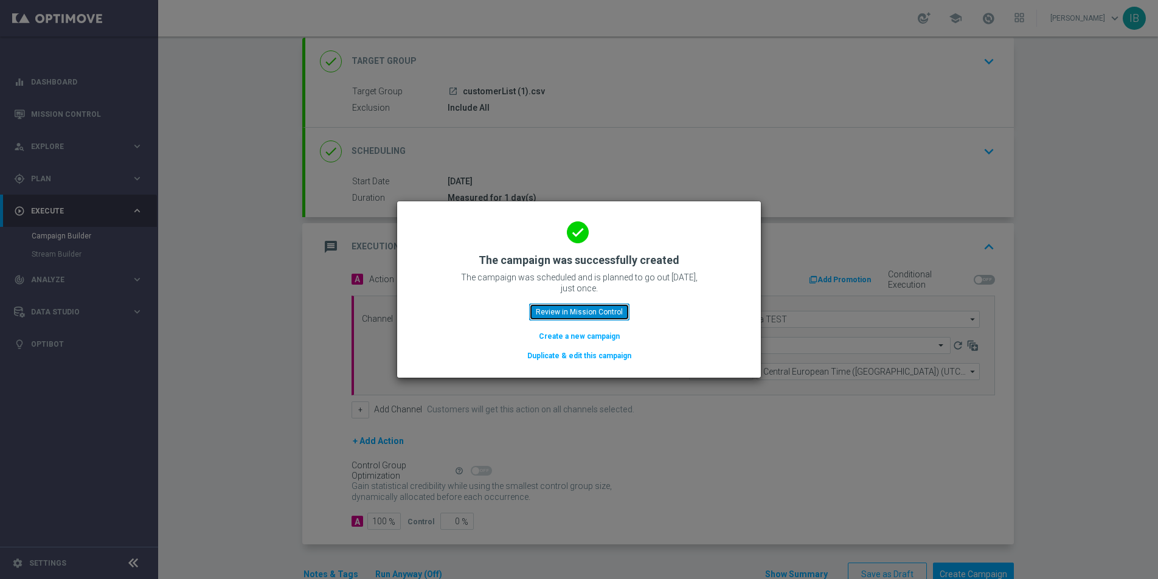
click at [606, 315] on button "Review in Mission Control" at bounding box center [579, 311] width 100 height 17
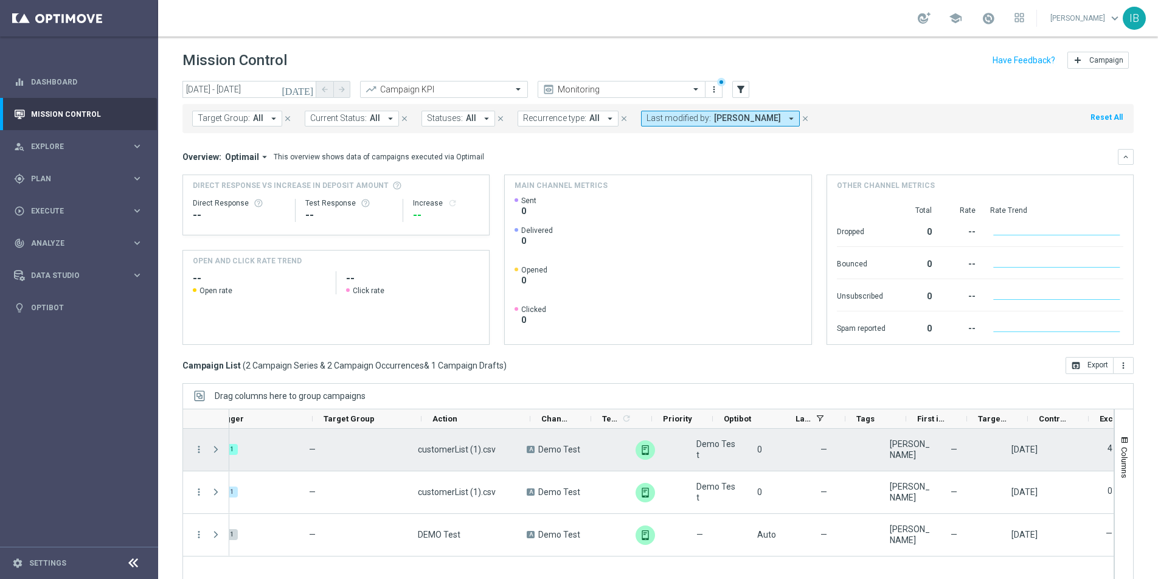
scroll to position [0, 203]
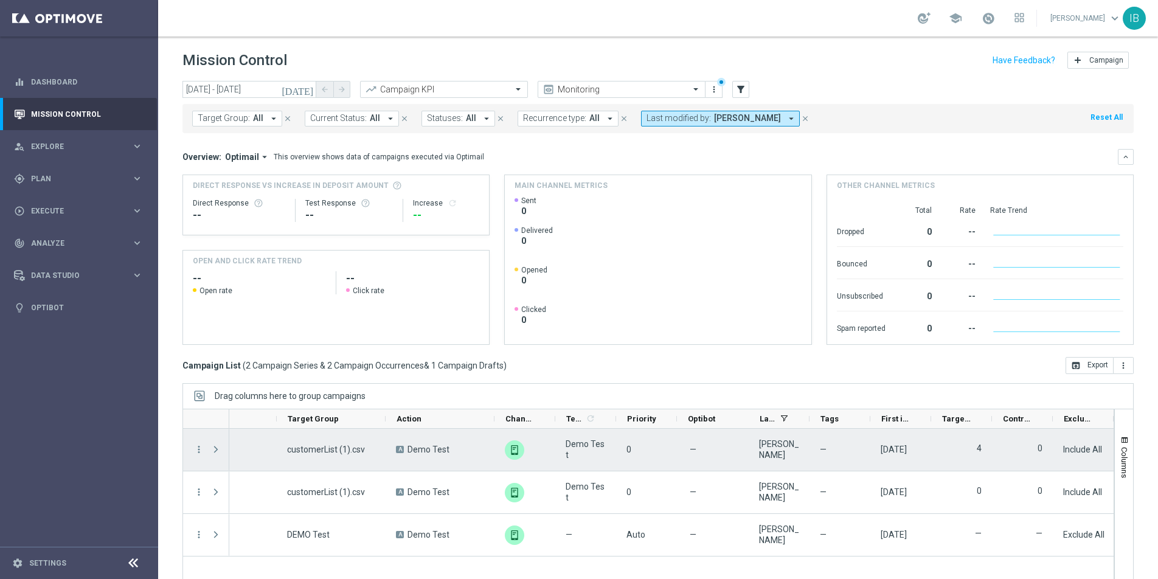
click at [980, 448] on label "4" at bounding box center [979, 448] width 5 height 11
click at [215, 451] on span "Press SPACE to select this row." at bounding box center [215, 449] width 11 height 10
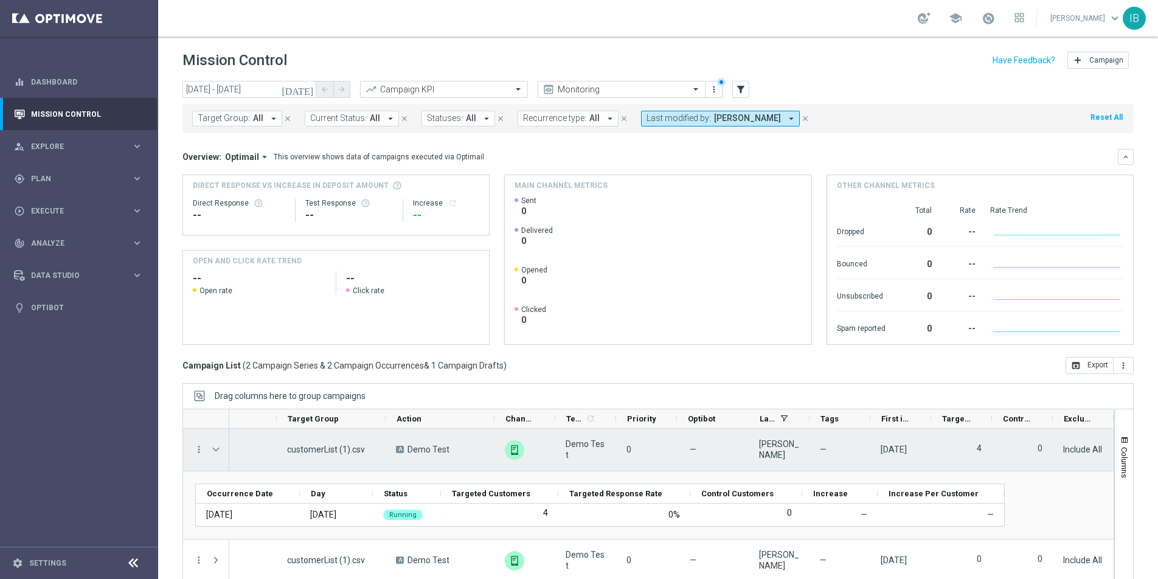
click at [215, 451] on span "Press SPACE to select this row." at bounding box center [215, 449] width 11 height 10
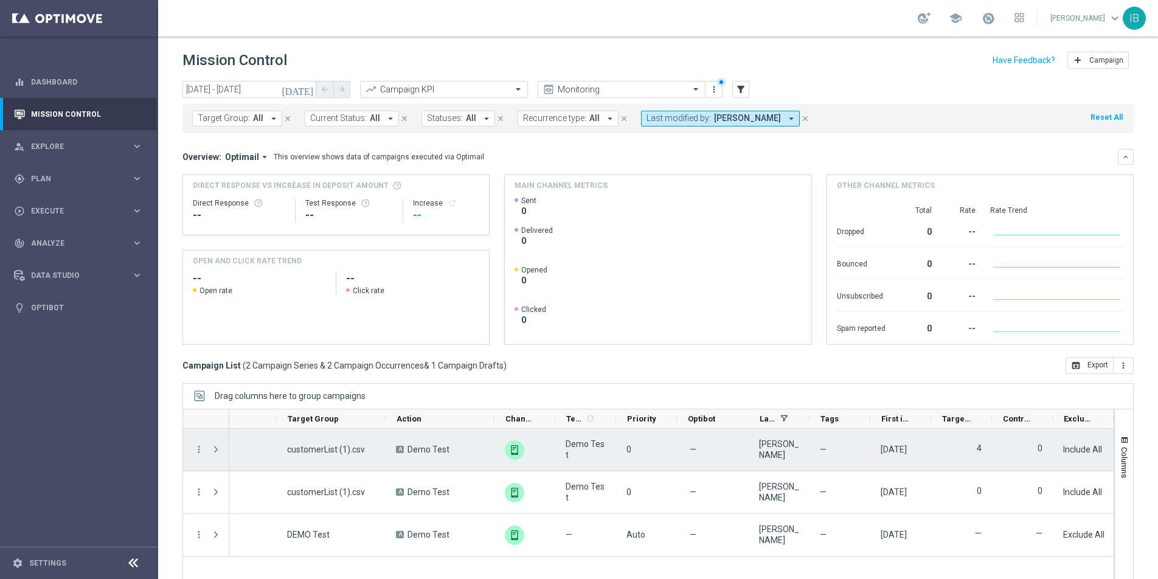
click at [215, 451] on span "Press SPACE to select this row." at bounding box center [215, 449] width 11 height 10
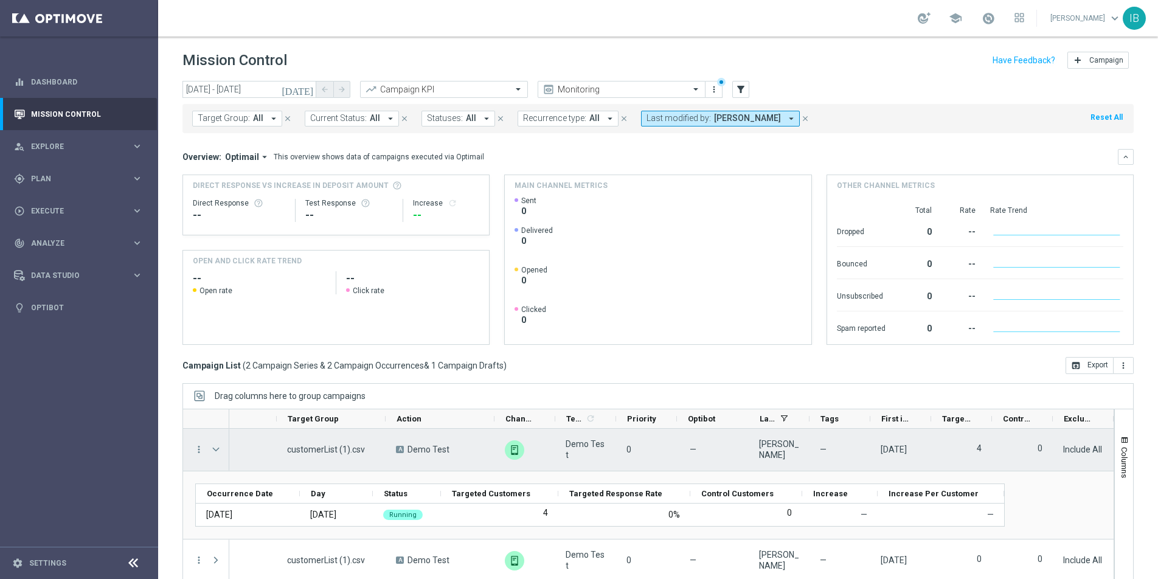
click at [220, 447] on span "Press SPACE to select this row." at bounding box center [215, 449] width 11 height 10
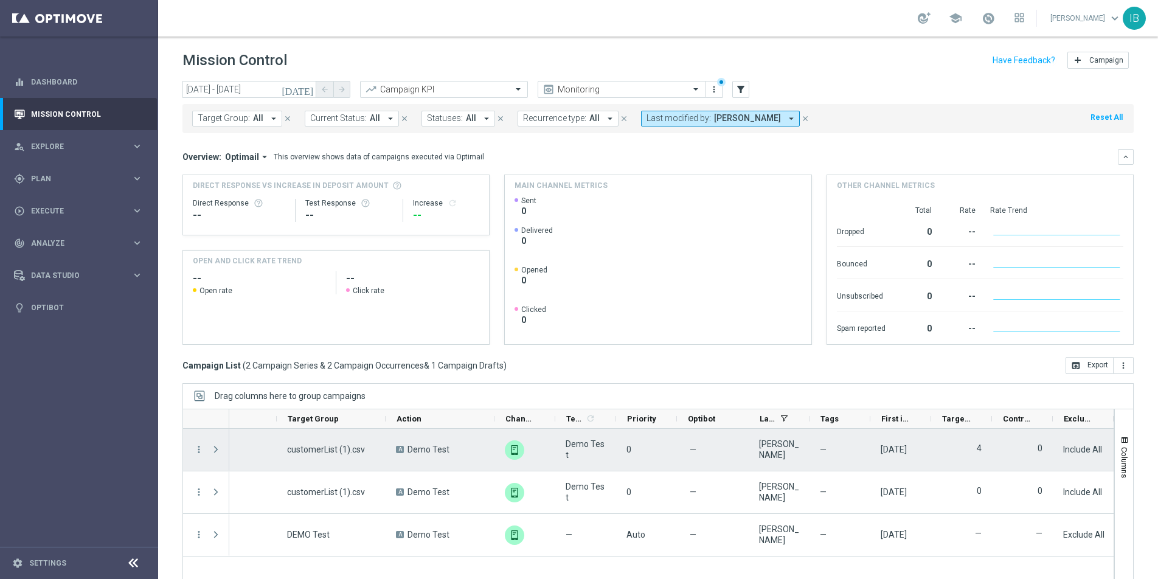
click at [220, 447] on span "Press SPACE to select this row." at bounding box center [215, 449] width 11 height 10
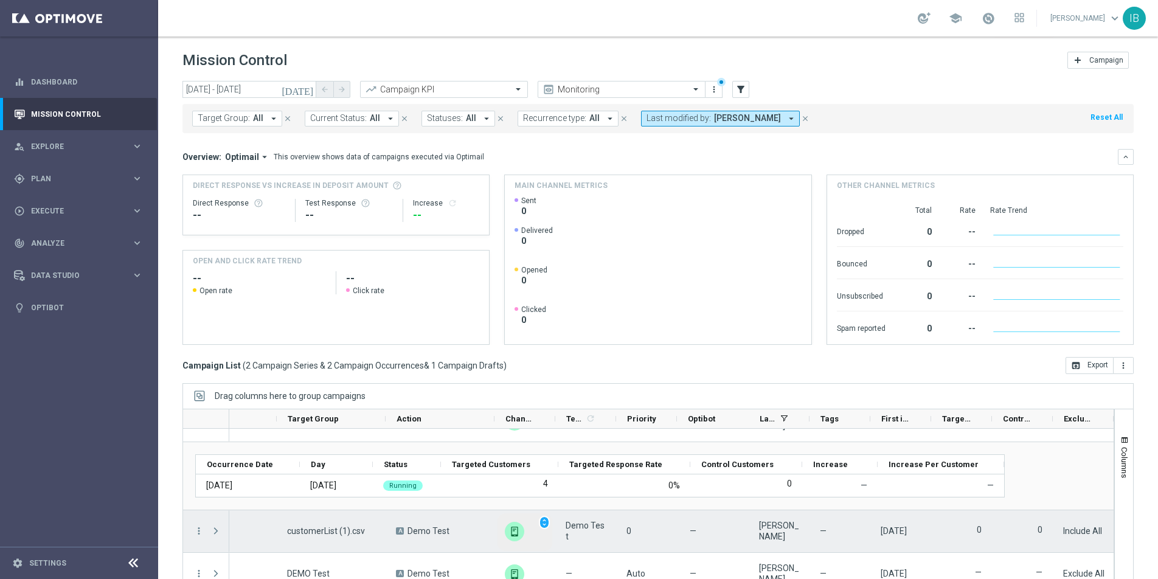
scroll to position [29, 0]
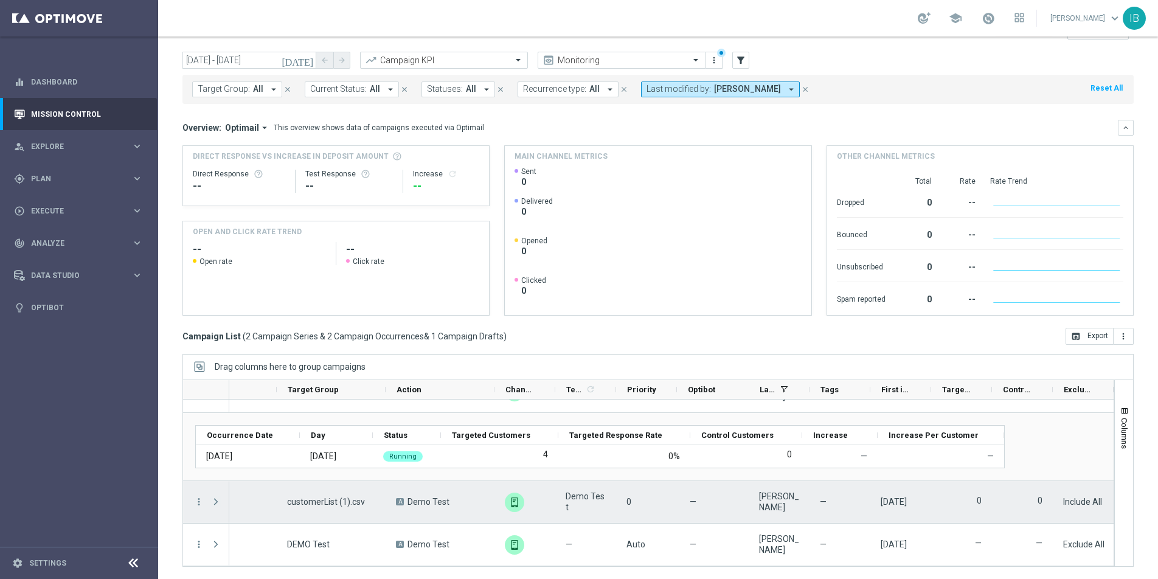
click at [220, 500] on span "Press SPACE to select this row." at bounding box center [215, 502] width 11 height 10
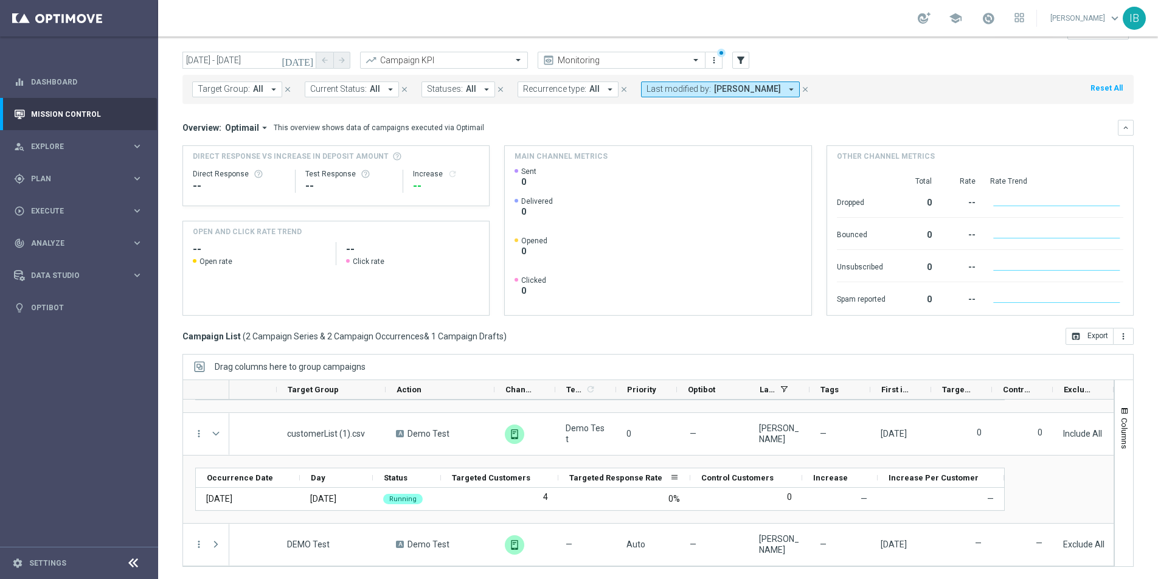
scroll to position [97, 0]
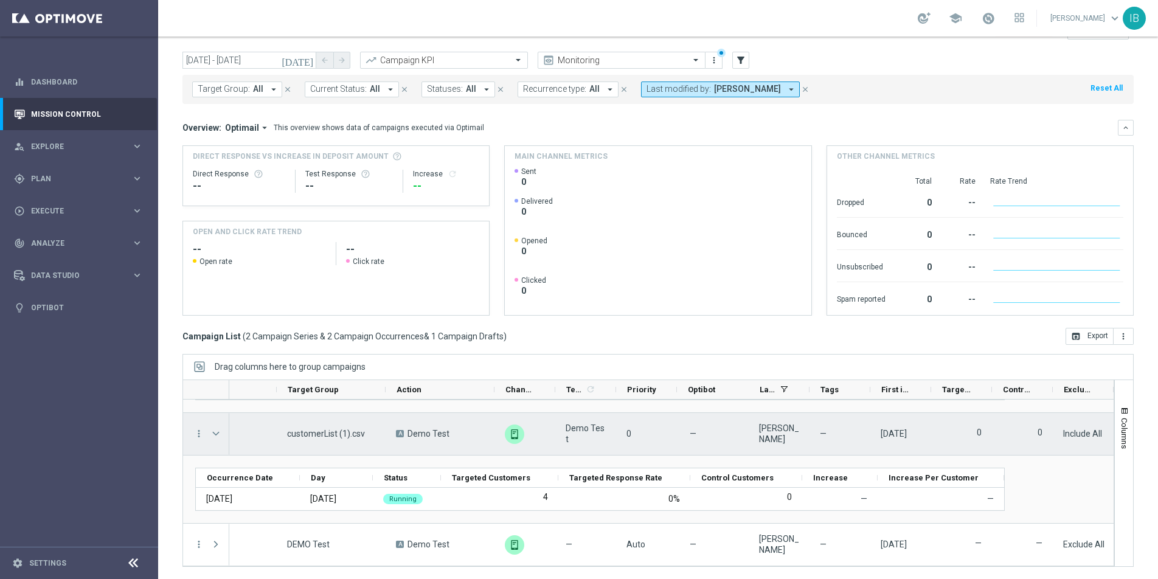
click at [587, 434] on span "Demo Test" at bounding box center [585, 434] width 40 height 22
click at [1073, 432] on span "Include All" at bounding box center [1082, 434] width 39 height 10
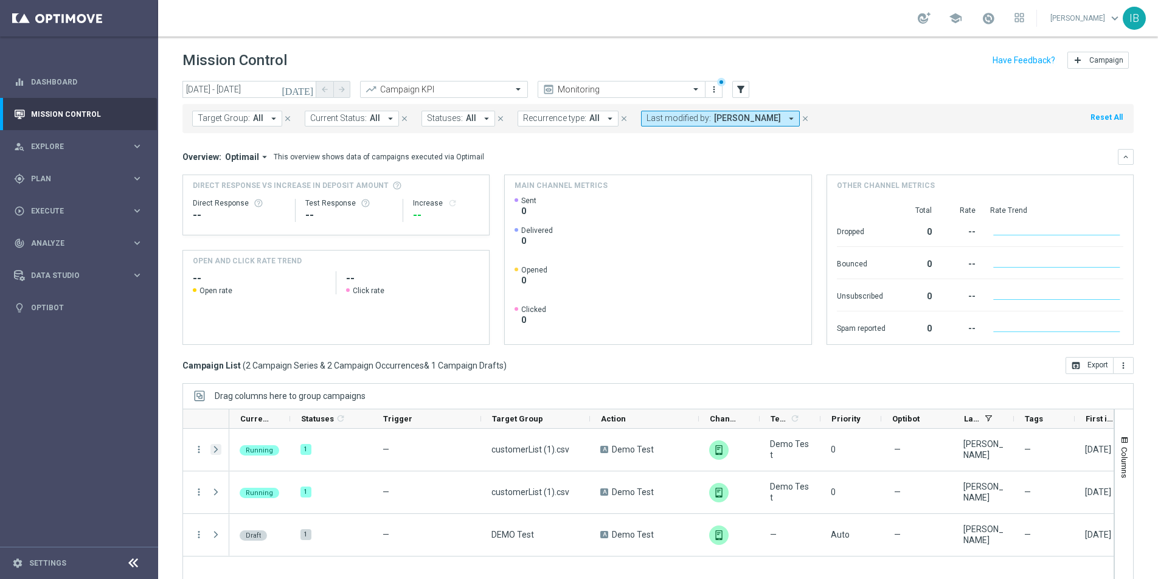
click at [218, 449] on span "Press SPACE to select this row." at bounding box center [215, 449] width 11 height 10
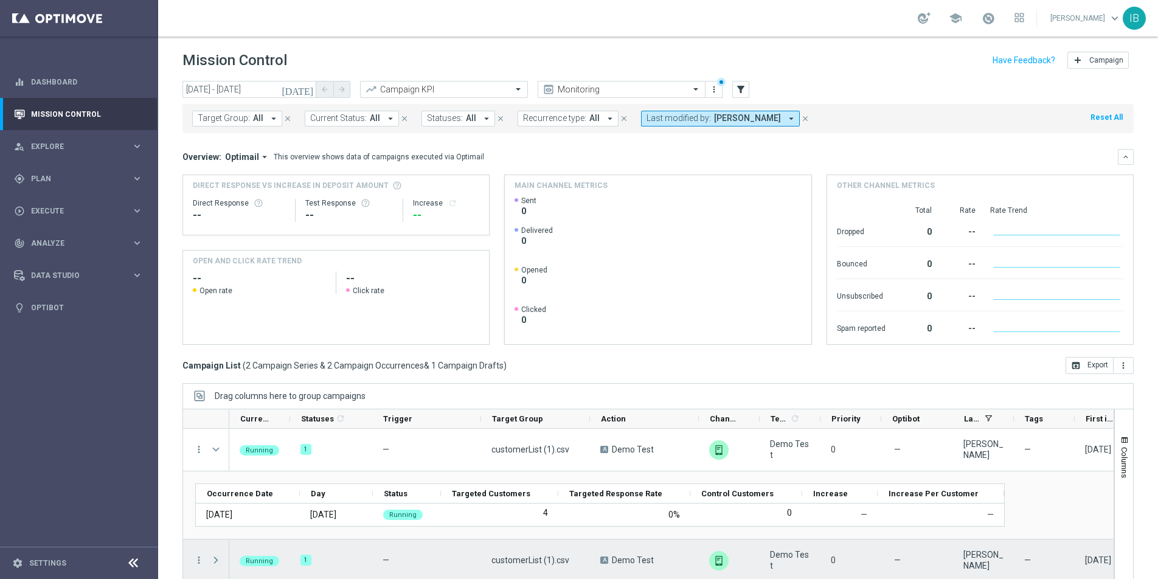
click at [215, 562] on span "Press SPACE to select this row." at bounding box center [215, 560] width 11 height 10
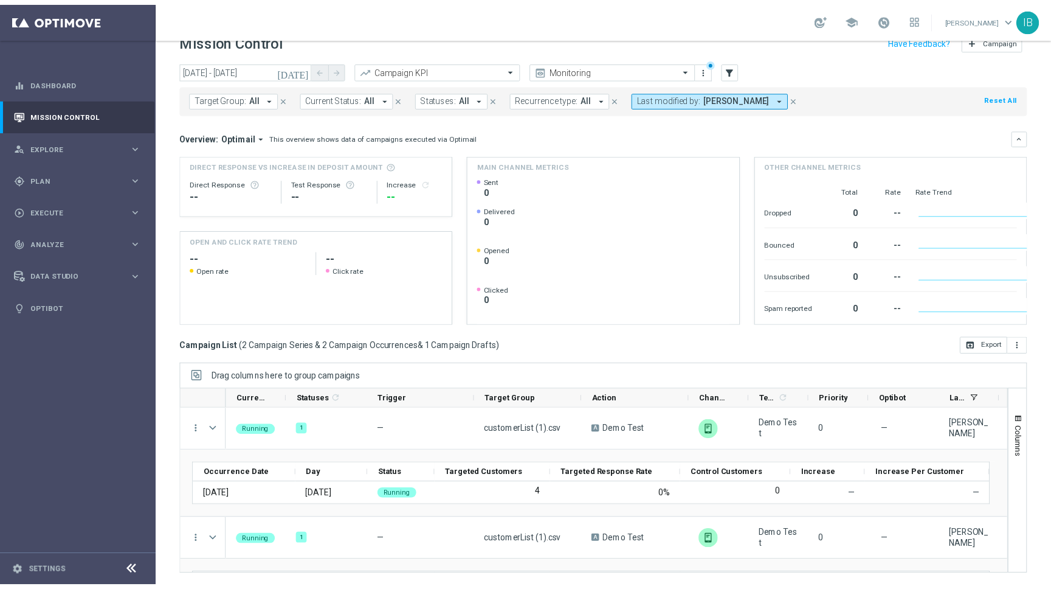
scroll to position [19, 0]
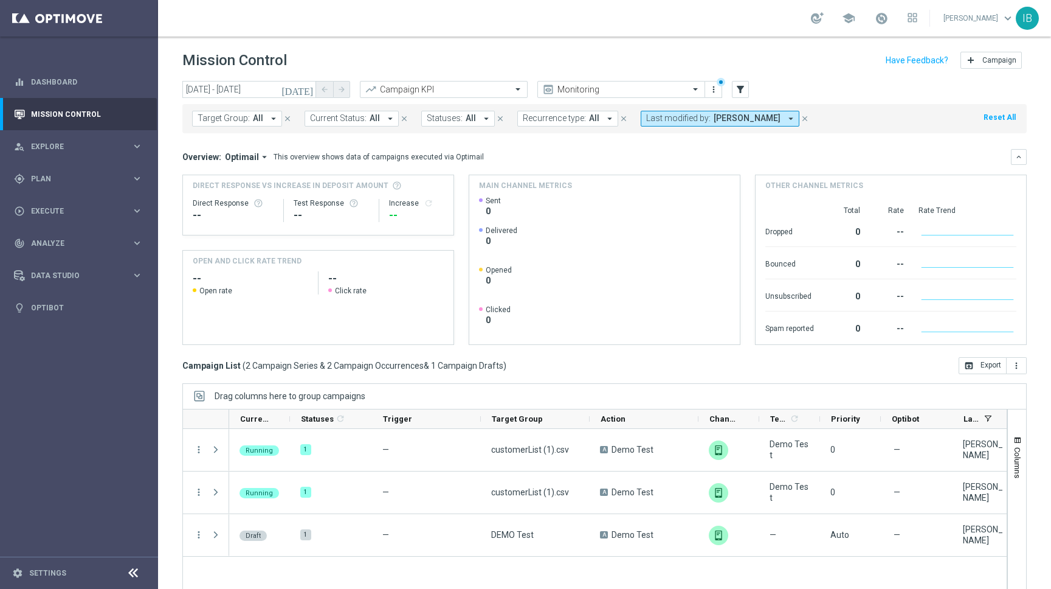
click at [491, 274] on span "Opened" at bounding box center [499, 270] width 26 height 10
click at [486, 209] on span "0" at bounding box center [493, 211] width 15 height 11
click at [203, 295] on span "Open rate" at bounding box center [215, 291] width 33 height 10
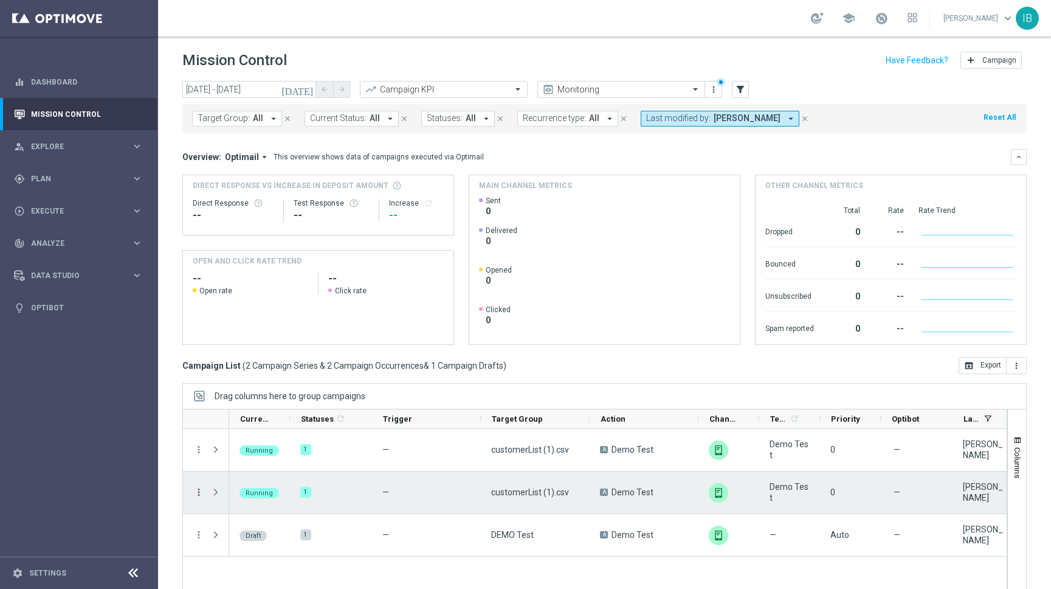
click at [200, 493] on icon "more_vert" at bounding box center [198, 491] width 11 height 11
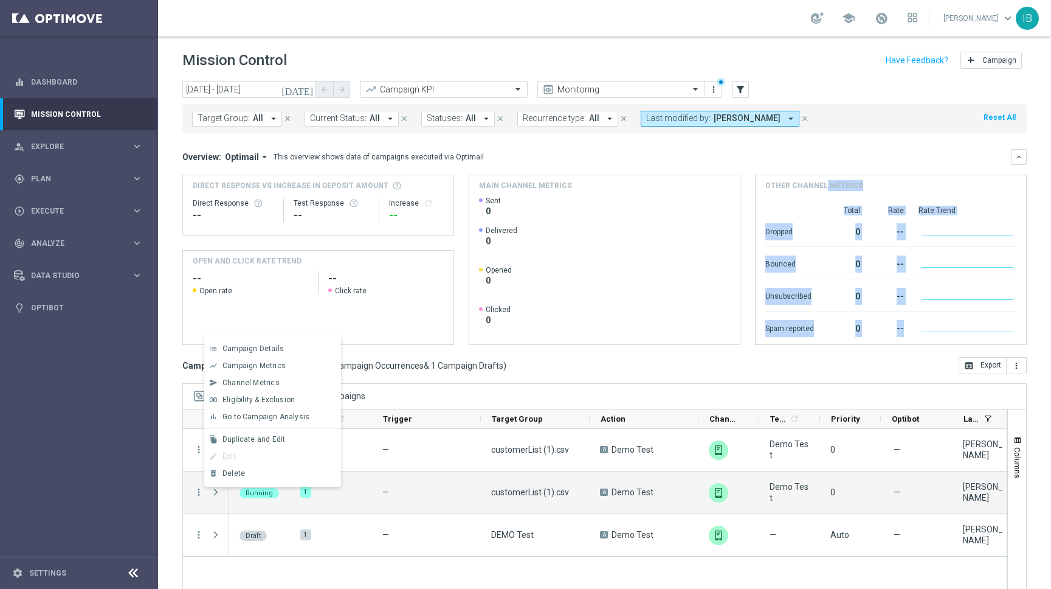
click at [578, 344] on mini-dashboard "Overview: Optimail arrow_drop_down This overview shows data of campaigns execut…" at bounding box center [604, 245] width 845 height 224
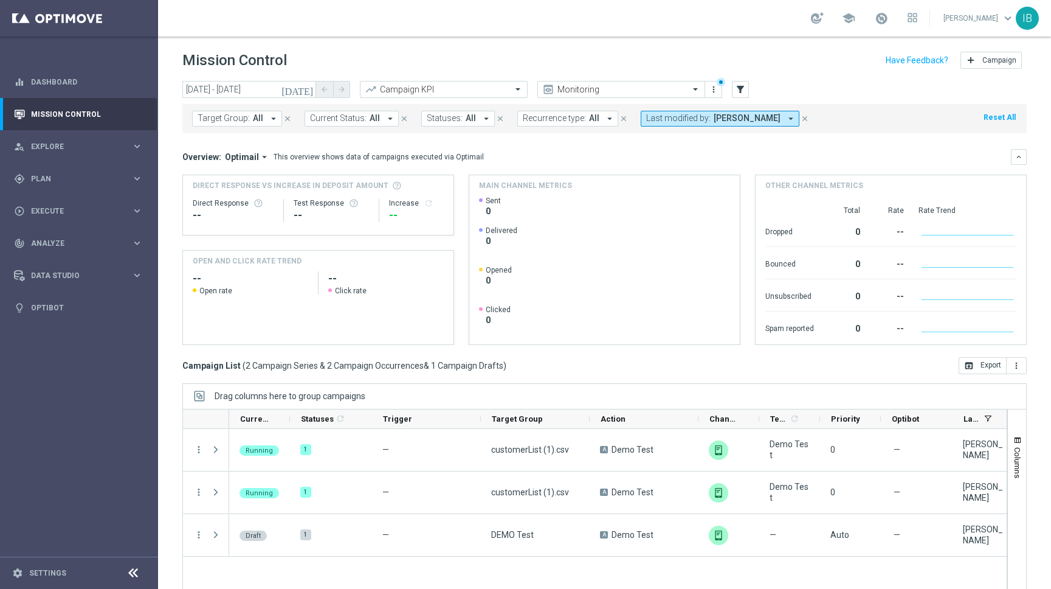
click at [576, 345] on mini-dashboard "Overview: Optimail arrow_drop_down This overview shows data of campaigns execut…" at bounding box center [604, 245] width 845 height 224
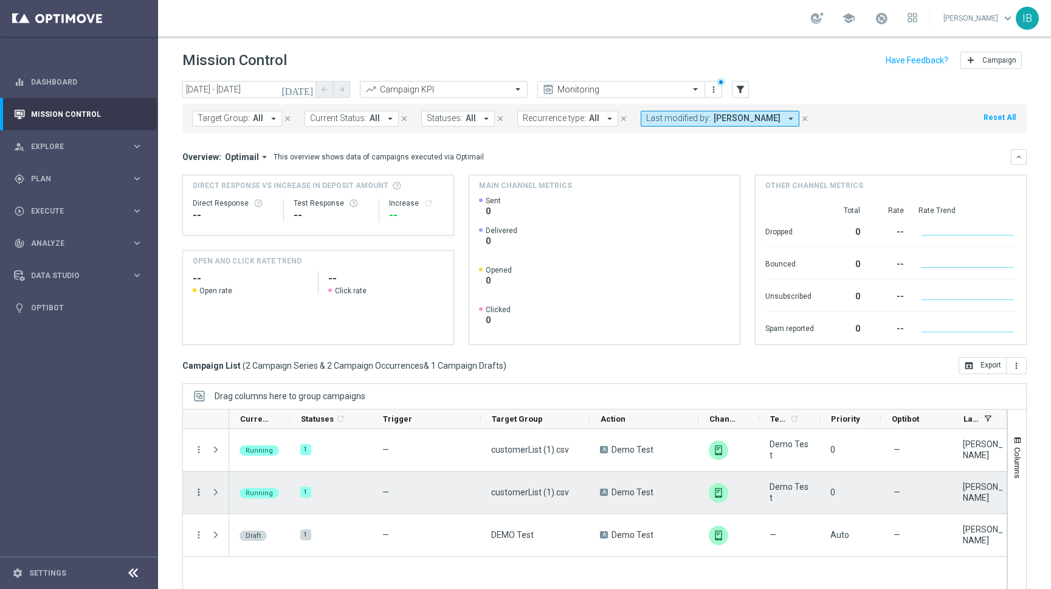
click at [200, 493] on icon "more_vert" at bounding box center [198, 491] width 11 height 11
click at [223, 473] on span "Delete" at bounding box center [234, 473] width 22 height 9
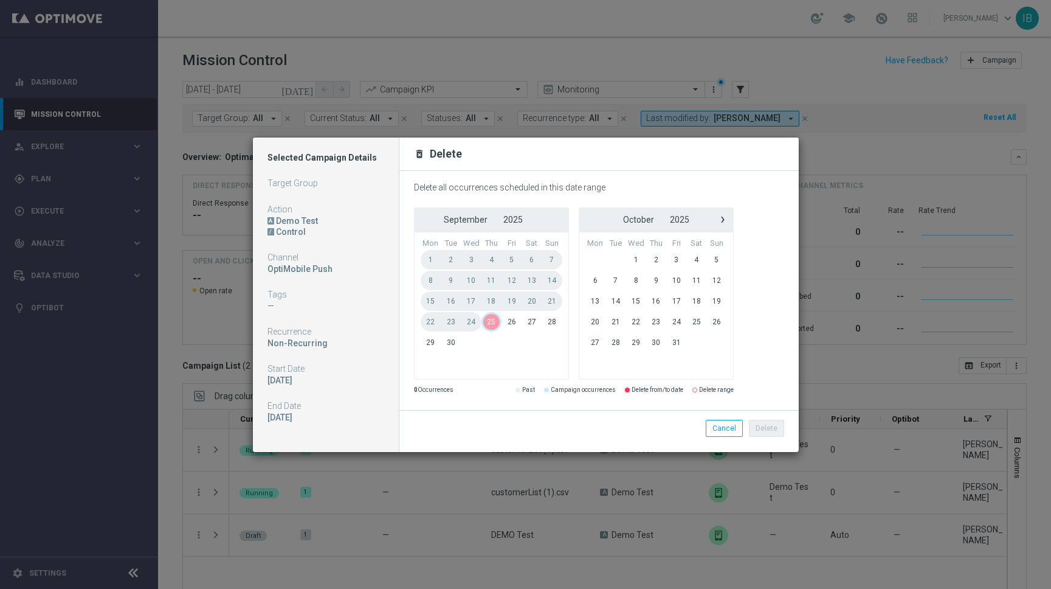
click at [486, 320] on span "25" at bounding box center [492, 321] width 20 height 19
click at [489, 323] on span "25" at bounding box center [492, 321] width 20 height 19
click at [771, 425] on button "Delete" at bounding box center [766, 428] width 35 height 17
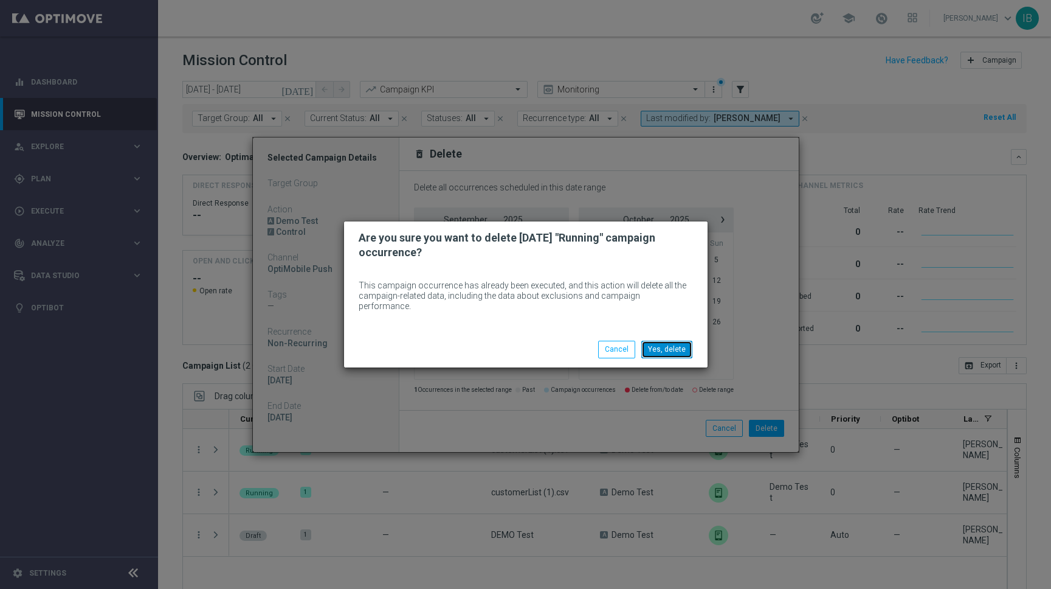
click at [666, 348] on button "Yes, delete" at bounding box center [666, 348] width 51 height 17
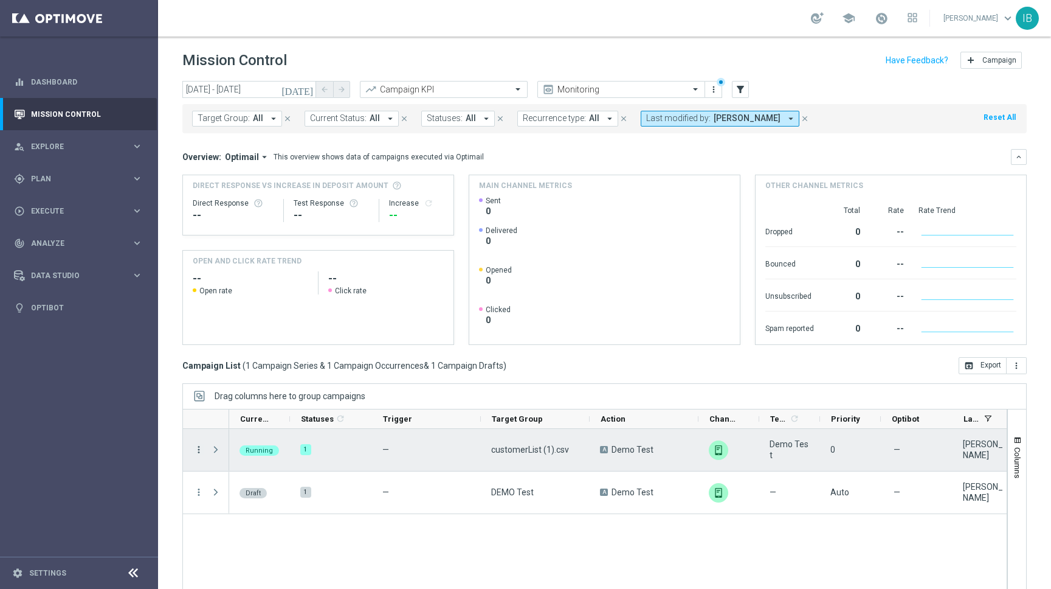
click at [197, 450] on icon "more_vert" at bounding box center [198, 449] width 11 height 11
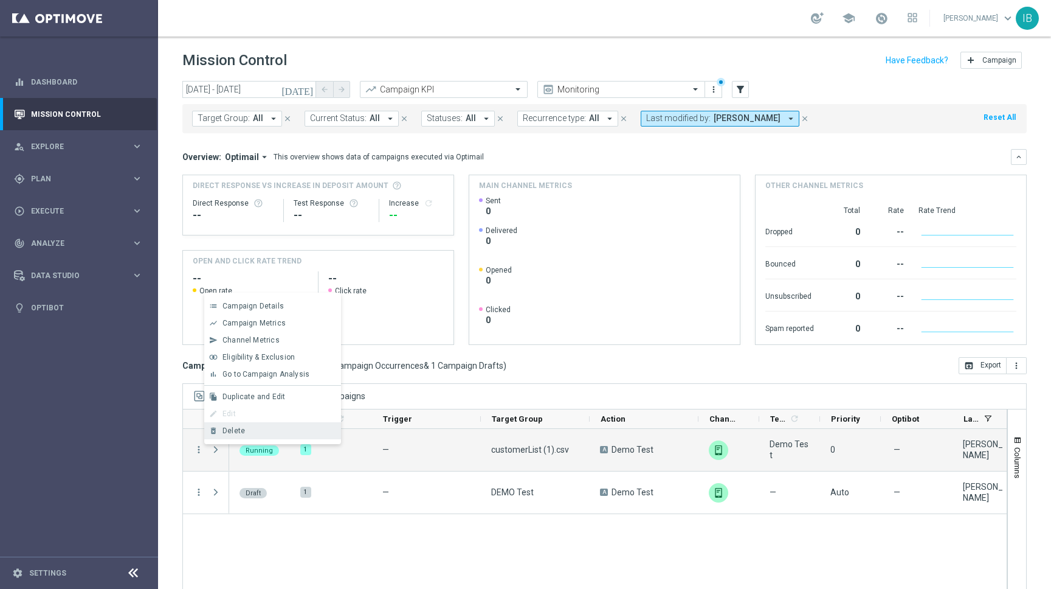
click at [228, 433] on span "Delete" at bounding box center [234, 430] width 22 height 9
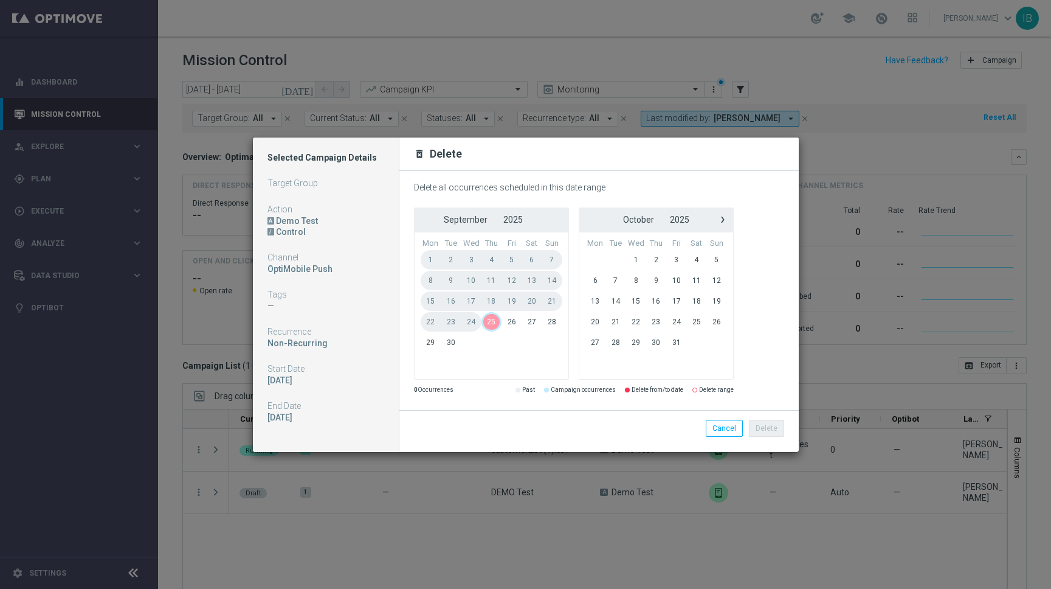
click at [491, 322] on span "25" at bounding box center [492, 321] width 20 height 19
click at [492, 323] on span "25" at bounding box center [492, 321] width 20 height 19
click at [762, 424] on button "Delete" at bounding box center [766, 428] width 35 height 17
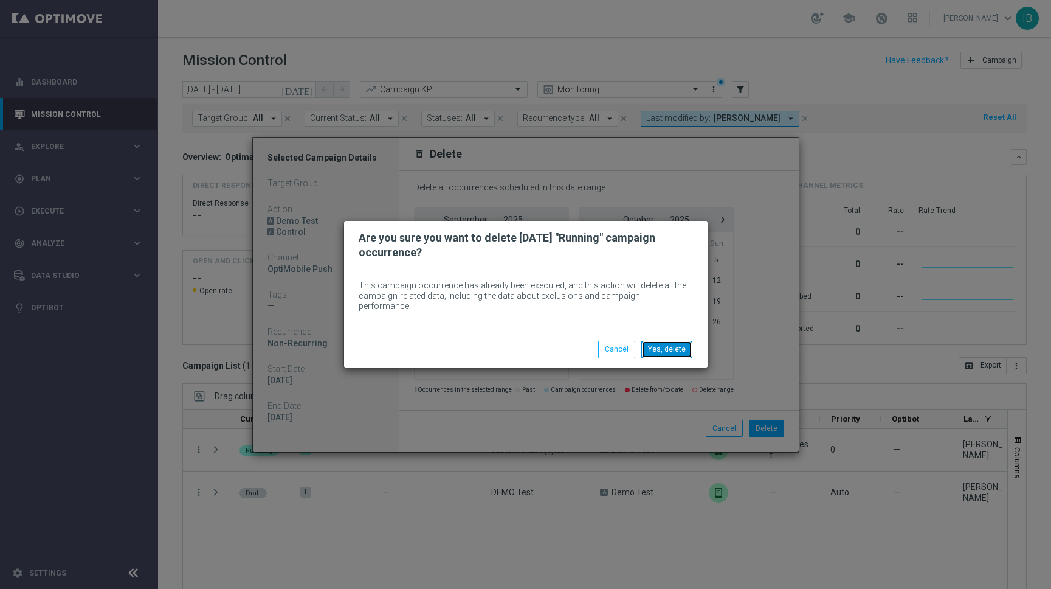
click at [654, 341] on button "Yes, delete" at bounding box center [666, 348] width 51 height 17
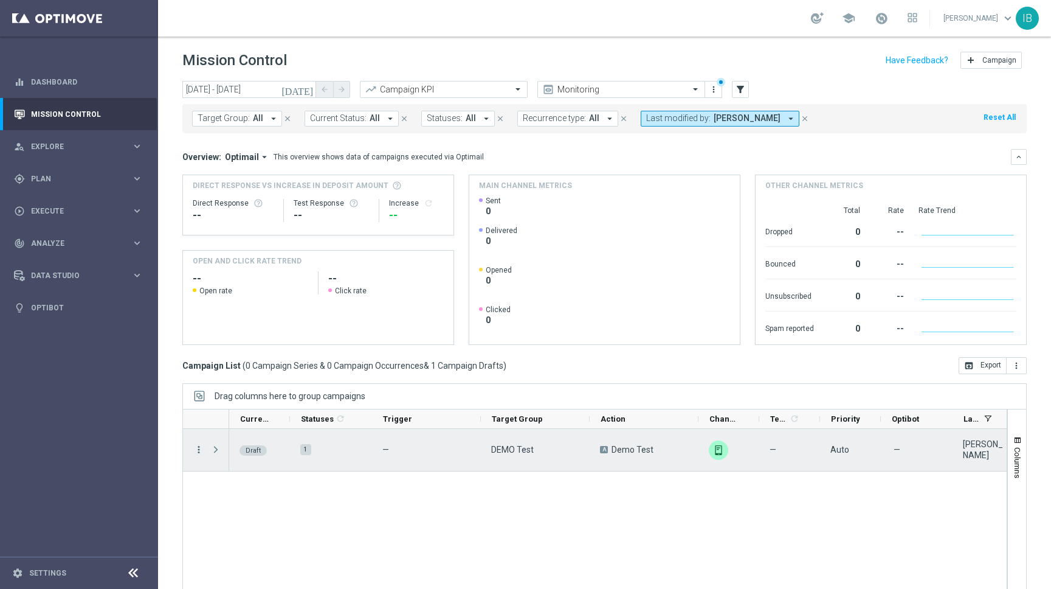
click at [195, 448] on icon "more_vert" at bounding box center [198, 449] width 11 height 11
click at [235, 516] on span "Delete" at bounding box center [234, 514] width 22 height 9
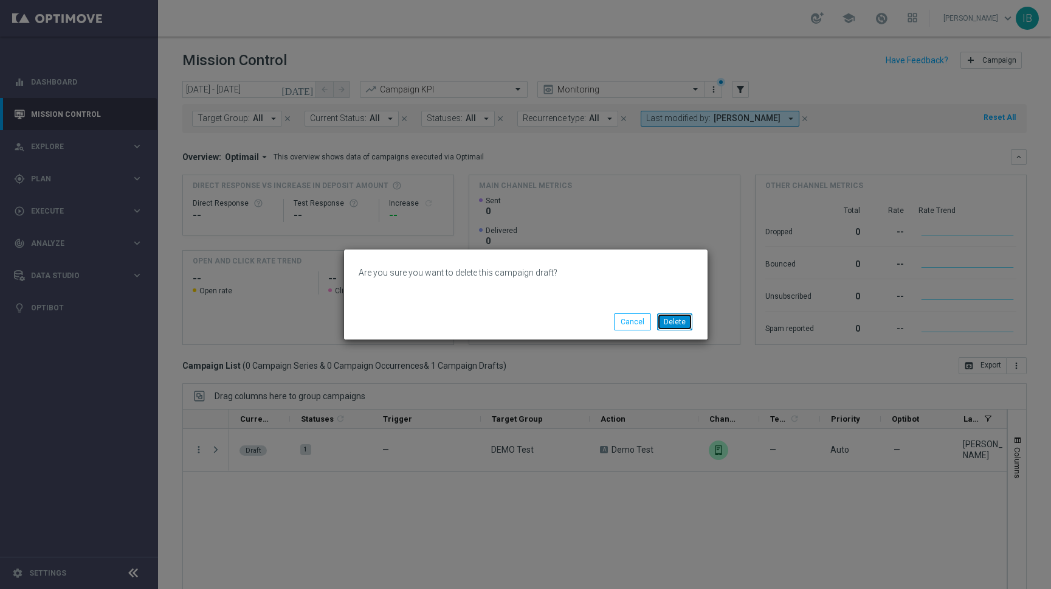
click at [677, 320] on button "Delete" at bounding box center [674, 321] width 35 height 17
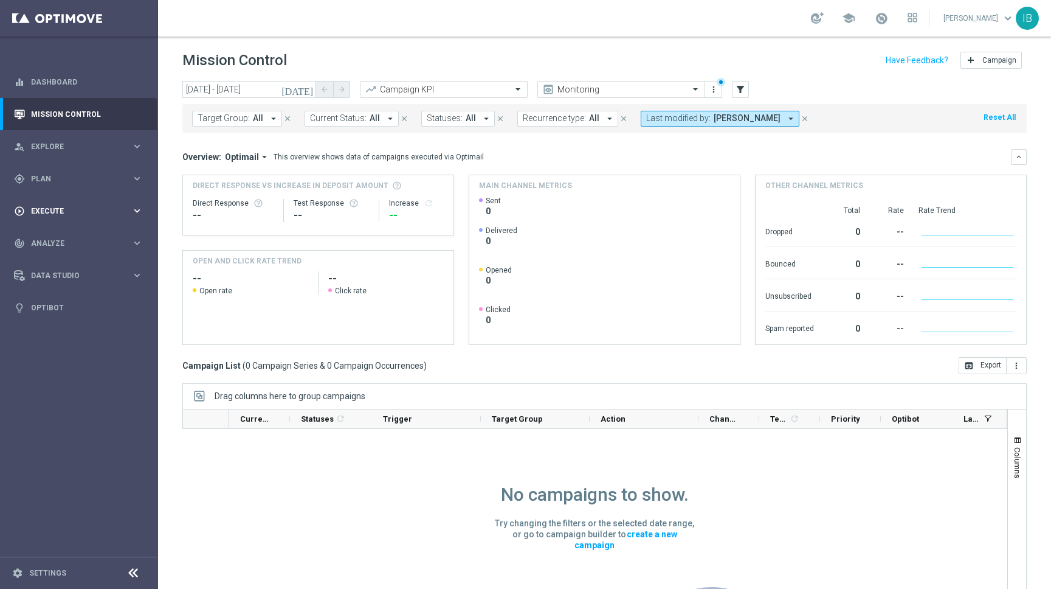
click at [79, 213] on span "Execute" at bounding box center [81, 210] width 100 height 7
click at [75, 240] on link "Campaign Builder" at bounding box center [79, 236] width 95 height 10
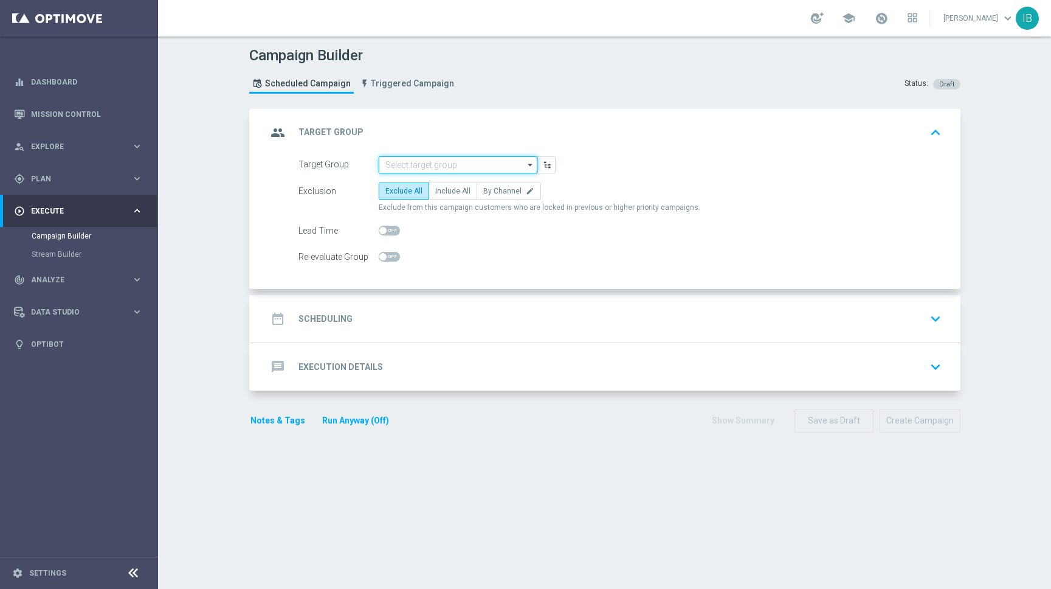
click at [496, 165] on input at bounding box center [458, 164] width 159 height 17
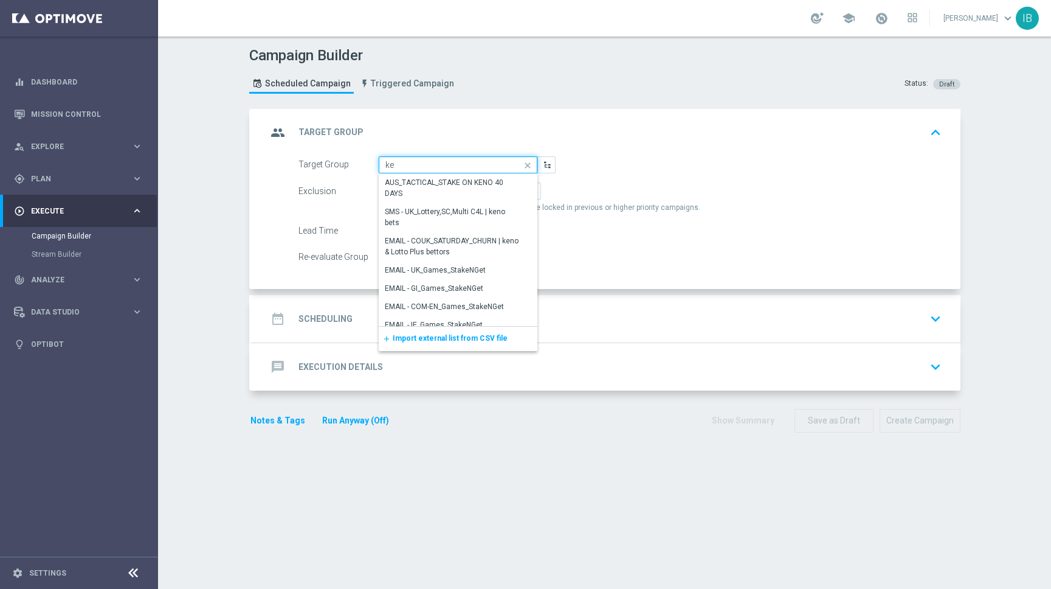
type input "k"
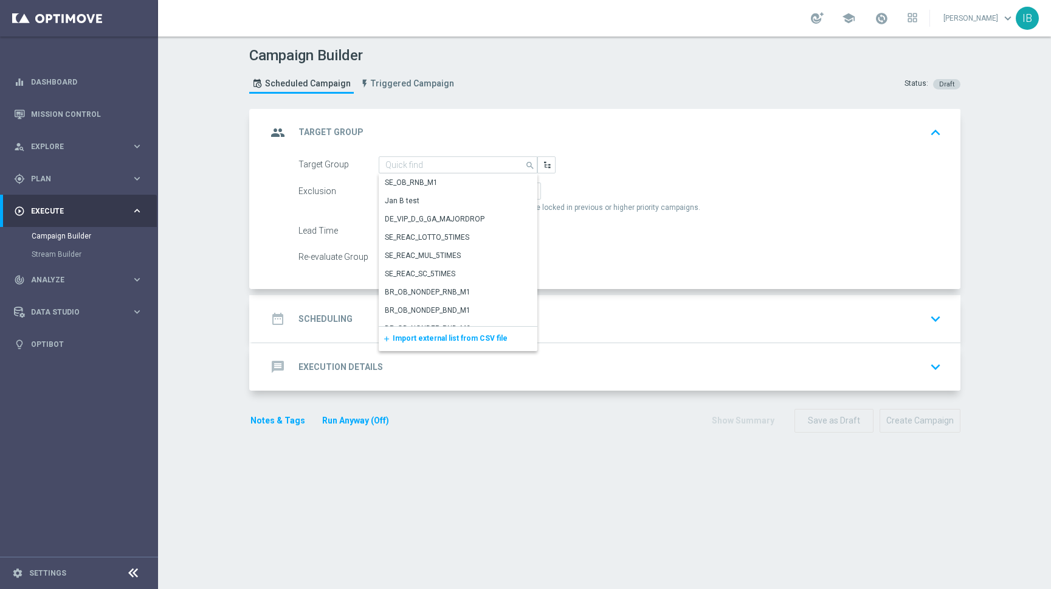
click at [479, 338] on span "Import external list from CSV file" at bounding box center [450, 338] width 115 height 9
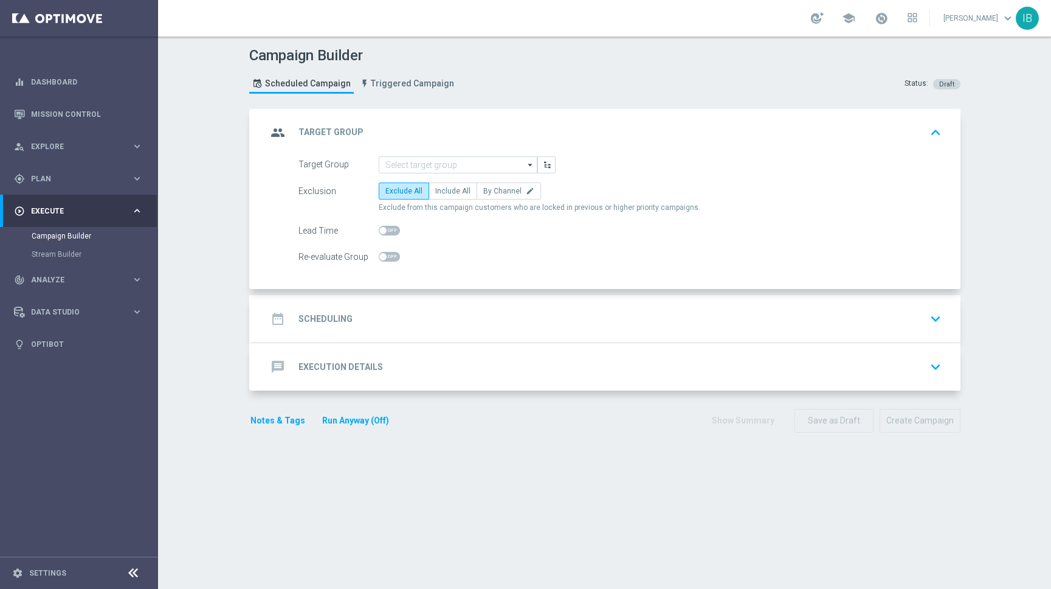
click at [530, 238] on div "Lead Time" at bounding box center [620, 230] width 662 height 17
click at [340, 321] on h2 "Scheduling" at bounding box center [326, 319] width 54 height 12
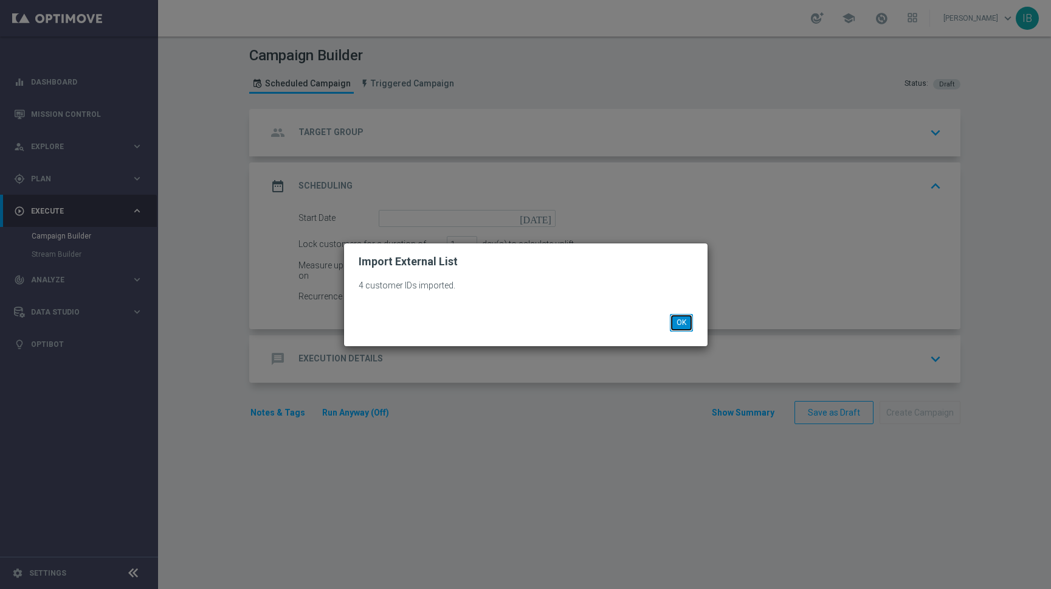
click at [684, 323] on button "OK" at bounding box center [681, 322] width 23 height 17
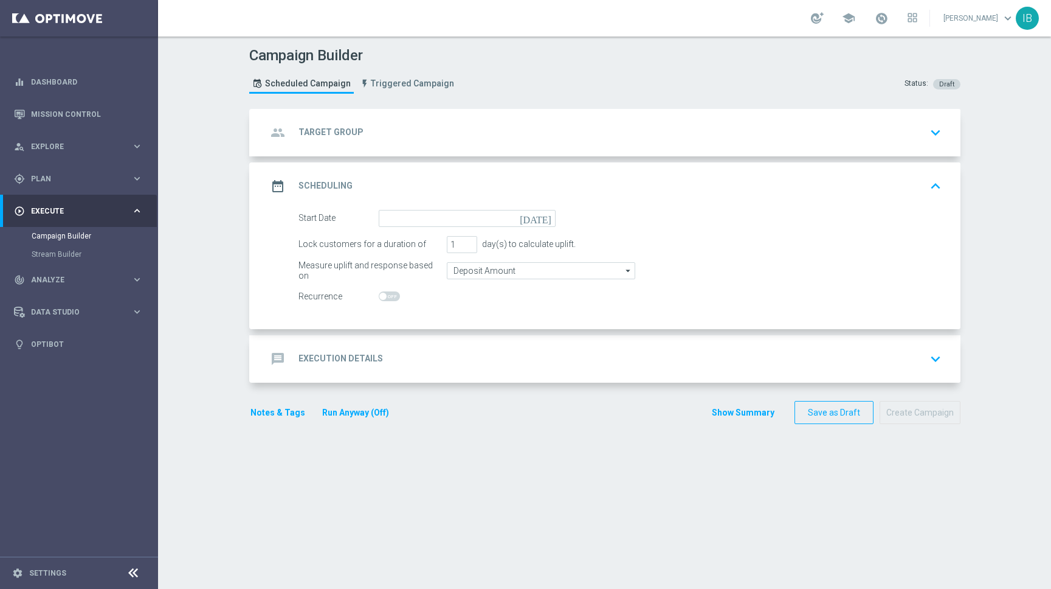
click at [545, 221] on icon "[DATE]" at bounding box center [538, 216] width 36 height 13
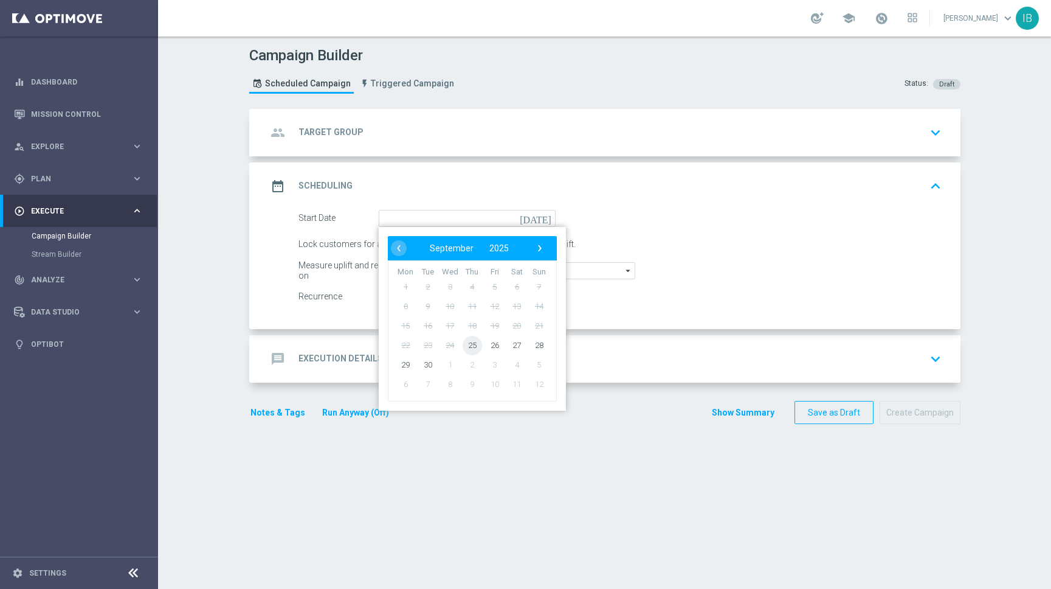
click at [474, 347] on span "25" at bounding box center [471, 344] width 19 height 19
click at [732, 257] on form "Start Date [DATE] ‹ ​ September ​ 2025 ​ › Mon Tue Wed Thu Fri Sat Sun 1 2 3 4 …" at bounding box center [620, 257] width 643 height 95
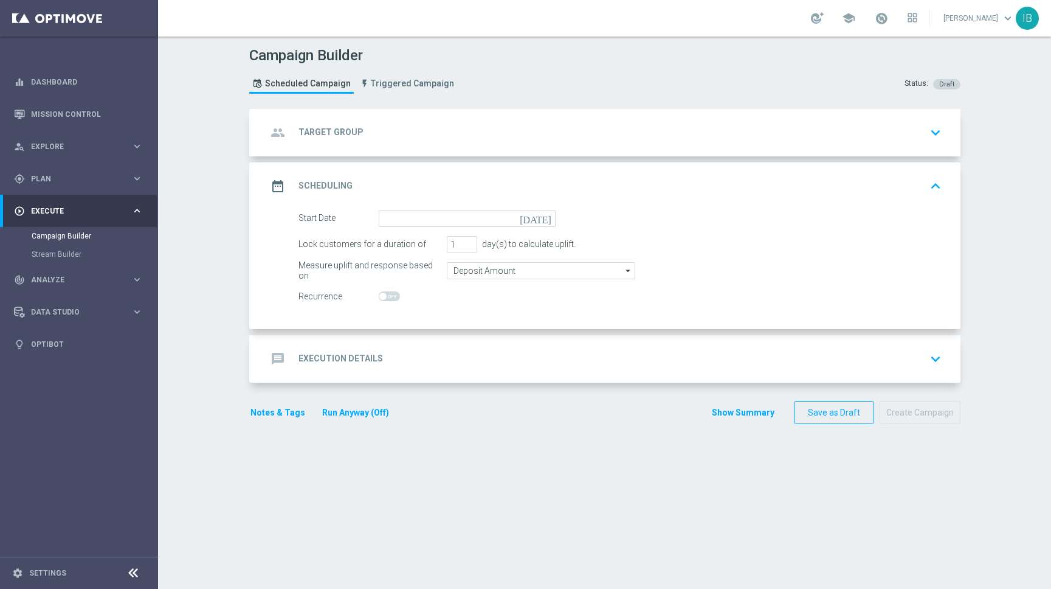
type input "[DATE]"
click at [364, 354] on h2 "Execution Details" at bounding box center [341, 359] width 85 height 12
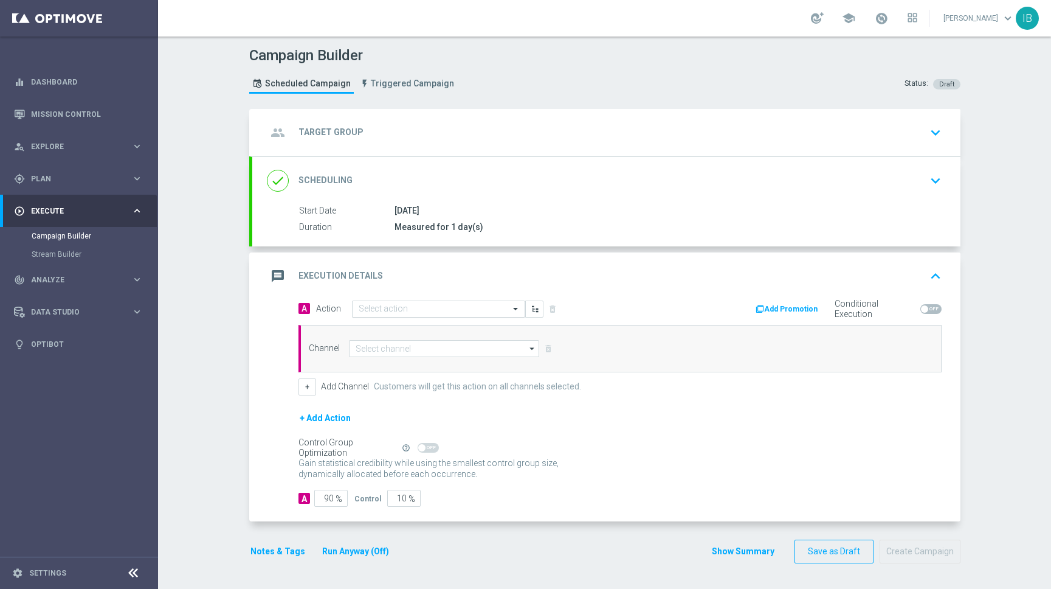
click at [478, 304] on input "text" at bounding box center [427, 309] width 136 height 10
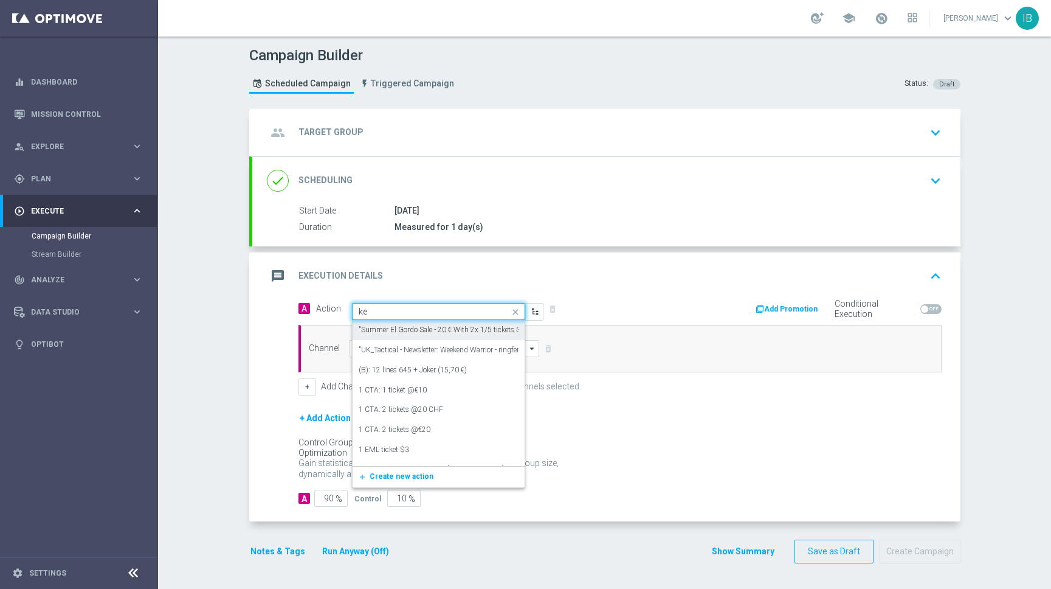
type input "k"
type input "demo"
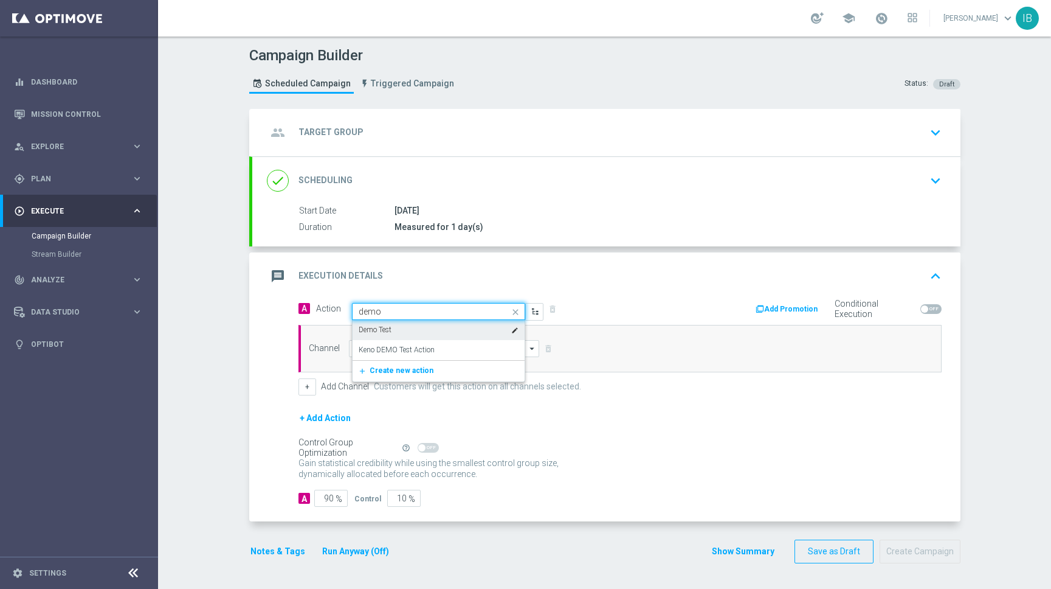
click at [395, 331] on div "Demo Test edit" at bounding box center [439, 330] width 160 height 20
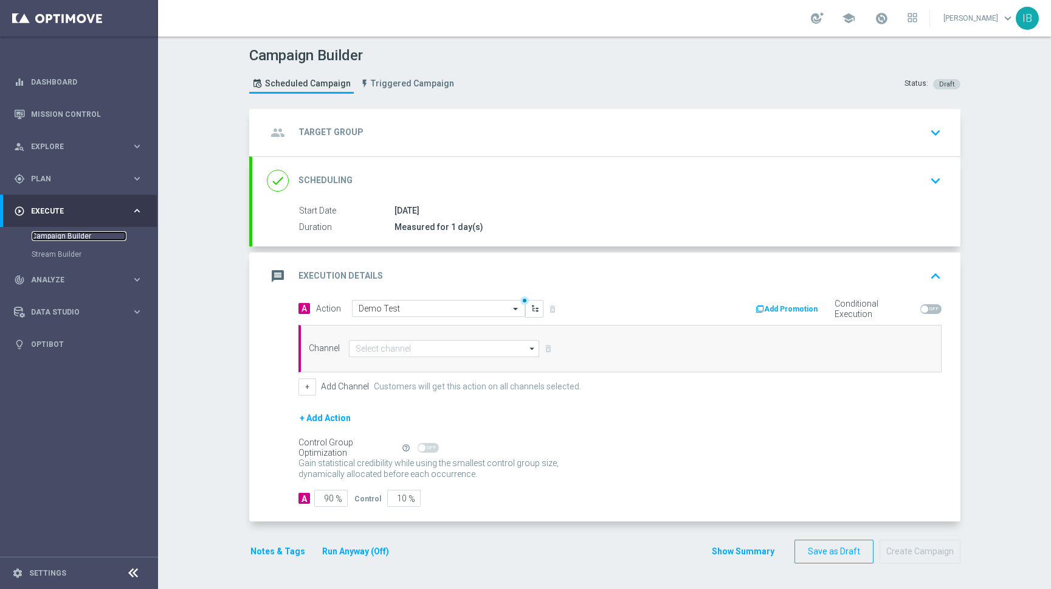
click at [54, 234] on link "Campaign Builder" at bounding box center [79, 236] width 95 height 10
click at [66, 231] on link "Campaign Builder" at bounding box center [79, 236] width 95 height 10
click at [935, 129] on icon "keyboard_arrow_down" at bounding box center [936, 132] width 18 height 18
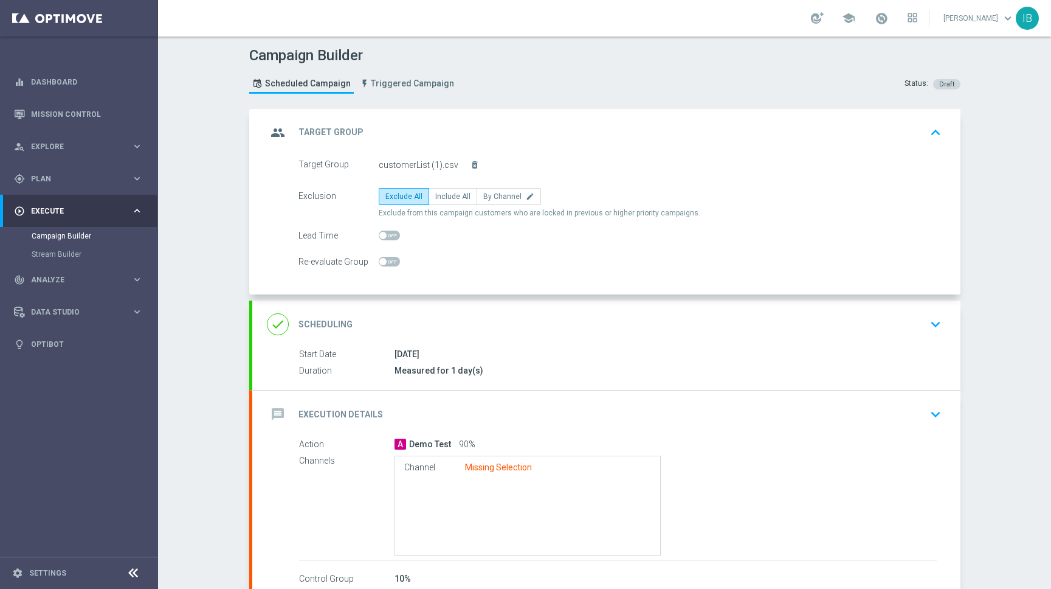
click at [511, 213] on span "Exclude from this campaign customers who are locked in previous or higher prior…" at bounding box center [540, 213] width 322 height 10
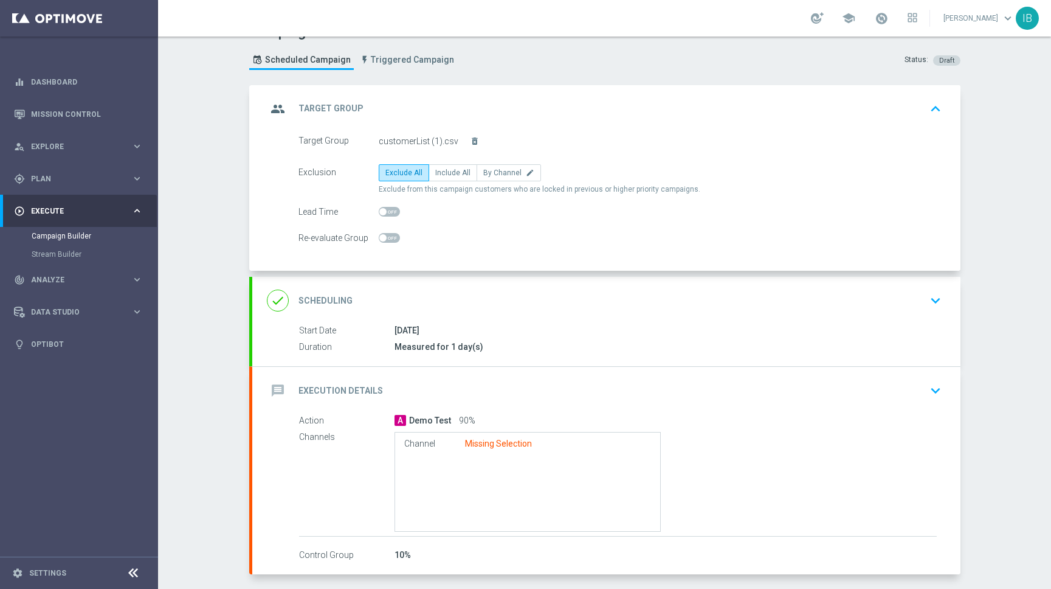
scroll to position [75, 0]
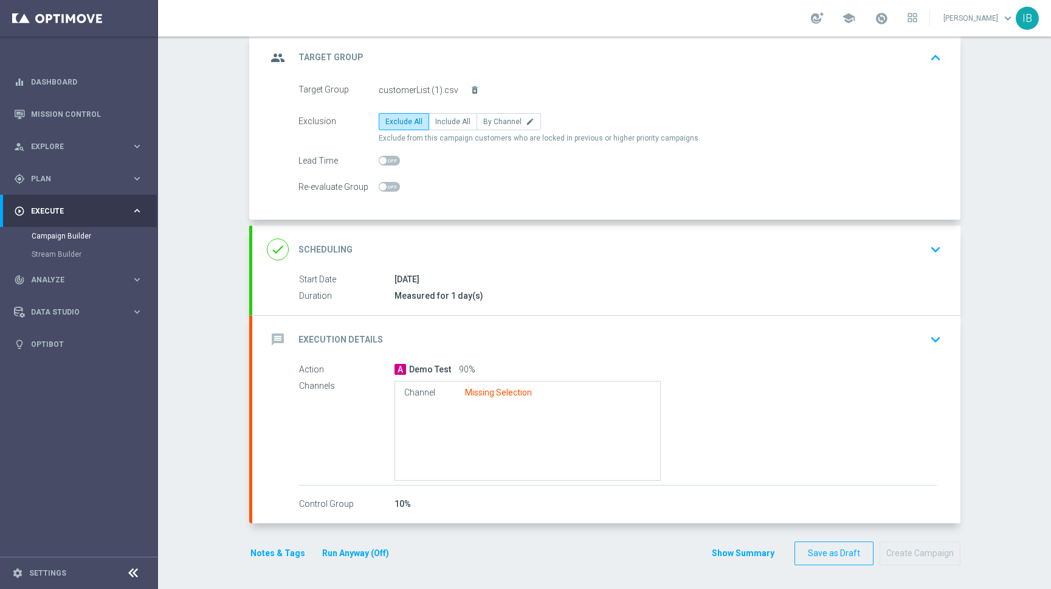
click at [449, 407] on div "Channel Missing Selection" at bounding box center [528, 431] width 267 height 100
click at [933, 337] on icon "keyboard_arrow_down" at bounding box center [936, 339] width 18 height 18
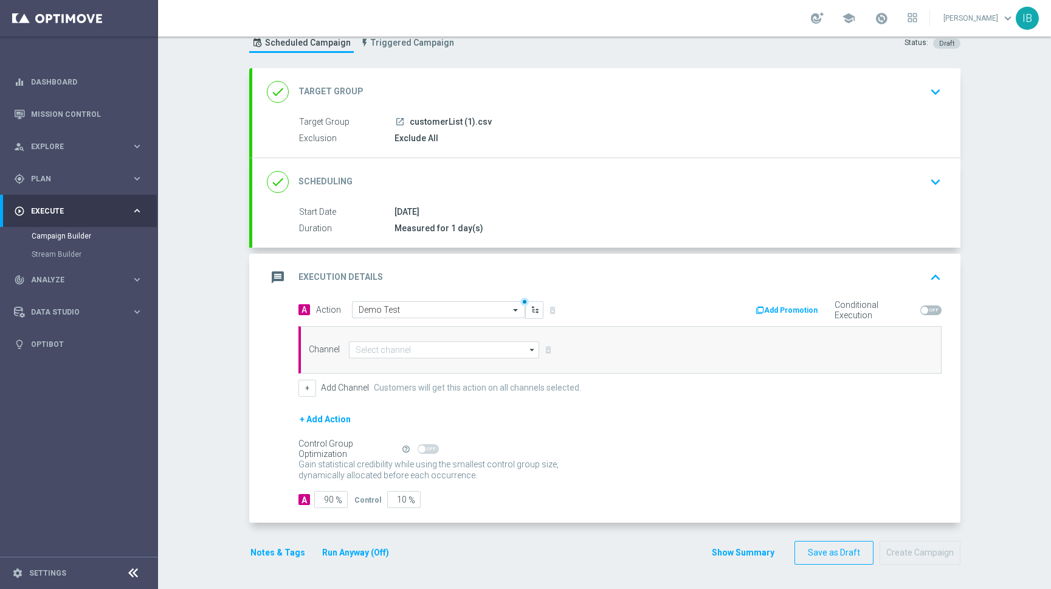
scroll to position [41, 0]
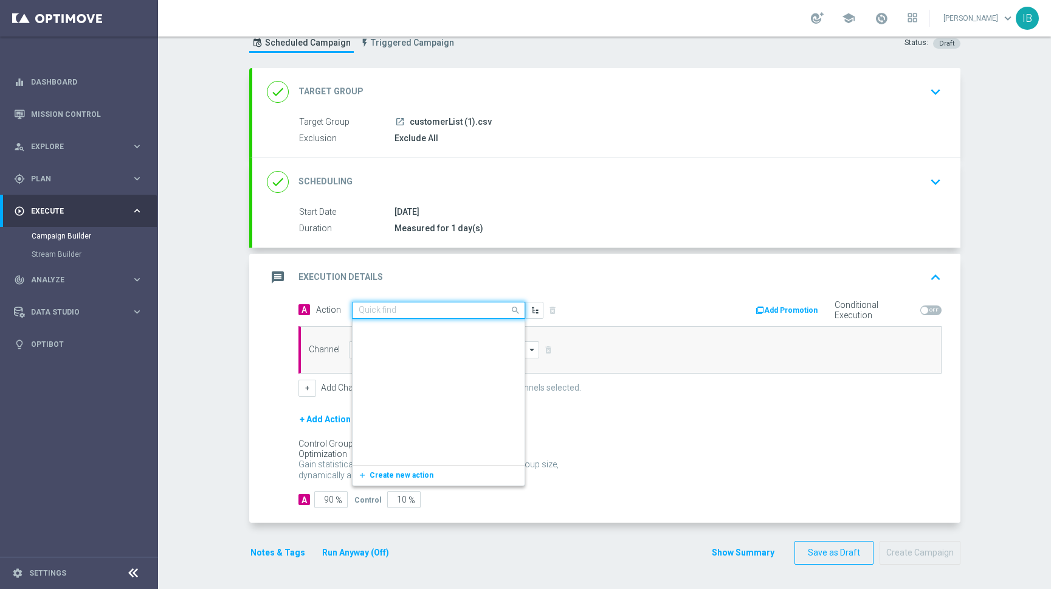
click at [437, 313] on input "text" at bounding box center [427, 310] width 136 height 10
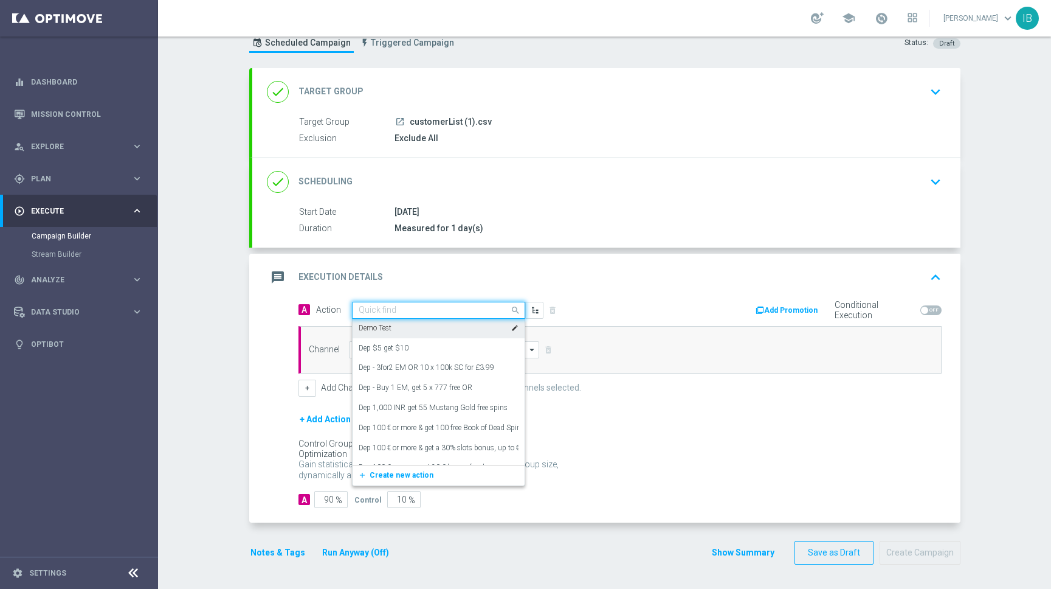
click at [412, 328] on div "Demo Test edit" at bounding box center [439, 328] width 160 height 20
click at [243, 384] on section "done Target Group keyboard_arrow_down Target Group launch customerList (1).csv …" at bounding box center [605, 322] width 730 height 508
click at [643, 381] on div "+ Add Channel Customers will get this action on all channels selected." at bounding box center [620, 387] width 643 height 17
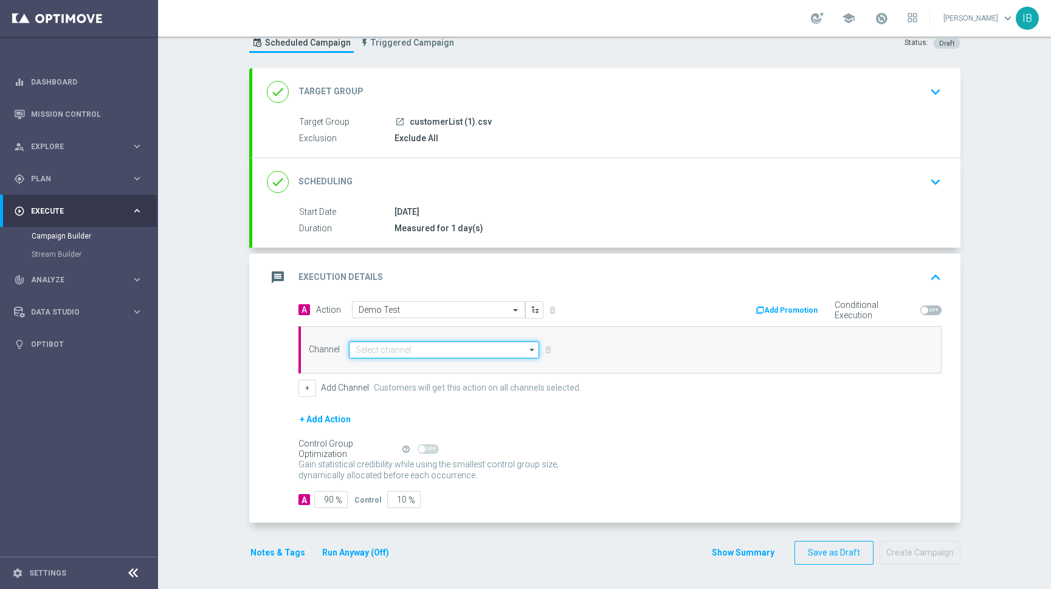
click at [522, 348] on input at bounding box center [444, 349] width 191 height 17
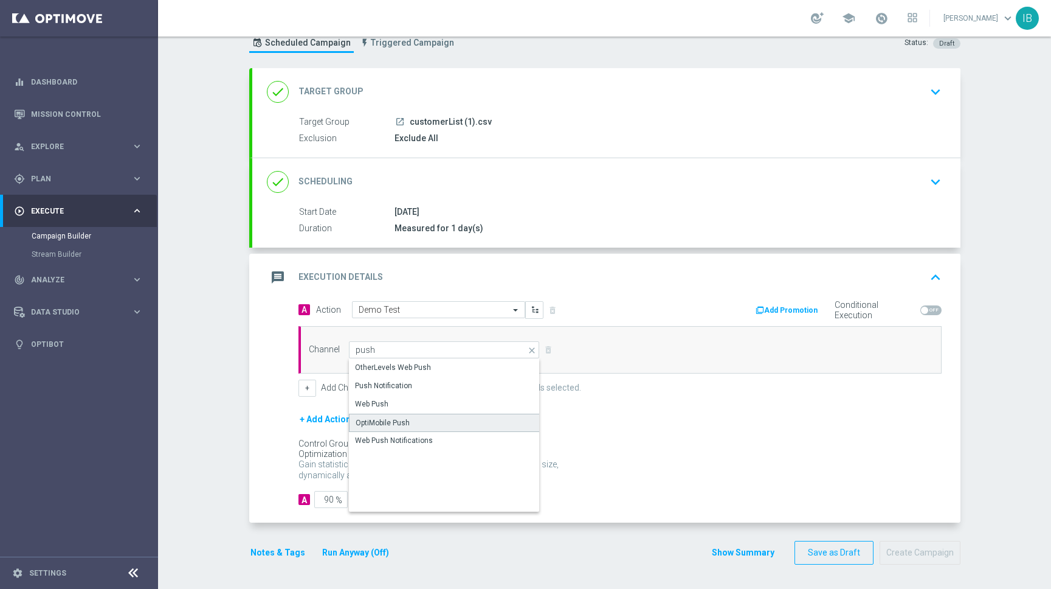
click at [426, 421] on div "OptiMobile Push" at bounding box center [445, 422] width 192 height 18
type input "OptiMobile Push"
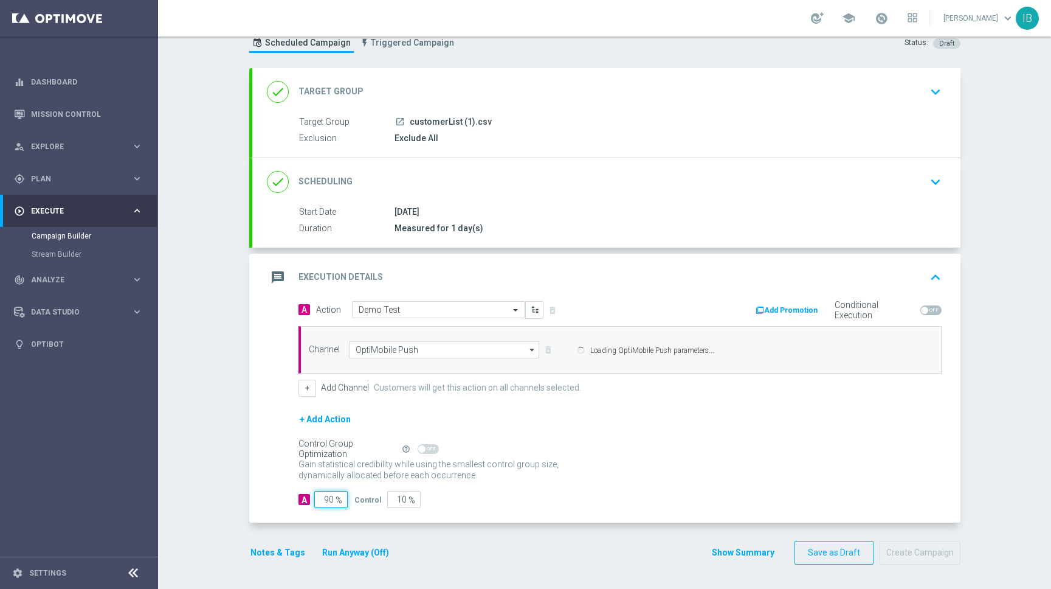
drag, startPoint x: 334, startPoint y: 499, endPoint x: 319, endPoint y: 497, distance: 15.9
click at [319, 497] on div "90 %" at bounding box center [329, 499] width 30 height 17
type input "1"
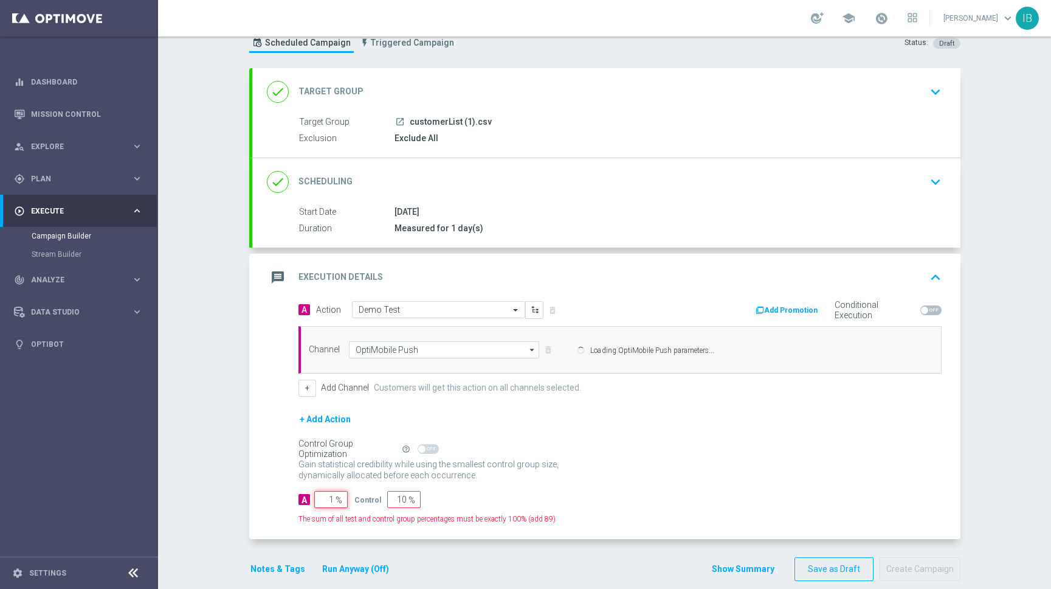
type input "99"
type input "10"
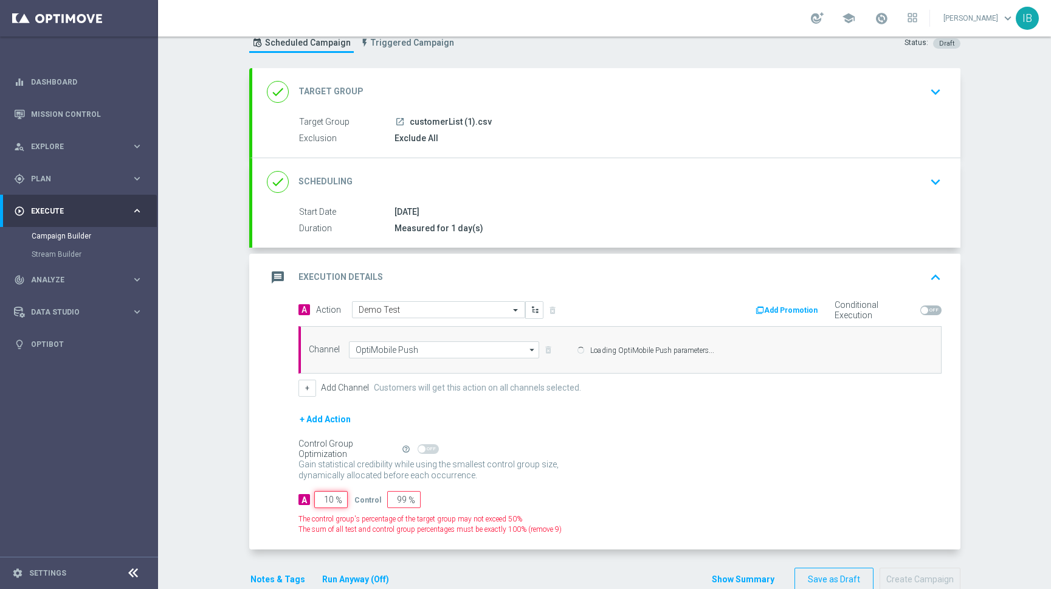
type input "90"
type input "100"
type input "0"
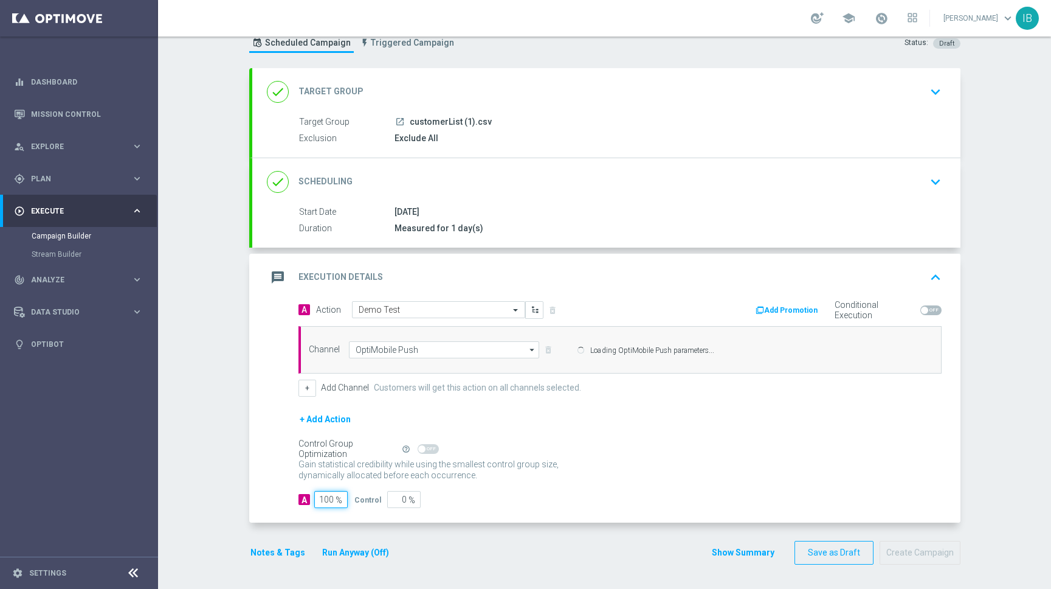
type input "100"
click at [690, 488] on form "A Action Select action Demo Test delete_forever Add Promotion Conditional Execu…" at bounding box center [620, 404] width 643 height 207
click at [759, 395] on div "+ Add Channel Customers will get this action on all channels selected." at bounding box center [620, 387] width 643 height 17
click at [729, 365] on div "Channel OptiMobile Push OptiMobile Push arrow_drop_down Drag here to set row gr…" at bounding box center [620, 349] width 643 height 47
click at [492, 350] on input "OptiMobile Push" at bounding box center [444, 349] width 191 height 17
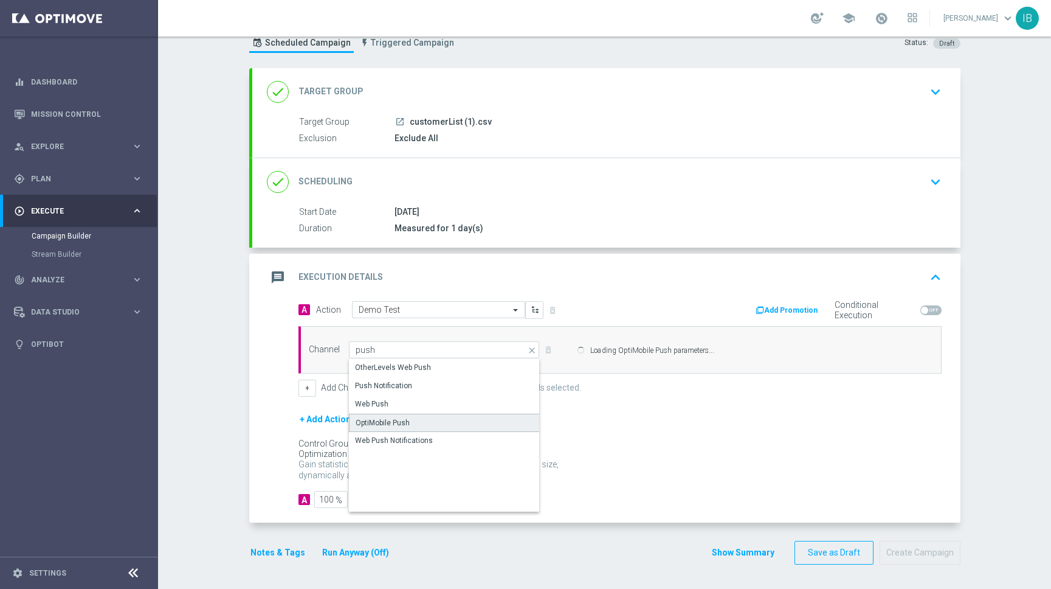
click at [450, 418] on div "OptiMobile Push" at bounding box center [445, 422] width 192 height 18
type input "OptiMobile Push"
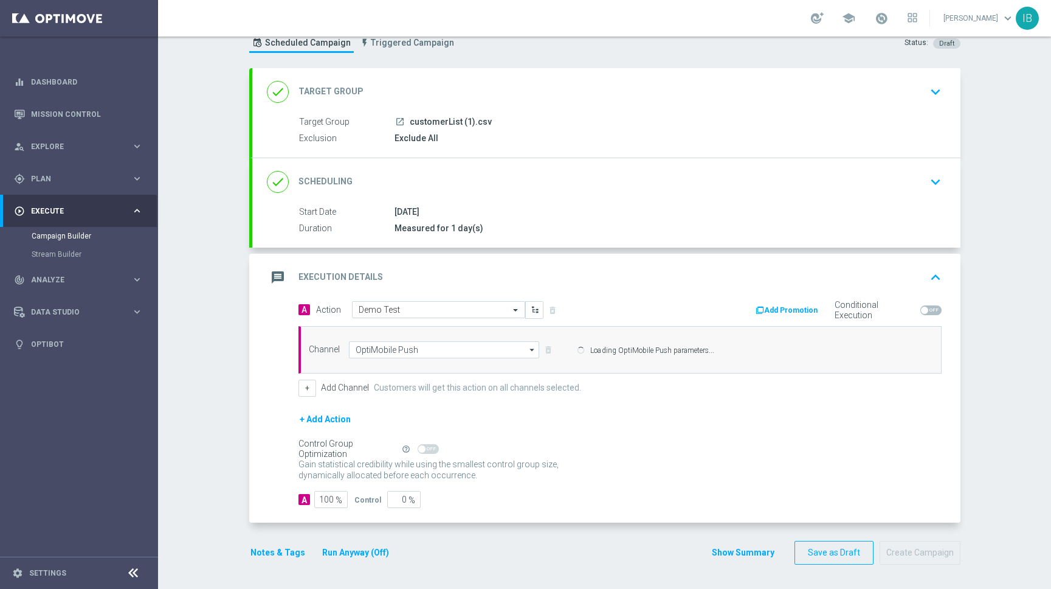
click at [711, 429] on div "+ Add Action" at bounding box center [620, 427] width 643 height 30
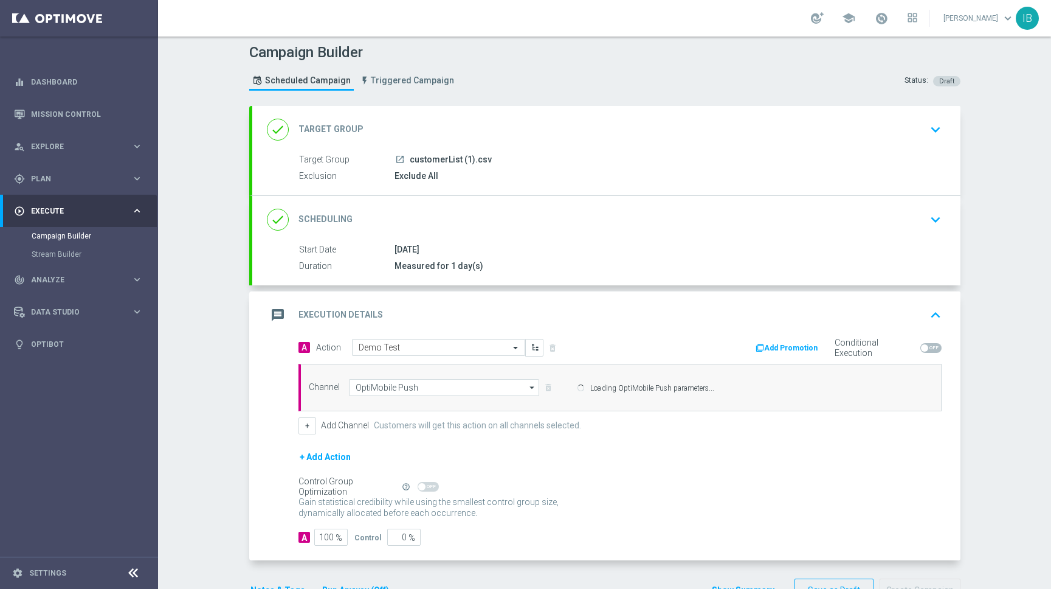
scroll to position [0, 0]
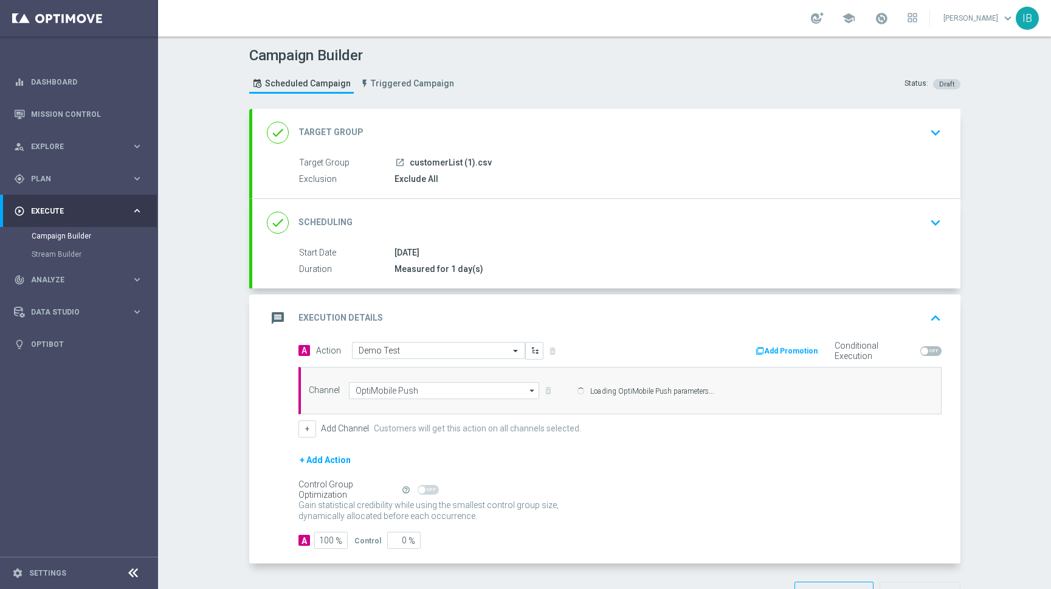
click at [90, 210] on span "Execute" at bounding box center [81, 210] width 100 height 7
click at [63, 84] on link "Dashboard" at bounding box center [87, 82] width 112 height 32
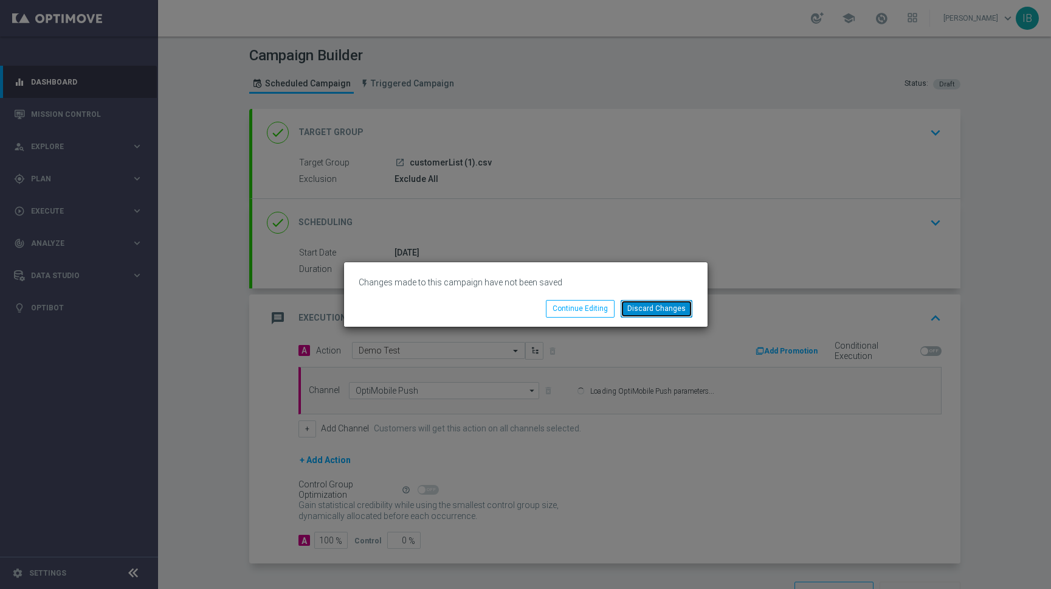
click at [664, 308] on button "Discard Changes" at bounding box center [657, 308] width 72 height 17
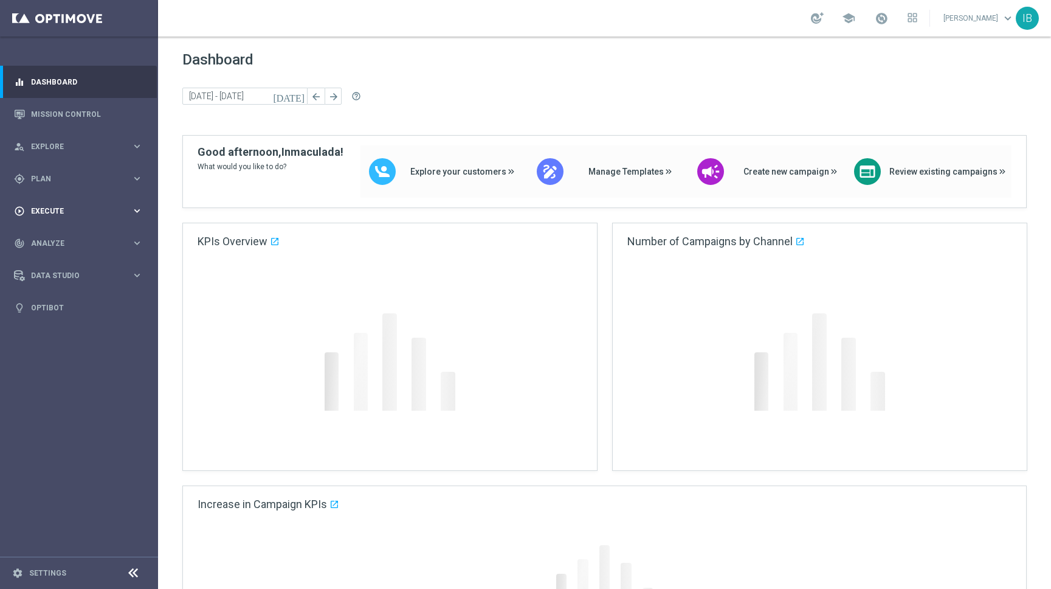
click at [58, 203] on div "play_circle_outline Execute keyboard_arrow_right" at bounding box center [78, 211] width 157 height 32
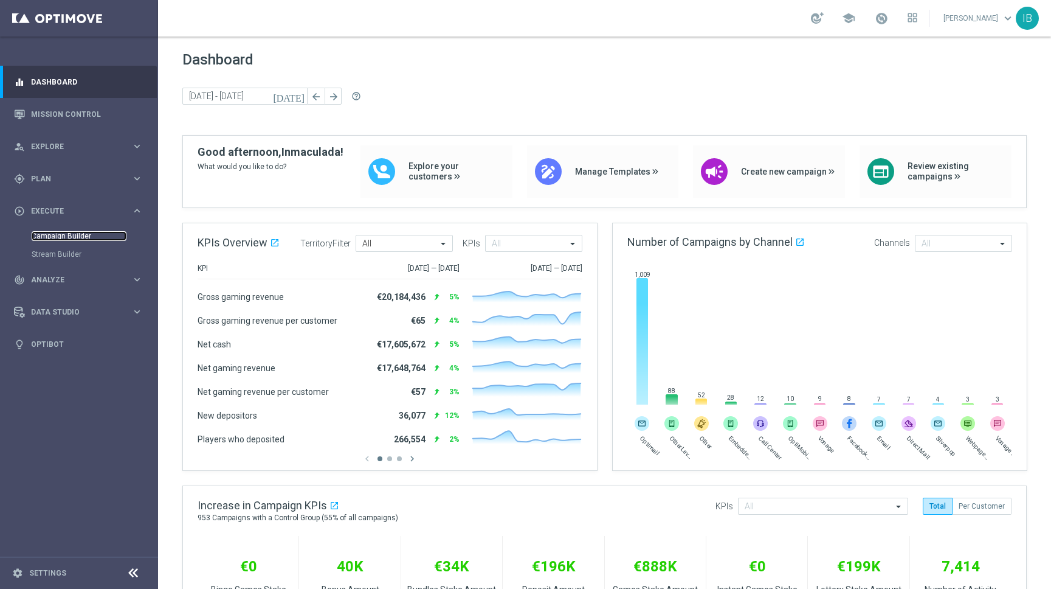
click at [59, 239] on link "Campaign Builder" at bounding box center [79, 236] width 95 height 10
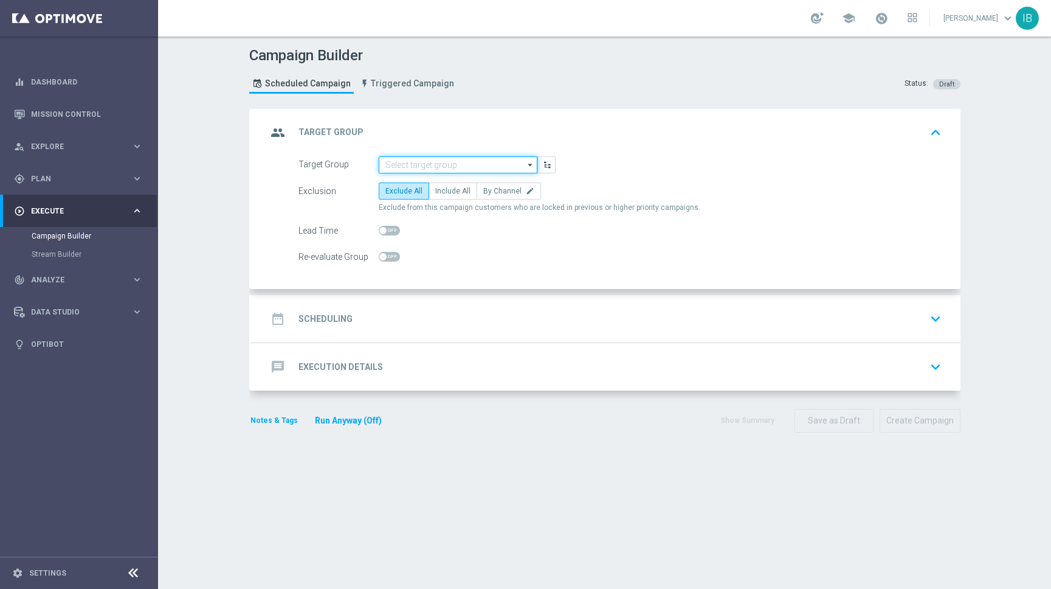
click at [451, 167] on input at bounding box center [458, 164] width 159 height 17
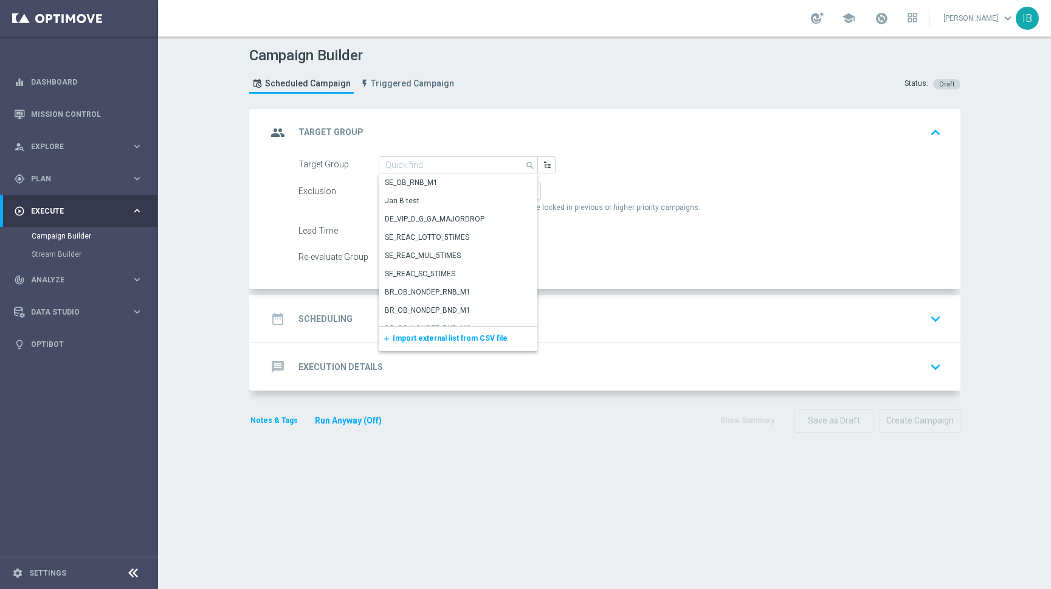
click at [449, 333] on div "add Import external list from CSV file" at bounding box center [458, 339] width 159 height 24
click at [448, 340] on span "Import external list from CSV file" at bounding box center [450, 338] width 115 height 9
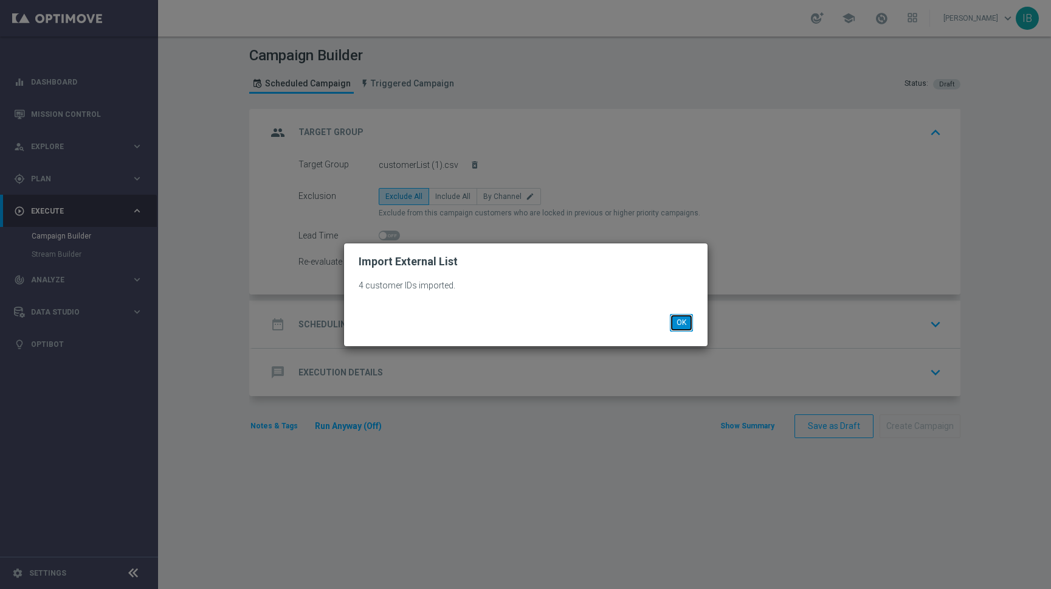
click at [683, 325] on button "OK" at bounding box center [681, 322] width 23 height 17
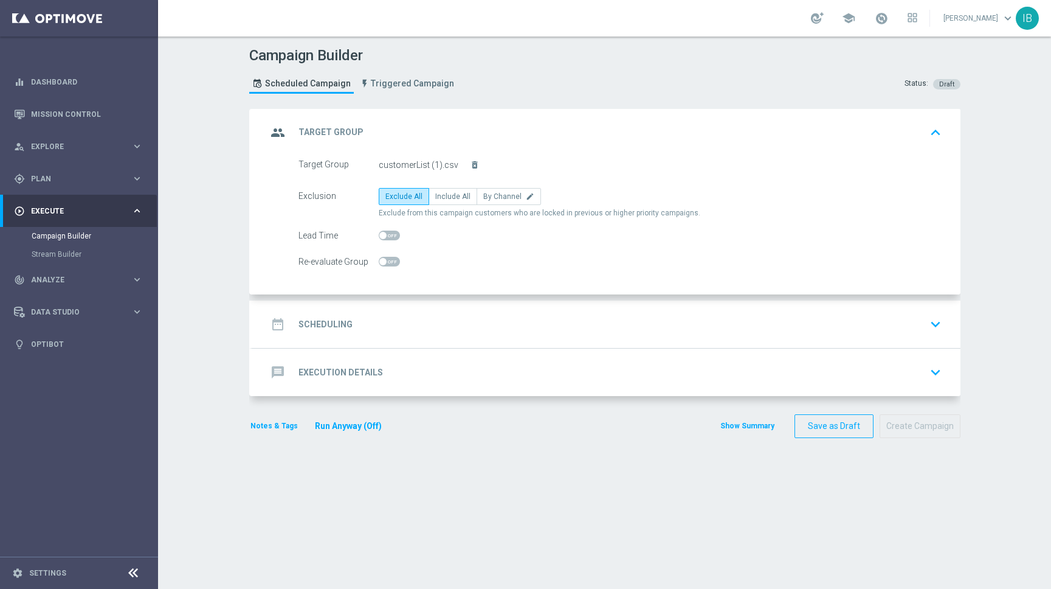
click at [368, 325] on div "date_range Scheduling keyboard_arrow_down" at bounding box center [606, 324] width 679 height 23
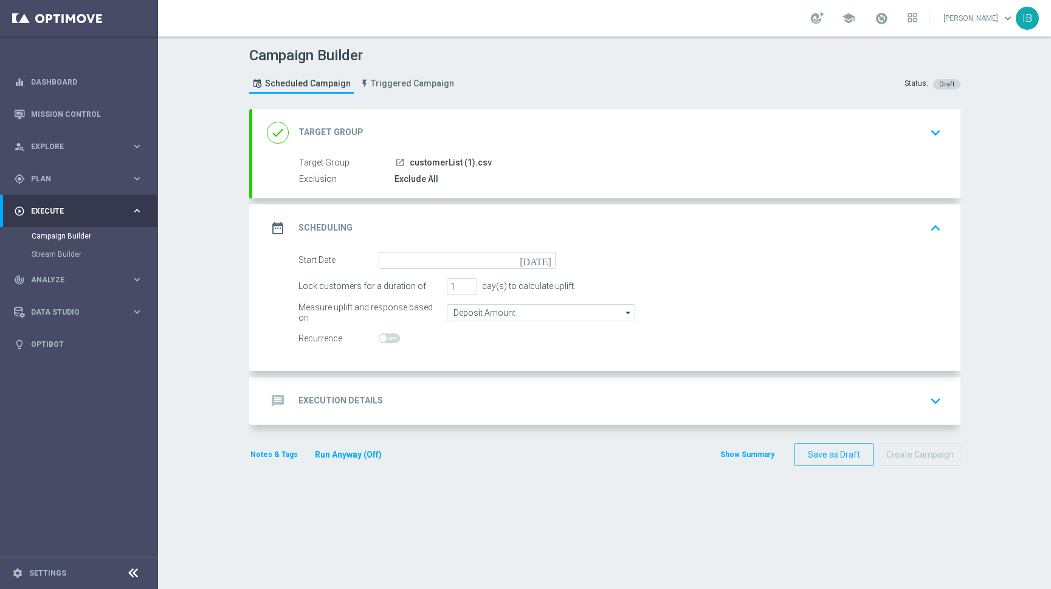
click at [550, 260] on icon "[DATE]" at bounding box center [538, 258] width 36 height 13
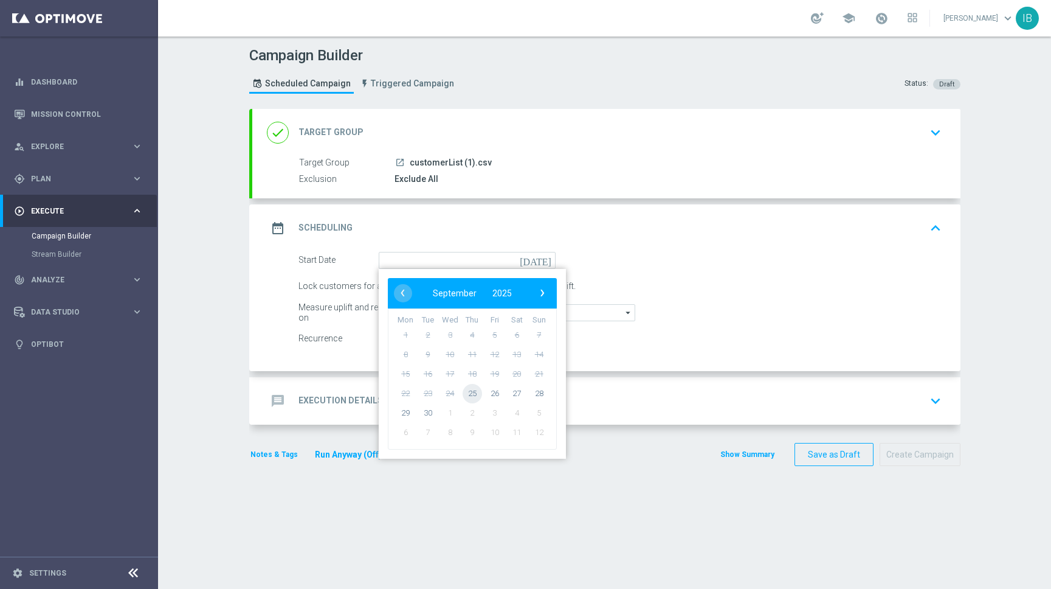
click at [474, 393] on span "25" at bounding box center [471, 392] width 19 height 19
type input "25 Sep 2025"
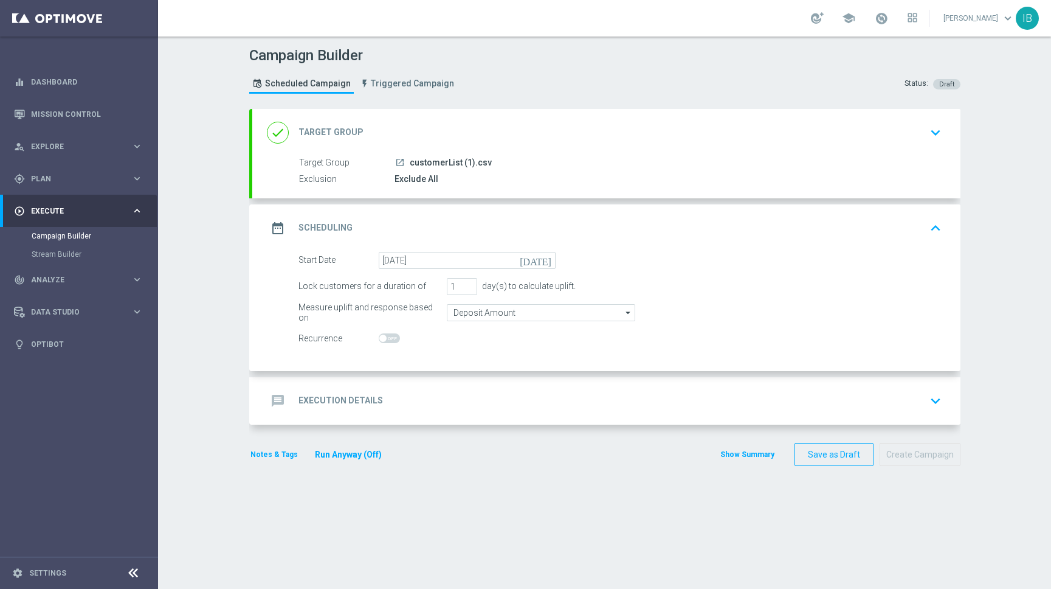
click at [606, 343] on div "Recurrence" at bounding box center [620, 338] width 662 height 17
click at [336, 404] on h2 "Execution Details" at bounding box center [341, 401] width 85 height 12
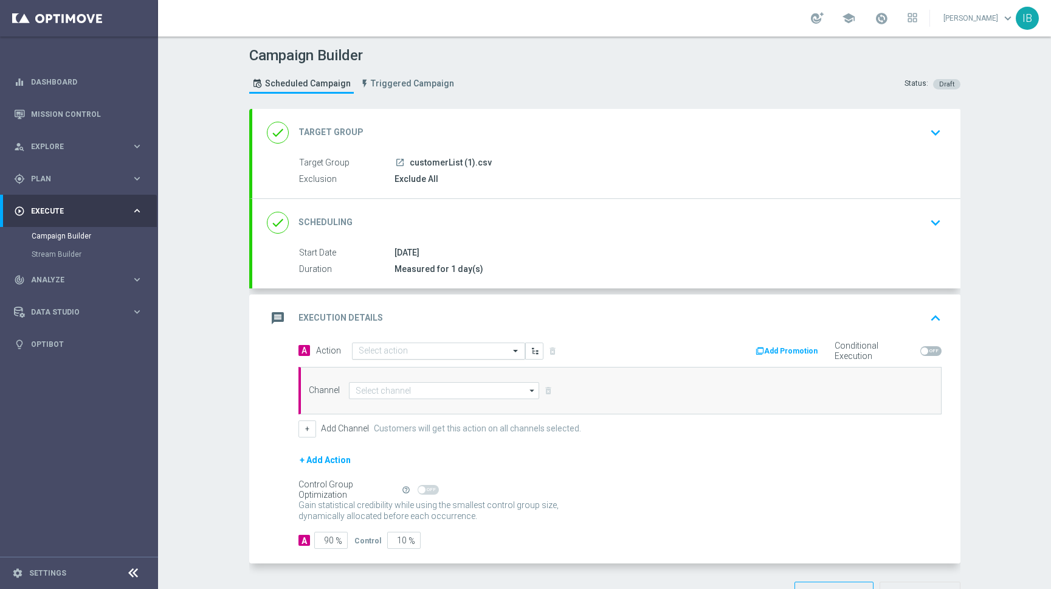
click at [406, 355] on input "text" at bounding box center [427, 351] width 136 height 10
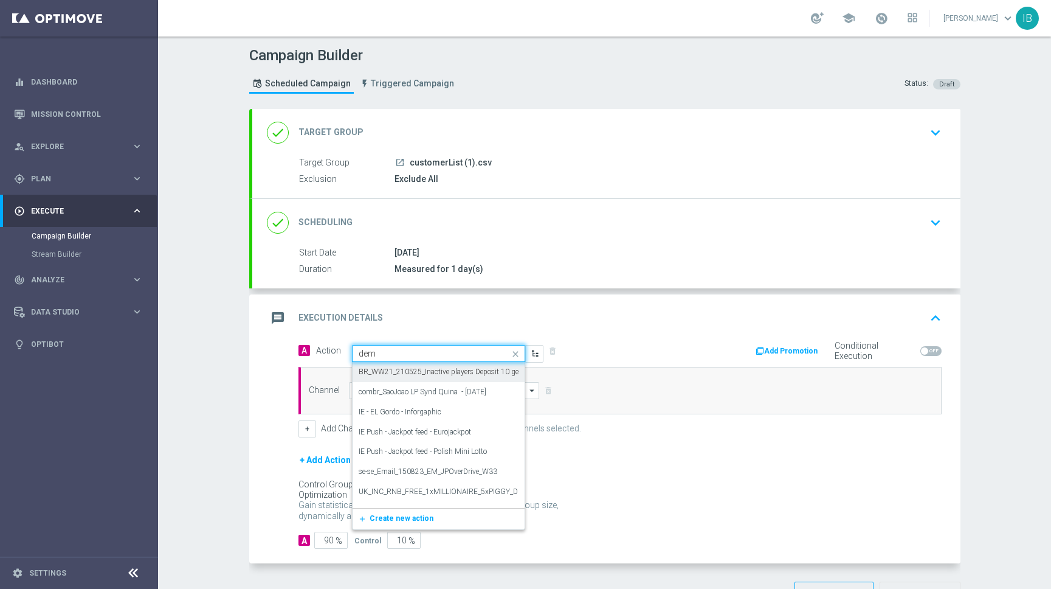
type input "demo"
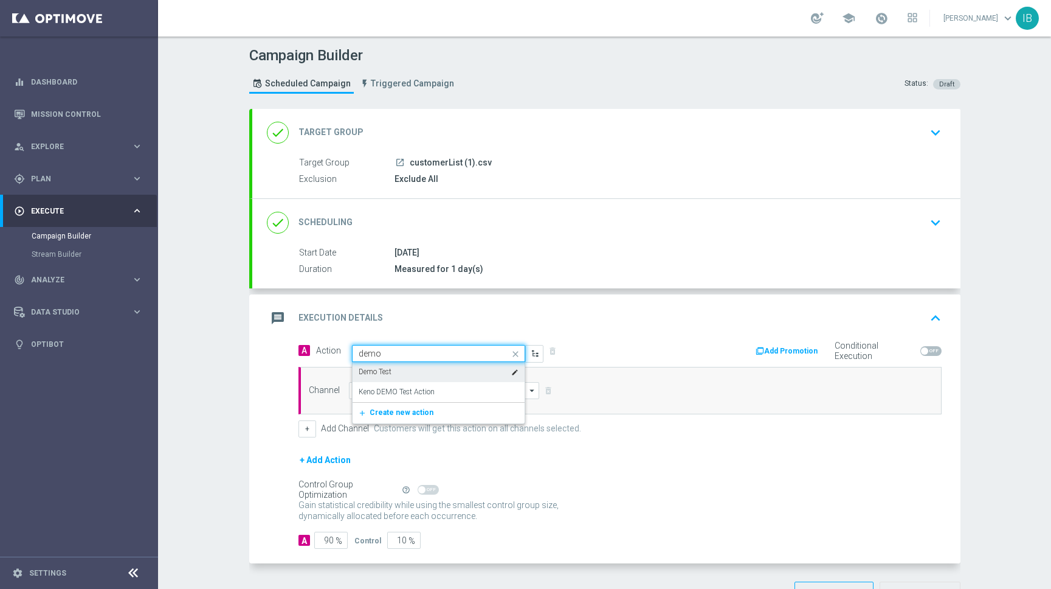
click at [409, 373] on div "Demo Test edit" at bounding box center [439, 372] width 160 height 20
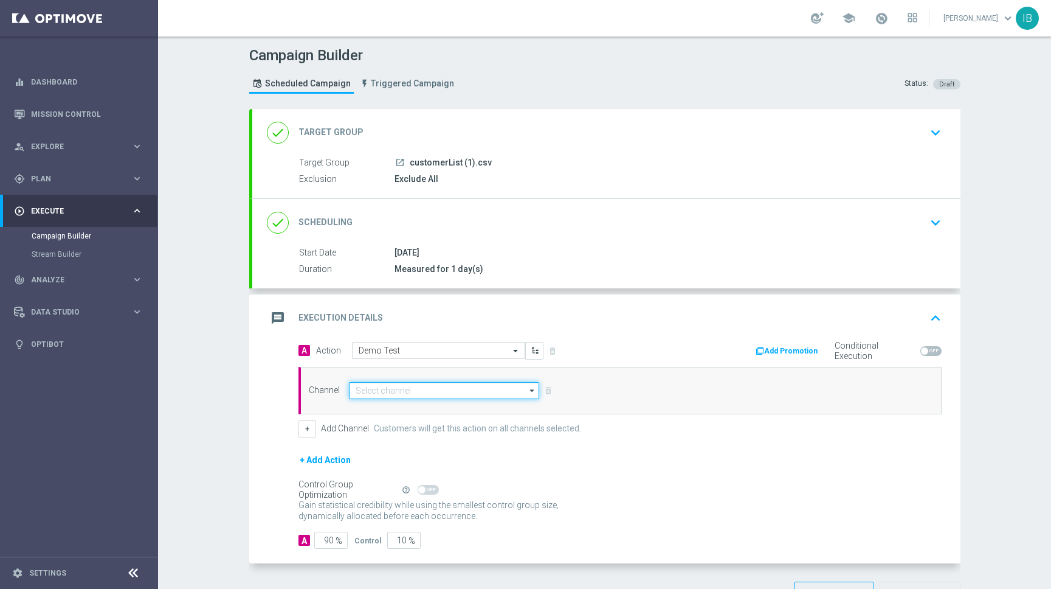
click at [379, 386] on input at bounding box center [444, 390] width 191 height 17
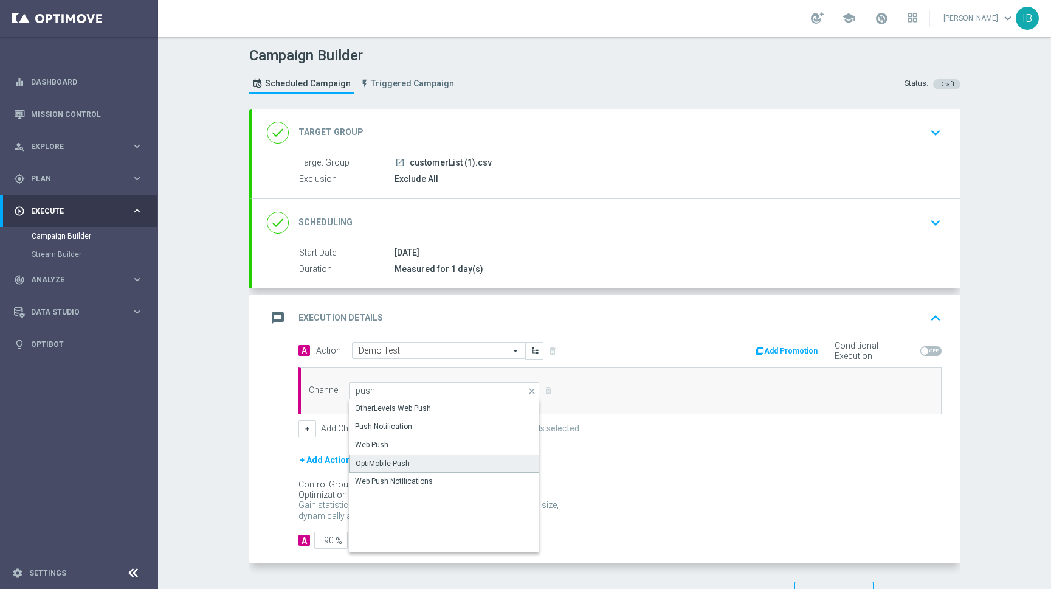
click at [382, 463] on div "OptiMobile Push" at bounding box center [383, 463] width 54 height 11
type input "OptiMobile Push"
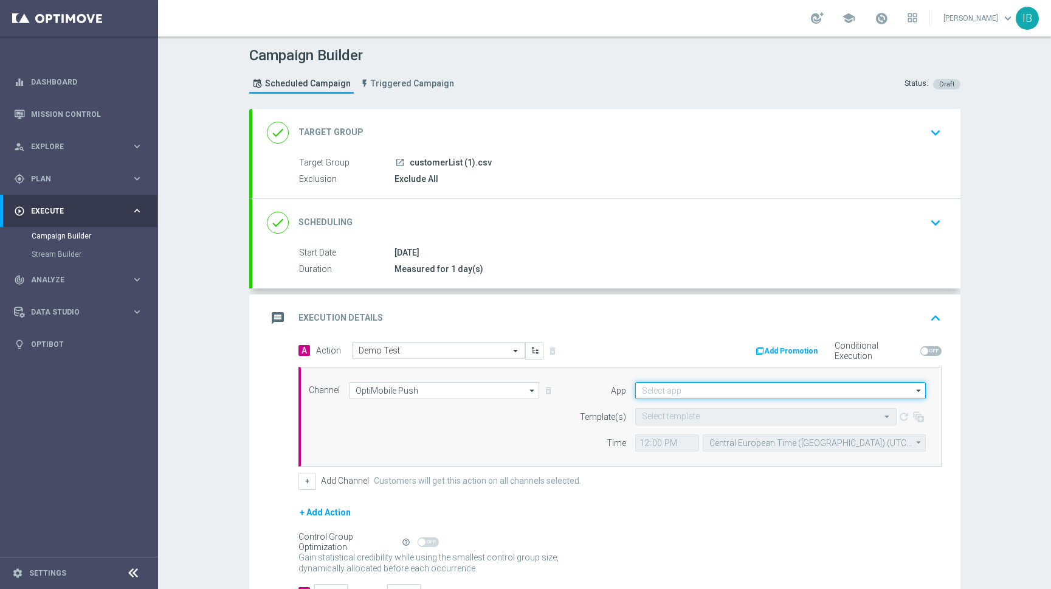
click at [694, 392] on input at bounding box center [780, 390] width 291 height 17
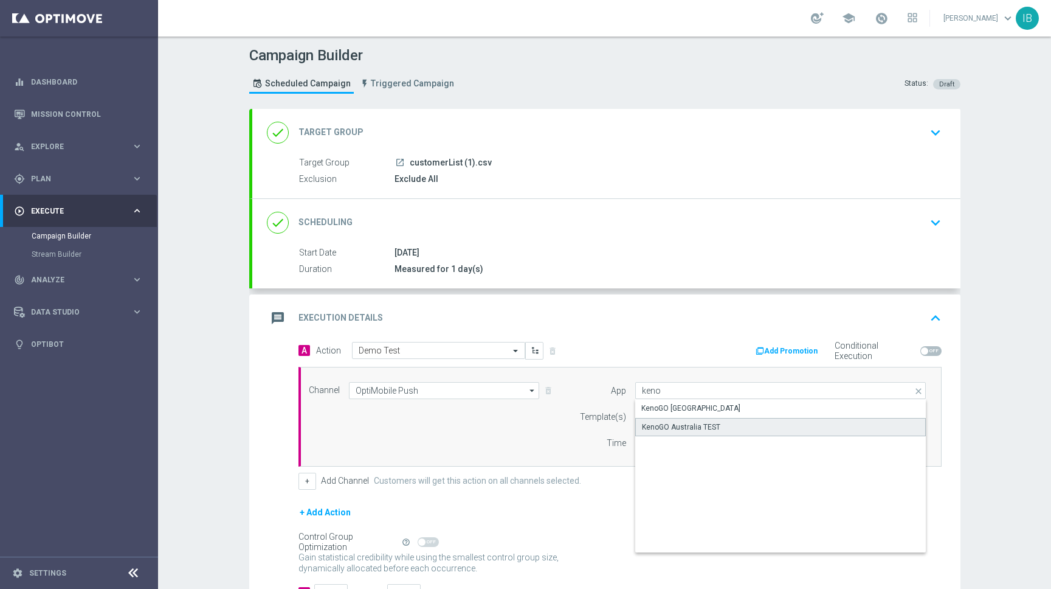
click at [688, 422] on div "KenoGO Australia TEST" at bounding box center [681, 426] width 78 height 11
type input "KenoGO Australia TEST"
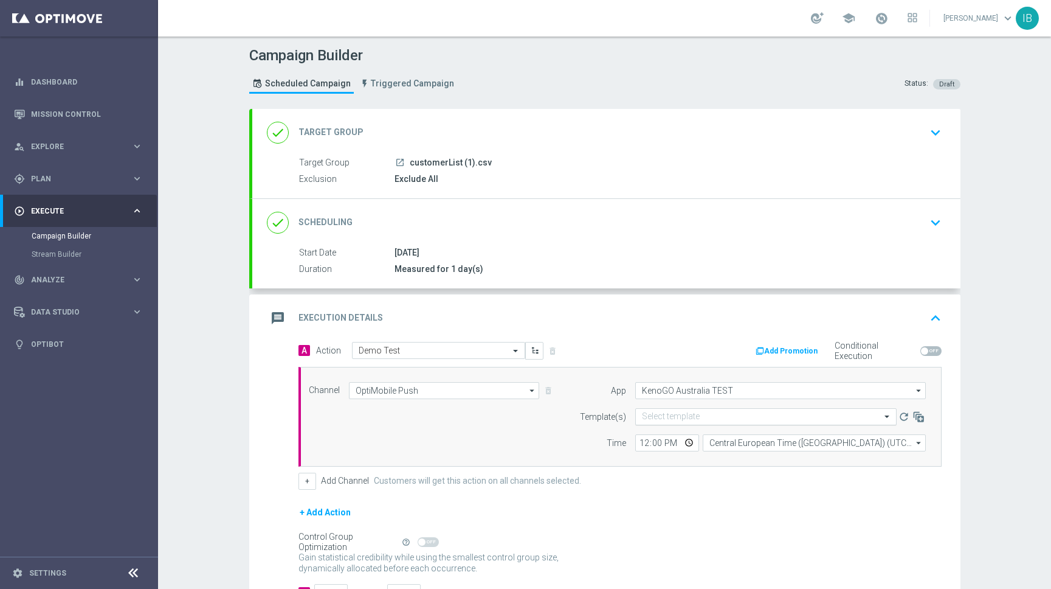
click at [681, 415] on input "text" at bounding box center [754, 417] width 224 height 10
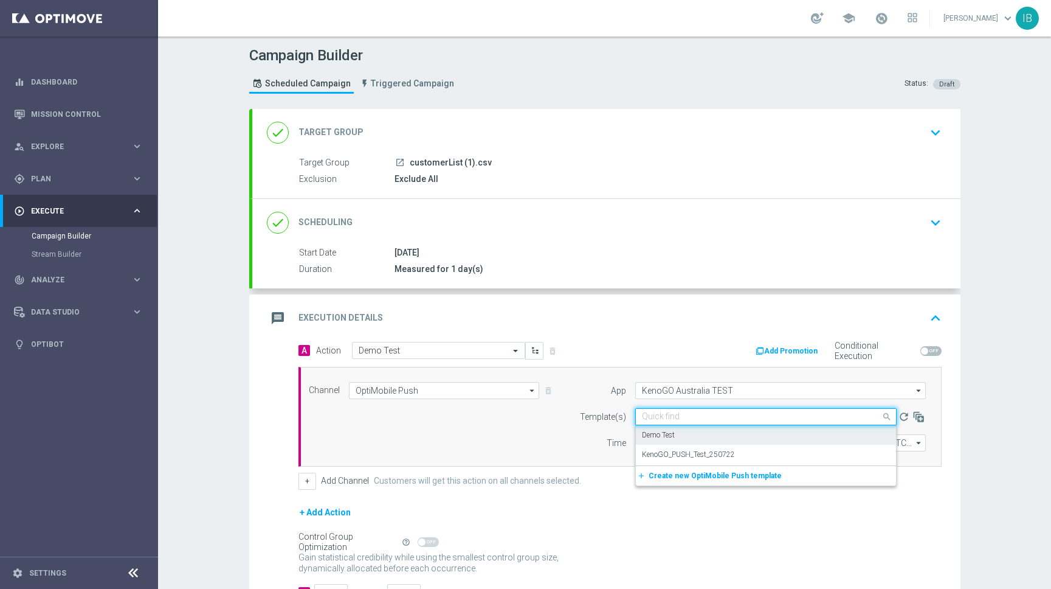
click at [684, 429] on div "Demo Test" at bounding box center [766, 435] width 248 height 20
click at [733, 420] on input "text" at bounding box center [754, 417] width 224 height 10
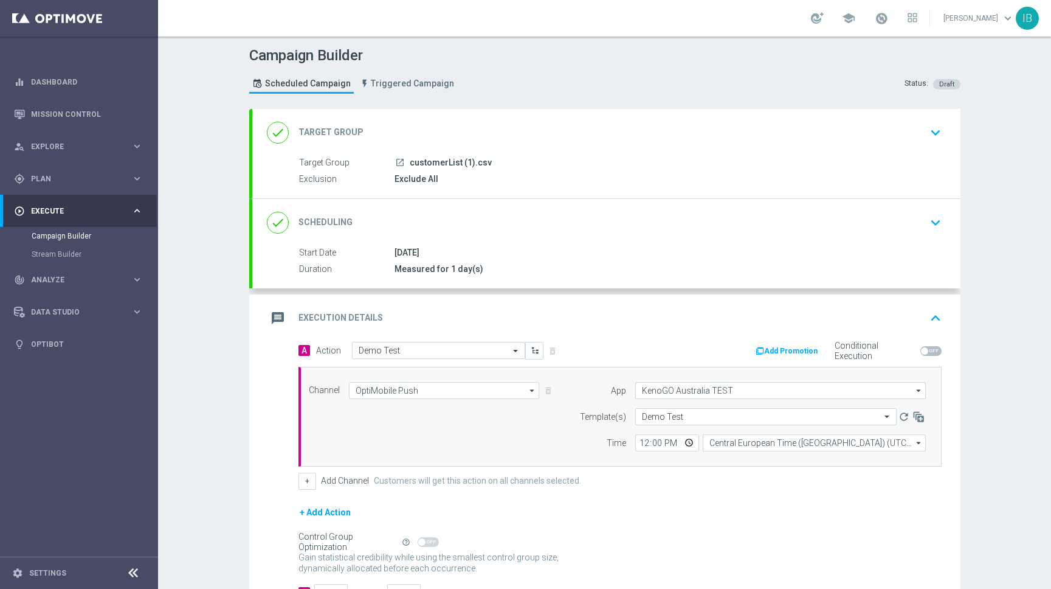
click at [516, 434] on div "Channel OptiMobile Push OptiMobile Push arrow_drop_down Drag here to set row gr…" at bounding box center [618, 416] width 636 height 69
click at [687, 442] on input "12:00" at bounding box center [667, 442] width 64 height 17
type input "14:15"
click at [753, 486] on div "+ Add Channel Customers will get this action on all channels selected." at bounding box center [620, 480] width 643 height 17
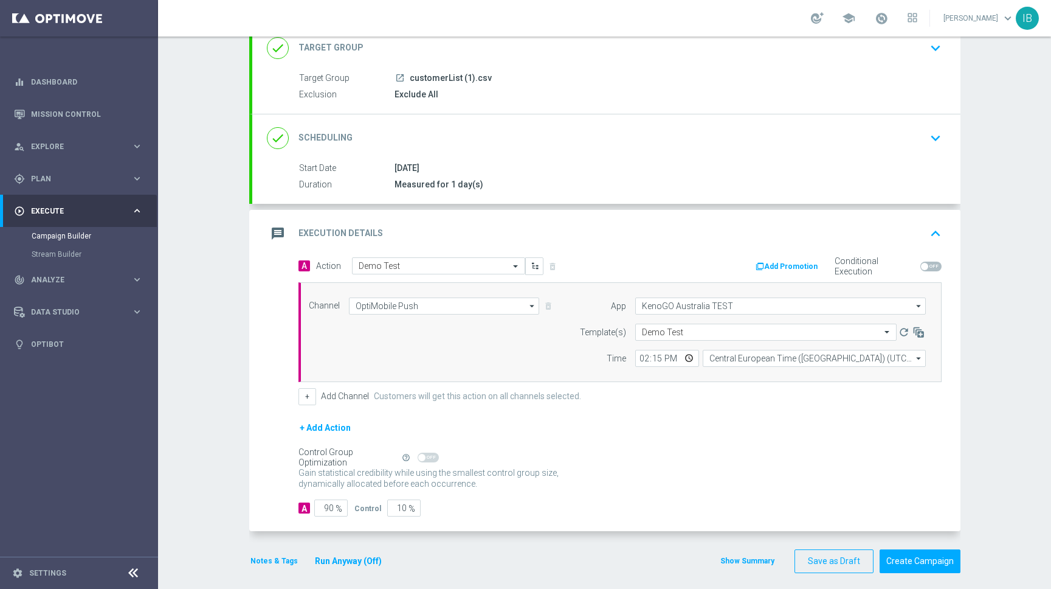
scroll to position [93, 0]
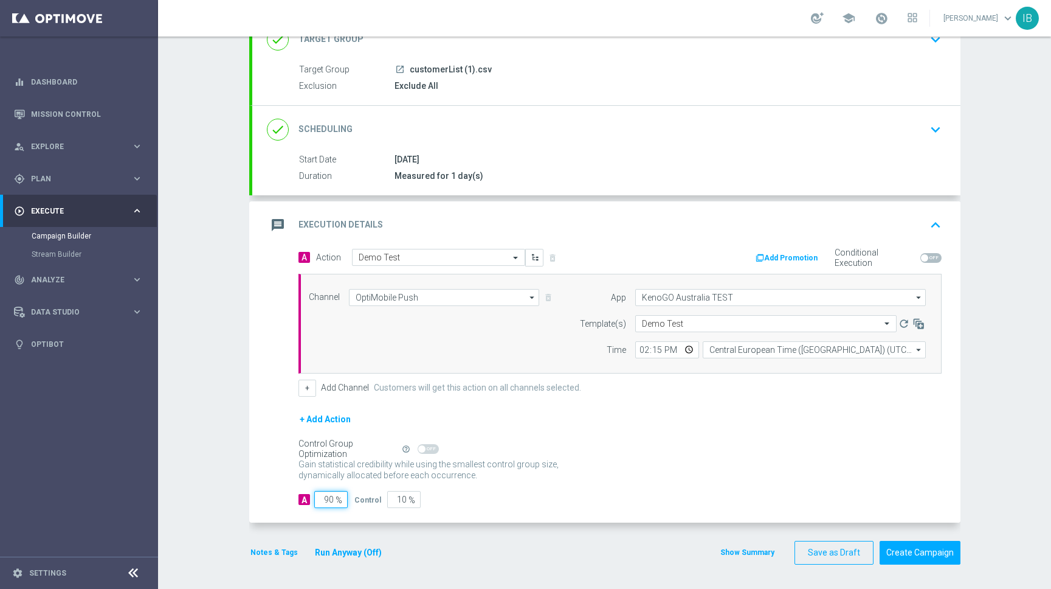
drag, startPoint x: 333, startPoint y: 499, endPoint x: 324, endPoint y: 491, distance: 11.2
click at [324, 491] on input "90" at bounding box center [330, 499] width 33 height 17
type input "1"
type input "99"
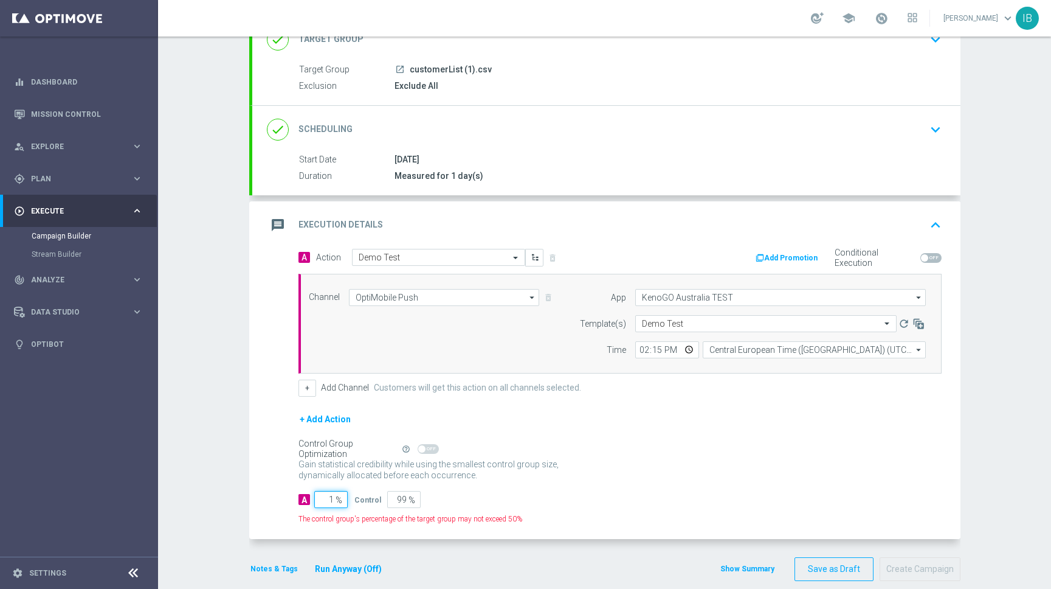
type input "10"
type input "90"
type input "100"
type input "0"
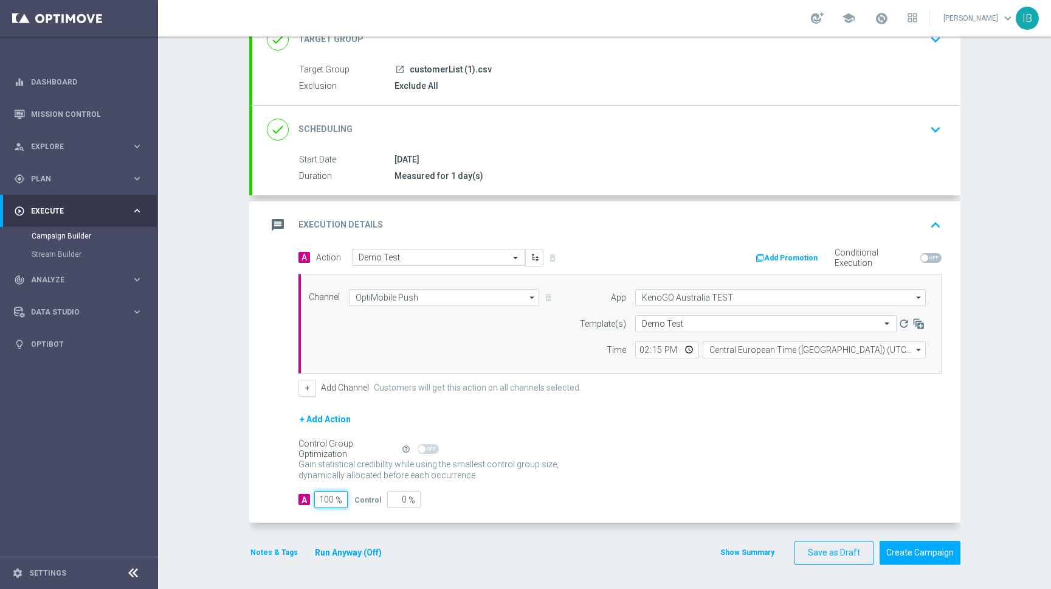
type input "100"
click at [503, 489] on form "A Action Select action Demo Test delete_forever Add Promotion Conditional Execu…" at bounding box center [620, 379] width 643 height 260
click at [905, 553] on button "Create Campaign" at bounding box center [920, 553] width 81 height 24
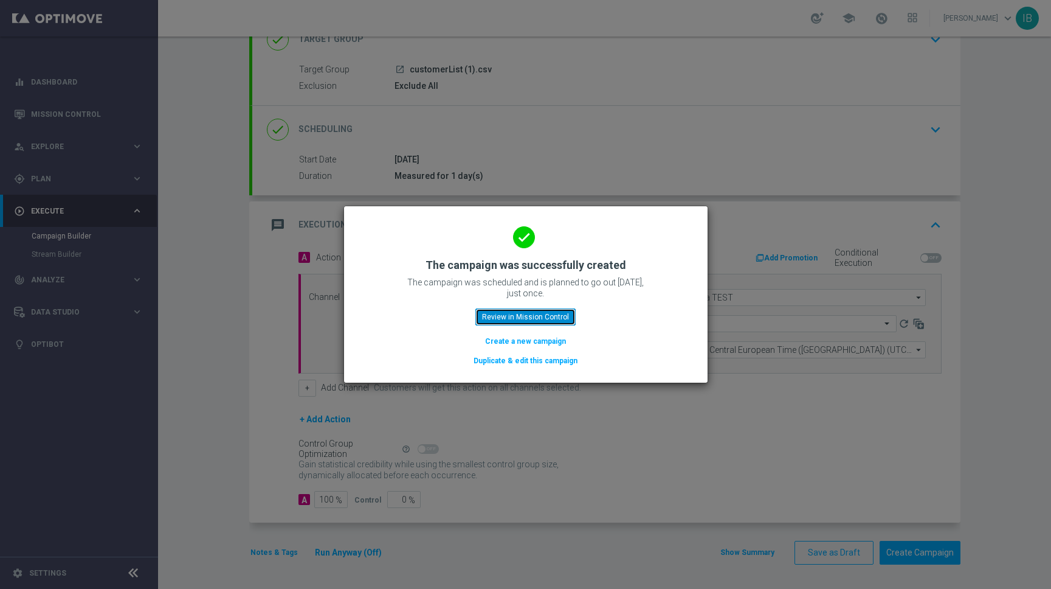
click at [551, 321] on button "Review in Mission Control" at bounding box center [525, 316] width 100 height 17
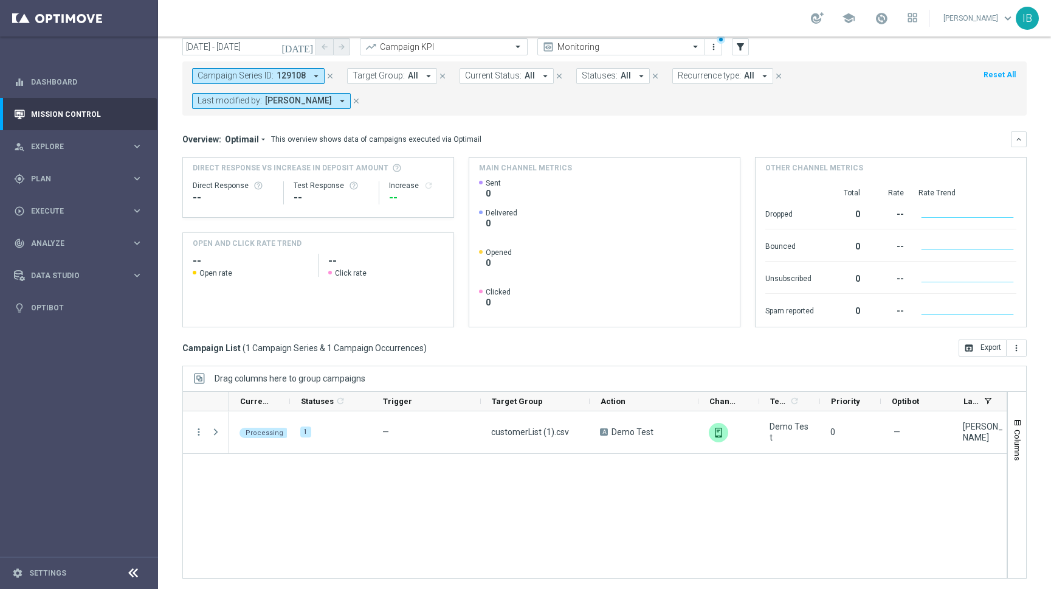
scroll to position [44, 0]
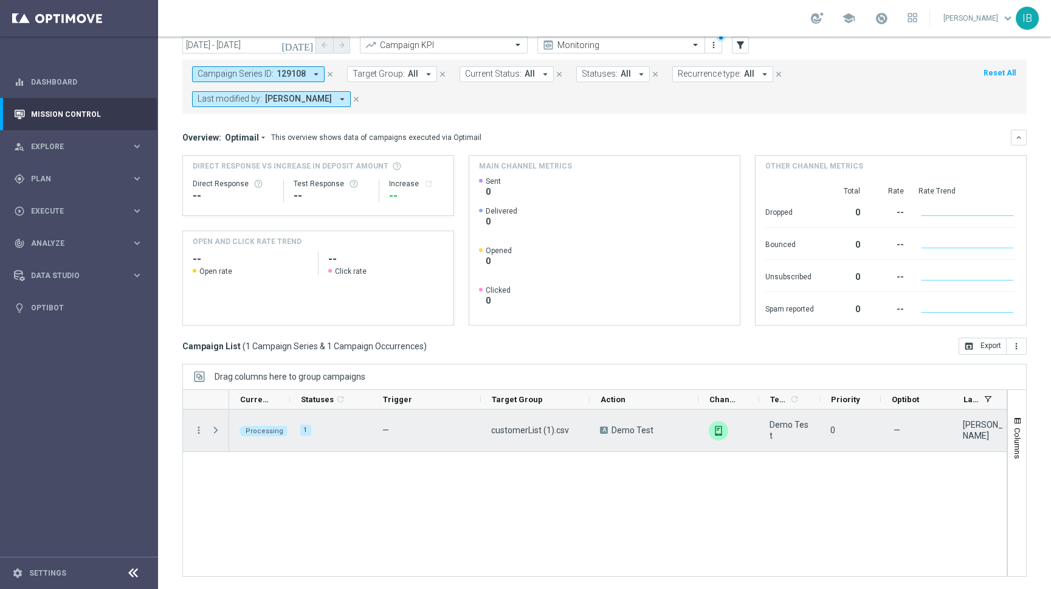
click at [214, 433] on span "Press SPACE to select this row." at bounding box center [215, 430] width 11 height 10
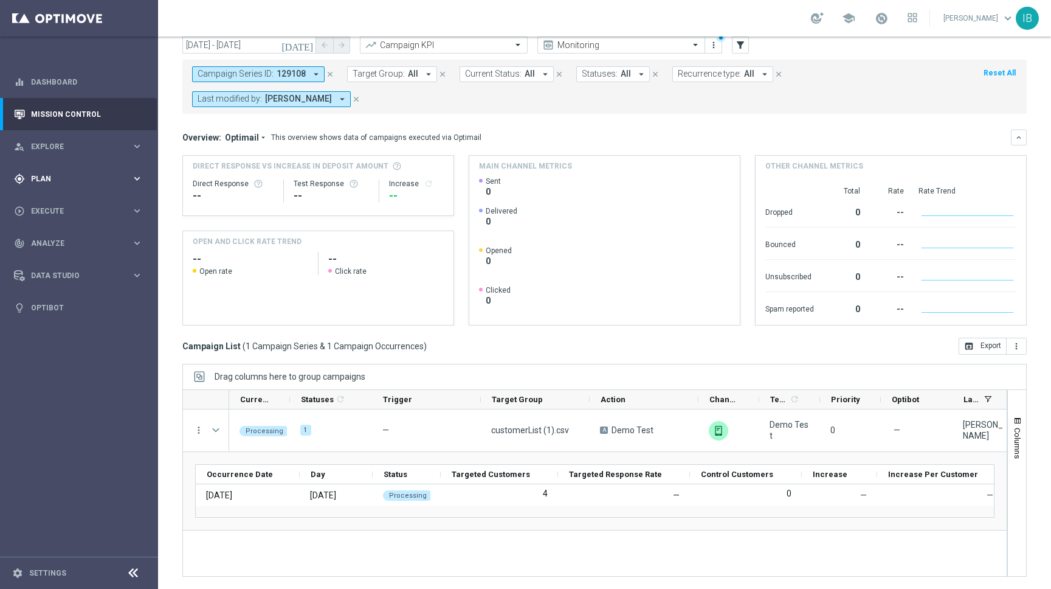
click at [86, 181] on span "Plan" at bounding box center [81, 178] width 100 height 7
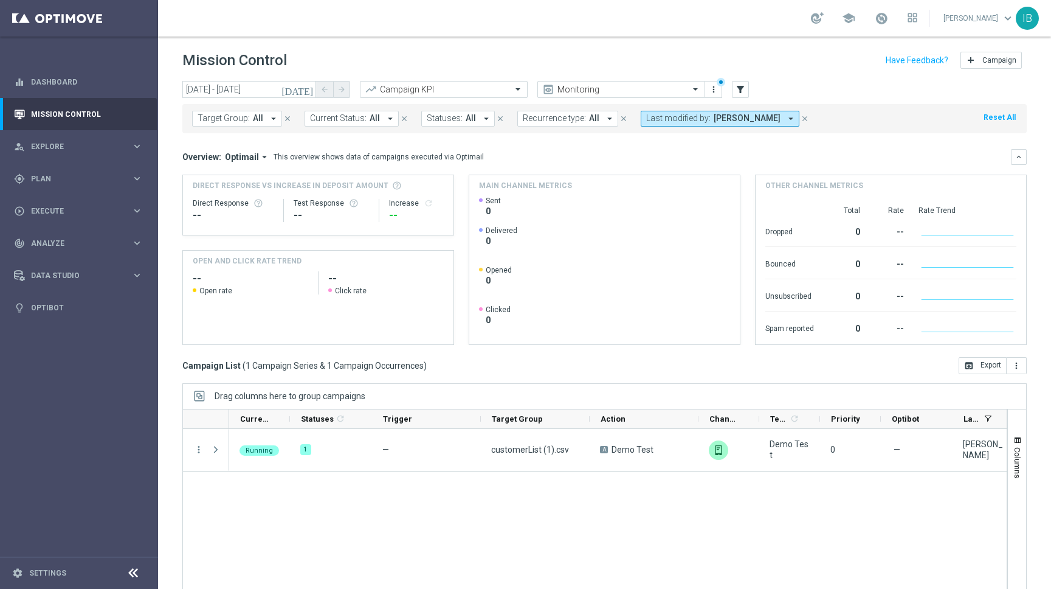
click at [135, 575] on icon at bounding box center [133, 572] width 15 height 15
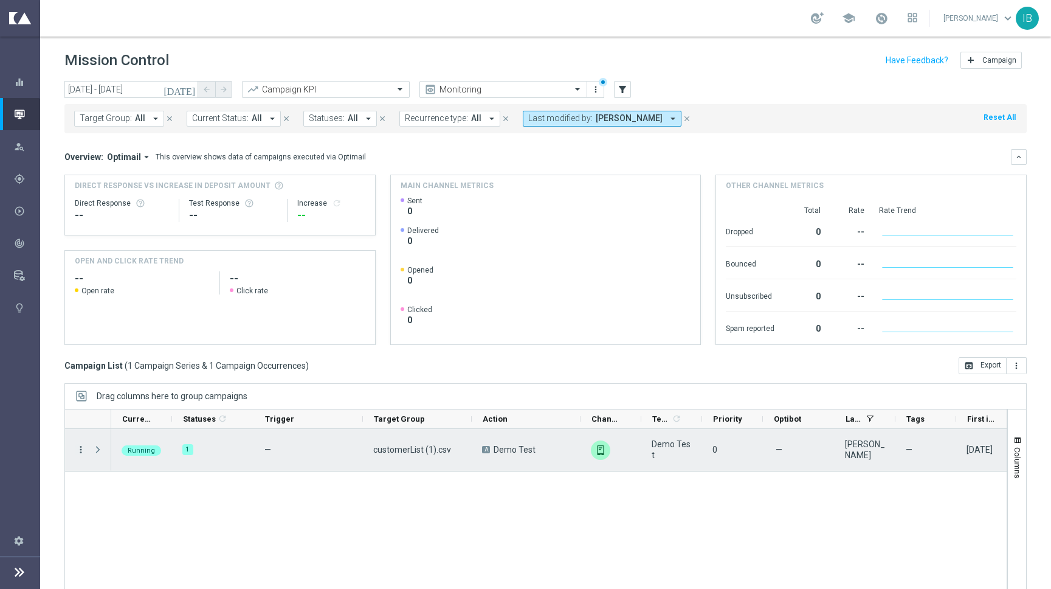
click at [79, 448] on icon "more_vert" at bounding box center [80, 449] width 11 height 11
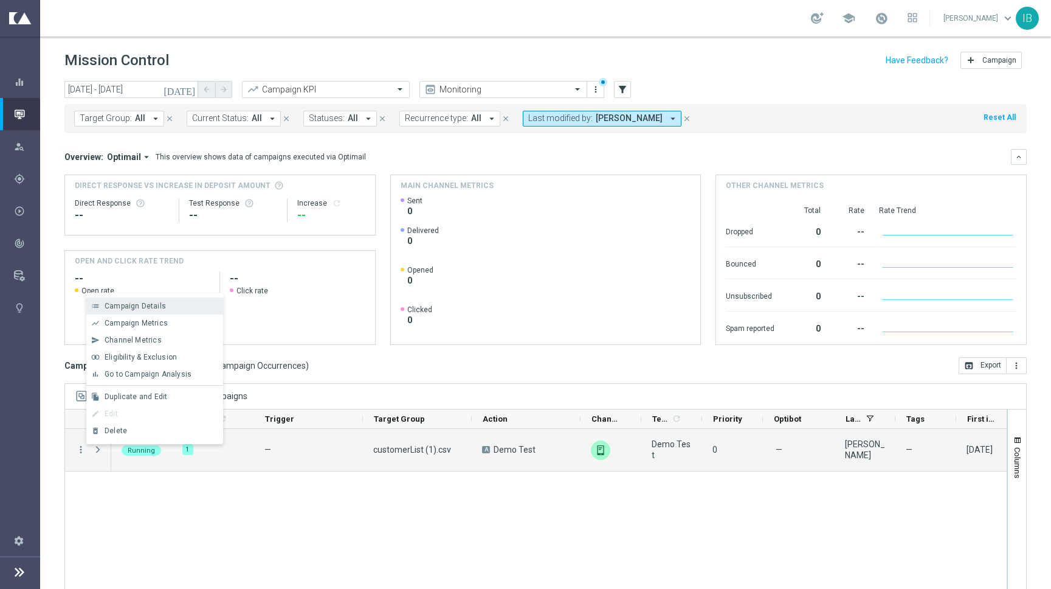
click at [153, 305] on span "Campaign Details" at bounding box center [135, 306] width 61 height 9
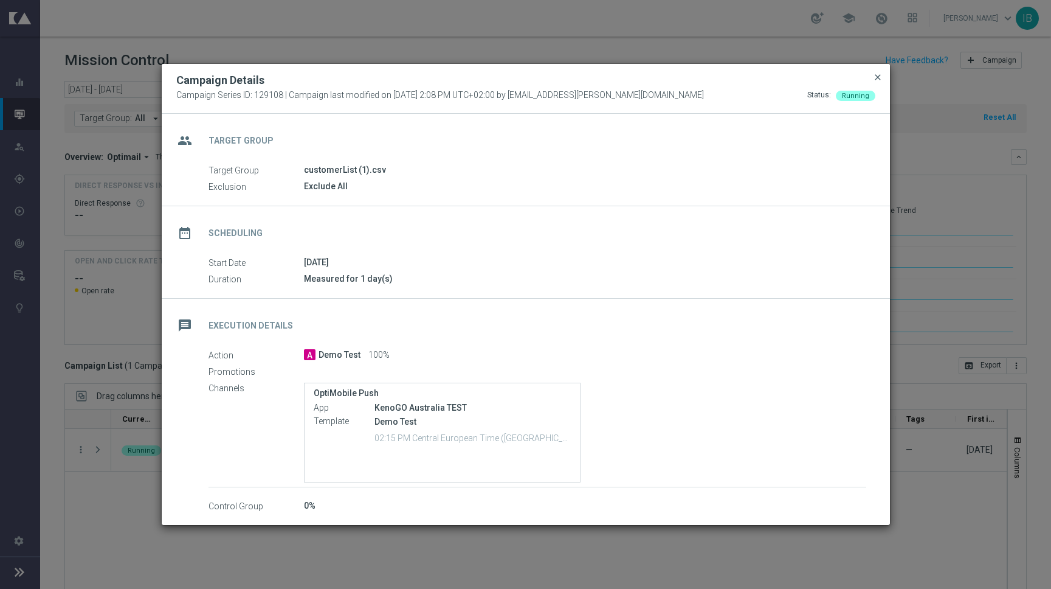
click at [876, 78] on span "close" at bounding box center [878, 77] width 10 height 10
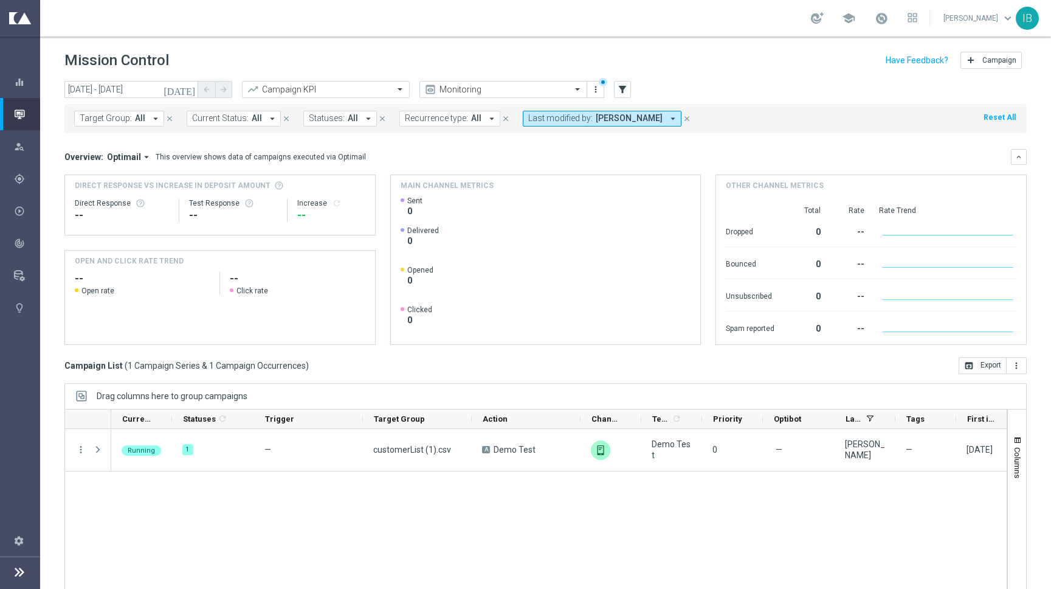
click at [21, 565] on icon at bounding box center [19, 571] width 15 height 15
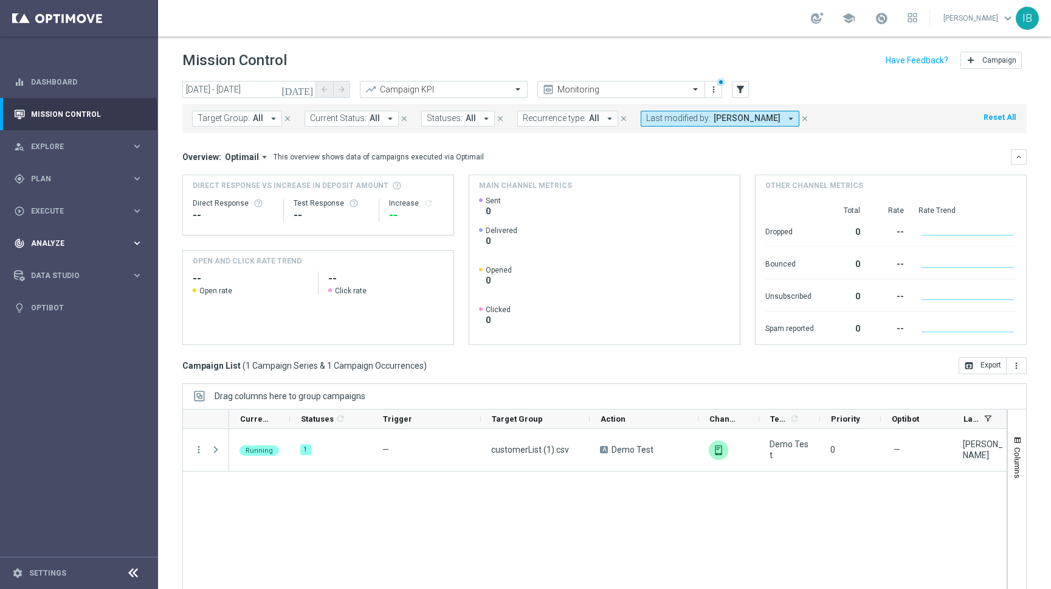
click at [69, 244] on span "Analyze" at bounding box center [81, 243] width 100 height 7
click at [75, 215] on div "play_circle_outline Execute" at bounding box center [72, 211] width 117 height 11
click at [67, 237] on link "Campaign Builder" at bounding box center [79, 236] width 95 height 10
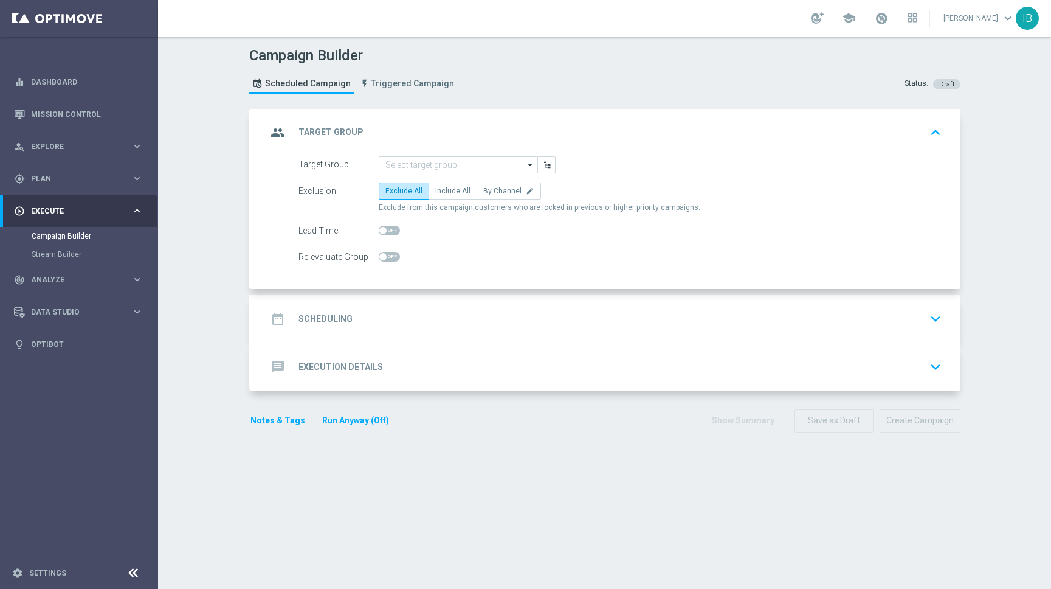
click at [287, 320] on icon "date_range" at bounding box center [278, 319] width 22 height 22
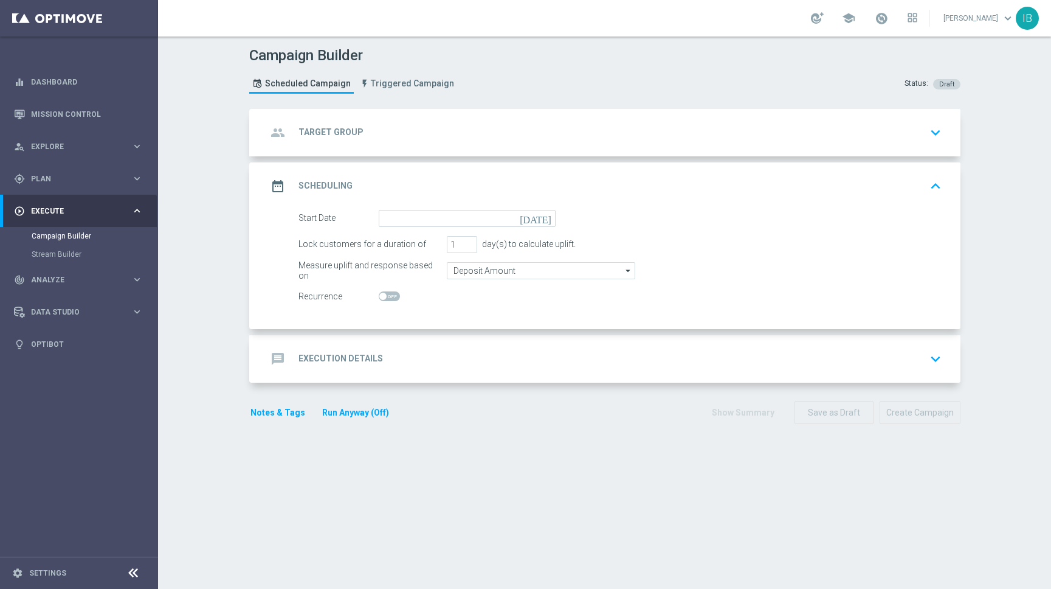
click at [350, 344] on div "message Execution Details keyboard_arrow_down" at bounding box center [606, 358] width 708 height 47
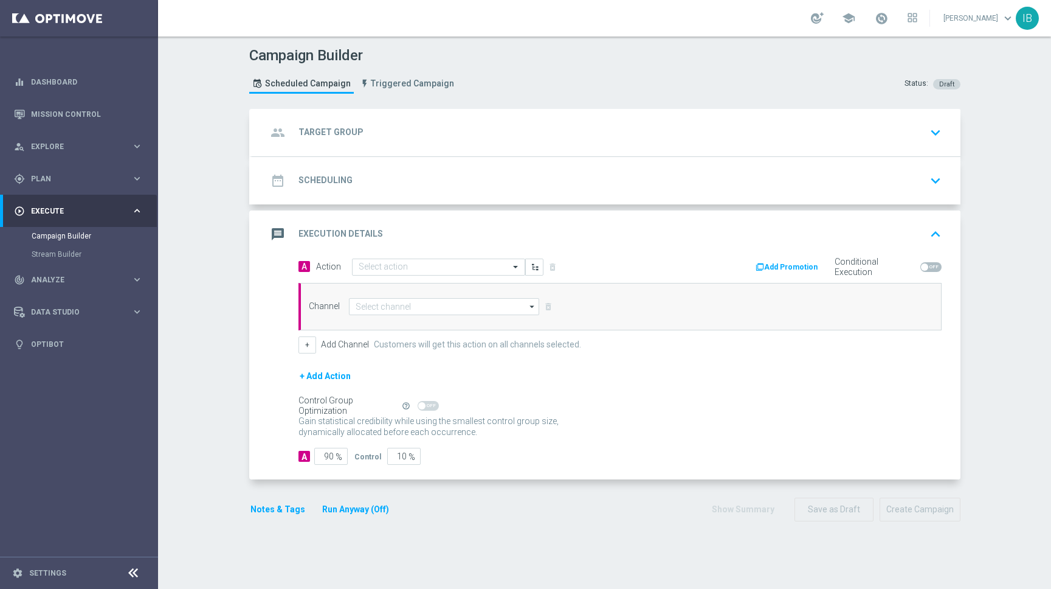
click at [330, 172] on div "date_range Scheduling" at bounding box center [310, 181] width 86 height 22
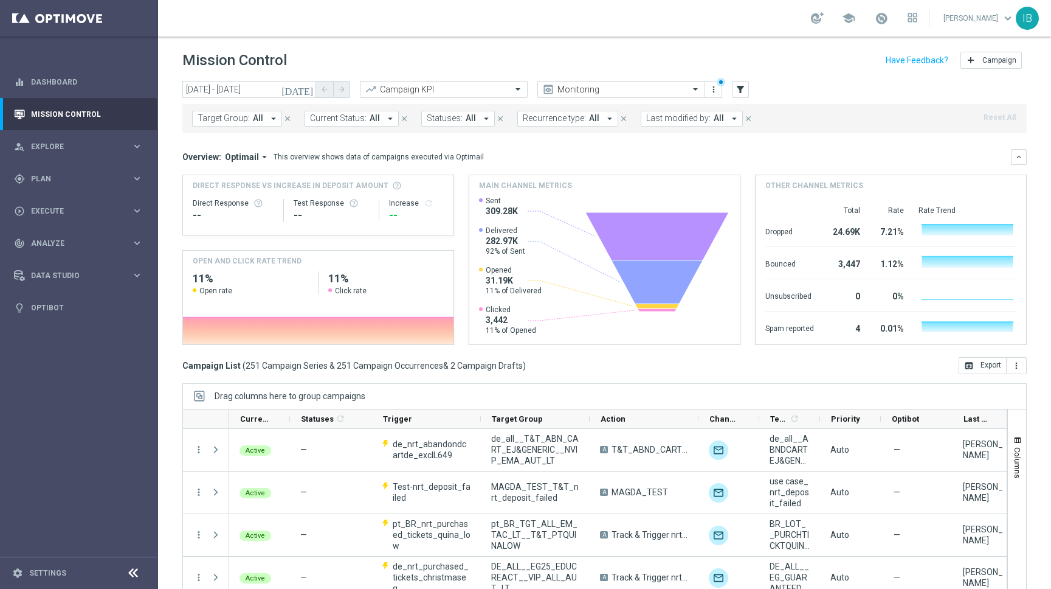
click at [729, 117] on icon "arrow_drop_down" at bounding box center [734, 118] width 11 height 11
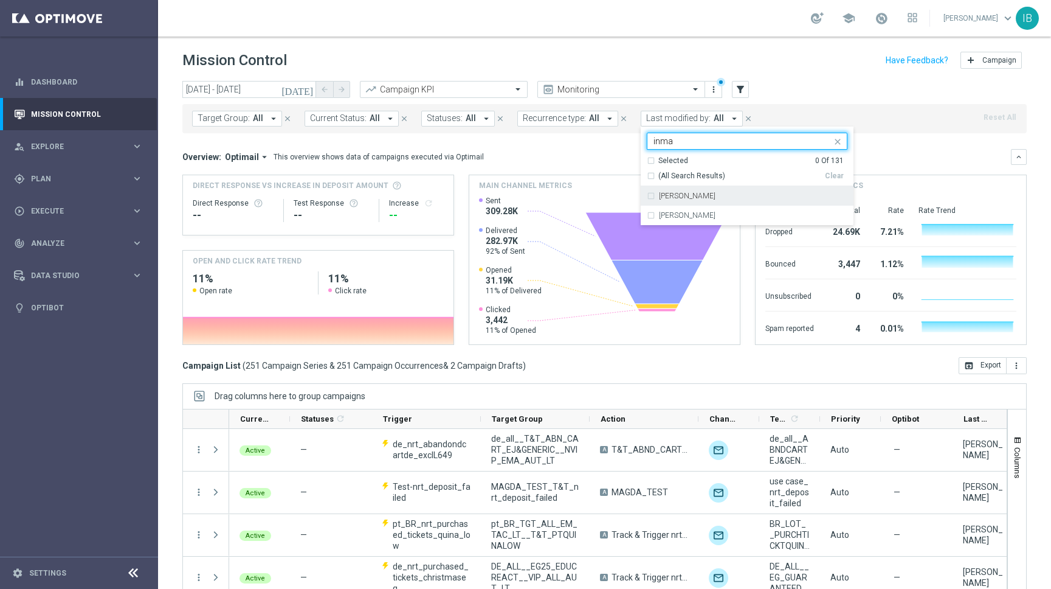
click at [647, 193] on div "[PERSON_NAME]" at bounding box center [747, 195] width 201 height 19
type input "inma"
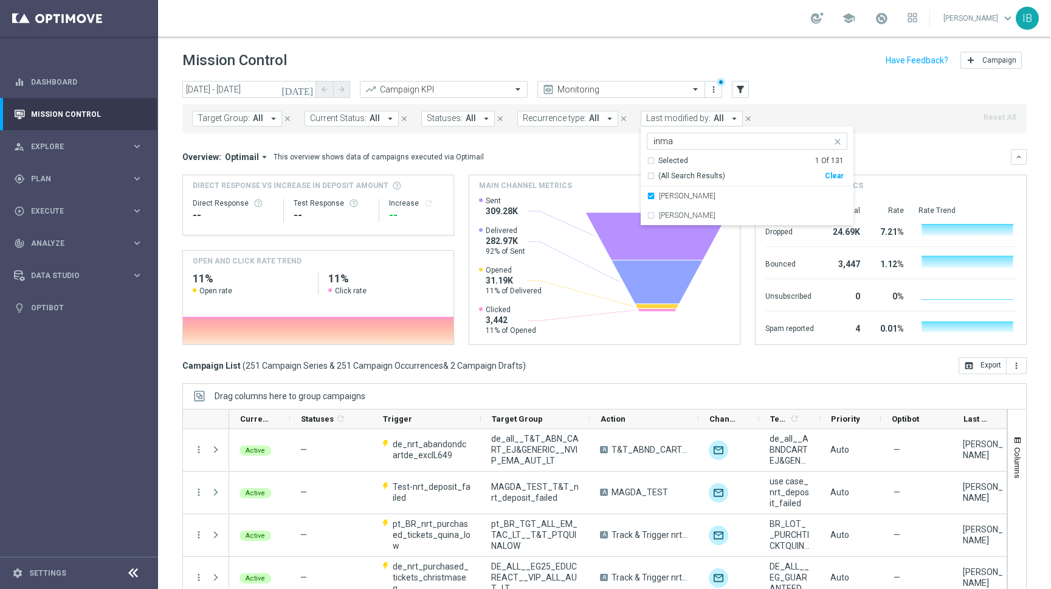
click at [857, 89] on div "today 25 Sep 2025 - 25 Sep 2025 arrow_back arrow_forward Campaign KPI trending_…" at bounding box center [604, 90] width 845 height 18
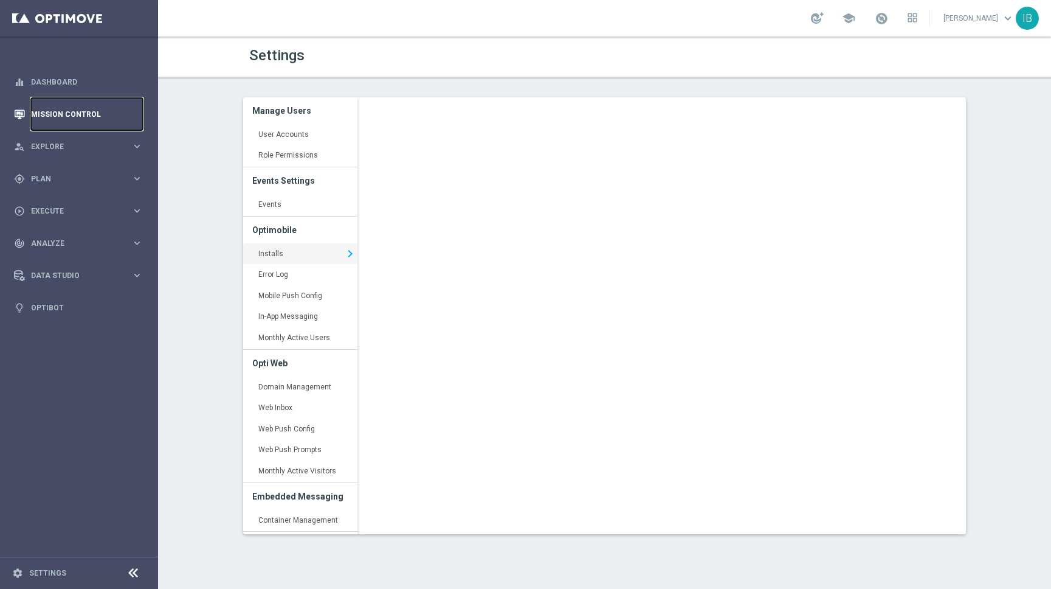
click at [66, 103] on link "Mission Control" at bounding box center [87, 114] width 112 height 32
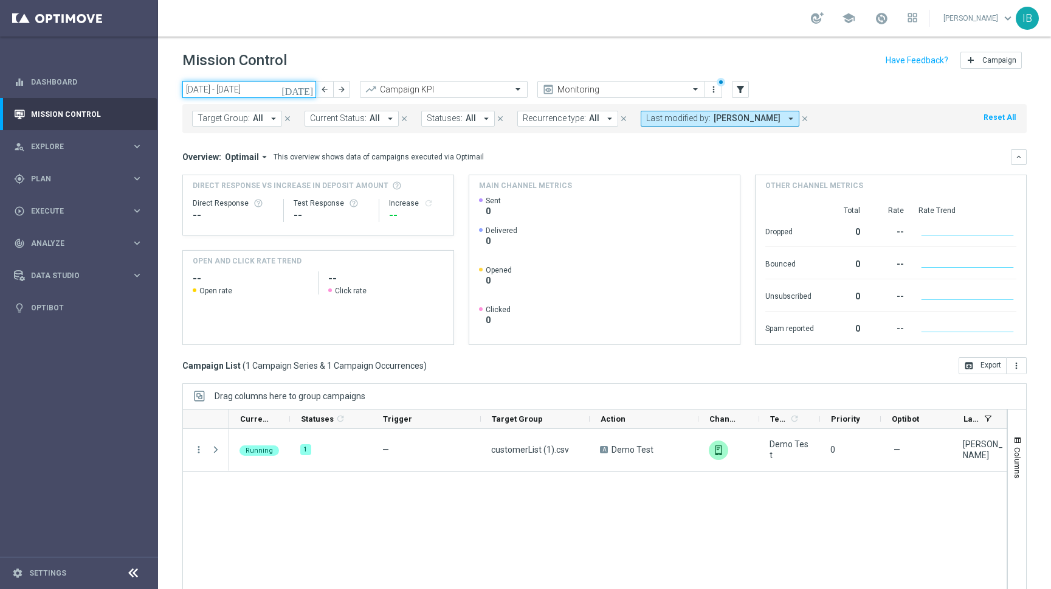
click at [274, 89] on input "[DATE] - [DATE]" at bounding box center [249, 89] width 134 height 17
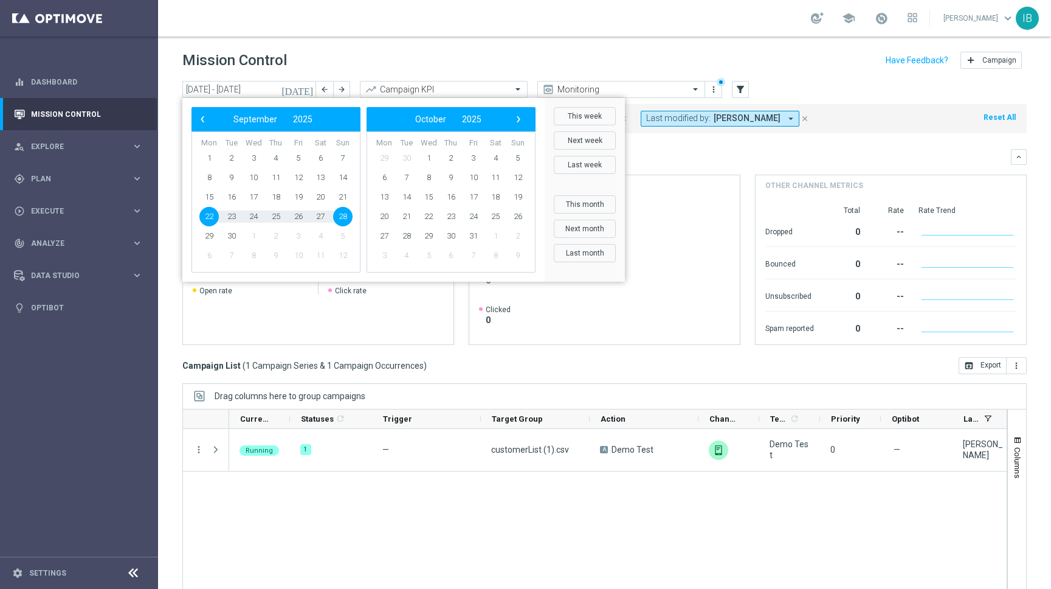
click at [633, 63] on div "Mission Control add Campaign" at bounding box center [604, 61] width 845 height 24
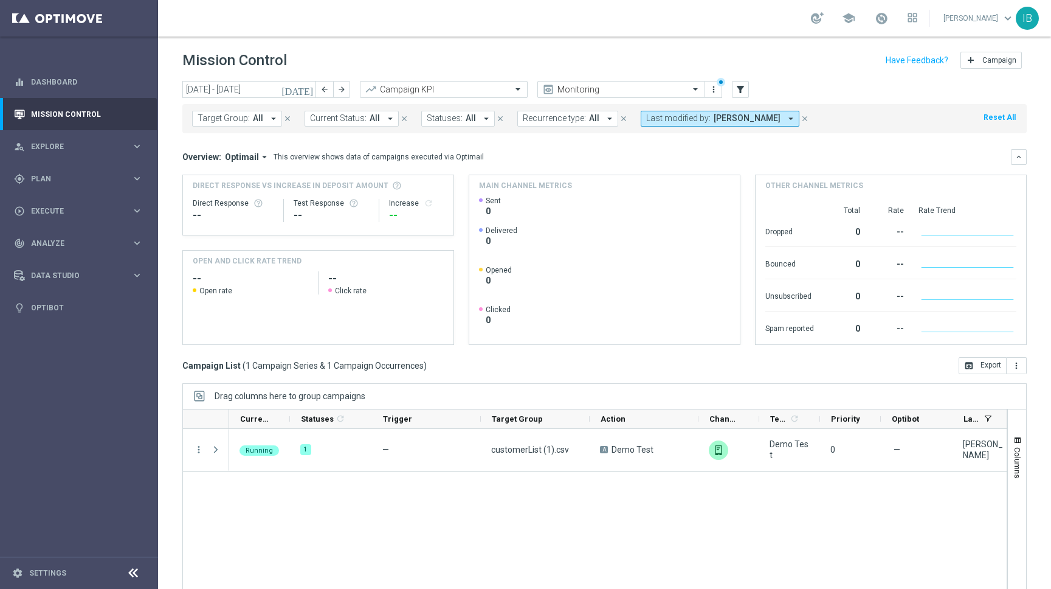
click at [728, 121] on span "[PERSON_NAME]" at bounding box center [747, 118] width 67 height 10
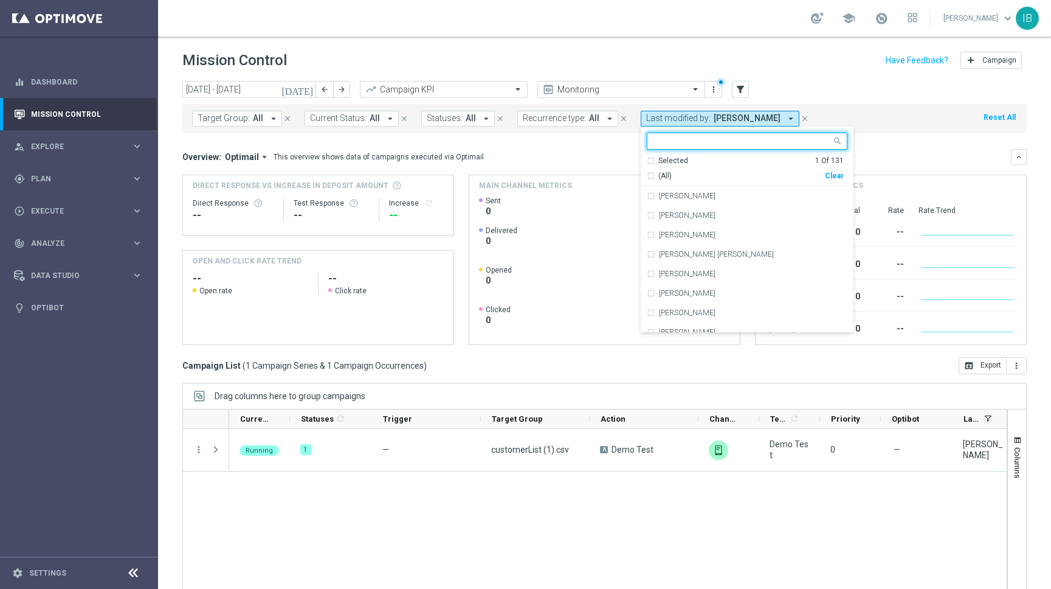
click at [647, 158] on div "Selected 1 Of 131" at bounding box center [745, 161] width 197 height 10
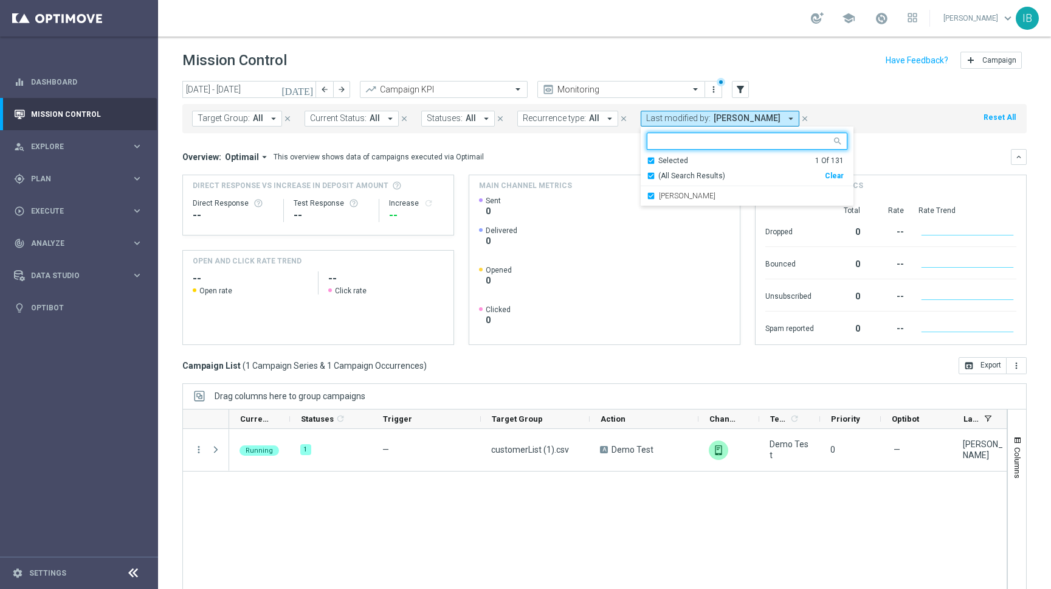
click at [647, 157] on div "Selected 1 Of 131" at bounding box center [745, 161] width 197 height 10
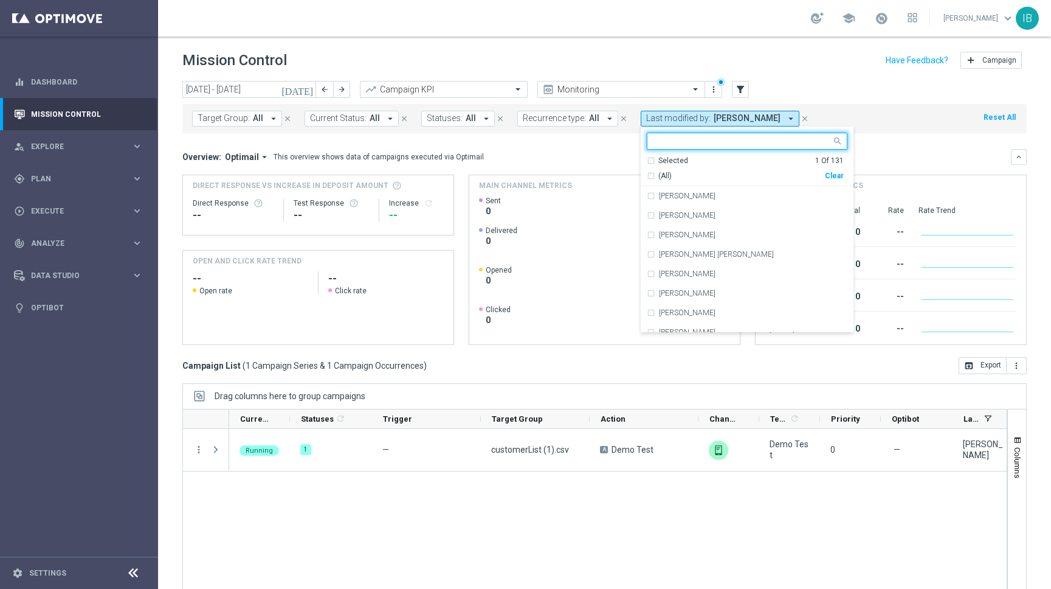
click at [647, 175] on div "(All)" at bounding box center [736, 176] width 178 height 10
drag, startPoint x: 679, startPoint y: 510, endPoint x: 719, endPoint y: 372, distance: 143.6
click at [679, 510] on div "Running 1 — customerList (1).csv A Demo Test unfold_more Demo Test 0 — [PERSON_…" at bounding box center [618, 512] width 778 height 167
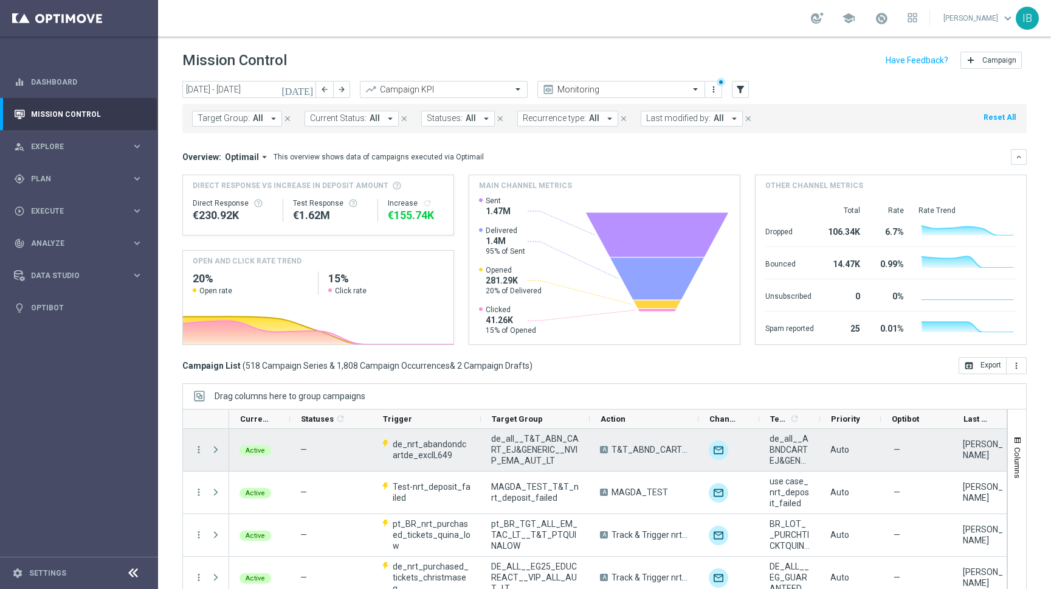
click at [285, 449] on div "Active" at bounding box center [259, 450] width 61 height 42
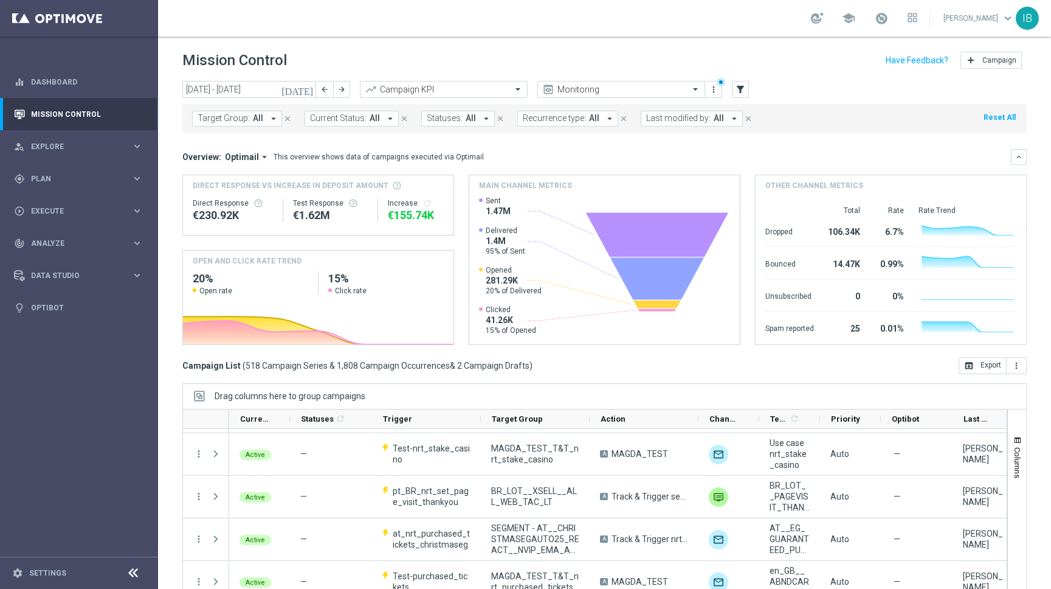
scroll to position [860, 0]
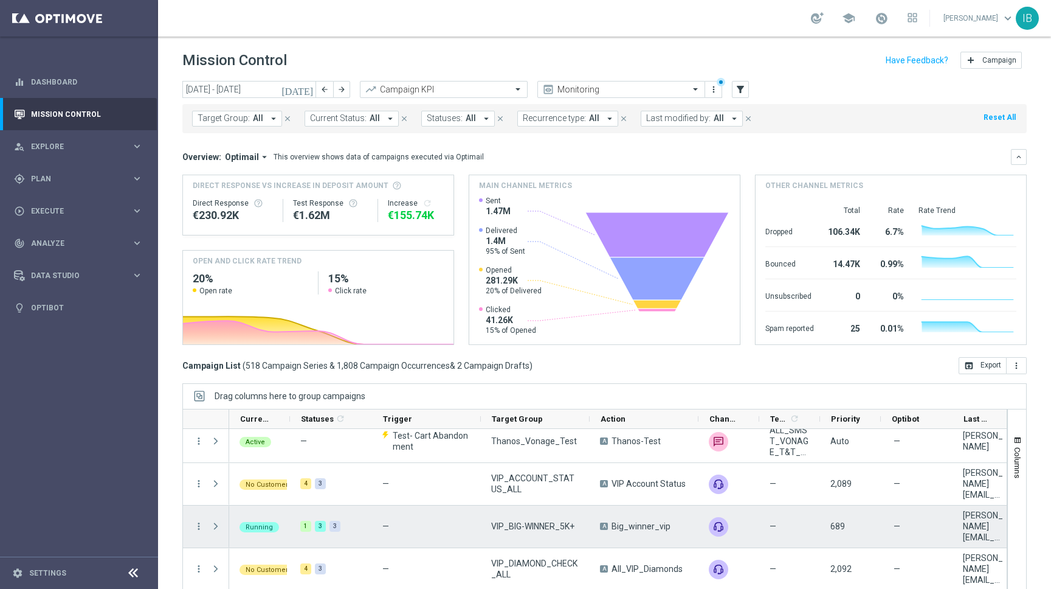
click at [218, 525] on span at bounding box center [215, 526] width 11 height 10
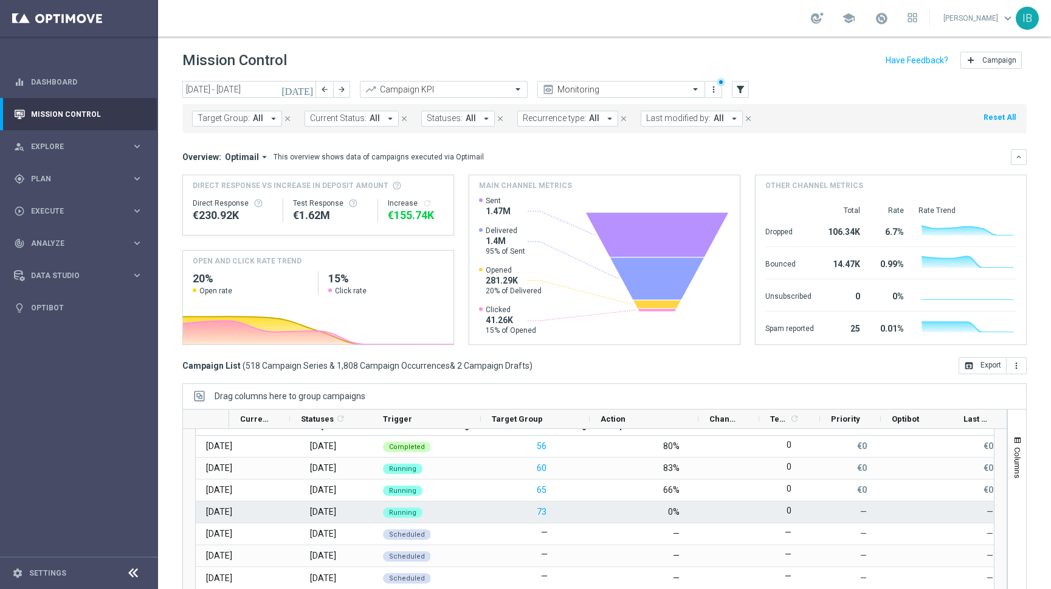
scroll to position [998, 0]
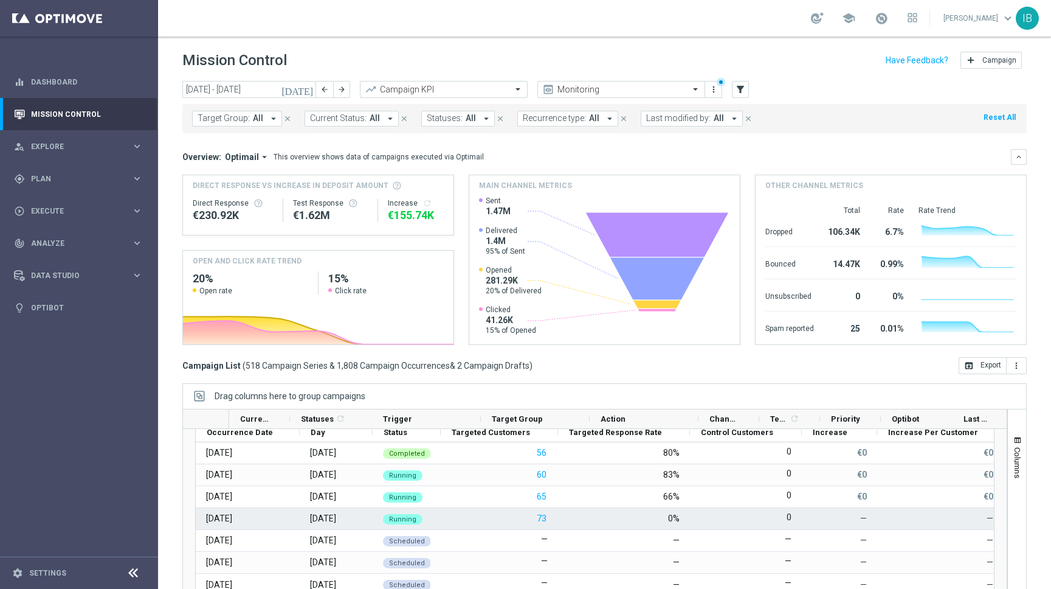
click at [232, 517] on div "[DATE]" at bounding box center [219, 518] width 26 height 11
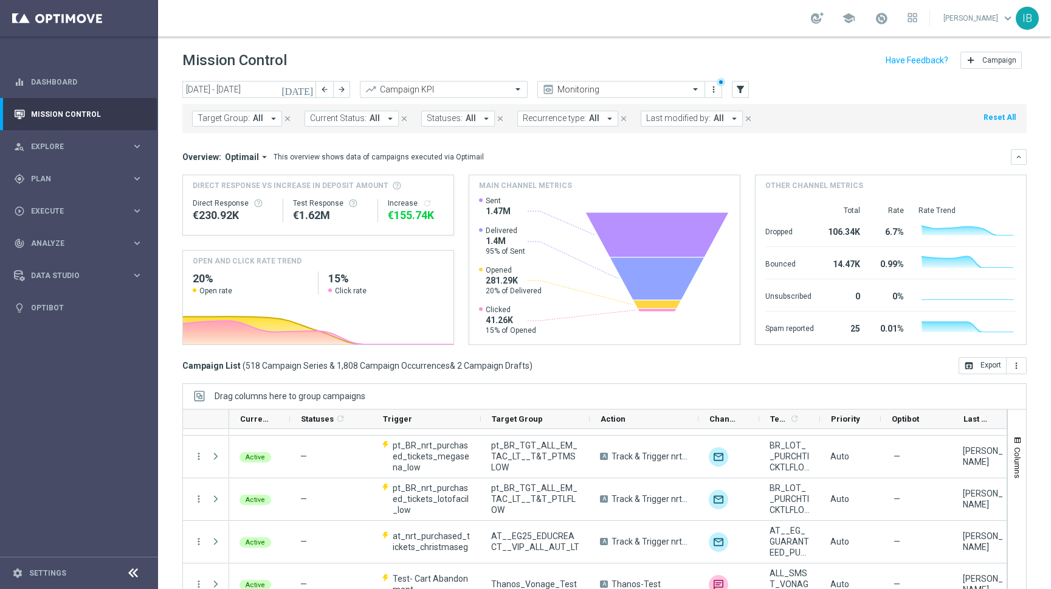
scroll to position [944, 0]
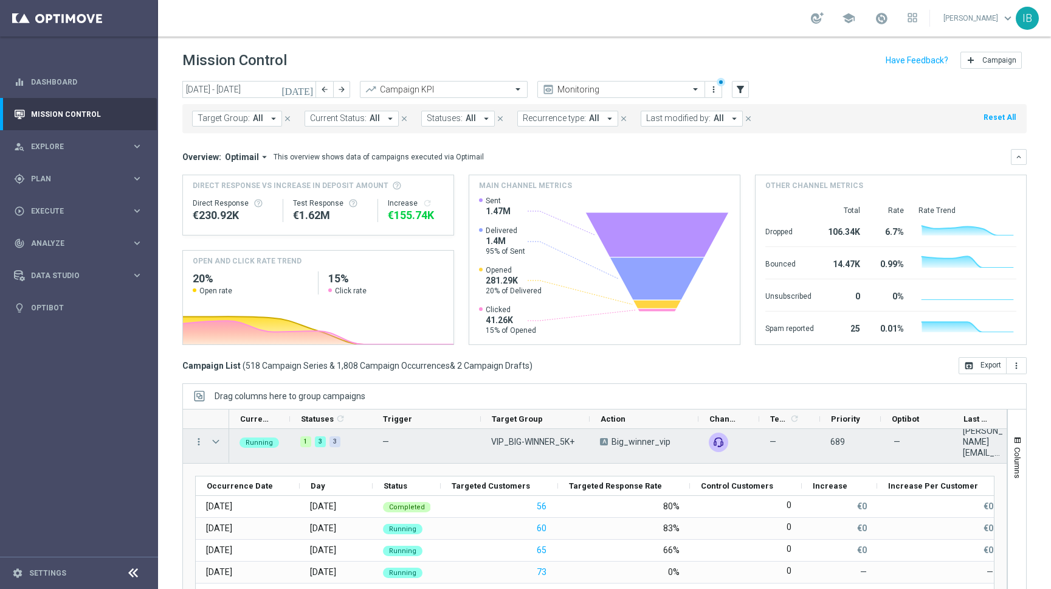
click at [215, 441] on span at bounding box center [215, 442] width 11 height 10
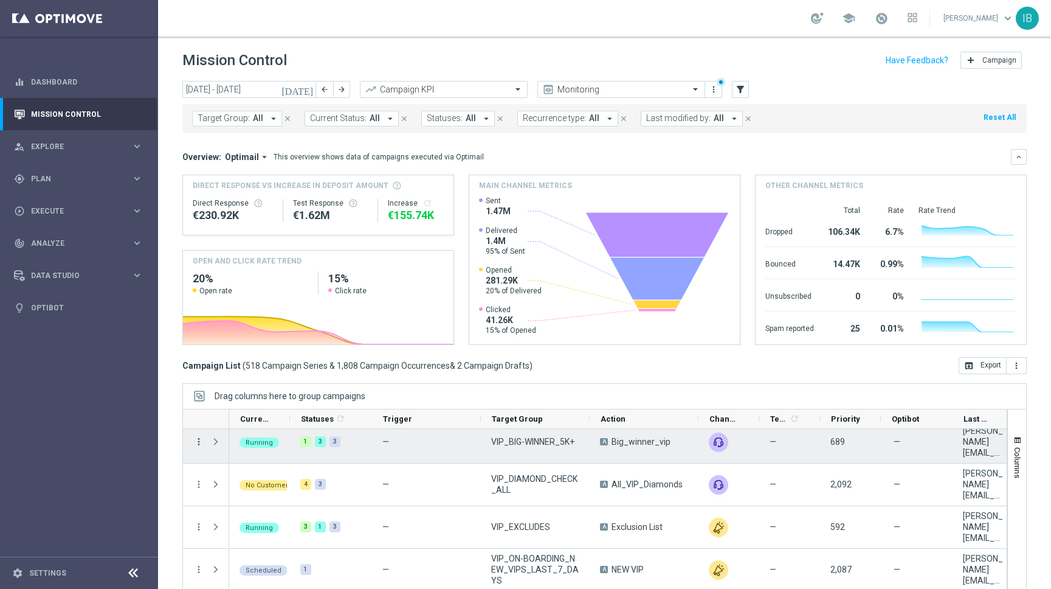
click at [194, 441] on icon "more_vert" at bounding box center [198, 441] width 11 height 11
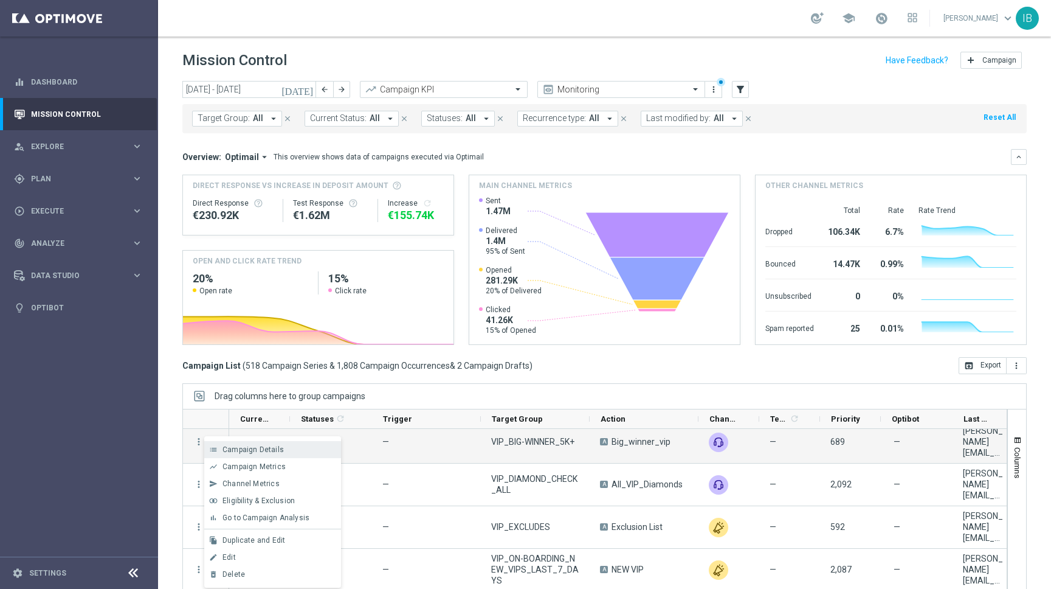
click at [245, 442] on div "list Campaign Details" at bounding box center [272, 449] width 137 height 17
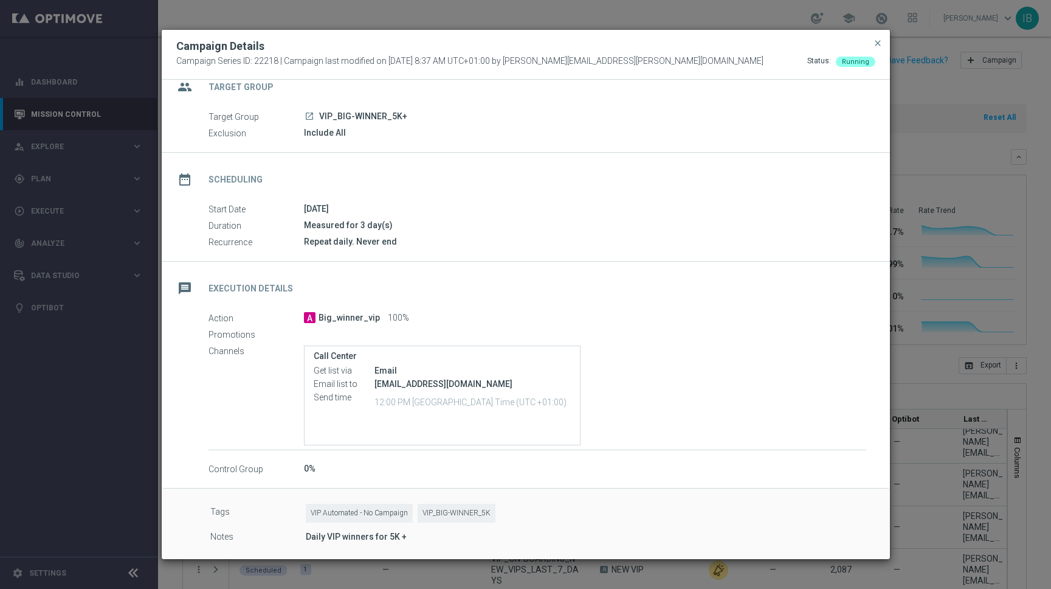
scroll to position [20, 0]
click at [874, 46] on span "close" at bounding box center [878, 43] width 10 height 10
